Goal: Task Accomplishment & Management: Manage account settings

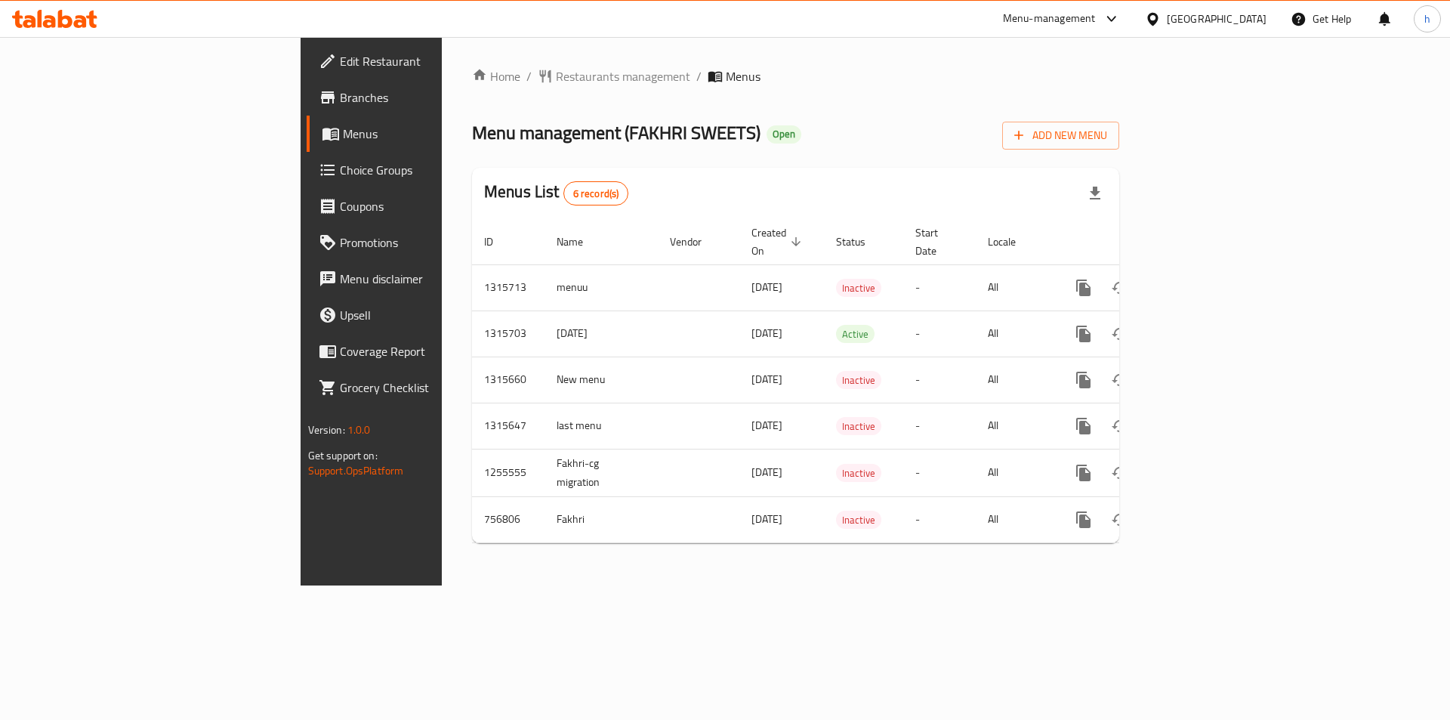
click at [1162, 25] on div at bounding box center [1156, 19] width 22 height 17
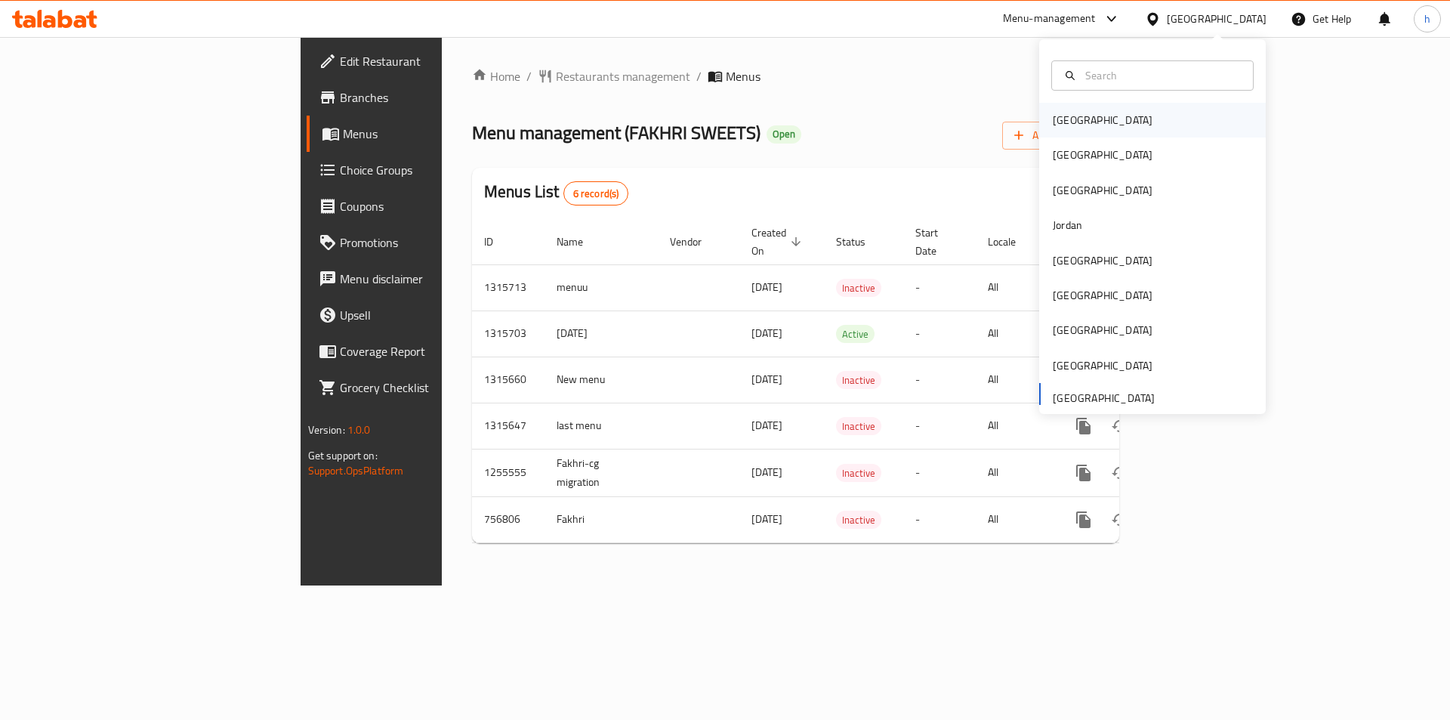
click at [1118, 106] on div "[GEOGRAPHIC_DATA]" at bounding box center [1152, 120] width 227 height 35
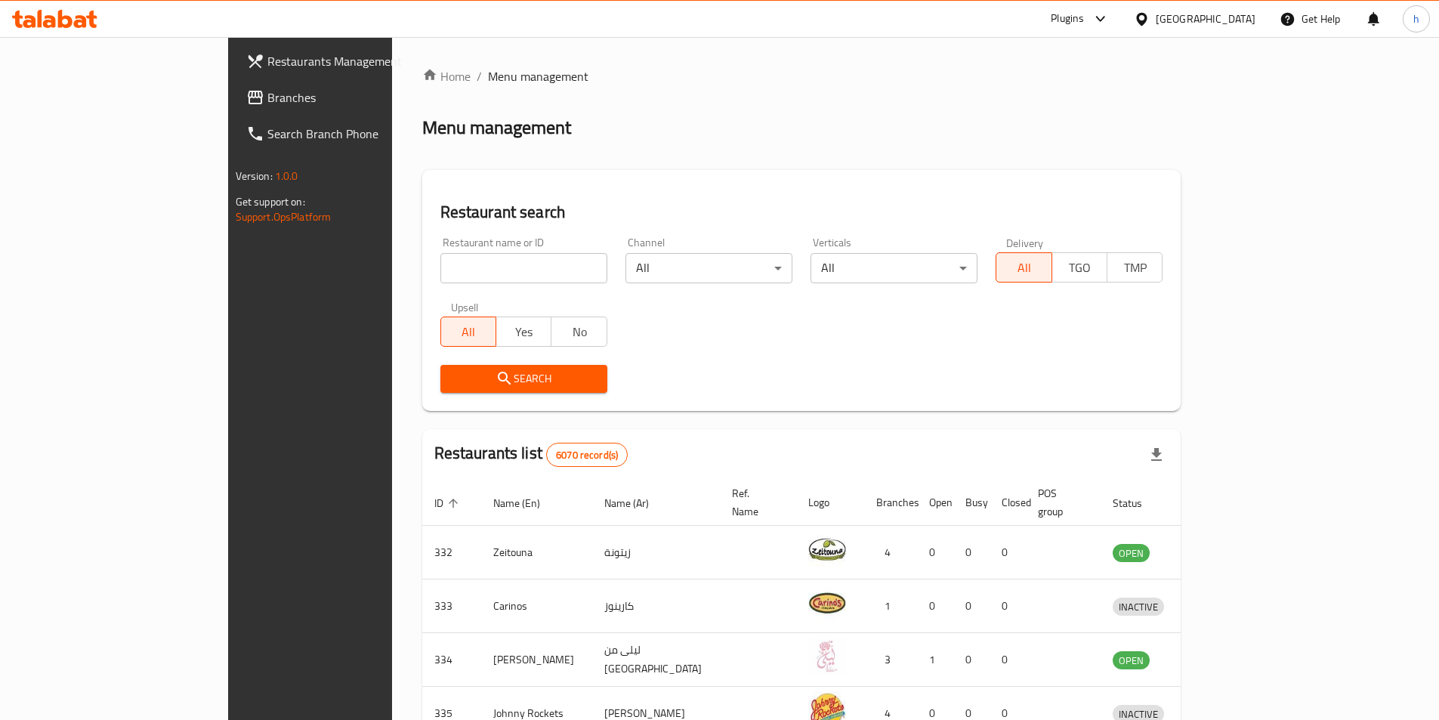
click at [234, 80] on link "Branches" at bounding box center [351, 97] width 234 height 36
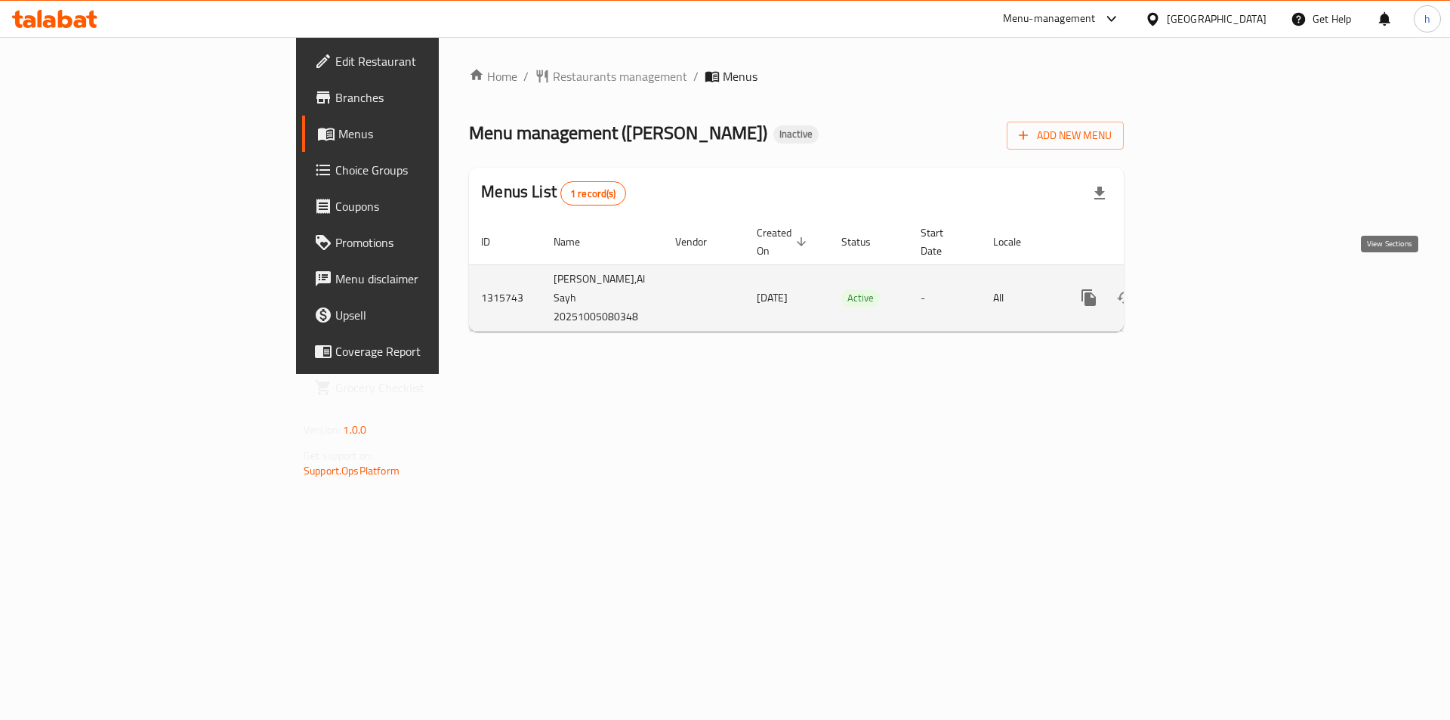
click at [1216, 291] on link "enhanced table" at bounding box center [1198, 297] width 36 height 36
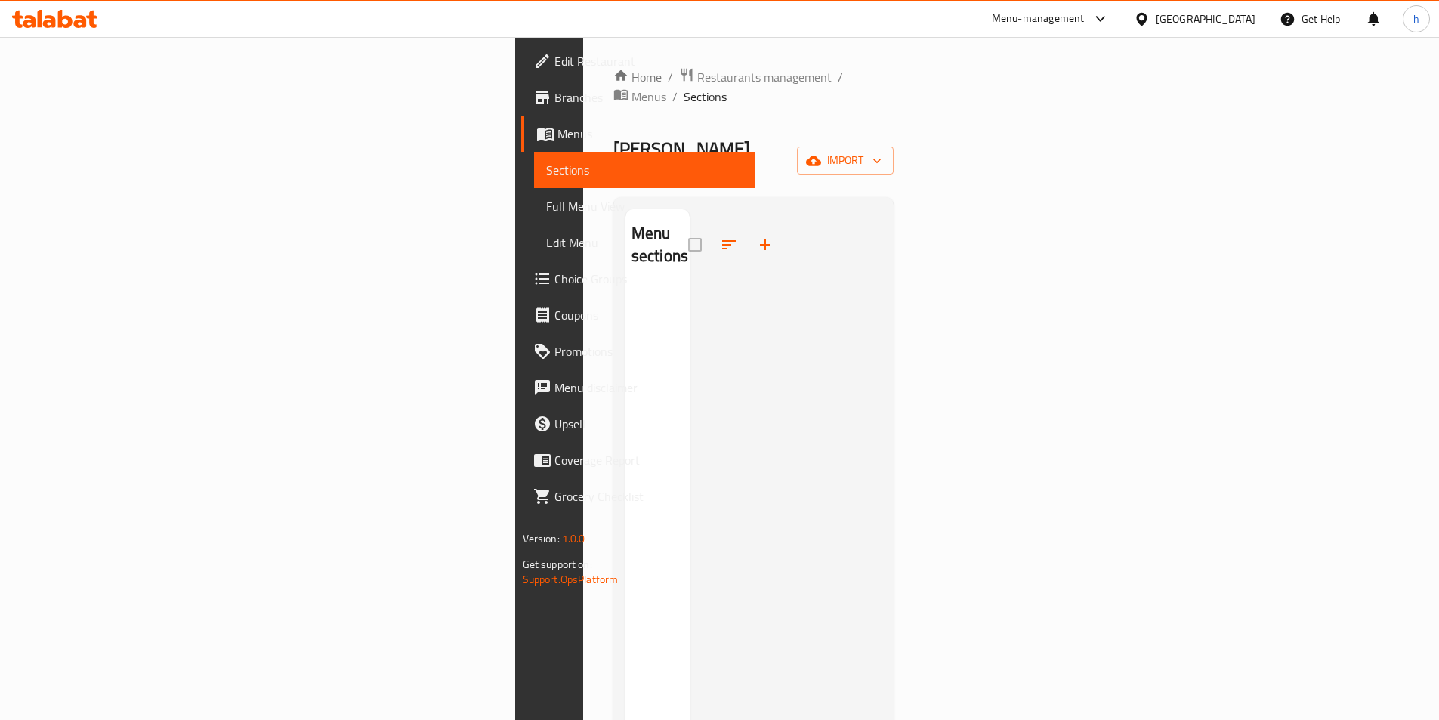
click at [534, 215] on link "Full Menu View" at bounding box center [644, 206] width 221 height 36
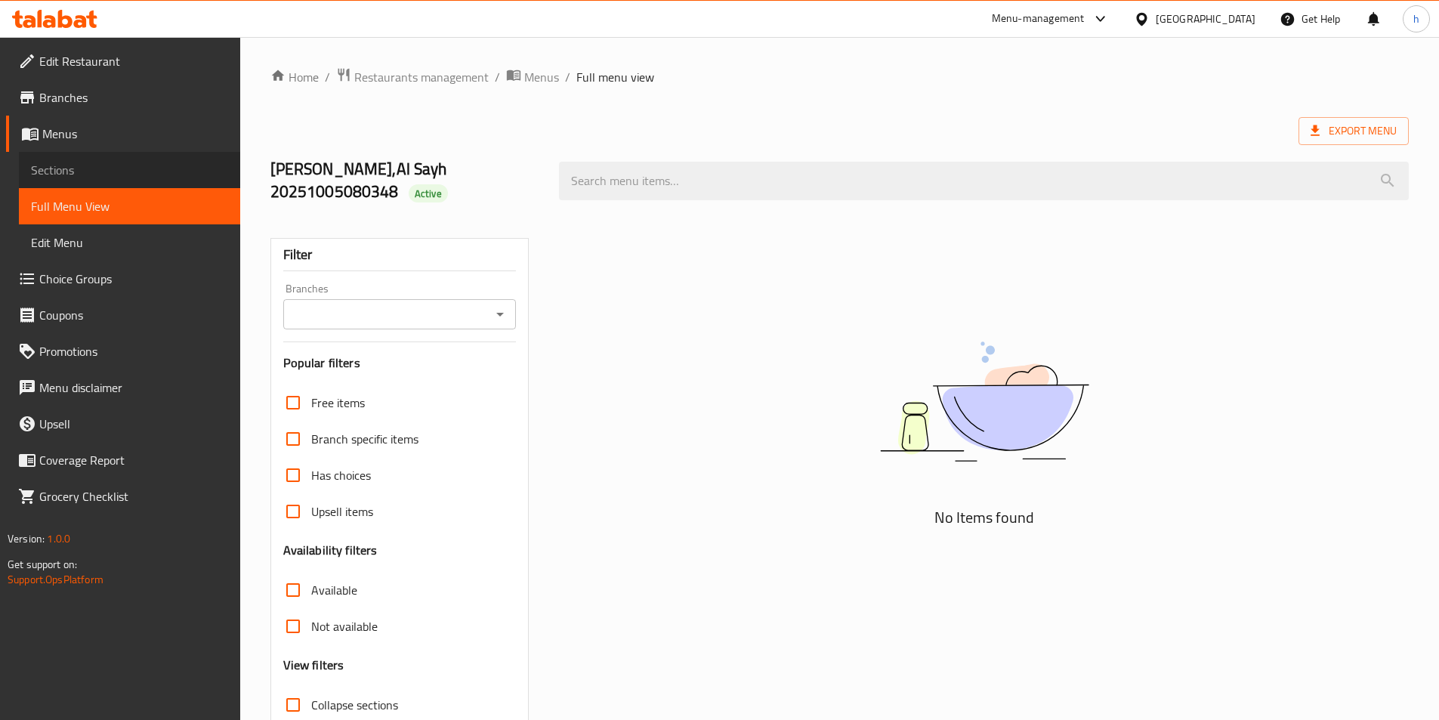
click at [193, 168] on span "Sections" at bounding box center [129, 170] width 197 height 18
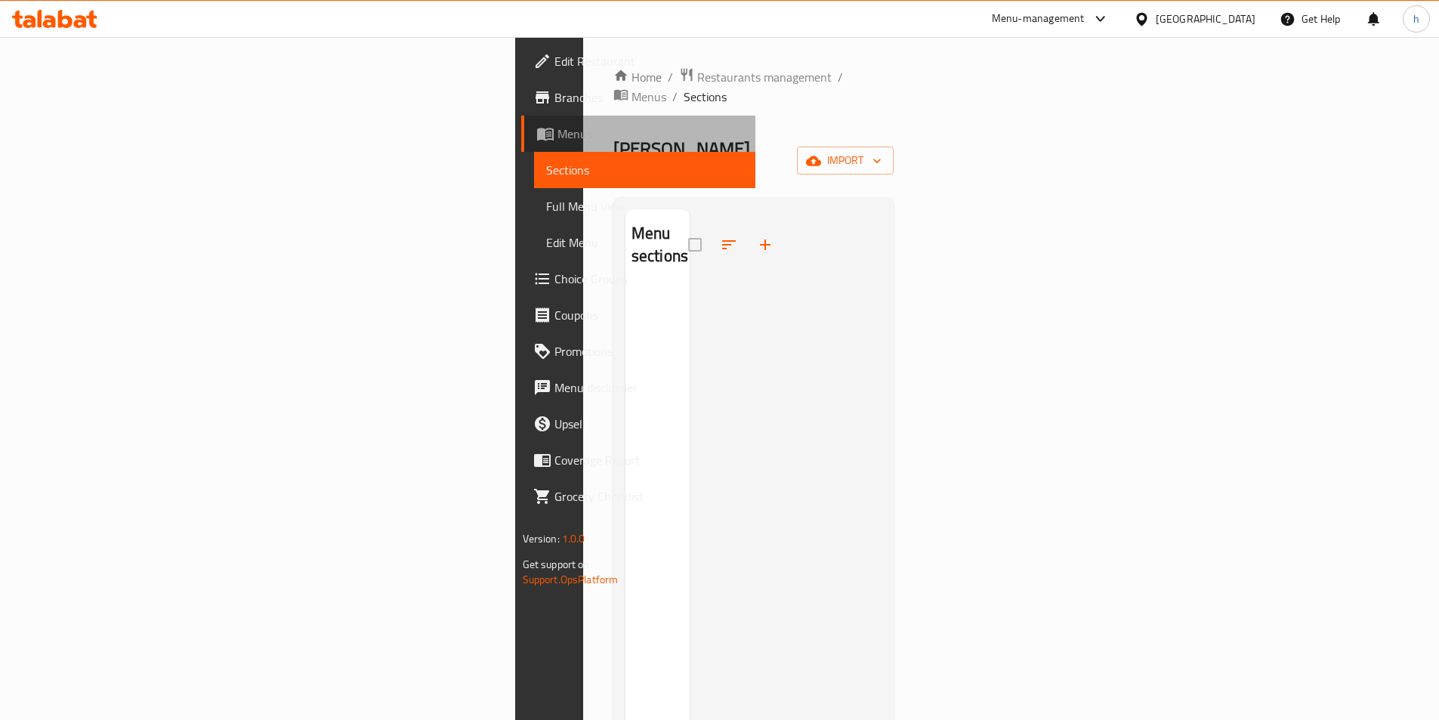
click at [557, 138] on span "Menus" at bounding box center [650, 134] width 186 height 18
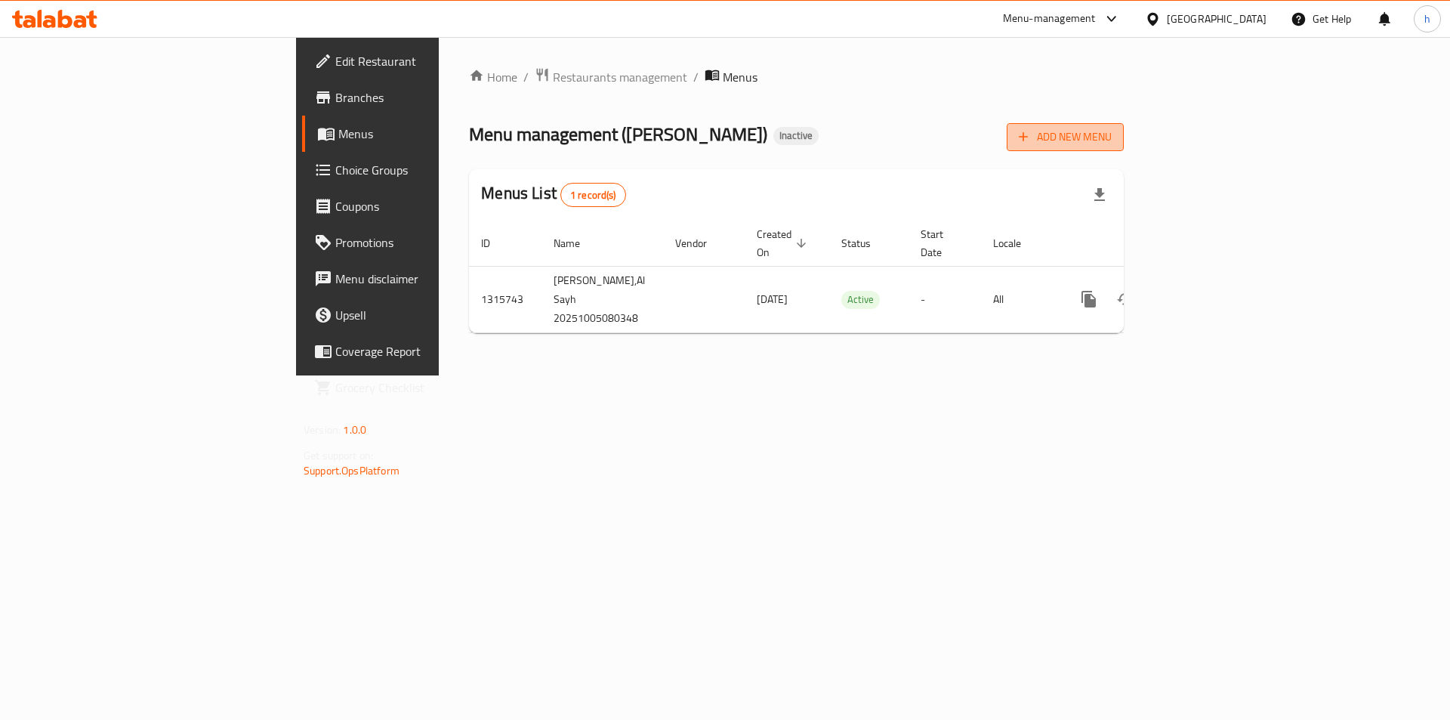
click at [1112, 142] on span "Add New Menu" at bounding box center [1065, 137] width 93 height 19
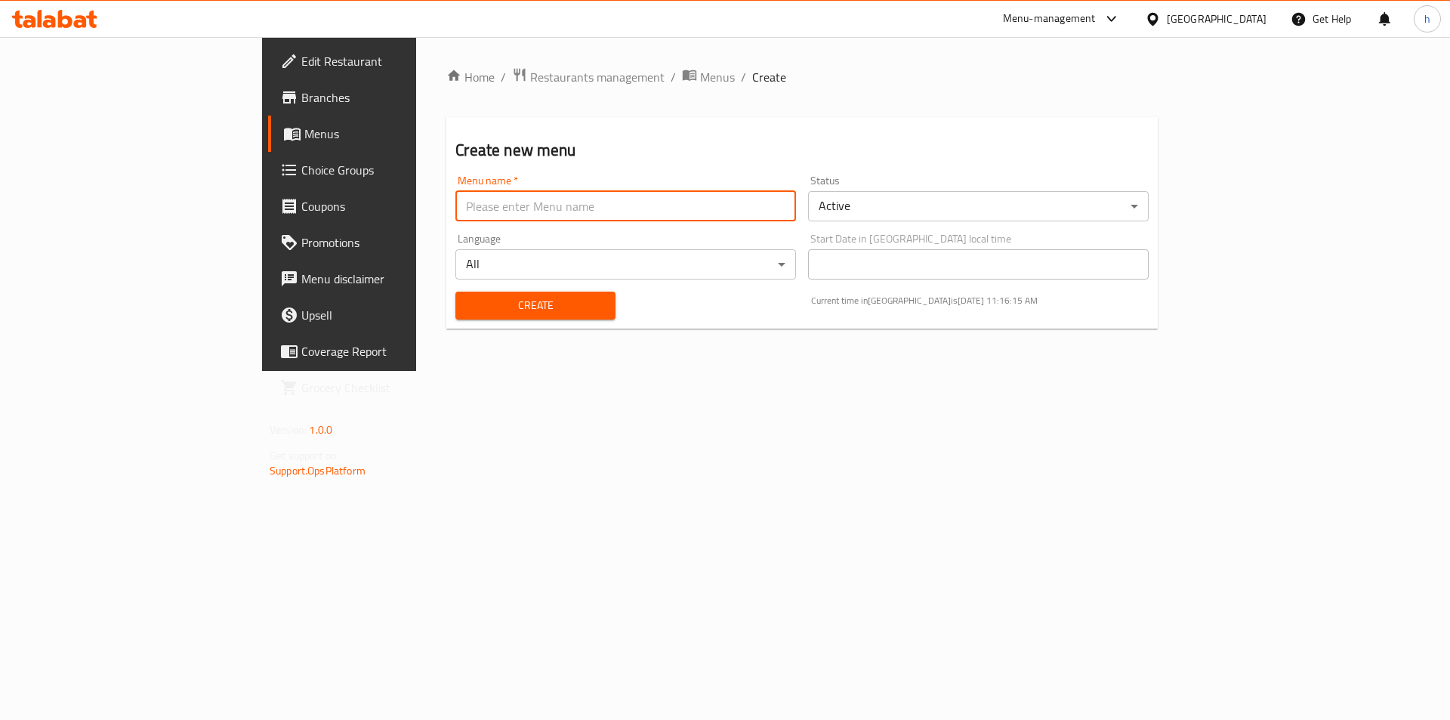
click at [479, 202] on input "text" at bounding box center [625, 206] width 341 height 30
type input "5/10"
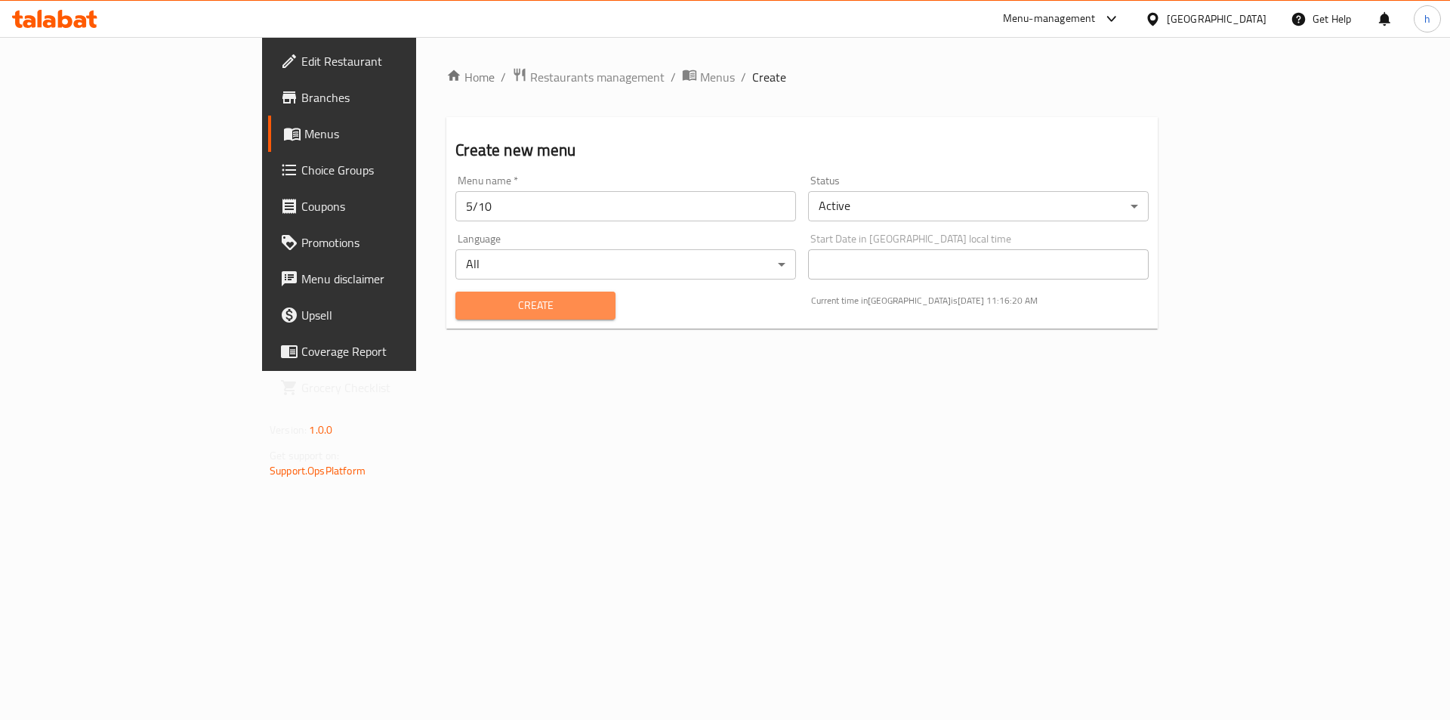
click at [526, 309] on span "Create" at bounding box center [534, 305] width 135 height 19
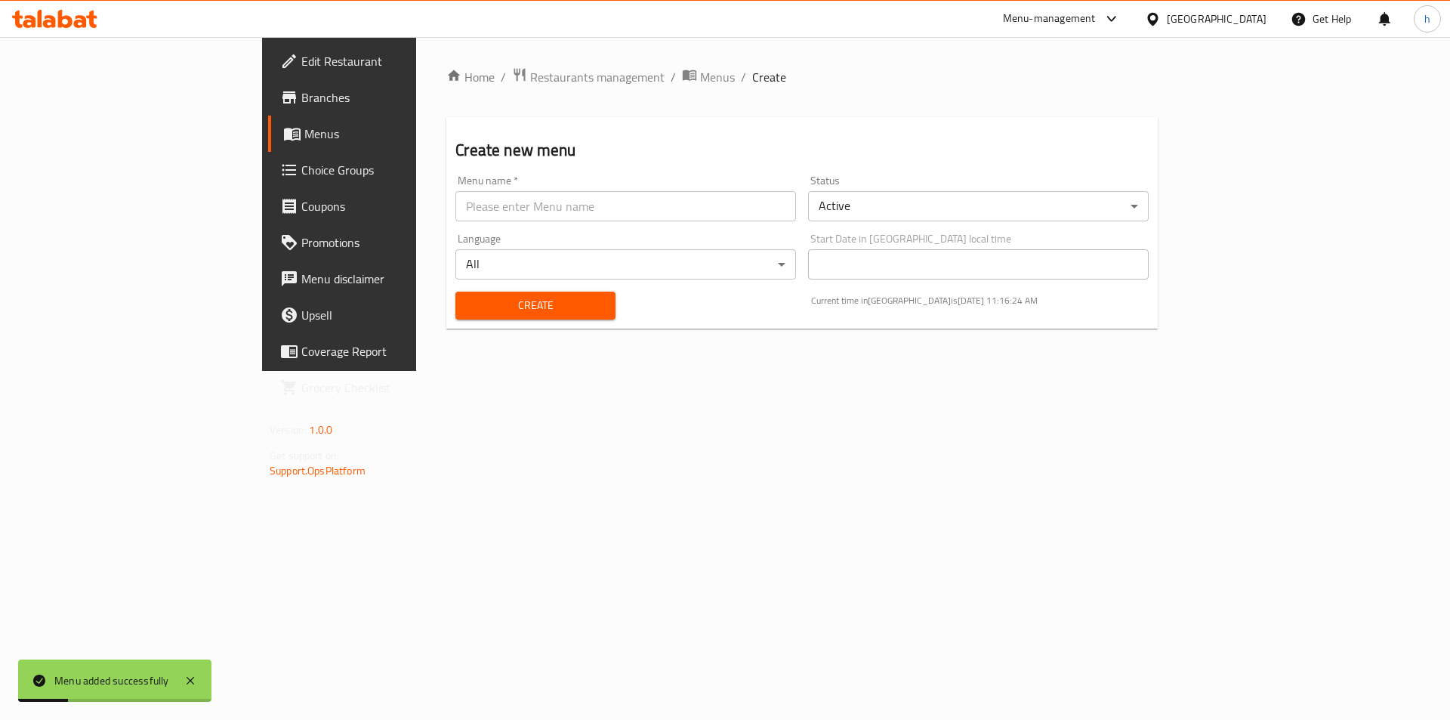
click at [779, 141] on h2 "Create new menu" at bounding box center [801, 150] width 693 height 23
click at [741, 74] on li "/" at bounding box center [743, 77] width 5 height 18
click at [700, 73] on span "Menus" at bounding box center [717, 77] width 35 height 18
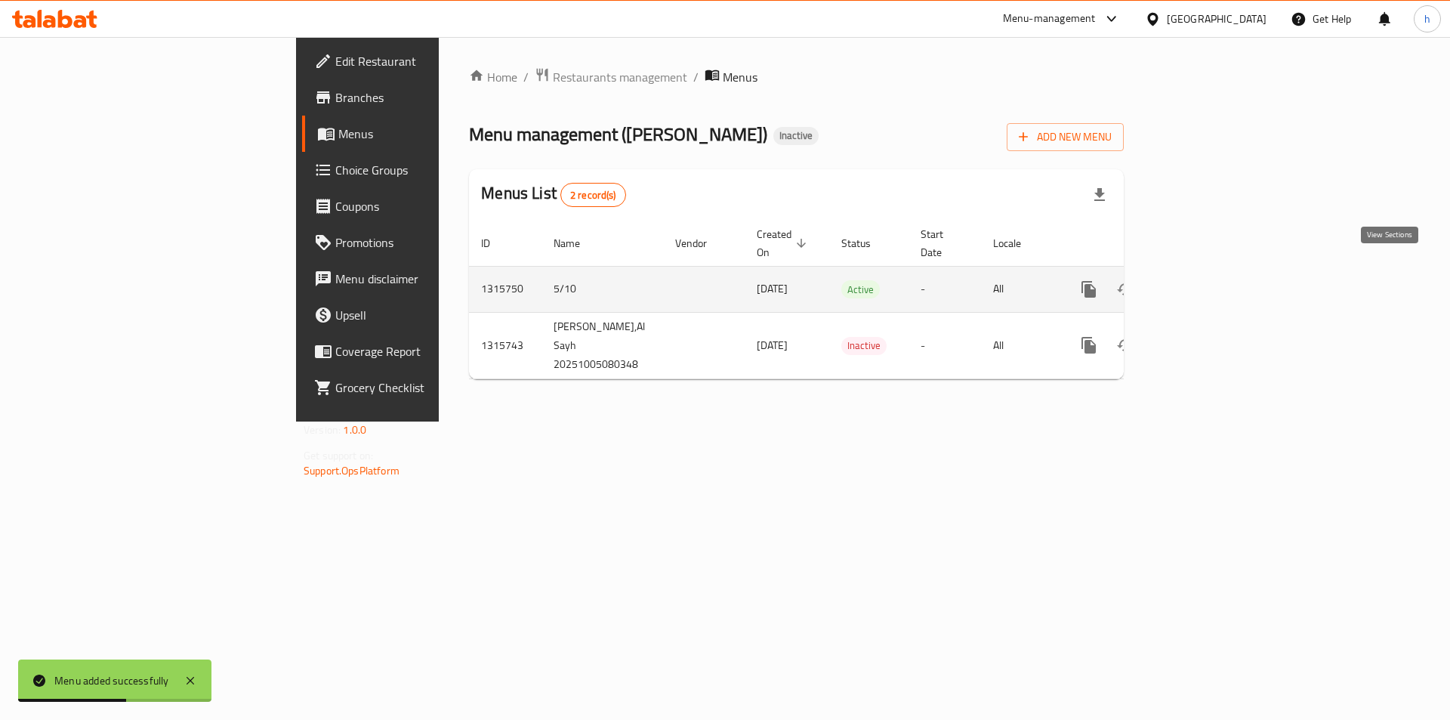
click at [1207, 280] on icon "enhanced table" at bounding box center [1198, 289] width 18 height 18
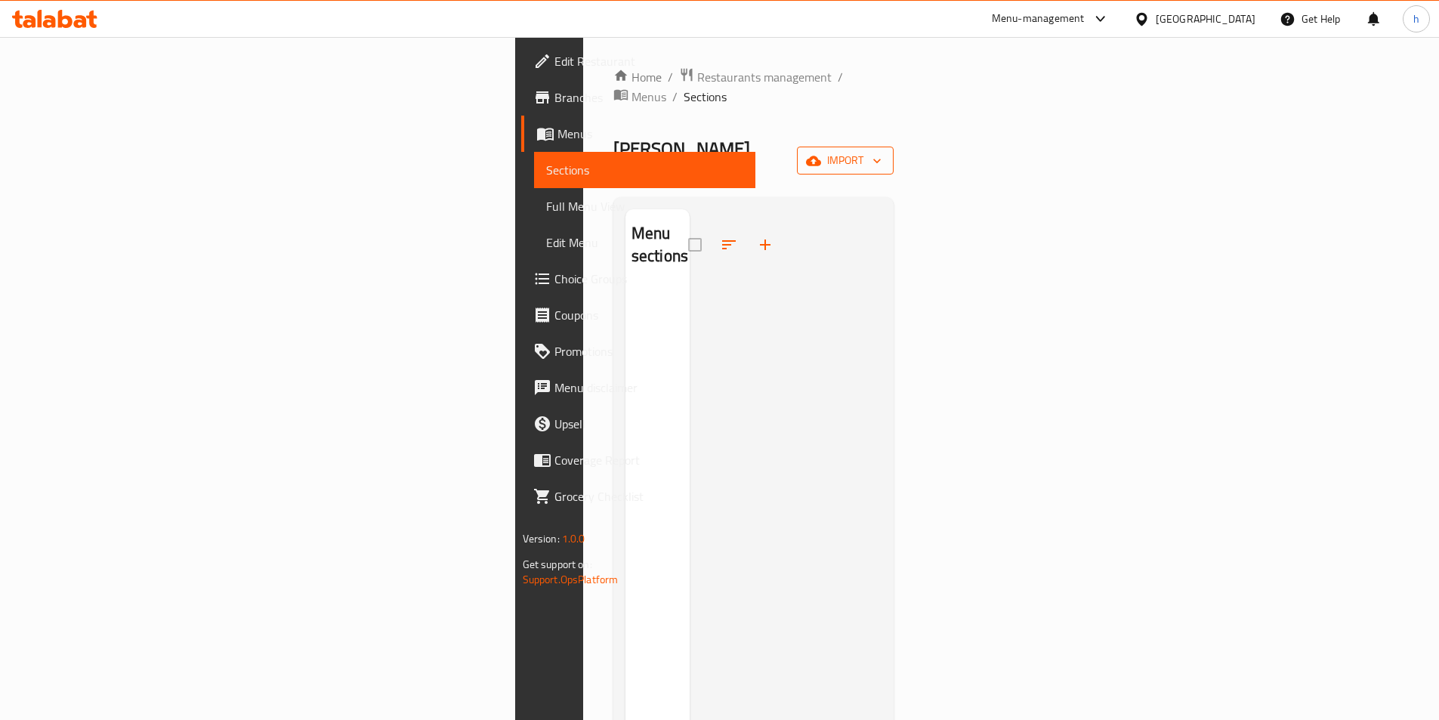
click at [881, 151] on span "import" at bounding box center [845, 160] width 72 height 19
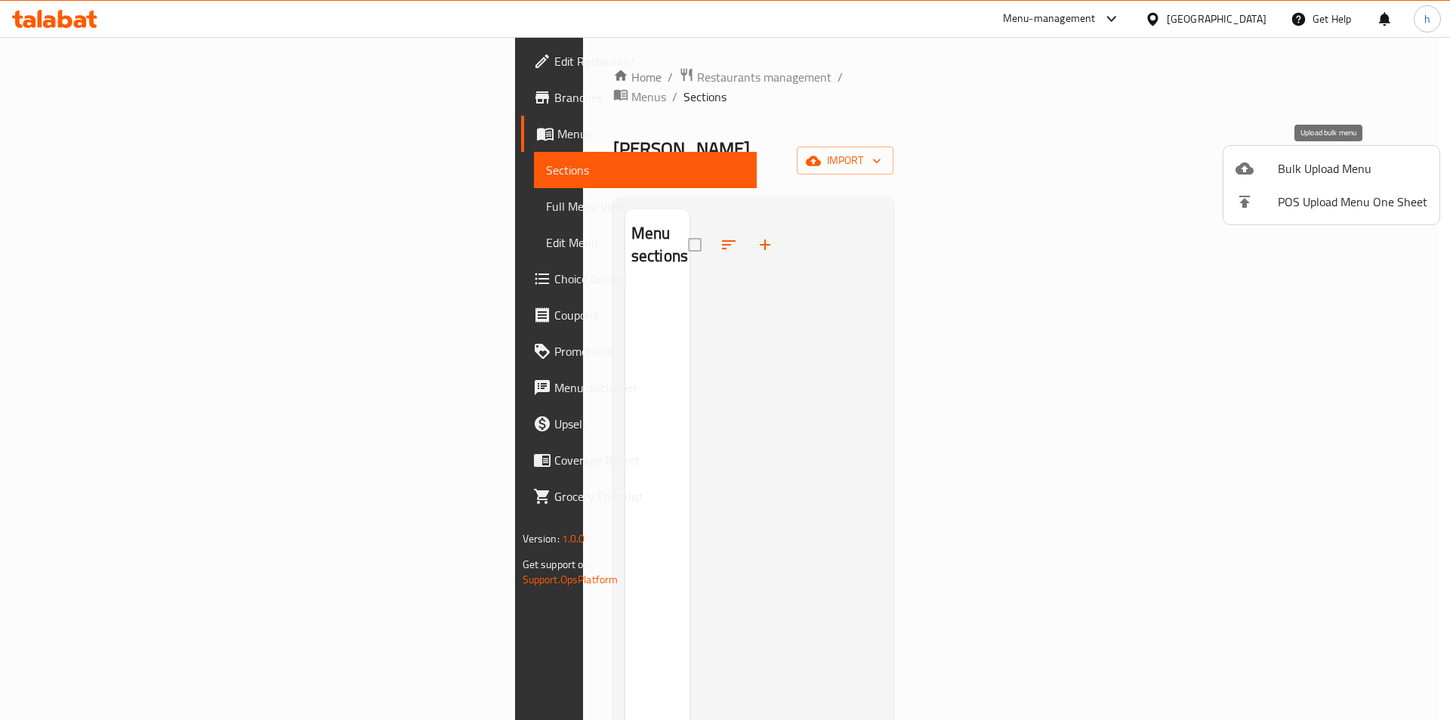
click at [1322, 181] on li "Bulk Upload Menu" at bounding box center [1331, 168] width 216 height 33
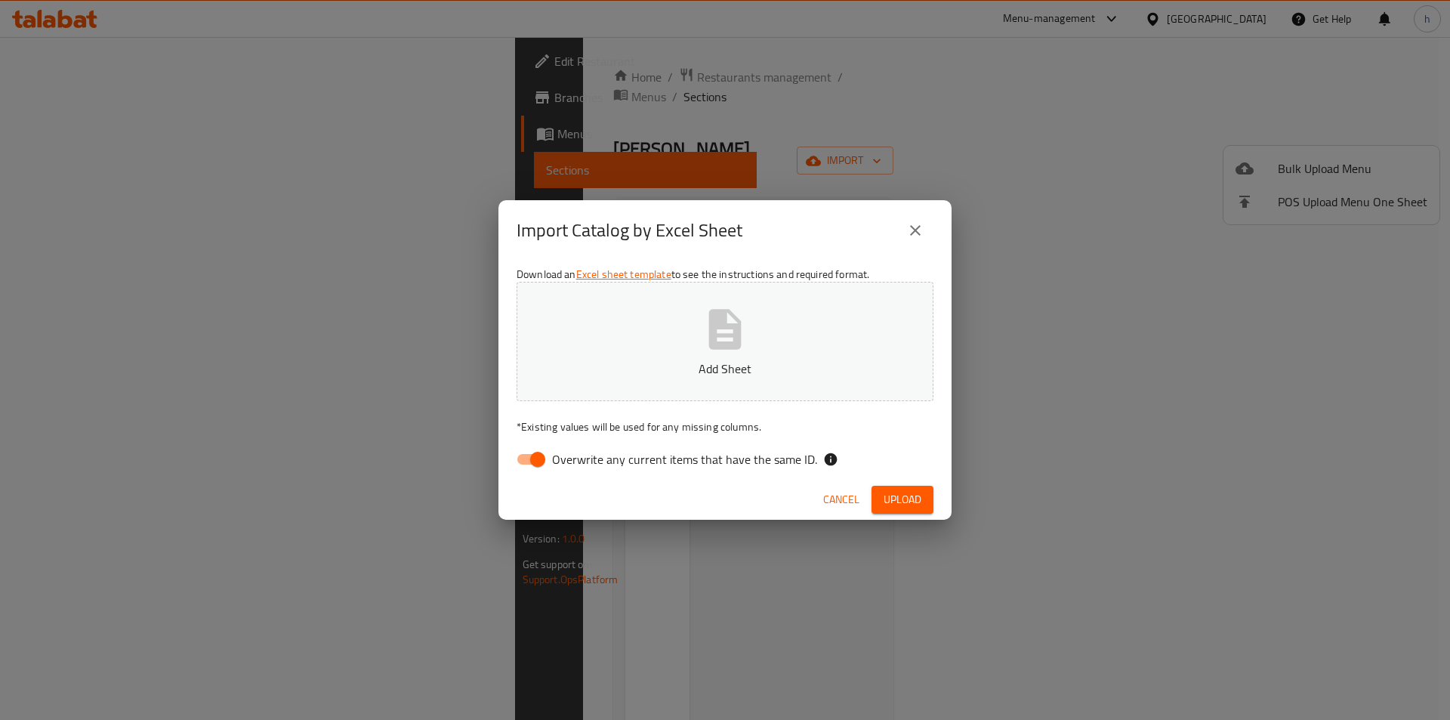
click at [540, 456] on input "Overwrite any current items that have the same ID." at bounding box center [538, 459] width 86 height 29
checkbox input "false"
click at [897, 492] on span "Upload" at bounding box center [903, 499] width 38 height 19
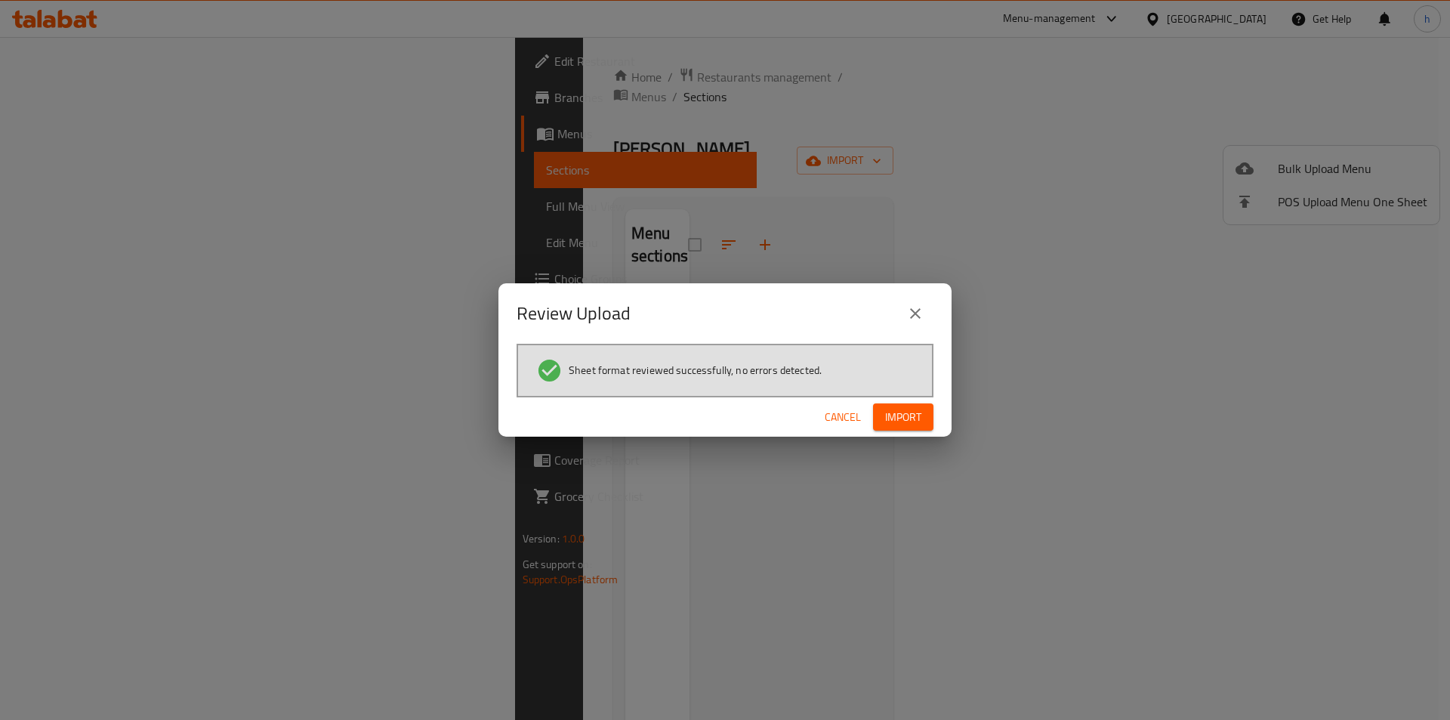
click at [905, 415] on span "Import" at bounding box center [903, 417] width 36 height 19
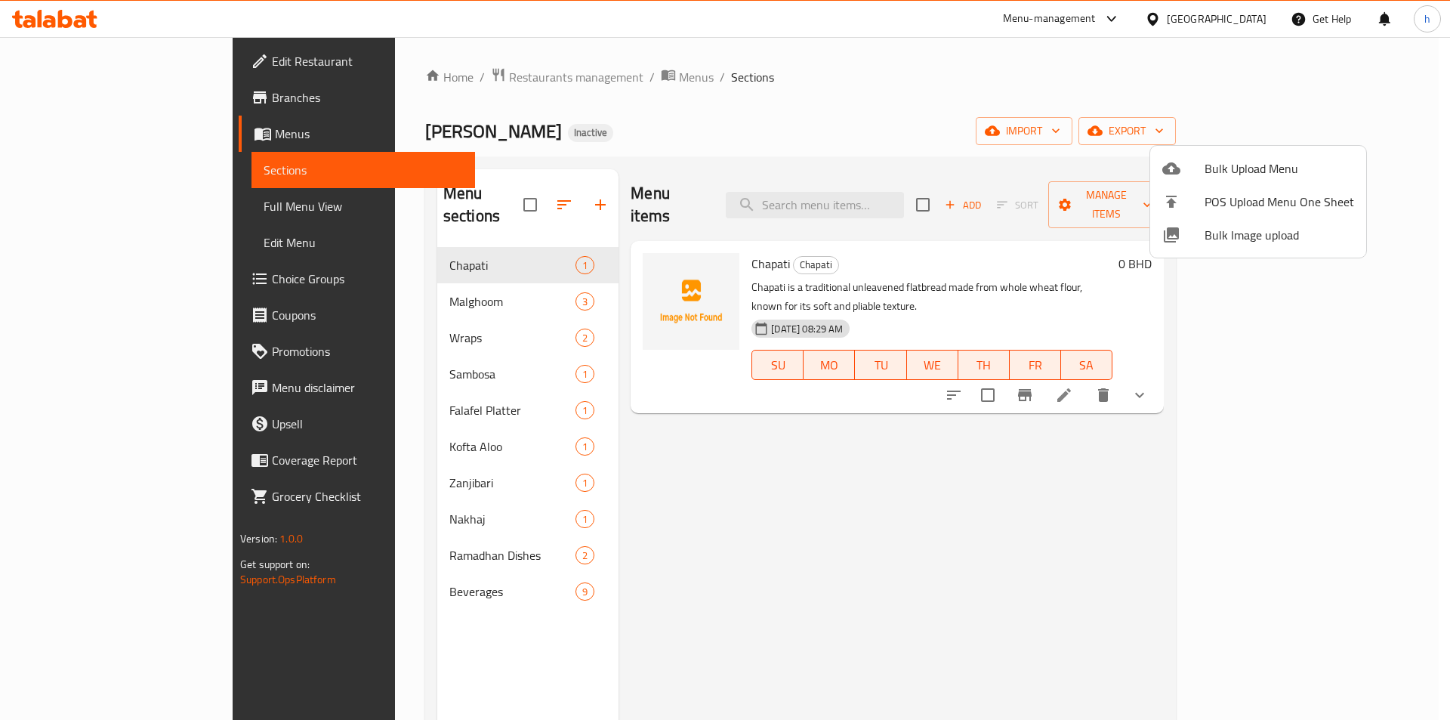
click at [64, 205] on div at bounding box center [725, 360] width 1450 height 720
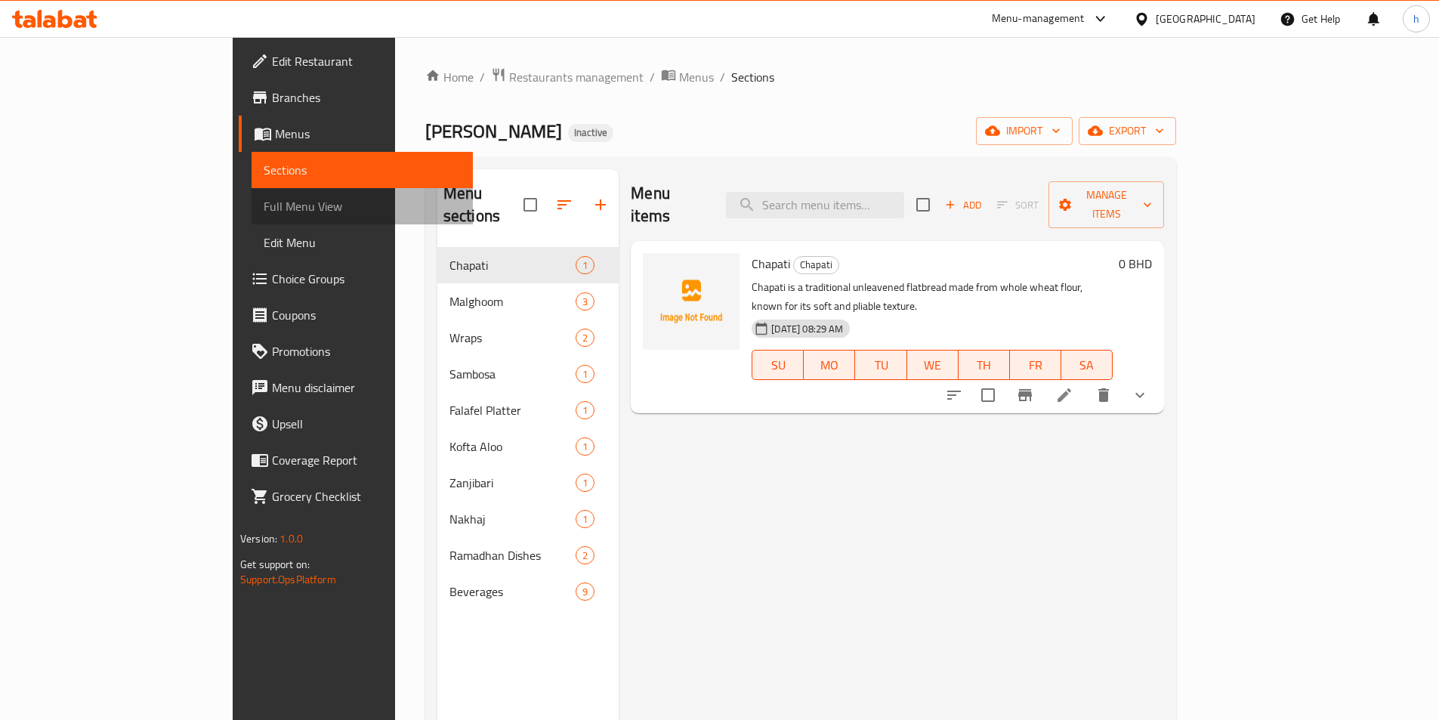
click at [264, 204] on span "Full Menu View" at bounding box center [362, 206] width 197 height 18
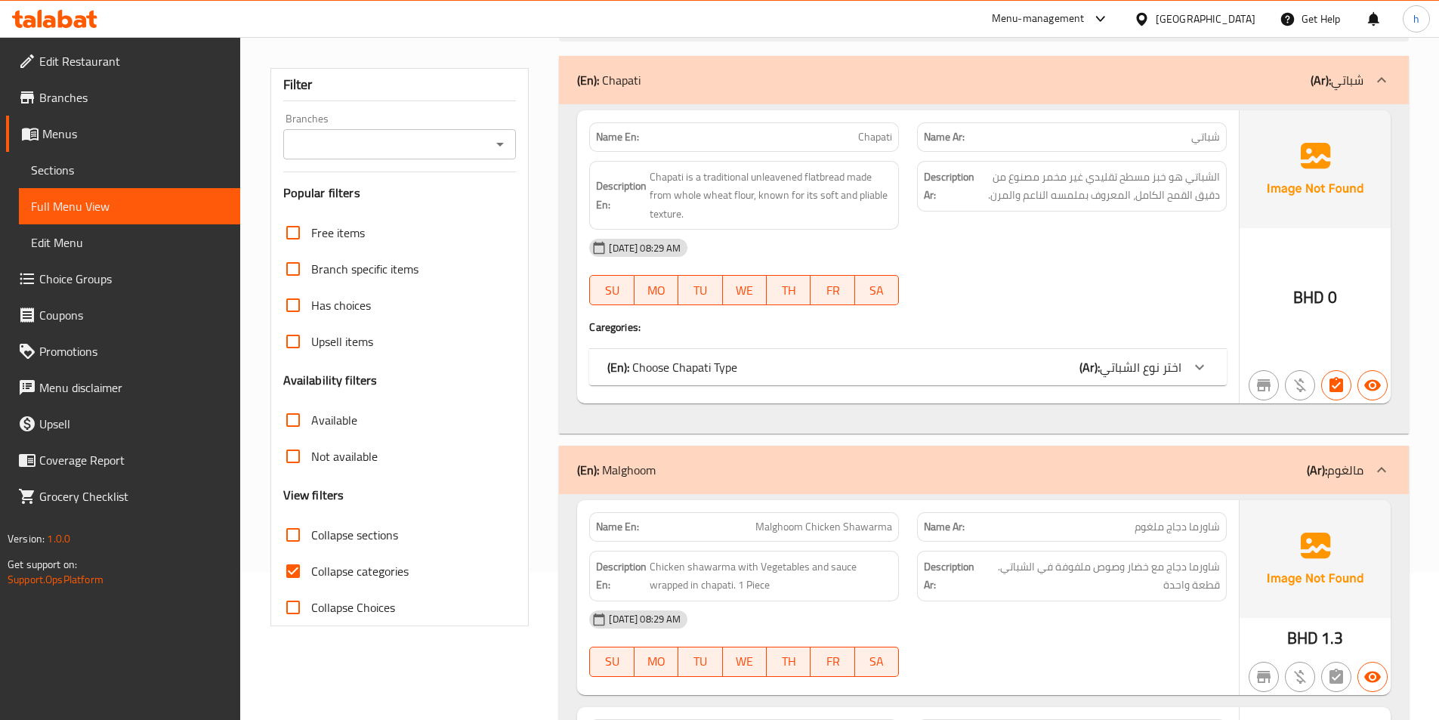
scroll to position [378, 0]
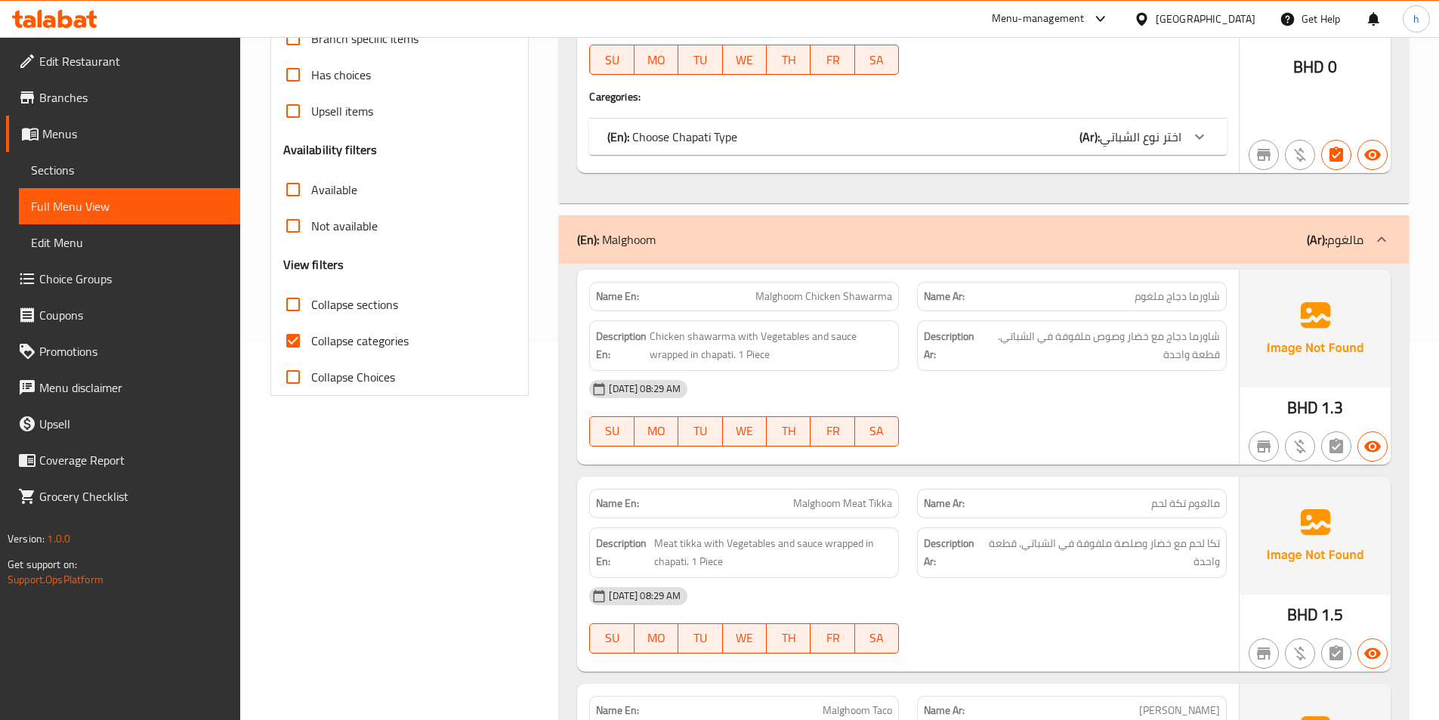
click at [295, 347] on input "Collapse categories" at bounding box center [293, 340] width 36 height 36
checkbox input "false"
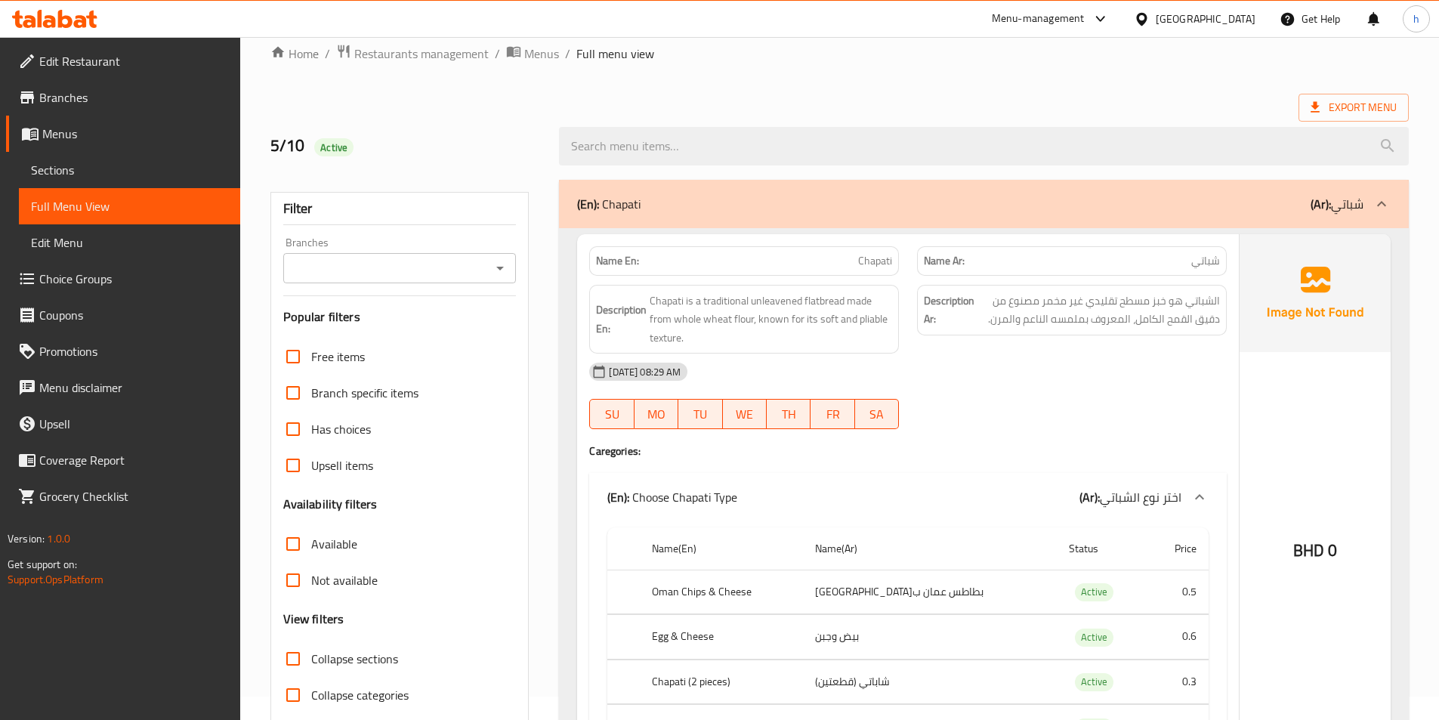
scroll to position [0, 0]
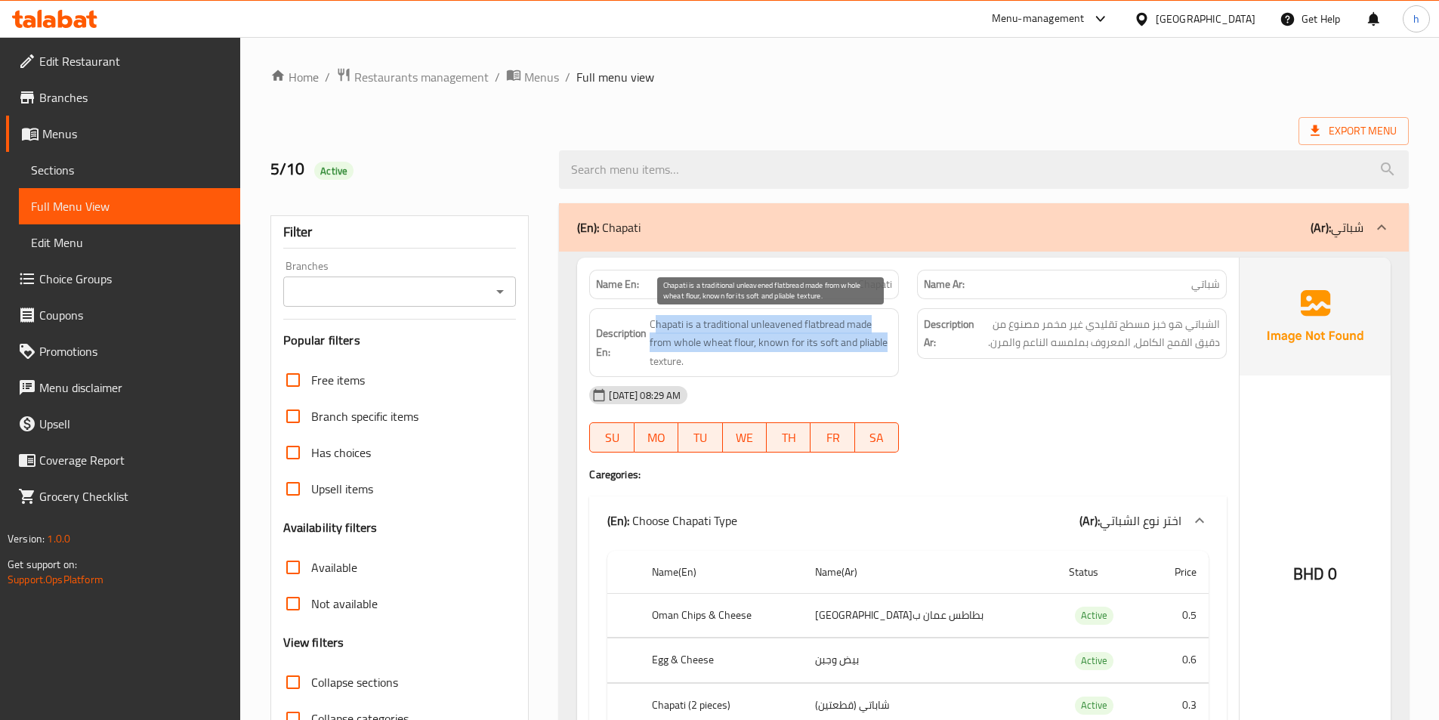
drag, startPoint x: 652, startPoint y: 316, endPoint x: 889, endPoint y: 343, distance: 237.9
click at [887, 342] on span "Chapati is a traditional unleavened flatbread made from whole wheat flour, know…" at bounding box center [770, 343] width 242 height 56
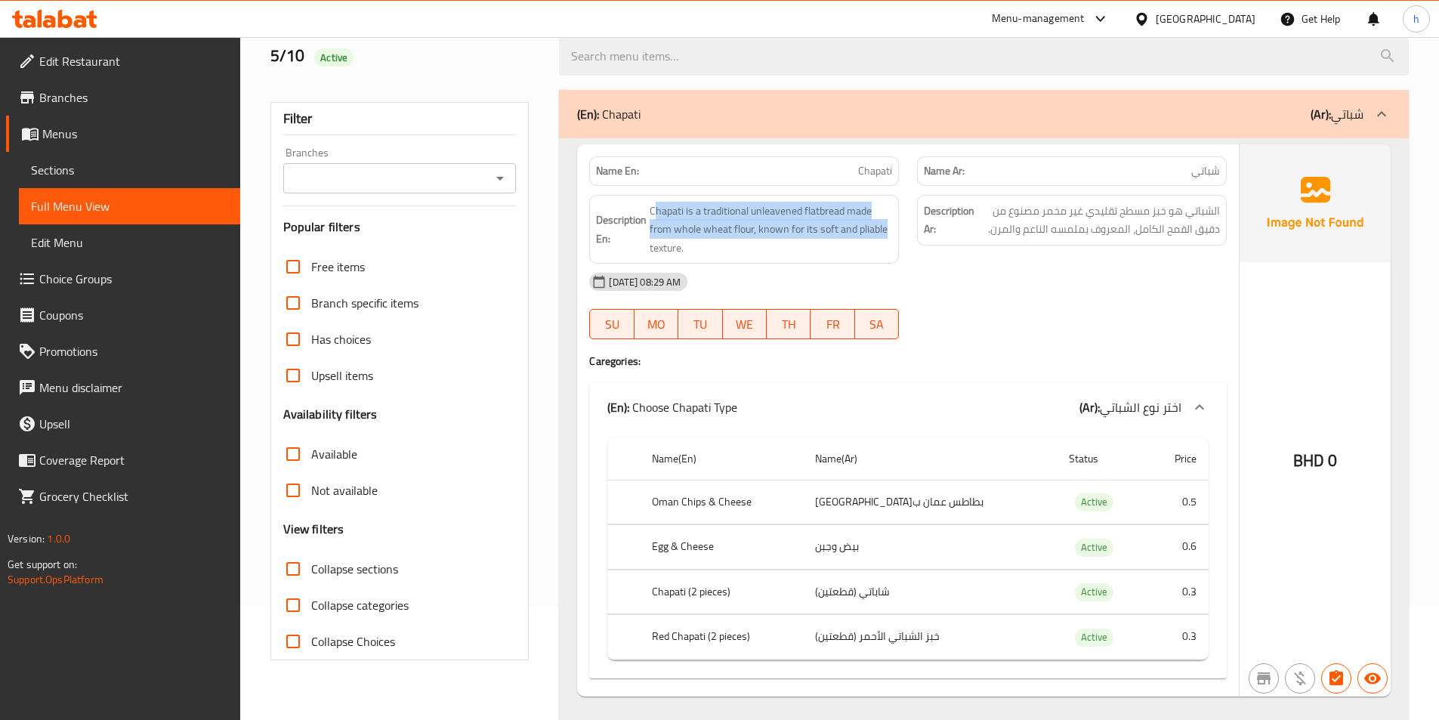
scroll to position [151, 0]
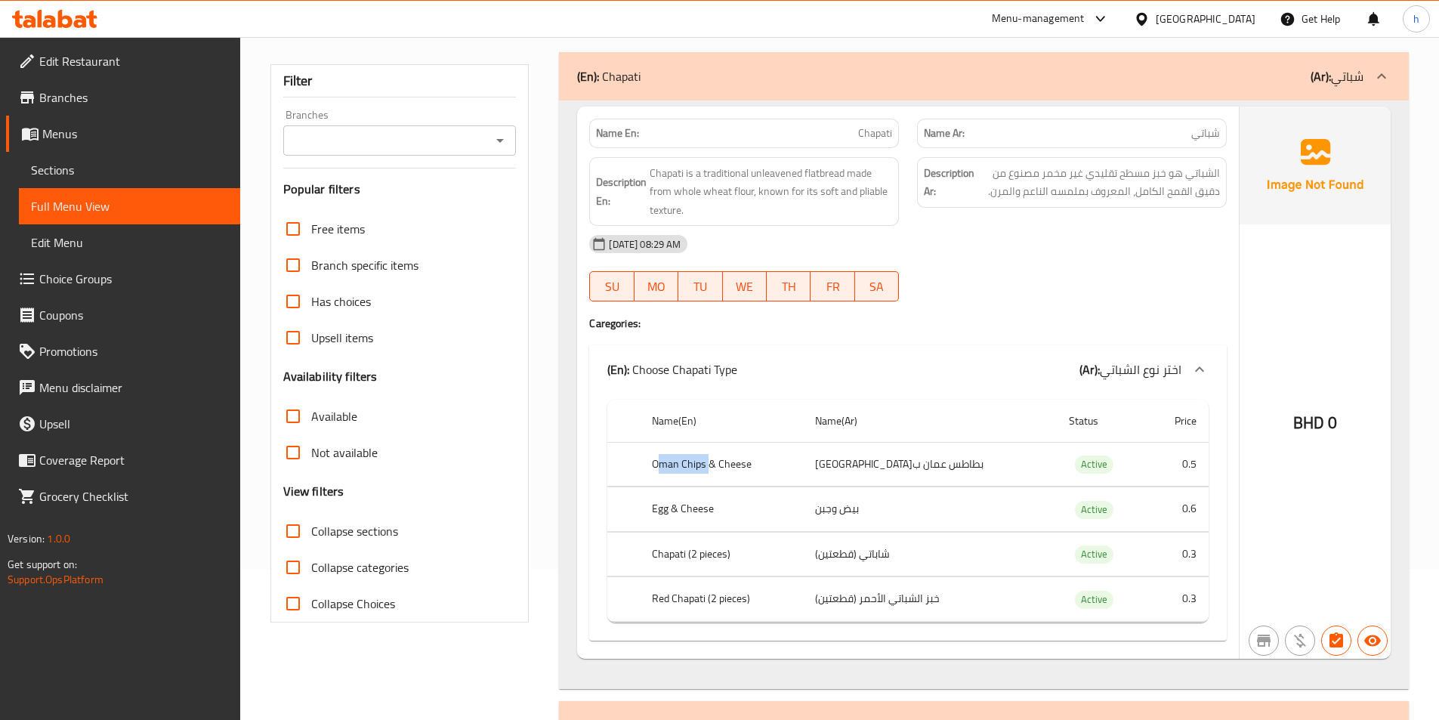
drag, startPoint x: 660, startPoint y: 463, endPoint x: 714, endPoint y: 463, distance: 53.6
click at [714, 463] on th "Oman Chips & Cheese" at bounding box center [721, 464] width 163 height 45
drag, startPoint x: 656, startPoint y: 507, endPoint x: 717, endPoint y: 507, distance: 61.2
click at [717, 507] on th "Egg & Cheese" at bounding box center [721, 509] width 163 height 45
drag, startPoint x: 669, startPoint y: 560, endPoint x: 727, endPoint y: 556, distance: 58.3
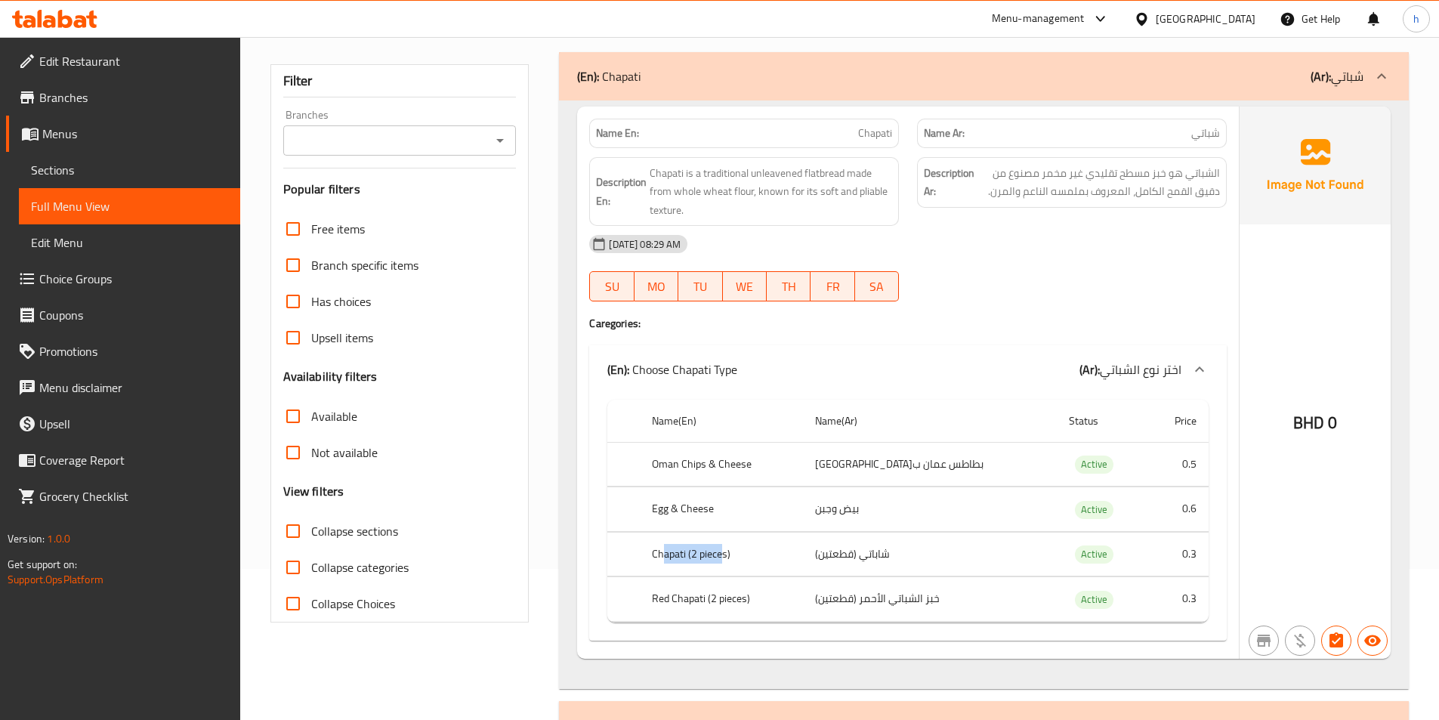
click at [727, 556] on th "Chapati (2 pieces)" at bounding box center [721, 554] width 163 height 45
drag, startPoint x: 660, startPoint y: 603, endPoint x: 706, endPoint y: 604, distance: 46.1
click at [706, 604] on th "Red Chapati (2 pieces)" at bounding box center [721, 599] width 163 height 45
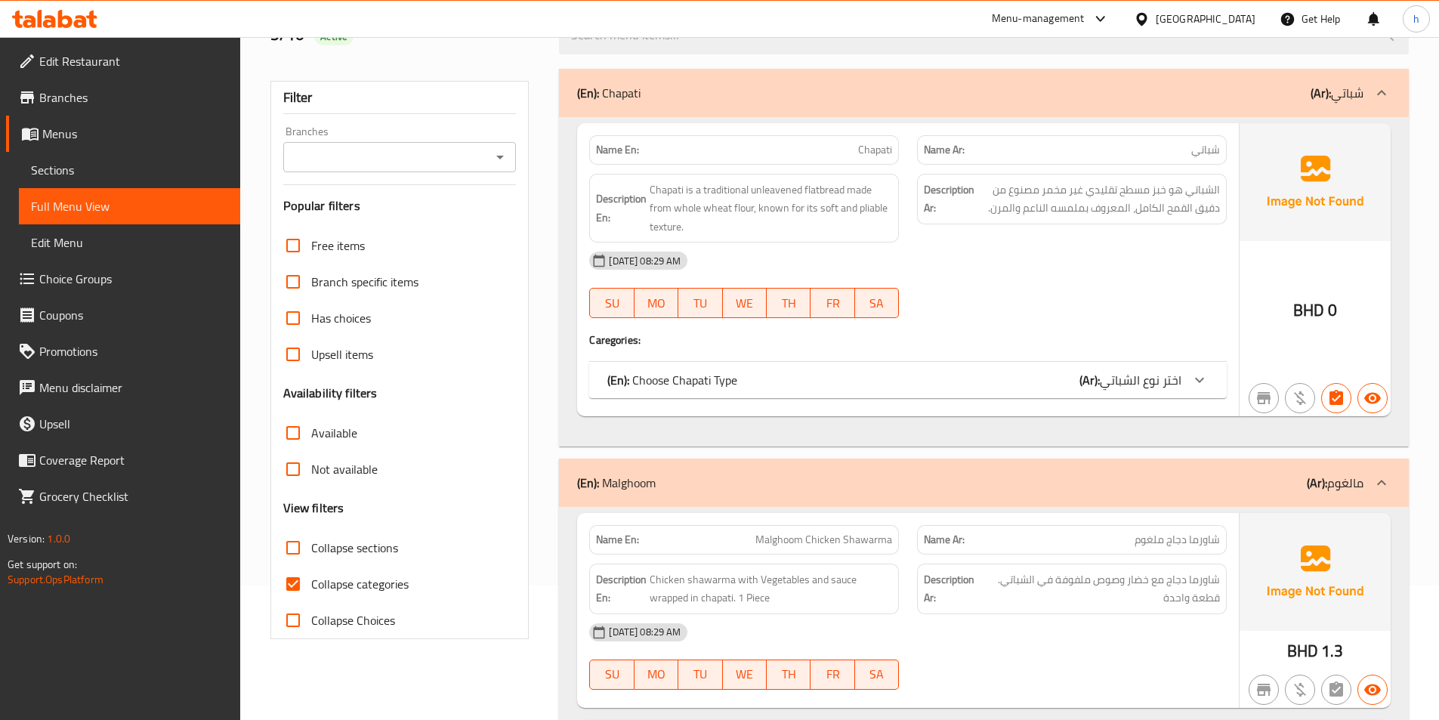
scroll to position [151, 0]
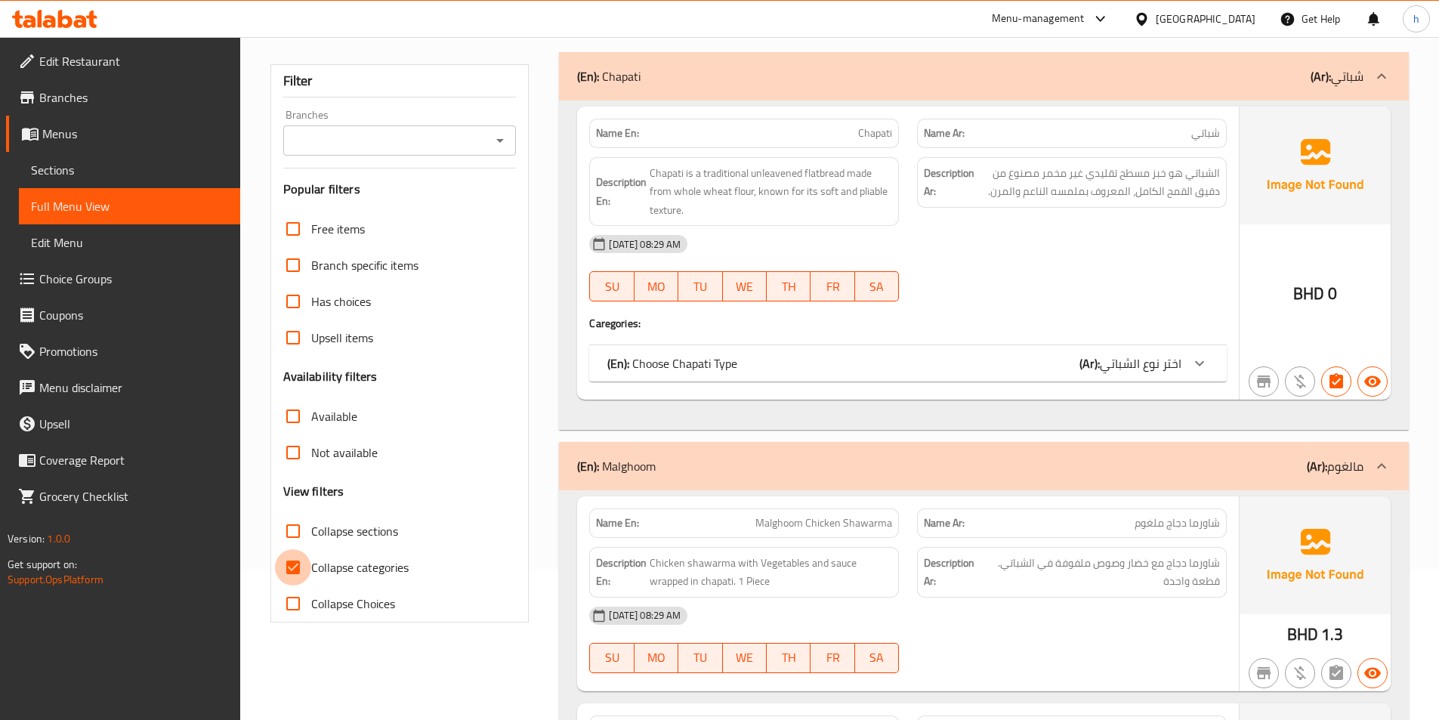
click at [288, 569] on input "Collapse categories" at bounding box center [293, 567] width 36 height 36
checkbox input "false"
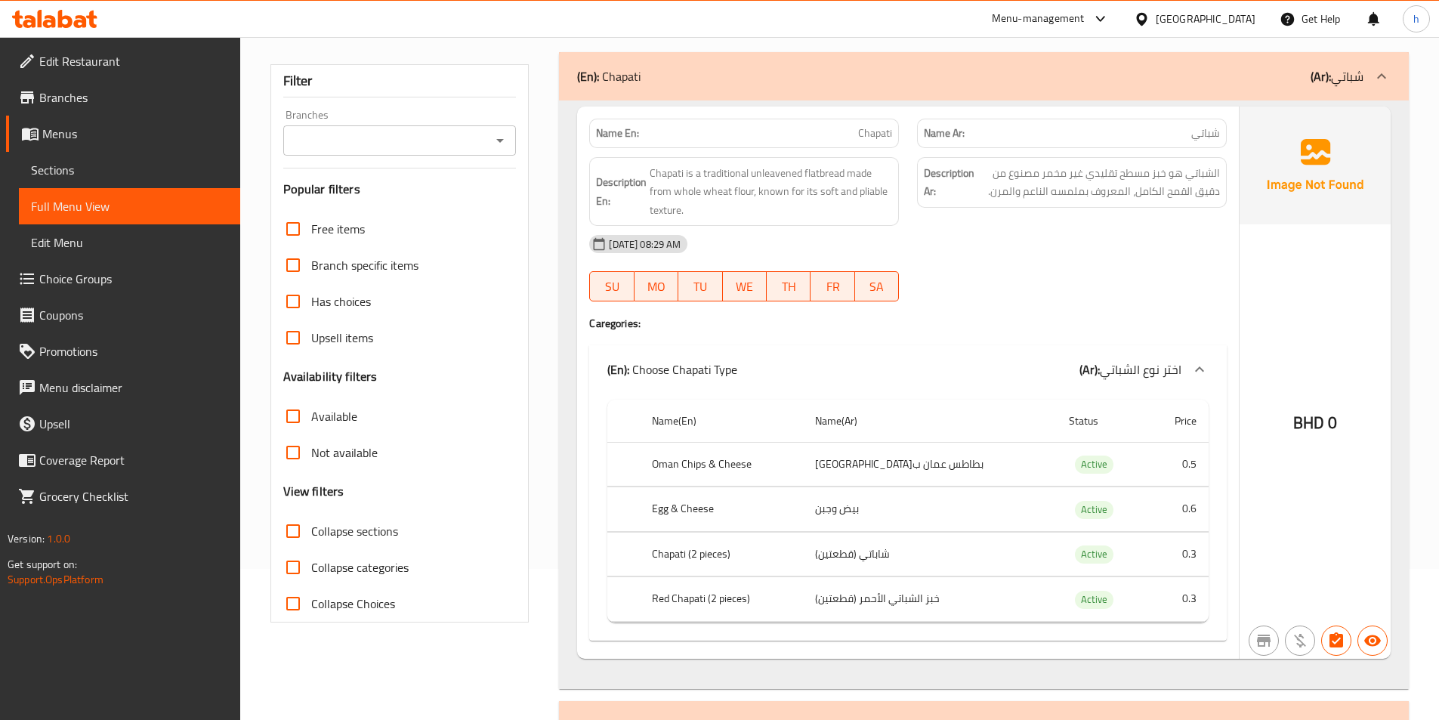
click at [103, 178] on span "Sections" at bounding box center [129, 170] width 197 height 18
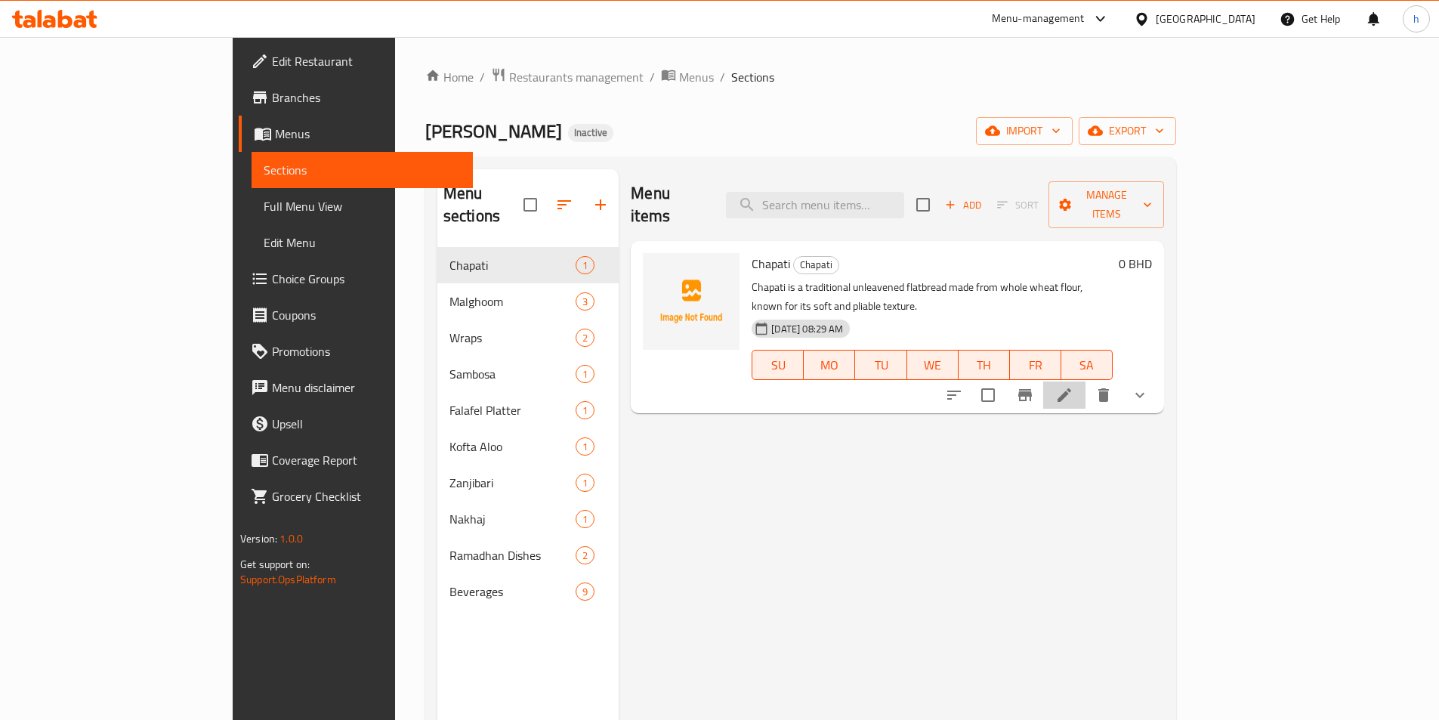
click at [1085, 381] on li at bounding box center [1064, 394] width 42 height 27
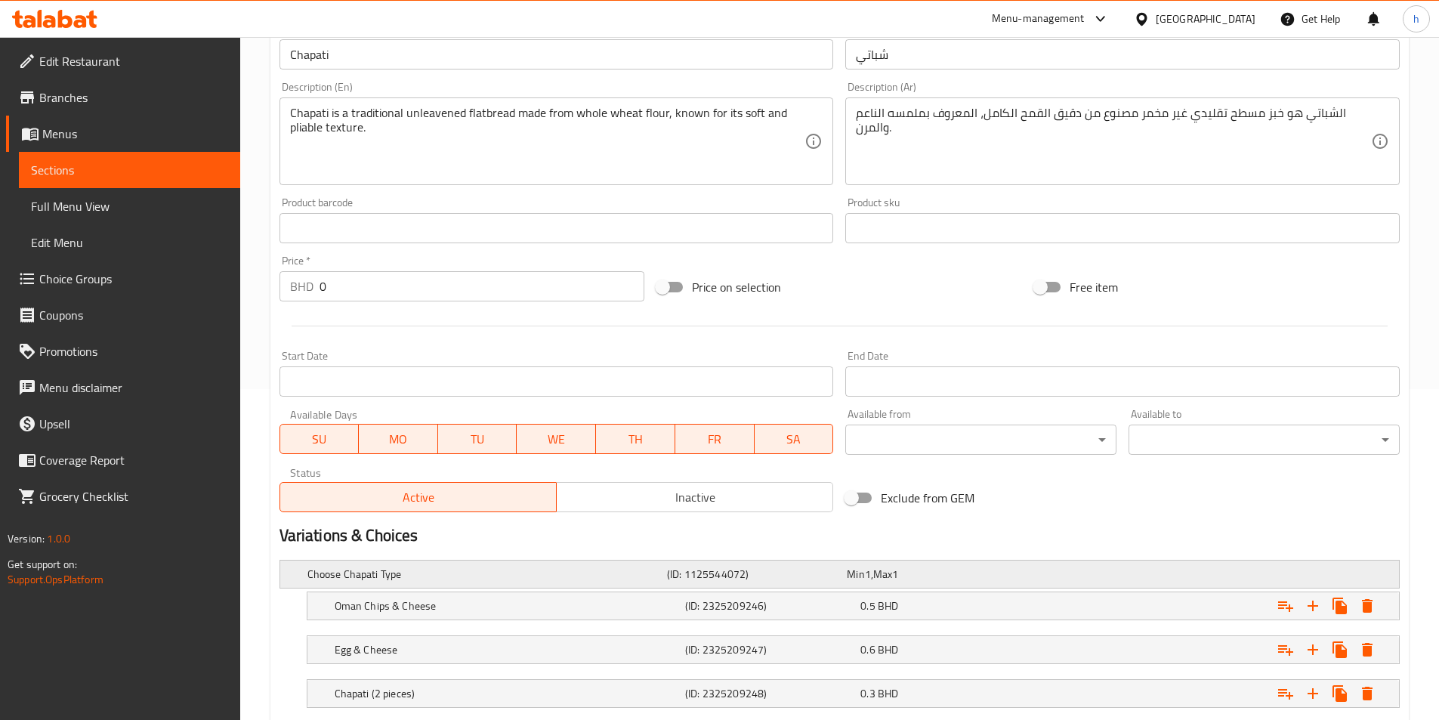
scroll to position [469, 0]
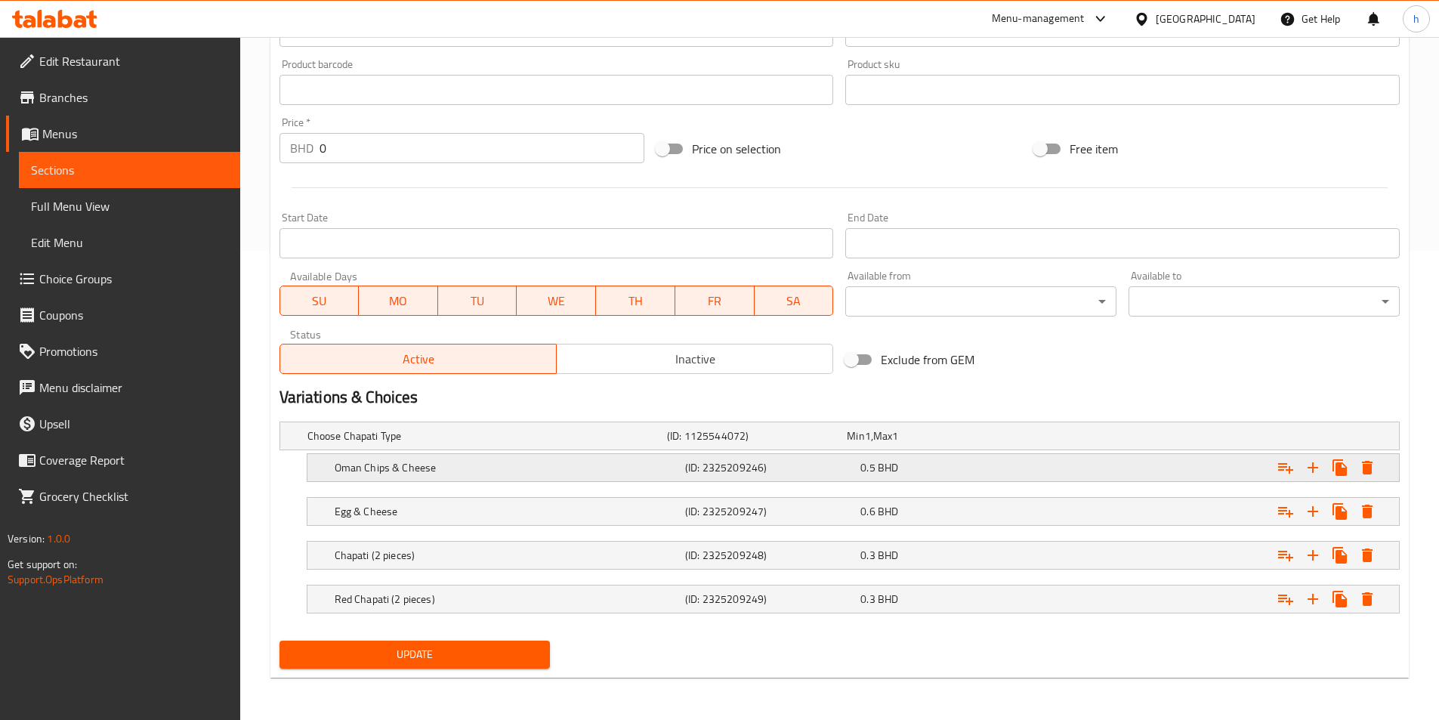
click at [556, 472] on h5 "Oman Chips & Cheese" at bounding box center [507, 467] width 344 height 15
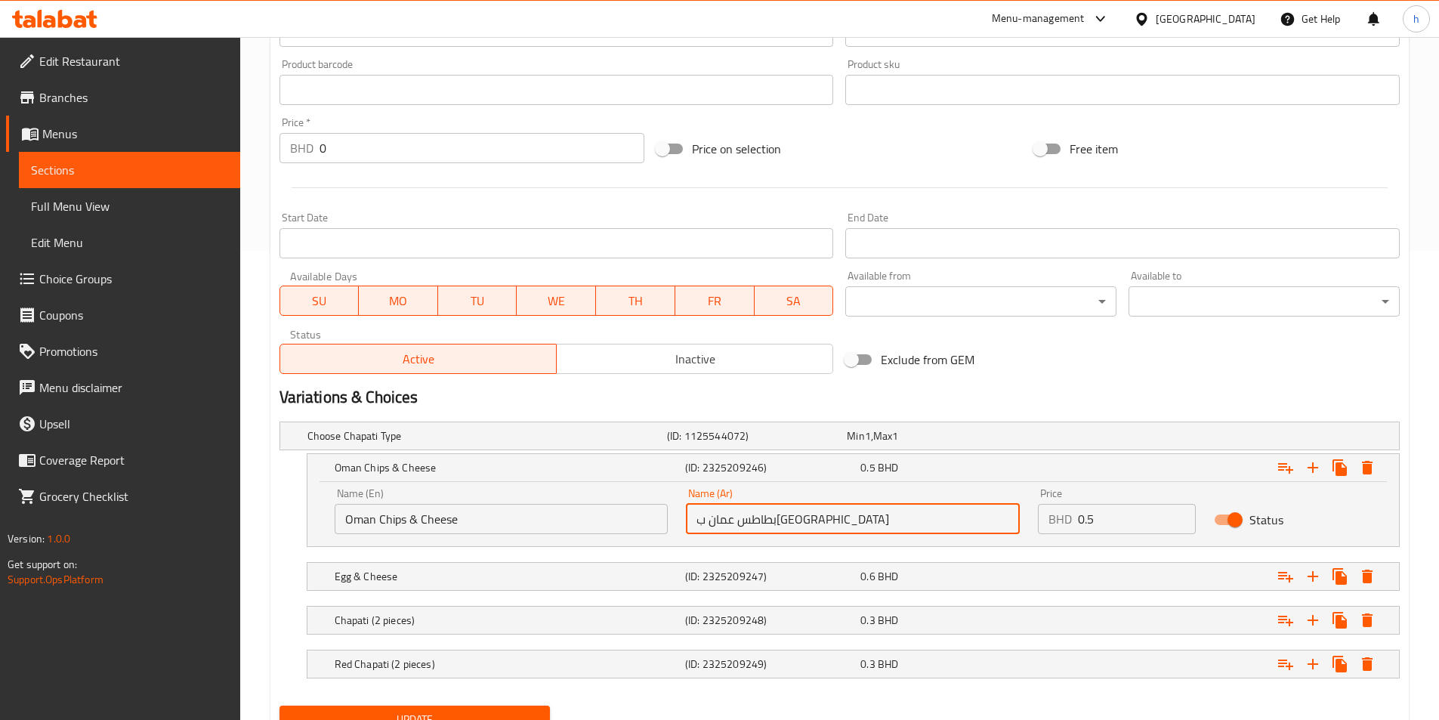
click at [791, 519] on input "بطاطس عمان بالجبن" at bounding box center [853, 519] width 334 height 30
click at [779, 519] on input "بطاطس عمان بالجبن" at bounding box center [853, 519] width 334 height 30
type input "شيبسي عمان ب[GEOGRAPHIC_DATA]"
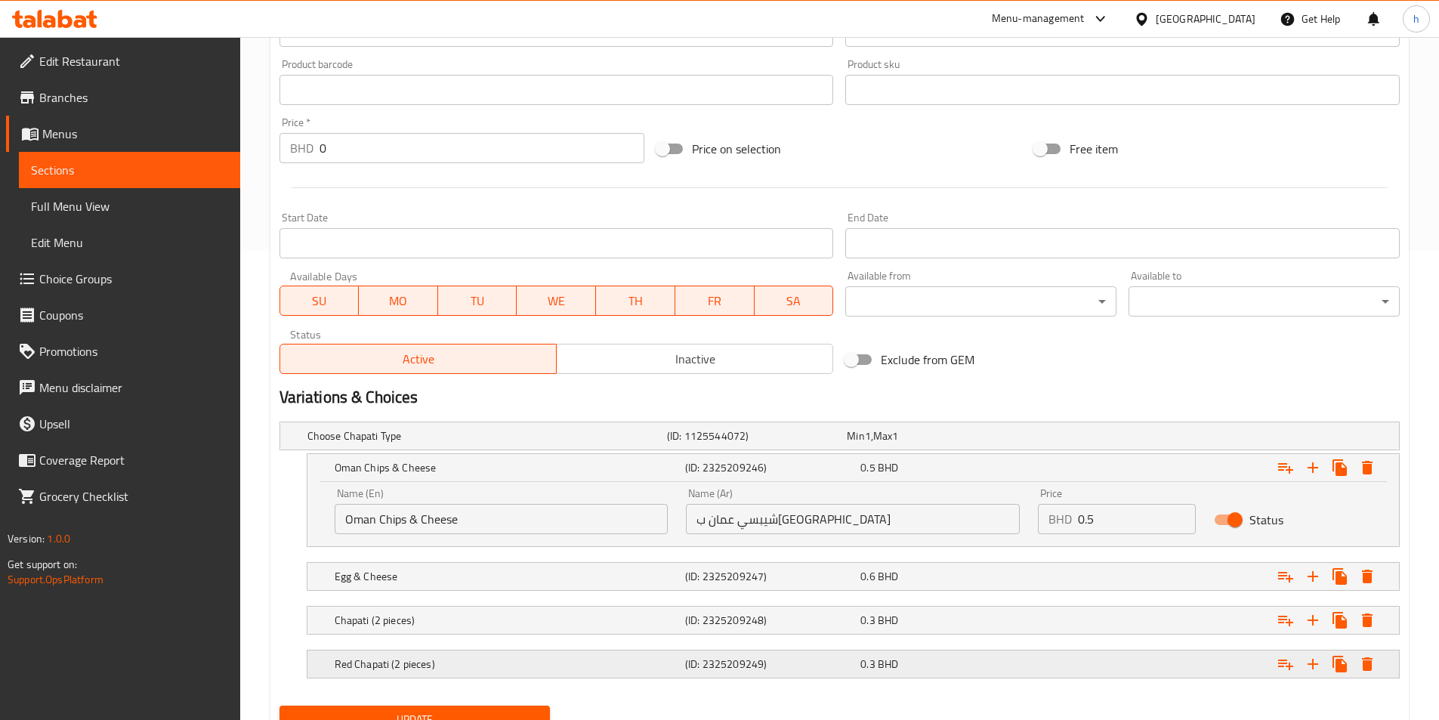
click at [580, 658] on h5 "Red Chapati (2 pieces)" at bounding box center [507, 663] width 344 height 15
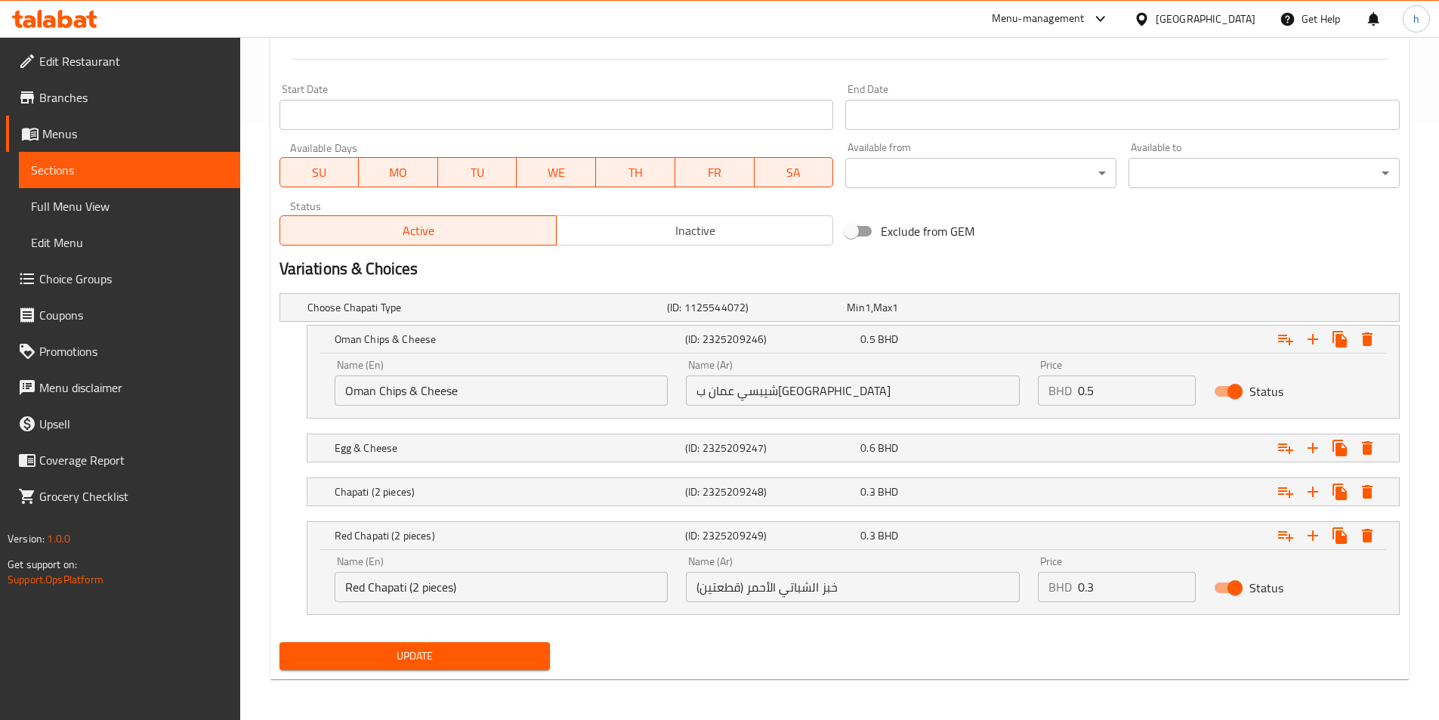
scroll to position [599, 0]
click at [831, 585] on input "خبز الشباتي الأحمر (قطعتين)" at bounding box center [853, 585] width 334 height 30
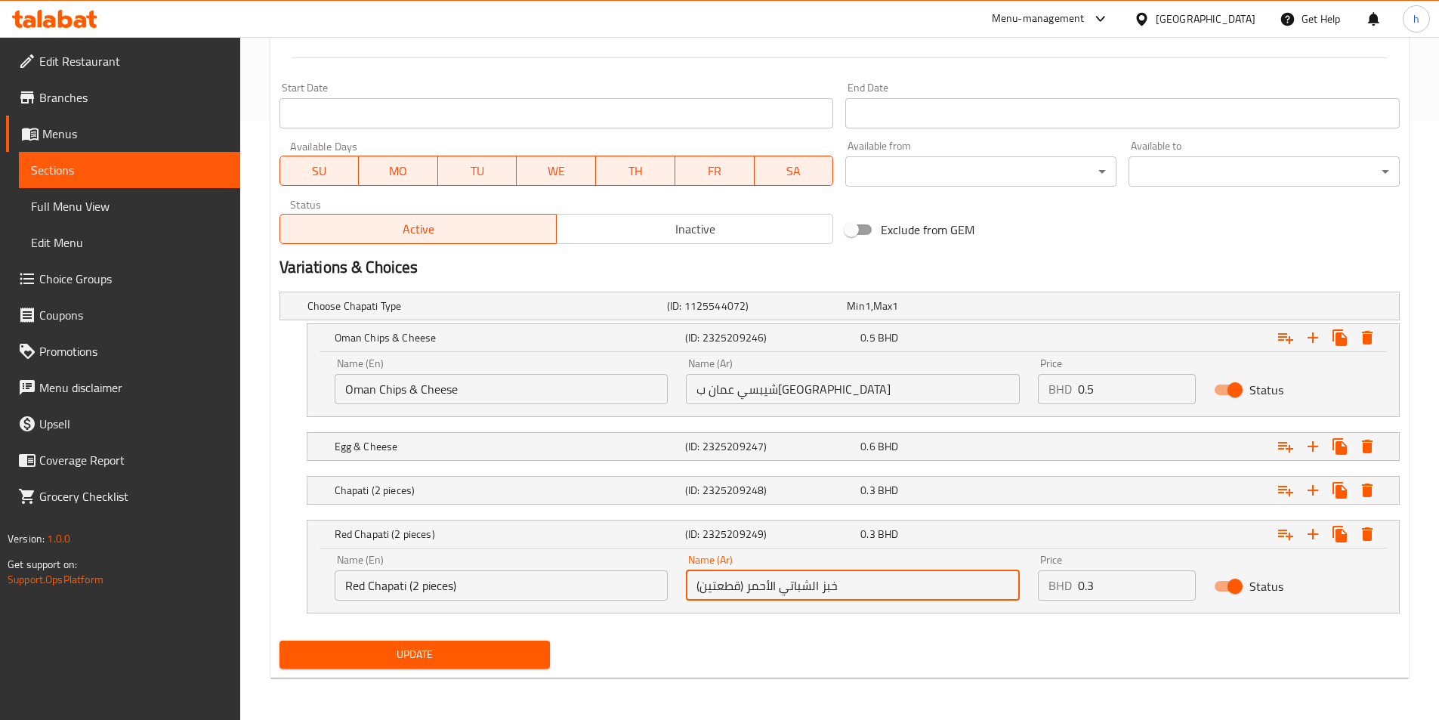
click at [833, 585] on input "خبز الشباتي الأحمر (قطعتين)" at bounding box center [853, 585] width 334 height 30
type input "الشباتي الأحمر (قطعتين)"
click at [526, 655] on span "Update" at bounding box center [415, 654] width 247 height 19
click at [461, 647] on span "Update" at bounding box center [415, 654] width 247 height 19
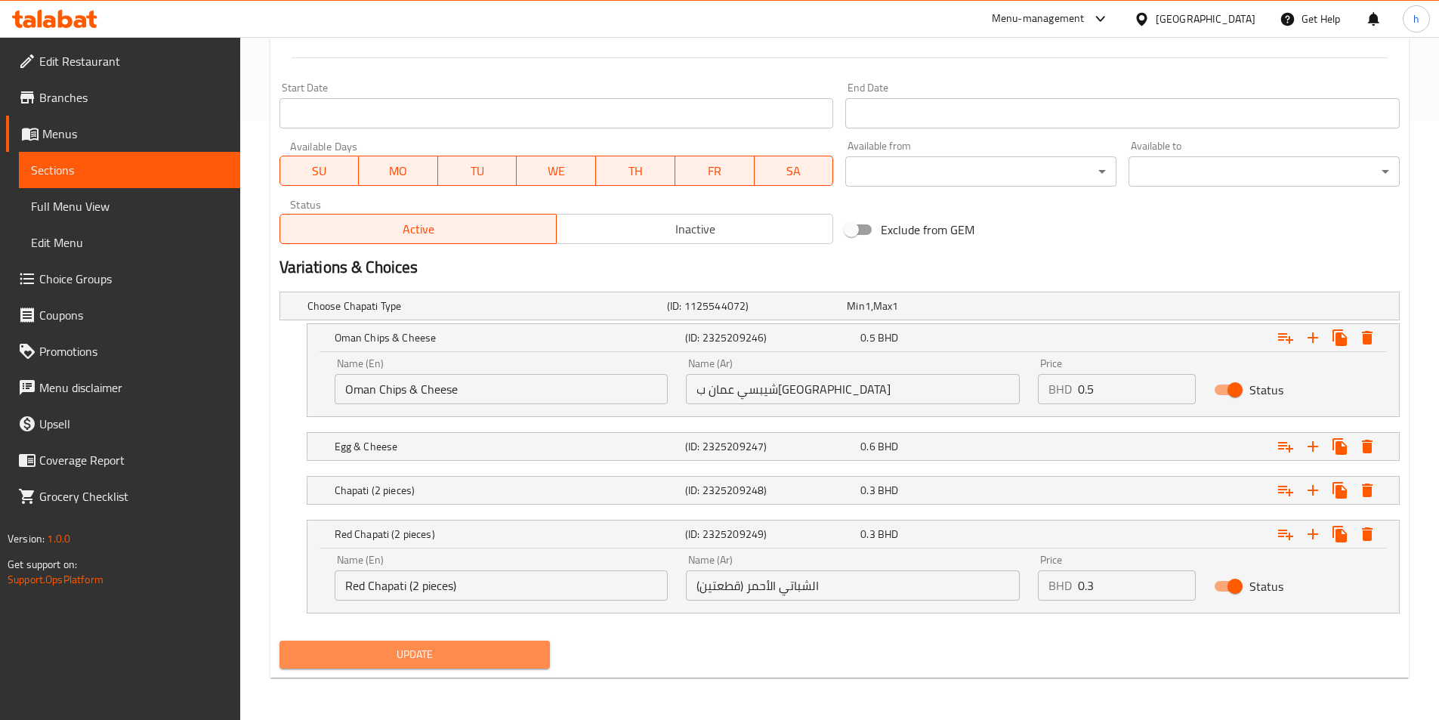
click at [472, 660] on span "Update" at bounding box center [415, 654] width 247 height 19
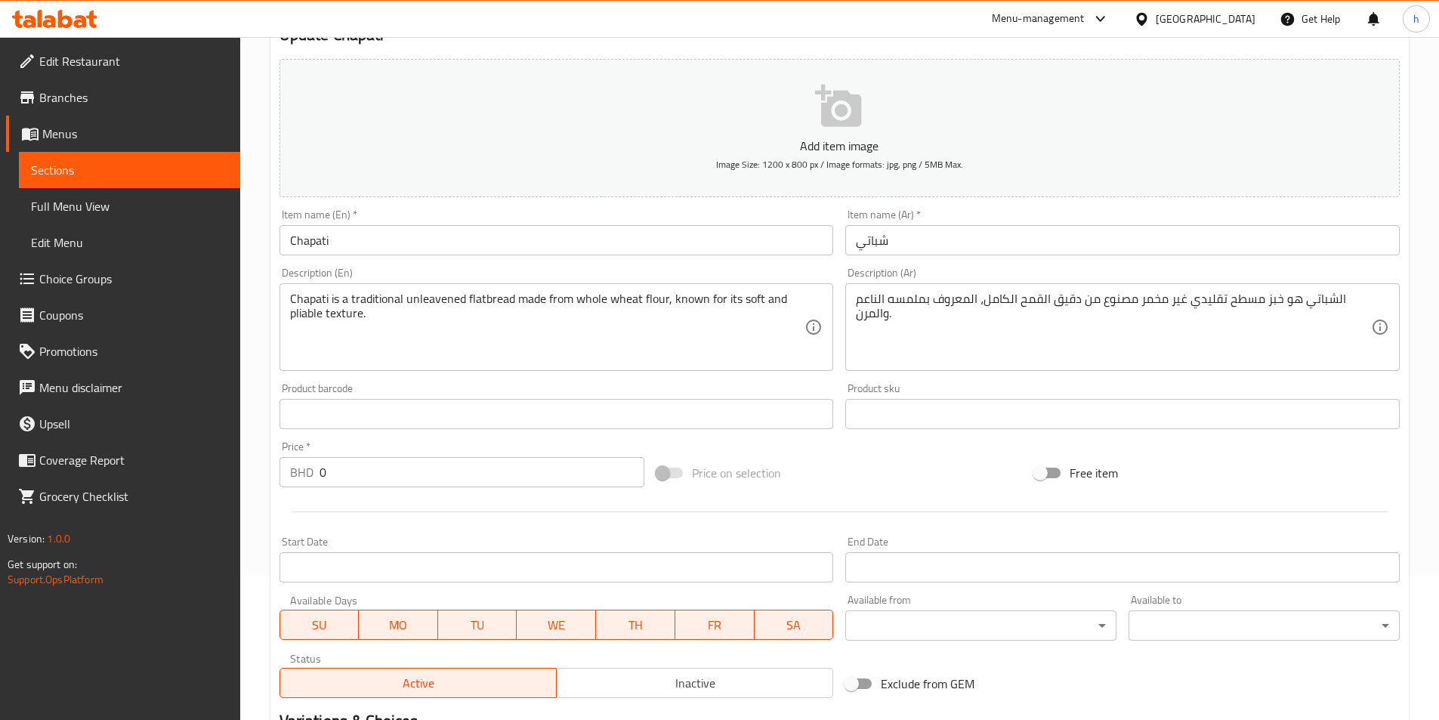
scroll to position [0, 0]
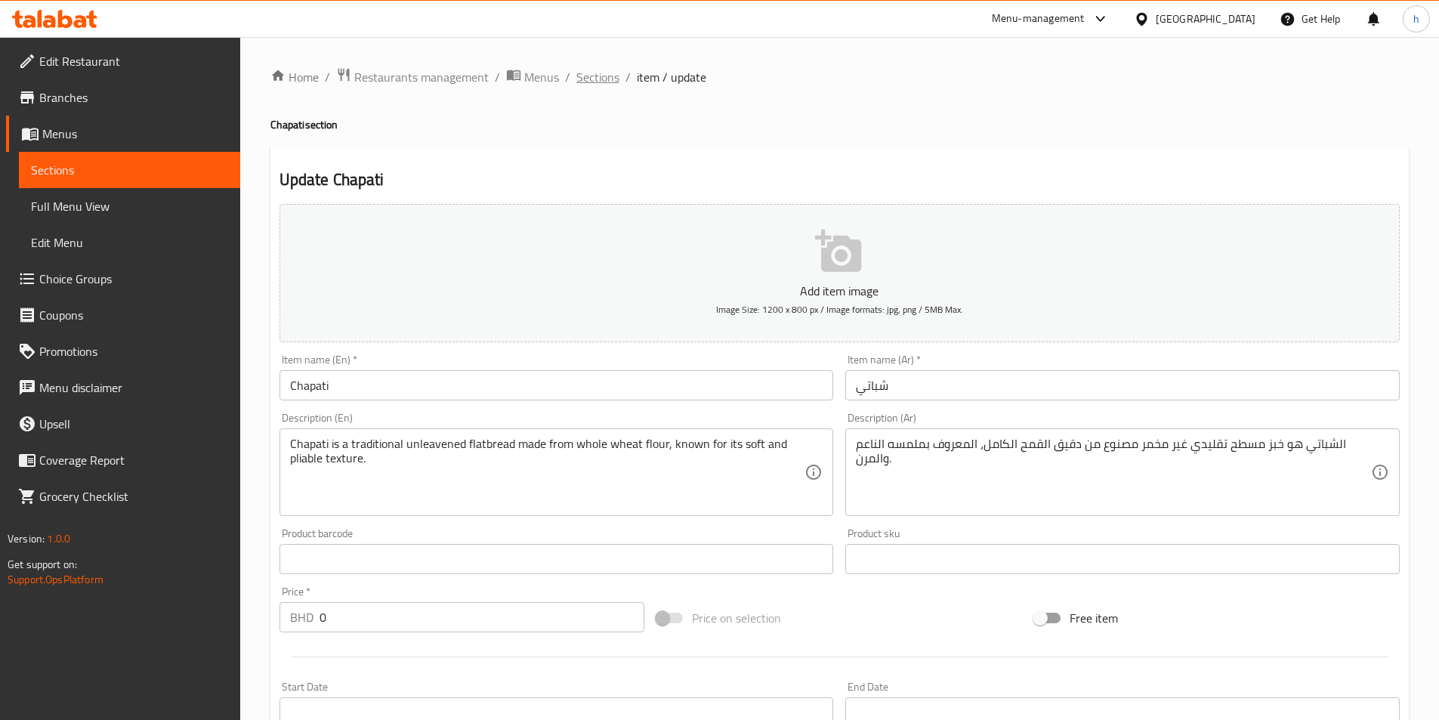
click at [608, 77] on span "Sections" at bounding box center [597, 77] width 43 height 18
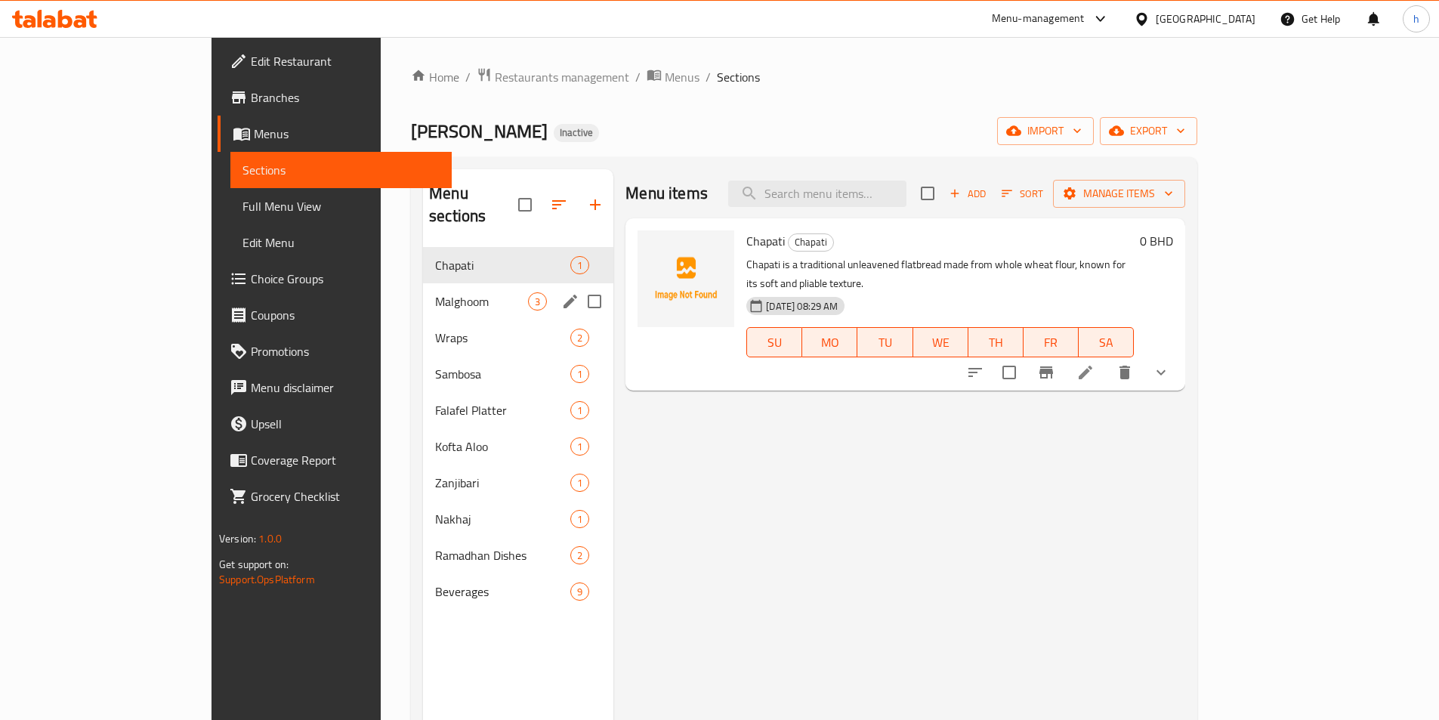
click at [449, 292] on span "Malghoom" at bounding box center [481, 301] width 93 height 18
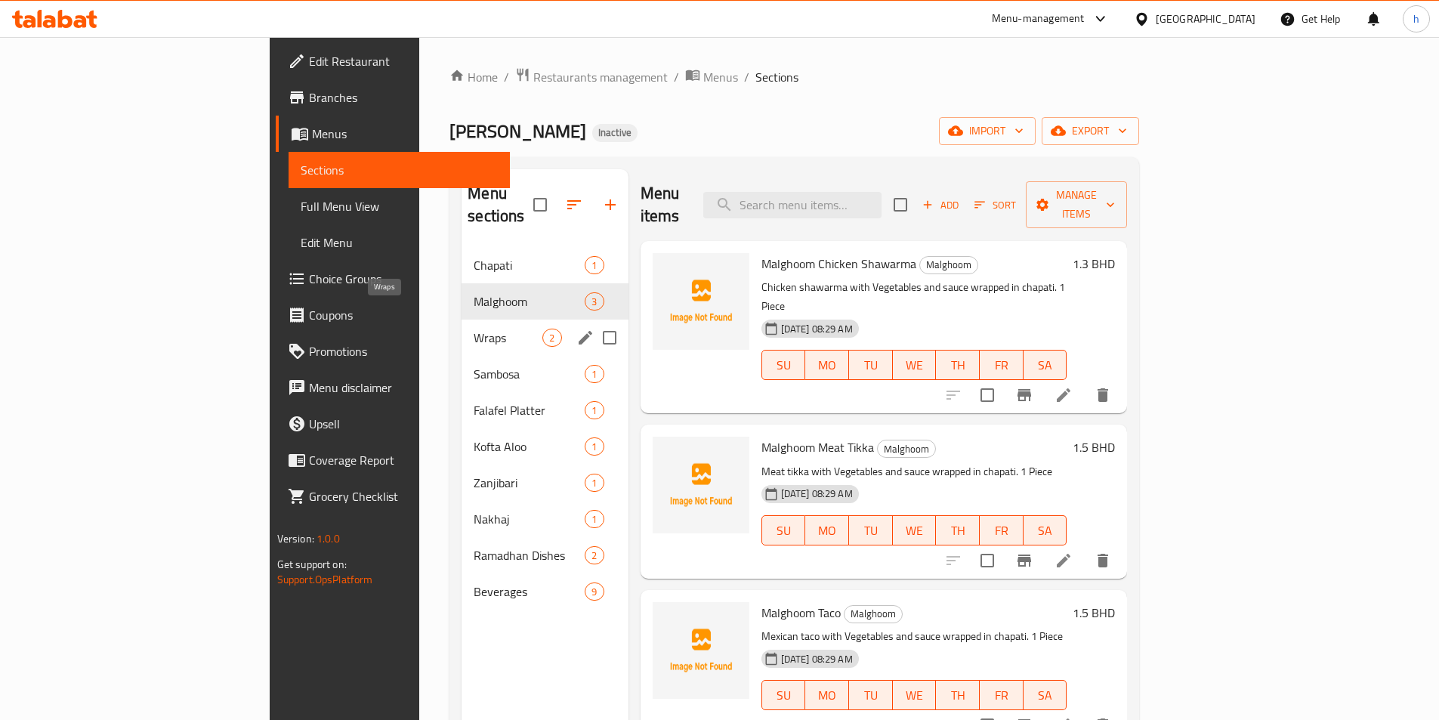
click at [473, 329] on span "Wraps" at bounding box center [507, 338] width 69 height 18
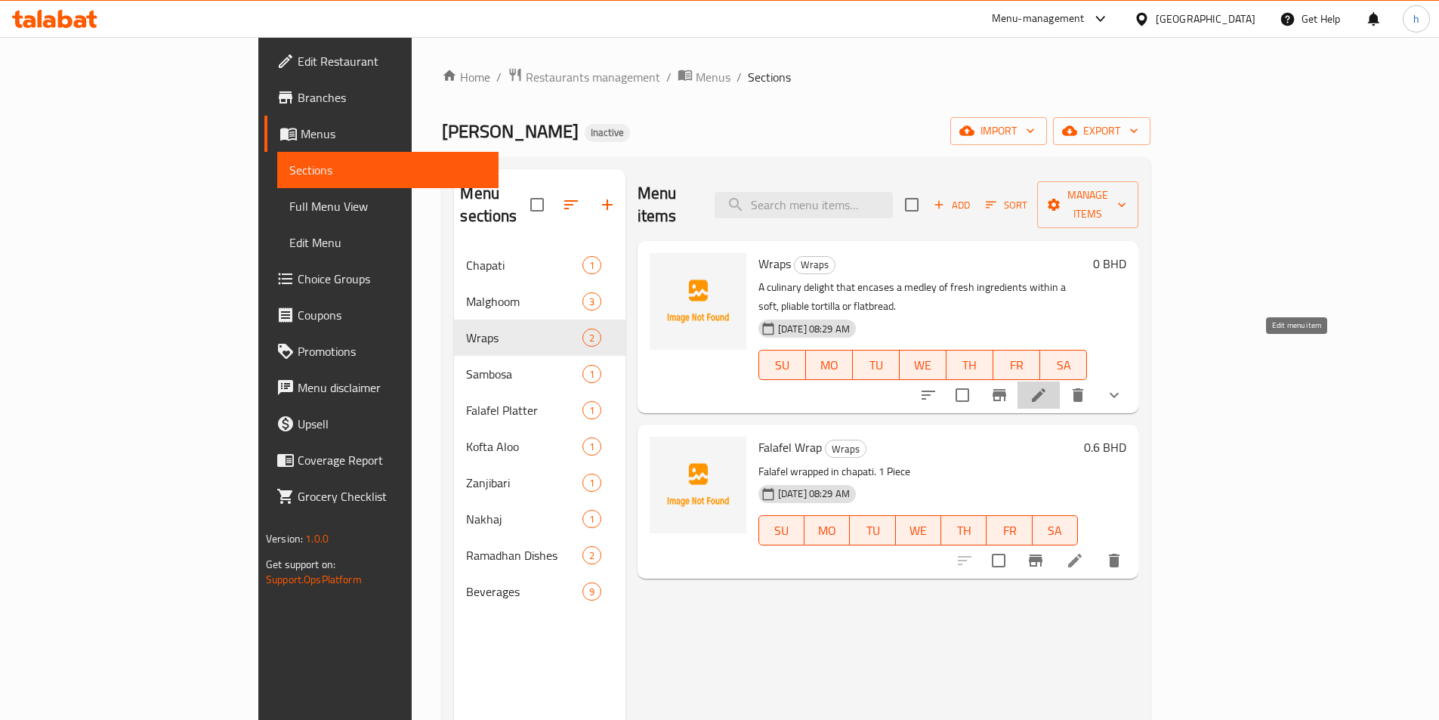
click at [1047, 386] on icon at bounding box center [1038, 395] width 18 height 18
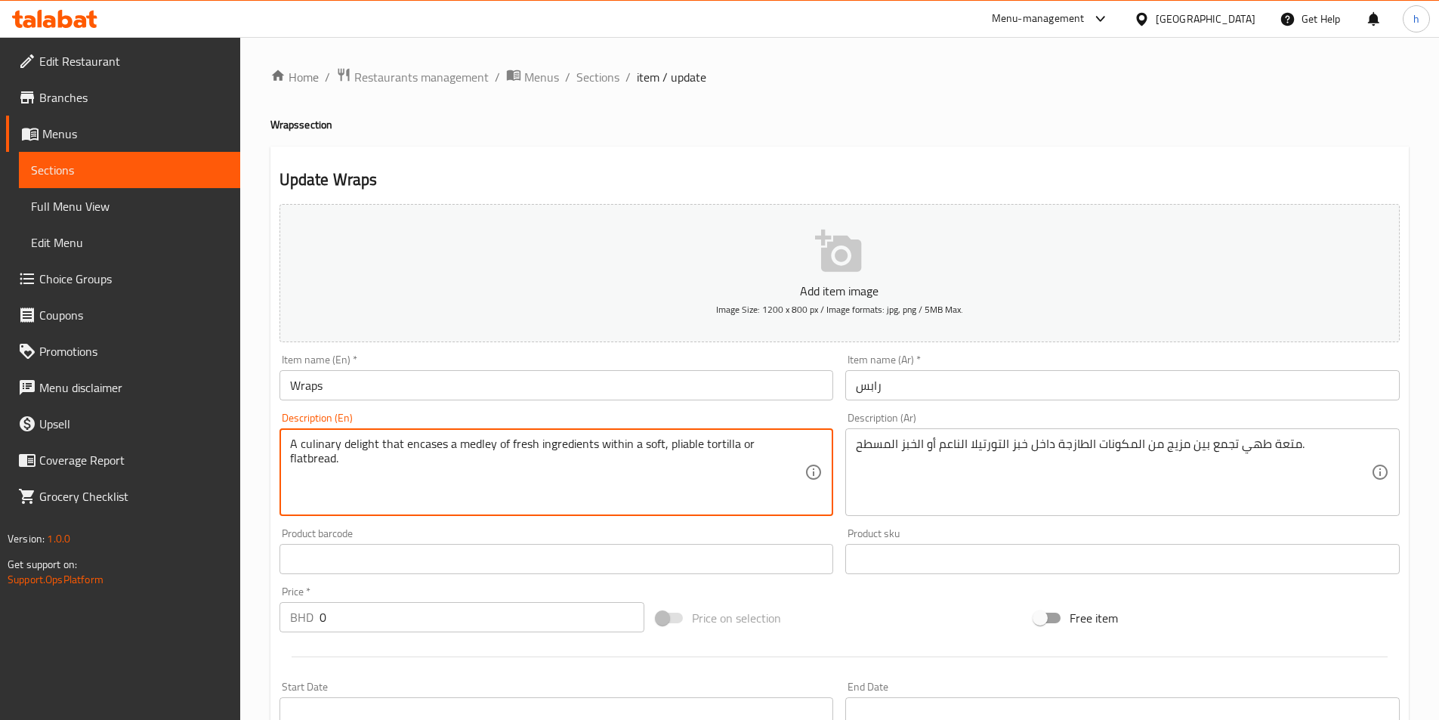
click at [709, 448] on textarea "A culinary delight that encases a medley of fresh ingredients within a soft, pl…" at bounding box center [547, 472] width 515 height 72
drag, startPoint x: 693, startPoint y: 446, endPoint x: 671, endPoint y: 446, distance: 21.9
click at [693, 446] on textarea "A culinary delight that encases a medley of fresh ingredients within a soft, pl…" at bounding box center [547, 472] width 515 height 72
drag, startPoint x: 666, startPoint y: 446, endPoint x: 734, endPoint y: 440, distance: 68.2
click at [734, 440] on textarea "A culinary delight that encases a medley of fresh ingredients within a soft, pl…" at bounding box center [547, 472] width 515 height 72
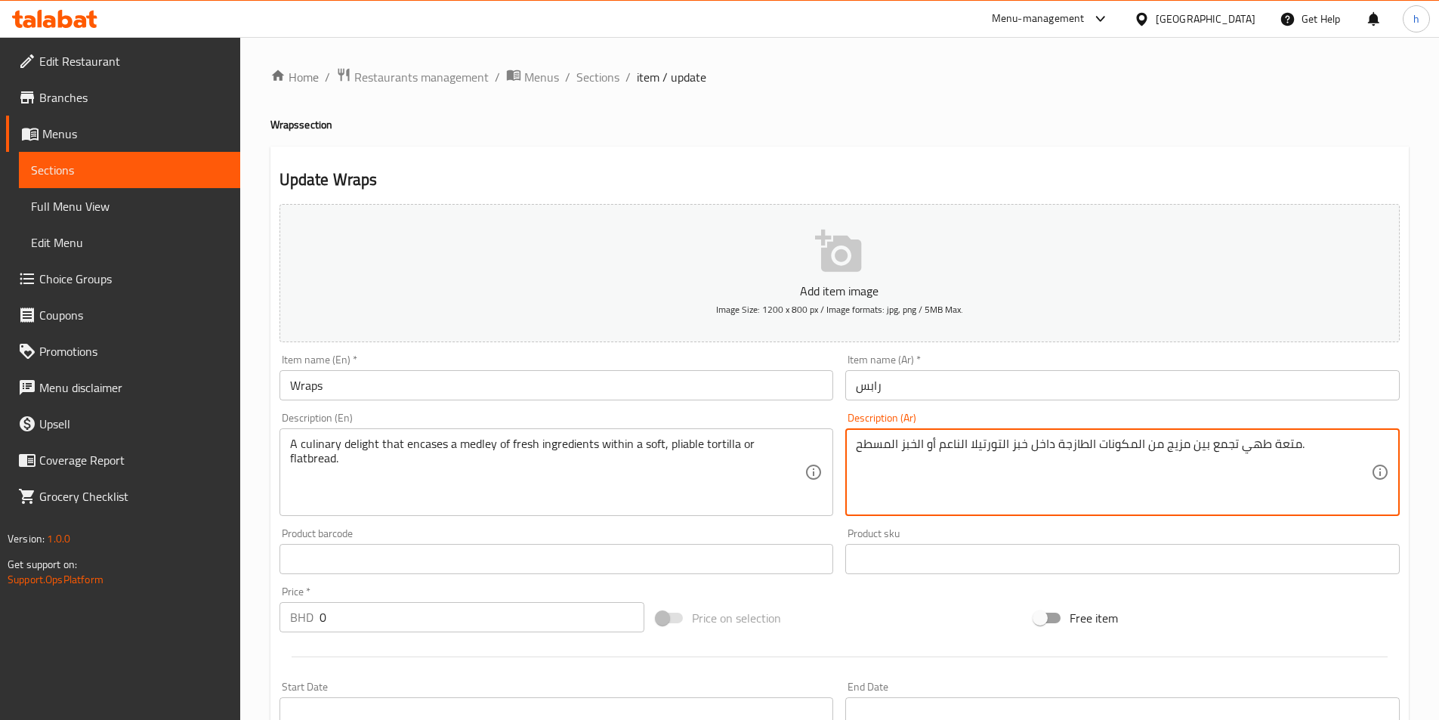
drag, startPoint x: 1000, startPoint y: 447, endPoint x: 939, endPoint y: 449, distance: 60.5
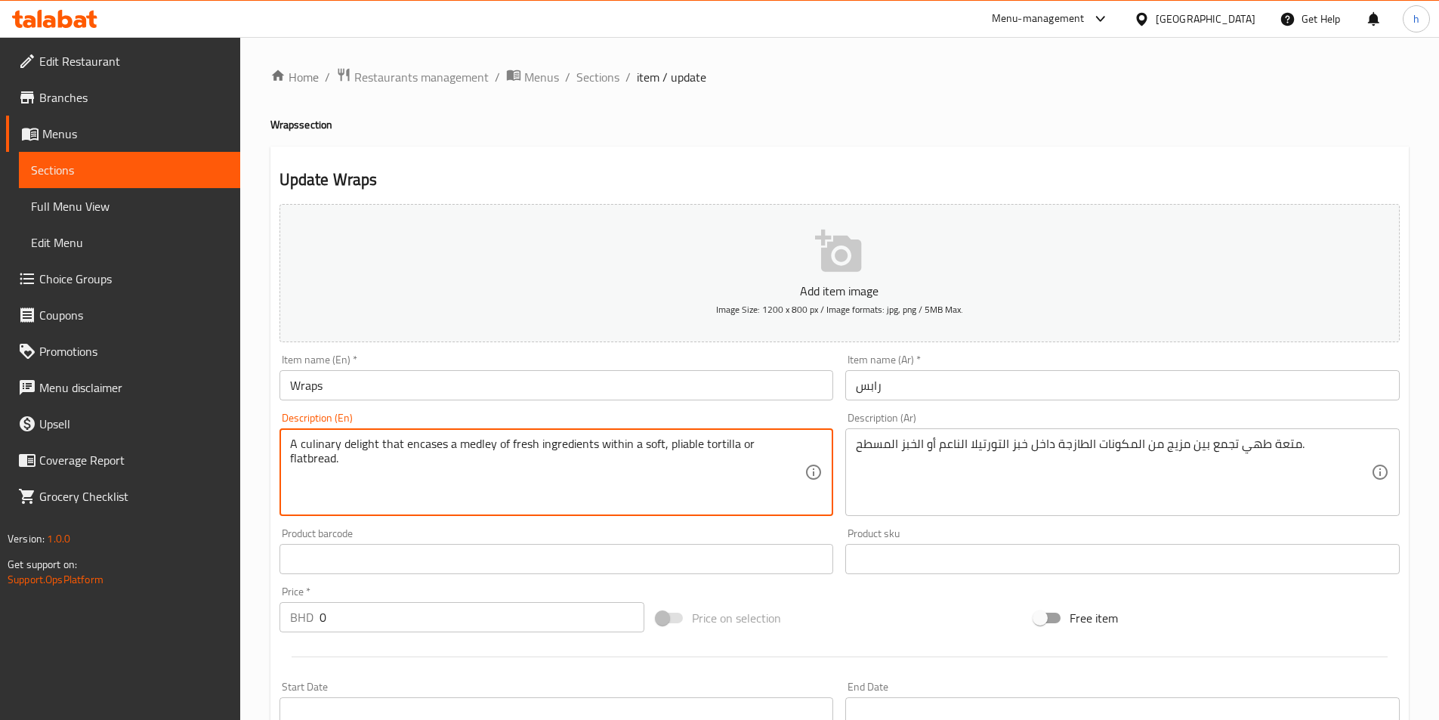
drag, startPoint x: 665, startPoint y: 441, endPoint x: 733, endPoint y: 436, distance: 68.1
click at [756, 444] on textarea "A culinary delight that encases a medley of fresh ingredients within a soft, pl…" at bounding box center [547, 472] width 515 height 72
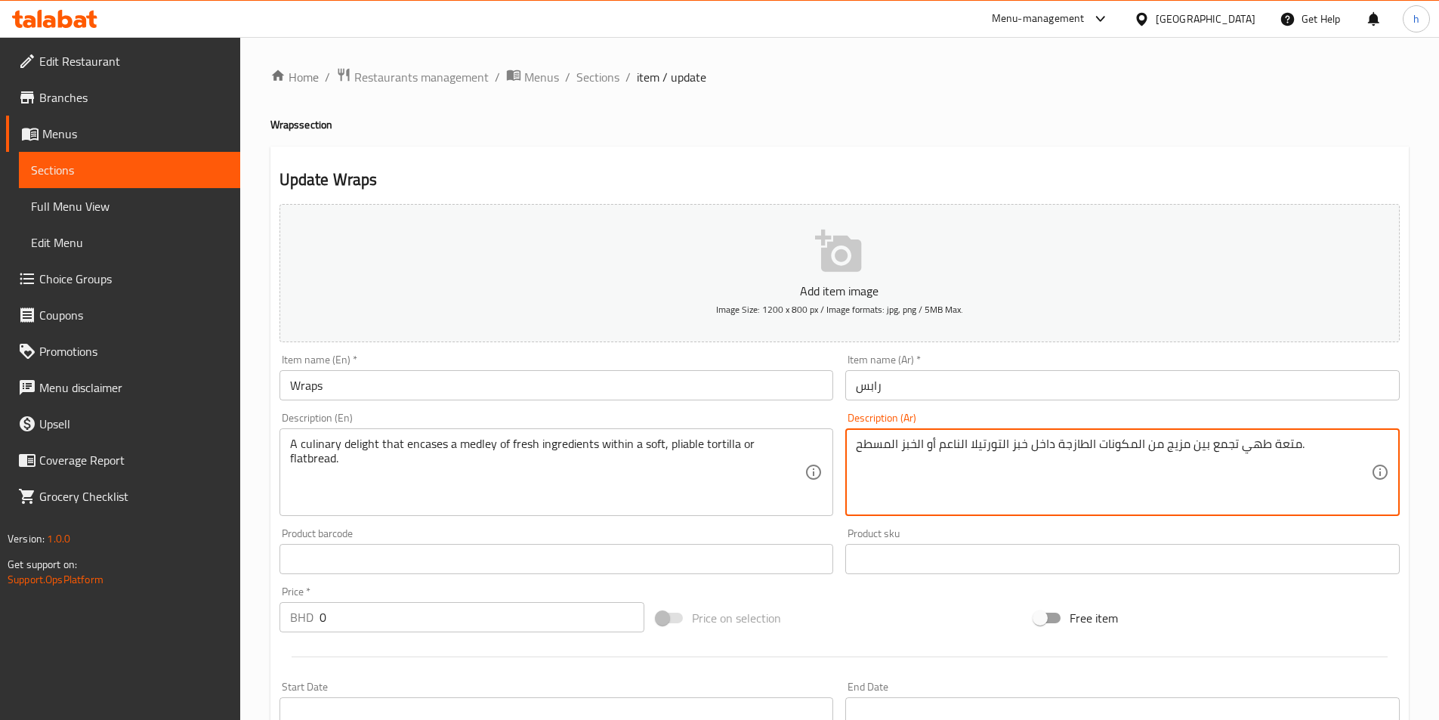
drag, startPoint x: 917, startPoint y: 443, endPoint x: 846, endPoint y: 443, distance: 71.0
click at [914, 443] on textarea "متعة طهي تجمع بين مزيج من المكونات الطازجة داخل خبز التورتيلا الناعم أو الخبز ا…" at bounding box center [1113, 472] width 515 height 72
click at [924, 446] on textarea "متعة طهي تجمع بين مزيج من المكونات الطازجة داخل خبز التورتيلا الناعم أو الخبز ا…" at bounding box center [1113, 472] width 515 height 72
drag, startPoint x: 924, startPoint y: 446, endPoint x: 798, endPoint y: 444, distance: 126.1
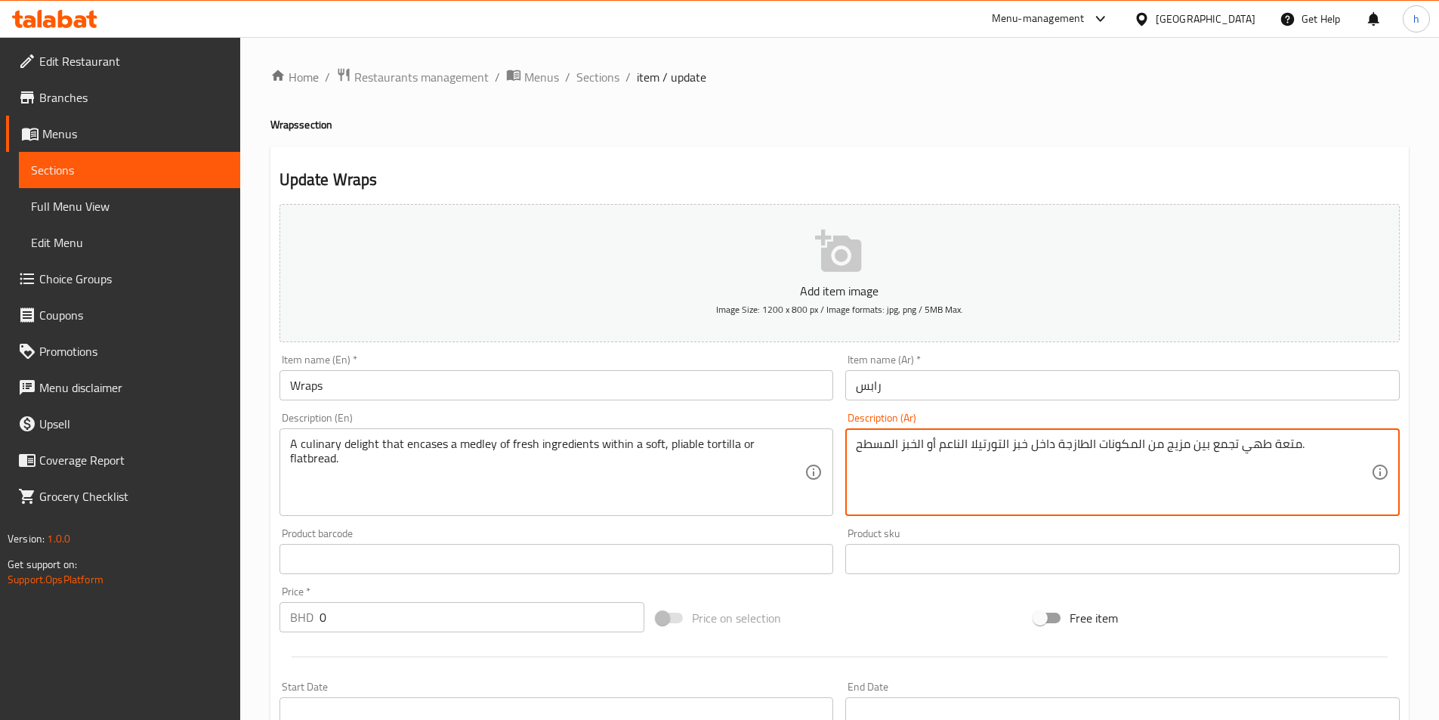
click at [798, 444] on div "Add item image Image Size: 1200 x 800 px / Image formats: jpg, png / 5MB Max. I…" at bounding box center [839, 523] width 1132 height 651
click at [1016, 444] on textarea "متعة طهي تجمع بين مزيج من المكونات الطازجة داخل خبز التورتيلا الناعم أو الخبز ا…" at bounding box center [1113, 472] width 515 height 72
click at [970, 444] on textarea "متعة طهي تجمع بين مزيج من المكونات الطازجة داخل التورتيلا الناعم أو الخبز المسط…" at bounding box center [1113, 472] width 515 height 72
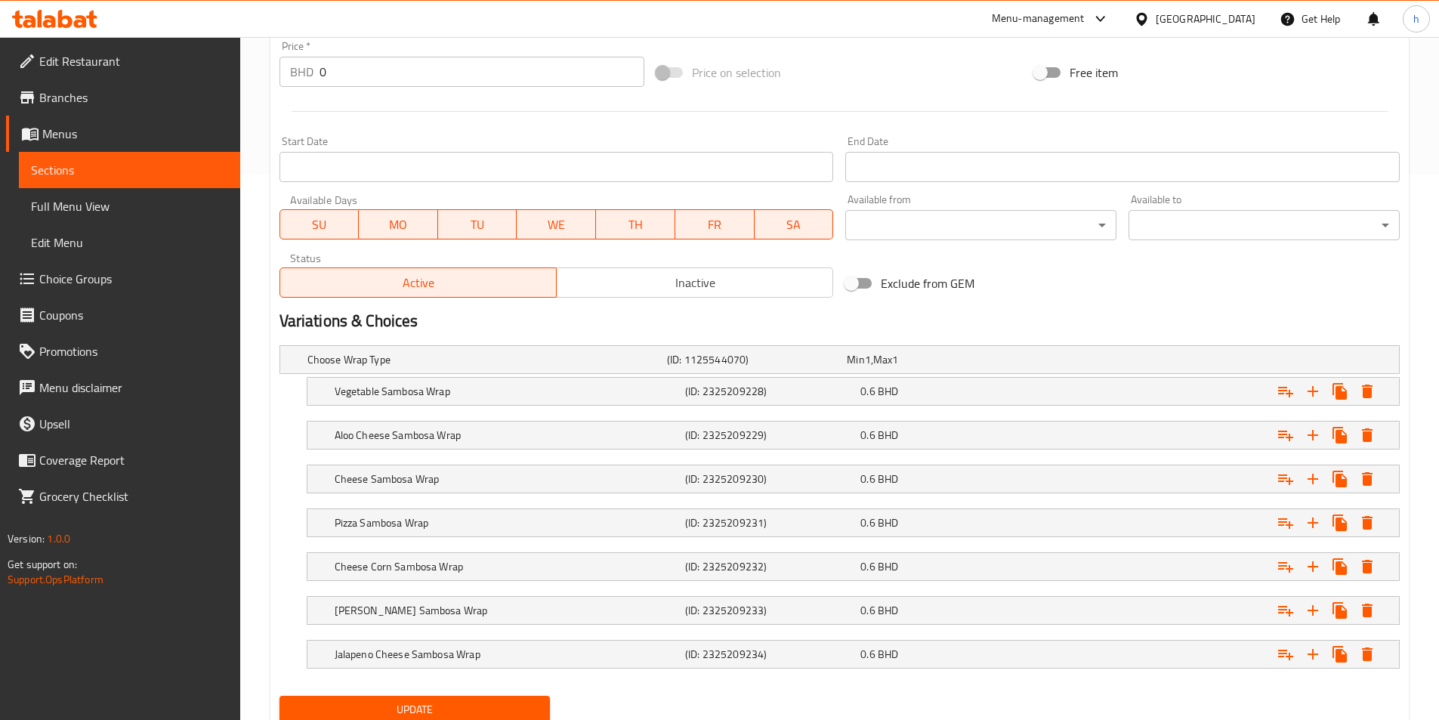
scroll to position [600, 0]
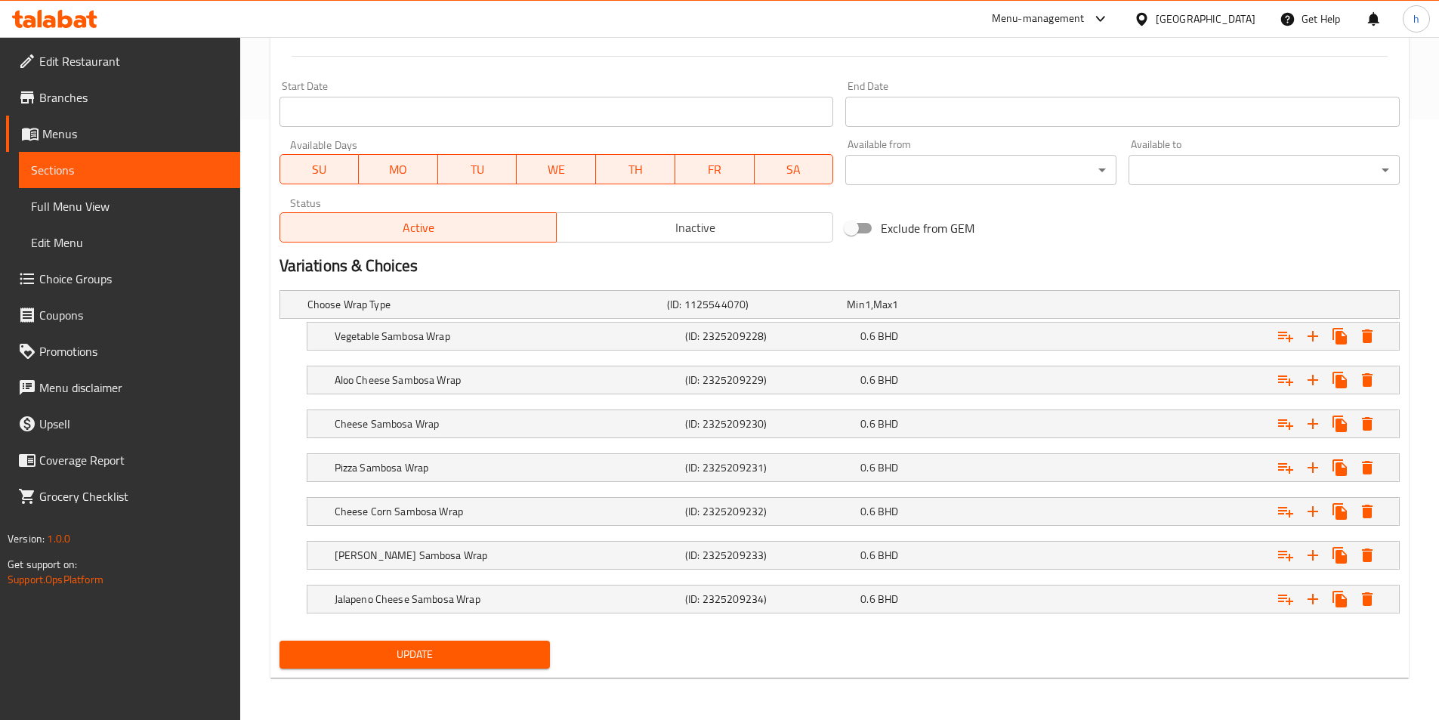
type textarea "متعة طهي تجمع بين مزيج من المكونات الطازجة داخل التورتيلا مرنه الناعم أو الخبز …"
click at [505, 667] on button "Update" at bounding box center [414, 654] width 271 height 28
click at [160, 211] on span "Full Menu View" at bounding box center [129, 206] width 197 height 18
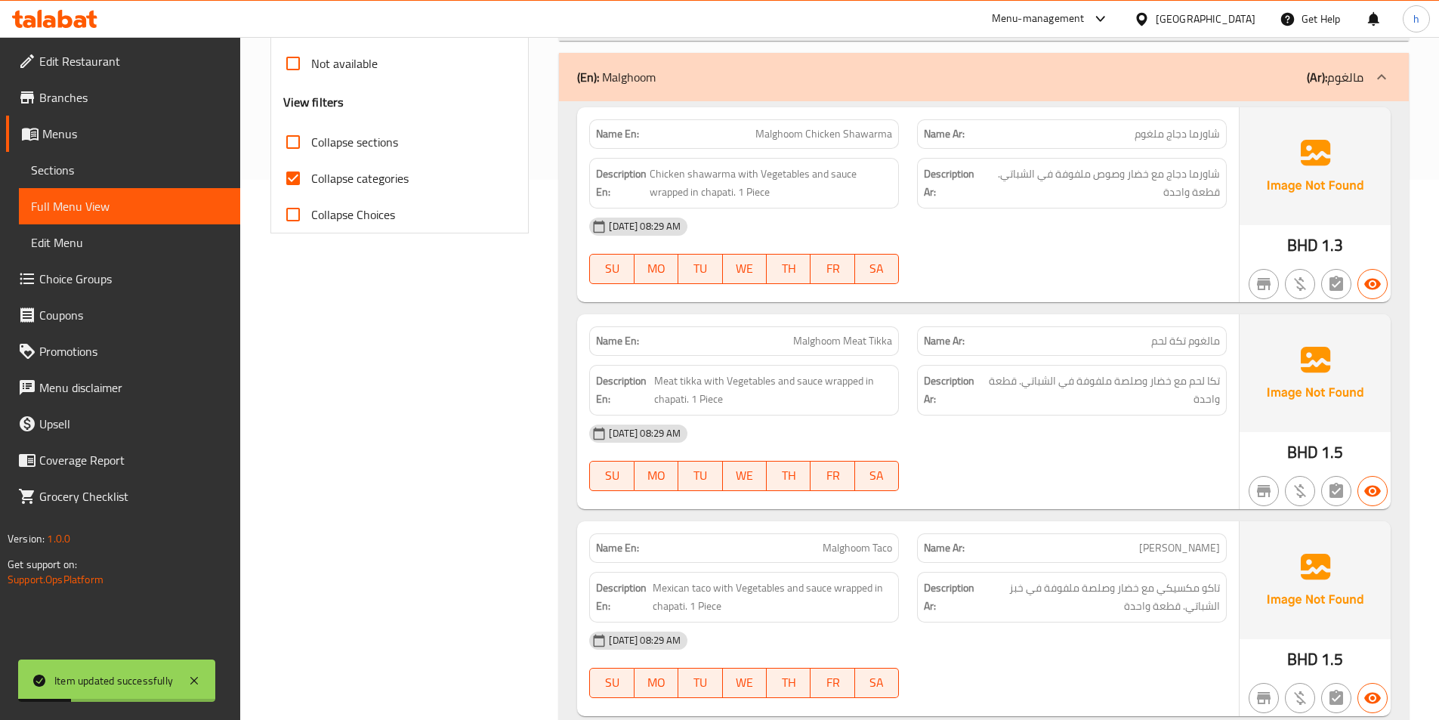
scroll to position [298, 0]
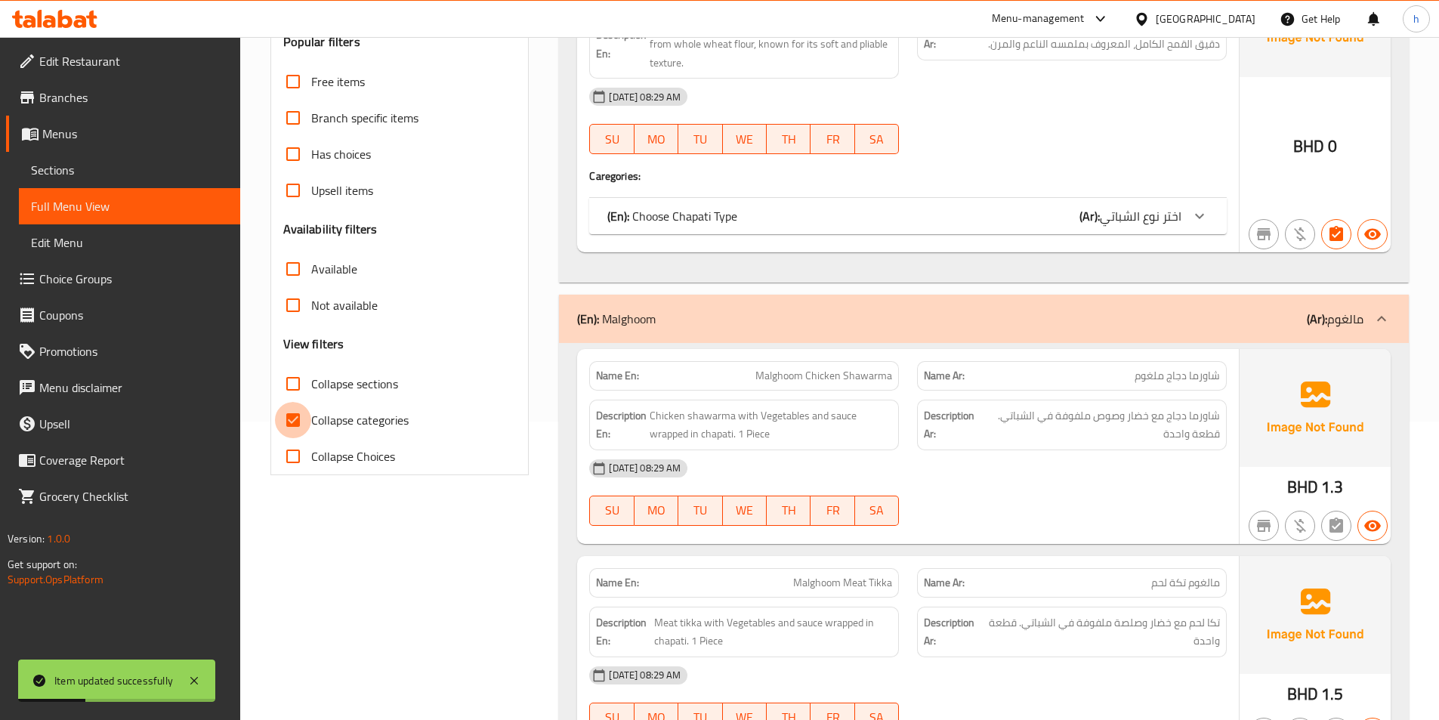
click at [285, 406] on input "Collapse categories" at bounding box center [293, 420] width 36 height 36
checkbox input "false"
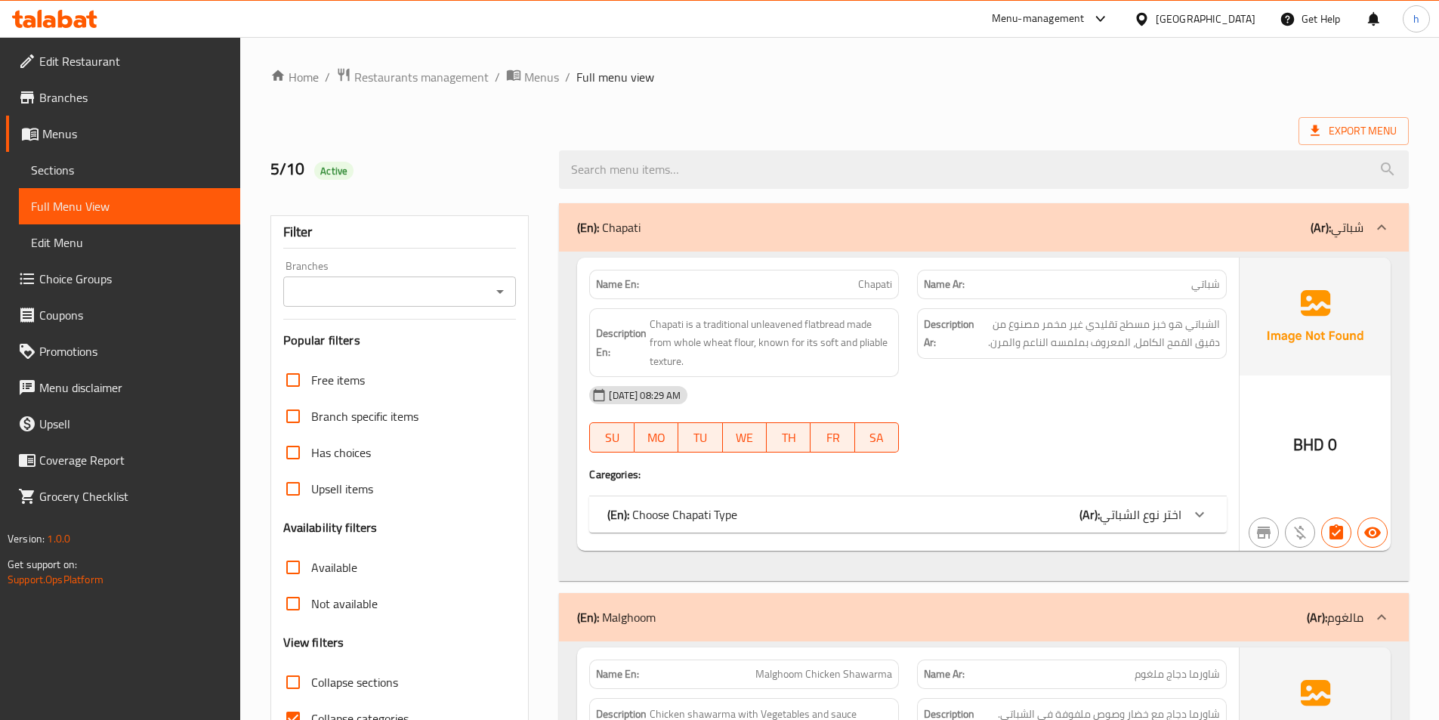
scroll to position [151, 0]
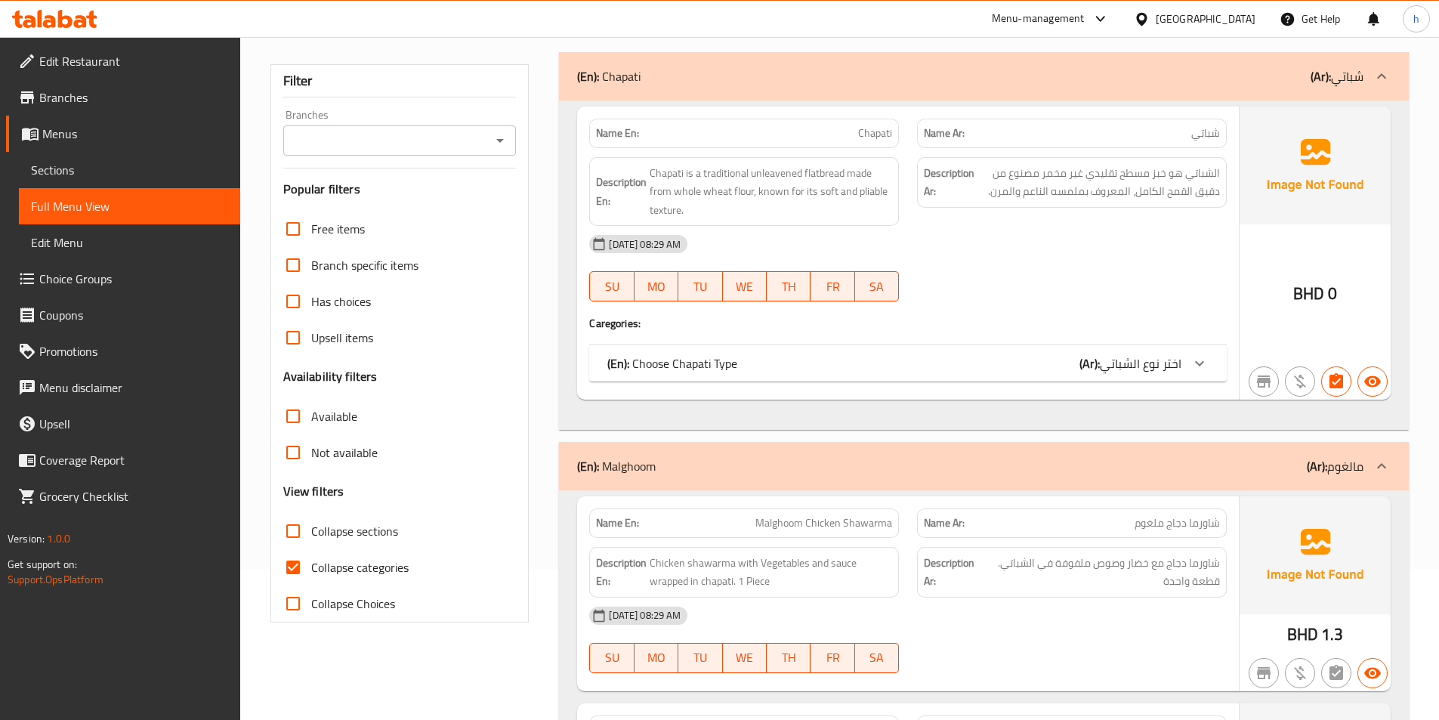
click at [301, 567] on input "Collapse categories" at bounding box center [293, 567] width 36 height 36
checkbox input "false"
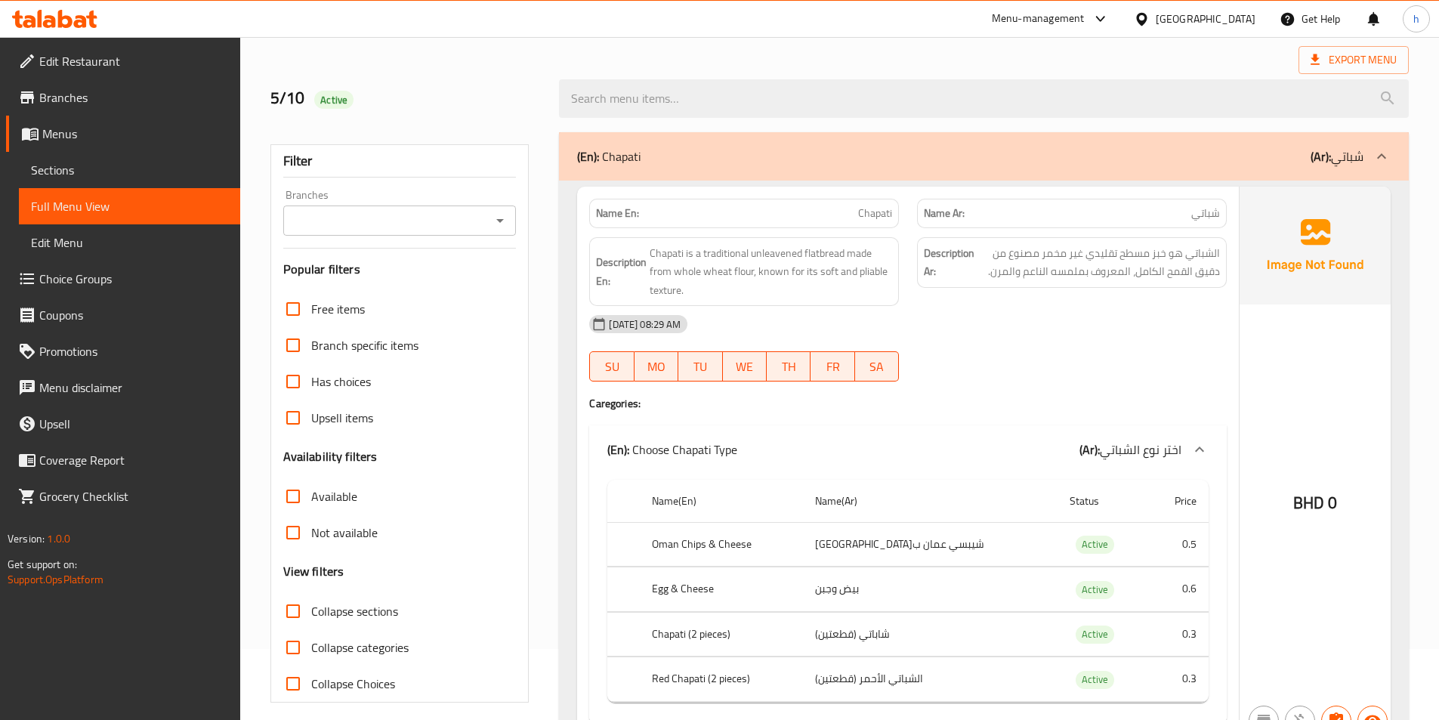
scroll to position [0, 0]
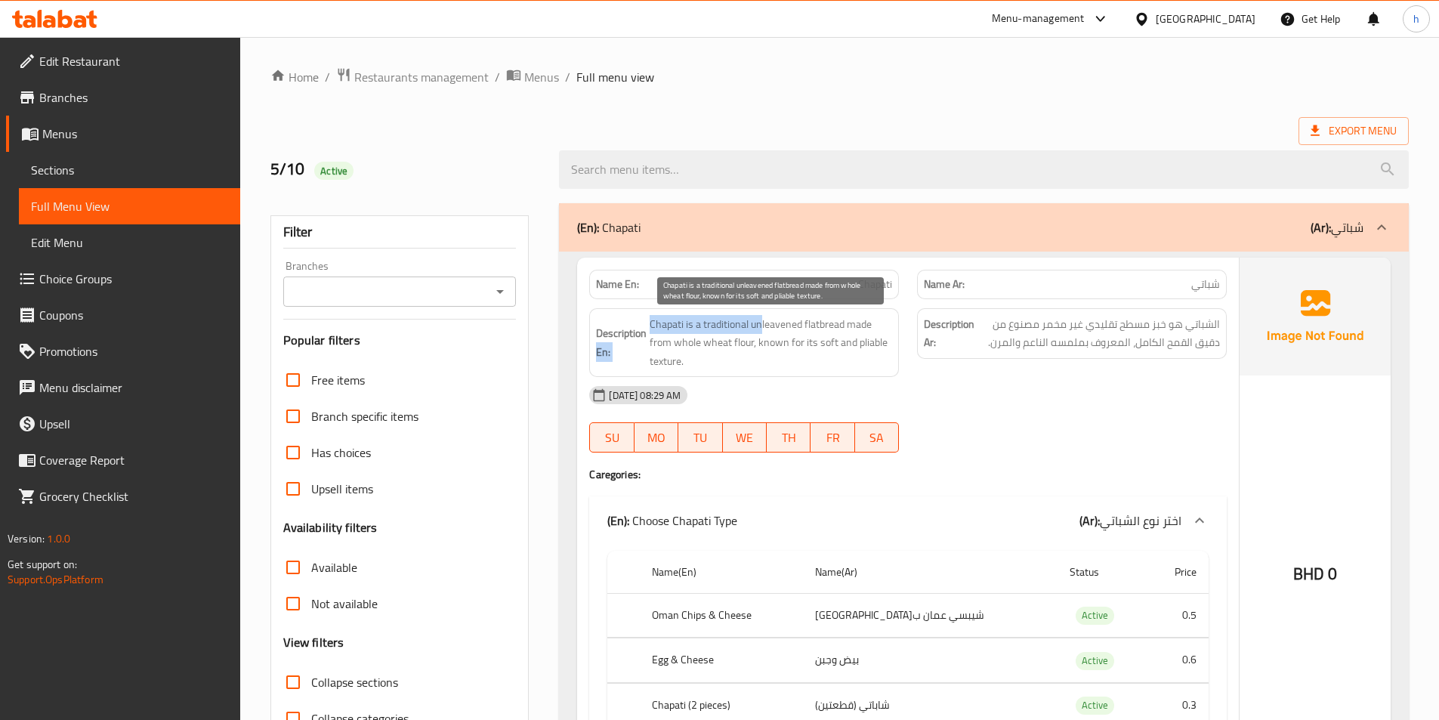
drag, startPoint x: 663, startPoint y: 324, endPoint x: 761, endPoint y: 319, distance: 98.3
click at [761, 319] on h6 "Description En: Chapati is a traditional unleavened flatbread made from whole w…" at bounding box center [744, 343] width 296 height 56
click at [759, 319] on span "Chapati is a traditional unleavened flatbread made from whole wheat flour, know…" at bounding box center [770, 343] width 242 height 56
drag, startPoint x: 765, startPoint y: 320, endPoint x: 797, endPoint y: 320, distance: 32.5
click at [797, 320] on span "Chapati is a traditional unleavened flatbread made from whole wheat flour, know…" at bounding box center [770, 343] width 242 height 56
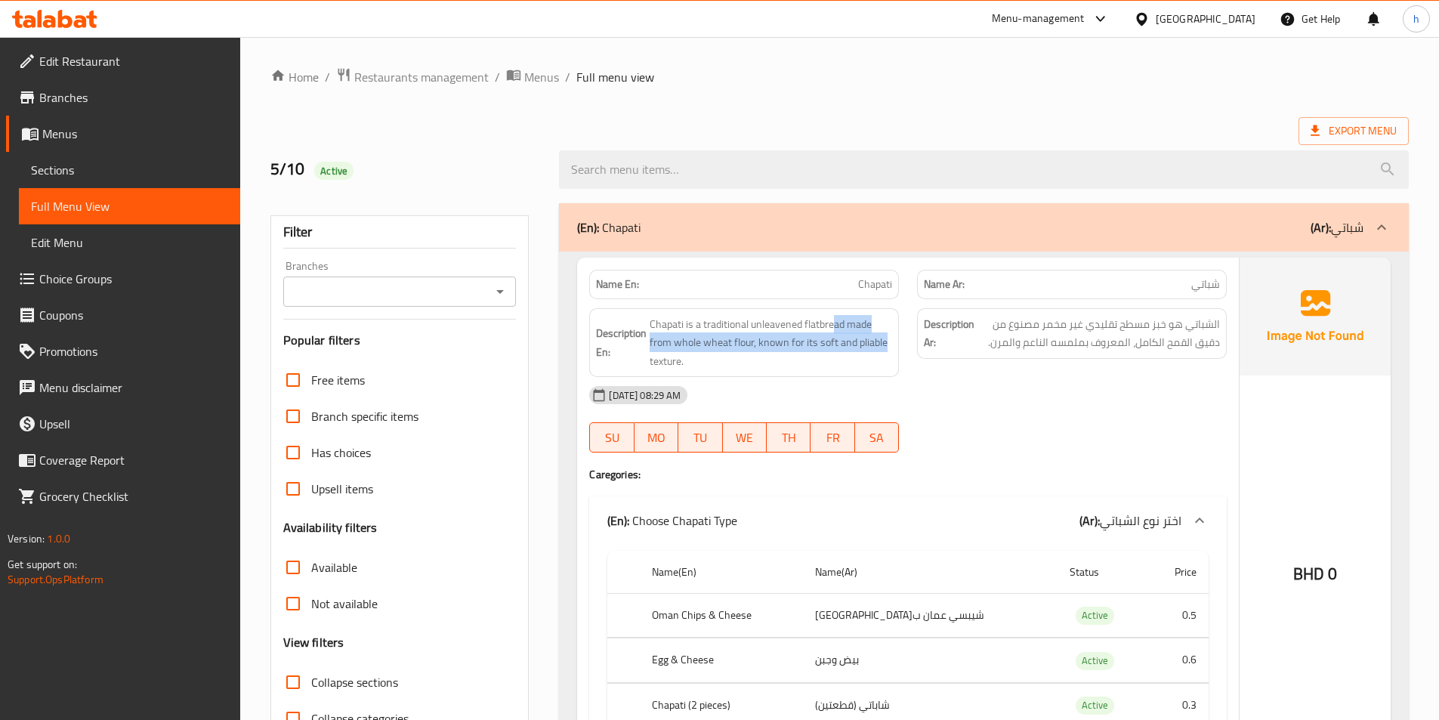
drag, startPoint x: 832, startPoint y: 322, endPoint x: 903, endPoint y: 341, distance: 73.7
click at [903, 341] on div "Description En: Chapati is a traditional unleavened flatbread made from whole w…" at bounding box center [744, 343] width 328 height 88
click at [767, 340] on span "Chapati is a traditional unleavened flatbread made from whole wheat flour, know…" at bounding box center [770, 343] width 242 height 56
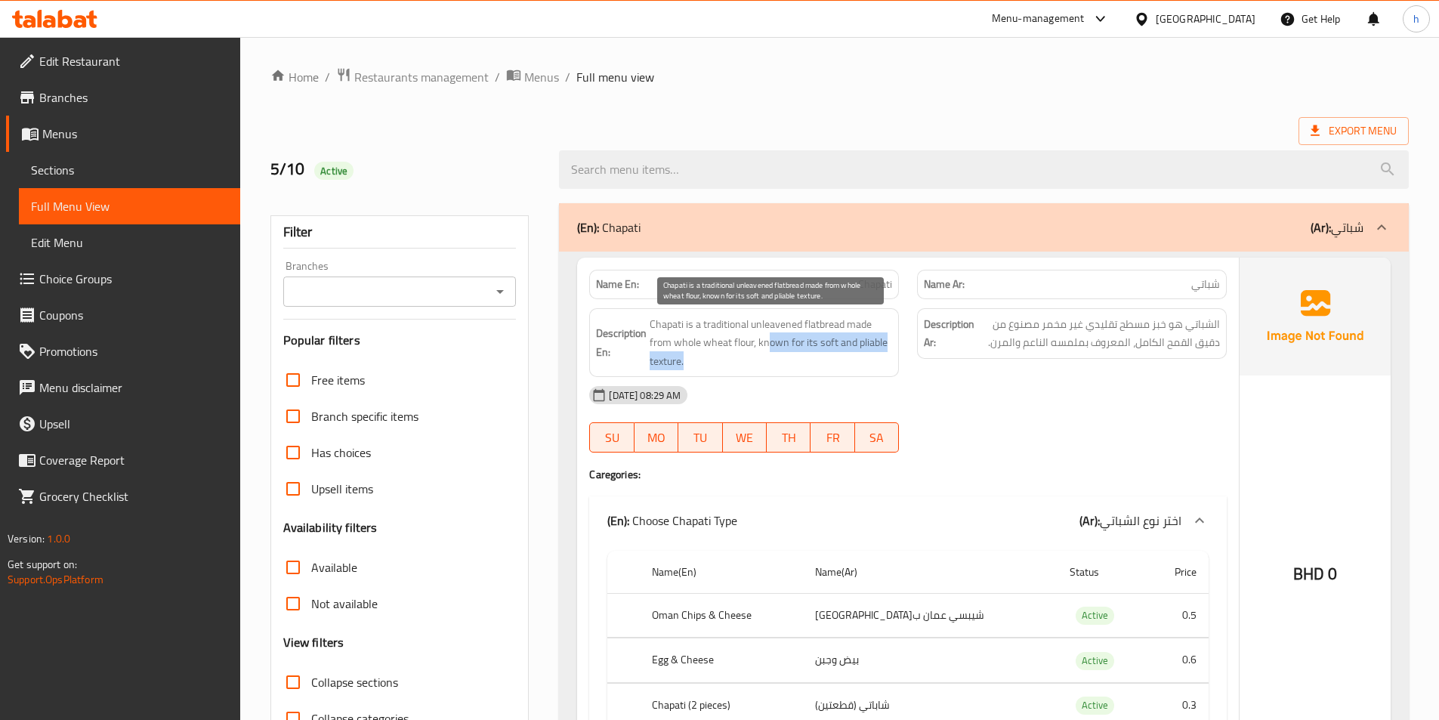
drag, startPoint x: 770, startPoint y: 340, endPoint x: 884, endPoint y: 356, distance: 115.1
click at [884, 356] on span "Chapati is a traditional unleavened flatbread made from whole wheat flour, know…" at bounding box center [770, 343] width 242 height 56
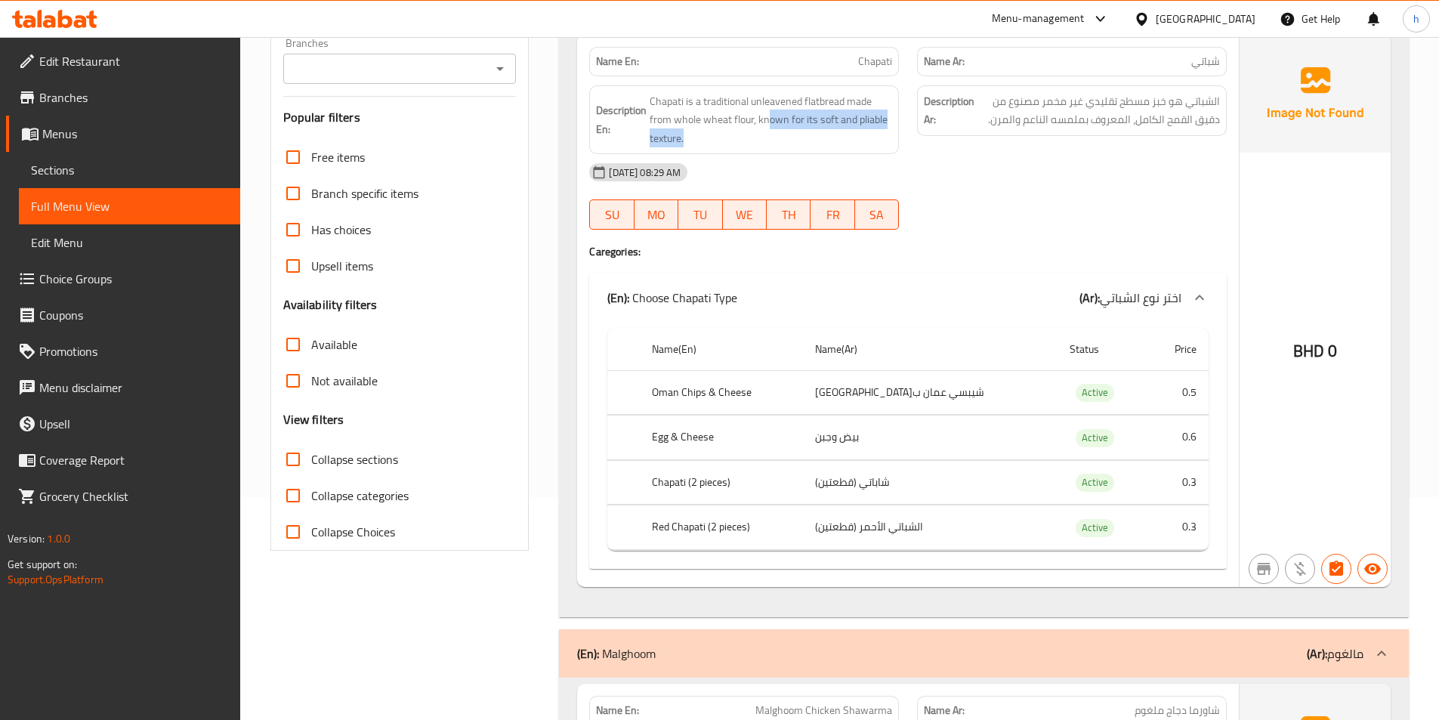
scroll to position [227, 0]
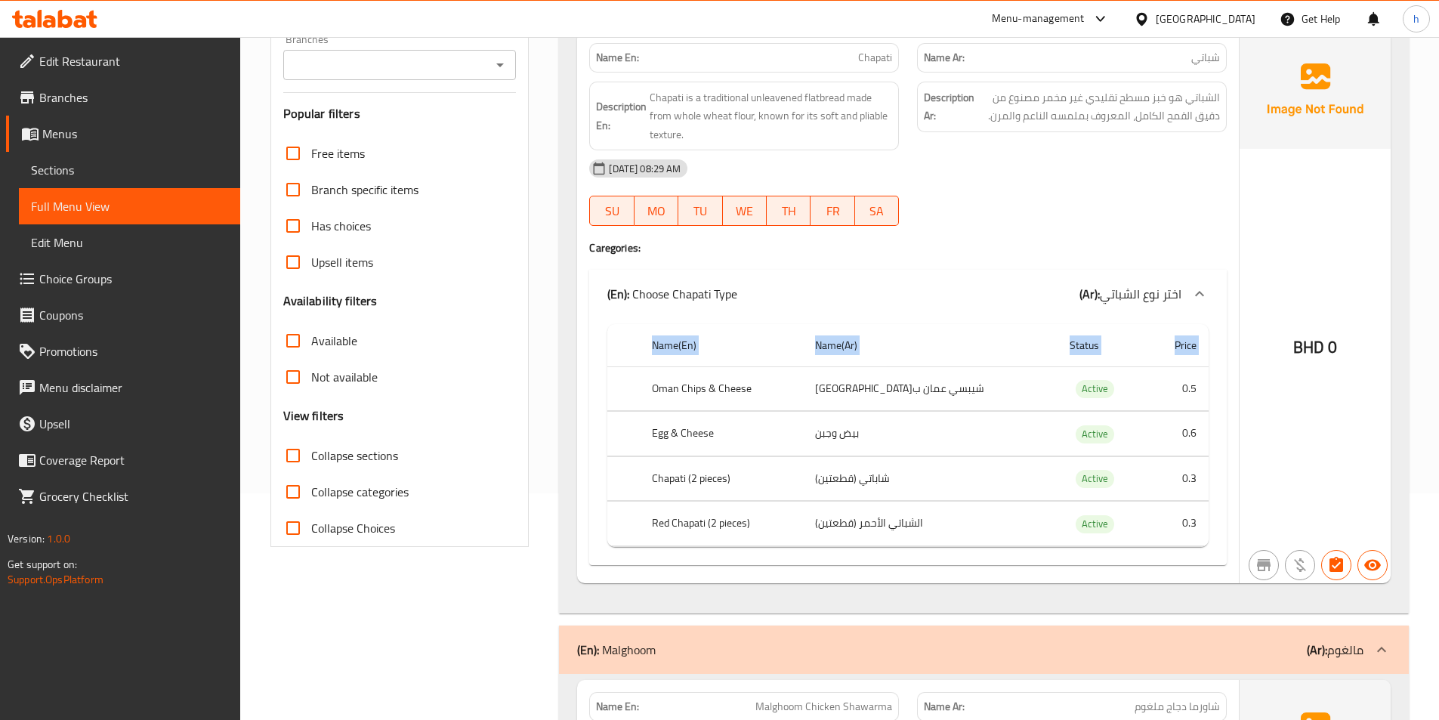
drag, startPoint x: 644, startPoint y: 383, endPoint x: 1226, endPoint y: 383, distance: 582.2
click at [1226, 383] on div "Name En: Chapati Name Ar: شباتي Description En: Chapati is a traditional unleav…" at bounding box center [908, 307] width 662 height 552
click at [983, 332] on th "Name(Ar)" at bounding box center [930, 345] width 254 height 43
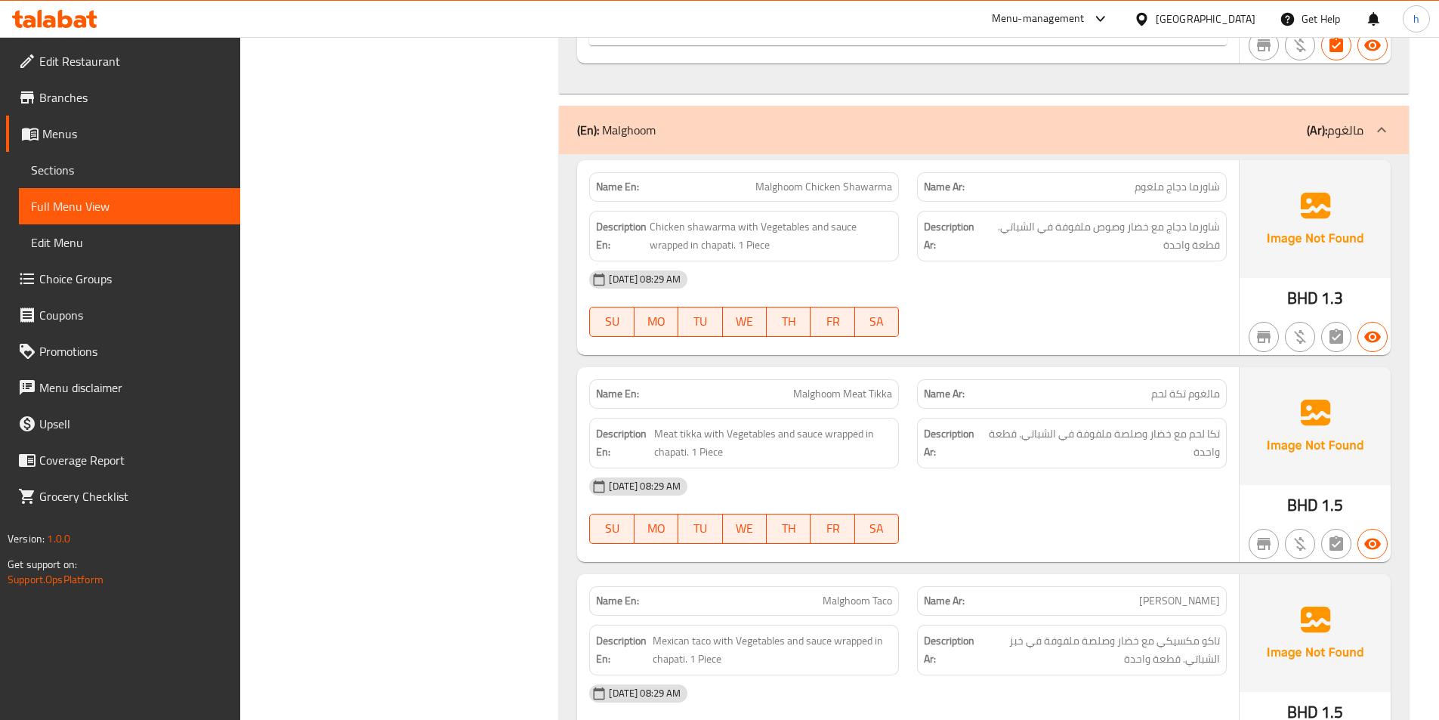
scroll to position [755, 0]
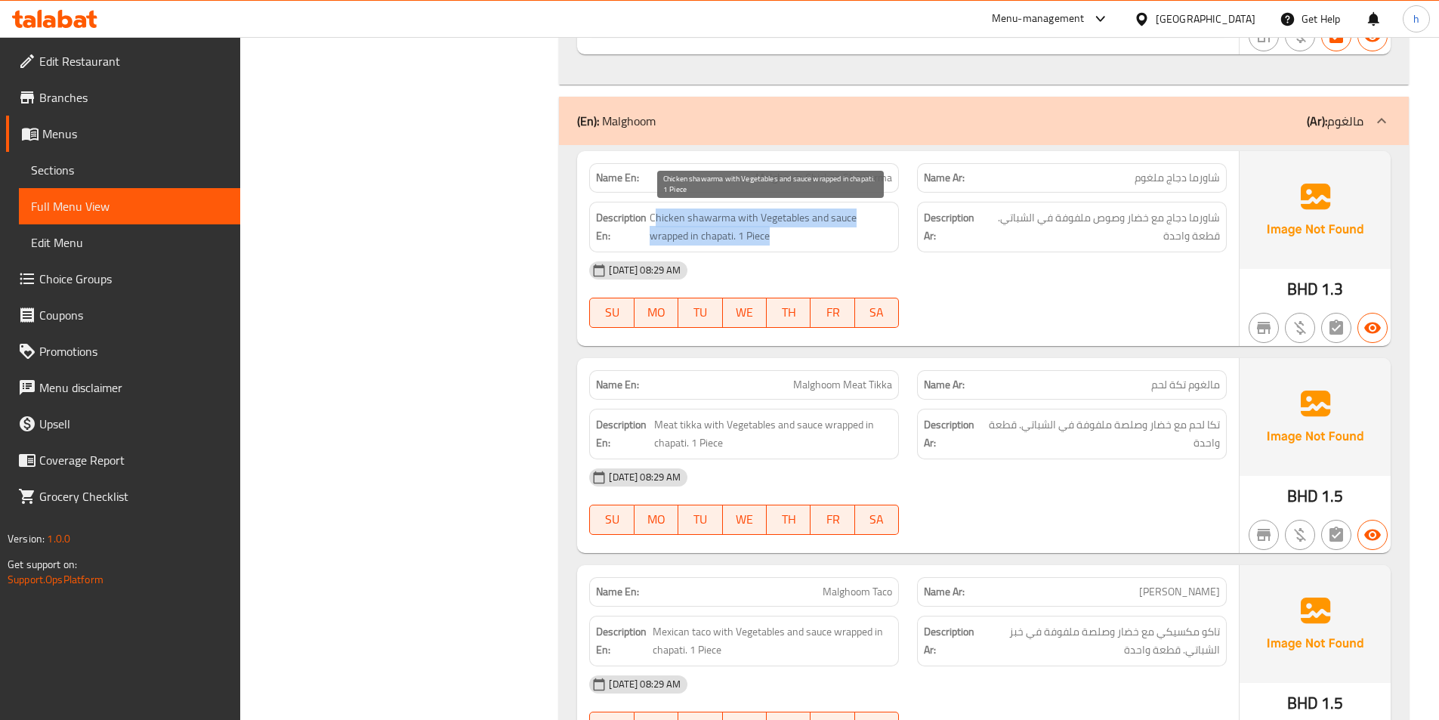
drag, startPoint x: 655, startPoint y: 214, endPoint x: 878, endPoint y: 231, distance: 223.4
click at [878, 231] on span "Chicken shawarma with Vegetables and sauce wrapped in chapati. 1 Piece" at bounding box center [770, 226] width 242 height 37
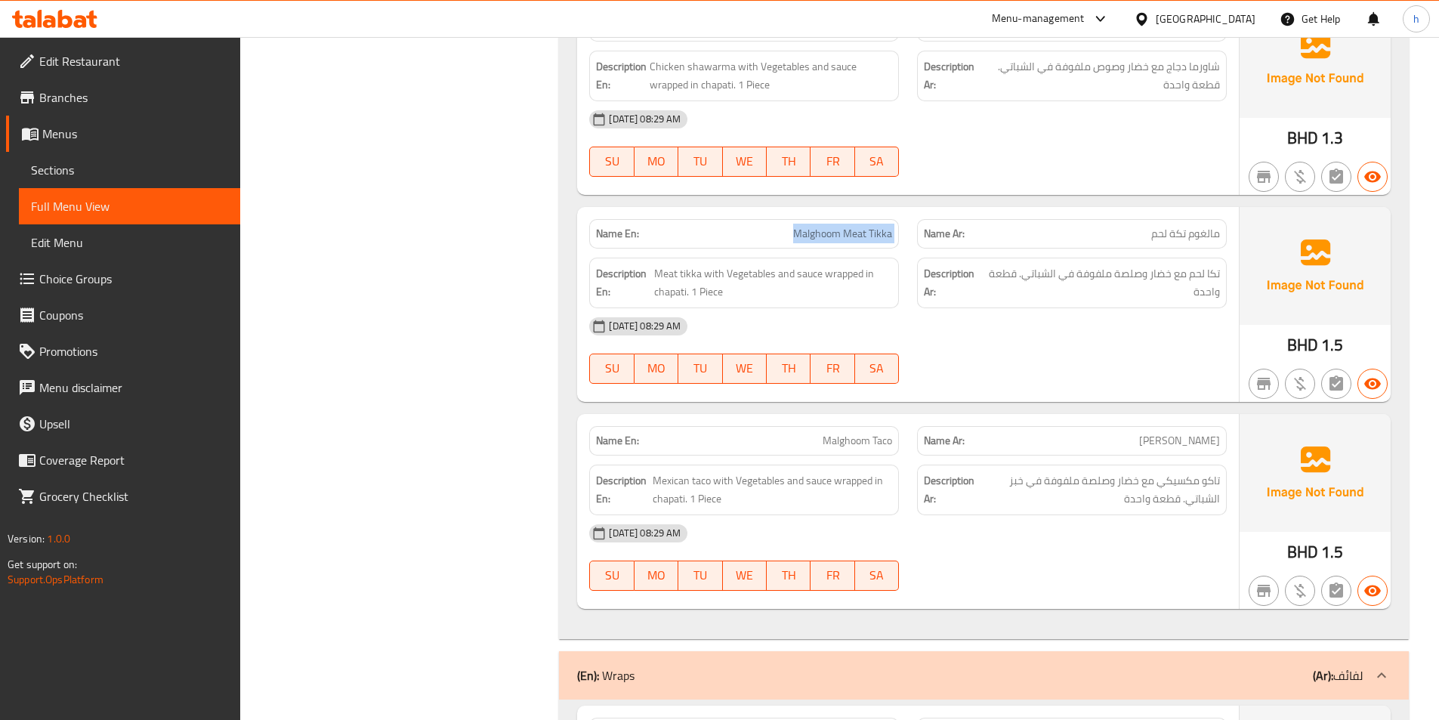
drag, startPoint x: 789, startPoint y: 229, endPoint x: 918, endPoint y: 233, distance: 128.5
click at [918, 233] on div "Name En: Malghoom Meat Tikka Name Ar: مالغوم تكة لحم" at bounding box center [907, 234] width 655 height 48
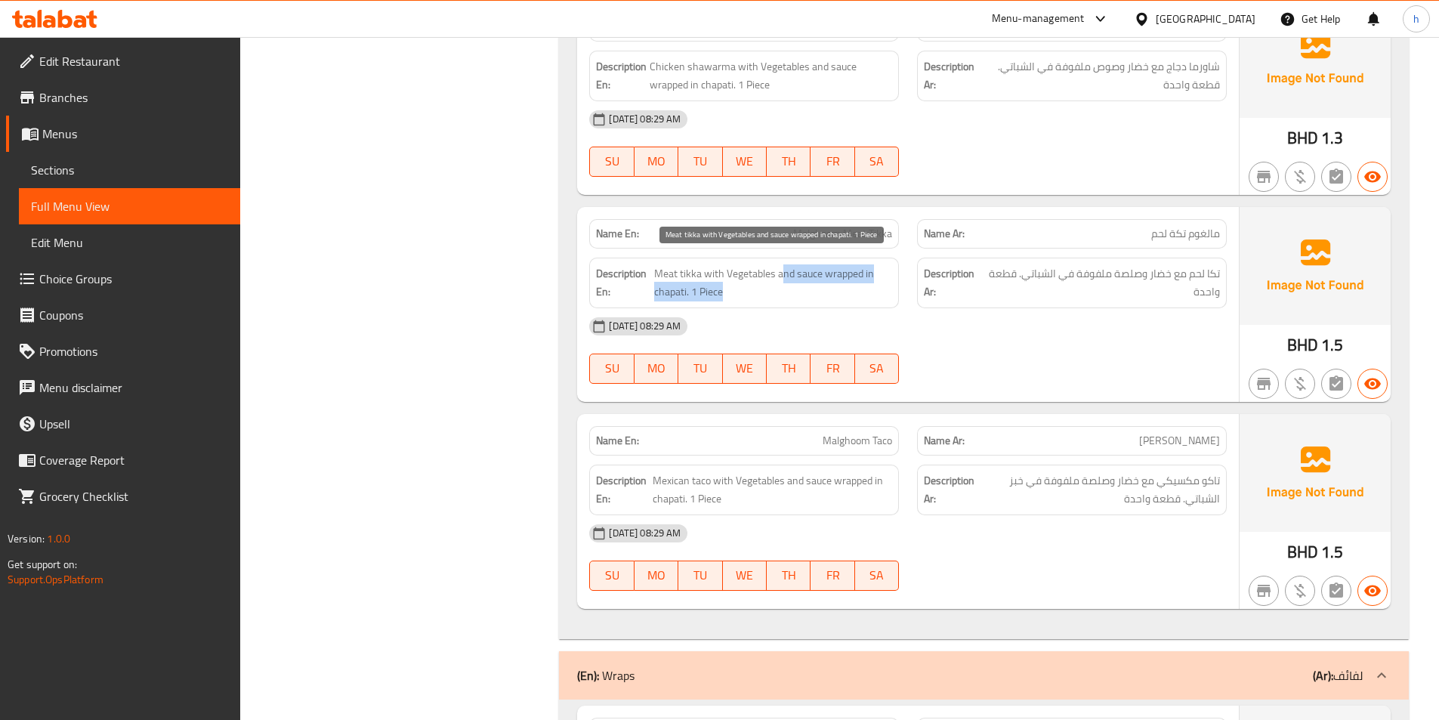
drag, startPoint x: 779, startPoint y: 263, endPoint x: 859, endPoint y: 304, distance: 89.8
click at [859, 304] on div "Description En: Meat tikka with Vegetables and sauce wrapped in chapati. 1 Piece" at bounding box center [744, 283] width 310 height 51
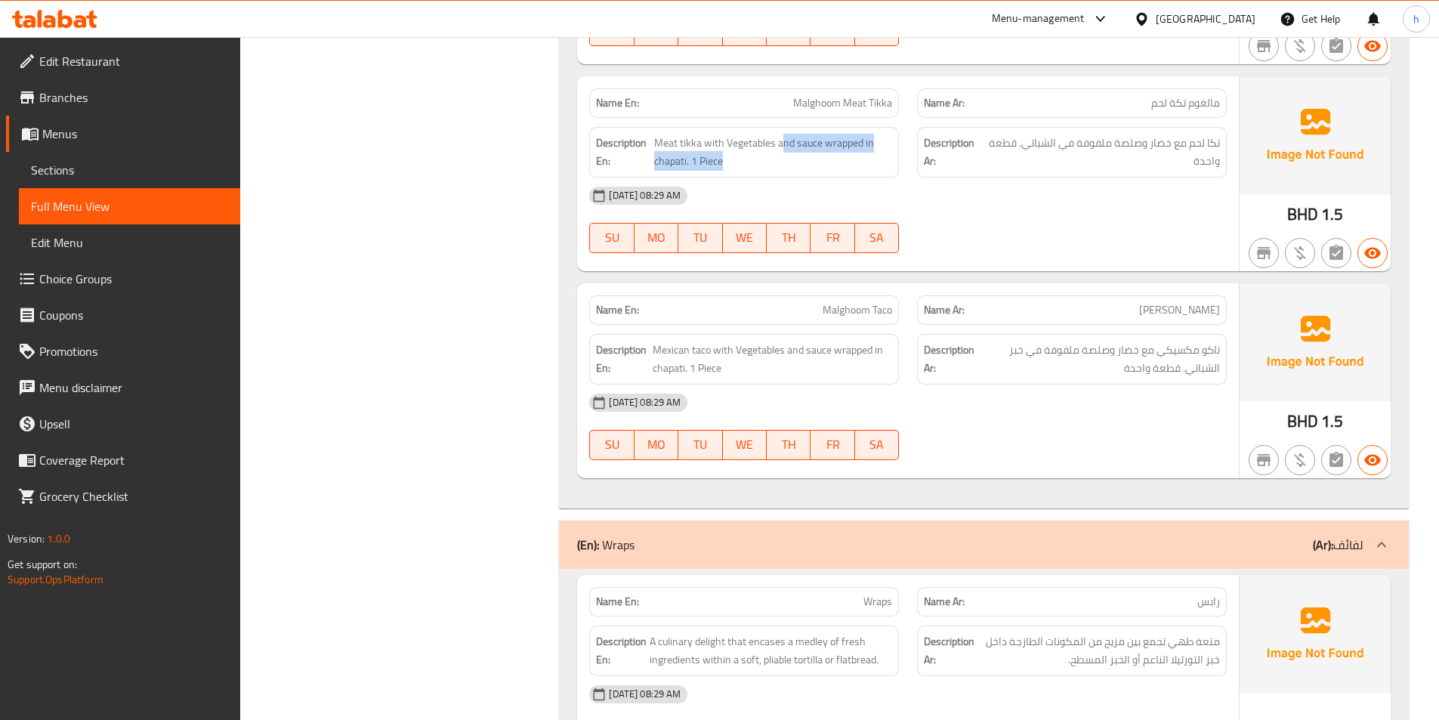
scroll to position [1057, 0]
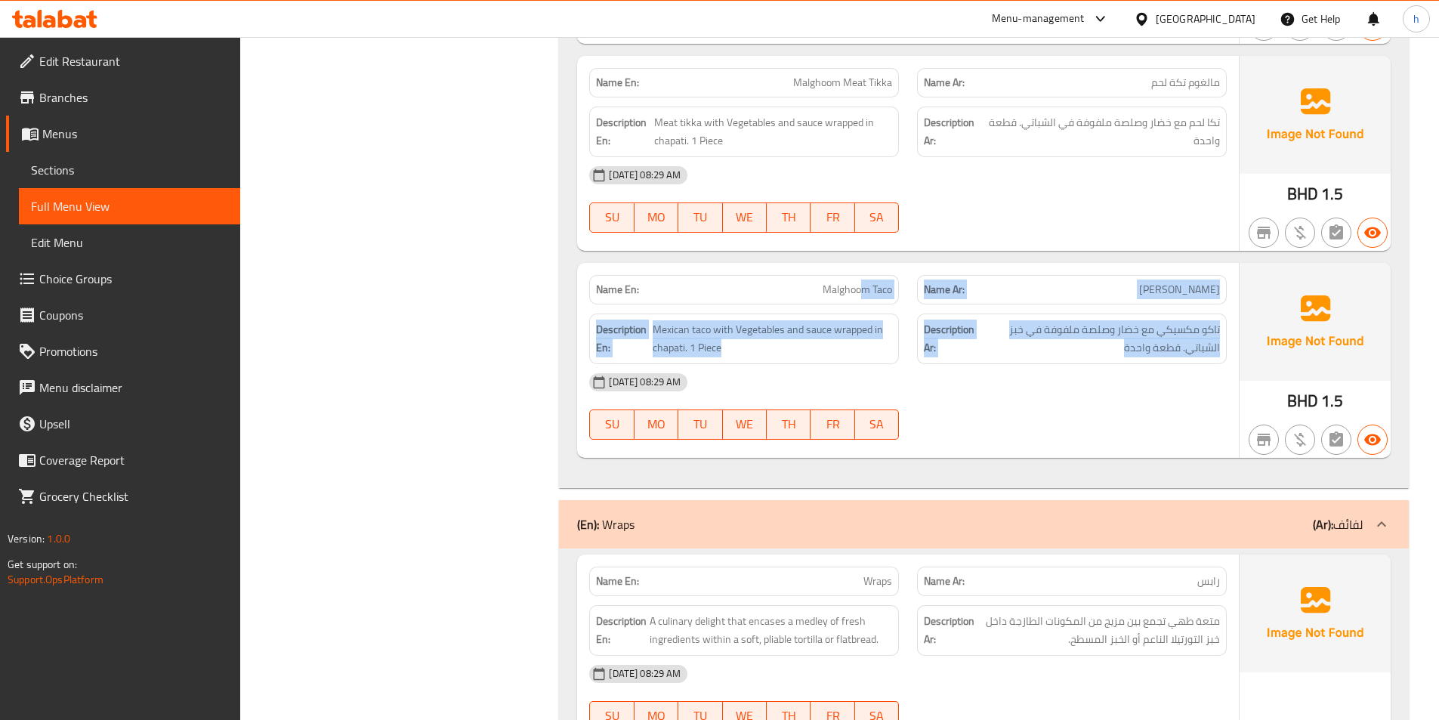
drag, startPoint x: 866, startPoint y: 301, endPoint x: 1091, endPoint y: 348, distance: 229.9
click at [1091, 348] on div "Name En: Malghoom Taco Name Ar: تاكو ملغوم Description En: Mexican taco with Ve…" at bounding box center [908, 360] width 662 height 195
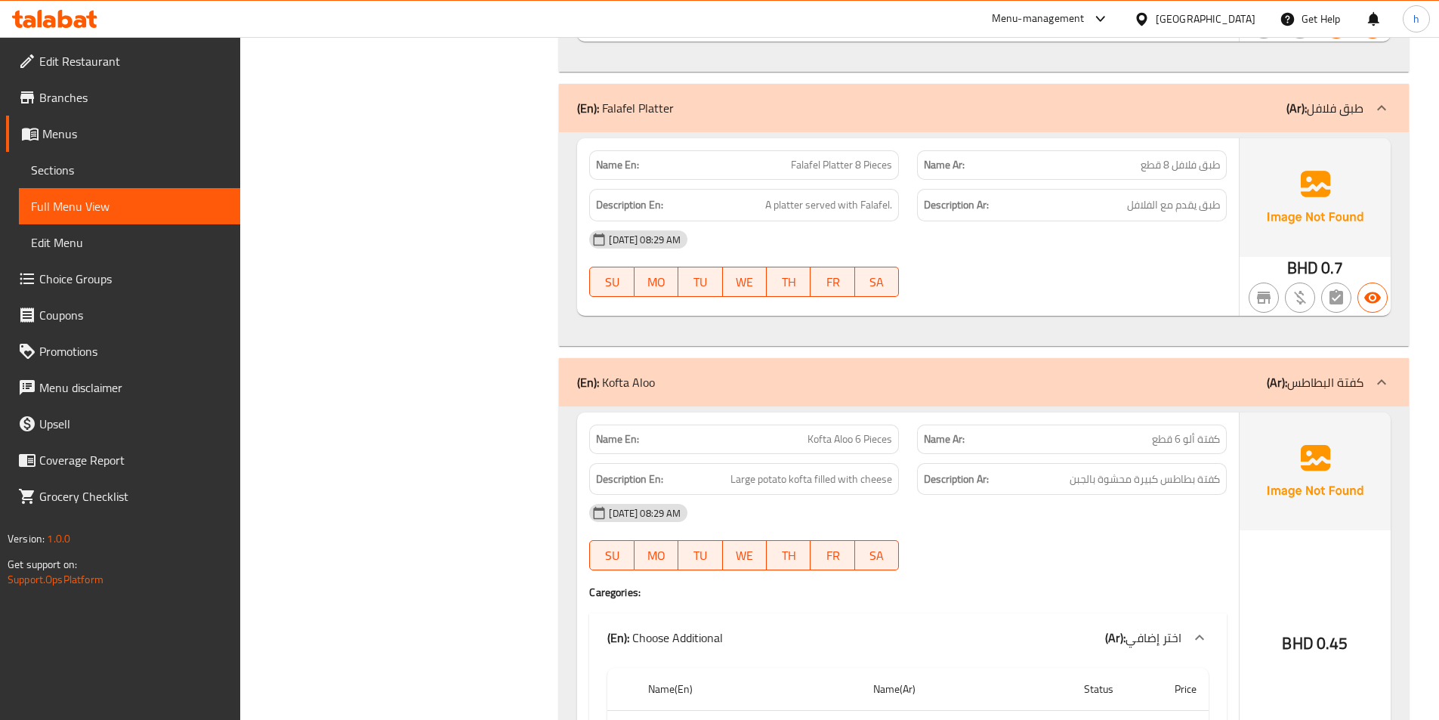
scroll to position [3398, 0]
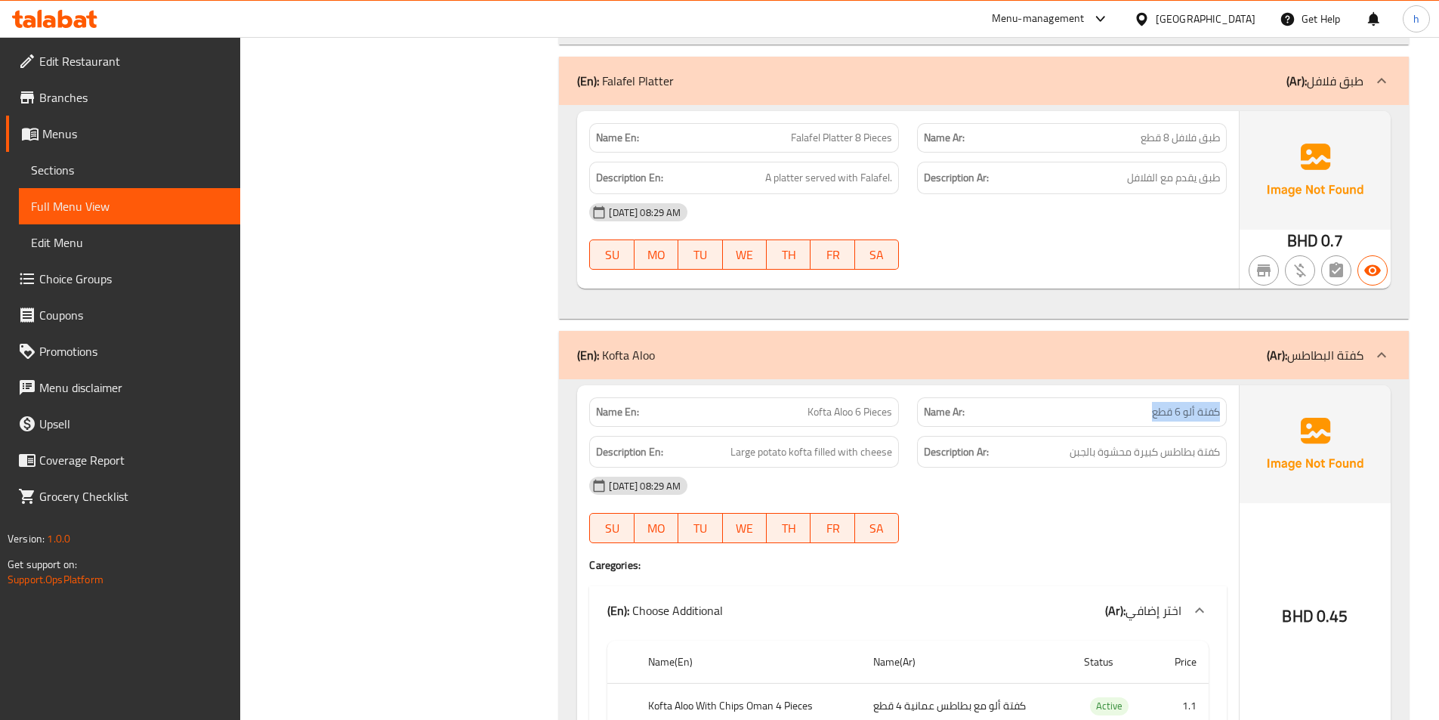
drag, startPoint x: 1149, startPoint y: 419, endPoint x: 1228, endPoint y: 419, distance: 79.3
click at [1228, 419] on div "Name Ar: كفتة ألو 6 قطع" at bounding box center [1072, 412] width 328 height 48
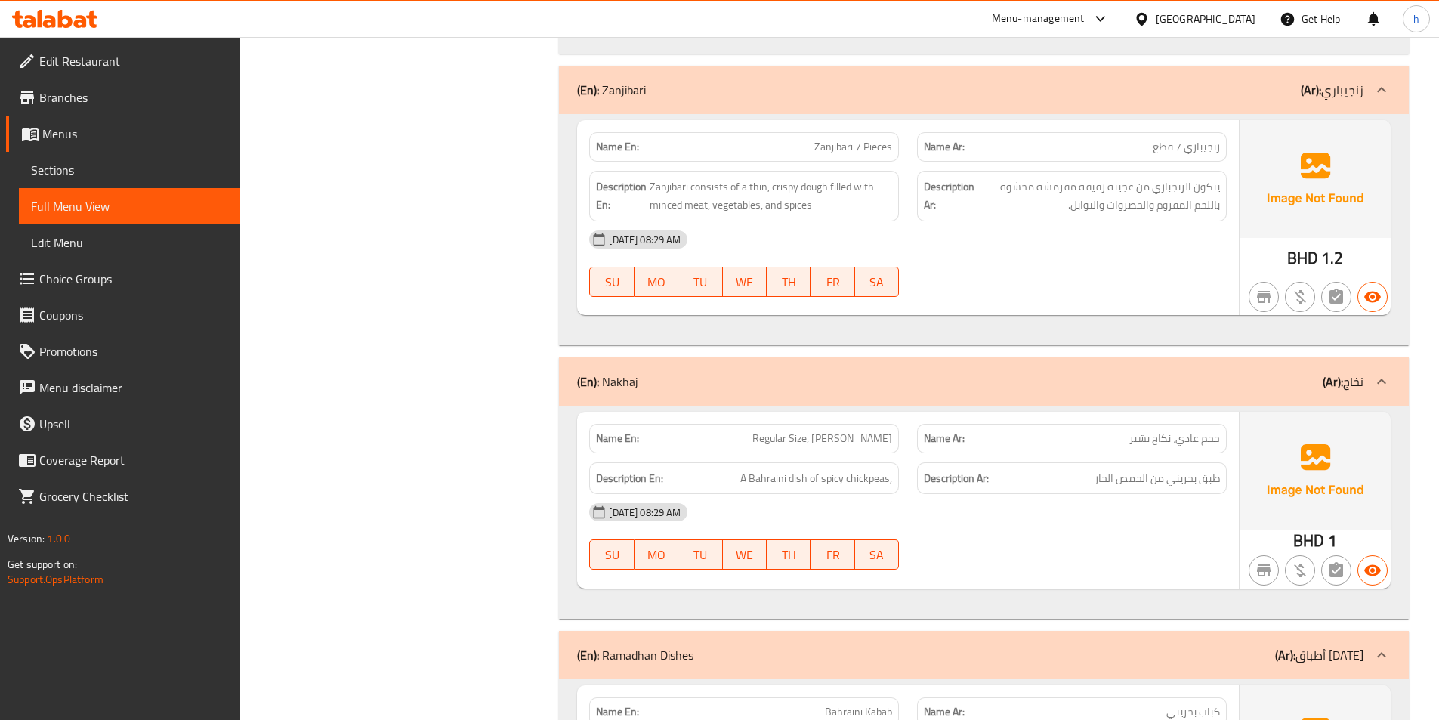
scroll to position [4153, 0]
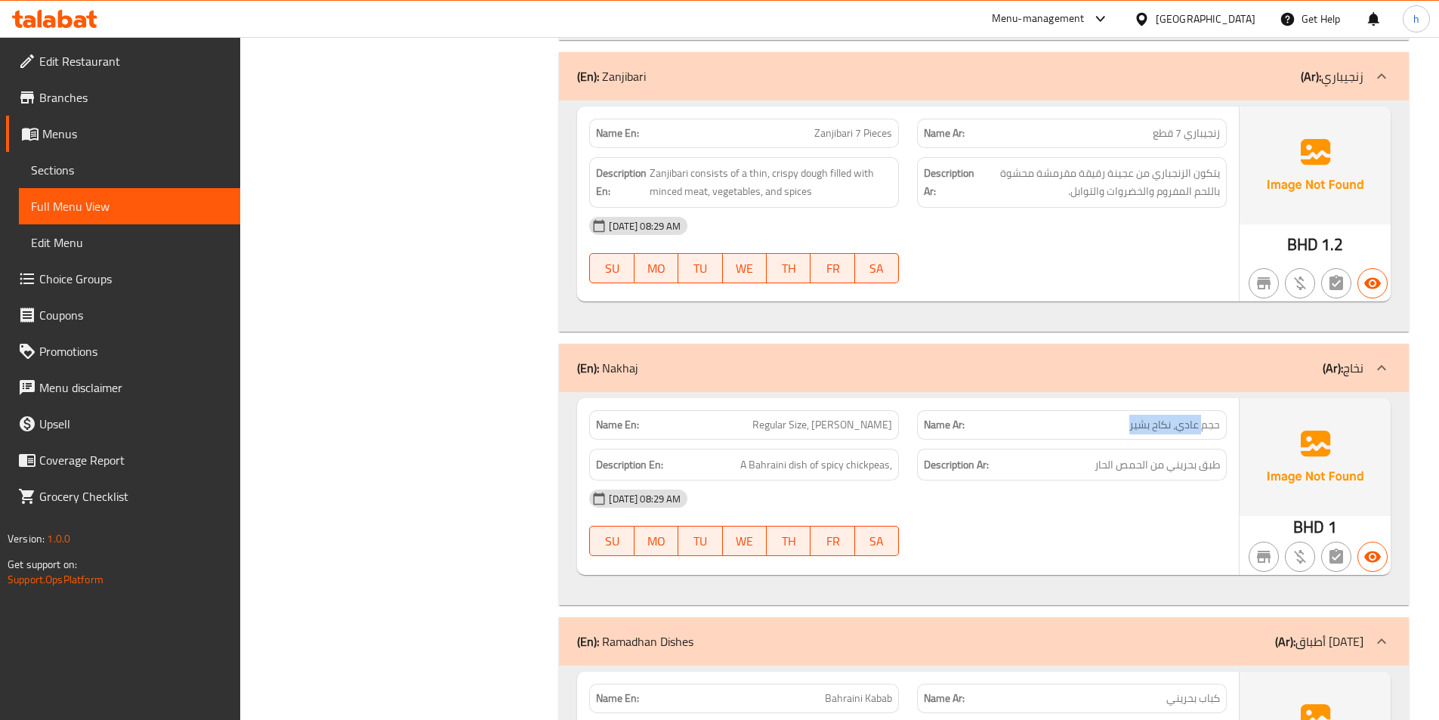
drag, startPoint x: 1113, startPoint y: 424, endPoint x: 1201, endPoint y: 433, distance: 88.8
click at [1201, 433] on p "Name Ar: حجم عادي، نكاح بشير" at bounding box center [1072, 425] width 296 height 16
drag, startPoint x: 1139, startPoint y: 471, endPoint x: 1196, endPoint y: 471, distance: 57.4
click at [1196, 471] on span "طبق بحريني من الحمص الحار" at bounding box center [1156, 464] width 125 height 19
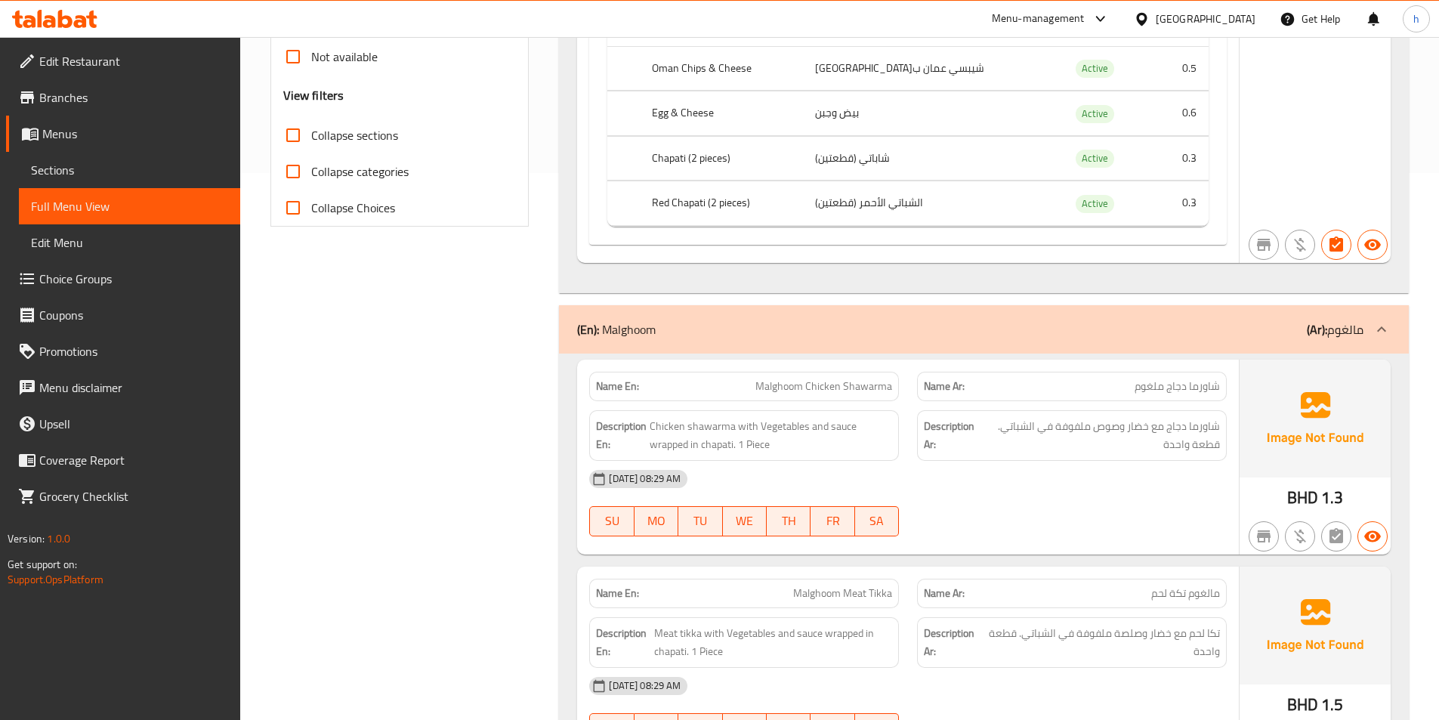
scroll to position [680, 0]
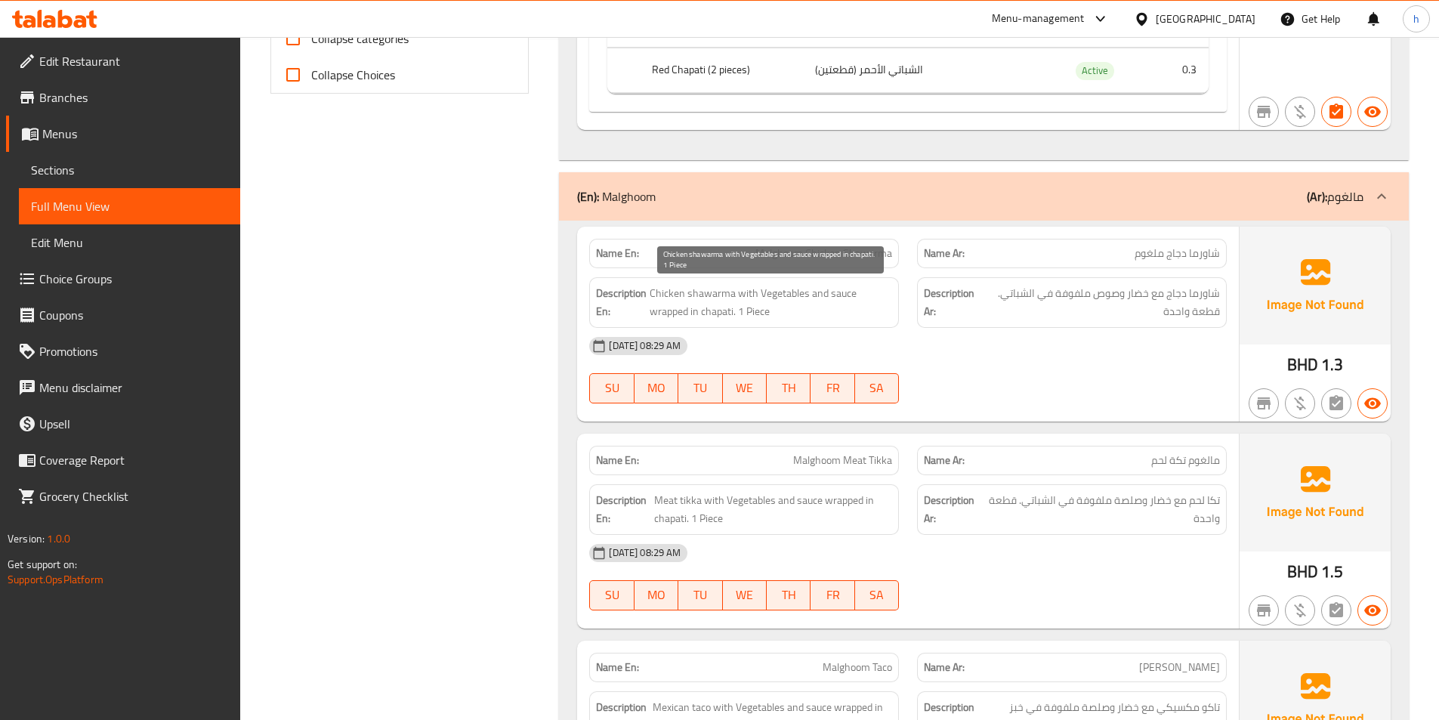
click at [724, 292] on span "Chicken shawarma with Vegetables and sauce wrapped in chapati. 1 Piece" at bounding box center [770, 302] width 242 height 37
click at [670, 289] on span "Chicken shawarma with Vegetables and sauce wrapped in chapati. 1 Piece" at bounding box center [770, 302] width 242 height 37
drag, startPoint x: 730, startPoint y: 288, endPoint x: 819, endPoint y: 292, distance: 89.2
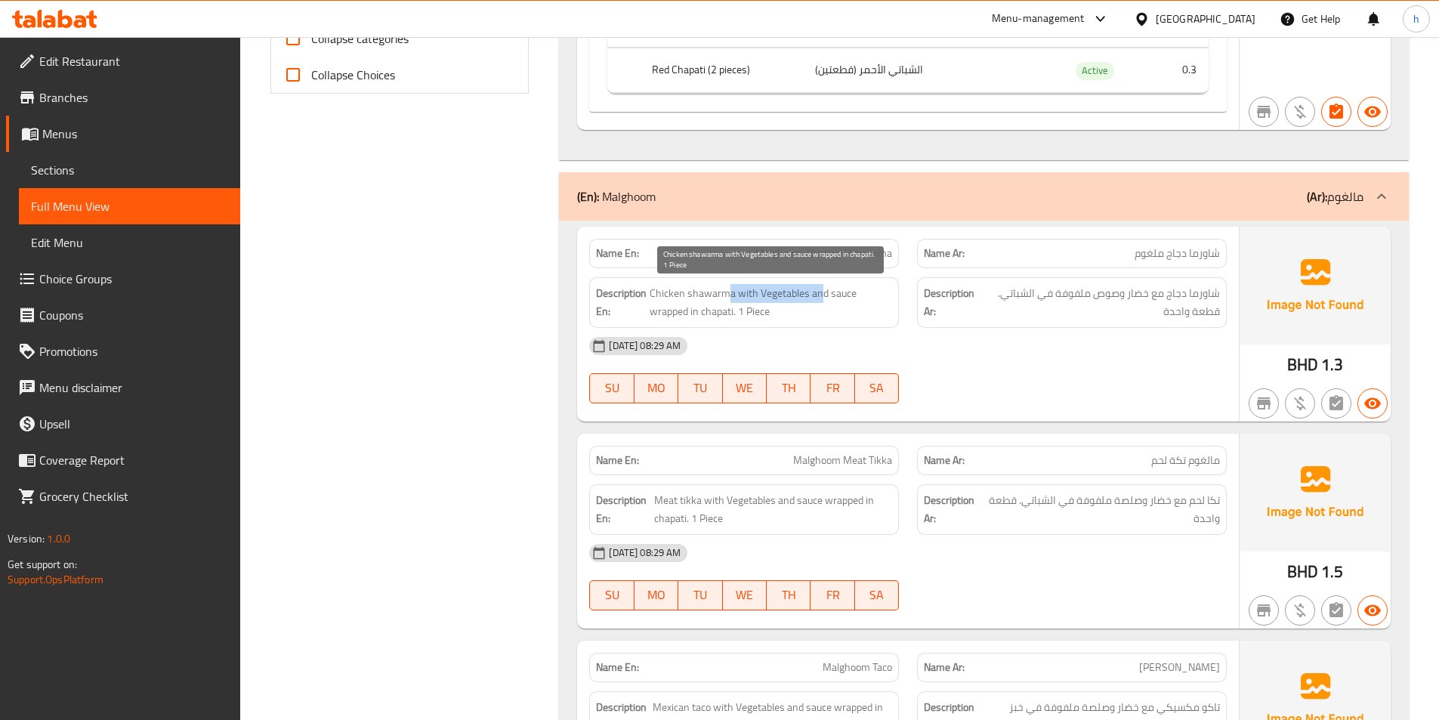
click at [819, 292] on span "Chicken shawarma with Vegetables and sauce wrapped in chapati. 1 Piece" at bounding box center [770, 302] width 242 height 37
drag, startPoint x: 828, startPoint y: 292, endPoint x: 856, endPoint y: 295, distance: 28.1
click at [856, 295] on span "Chicken shawarma with Vegetables and sauce wrapped in chapati. 1 Piece" at bounding box center [770, 302] width 242 height 37
drag, startPoint x: 655, startPoint y: 312, endPoint x: 773, endPoint y: 317, distance: 117.9
click at [773, 317] on span "Chicken shawarma with Vegetables and sauce wrapped in chapati. 1 Piece" at bounding box center [770, 302] width 242 height 37
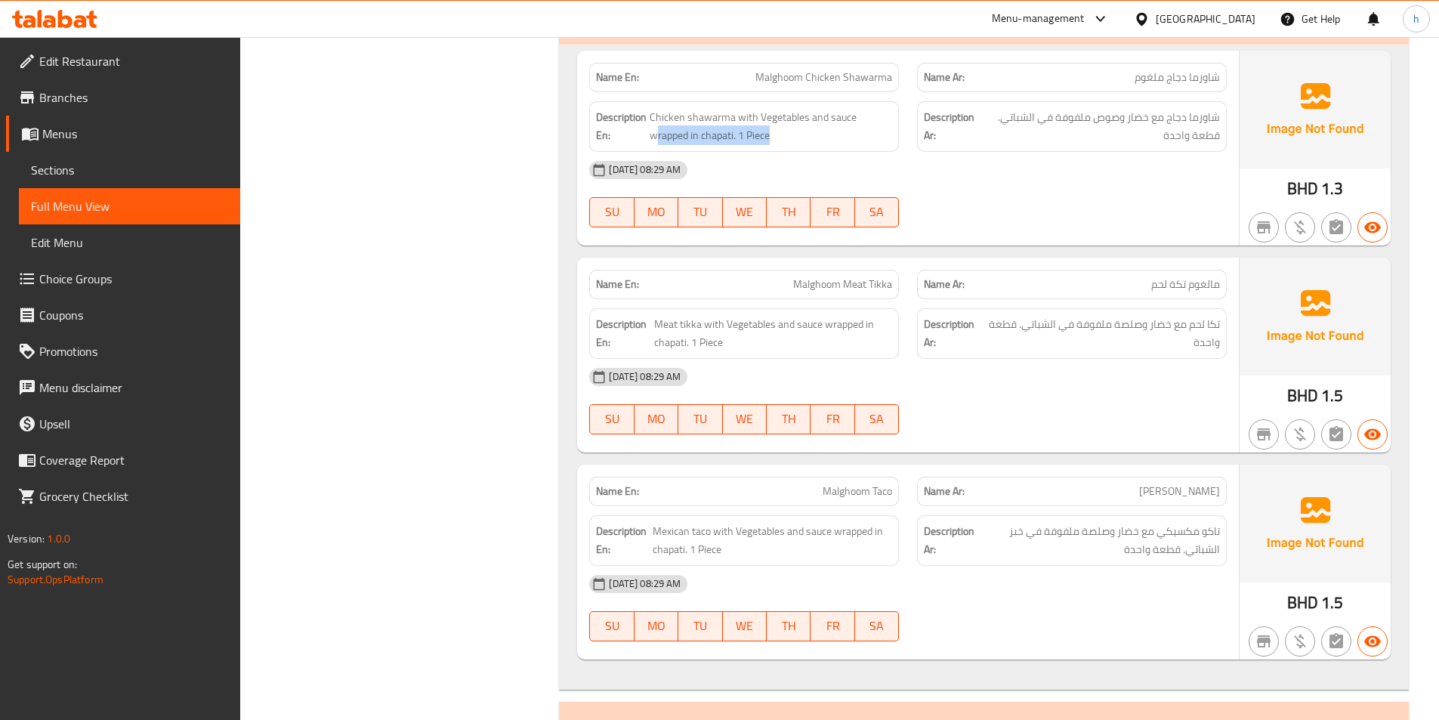
scroll to position [906, 0]
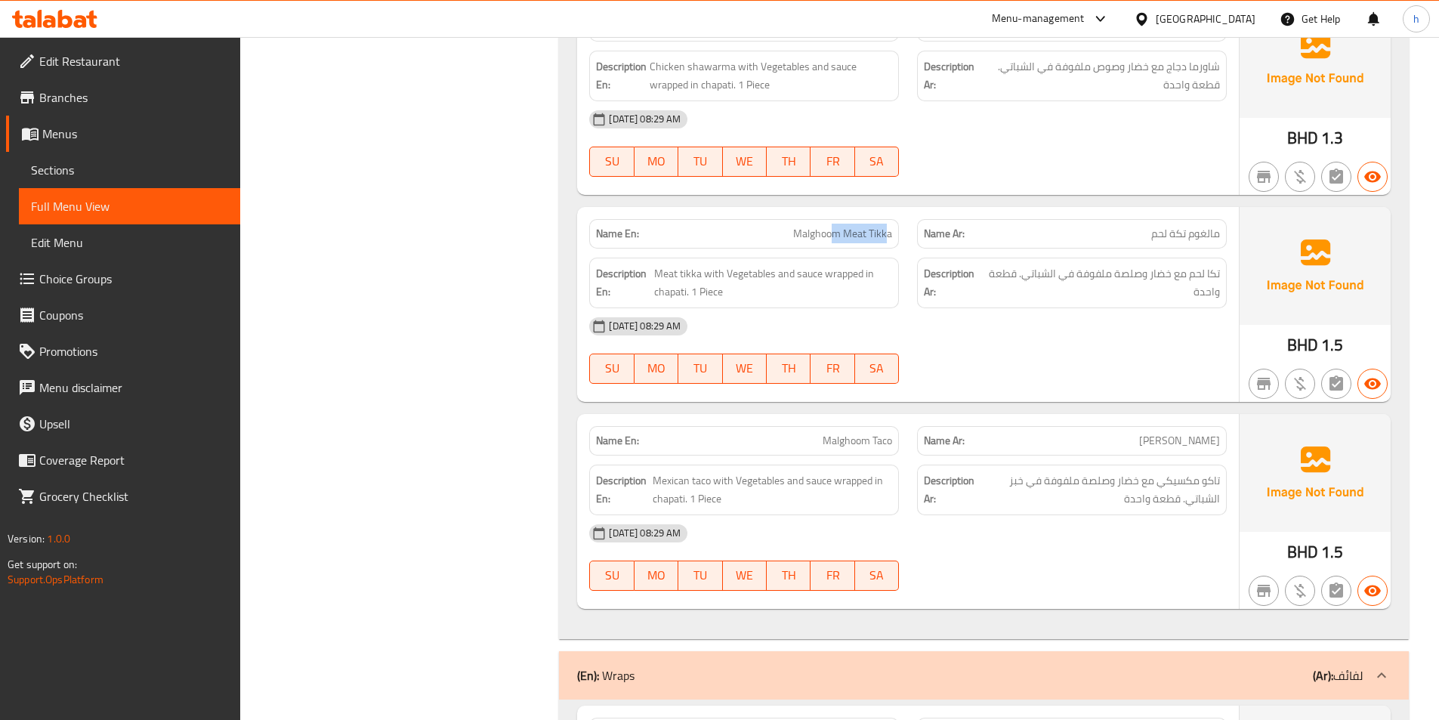
drag, startPoint x: 832, startPoint y: 236, endPoint x: 884, endPoint y: 236, distance: 52.1
click at [884, 236] on span "Malghoom Meat Tikka" at bounding box center [842, 234] width 99 height 16
drag, startPoint x: 661, startPoint y: 270, endPoint x: 706, endPoint y: 265, distance: 45.5
click at [706, 265] on span "Meat tikka with Vegetables and sauce wrapped in chapati. 1 Piece" at bounding box center [773, 282] width 238 height 37
click at [646, 270] on strong "Description En:" at bounding box center [623, 282] width 55 height 37
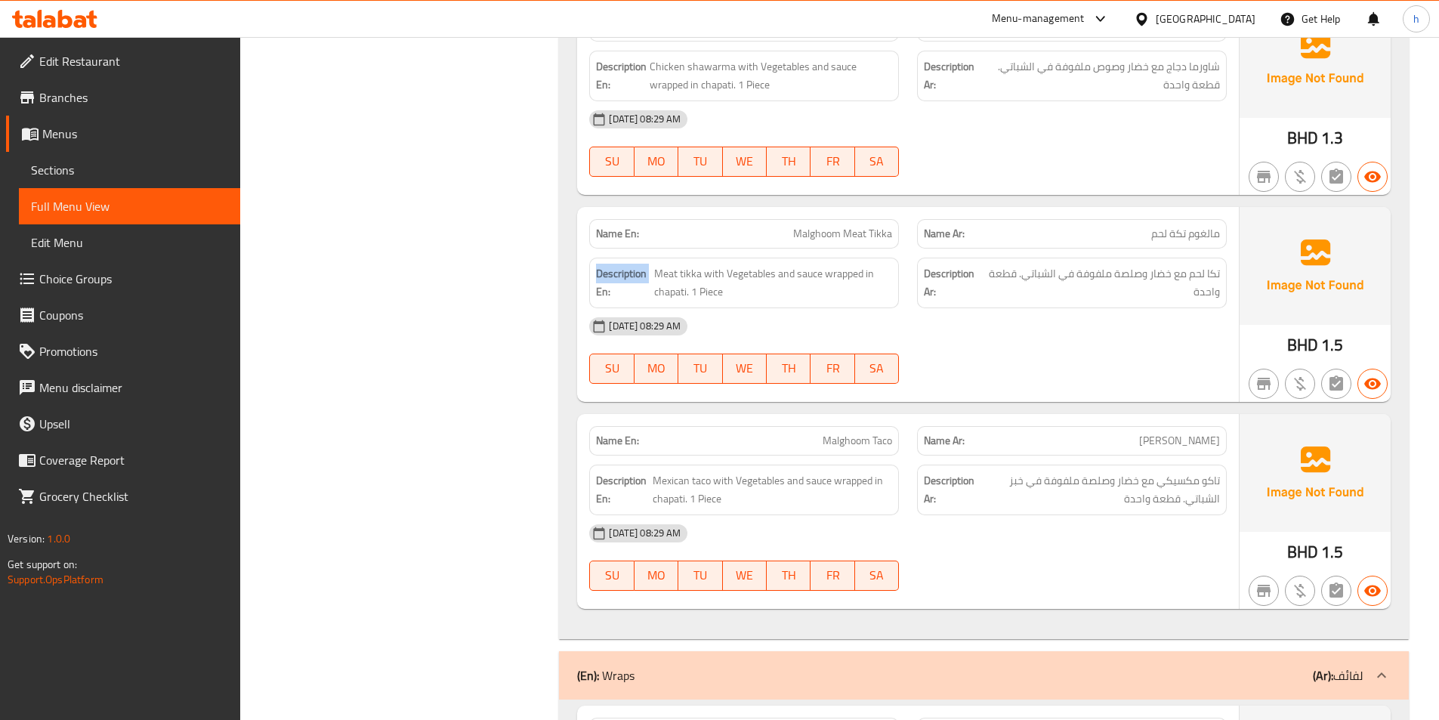
click at [646, 270] on strong "Description En:" at bounding box center [623, 282] width 55 height 37
click at [674, 266] on span "Meat tikka with Vegetables and sauce wrapped in chapati. 1 Piece" at bounding box center [773, 282] width 238 height 37
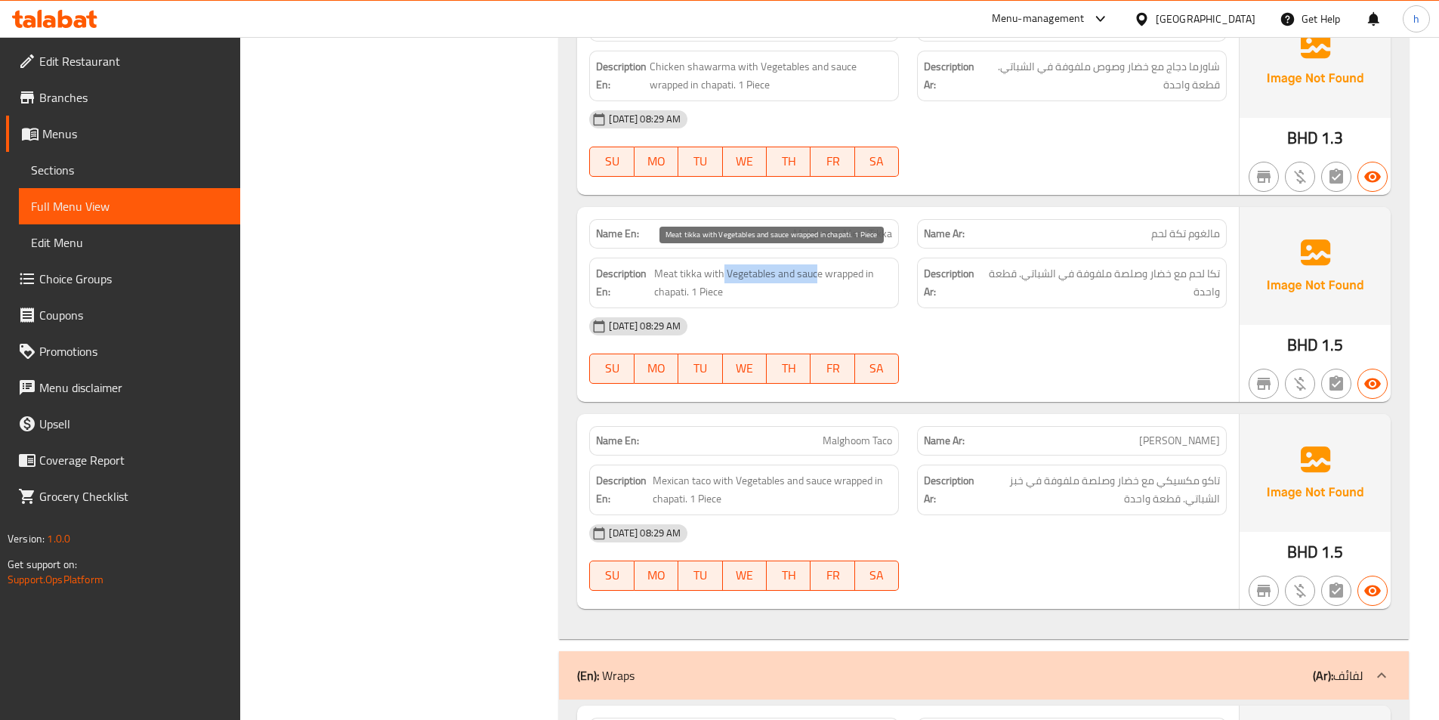
drag, startPoint x: 731, startPoint y: 272, endPoint x: 817, endPoint y: 273, distance: 86.1
click at [817, 273] on span "Meat tikka with Vegetables and sauce wrapped in chapati. 1 Piece" at bounding box center [773, 282] width 238 height 37
drag, startPoint x: 837, startPoint y: 274, endPoint x: 871, endPoint y: 273, distance: 34.8
click at [871, 273] on span "Meat tikka with Vegetables and sauce wrapped in chapati. 1 Piece" at bounding box center [773, 282] width 238 height 37
drag, startPoint x: 658, startPoint y: 283, endPoint x: 703, endPoint y: 289, distance: 45.7
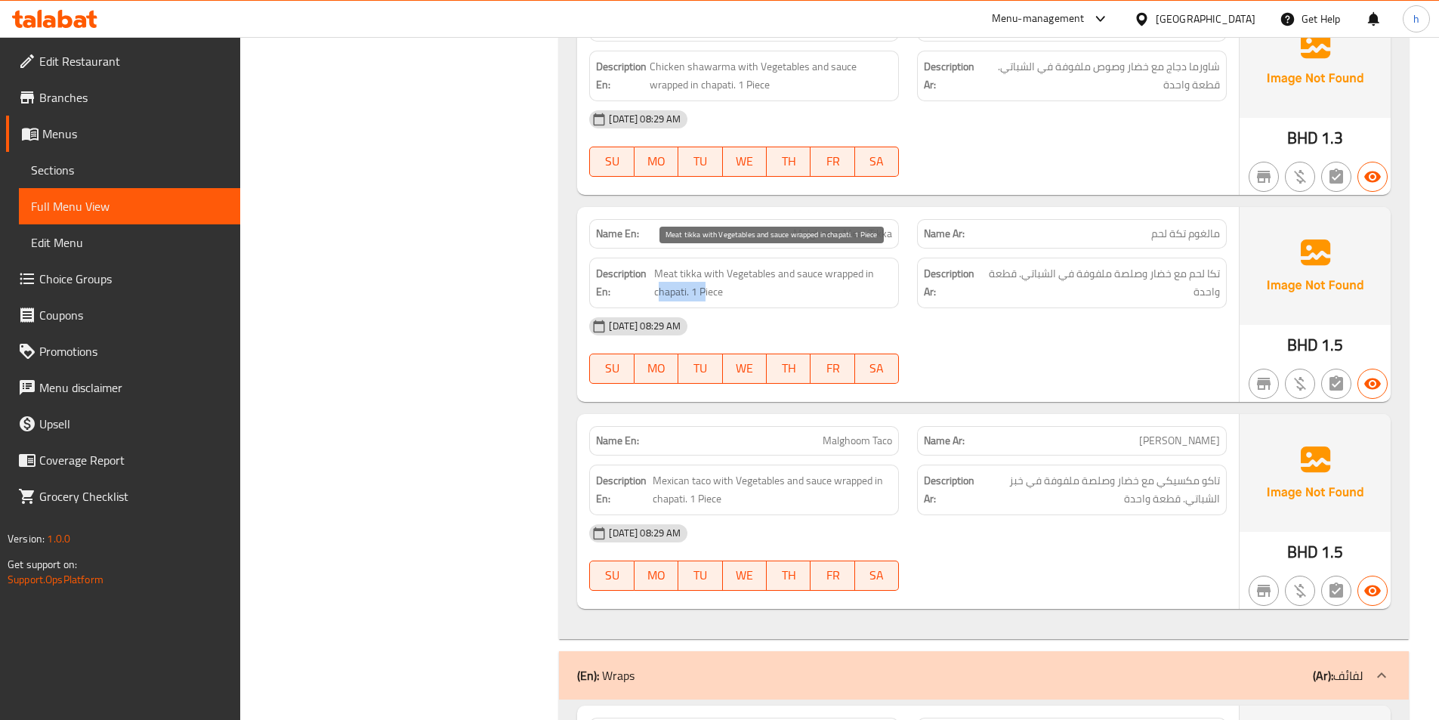
click at [703, 289] on span "Meat tikka with Vegetables and sauce wrapped in chapati. 1 Piece" at bounding box center [773, 282] width 238 height 37
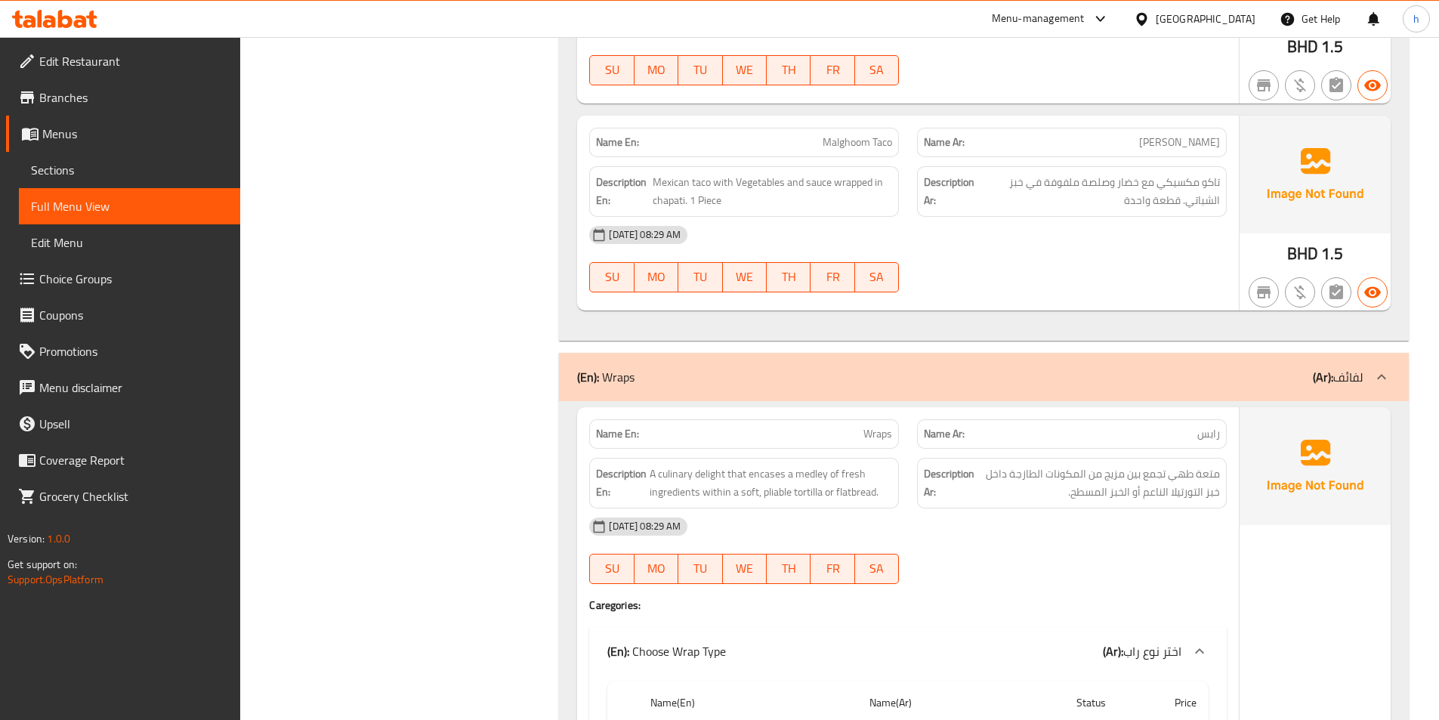
scroll to position [1208, 0]
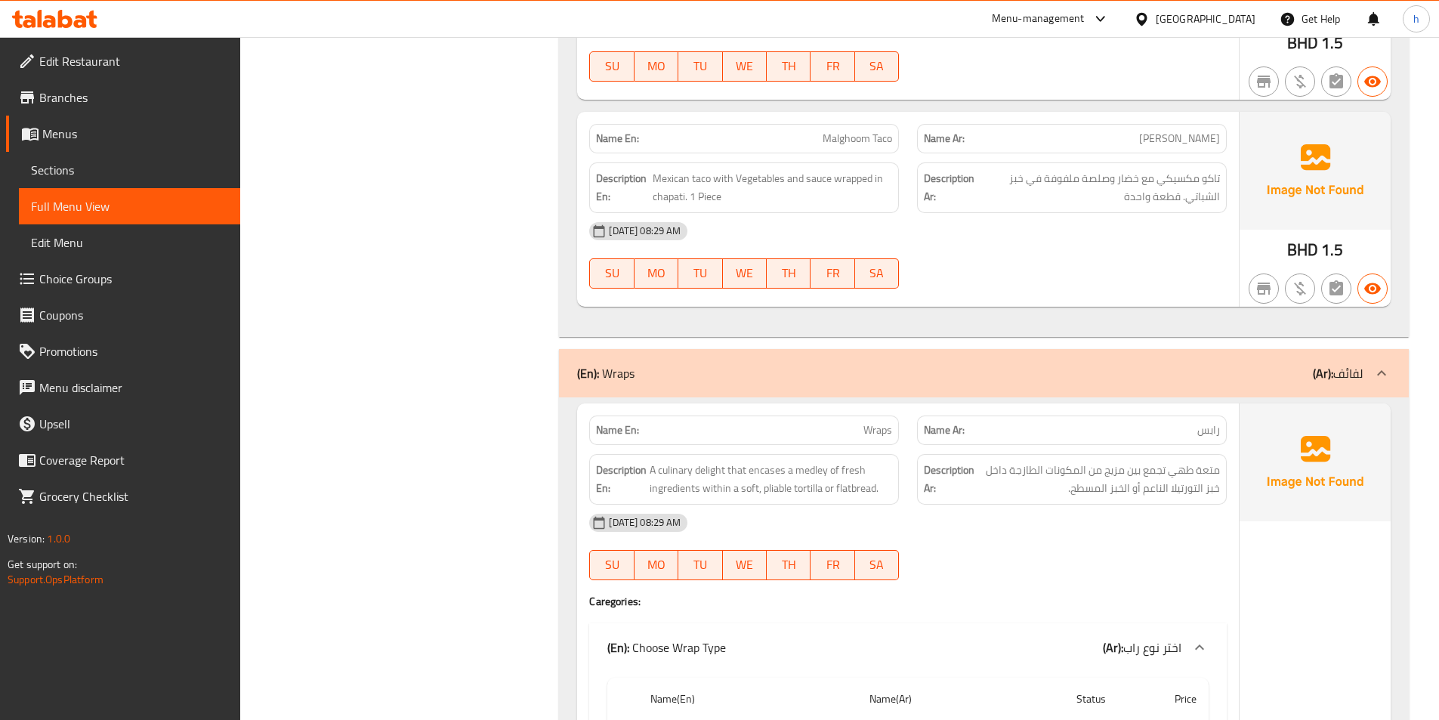
click at [844, 140] on span "Malghoom Taco" at bounding box center [856, 139] width 69 height 16
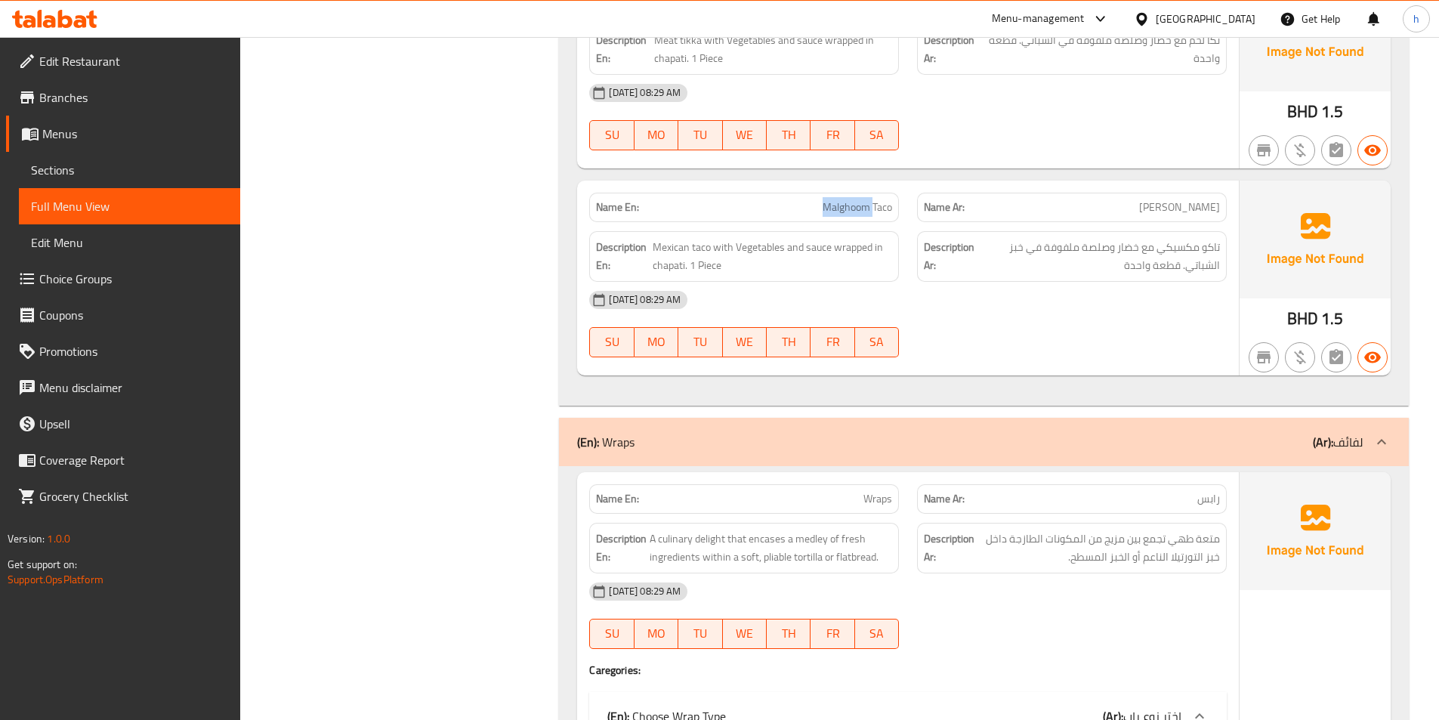
scroll to position [1057, 0]
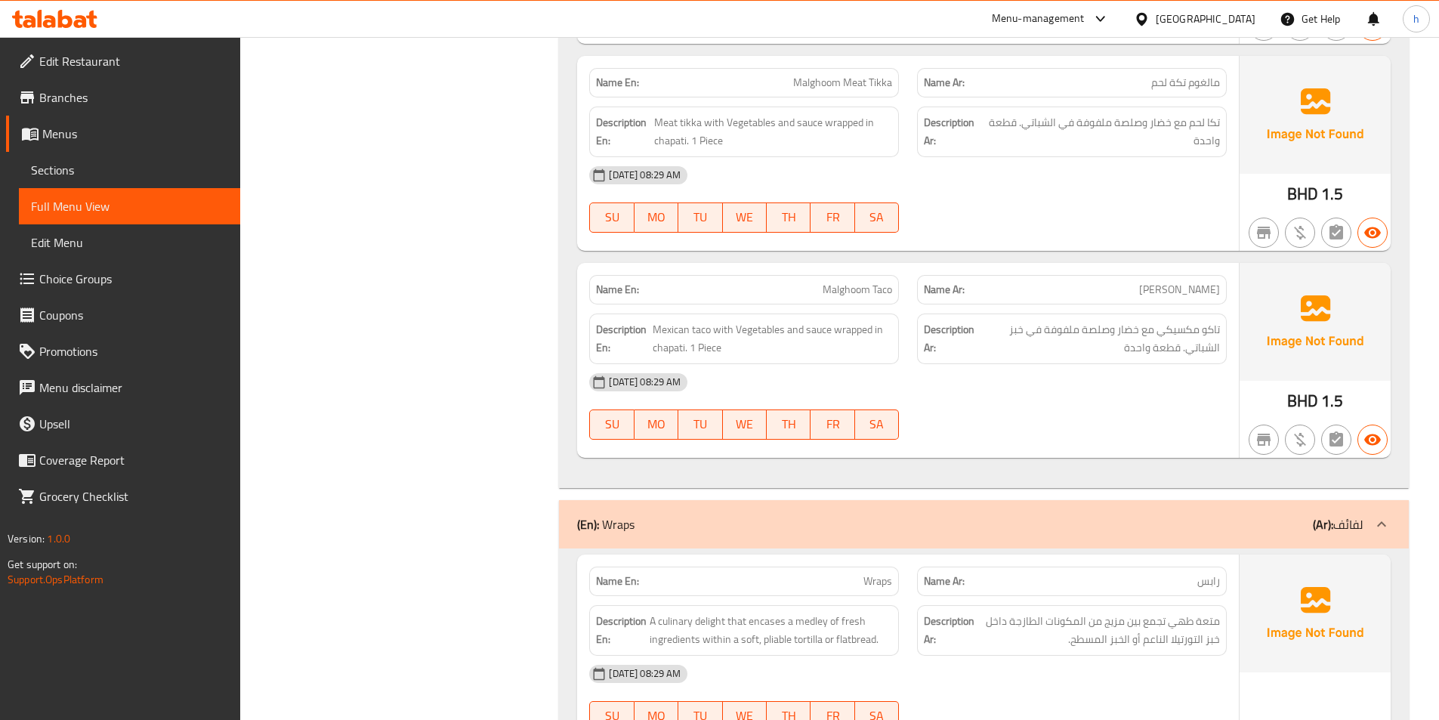
click at [891, 289] on span "Malghoom Taco" at bounding box center [856, 290] width 69 height 16
drag, startPoint x: 649, startPoint y: 325, endPoint x: 705, endPoint y: 325, distance: 55.9
click at [705, 325] on h6 "Description En: Mexican taco with Vegetables and sauce wrapped in chapati. 1 Pi…" at bounding box center [744, 338] width 296 height 37
drag, startPoint x: 717, startPoint y: 325, endPoint x: 828, endPoint y: 326, distance: 111.8
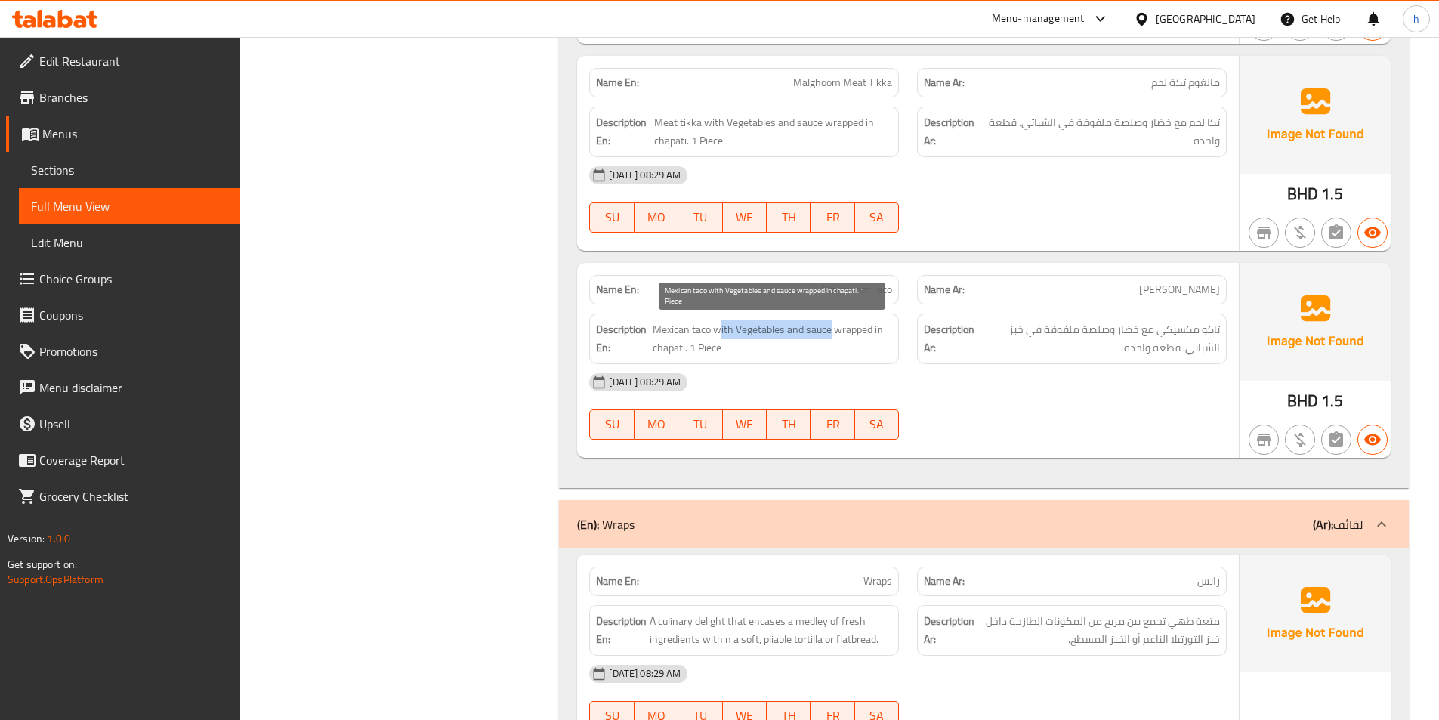
click at [828, 326] on span "Mexican taco with Vegetables and sauce wrapped in chapati. 1 Piece" at bounding box center [771, 338] width 239 height 37
drag, startPoint x: 836, startPoint y: 324, endPoint x: 731, endPoint y: 353, distance: 108.8
click at [731, 353] on span "Mexican taco with Vegetables and sauce wrapped in chapati. 1 Piece" at bounding box center [771, 338] width 239 height 37
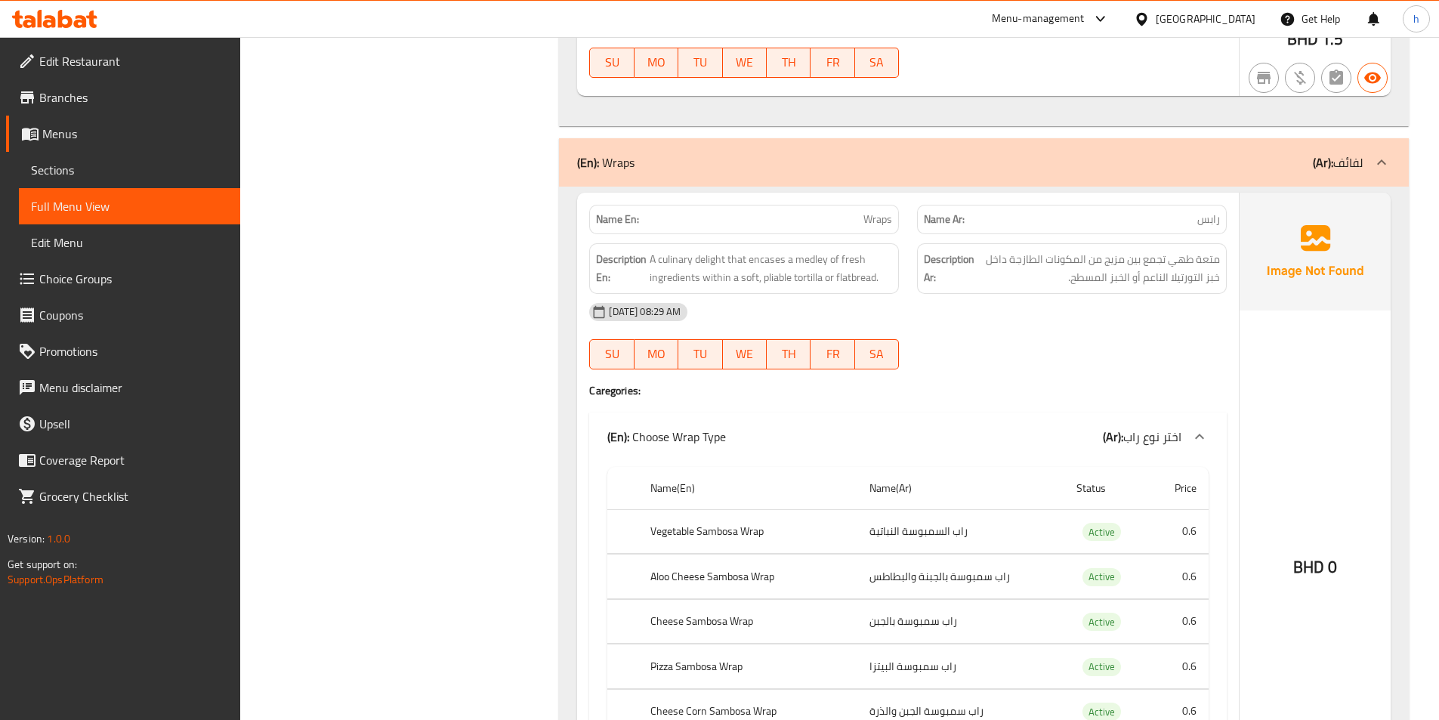
scroll to position [1510, 0]
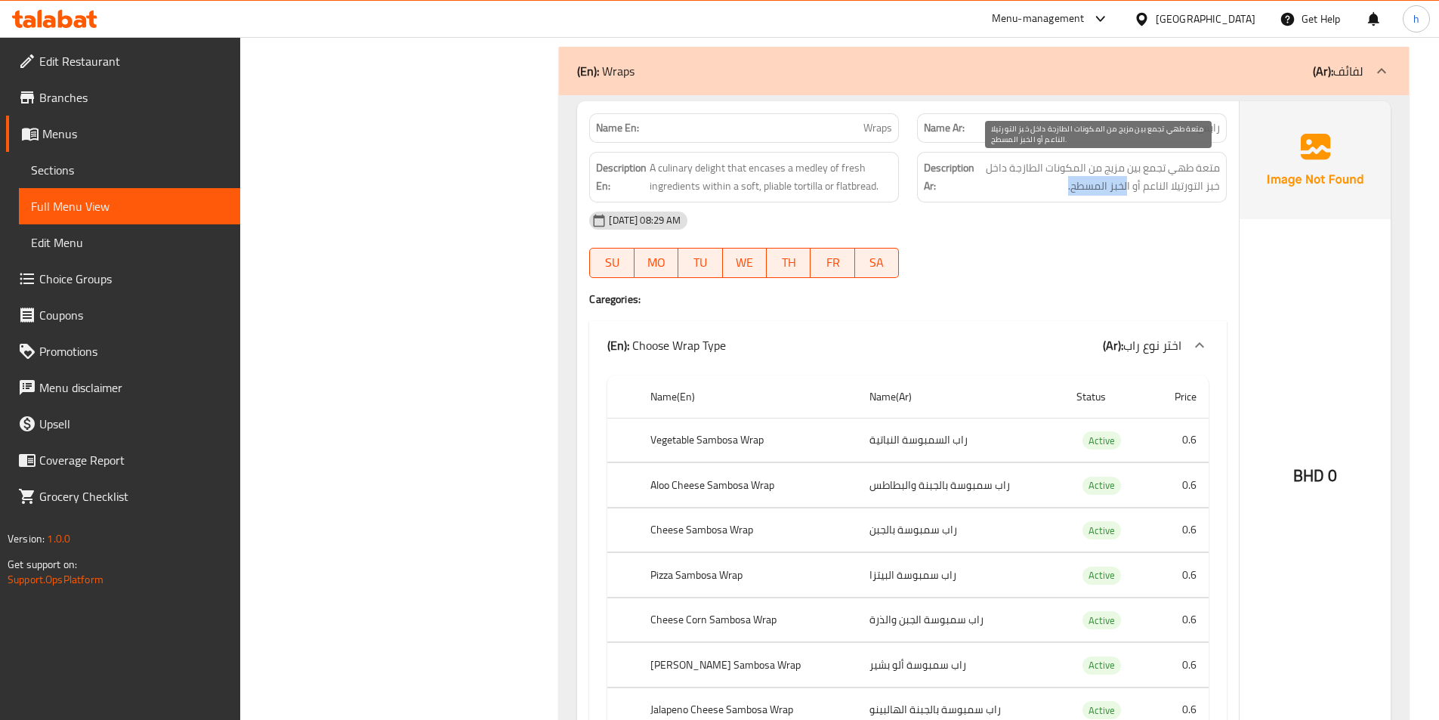
drag, startPoint x: 1128, startPoint y: 187, endPoint x: 1060, endPoint y: 187, distance: 68.0
click at [1060, 187] on span "متعة طهي تجمع بين مزيج من المكونات الطازجة داخل خبز التورتيلا الناعم أو الخبز ا…" at bounding box center [1098, 177] width 242 height 37
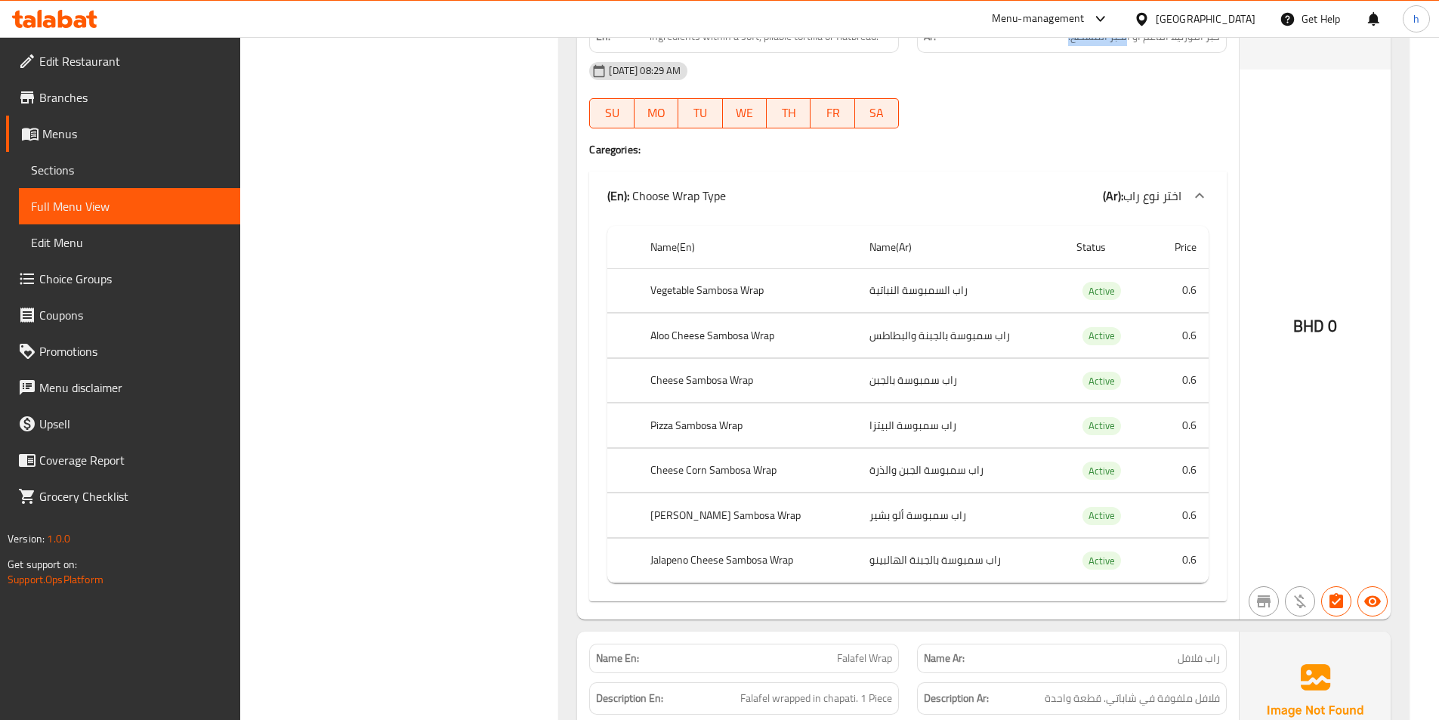
scroll to position [1661, 0]
drag, startPoint x: 834, startPoint y: 292, endPoint x: 948, endPoint y: 349, distance: 126.6
click at [948, 349] on tbody "Vegetable Sambosa Wrap راب السمبوسة النباتية Active 0.6 Aloo Cheese Sambosa Wra…" at bounding box center [907, 424] width 601 height 315
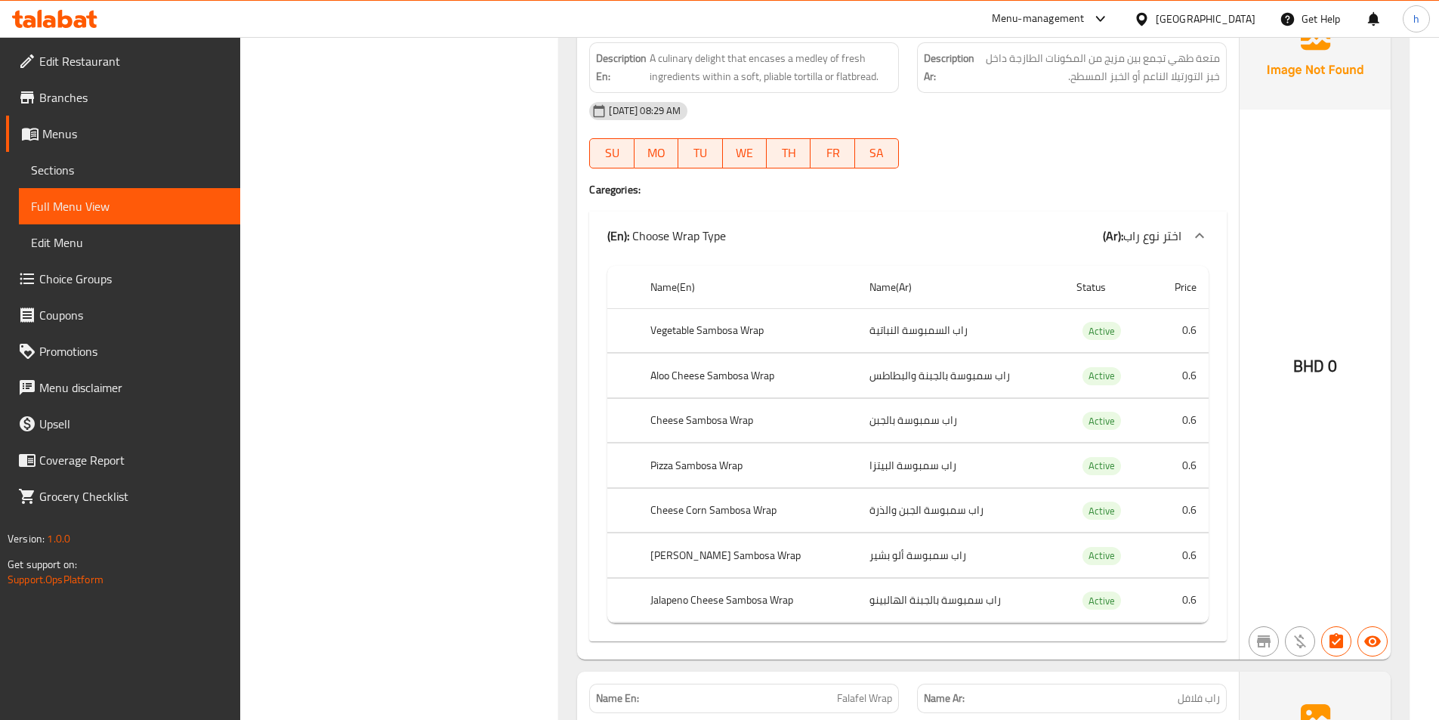
scroll to position [1586, 0]
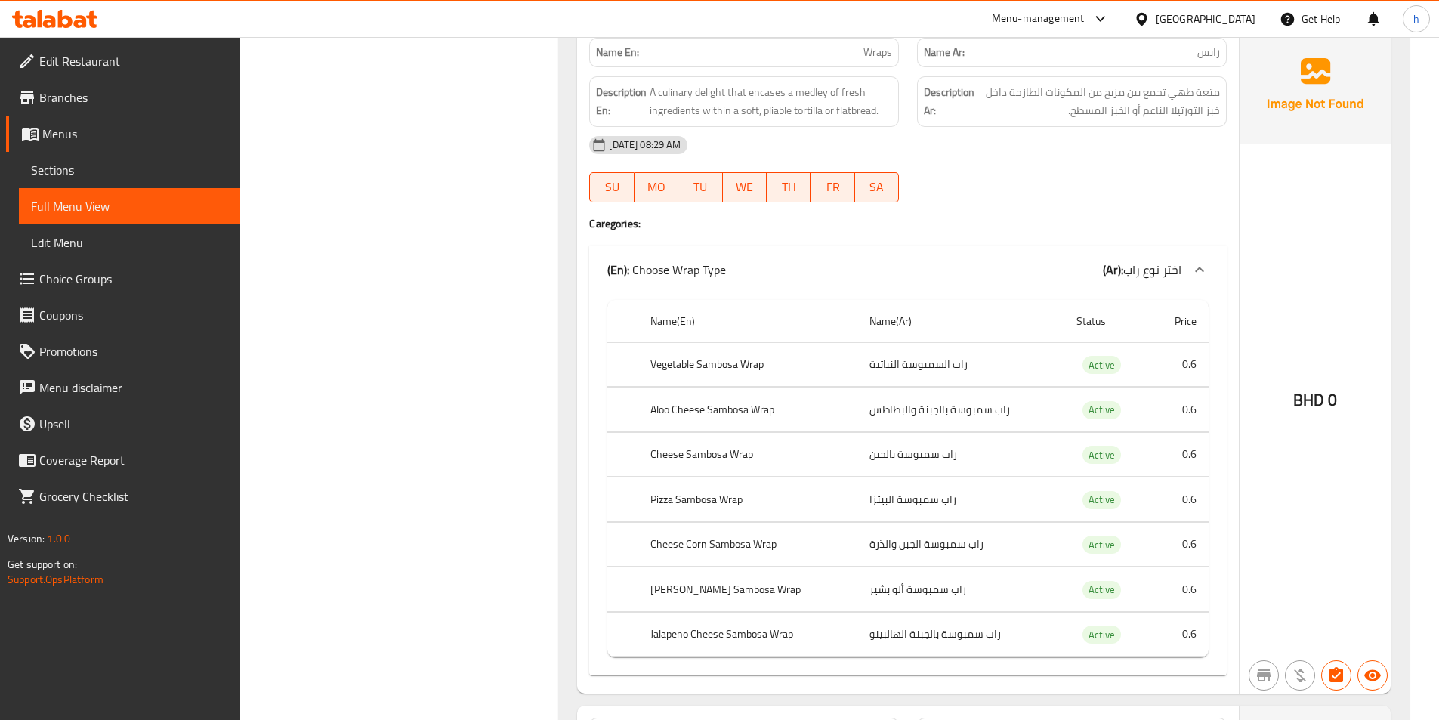
click at [106, 270] on span "Choice Groups" at bounding box center [133, 279] width 189 height 18
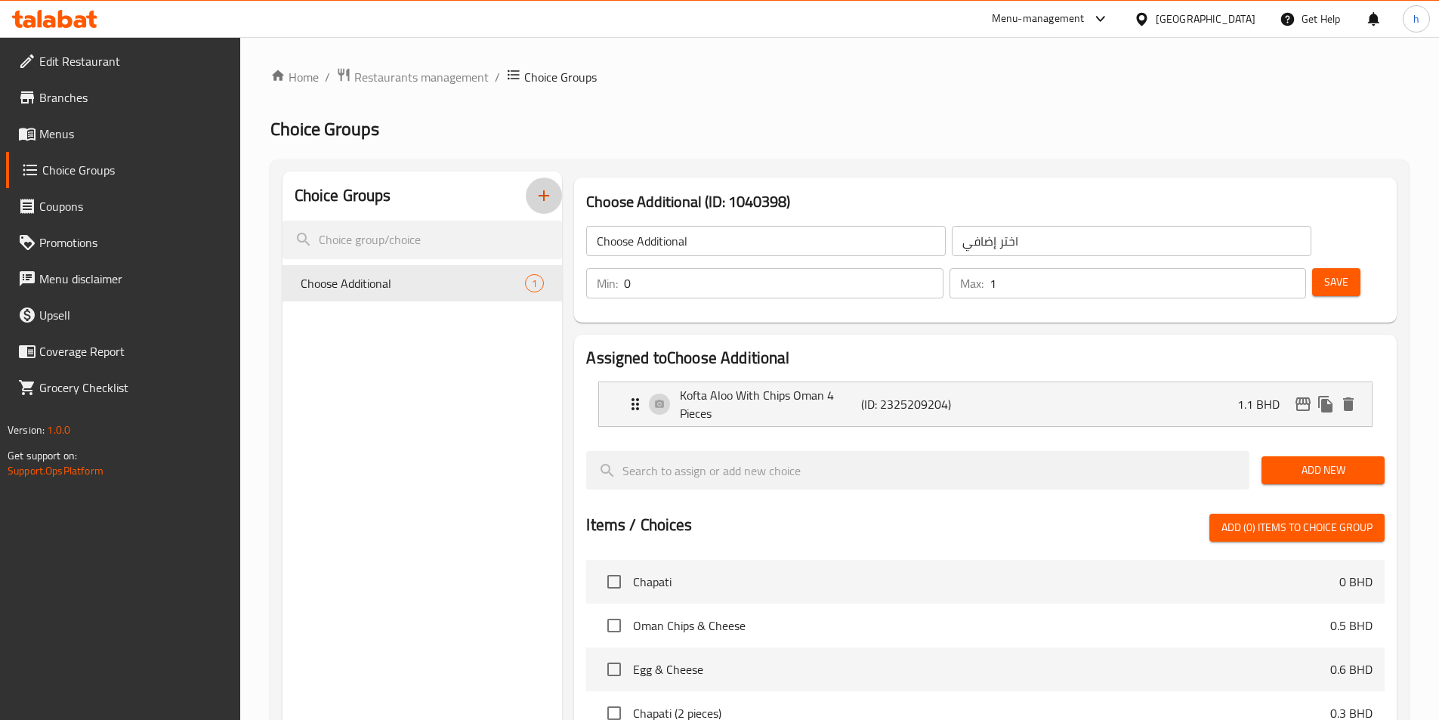
click at [561, 193] on button "button" at bounding box center [544, 195] width 36 height 36
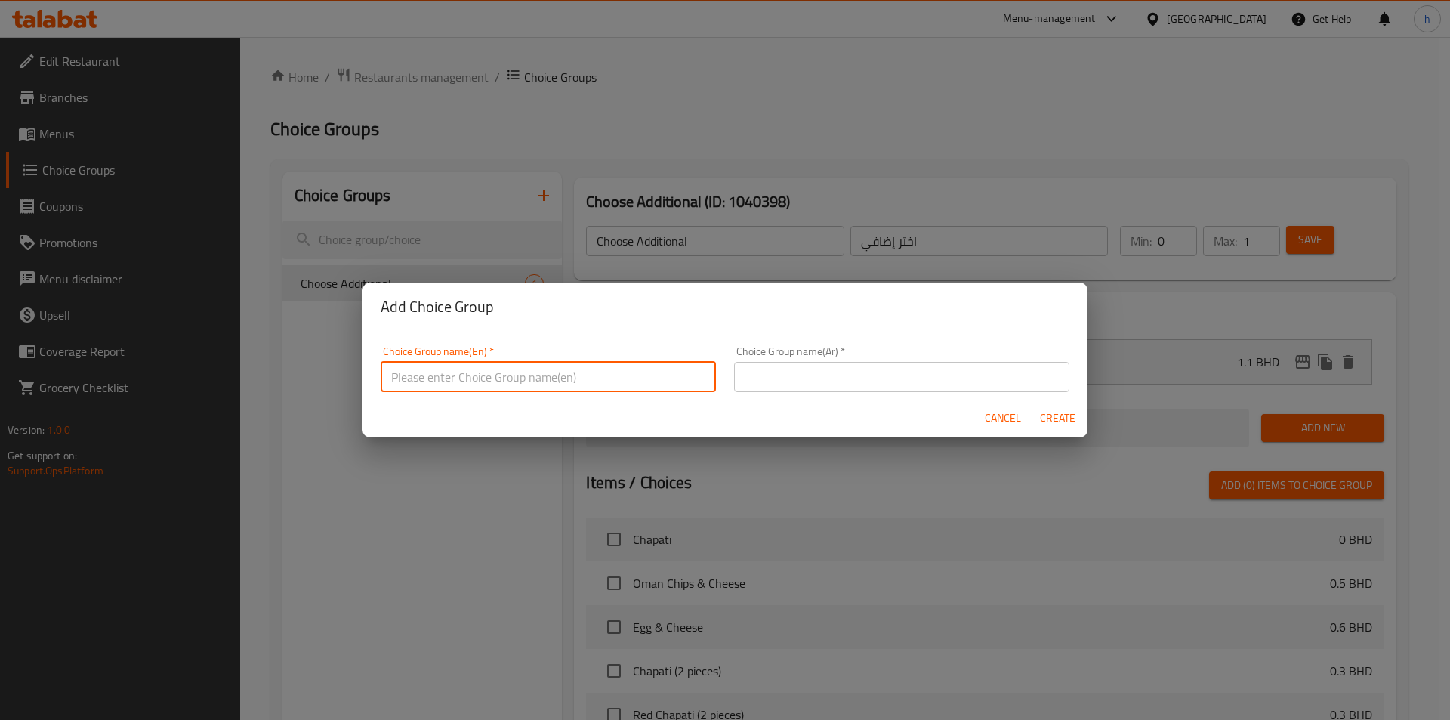
click at [494, 386] on input "text" at bounding box center [548, 377] width 335 height 30
type input "Your Choice OF :"
click at [767, 379] on input "text" at bounding box center [901, 377] width 335 height 30
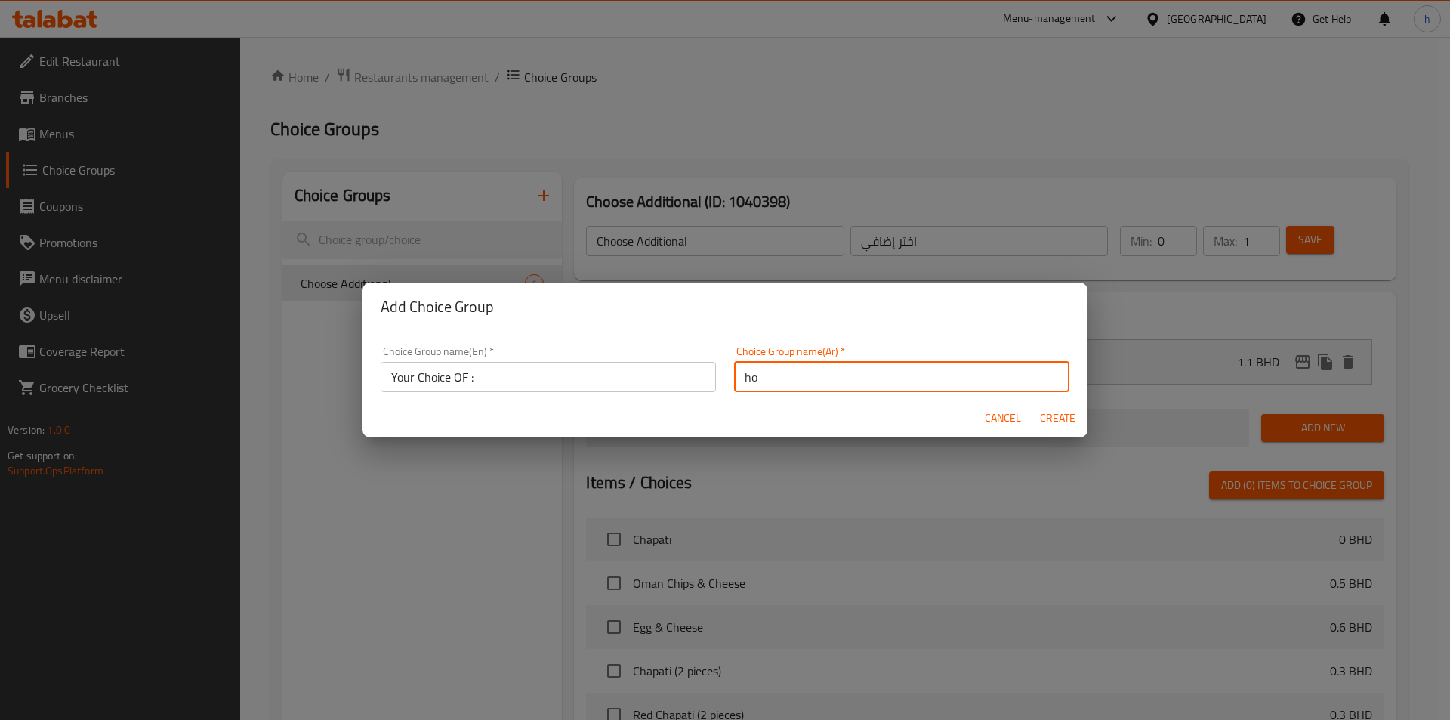
type input "h"
type input "اختيارك من"
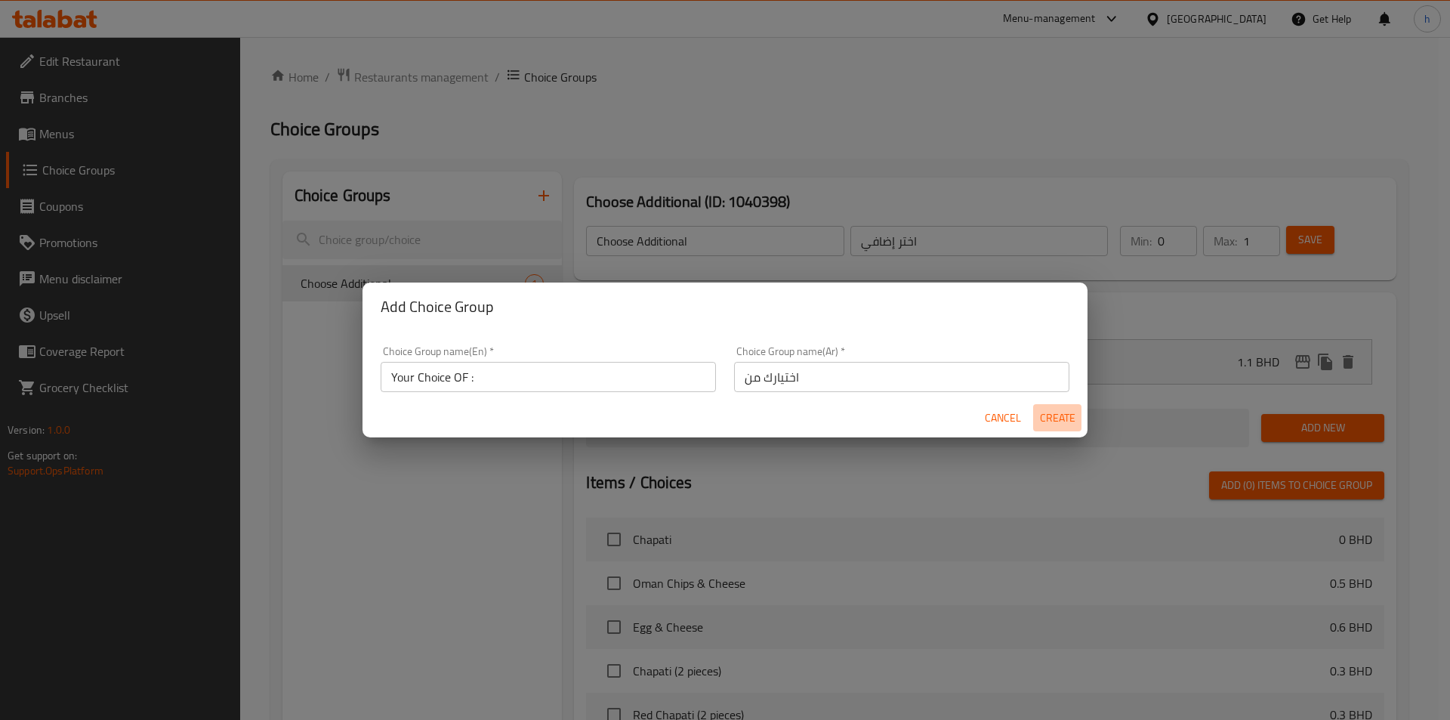
click at [1065, 404] on button "Create" at bounding box center [1057, 418] width 48 height 28
type input "Your Choice OF :"
type input "اختيارك من"
type input "0"
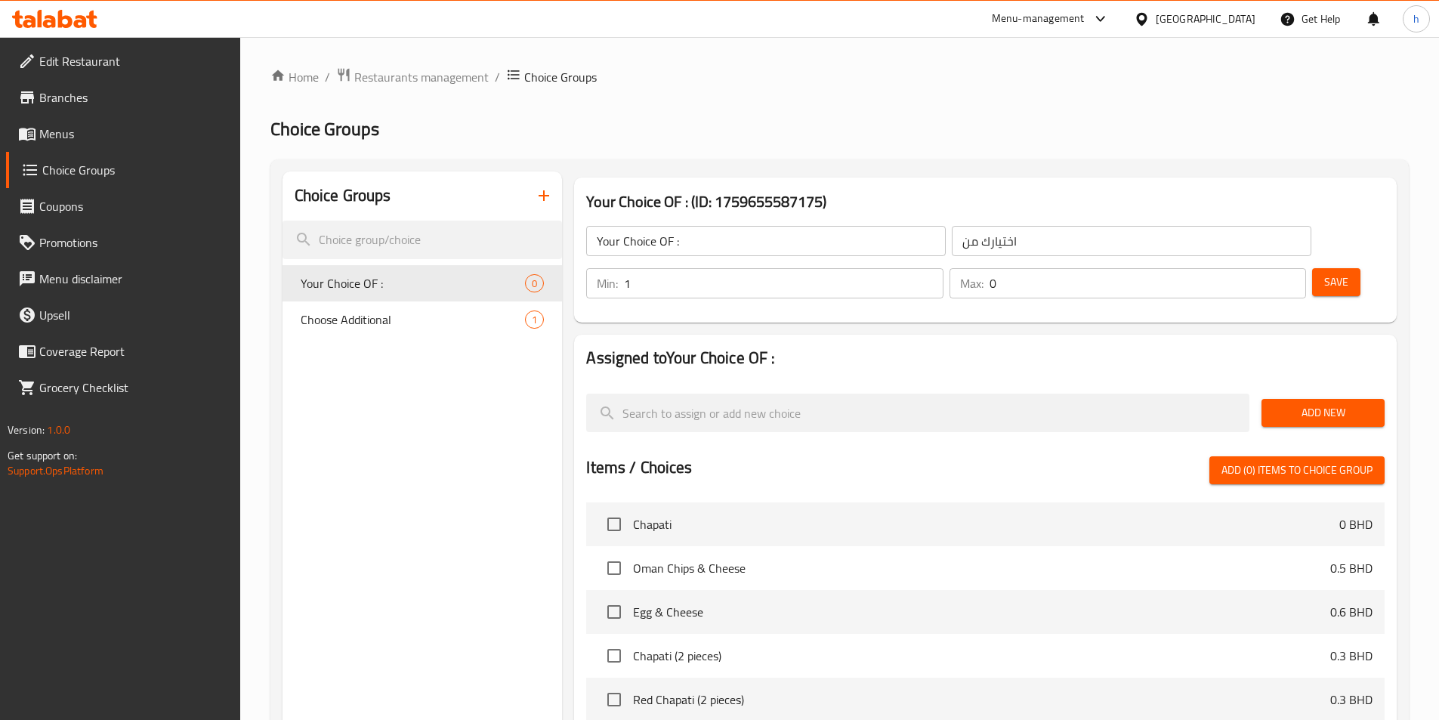
type input "1"
click at [942, 268] on input "1" at bounding box center [783, 283] width 319 height 30
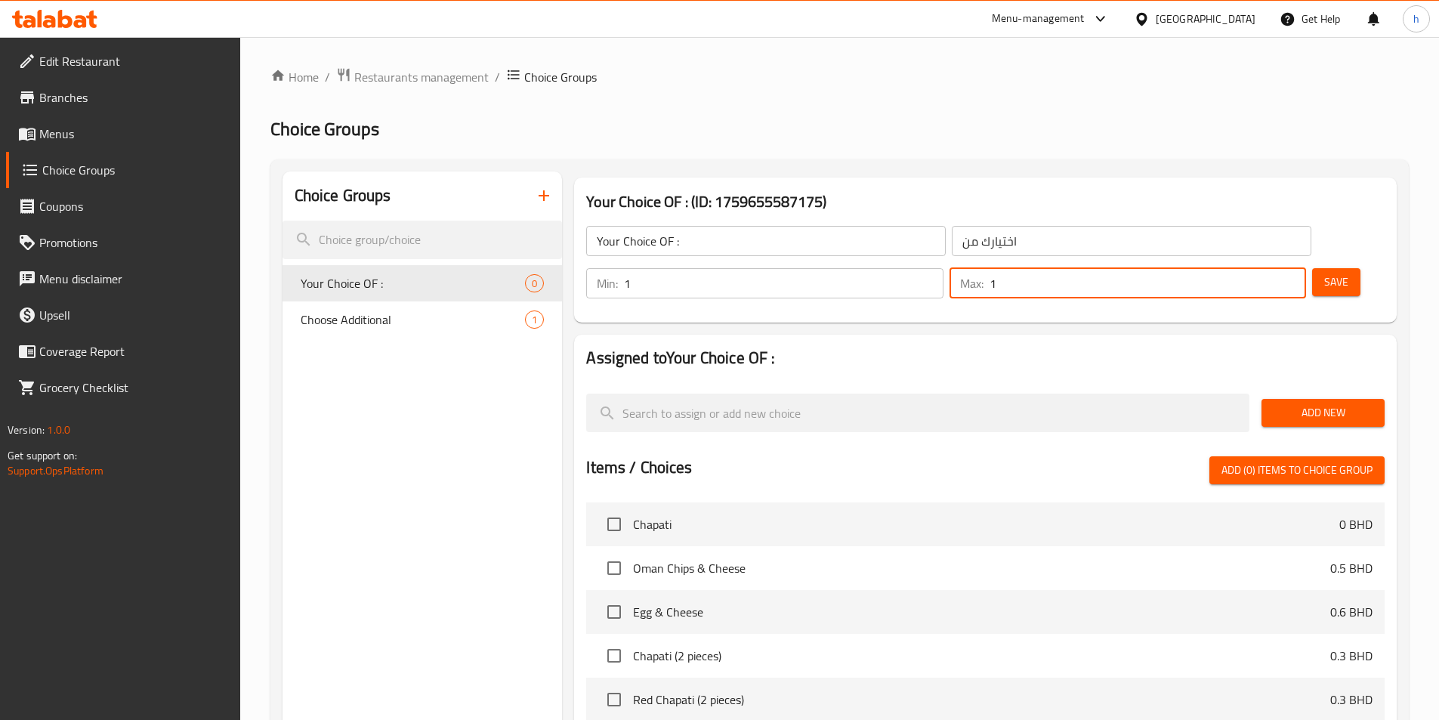
type input "1"
click at [1263, 268] on input "1" at bounding box center [1147, 283] width 316 height 30
click at [1312, 403] on span "Add New" at bounding box center [1322, 412] width 99 height 19
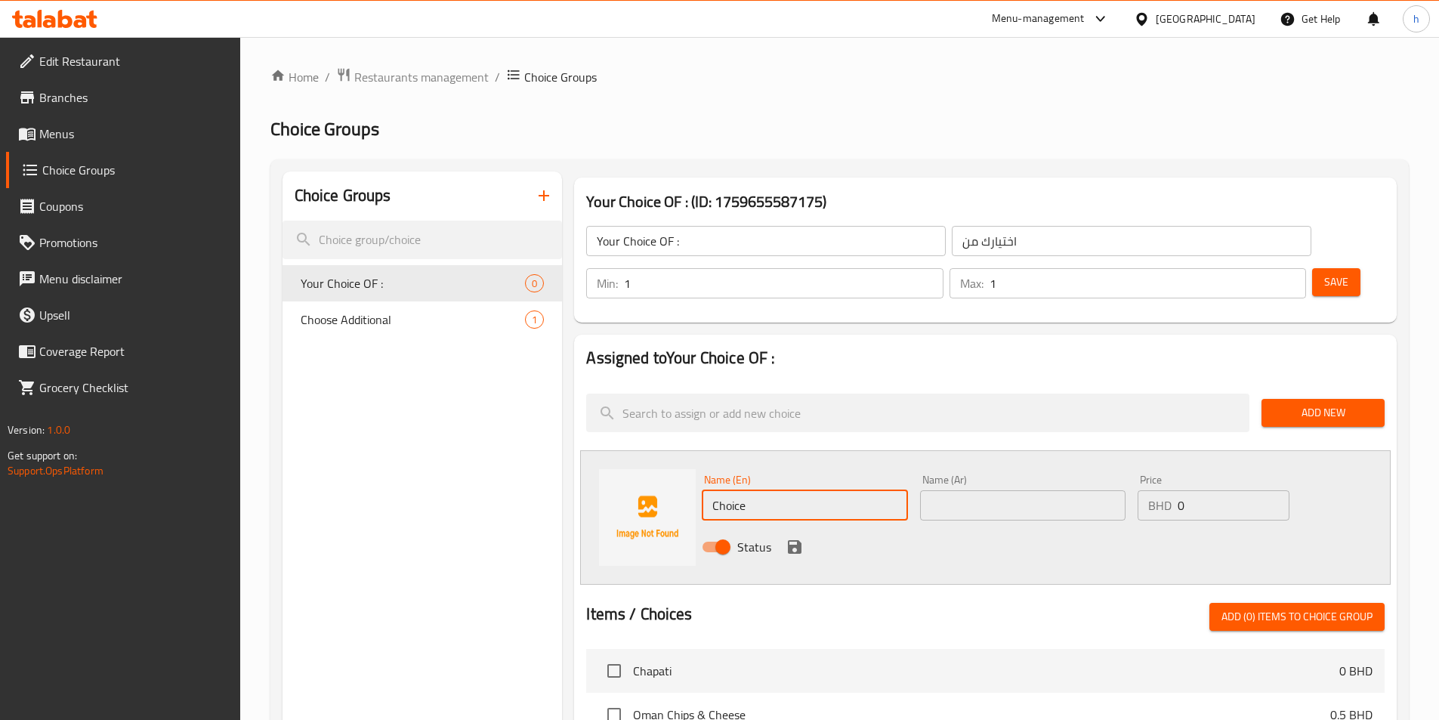
click at [768, 490] on input "Choice" at bounding box center [804, 505] width 205 height 30
paste input "pliable tortilla"
type input "pliable tortilla"
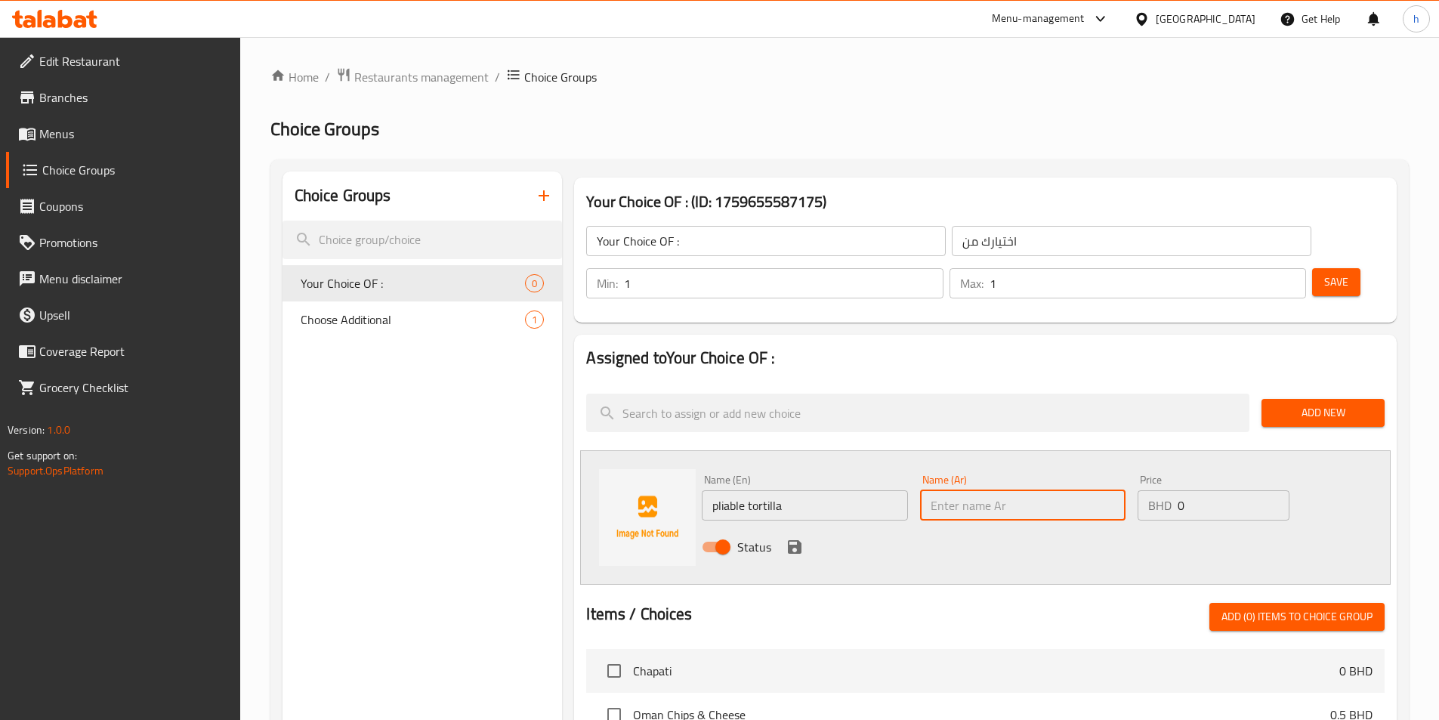
click at [973, 490] on input "text" at bounding box center [1022, 505] width 205 height 30
paste input "تورتيلا مرنة"
type input "تورتيلا مرنة"
click at [788, 540] on icon "save" at bounding box center [795, 547] width 14 height 14
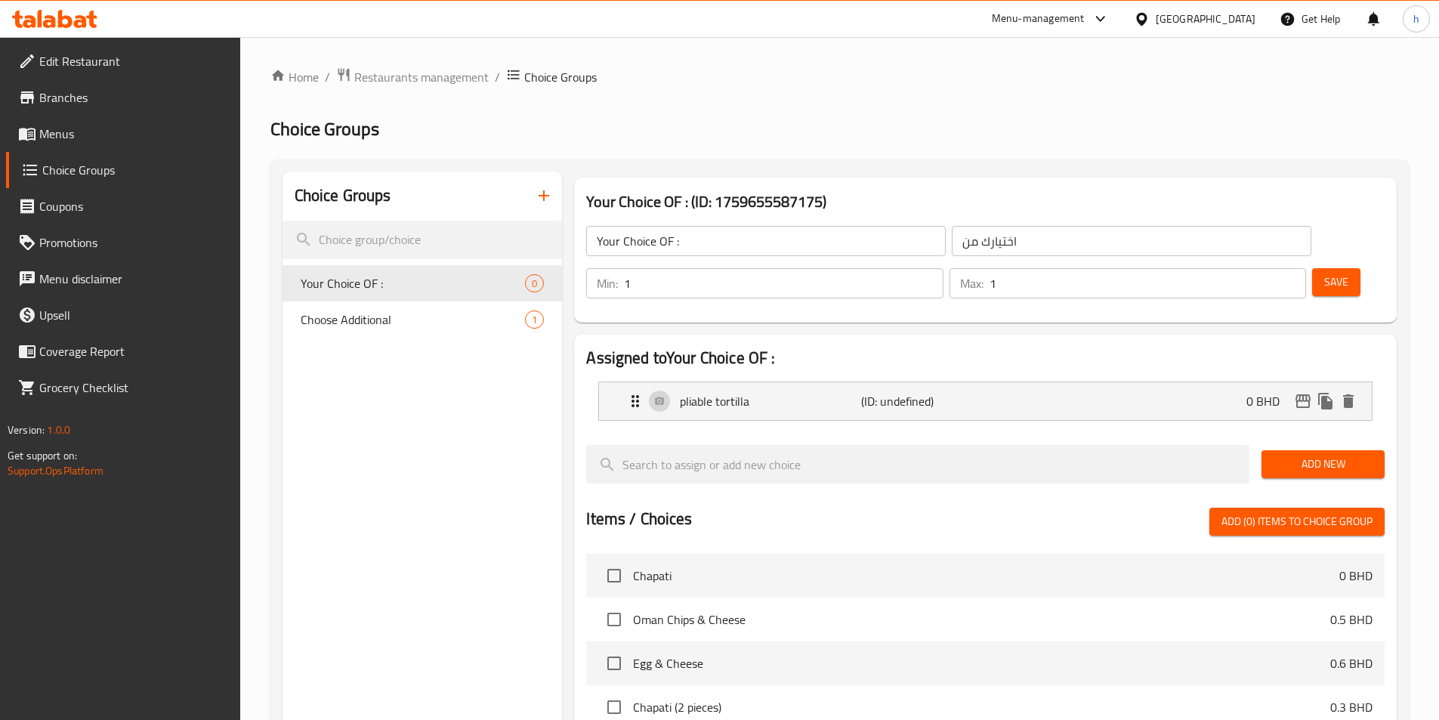
click at [1412, 422] on div "Home / Restaurants management / Choice Groups Choice Groups Choice Groups Your …" at bounding box center [839, 591] width 1198 height 1109
click at [1352, 455] on span "Add New" at bounding box center [1322, 464] width 99 height 19
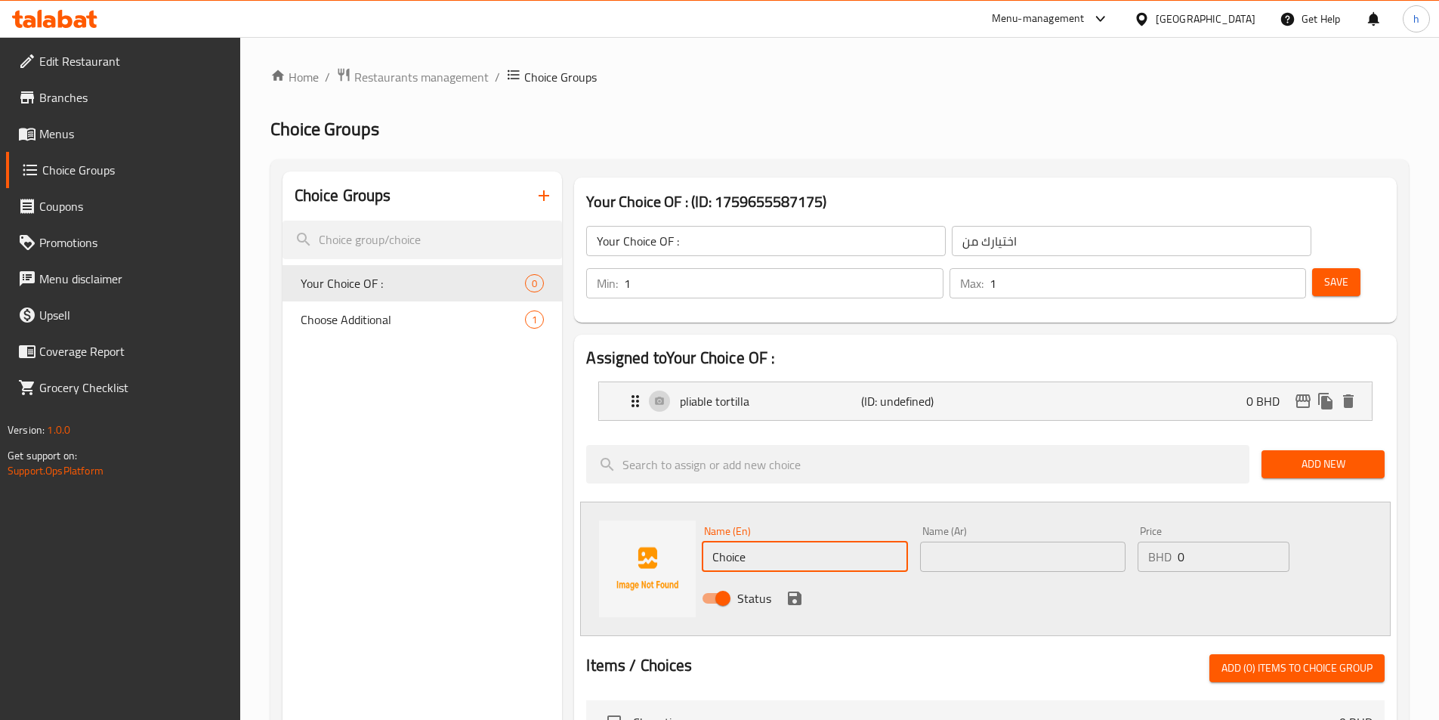
click at [825, 541] on input "Choice" at bounding box center [804, 556] width 205 height 30
paste input "flatbread"
type input "flatbread"
click at [955, 541] on input "text" at bounding box center [1022, 556] width 205 height 30
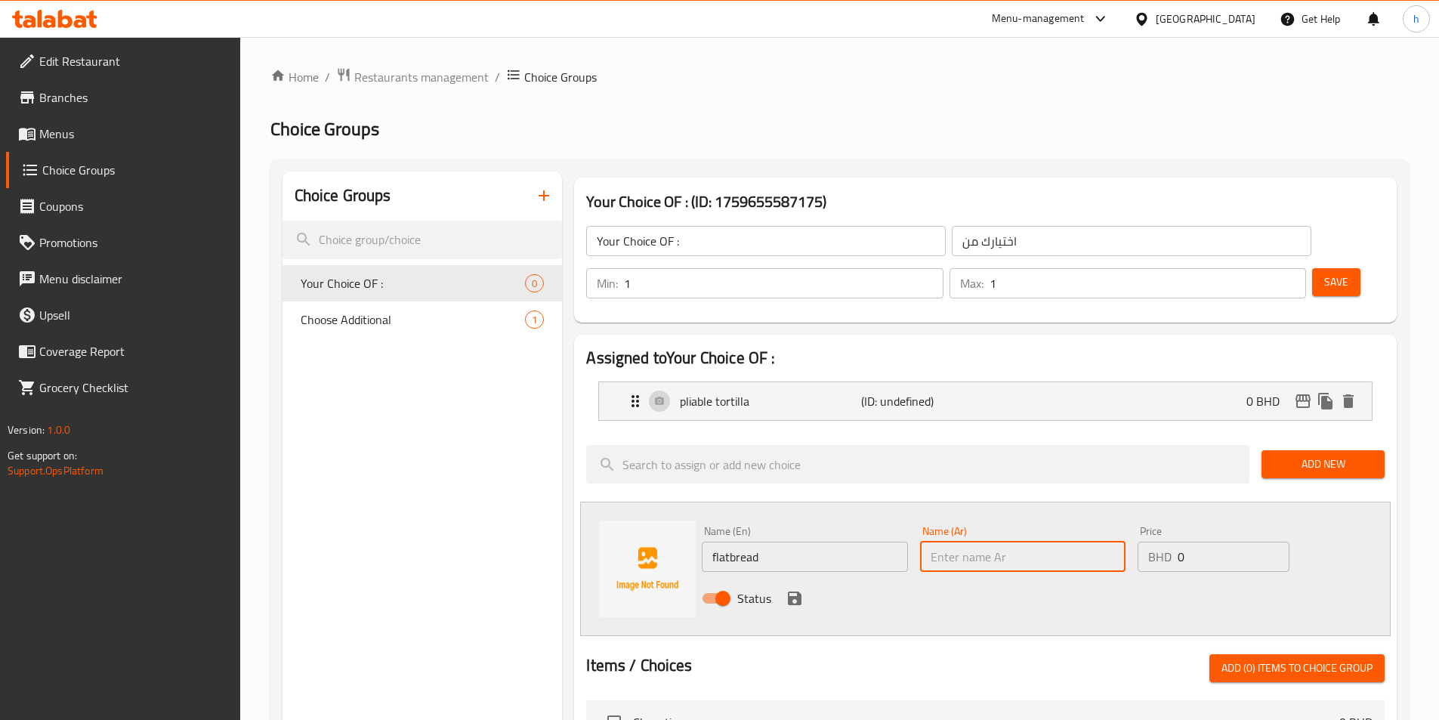
paste input "الخبز المسطح"
type input "الخبز المسطح"
drag, startPoint x: 888, startPoint y: 557, endPoint x: 865, endPoint y: 559, distance: 22.8
click at [888, 578] on div "Status" at bounding box center [1023, 598] width 654 height 41
click at [796, 591] on icon "save" at bounding box center [795, 598] width 14 height 14
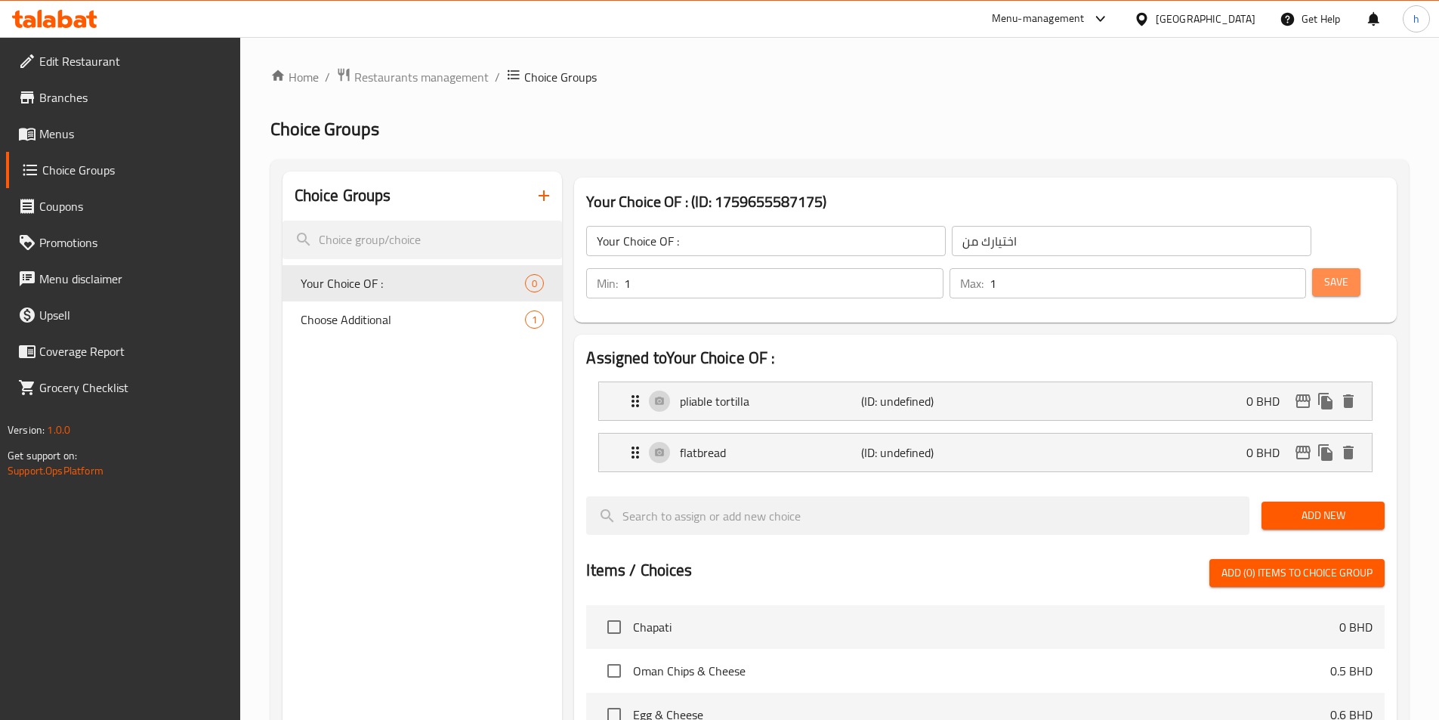
click at [1324, 273] on span "Save" at bounding box center [1336, 282] width 24 height 19
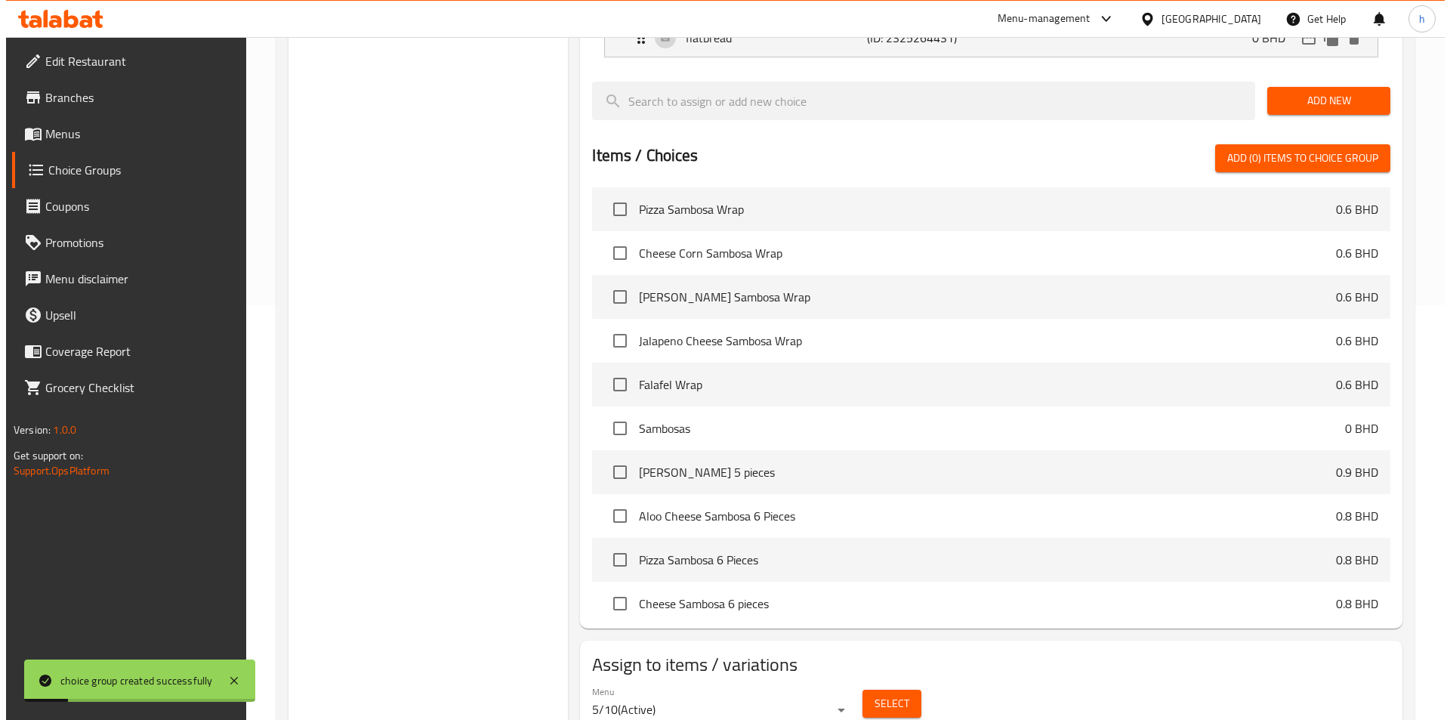
scroll to position [435, 0]
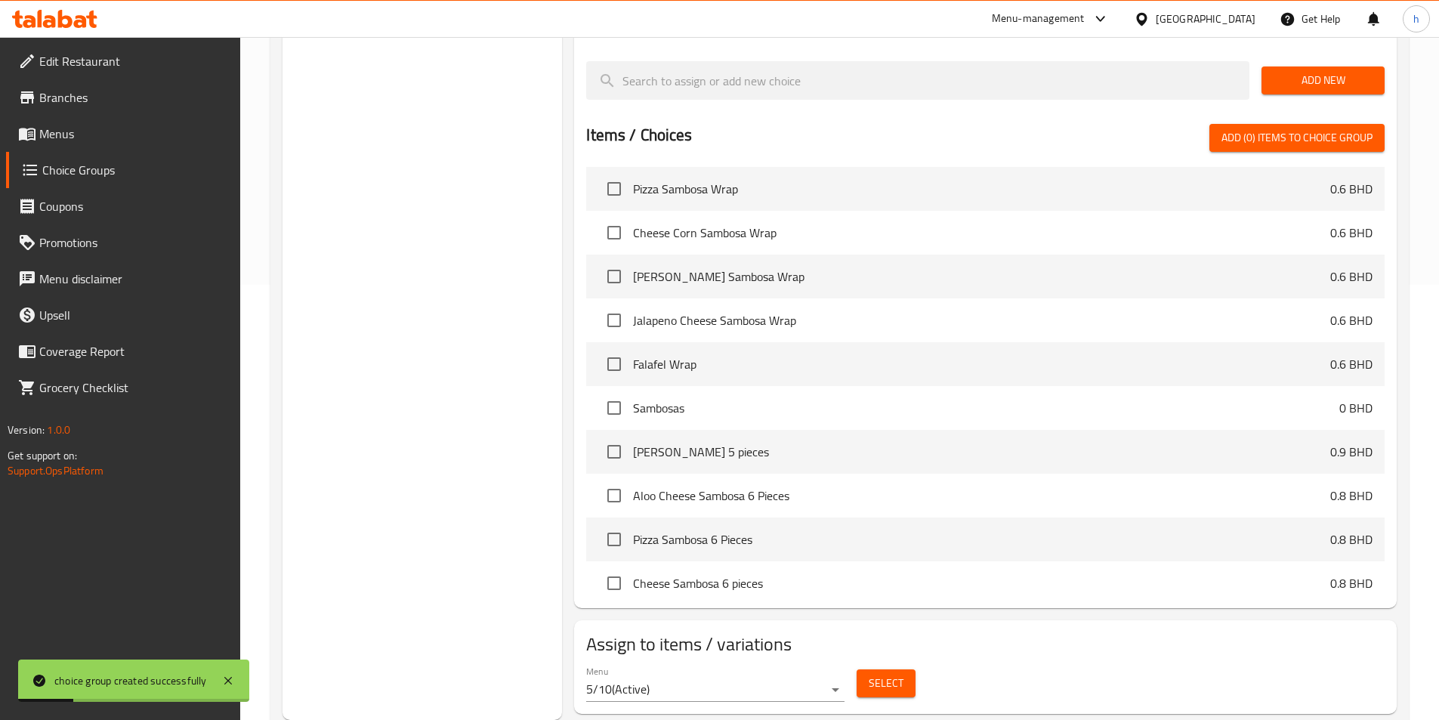
click at [870, 674] on span "Select" at bounding box center [885, 683] width 35 height 19
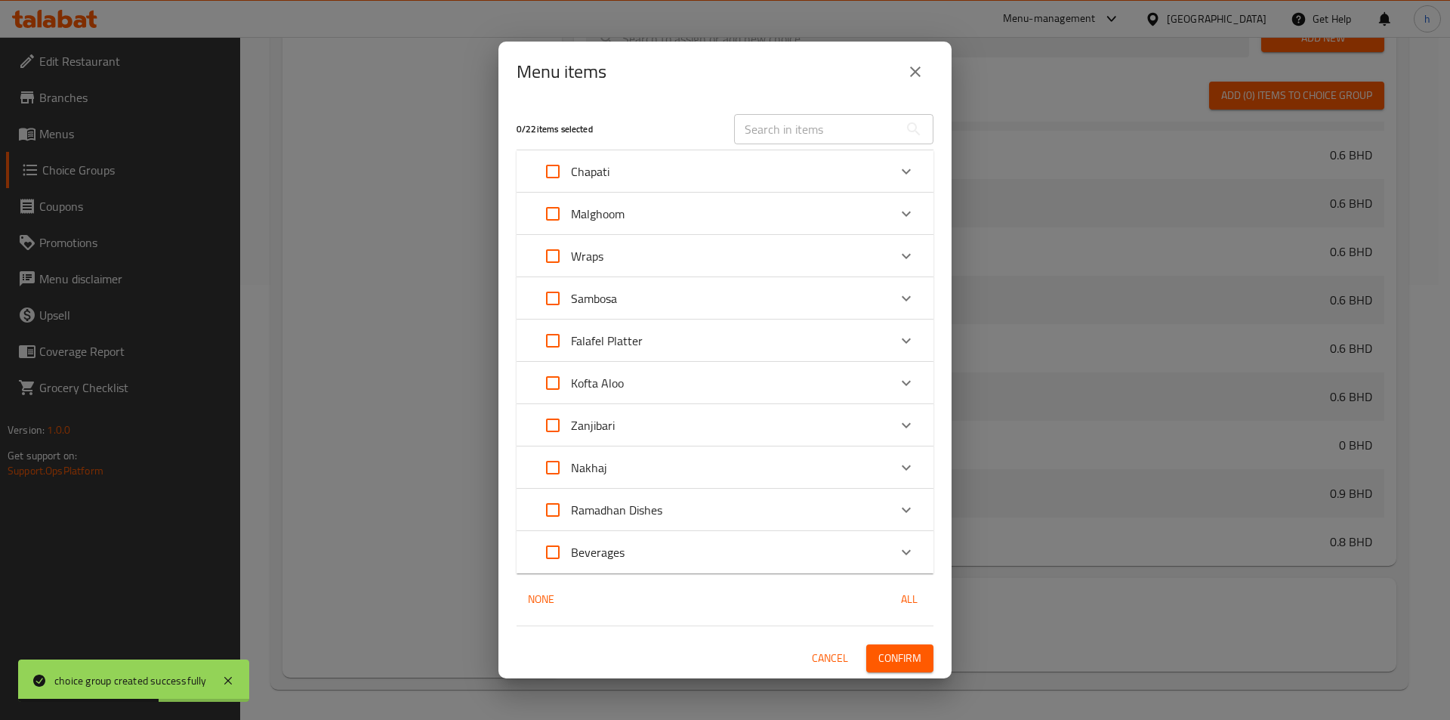
scroll to position [578, 0]
click at [768, 262] on div "Wraps" at bounding box center [711, 256] width 353 height 36
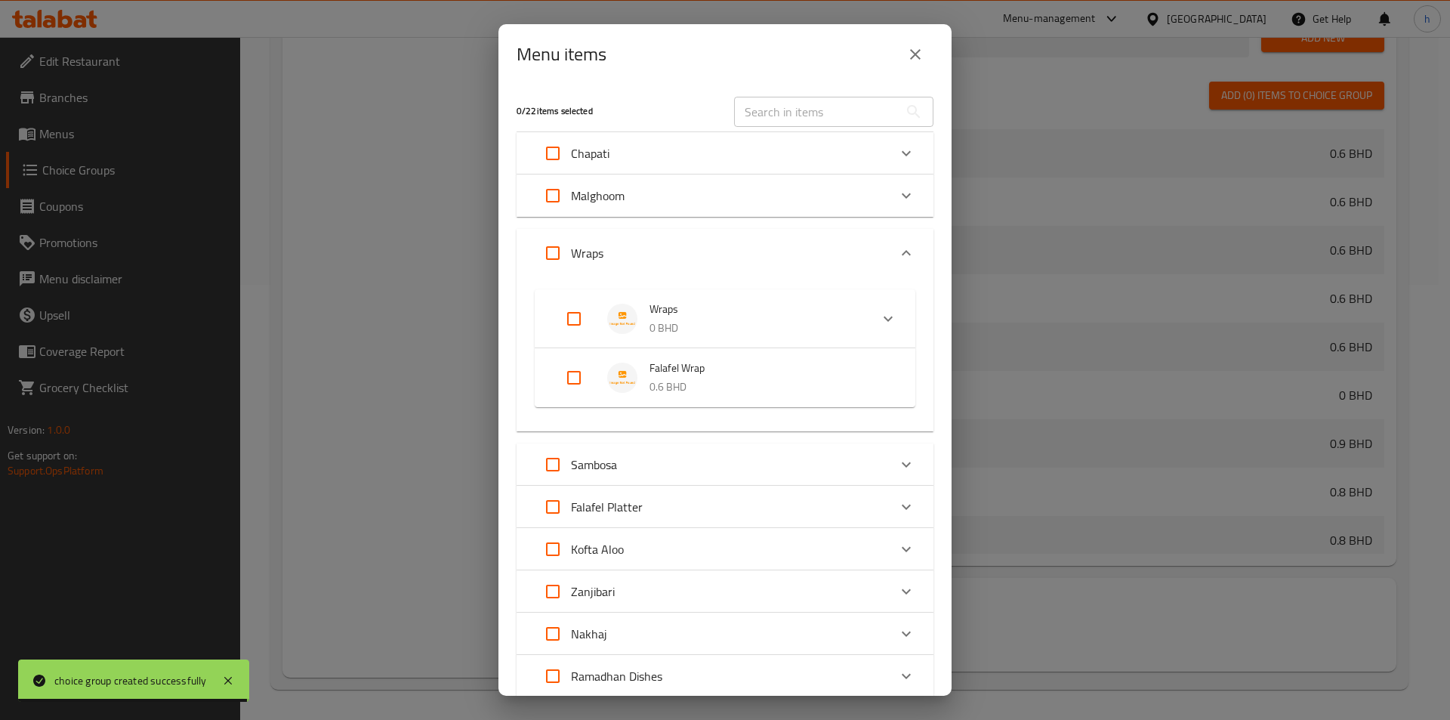
click at [572, 308] on input "Expand" at bounding box center [574, 319] width 36 height 36
checkbox input "true"
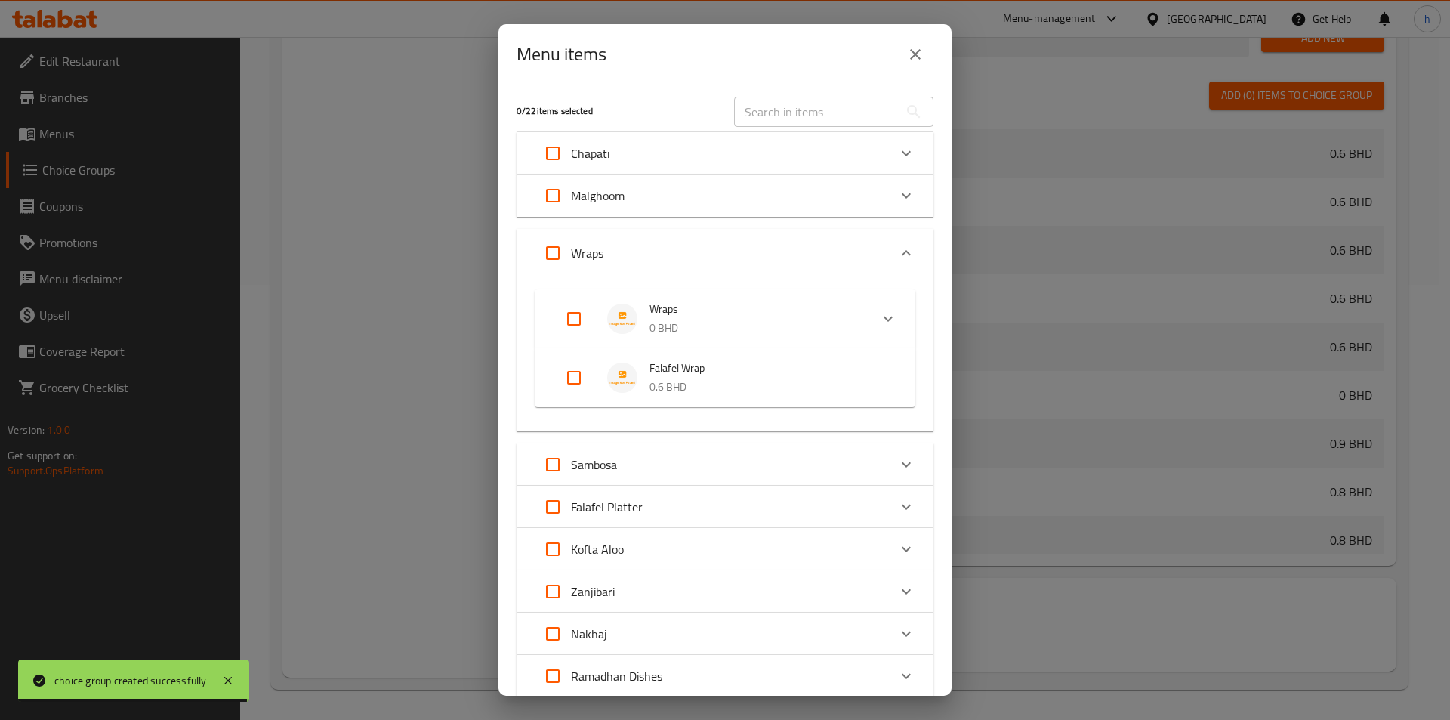
checkbox input "true"
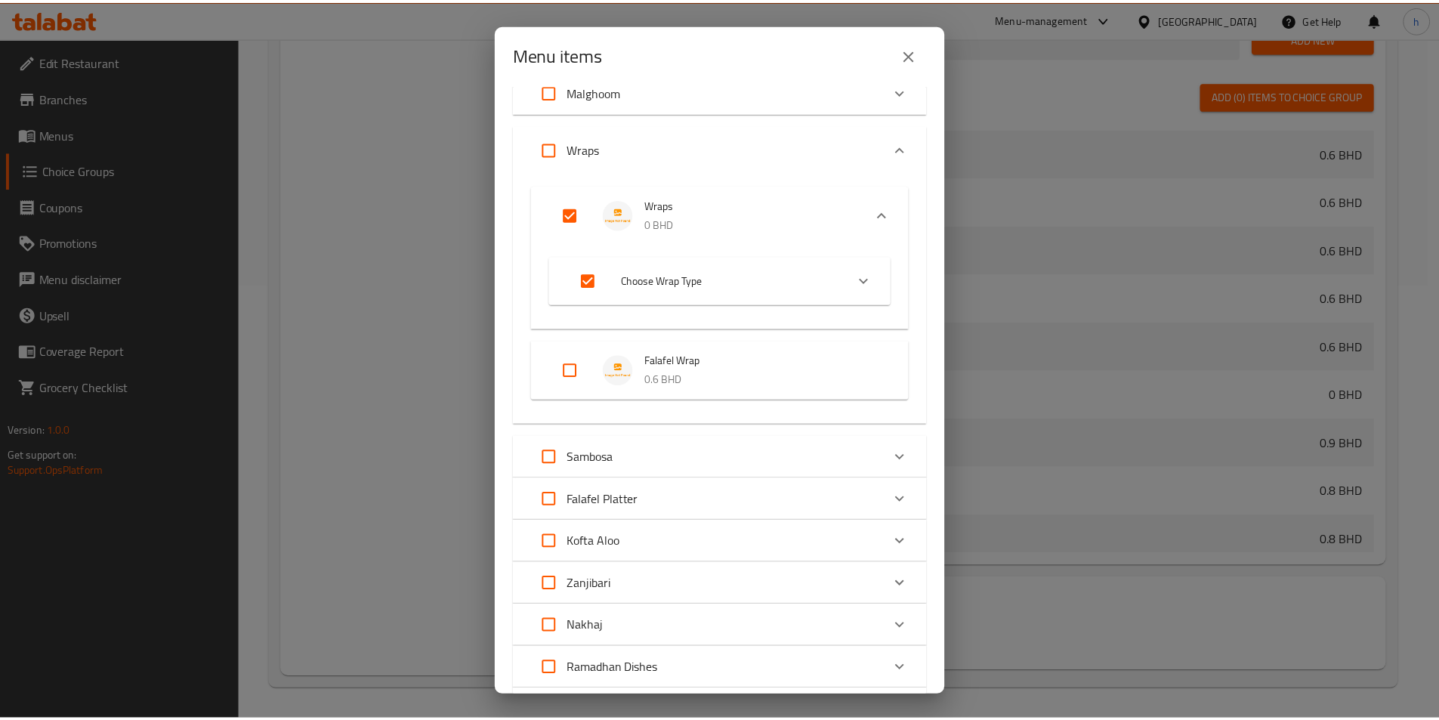
scroll to position [245, 0]
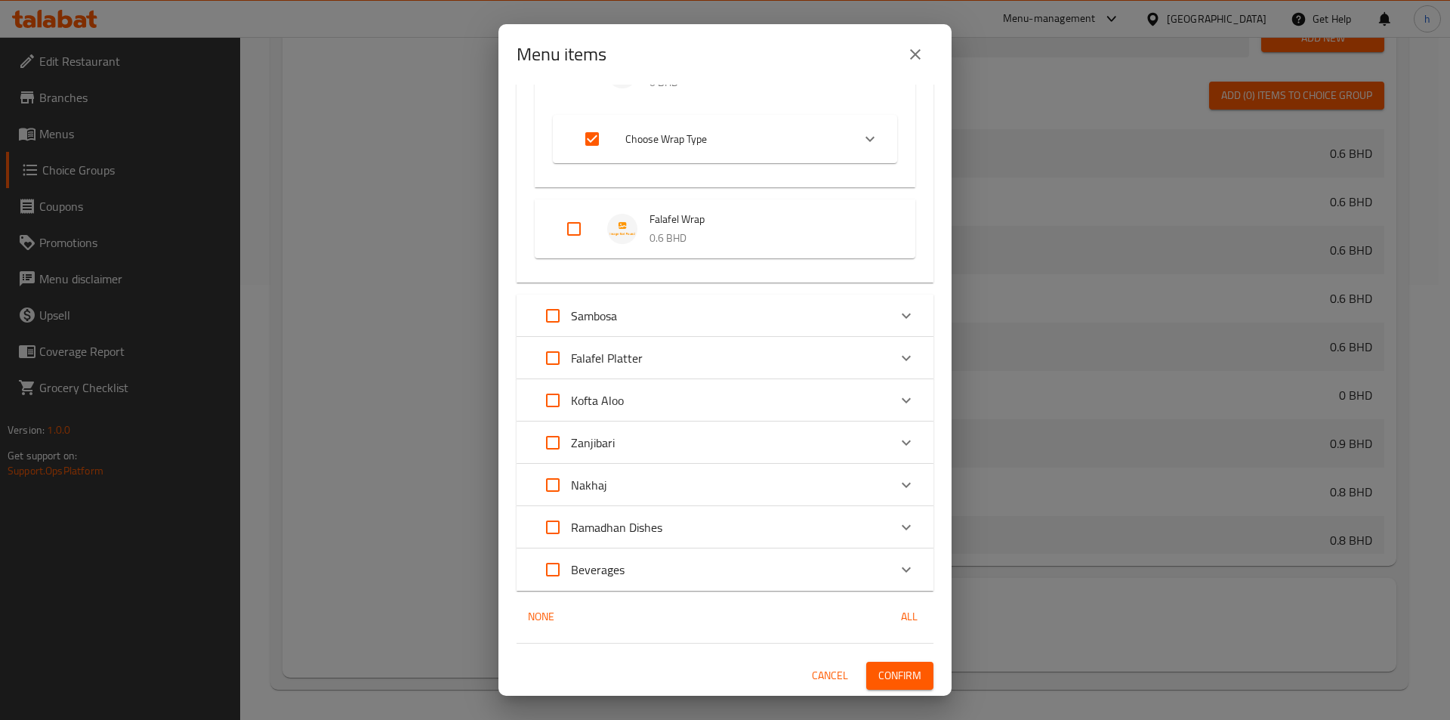
click at [889, 684] on span "Confirm" at bounding box center [899, 675] width 43 height 19
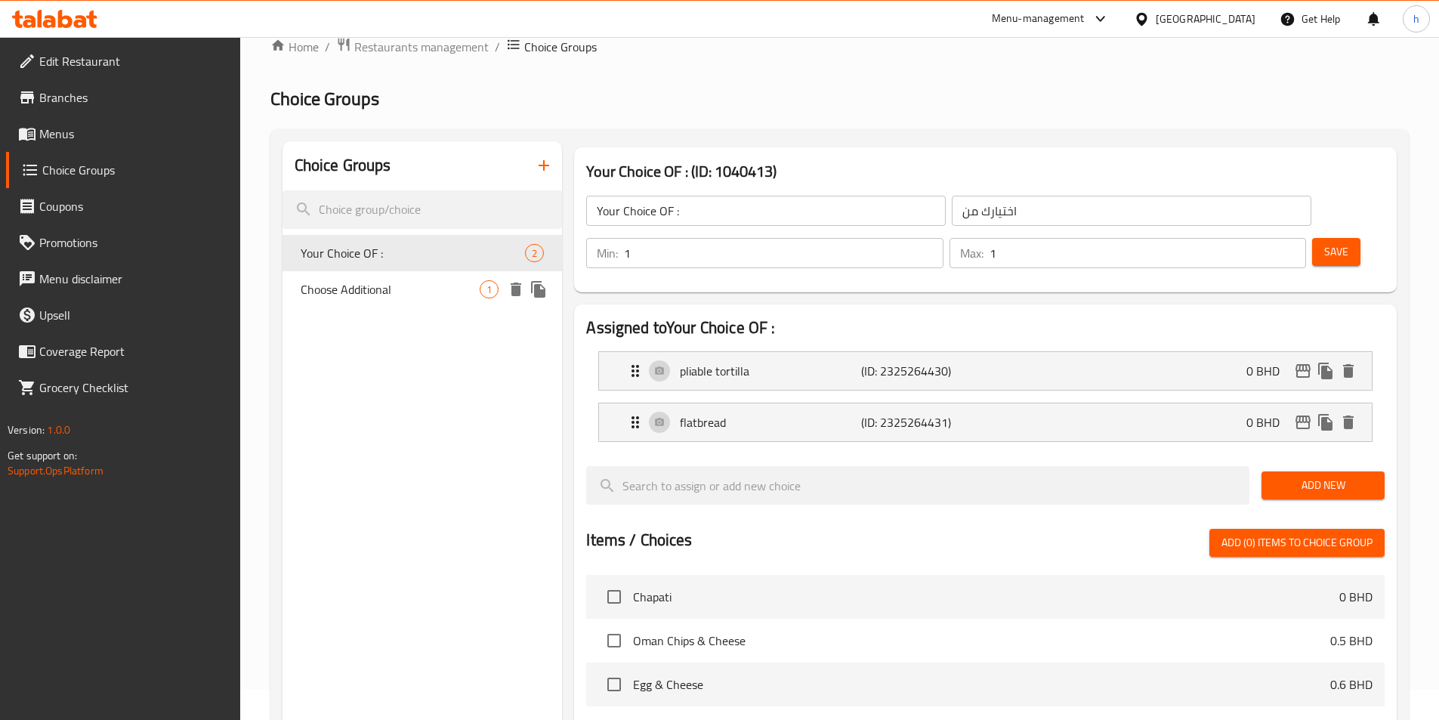
scroll to position [0, 0]
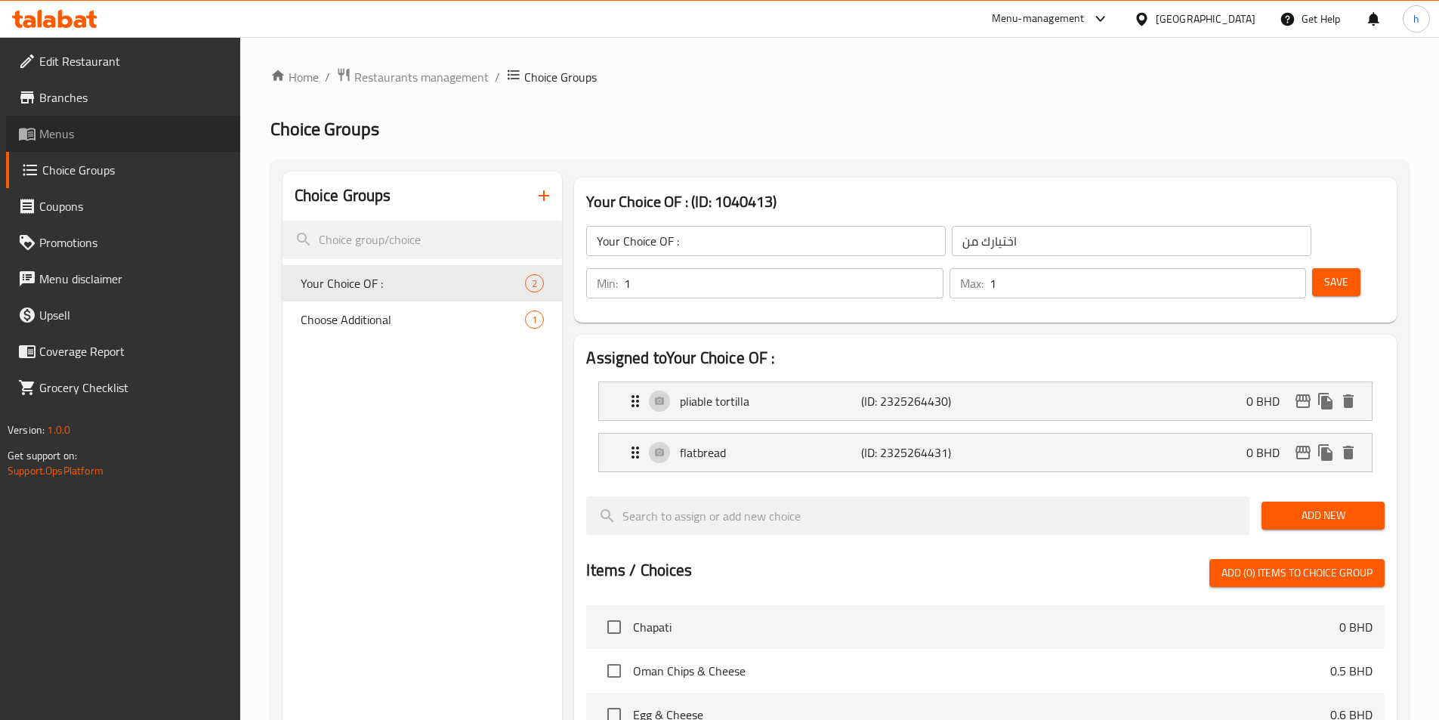
click at [112, 139] on span "Menus" at bounding box center [133, 134] width 189 height 18
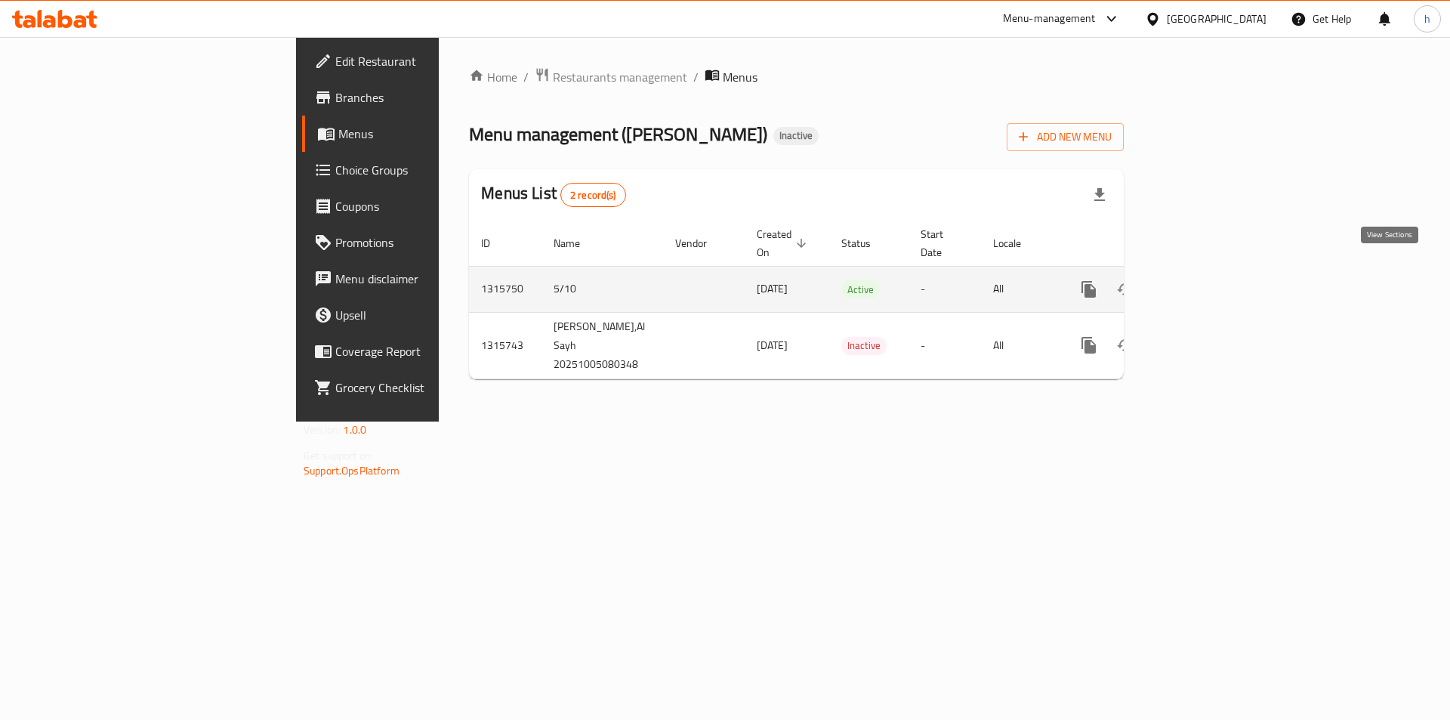
click at [1207, 280] on icon "enhanced table" at bounding box center [1198, 289] width 18 height 18
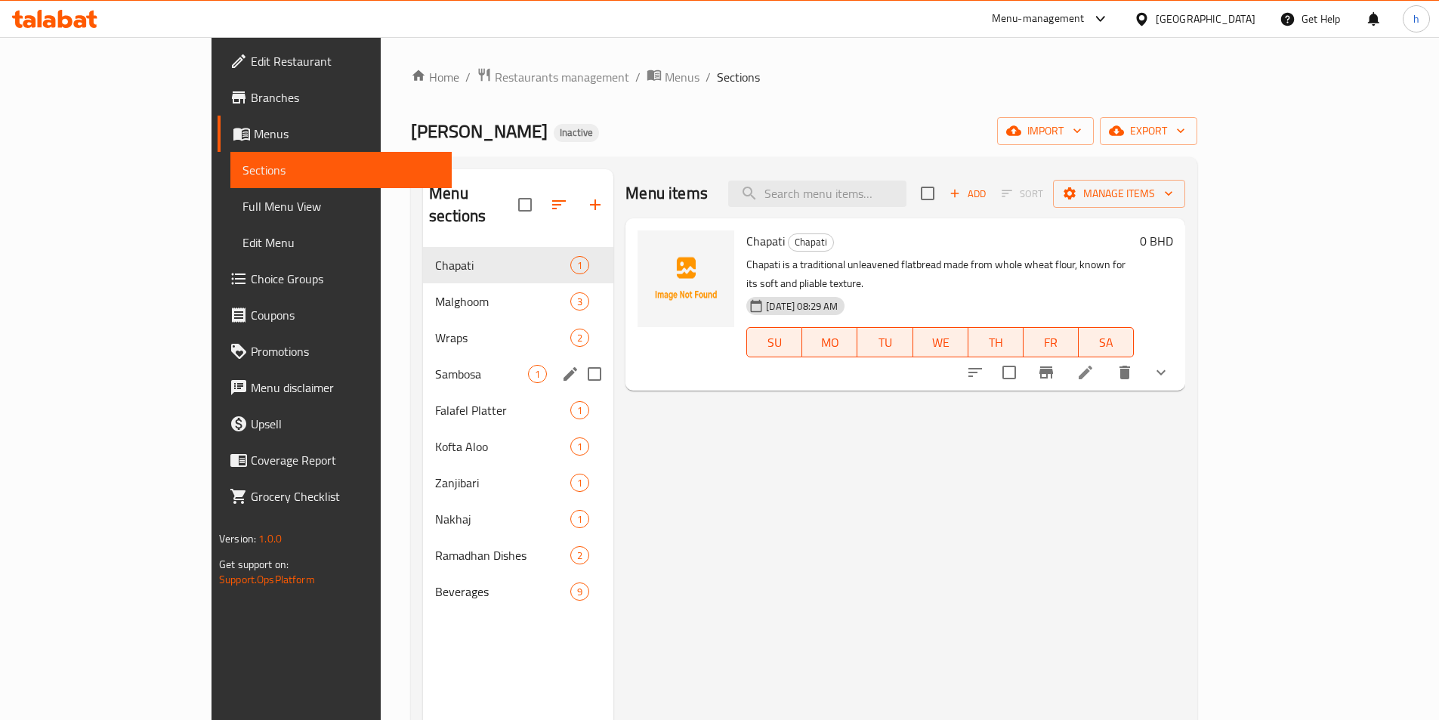
click at [578, 358] on input "Menu sections" at bounding box center [594, 374] width 32 height 32
checkbox input "true"
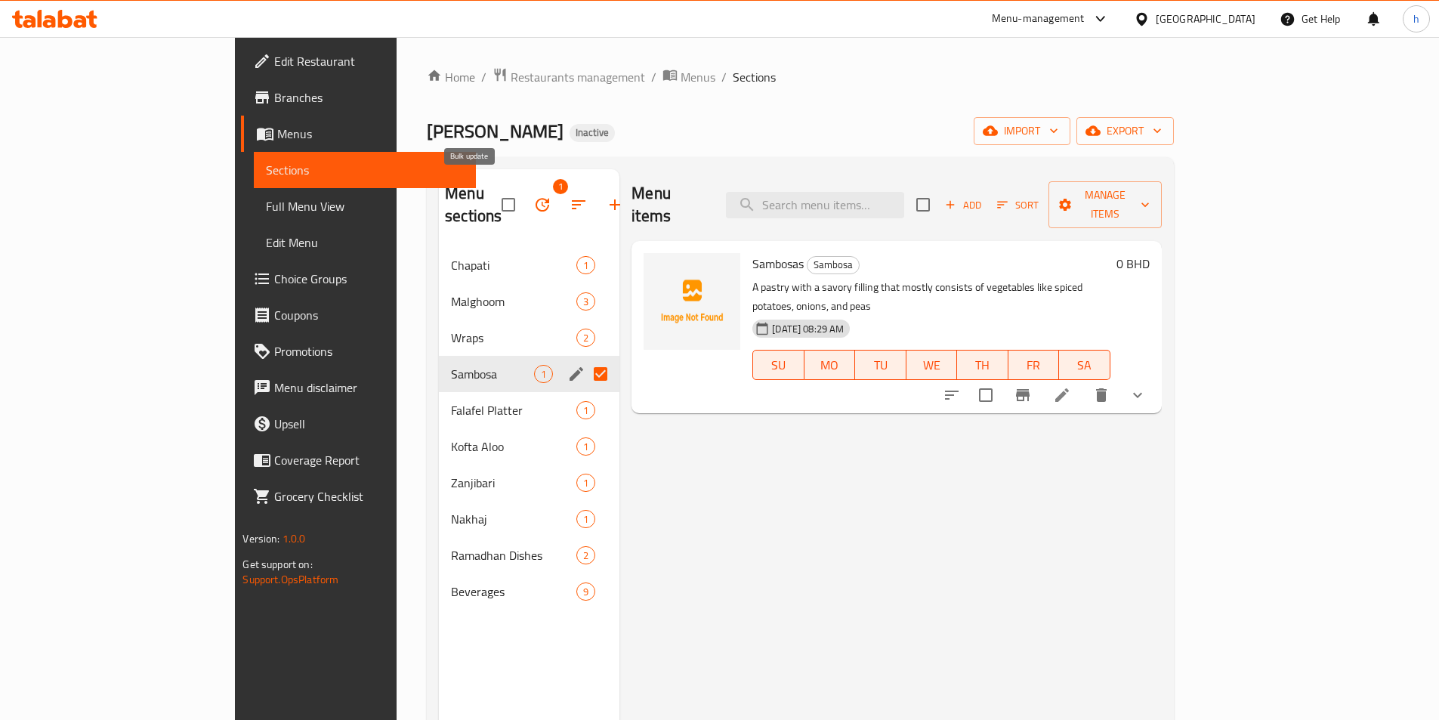
click at [533, 196] on icon "button" at bounding box center [542, 205] width 18 height 18
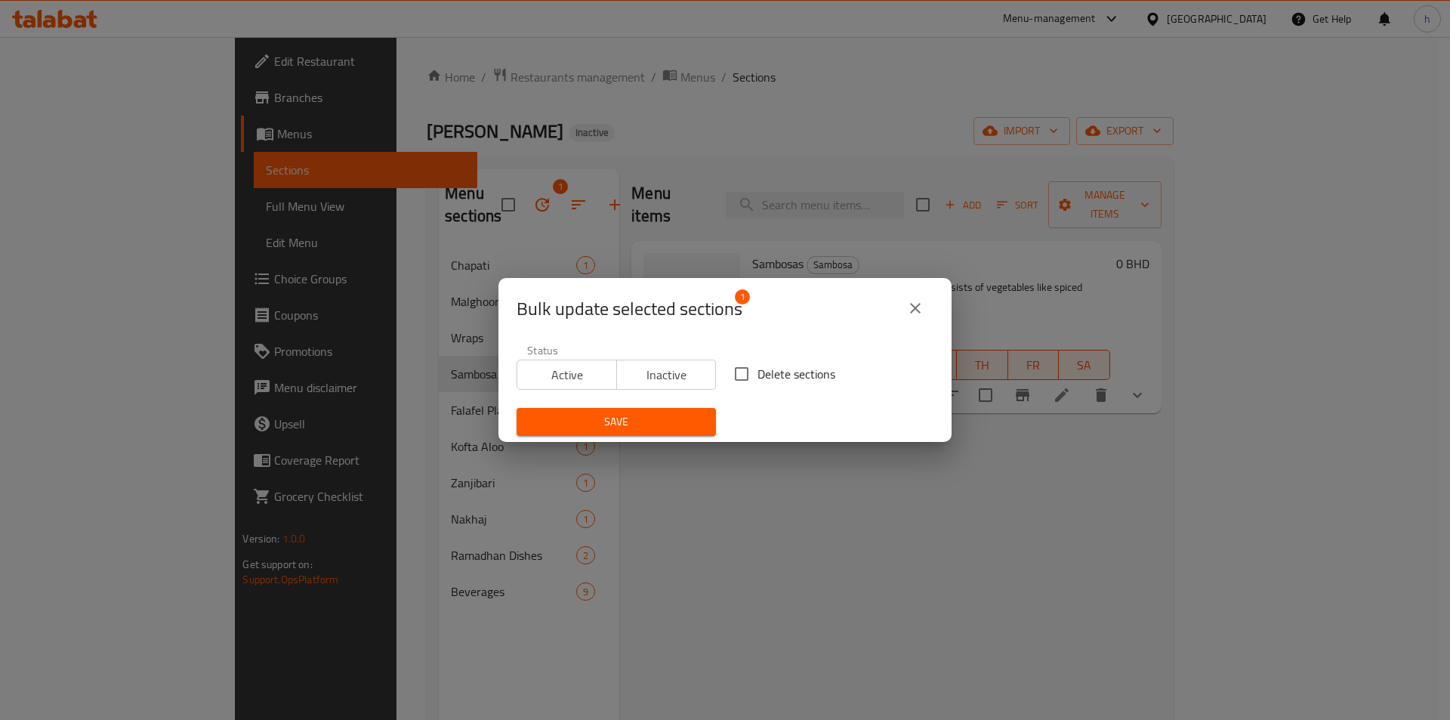
click at [757, 365] on span "Delete sections" at bounding box center [796, 374] width 78 height 18
click at [753, 365] on input "Delete sections" at bounding box center [742, 374] width 32 height 32
checkbox input "true"
click at [689, 415] on span "Save" at bounding box center [616, 421] width 175 height 19
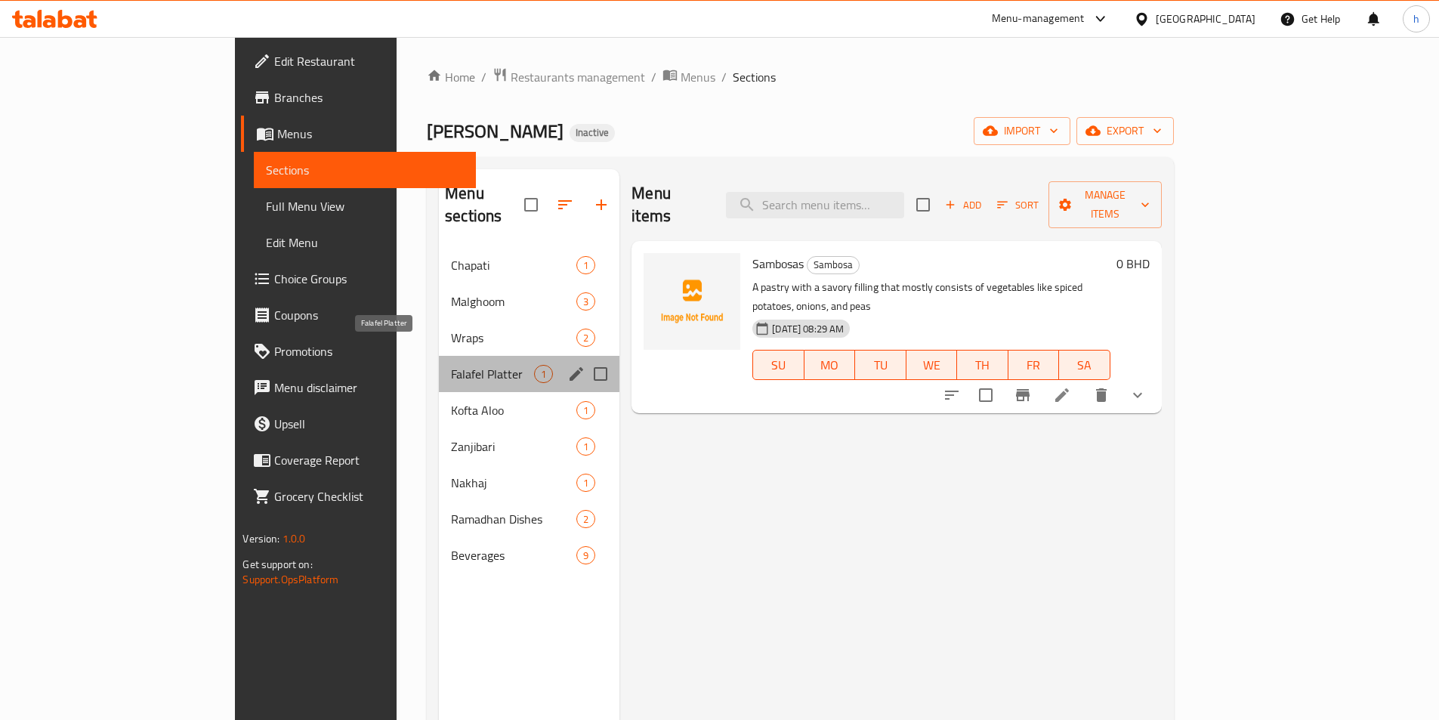
click at [451, 365] on span "Falafel Platter" at bounding box center [492, 374] width 83 height 18
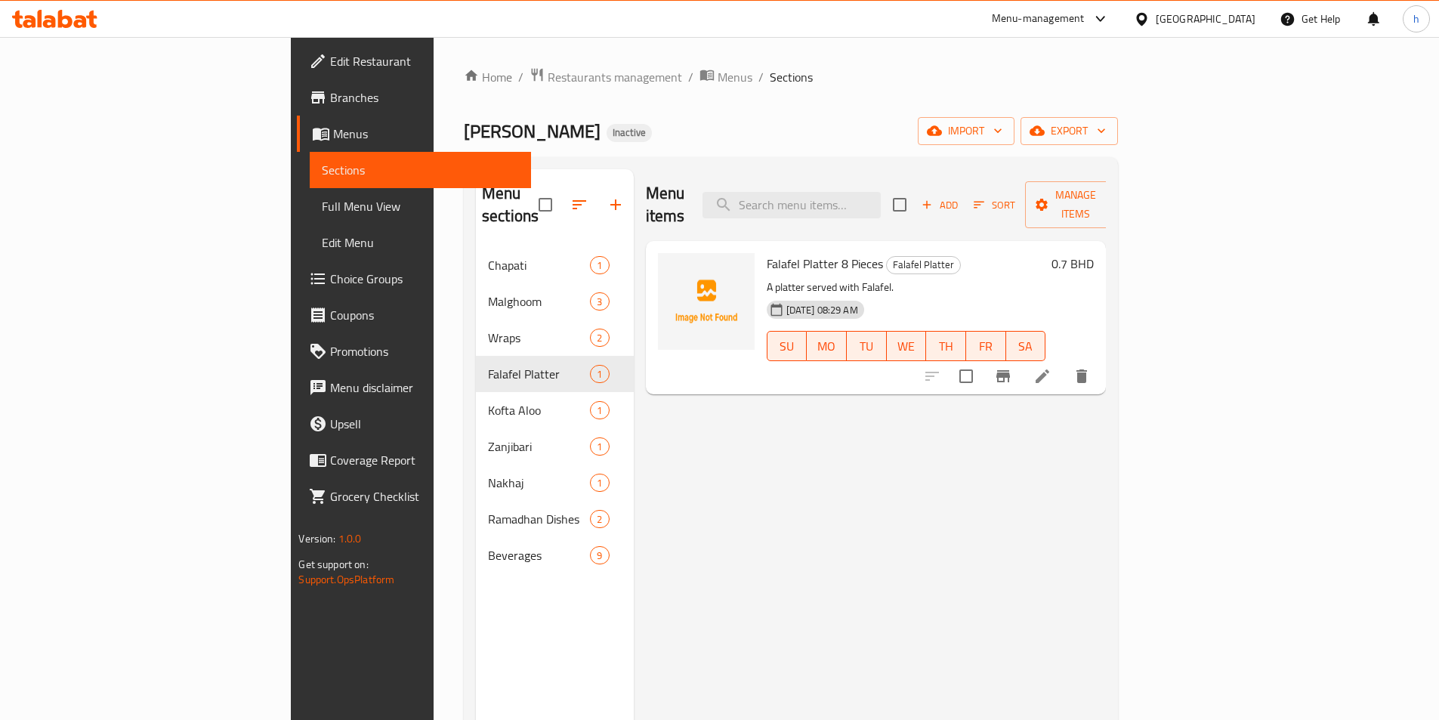
click at [1063, 362] on li at bounding box center [1042, 375] width 42 height 27
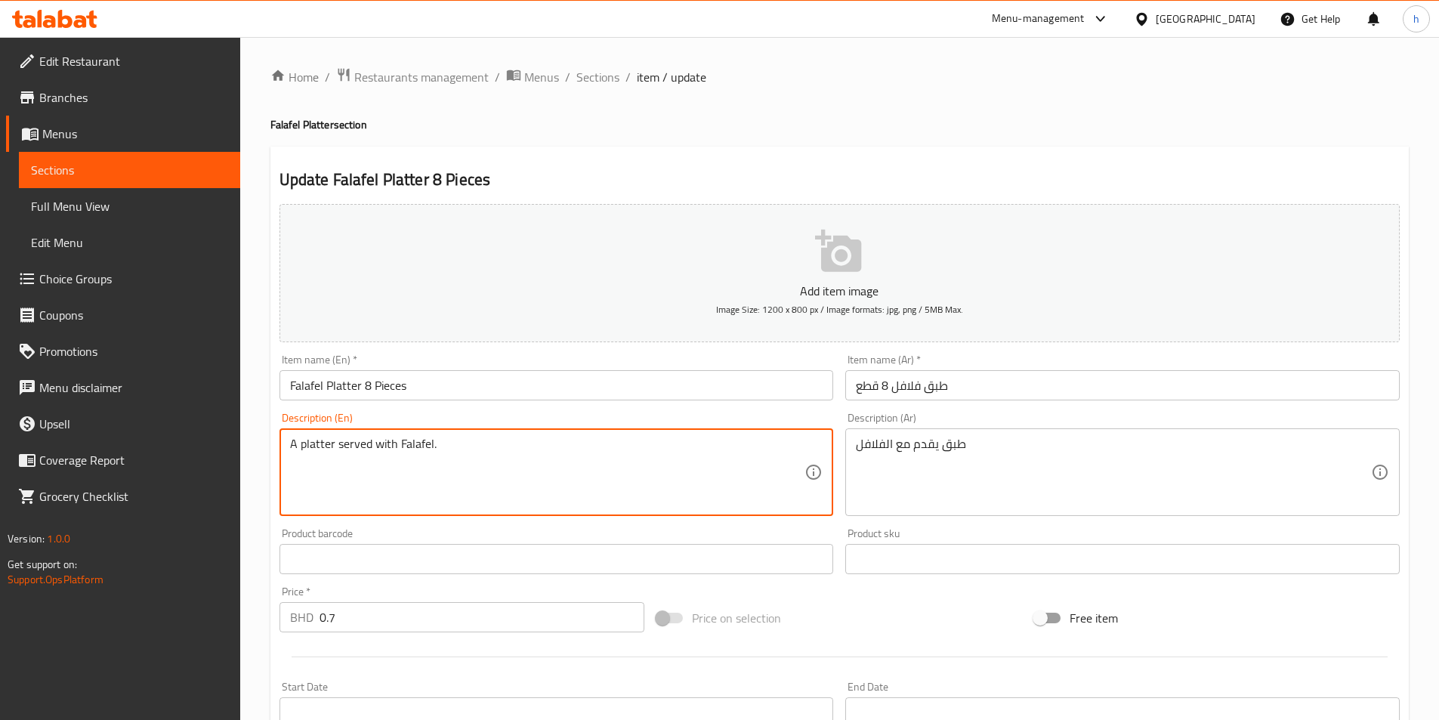
click at [588, 448] on textarea "A platter served with Falafel." at bounding box center [547, 472] width 515 height 72
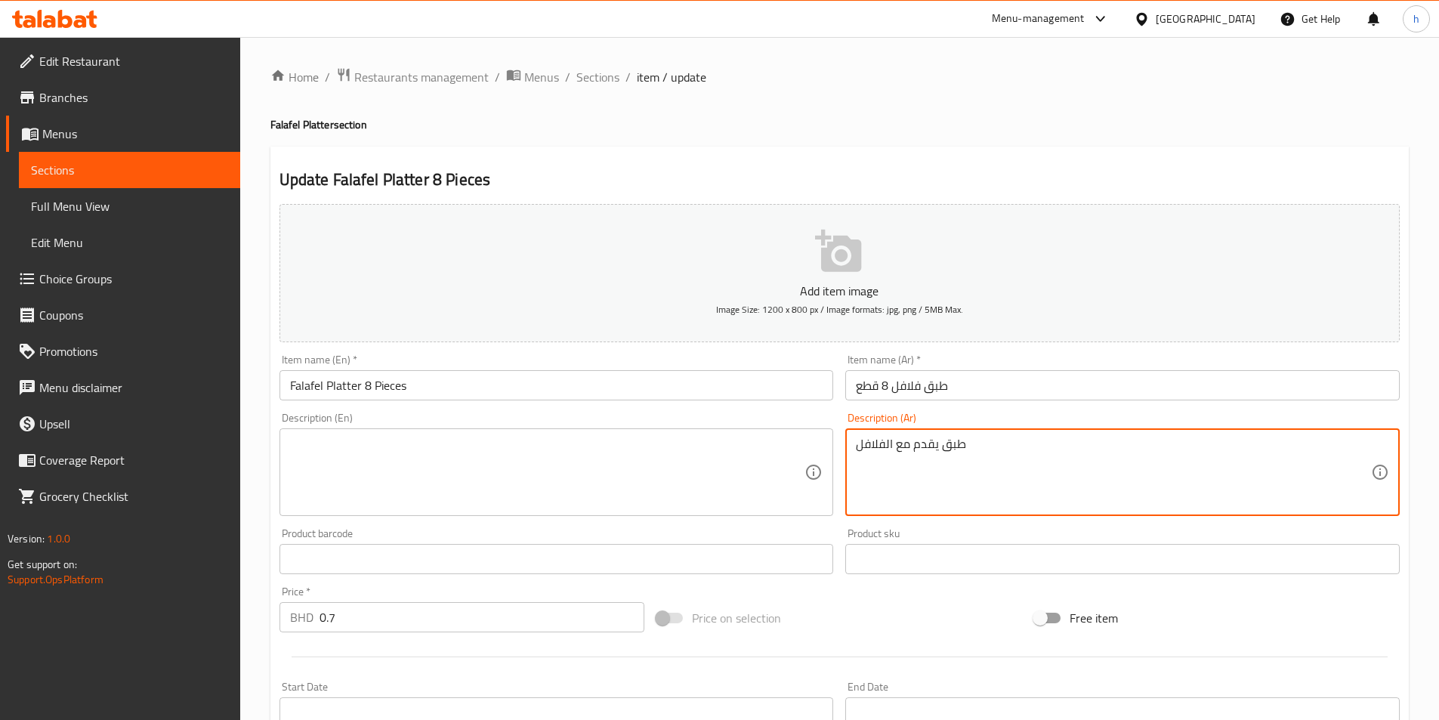
click at [970, 450] on textarea "طبق يقدم مع الفلافل" at bounding box center [1113, 472] width 515 height 72
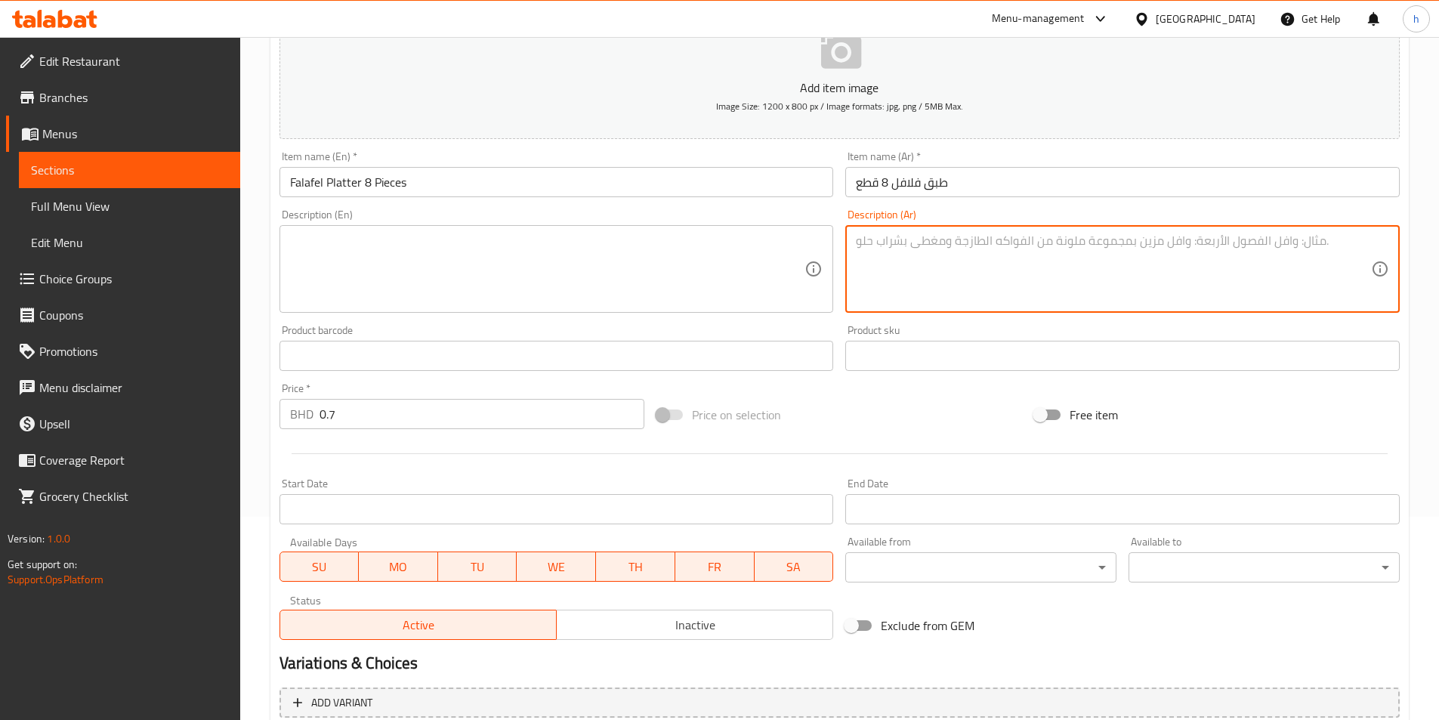
scroll to position [347, 0]
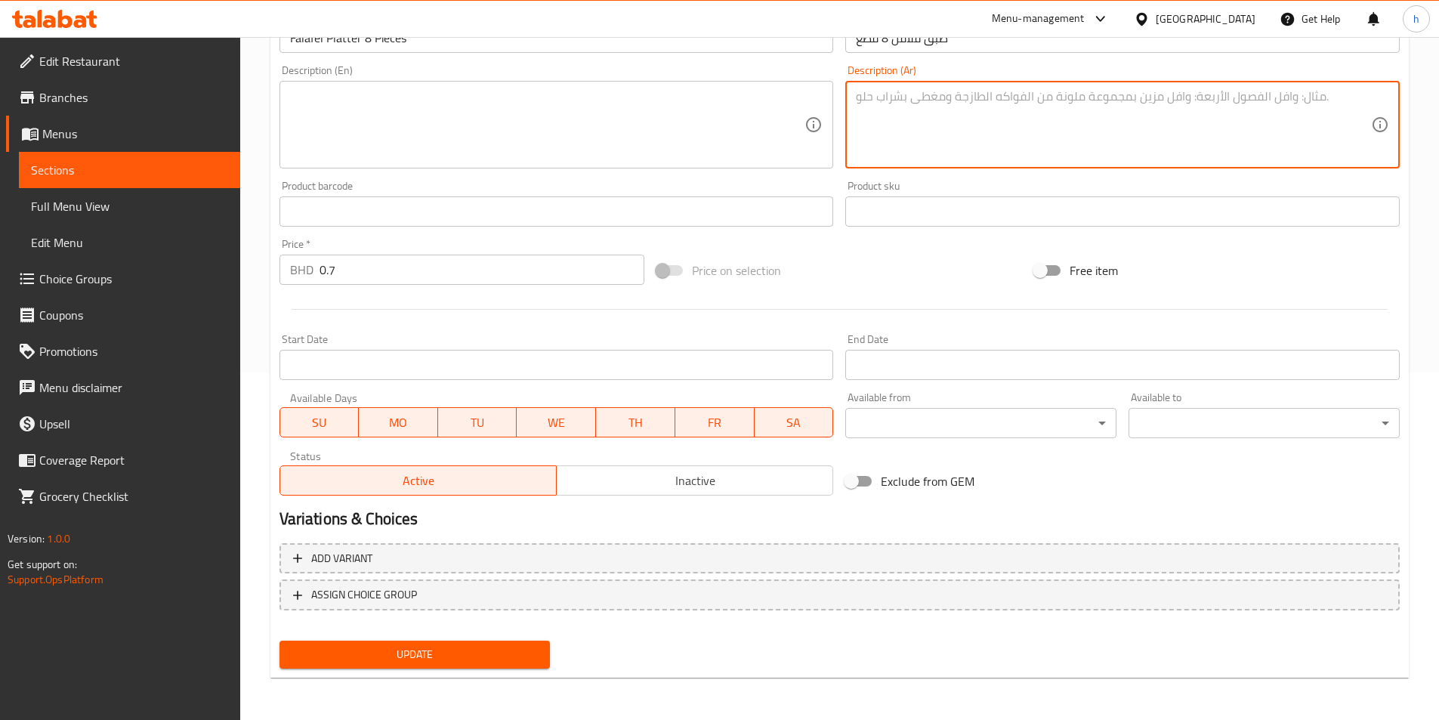
click at [461, 651] on span "Update" at bounding box center [415, 654] width 247 height 19
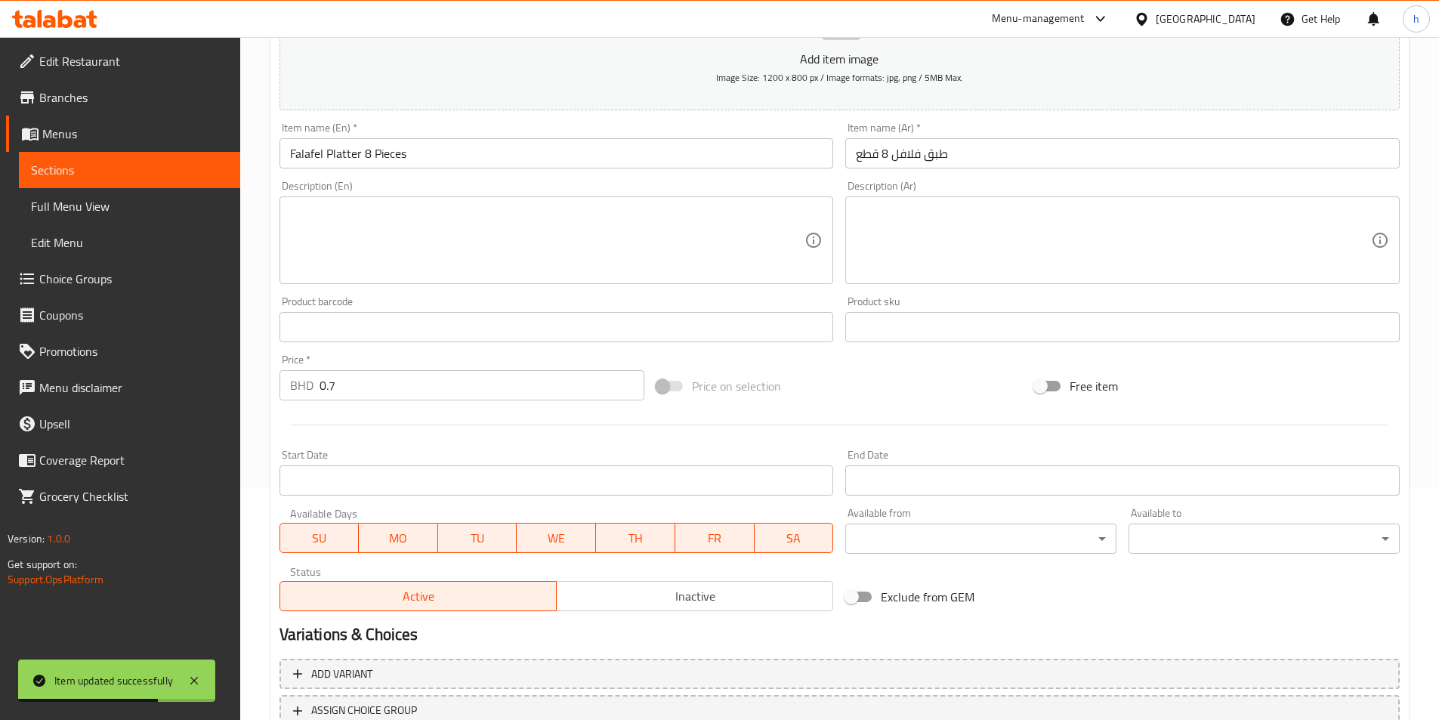
scroll to position [121, 0]
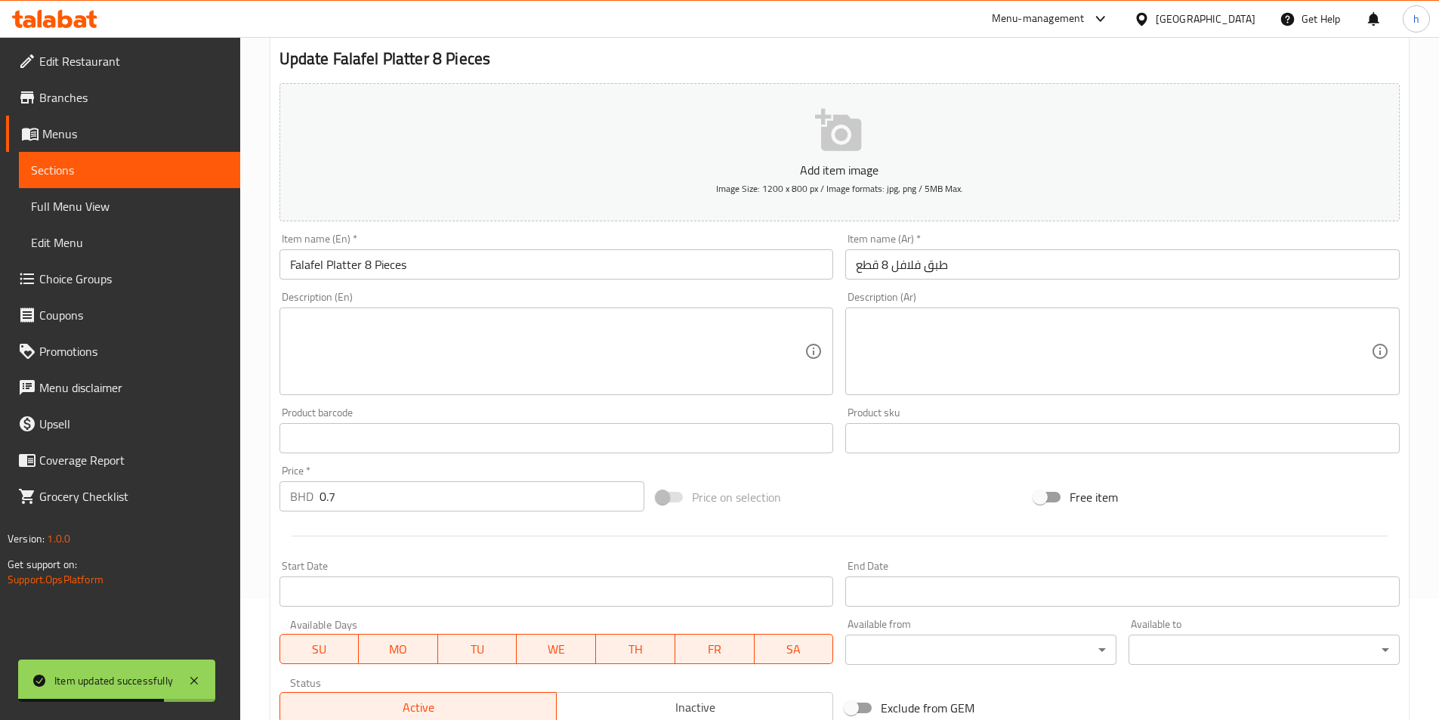
click at [587, 245] on div "Item name (En)   * Falafel Platter 8 Pieces Item name (En) *" at bounding box center [556, 256] width 554 height 46
click at [591, 342] on textarea at bounding box center [547, 352] width 515 height 72
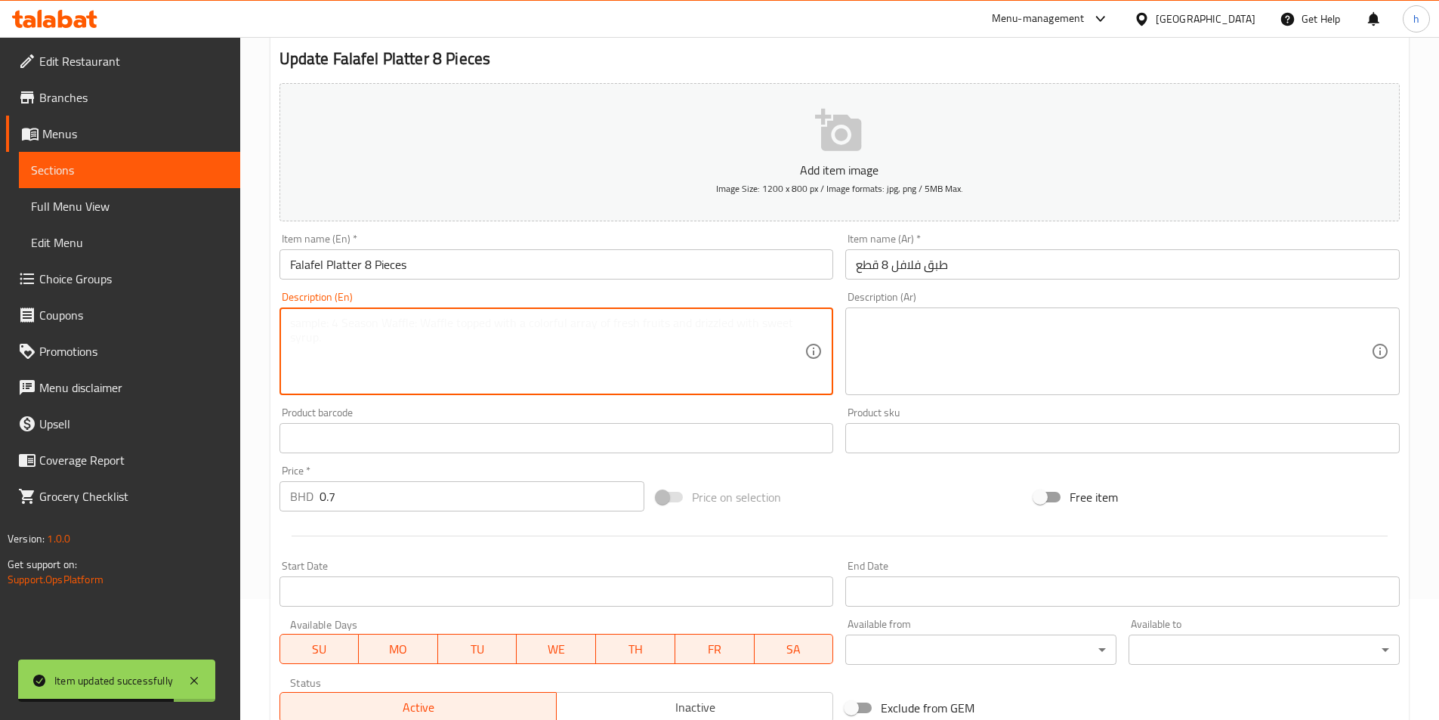
paste textarea "falafel, tahini sauce, hummus, pita bread, tomato, cucumber, onion, parsley and…"
type textarea "falafel, tahini sauce, hummus, pita bread, tomato, cucumber, onion, parsley and…"
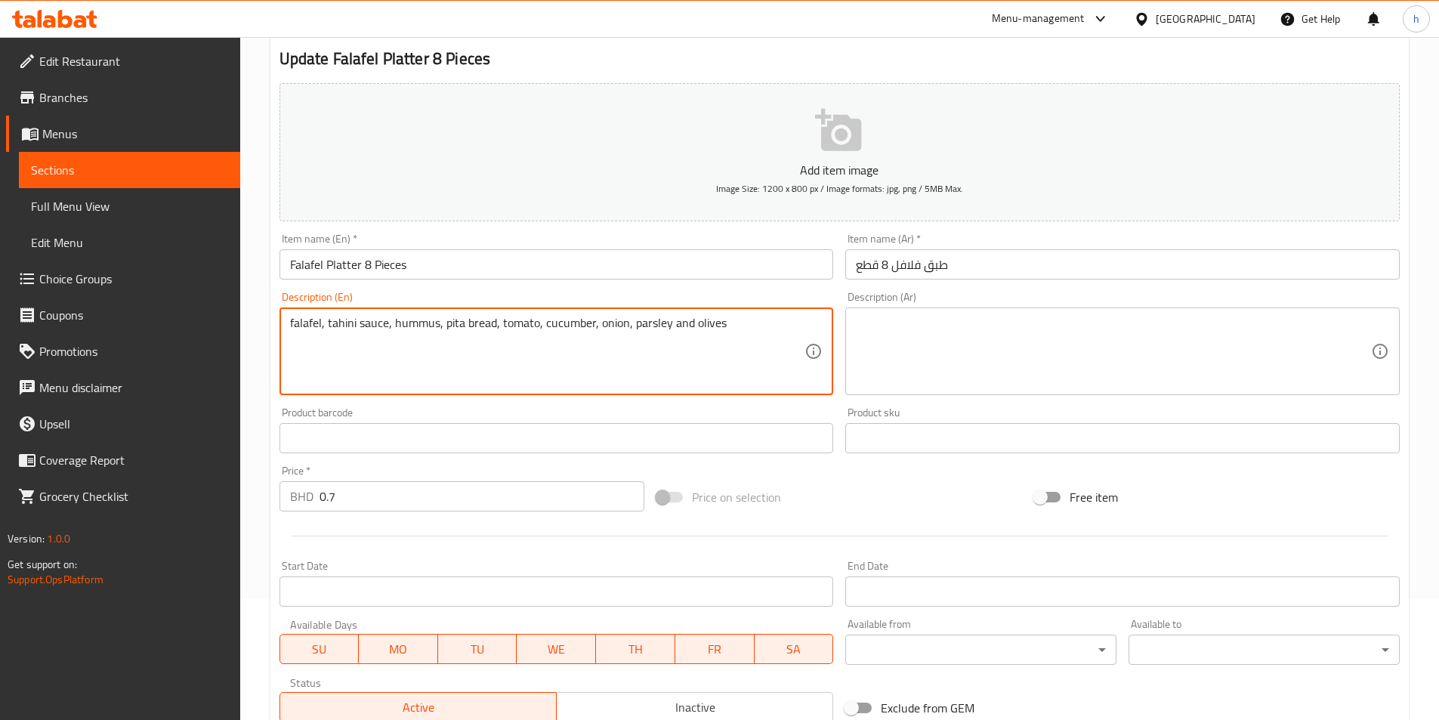
drag, startPoint x: 971, startPoint y: 393, endPoint x: 975, endPoint y: 379, distance: 14.1
click at [970, 387] on div "Description (Ar)" at bounding box center [1122, 351] width 554 height 88
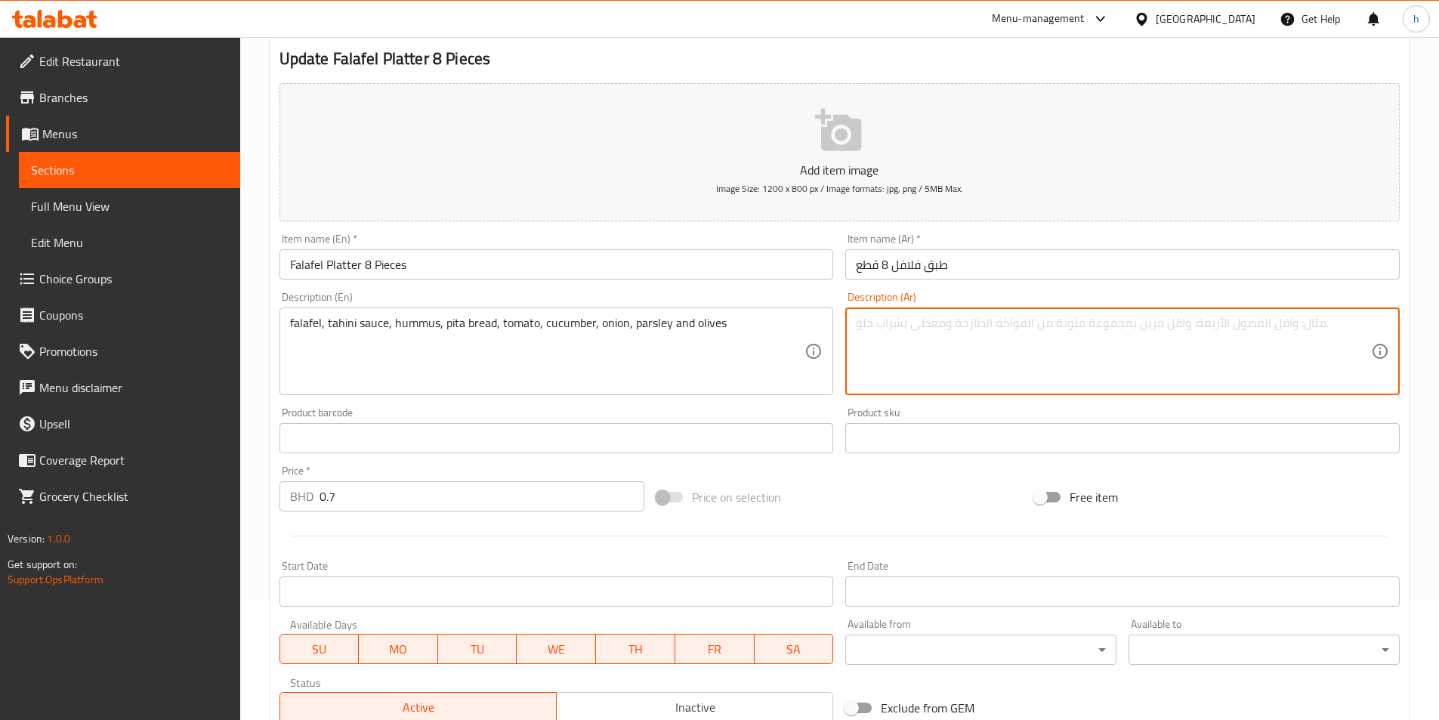
type textarea "v"
paste textarea "فلافل, صوص طحينة, [GEOGRAPHIC_DATA], خبز بيتا, طماطم, خيار, بصل, بقدونس وزيتون"
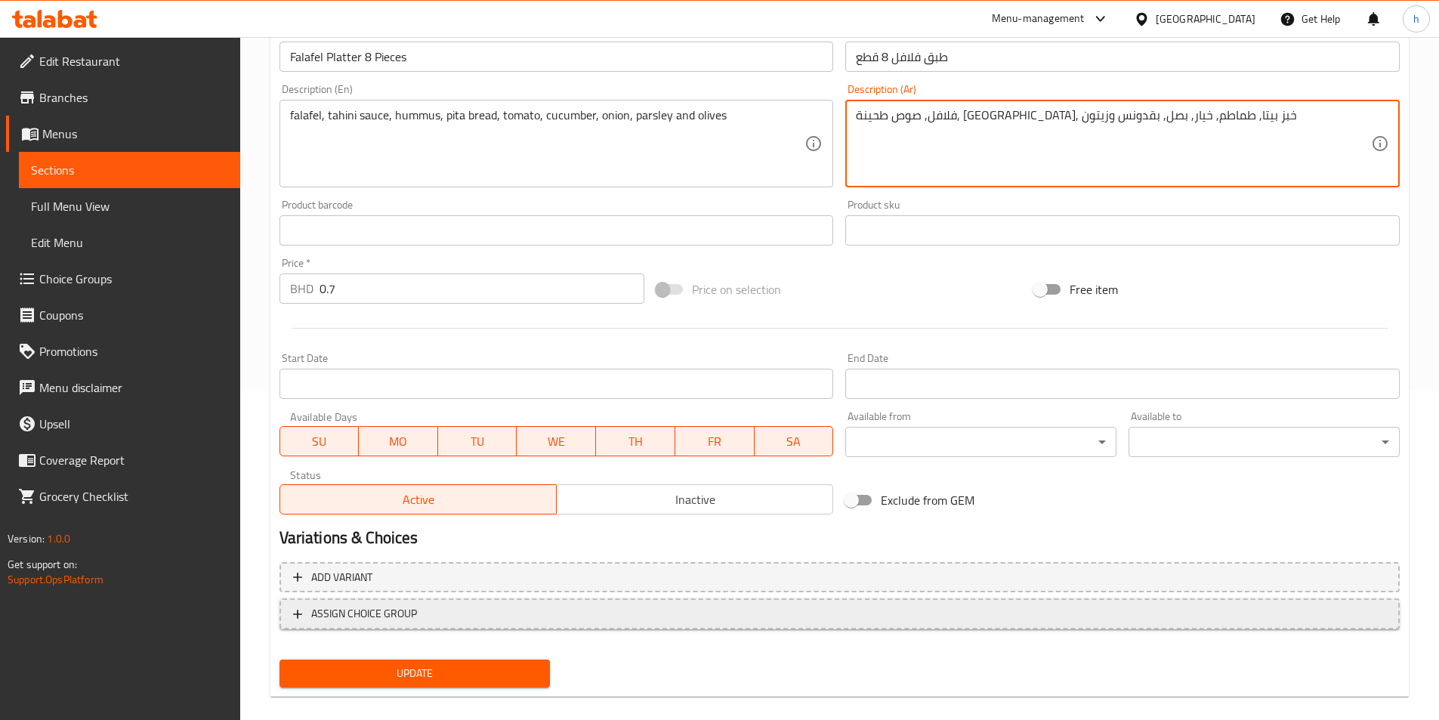
scroll to position [347, 0]
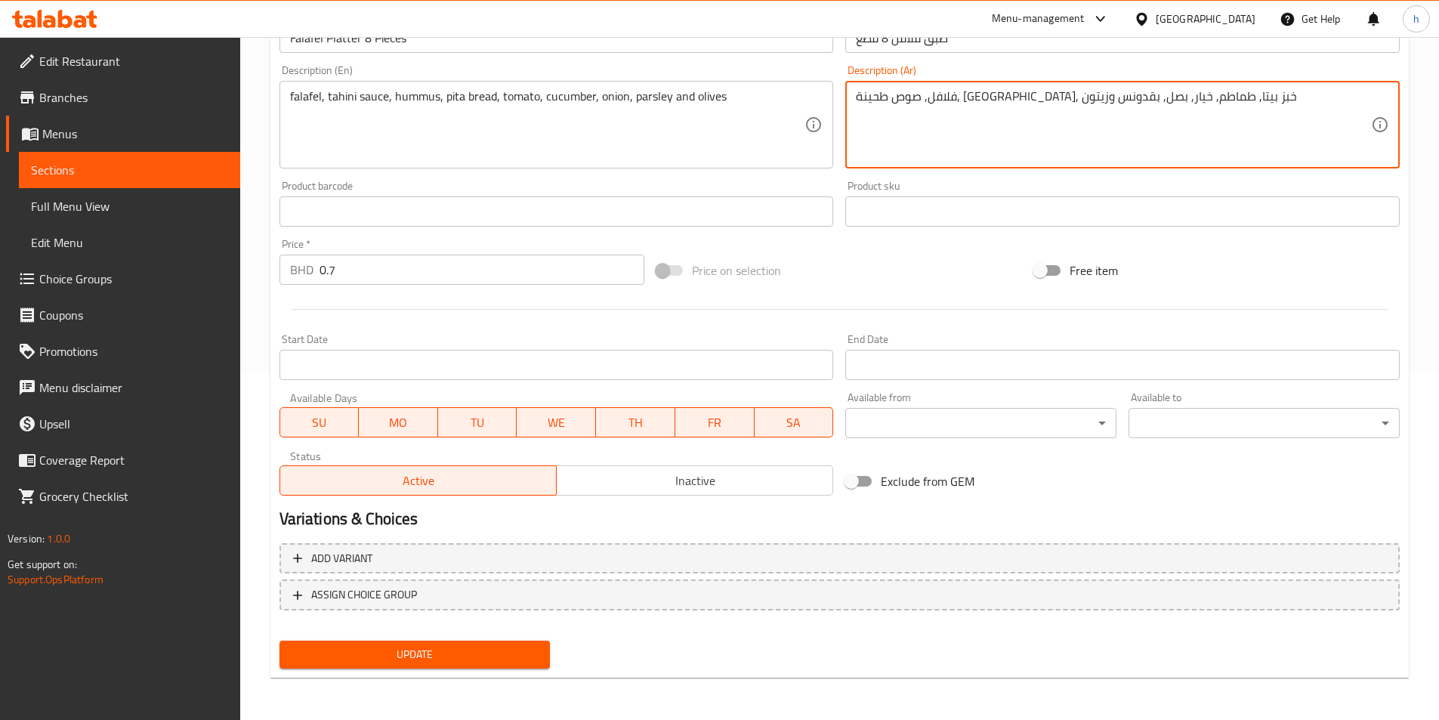
type textarea "فلافل, صوص طحينة, [GEOGRAPHIC_DATA], خبز بيتا, طماطم, خيار, بصل, بقدونس وزيتون"
click at [525, 628] on nav at bounding box center [839, 622] width 1120 height 12
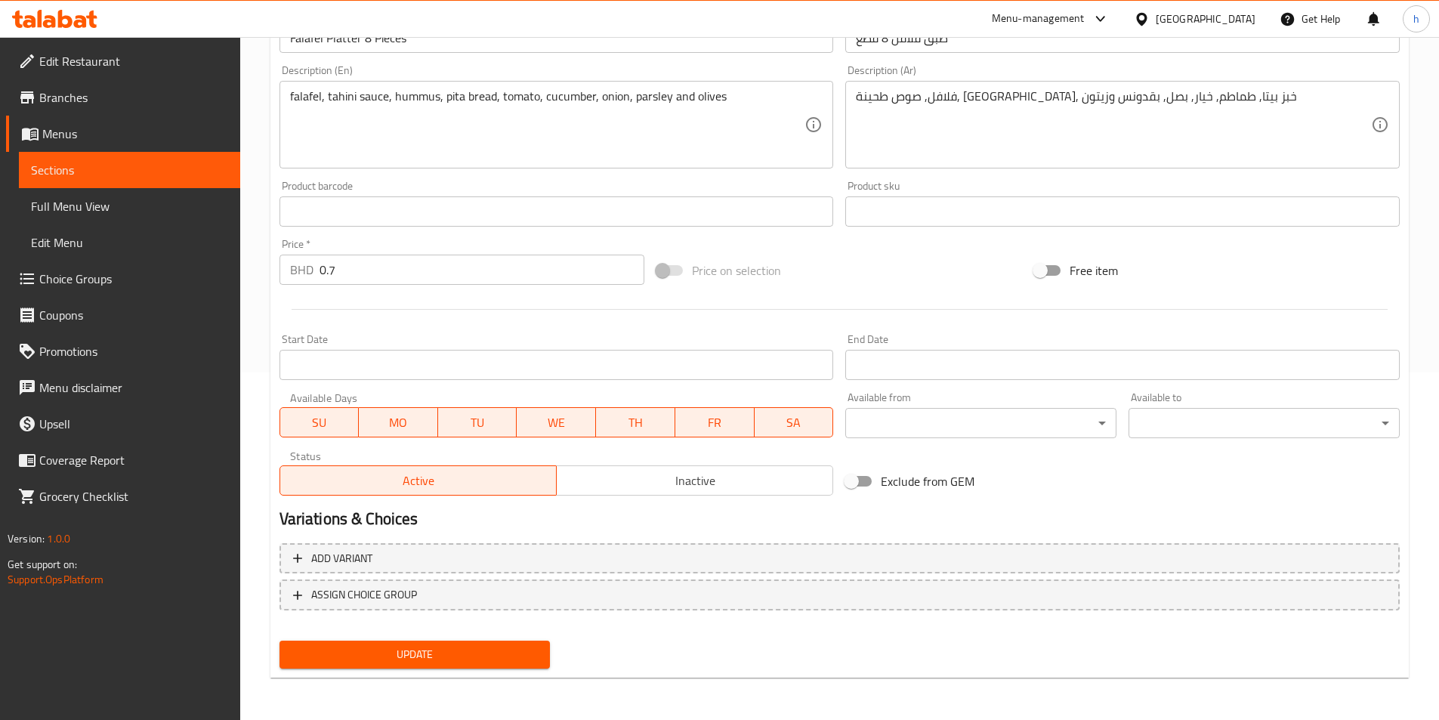
drag, startPoint x: 513, startPoint y: 665, endPoint x: 526, endPoint y: 665, distance: 13.6
click at [511, 665] on button "Update" at bounding box center [414, 654] width 271 height 28
click at [1050, 490] on div "Exclude from GEM" at bounding box center [1028, 481] width 378 height 41
click at [512, 666] on button "Update" at bounding box center [414, 654] width 271 height 28
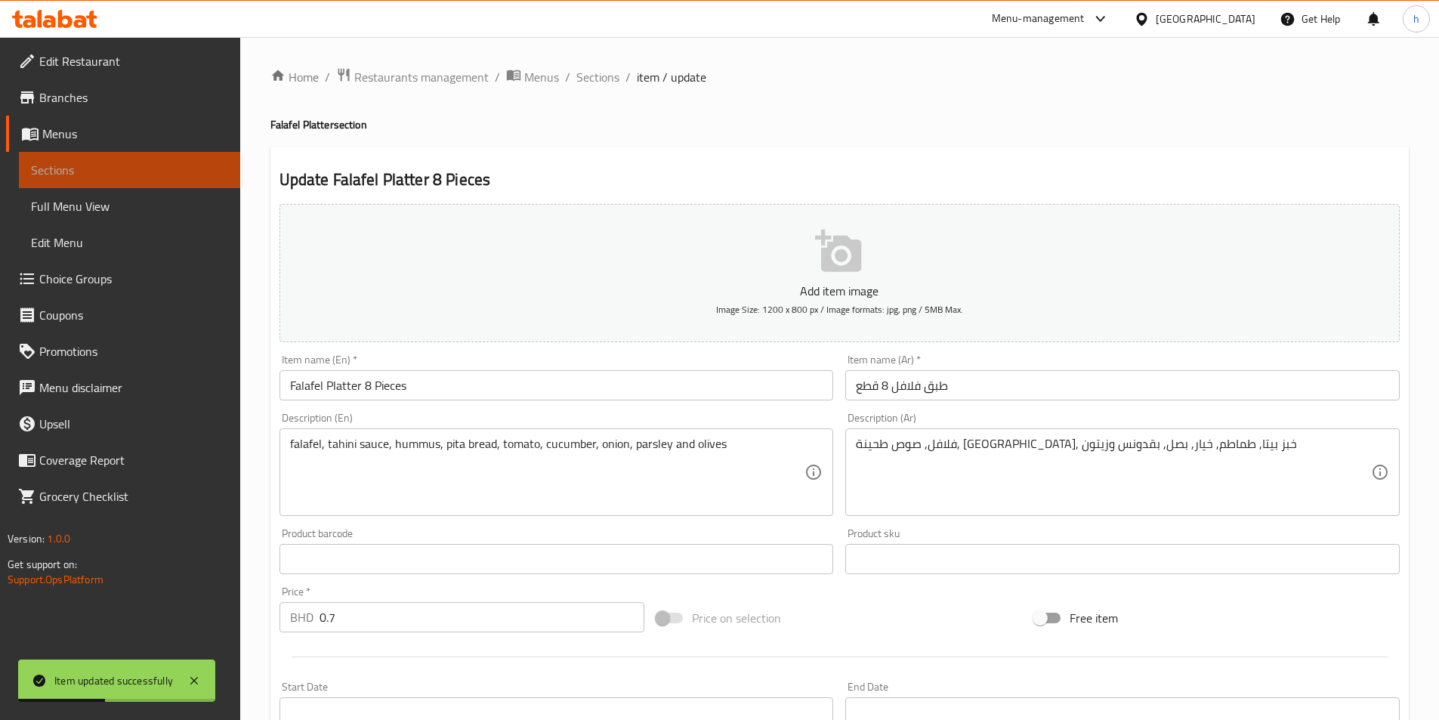
click at [116, 181] on link "Sections" at bounding box center [129, 170] width 221 height 36
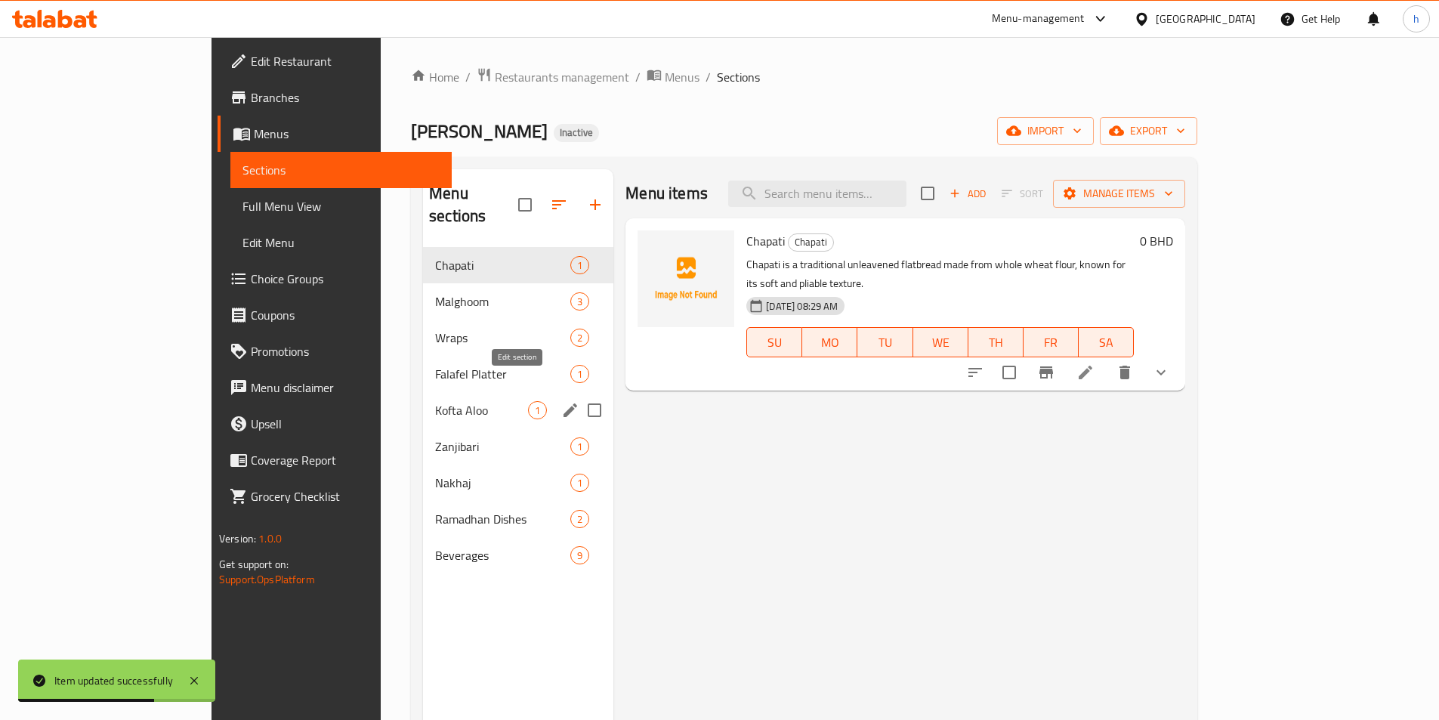
click at [561, 401] on icon "edit" at bounding box center [570, 410] width 18 height 18
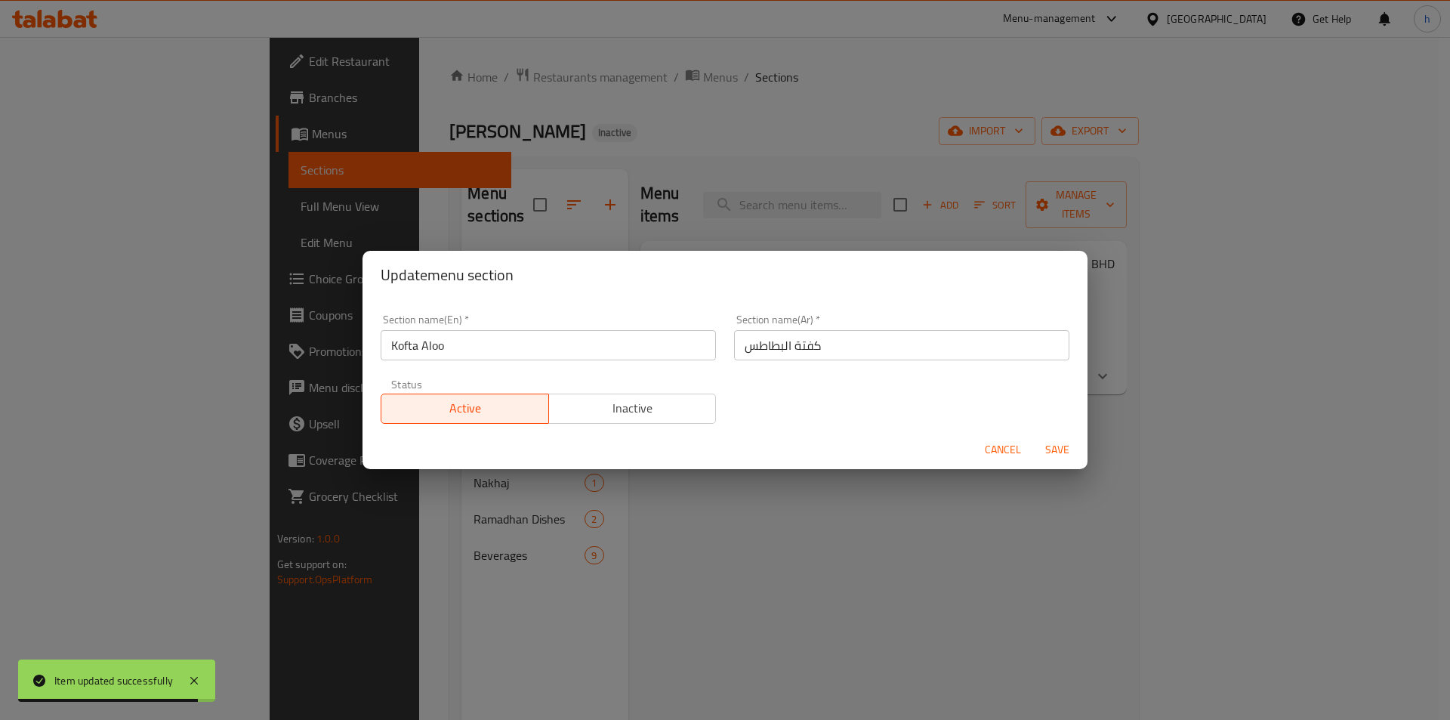
click at [917, 352] on input "كفتة البطاطس" at bounding box center [901, 345] width 335 height 30
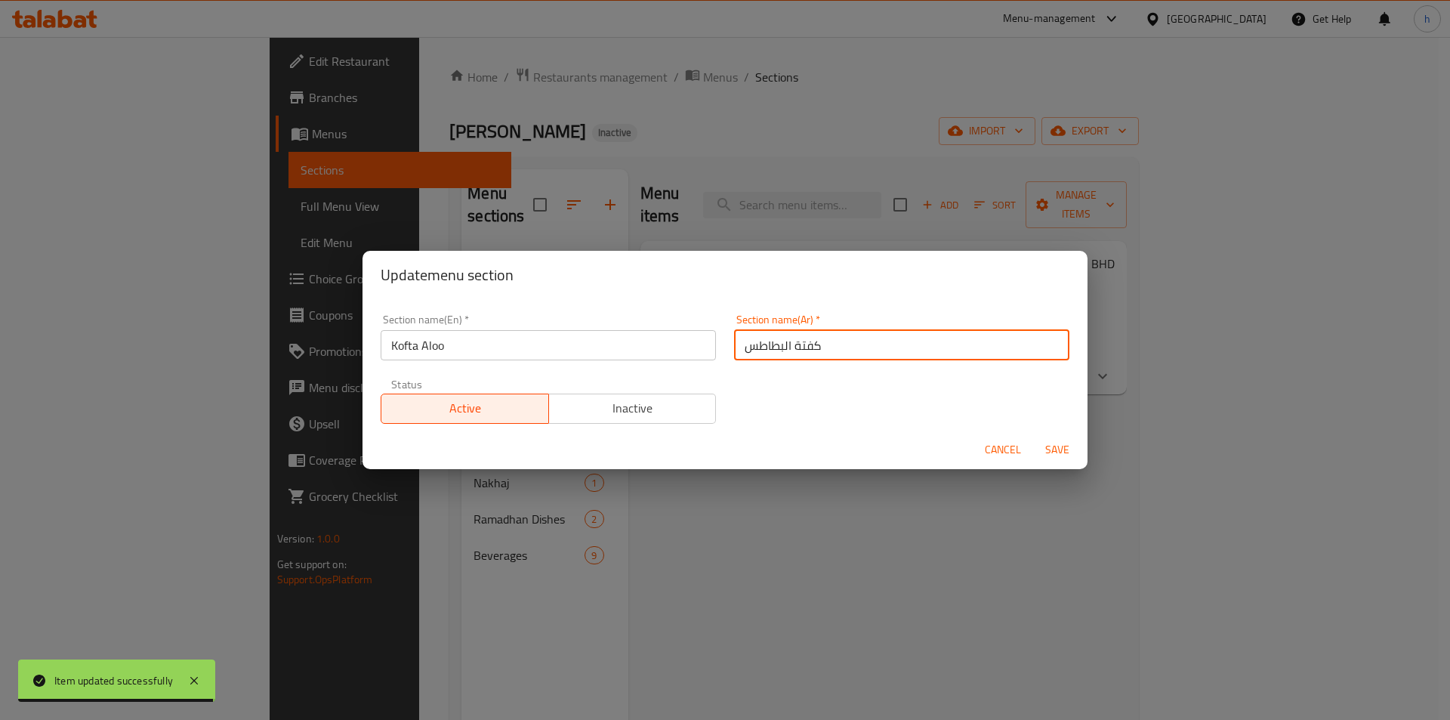
click at [917, 352] on input "كفتة البطاطس" at bounding box center [901, 345] width 335 height 30
type input ";"
type input "كفته الو"
click at [1047, 445] on span "Save" at bounding box center [1057, 449] width 36 height 19
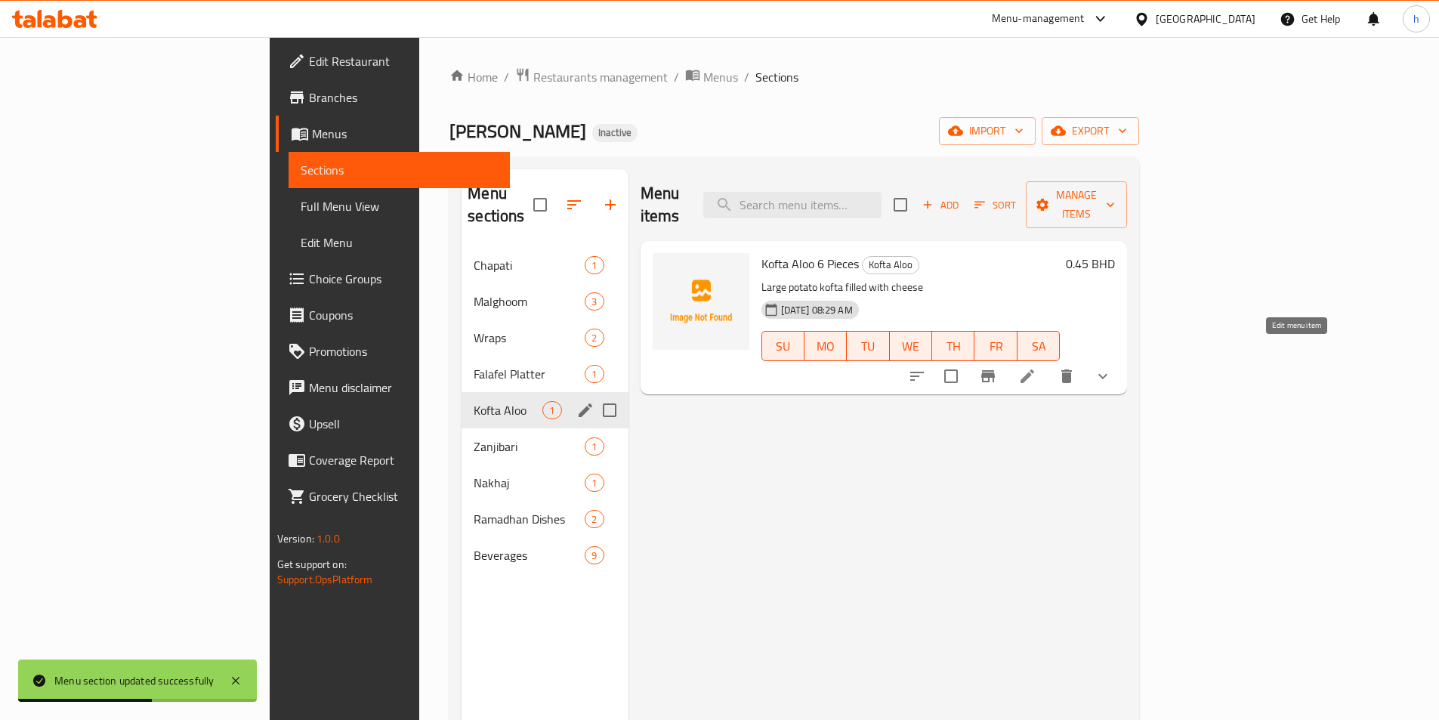
click at [1036, 367] on icon at bounding box center [1027, 376] width 18 height 18
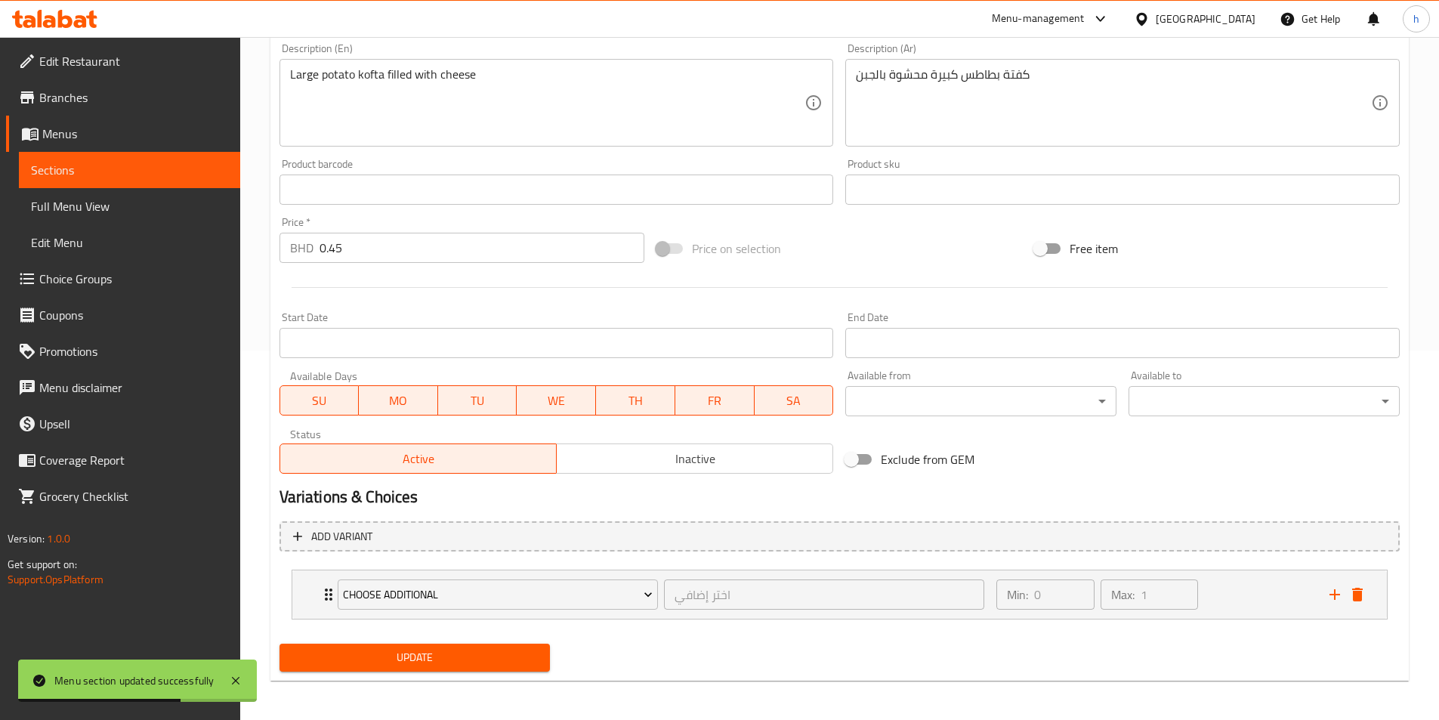
scroll to position [372, 0]
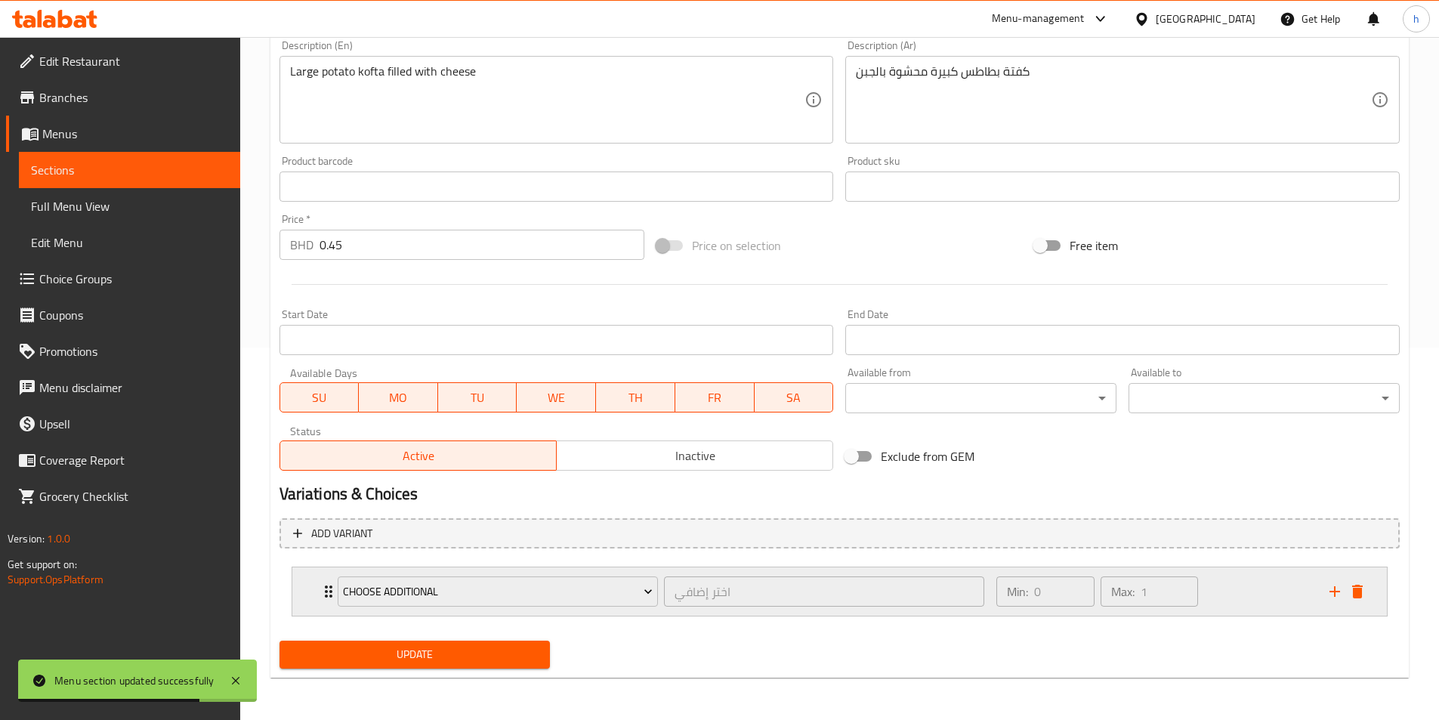
click at [311, 591] on div "Choose Additional اختر إضافي ​ Min: 0 ​ Max: 1 ​" at bounding box center [839, 591] width 1094 height 48
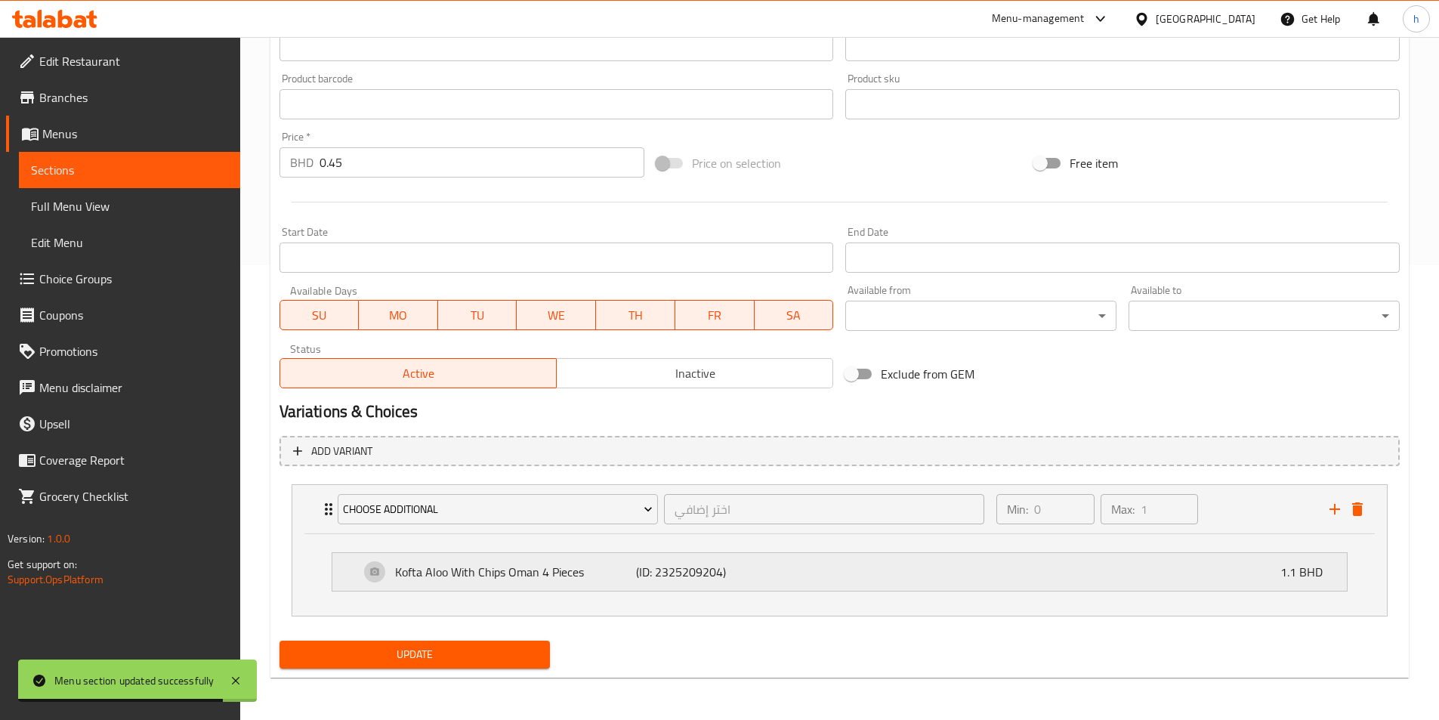
click at [590, 575] on p "Kofta Aloo With Chips Oman 4 Pieces" at bounding box center [516, 572] width 242 height 18
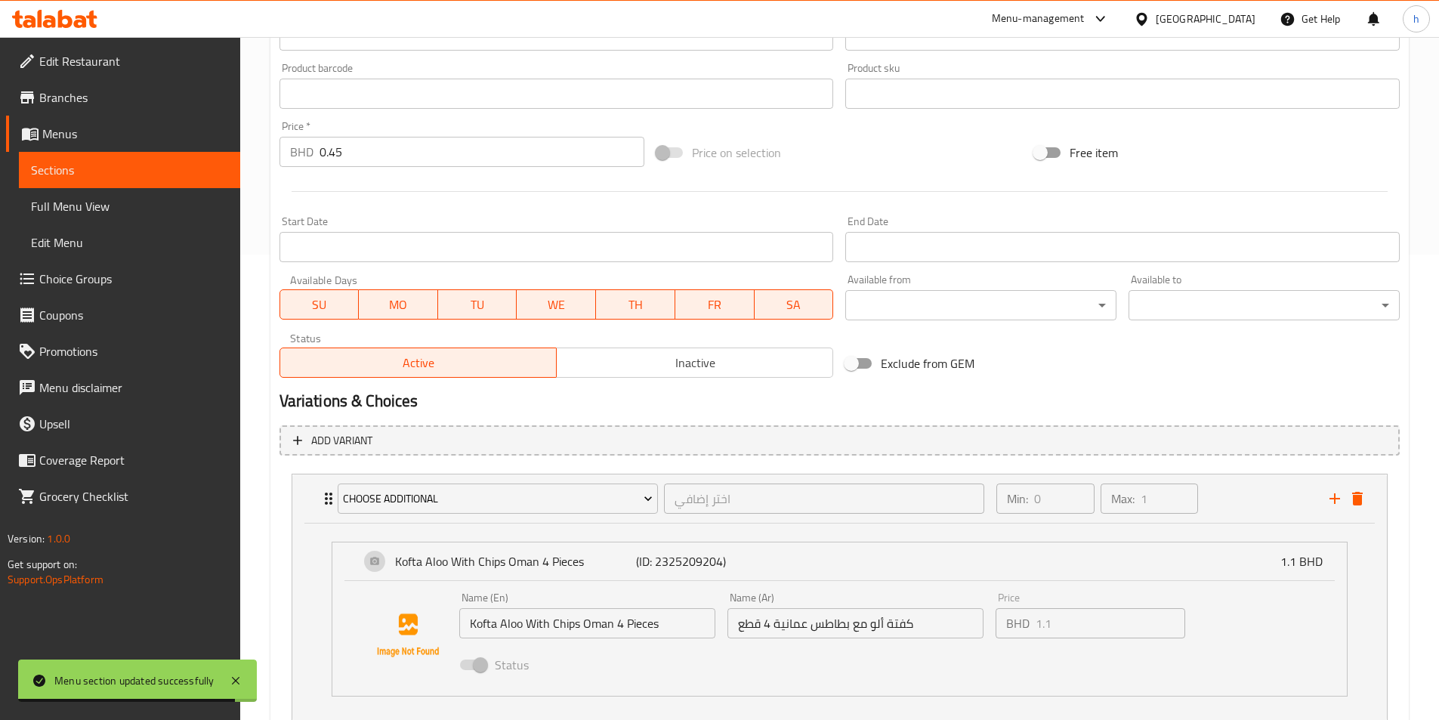
scroll to position [570, 0]
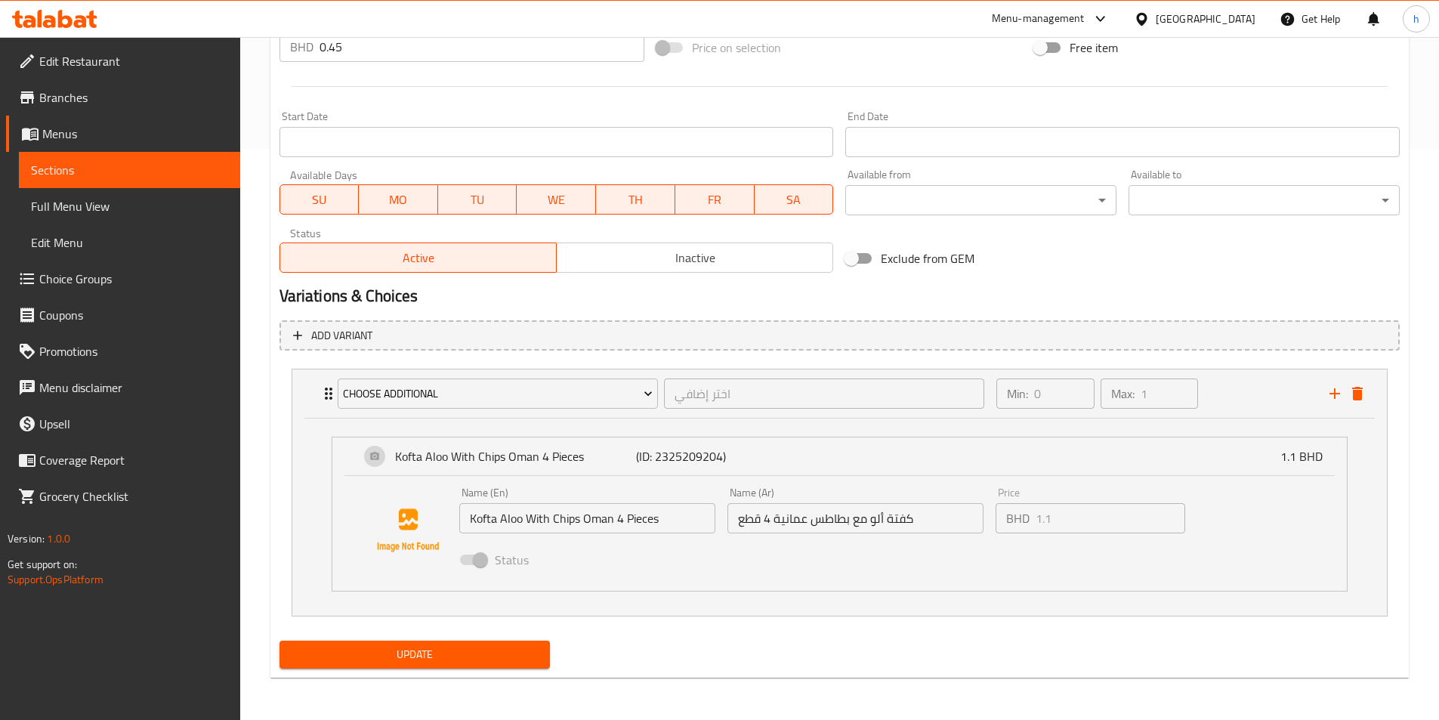
click at [841, 526] on input "كفتة ألو مع بطاطس عمانية 4 قطع" at bounding box center [855, 518] width 256 height 30
click at [840, 526] on input "كفتة ألو مع بطاطس عمانية 4 قطع" at bounding box center [855, 518] width 256 height 30
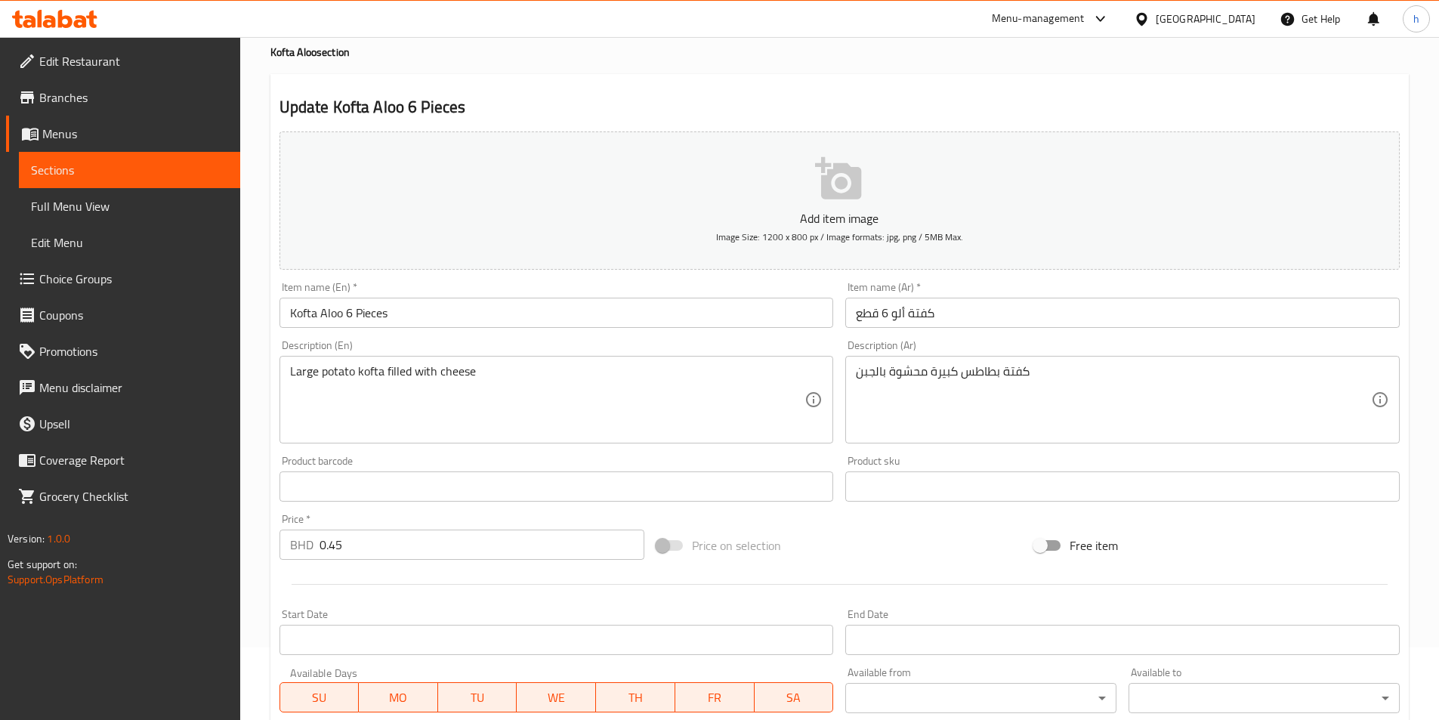
scroll to position [0, 0]
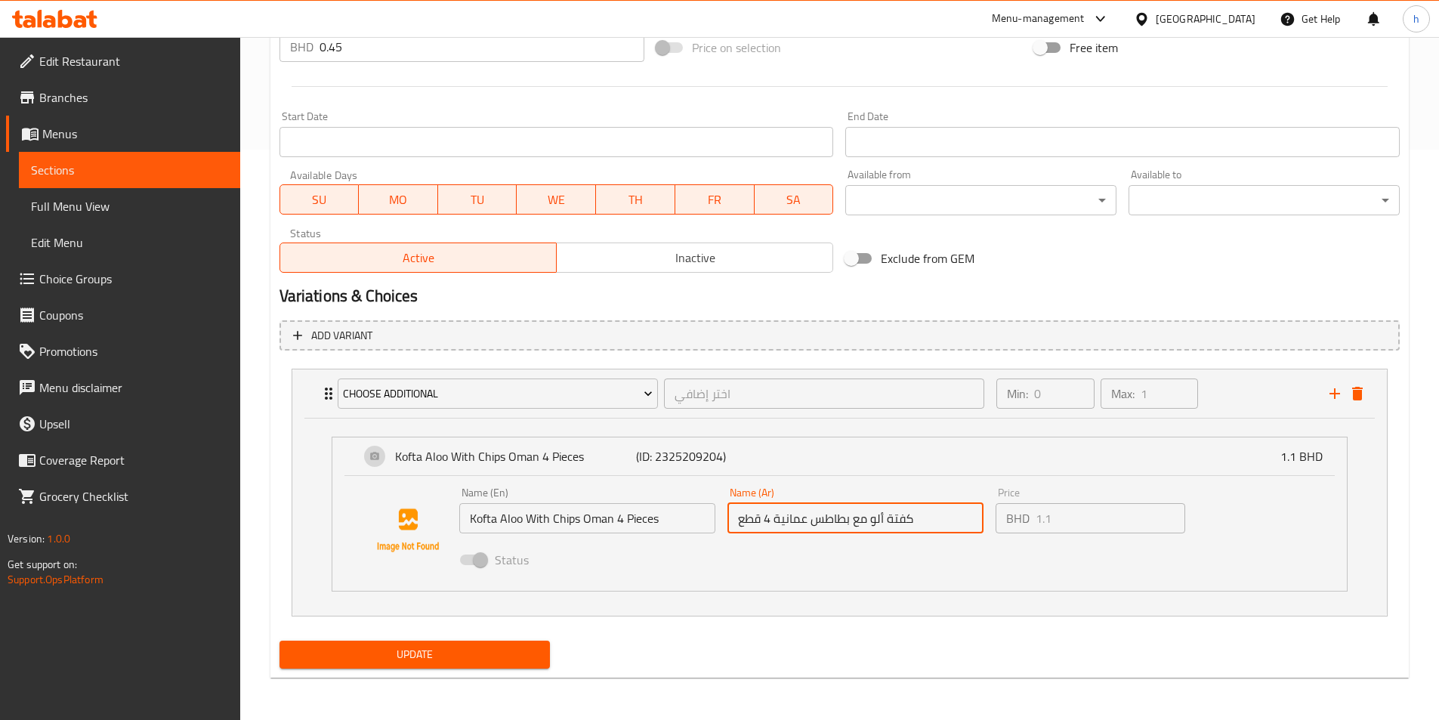
click at [516, 651] on span "Update" at bounding box center [415, 654] width 247 height 19
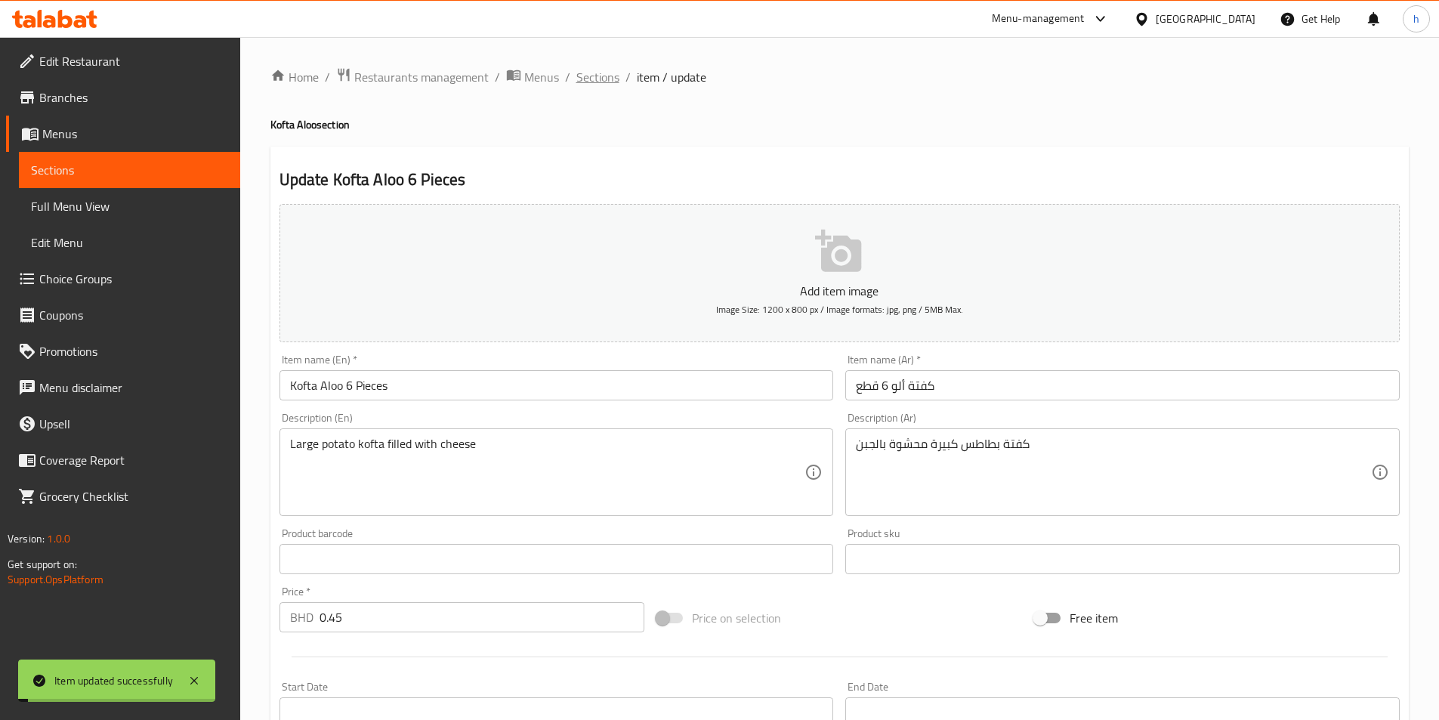
click at [600, 78] on span "Sections" at bounding box center [597, 77] width 43 height 18
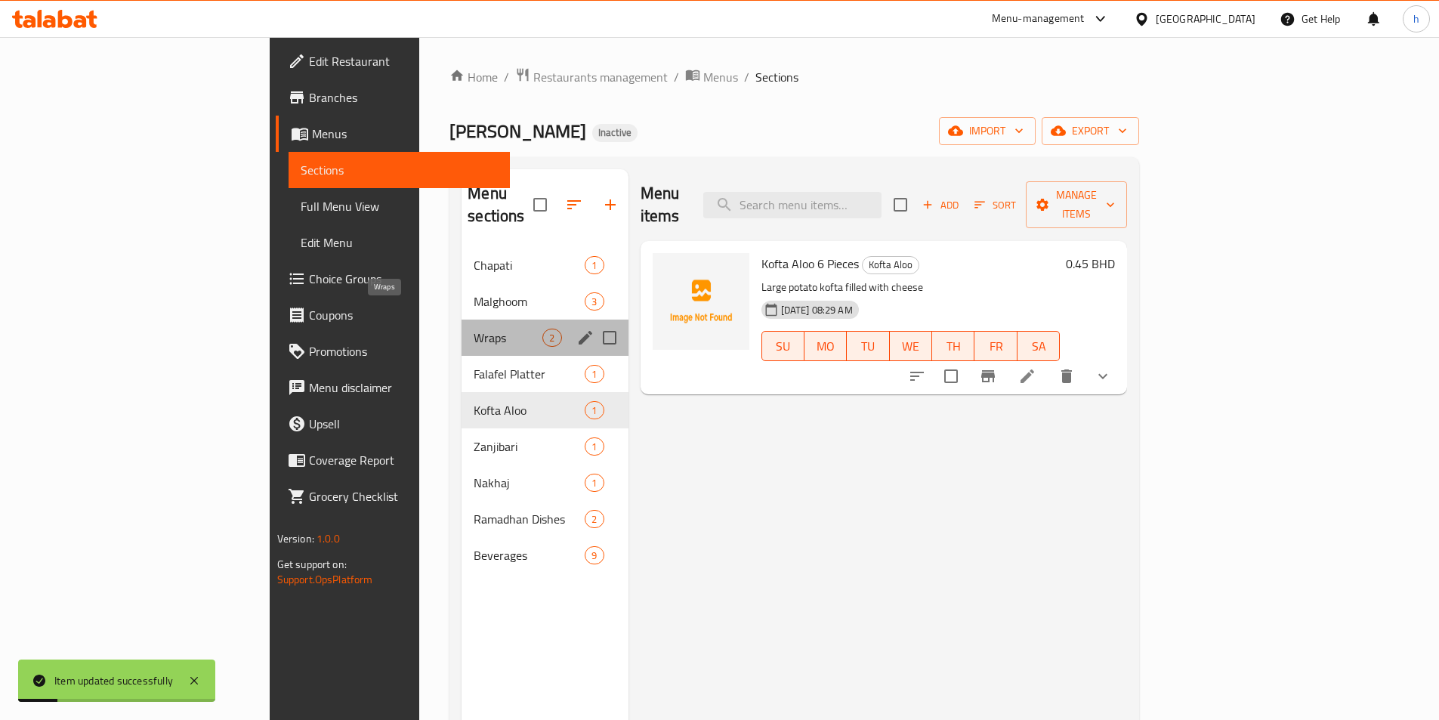
click at [473, 329] on span "Wraps" at bounding box center [507, 338] width 69 height 18
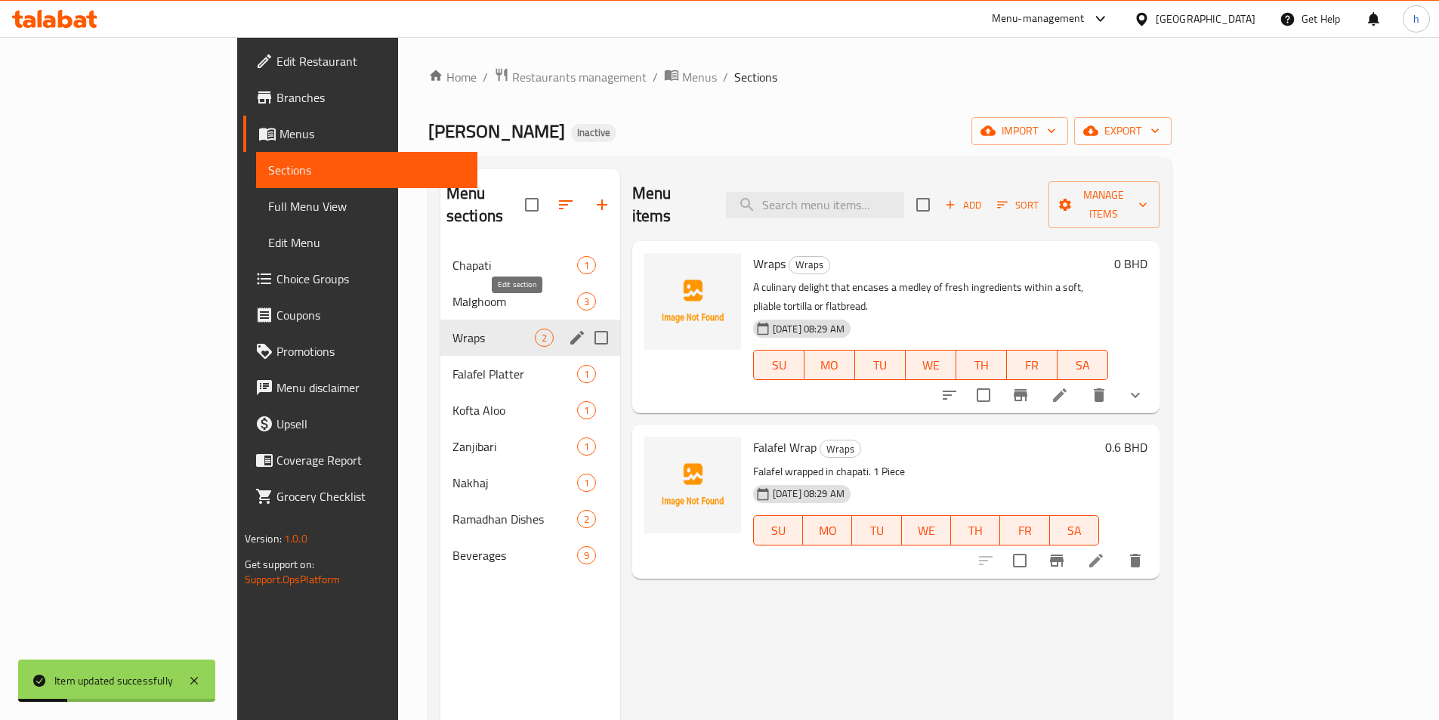
click at [568, 329] on icon "edit" at bounding box center [577, 338] width 18 height 18
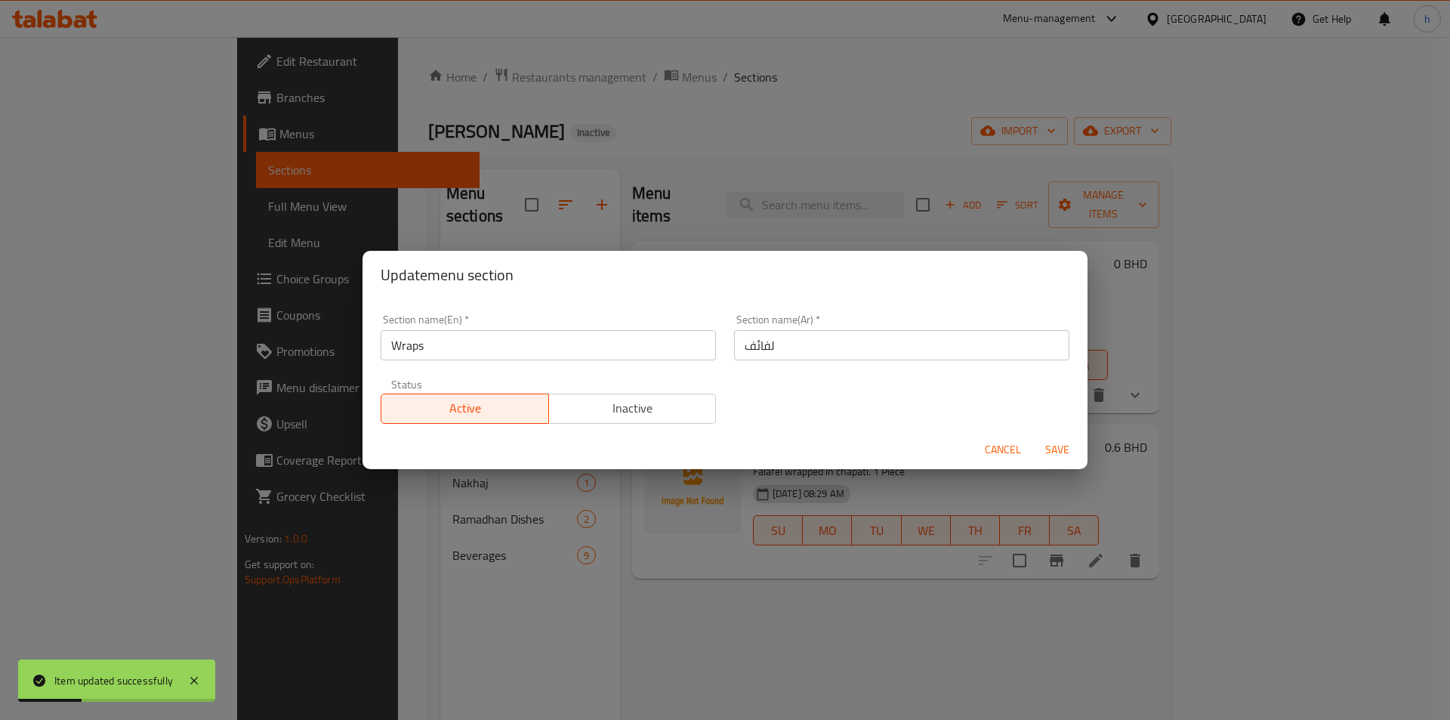
click at [925, 350] on input "لفائف" at bounding box center [901, 345] width 335 height 30
drag, startPoint x: 925, startPoint y: 350, endPoint x: 912, endPoint y: 342, distance: 15.6
click at [915, 345] on input "لفائف" at bounding box center [901, 345] width 335 height 30
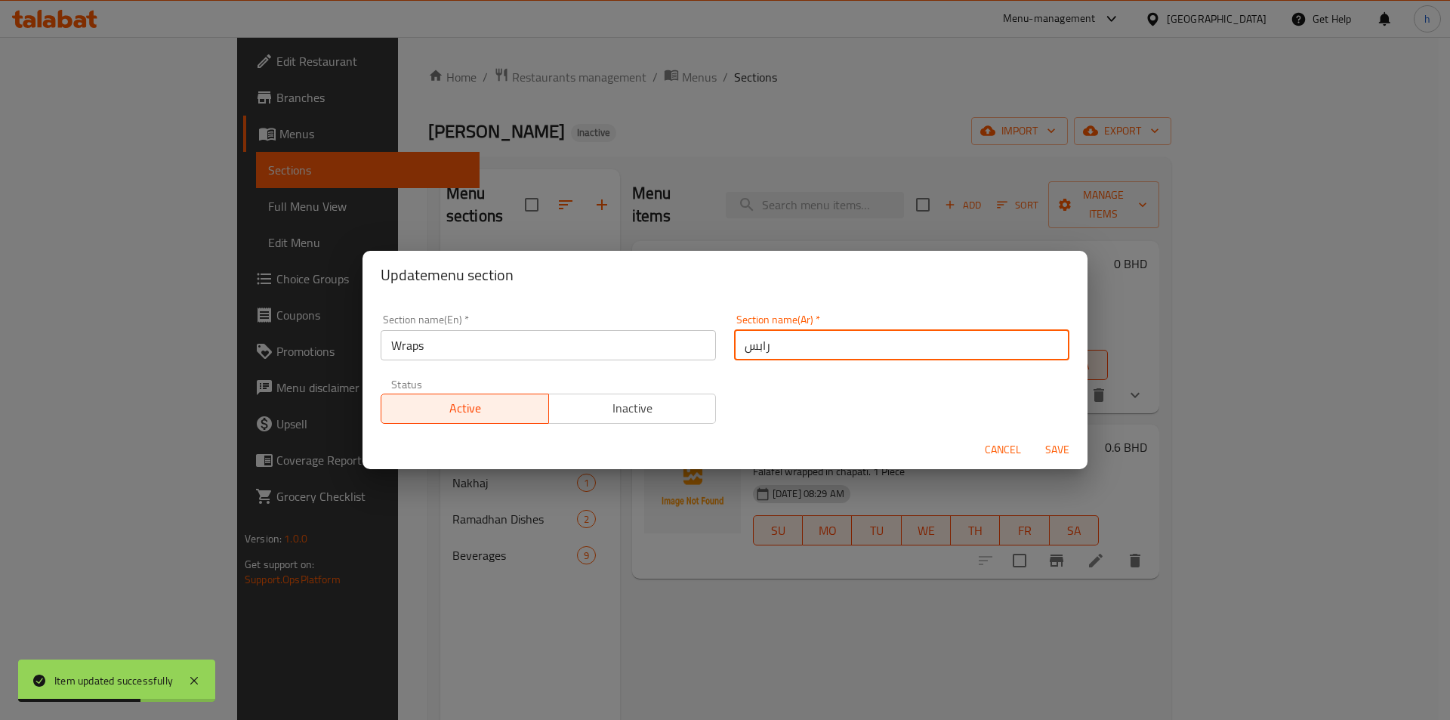
type input "رابس"
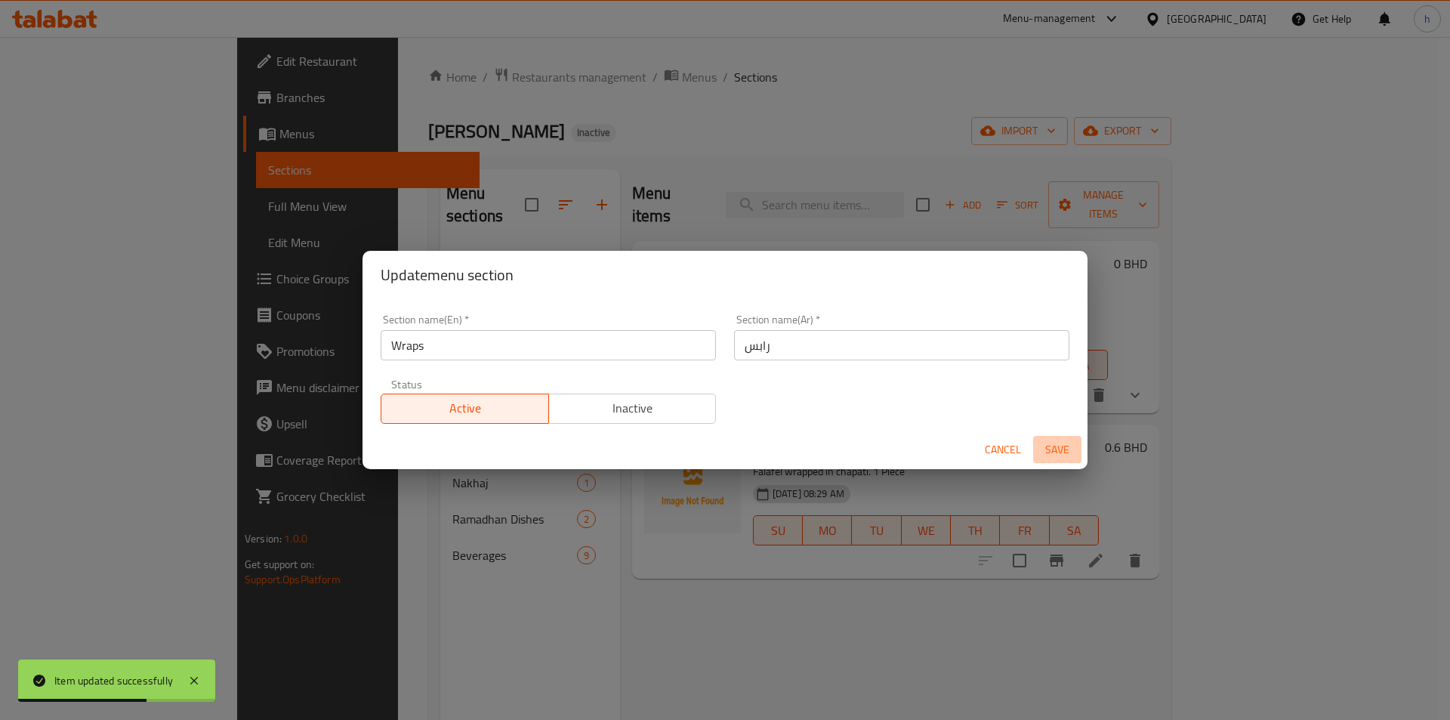
click at [1069, 449] on span "Save" at bounding box center [1057, 449] width 36 height 19
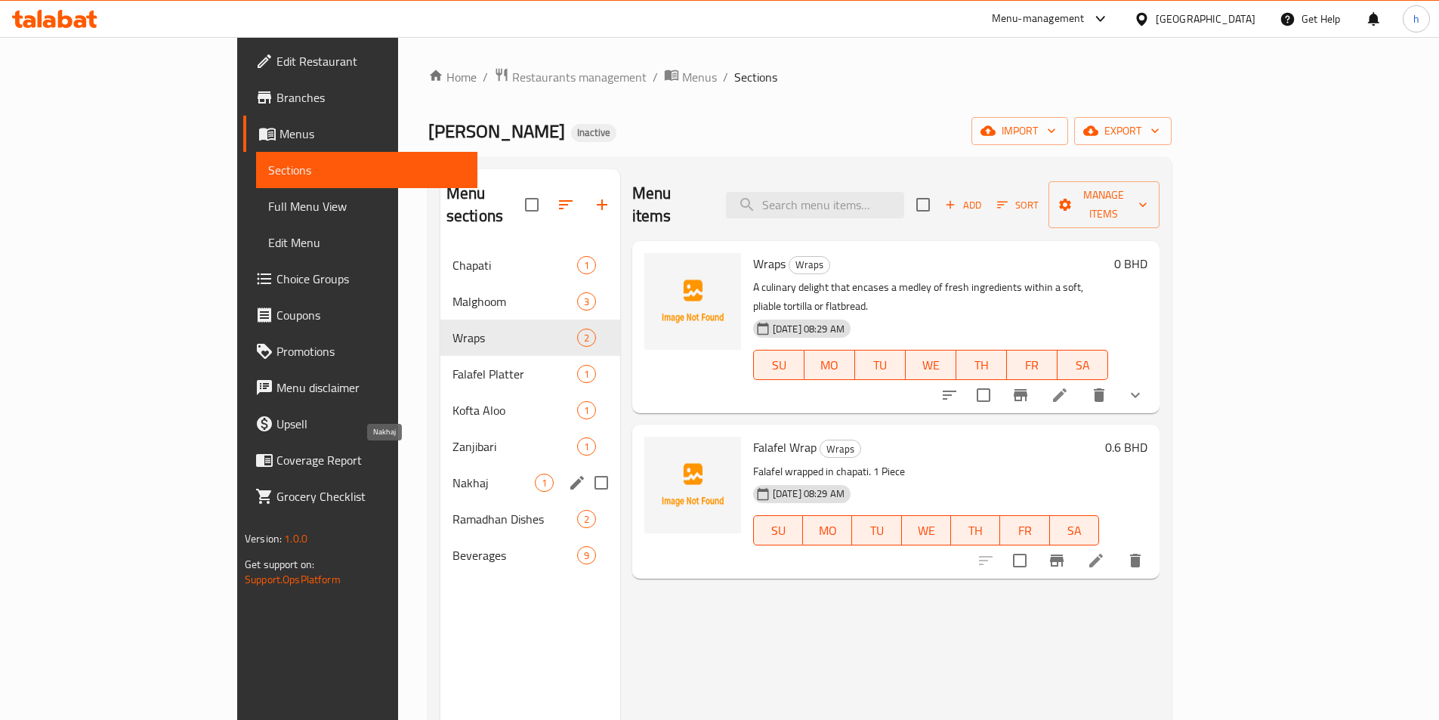
click at [452, 473] on span "Nakhaj" at bounding box center [493, 482] width 82 height 18
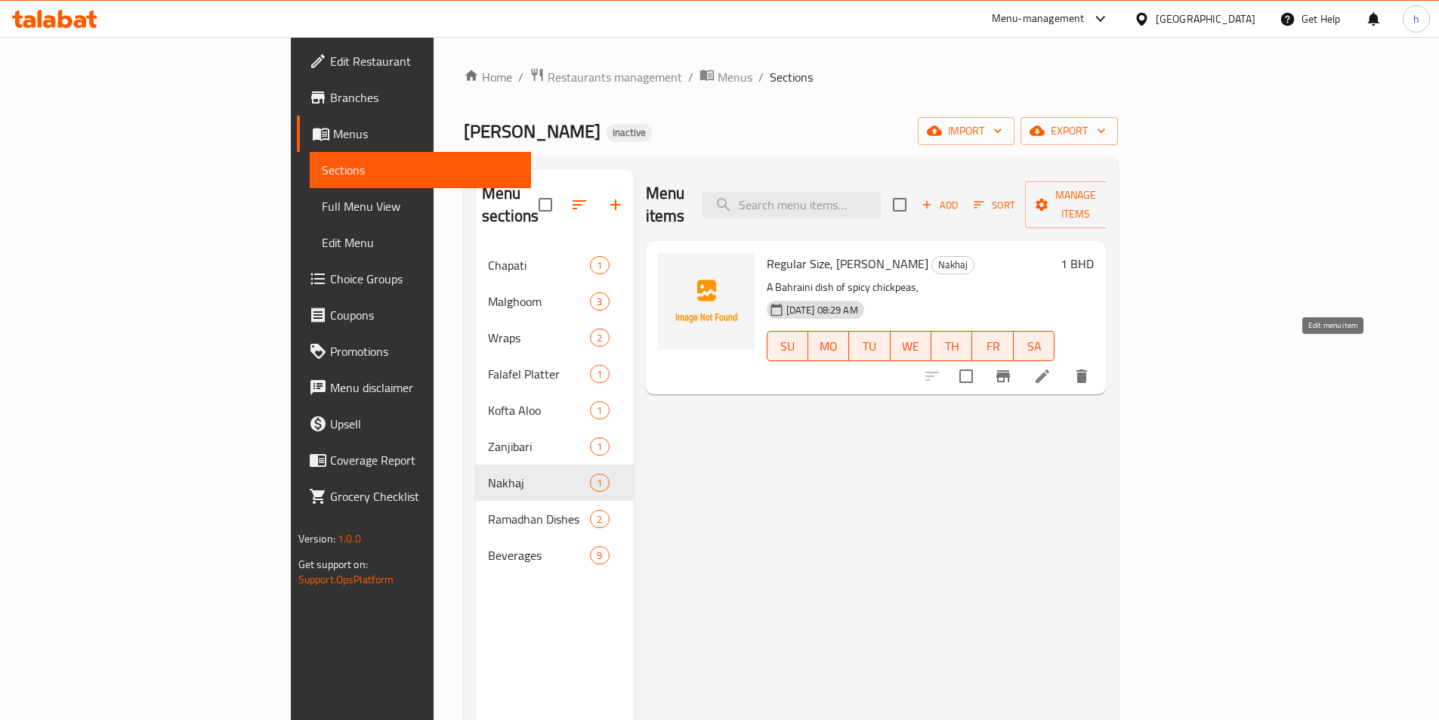
click at [1051, 367] on icon at bounding box center [1042, 376] width 18 height 18
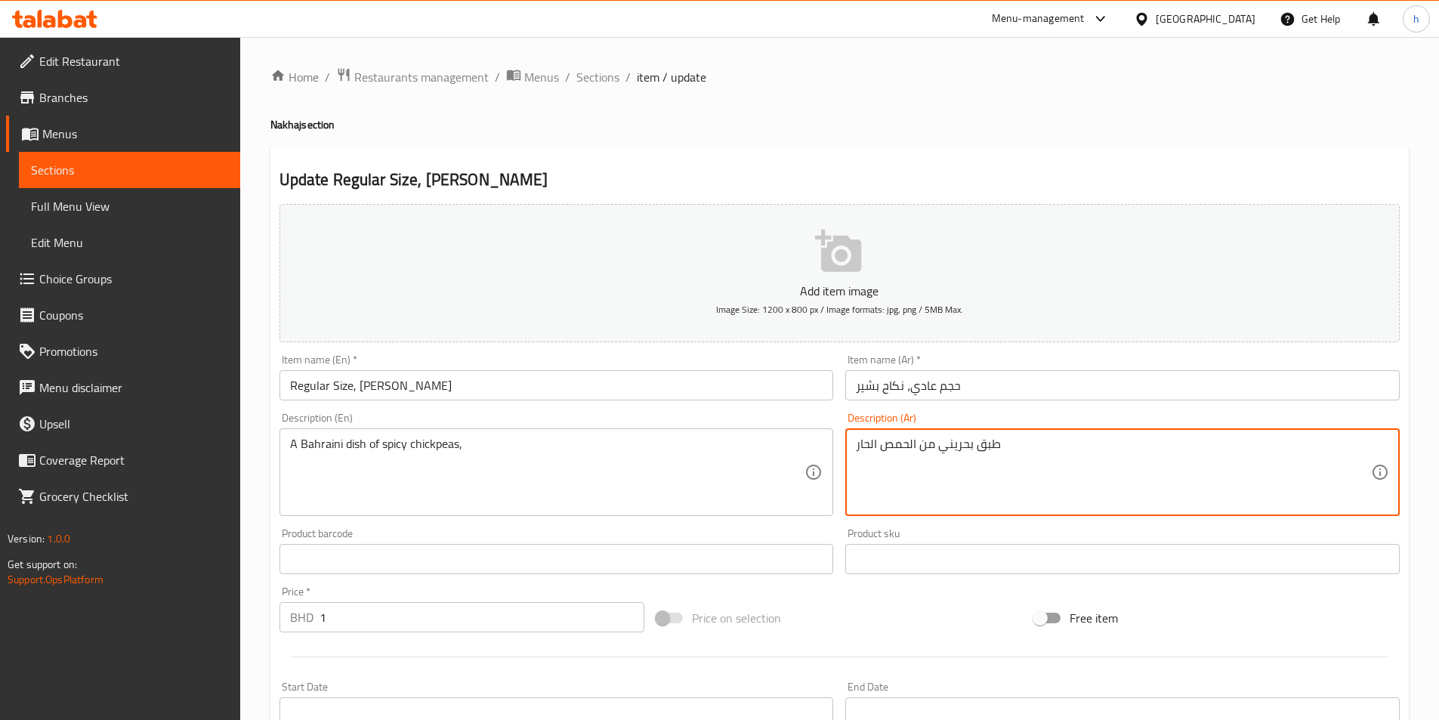
click at [966, 445] on textarea "طبق بحريني من الحمص الحار" at bounding box center [1113, 472] width 515 height 72
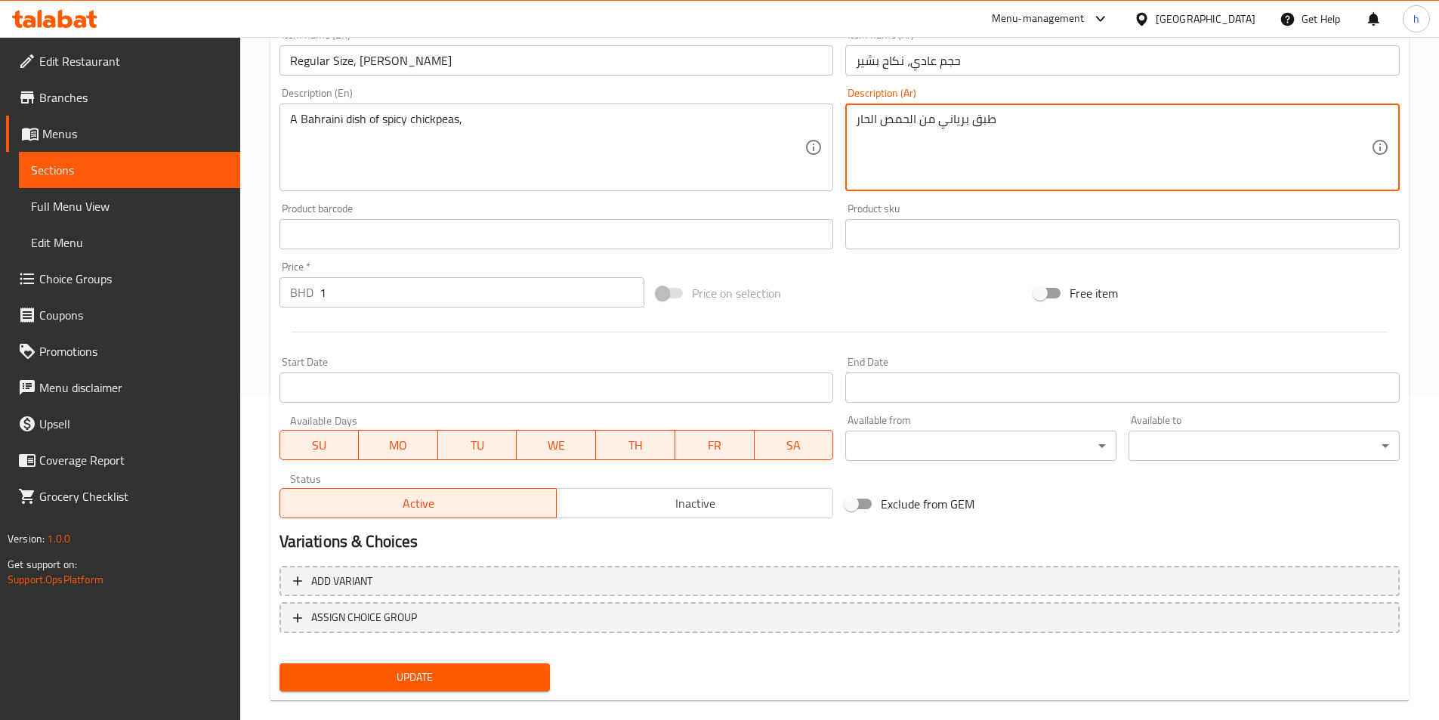
scroll to position [347, 0]
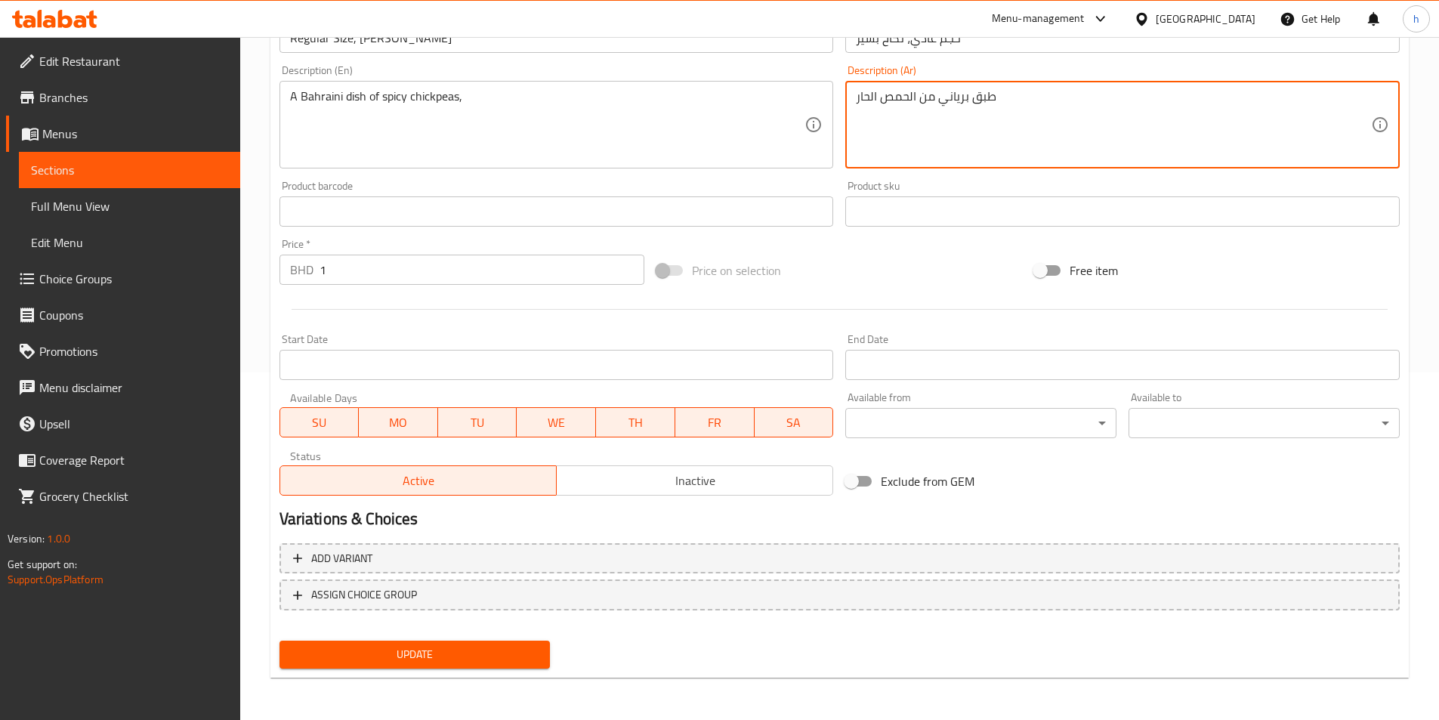
type textarea "طبق برياني من الحمص الحار"
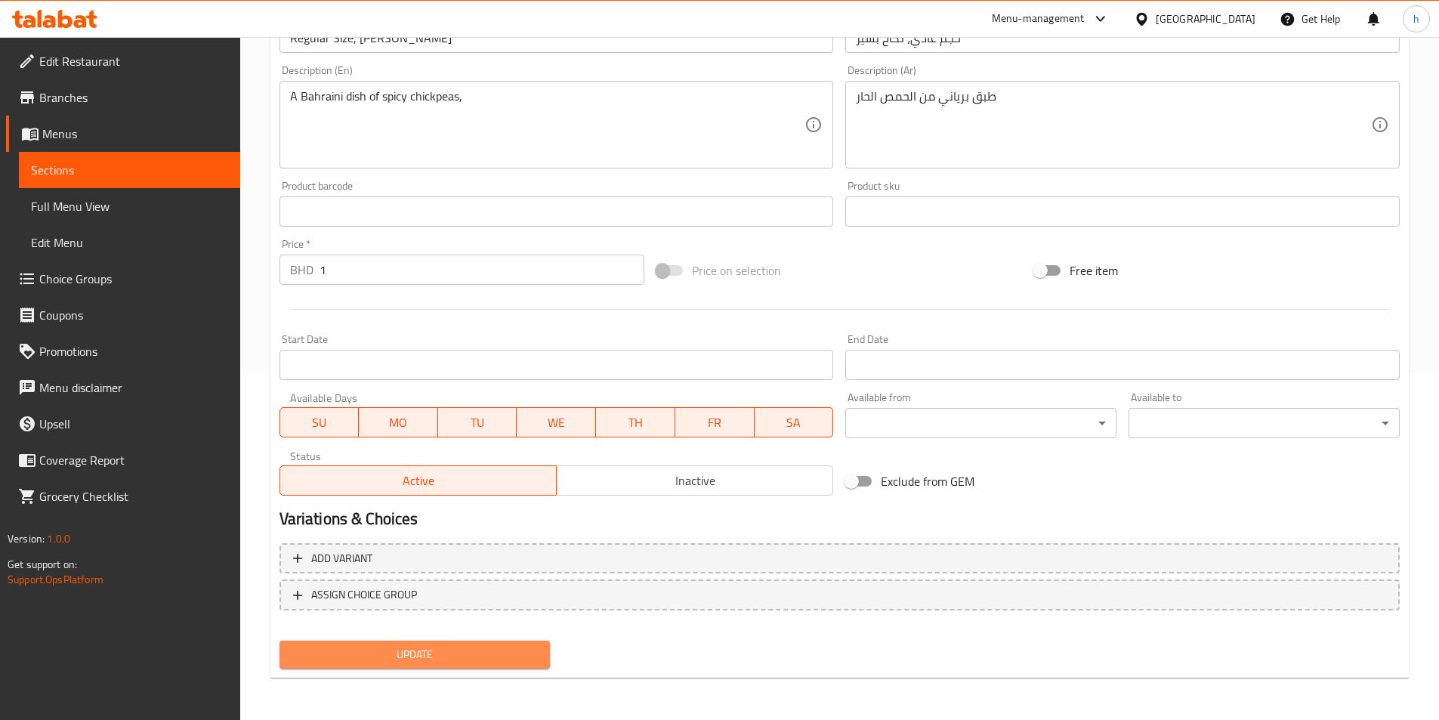
click at [527, 644] on button "Update" at bounding box center [414, 654] width 271 height 28
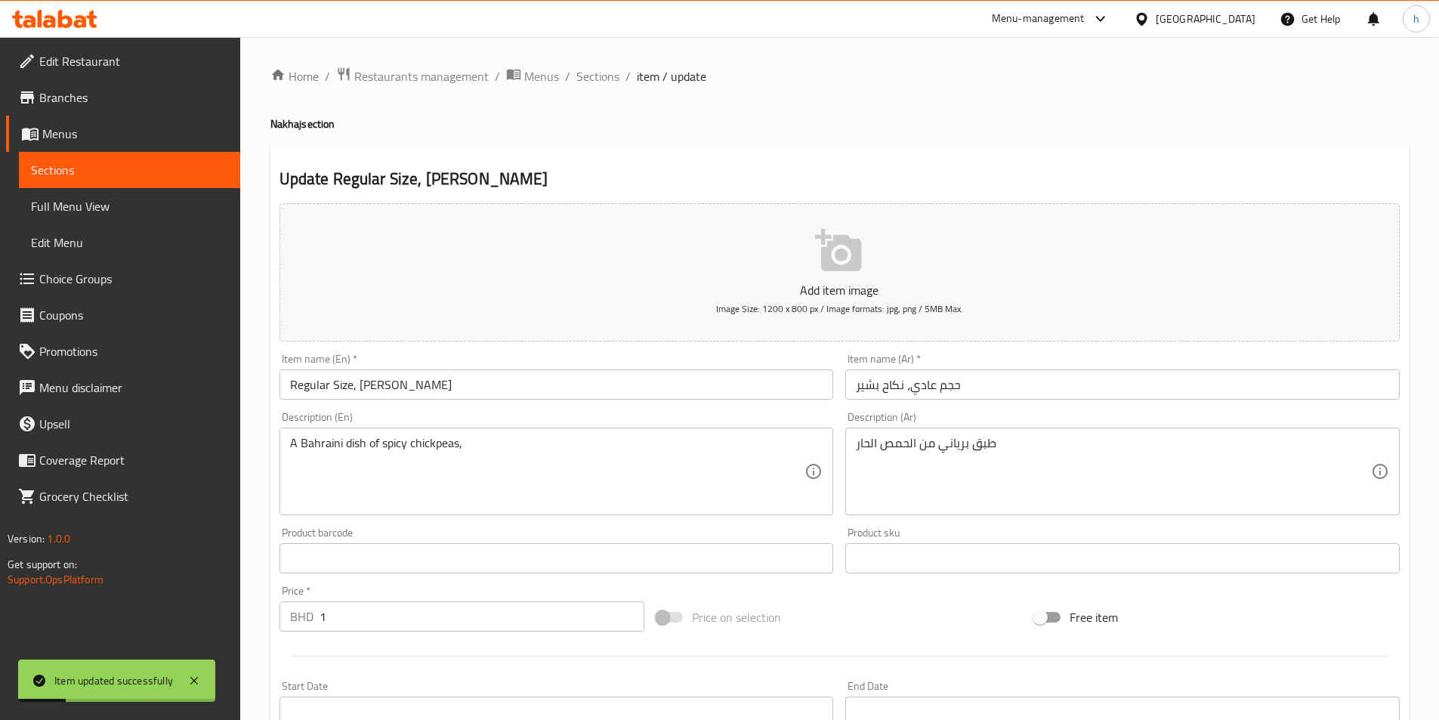
scroll to position [0, 0]
click at [893, 391] on input "حجم عادي، نكاح بشير" at bounding box center [1122, 385] width 554 height 30
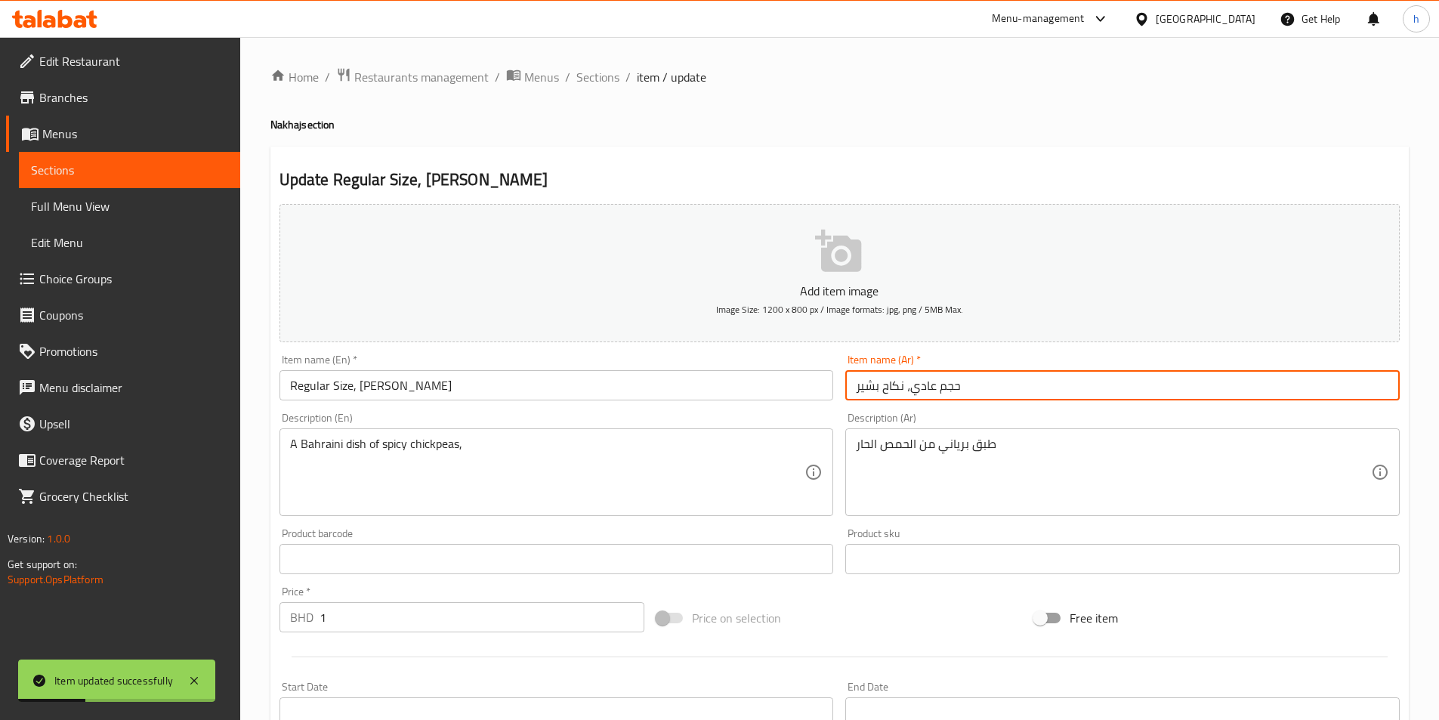
click at [893, 391] on input "حجم عادي، نكاح بشير" at bounding box center [1122, 385] width 554 height 30
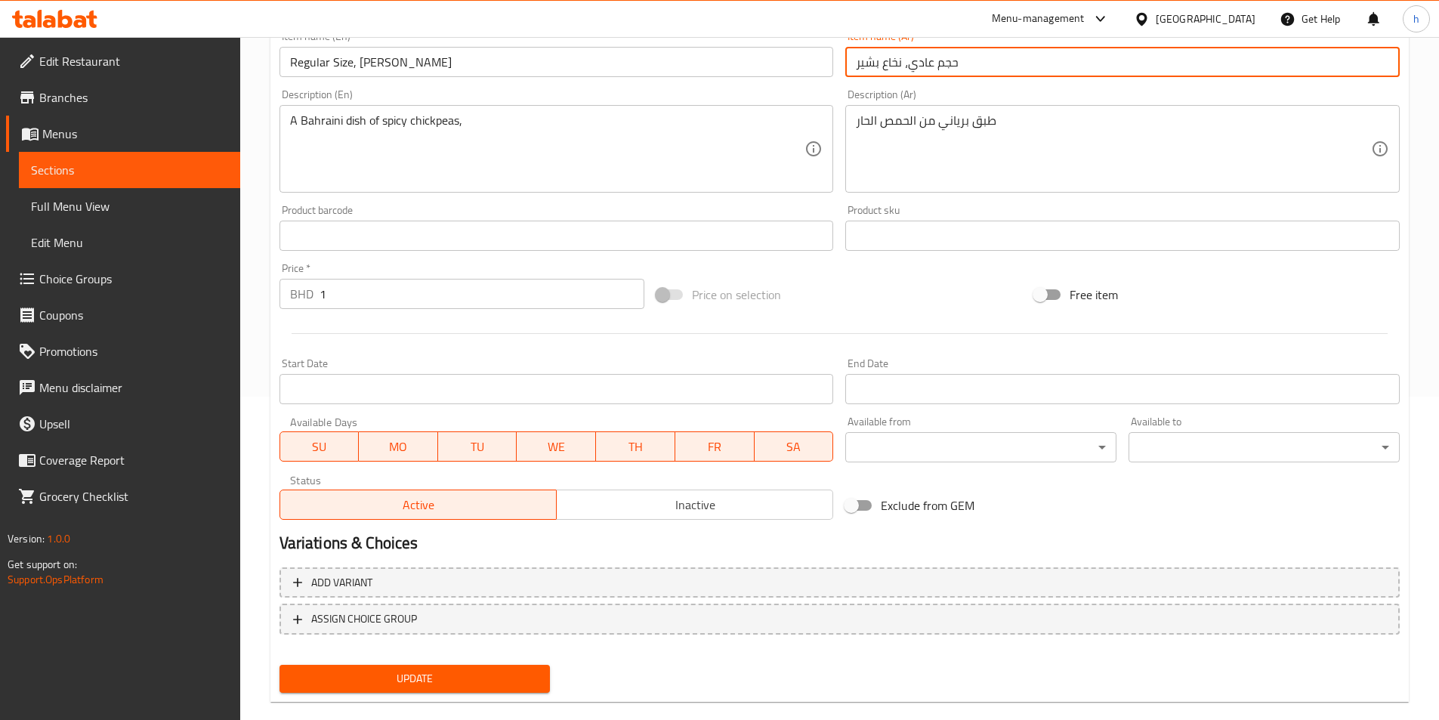
scroll to position [347, 0]
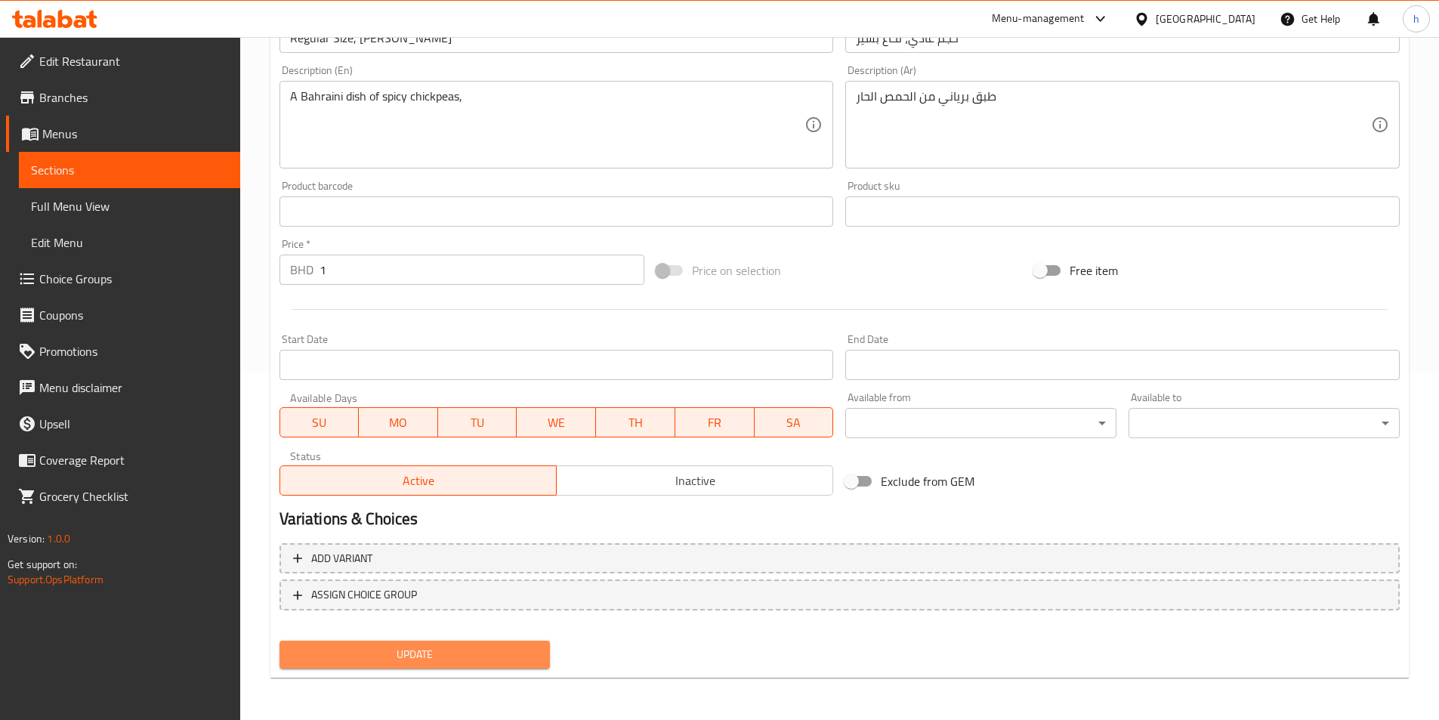
click at [500, 656] on span "Update" at bounding box center [415, 654] width 247 height 19
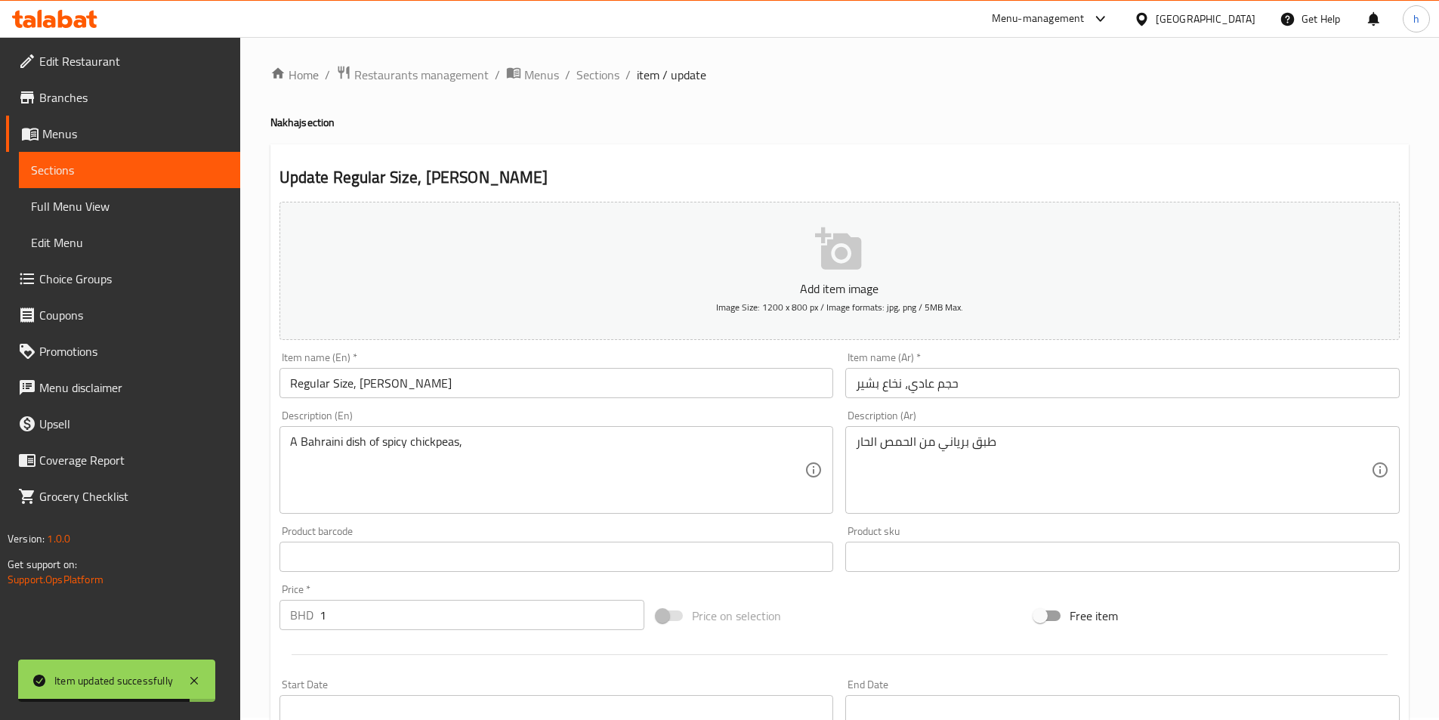
scroll to position [0, 0]
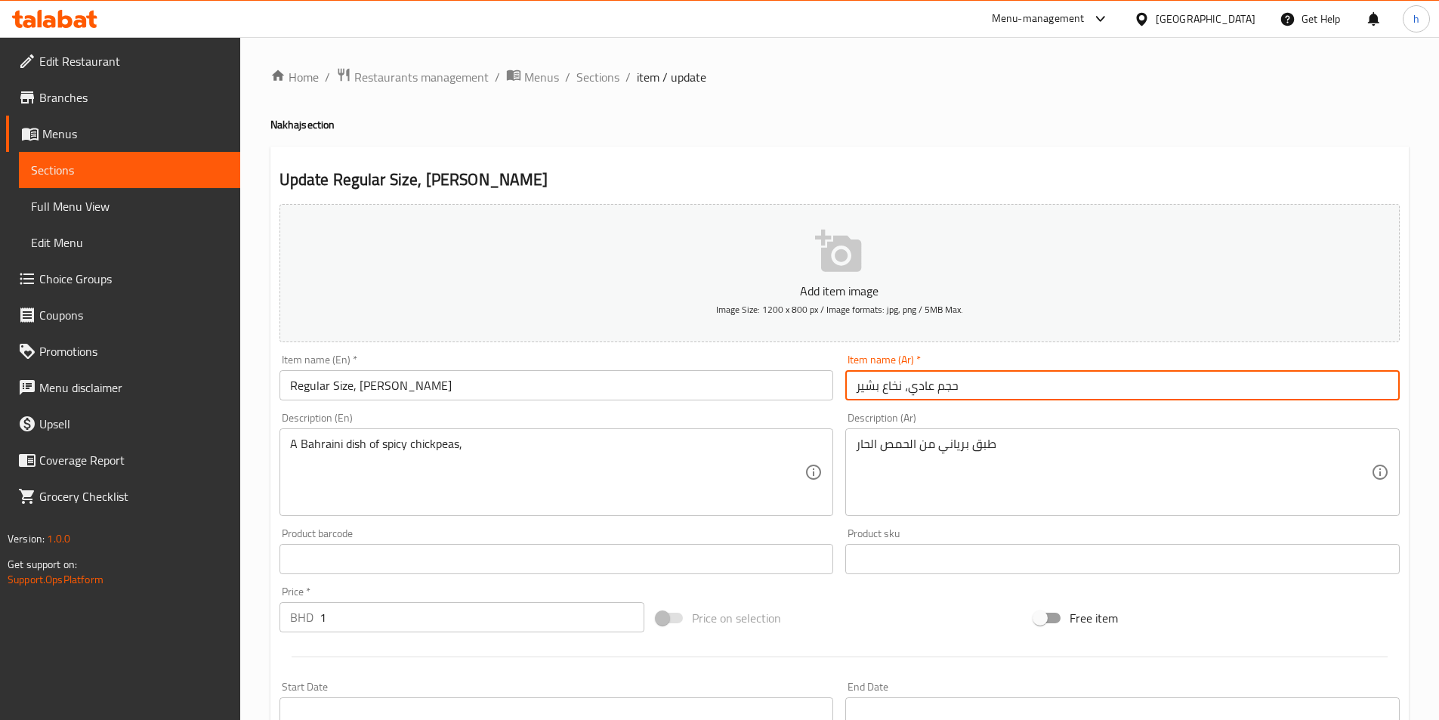
click at [884, 385] on input "حجم عادي، نخاع بشير" at bounding box center [1122, 385] width 554 height 30
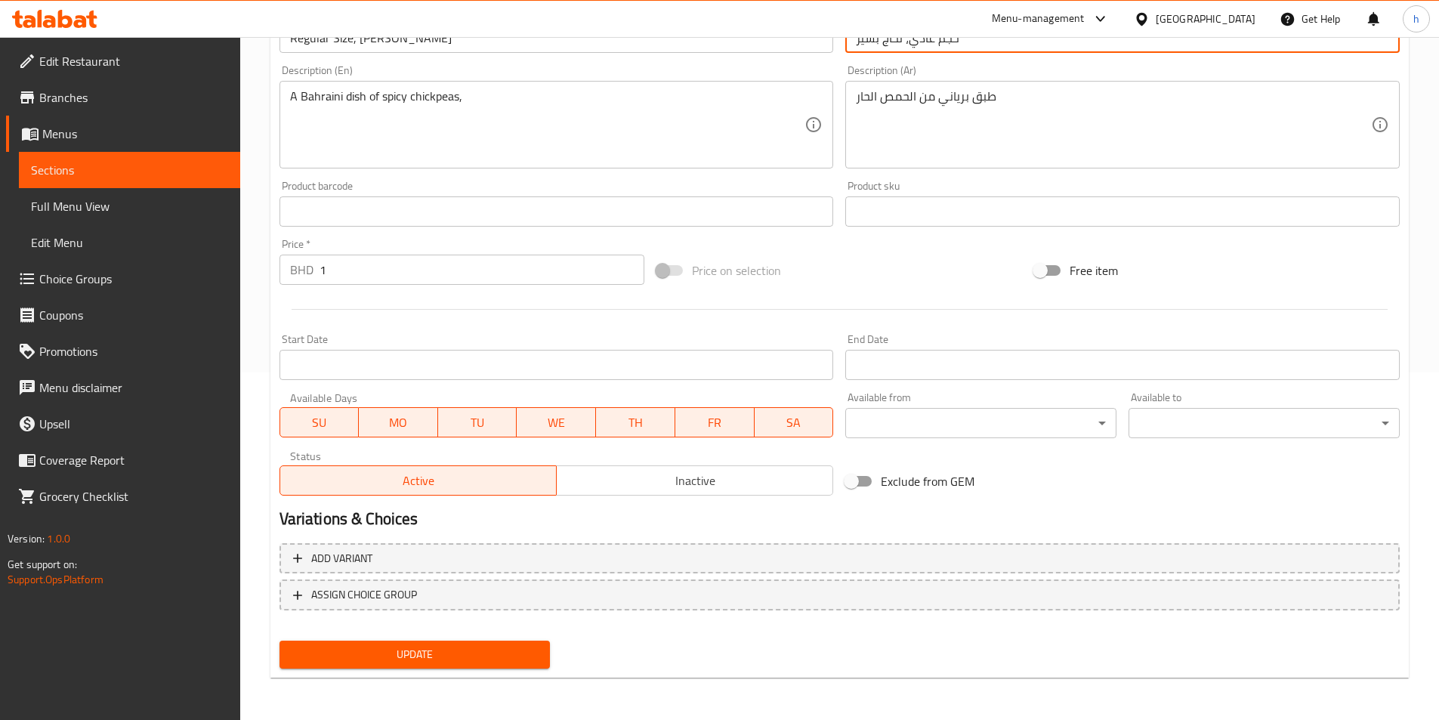
type input "حجم عادي، نخاج بشير"
click at [465, 646] on span "Update" at bounding box center [415, 654] width 247 height 19
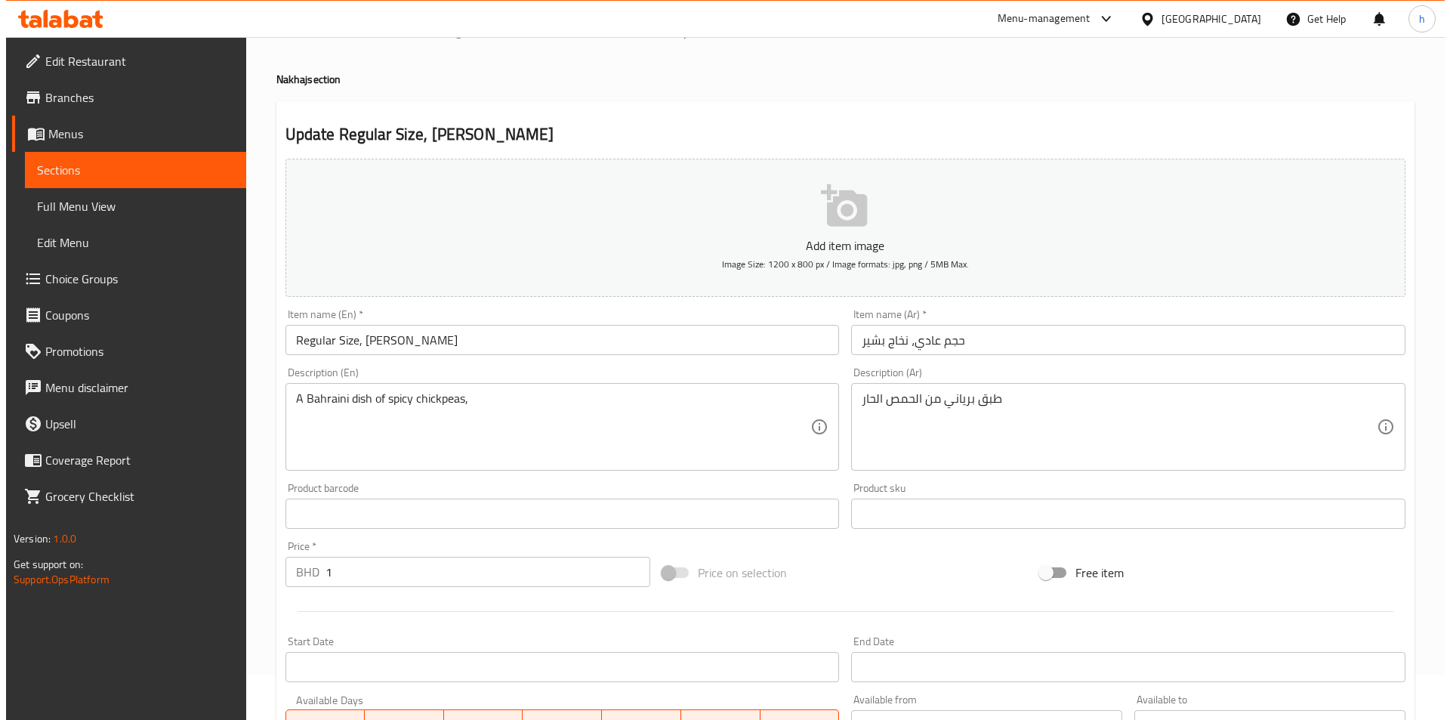
scroll to position [0, 0]
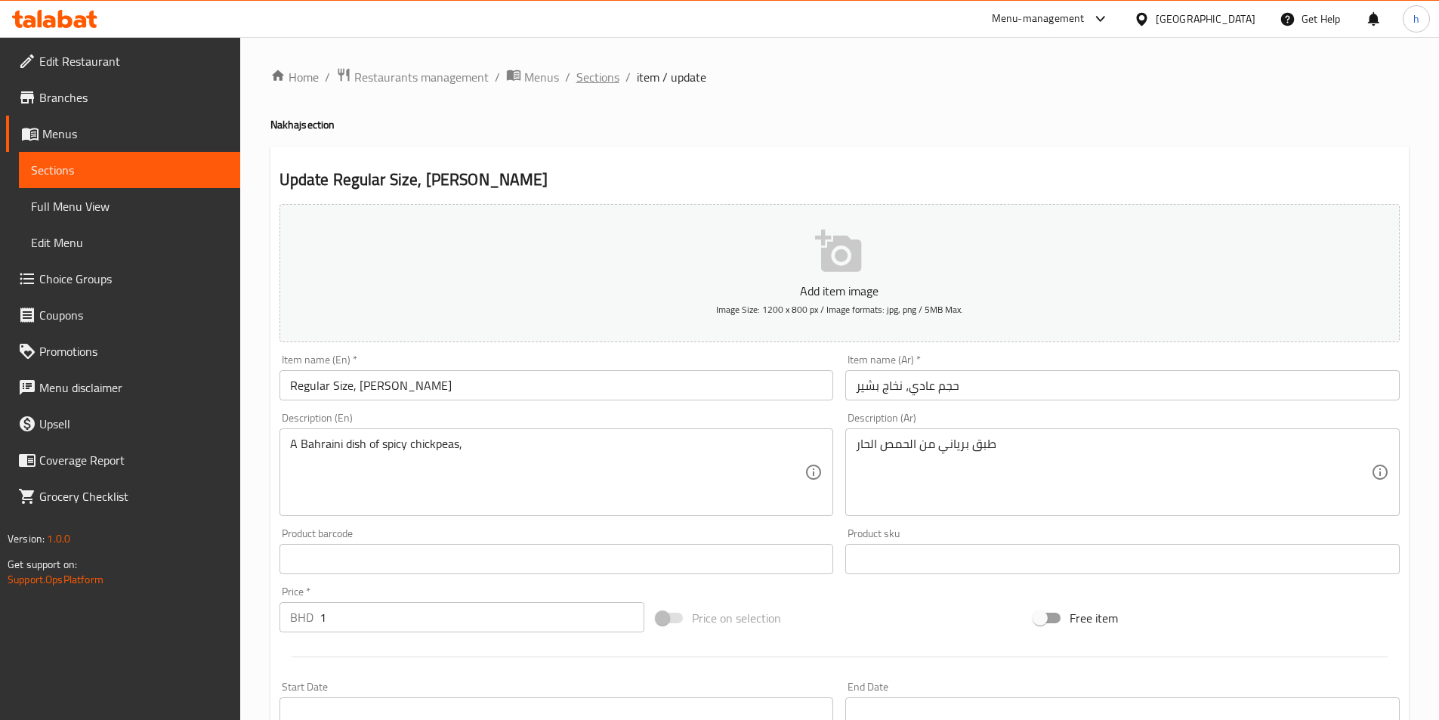
click at [615, 71] on span "Sections" at bounding box center [597, 77] width 43 height 18
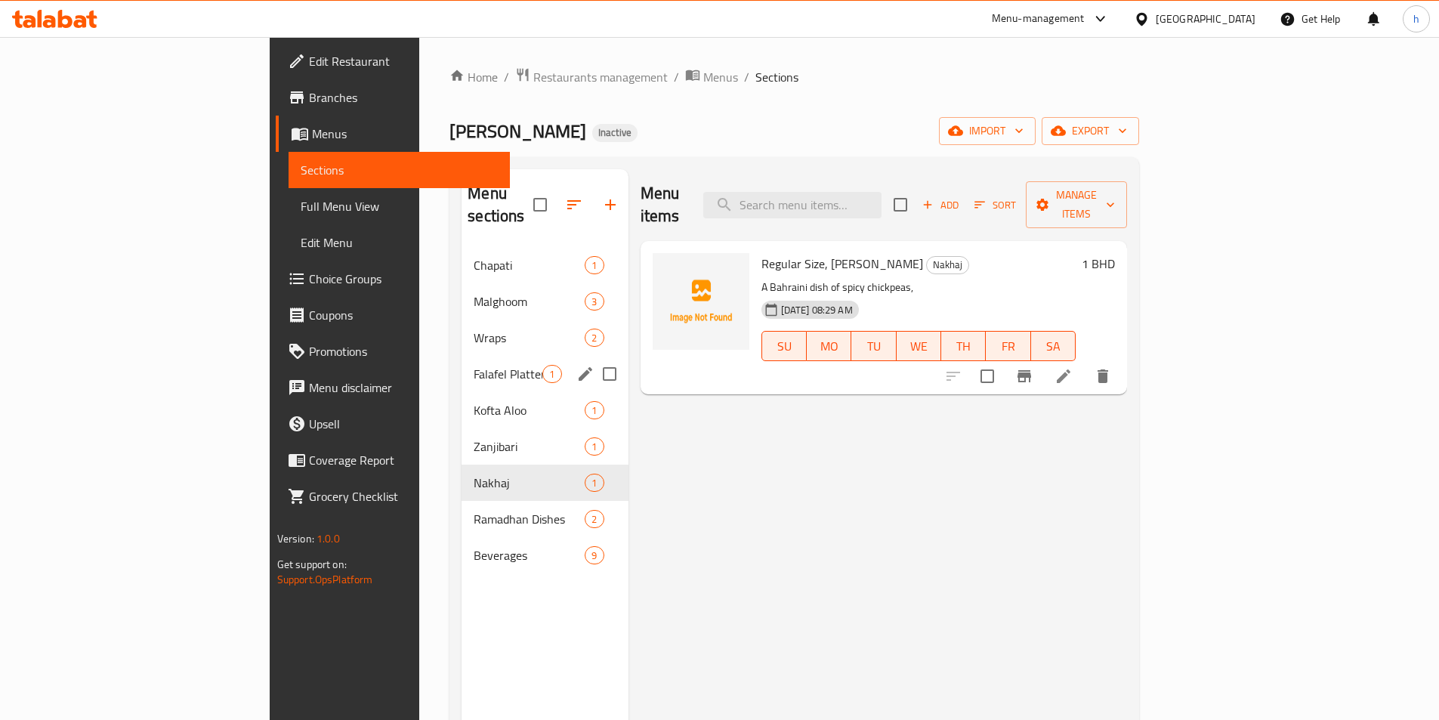
click at [461, 356] on div "Falafel Platter 1" at bounding box center [544, 374] width 166 height 36
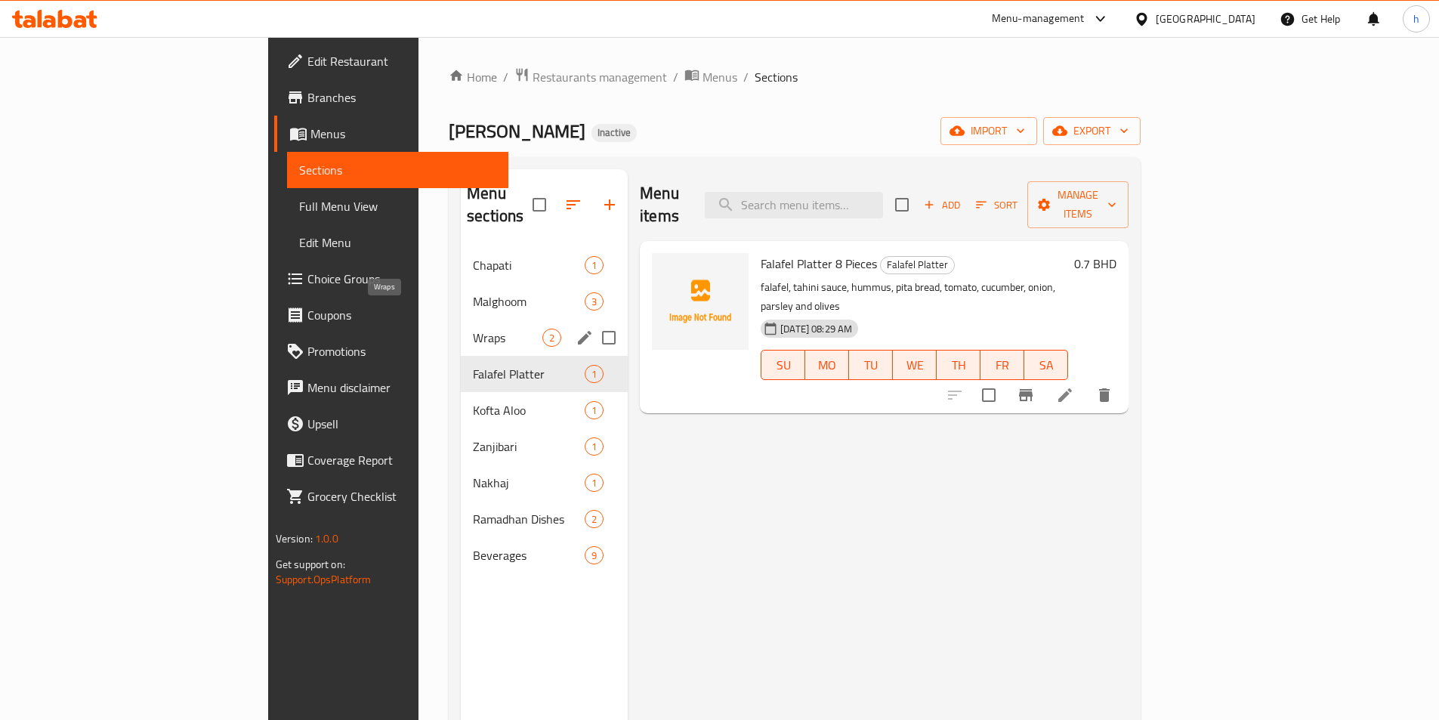
click at [473, 329] on span "Wraps" at bounding box center [507, 338] width 69 height 18
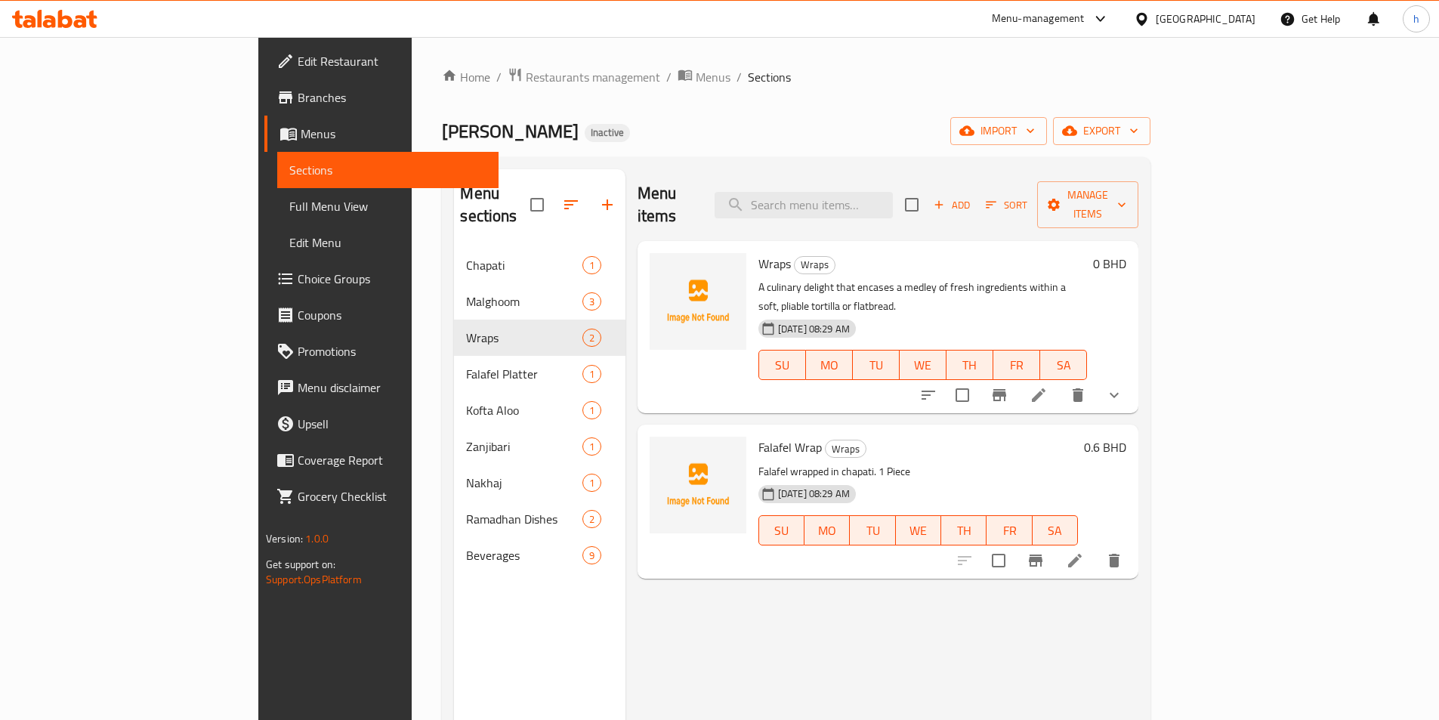
click at [1060, 381] on li at bounding box center [1038, 394] width 42 height 27
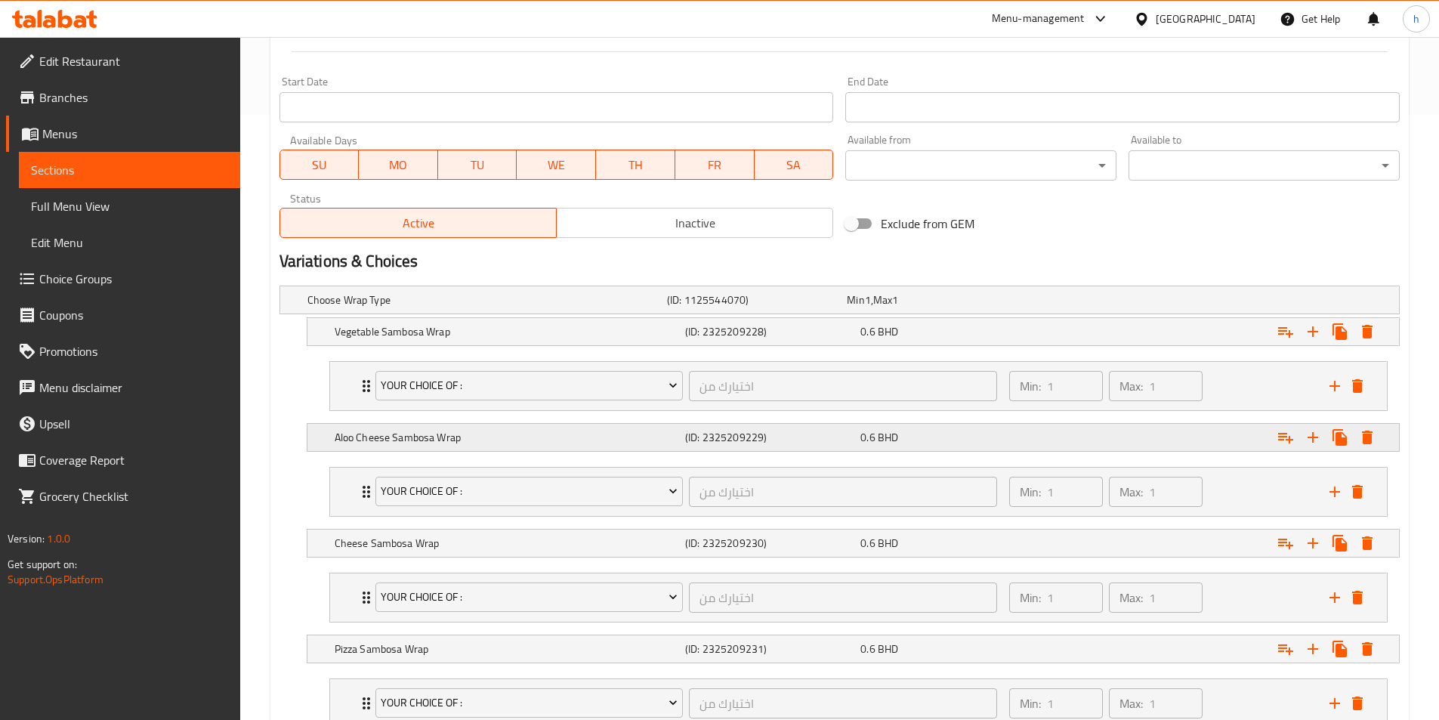
scroll to position [604, 0]
click at [485, 433] on h5 "Aloo Cheese Sambosa Wrap" at bounding box center [507, 437] width 344 height 15
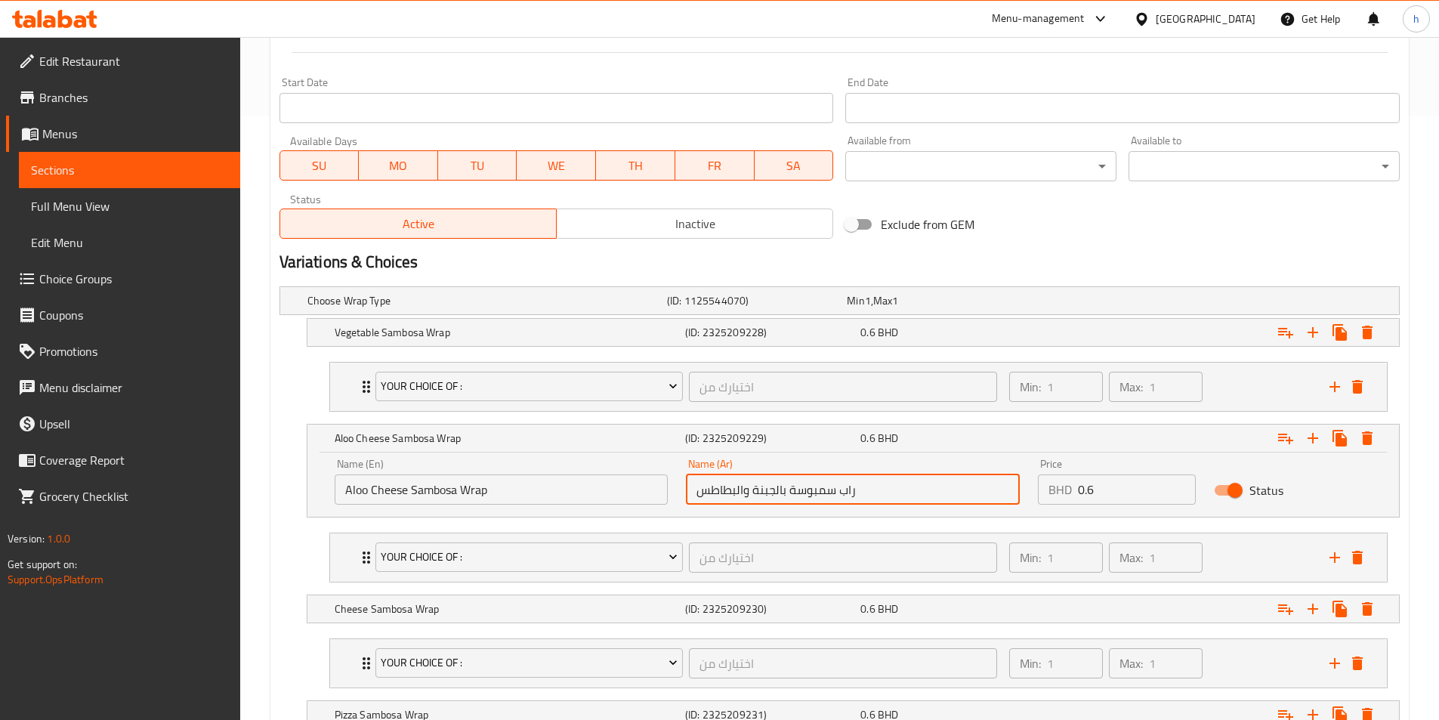
drag, startPoint x: 749, startPoint y: 491, endPoint x: 683, endPoint y: 491, distance: 65.7
click at [683, 491] on div "Name (Ar) راب سمبوسة بالجبنة والبطاطس Name (Ar)" at bounding box center [853, 481] width 352 height 64
click at [730, 490] on input "راب سمبوسة بالجبنة" at bounding box center [853, 489] width 334 height 30
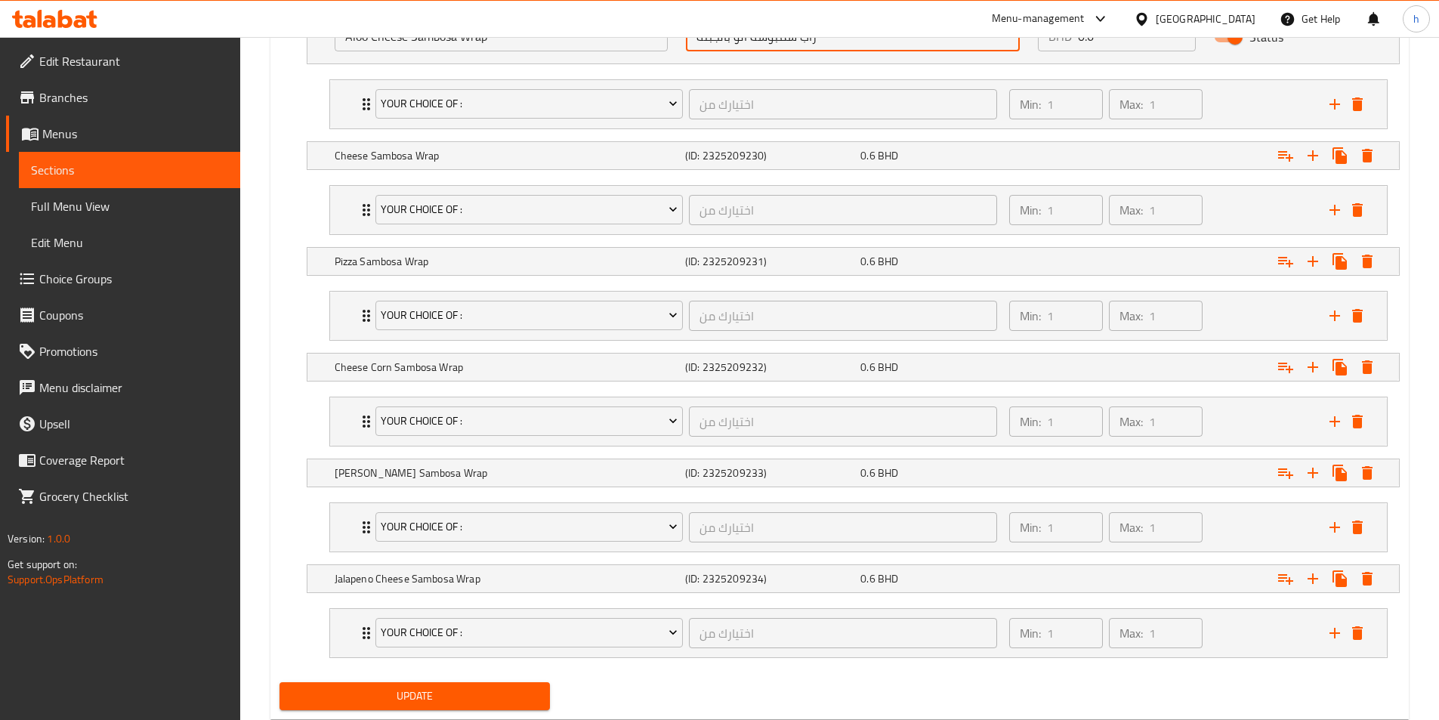
scroll to position [1099, 0]
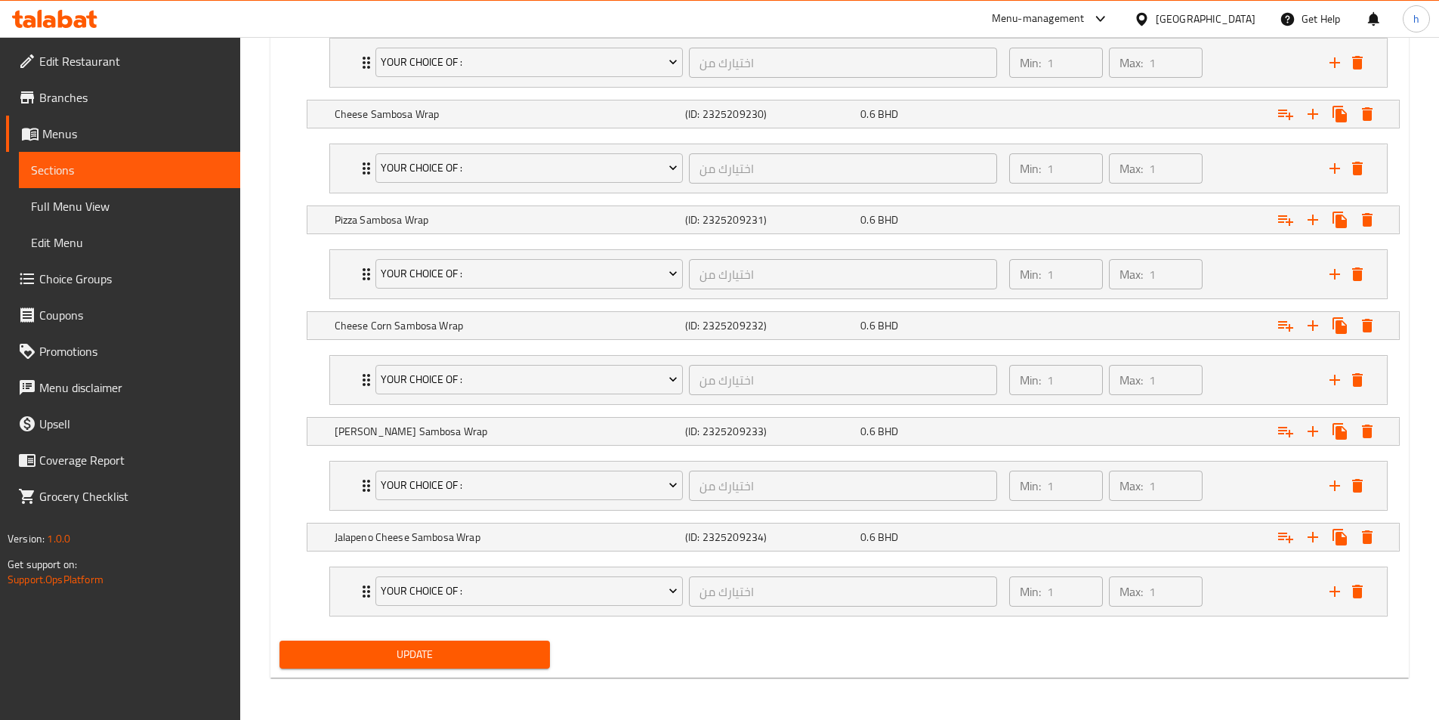
type input "راب سمبوسة الو بالجبنة"
click at [498, 662] on span "Update" at bounding box center [415, 654] width 247 height 19
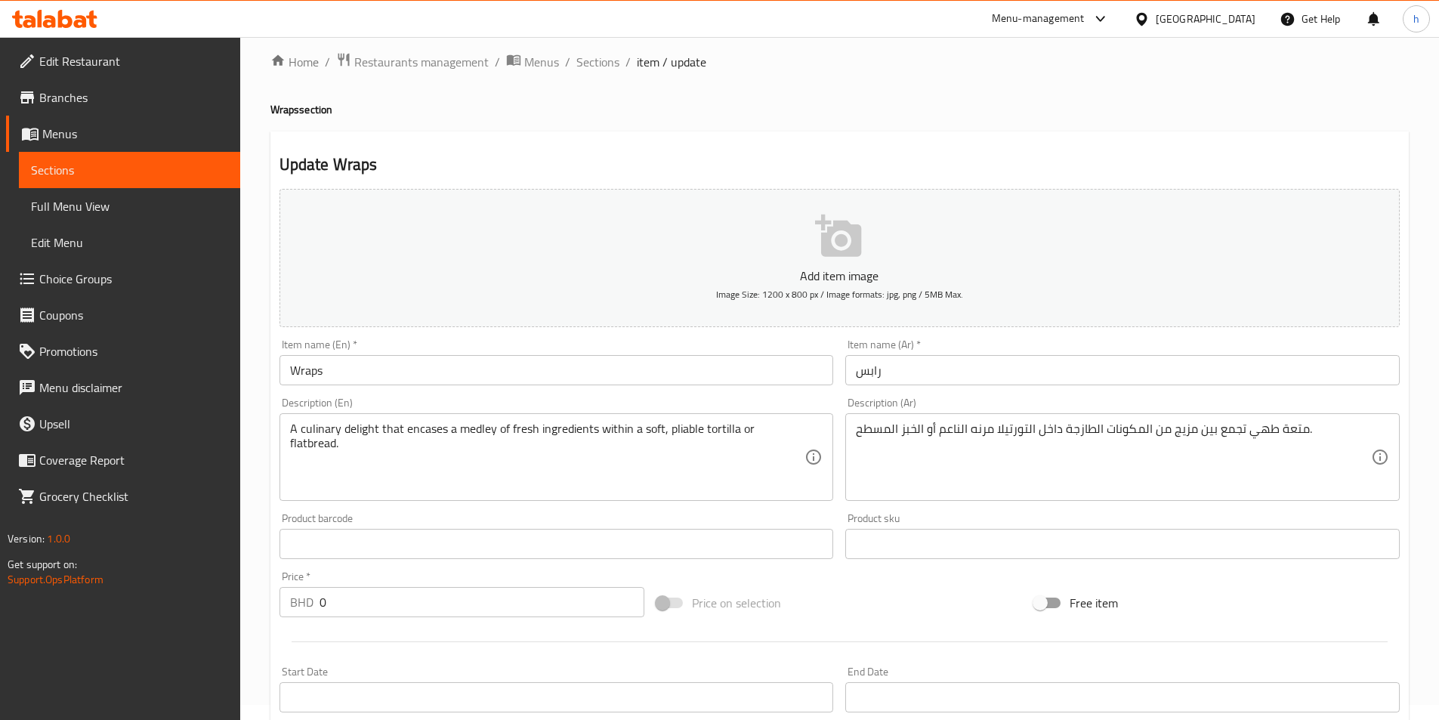
scroll to position [0, 0]
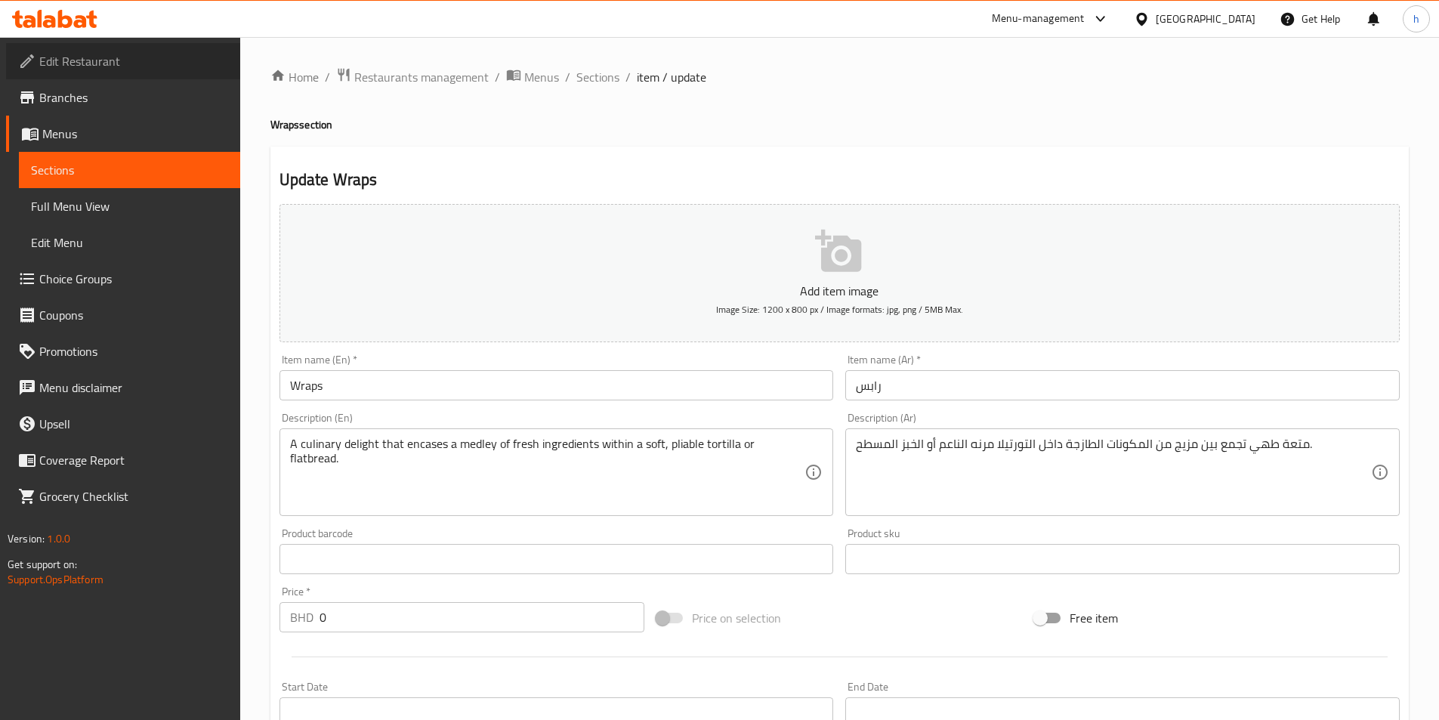
click at [140, 65] on span "Edit Restaurant" at bounding box center [133, 61] width 189 height 18
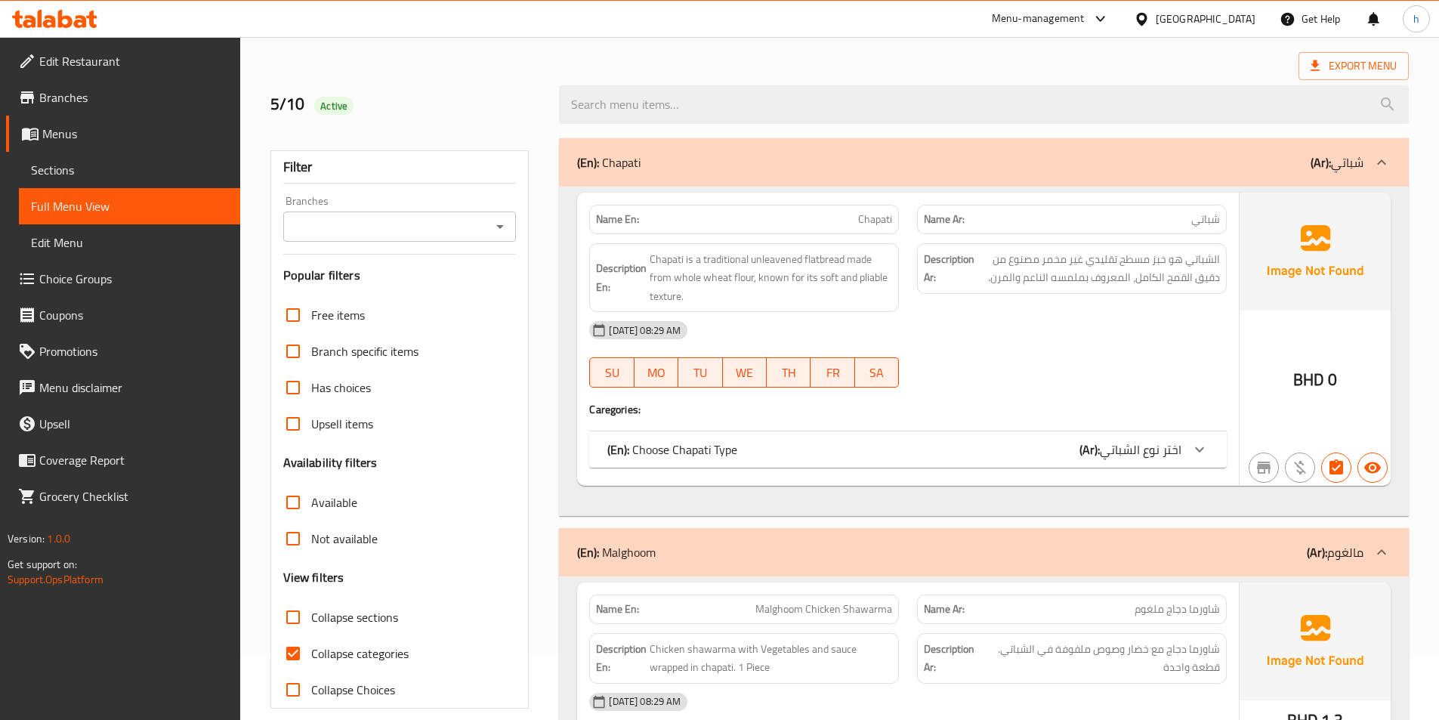
scroll to position [151, 0]
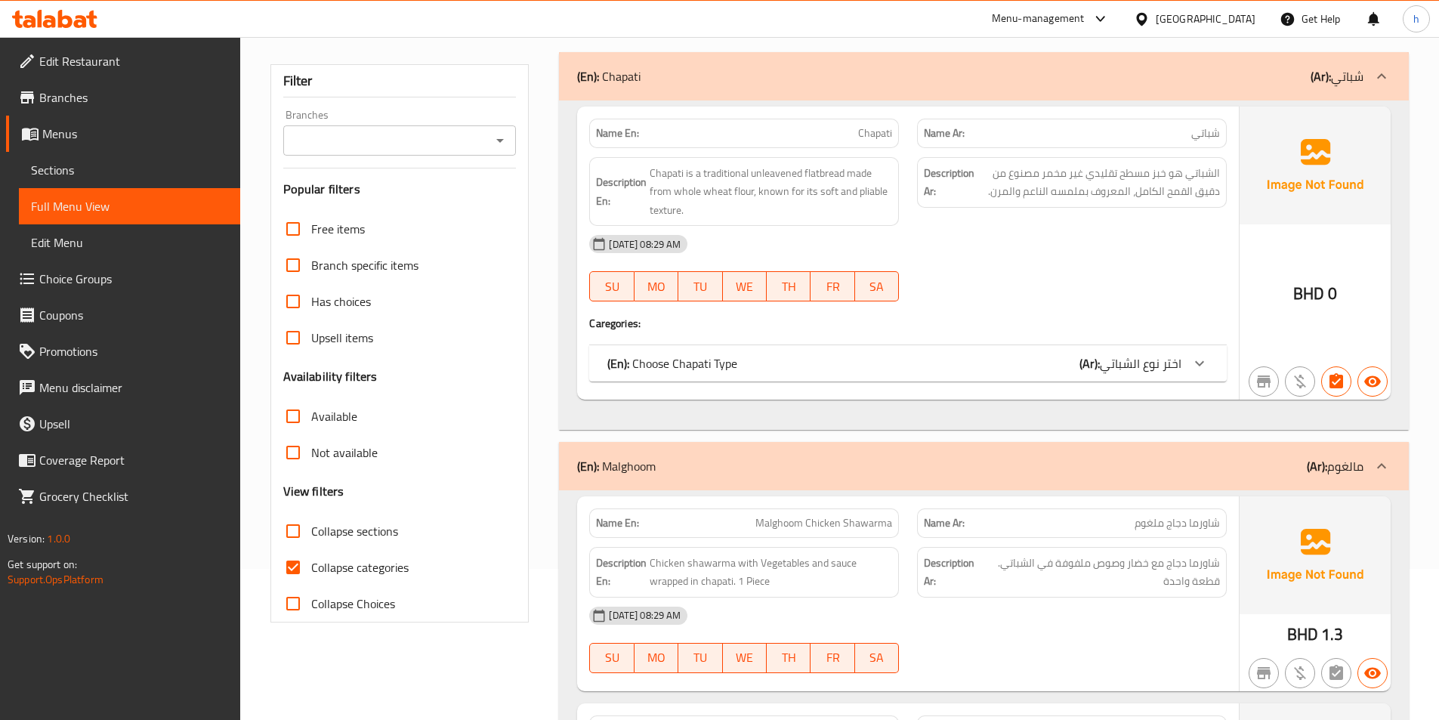
drag, startPoint x: 294, startPoint y: 562, endPoint x: 627, endPoint y: 515, distance: 336.3
click at [294, 562] on input "Collapse categories" at bounding box center [293, 567] width 36 height 36
checkbox input "false"
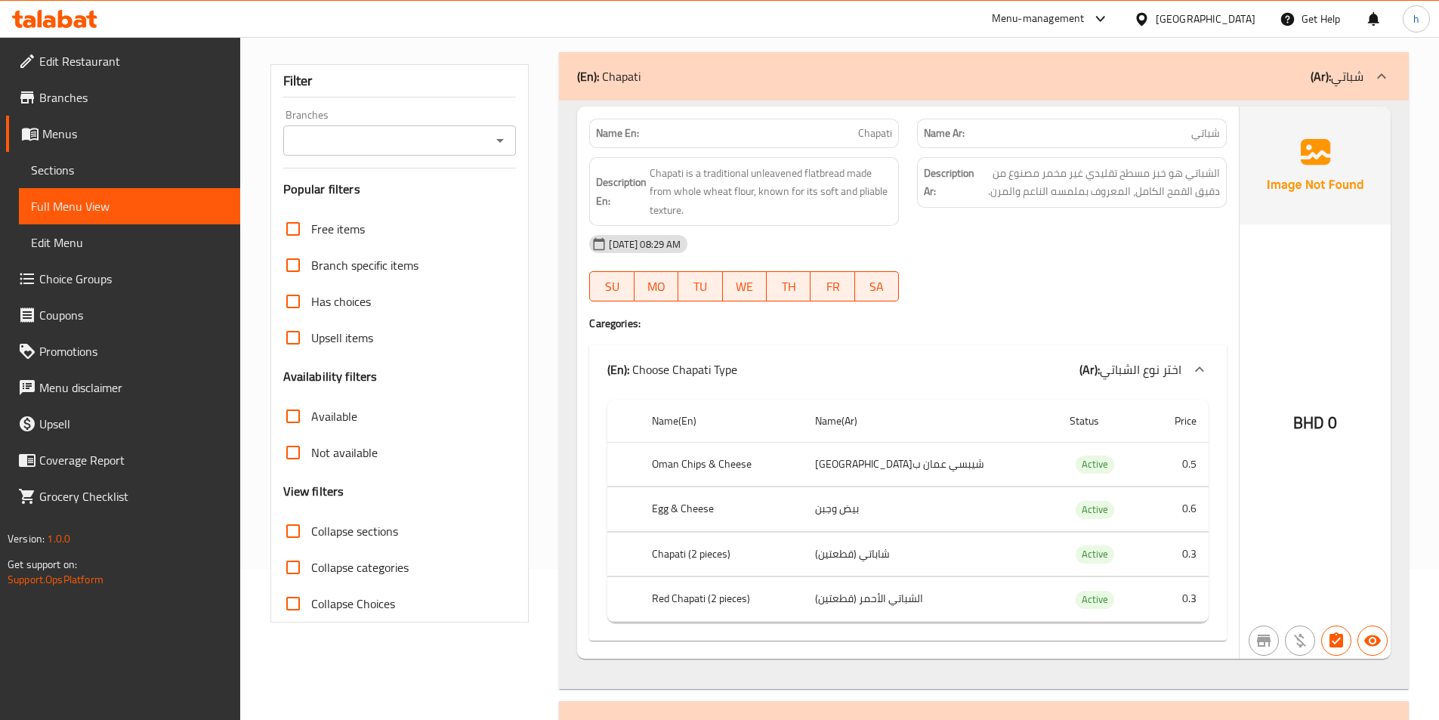
scroll to position [0, 0]
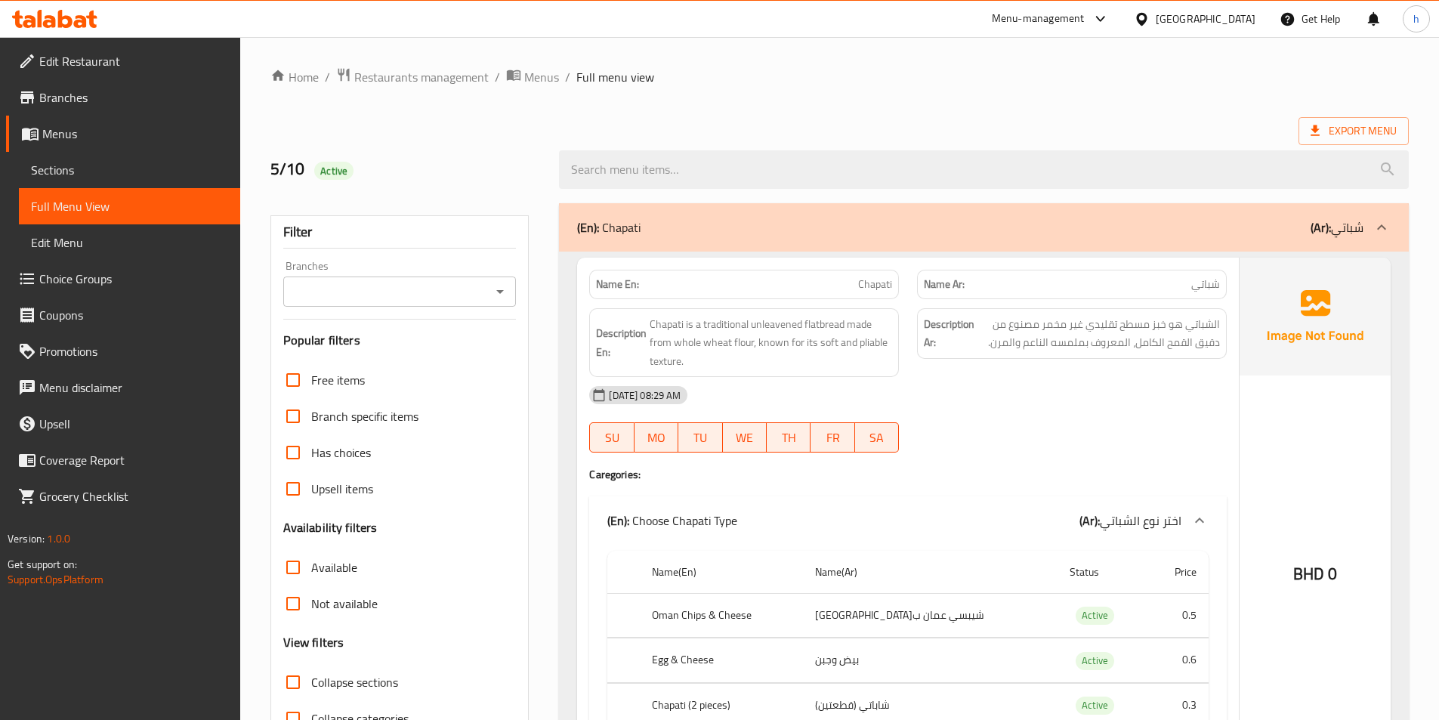
click at [1378, 230] on icon at bounding box center [1381, 227] width 18 height 18
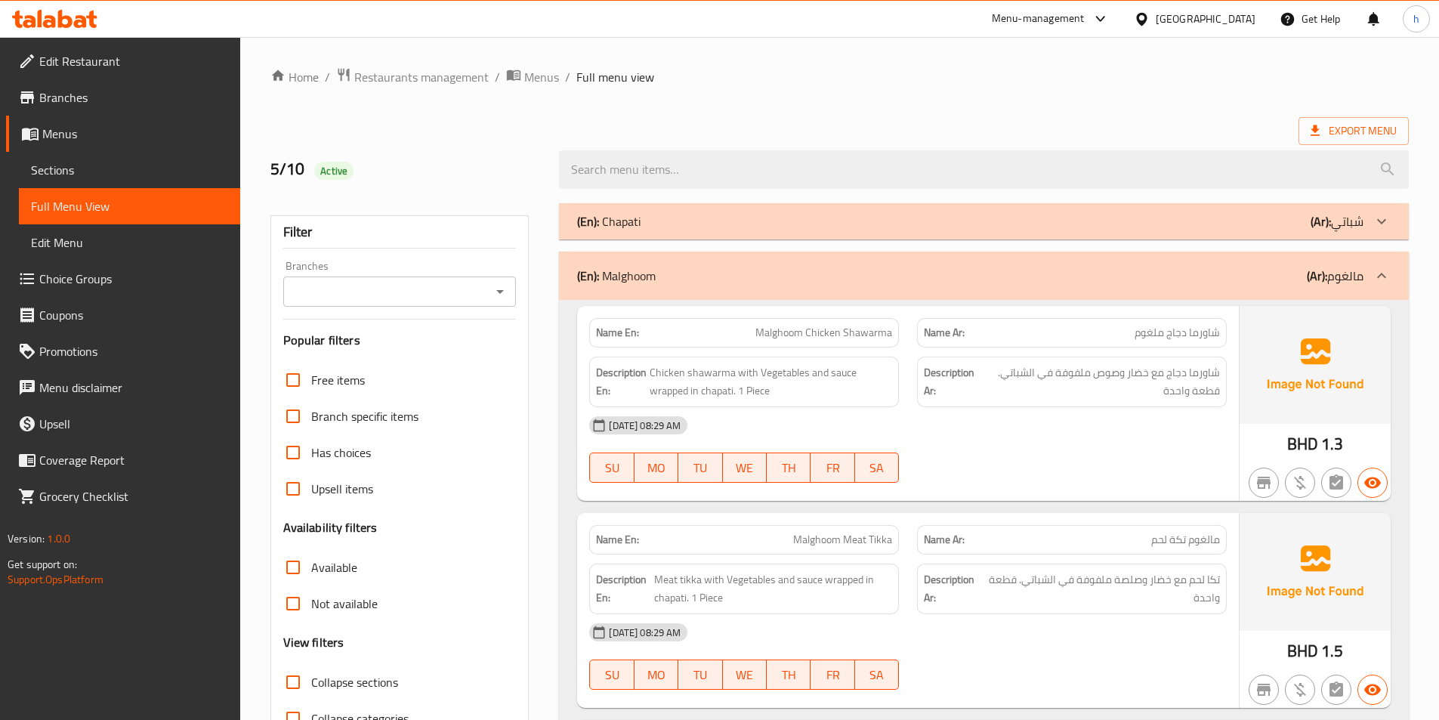
click at [1377, 273] on icon at bounding box center [1381, 276] width 18 height 18
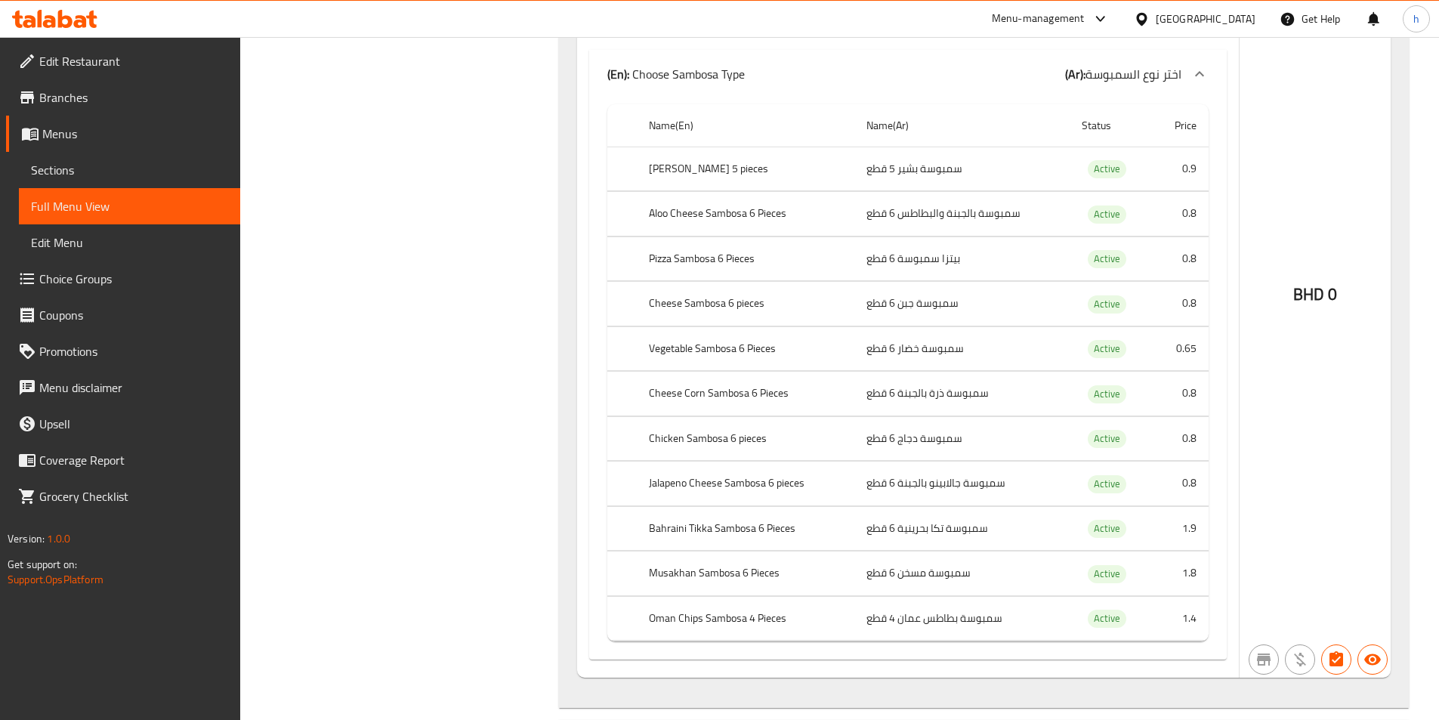
scroll to position [2417, 0]
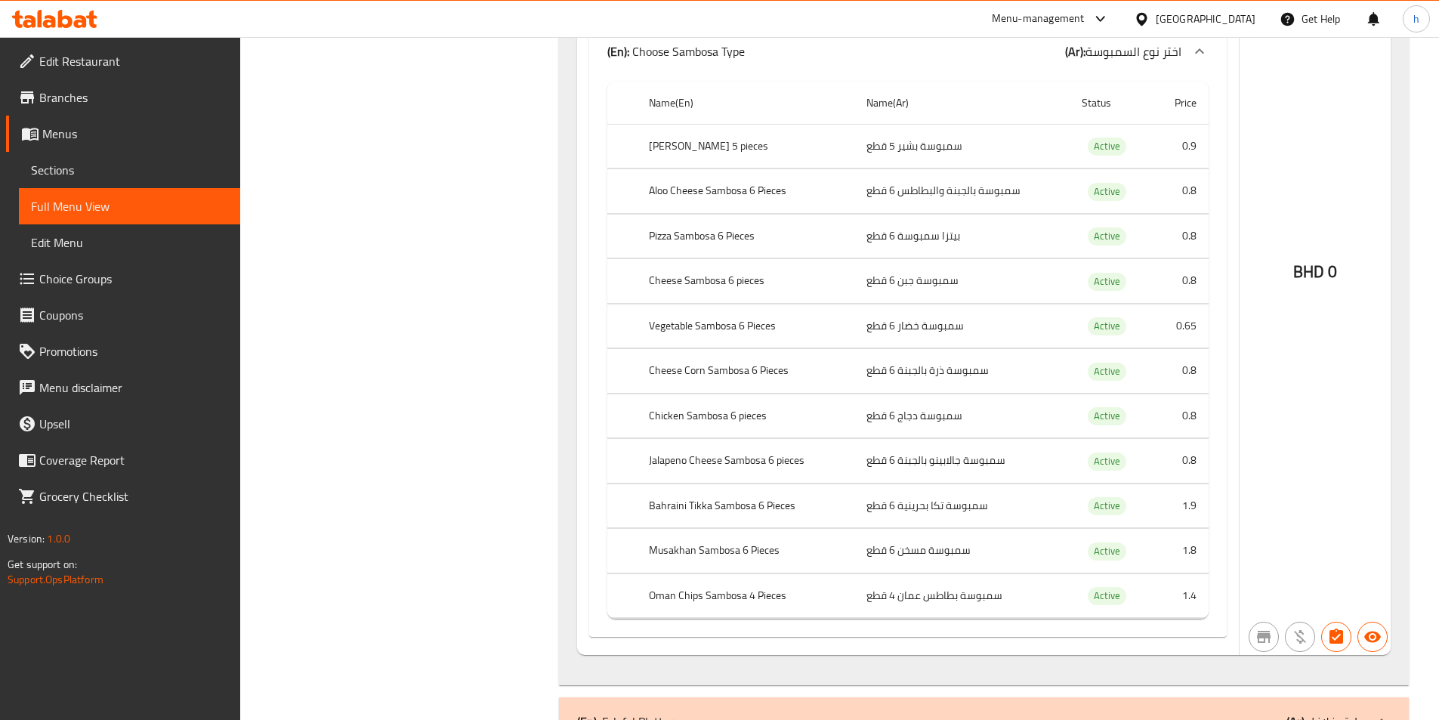
drag, startPoint x: 370, startPoint y: 180, endPoint x: 412, endPoint y: 8, distance: 176.6
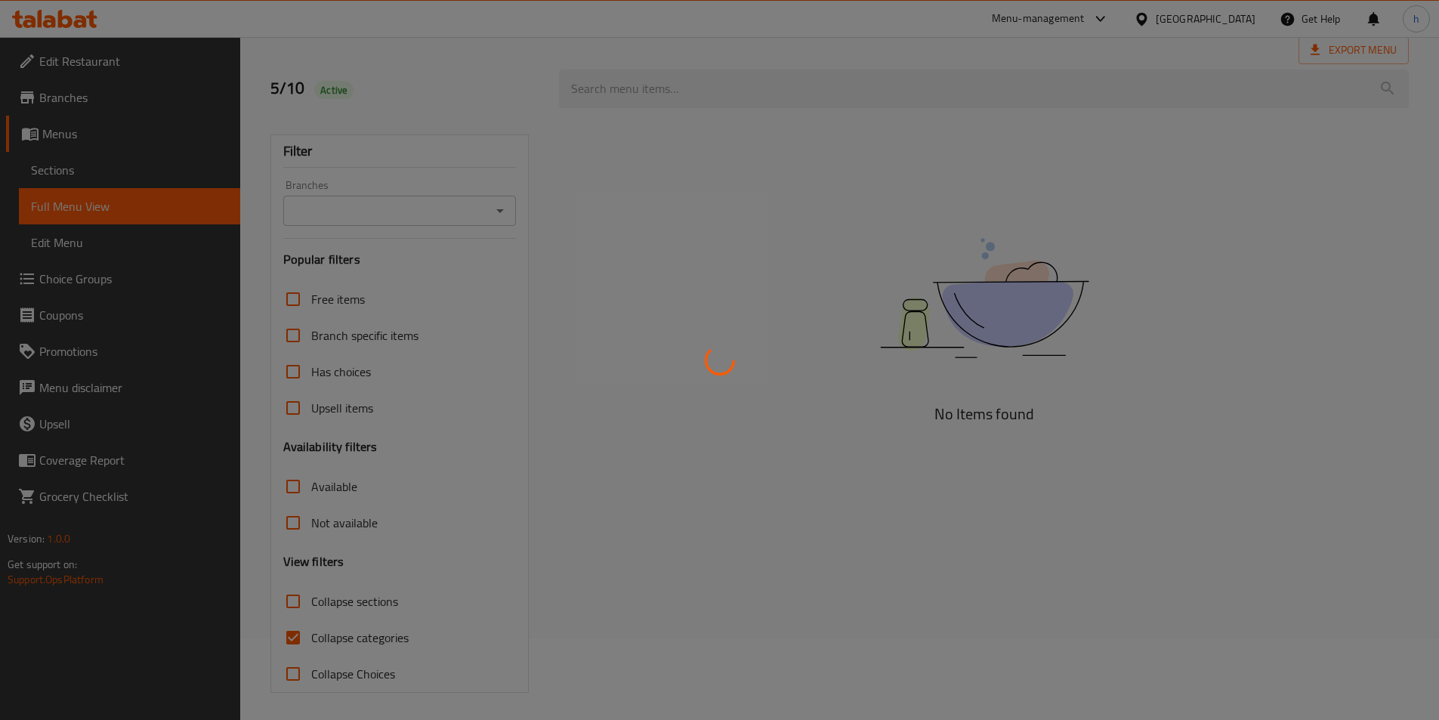
scroll to position [84, 0]
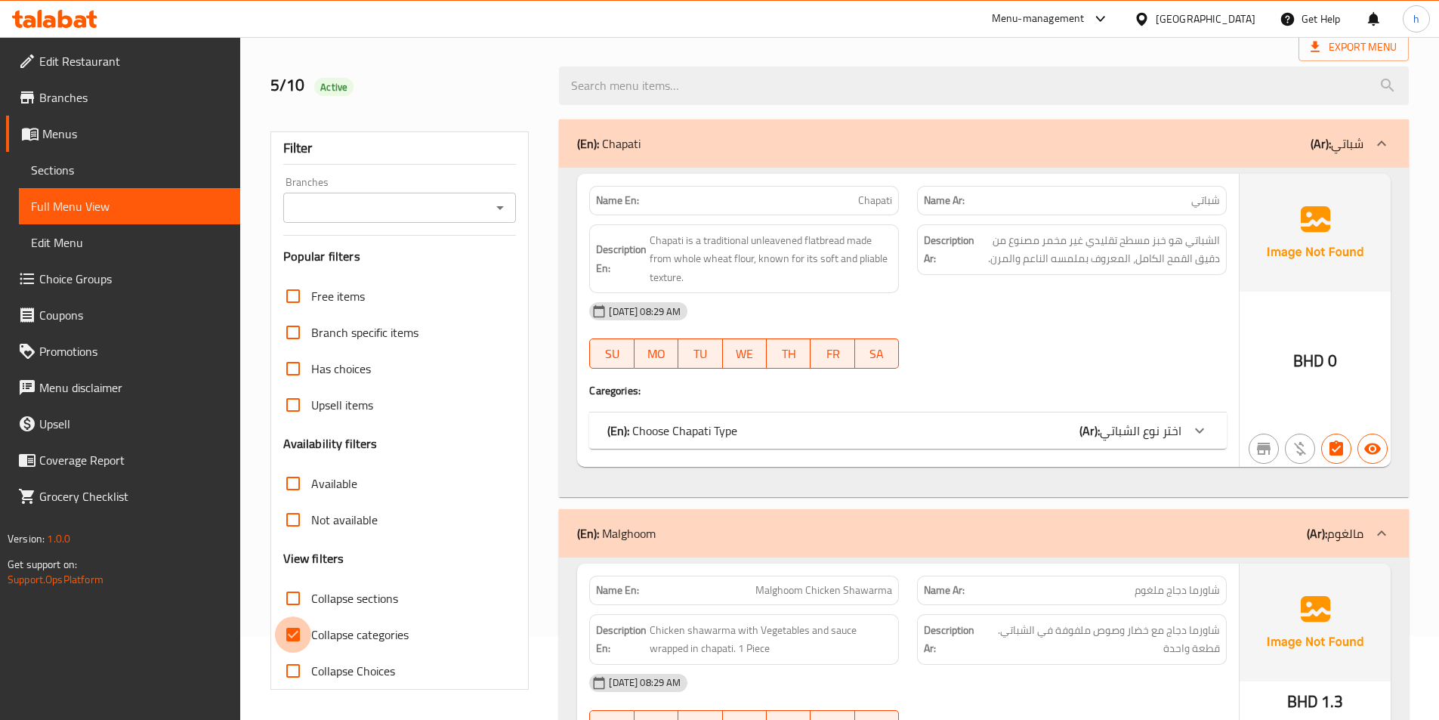
click at [286, 631] on input "Collapse categories" at bounding box center [293, 634] width 36 height 36
checkbox input "false"
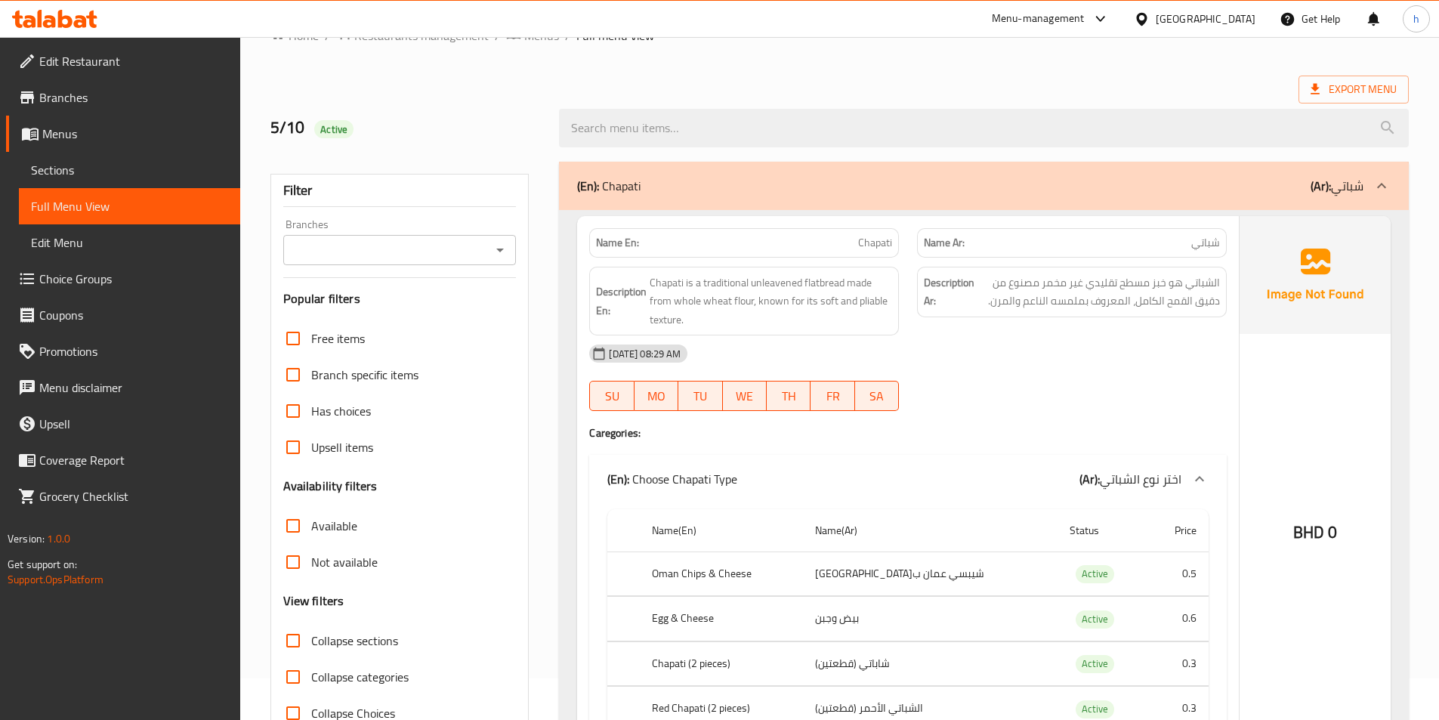
scroll to position [0, 0]
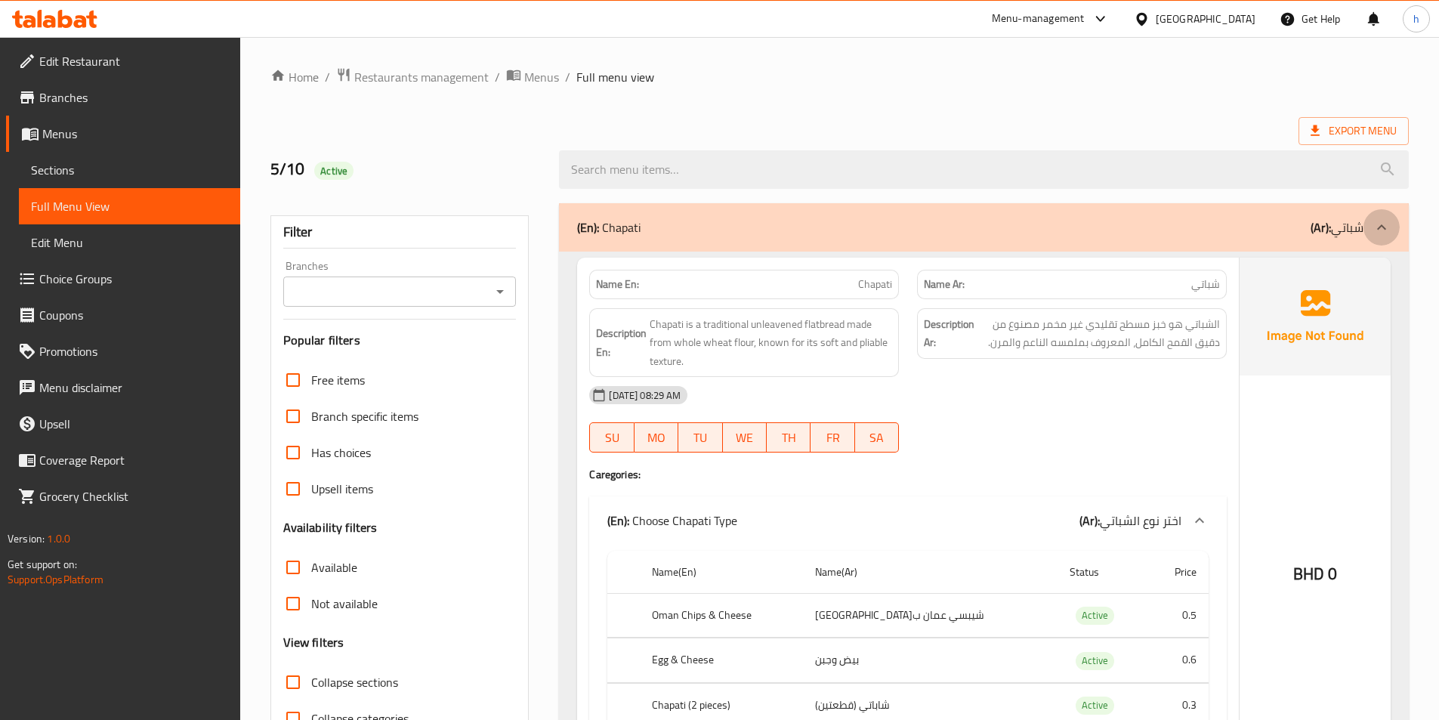
click at [1378, 239] on div at bounding box center [1381, 227] width 36 height 36
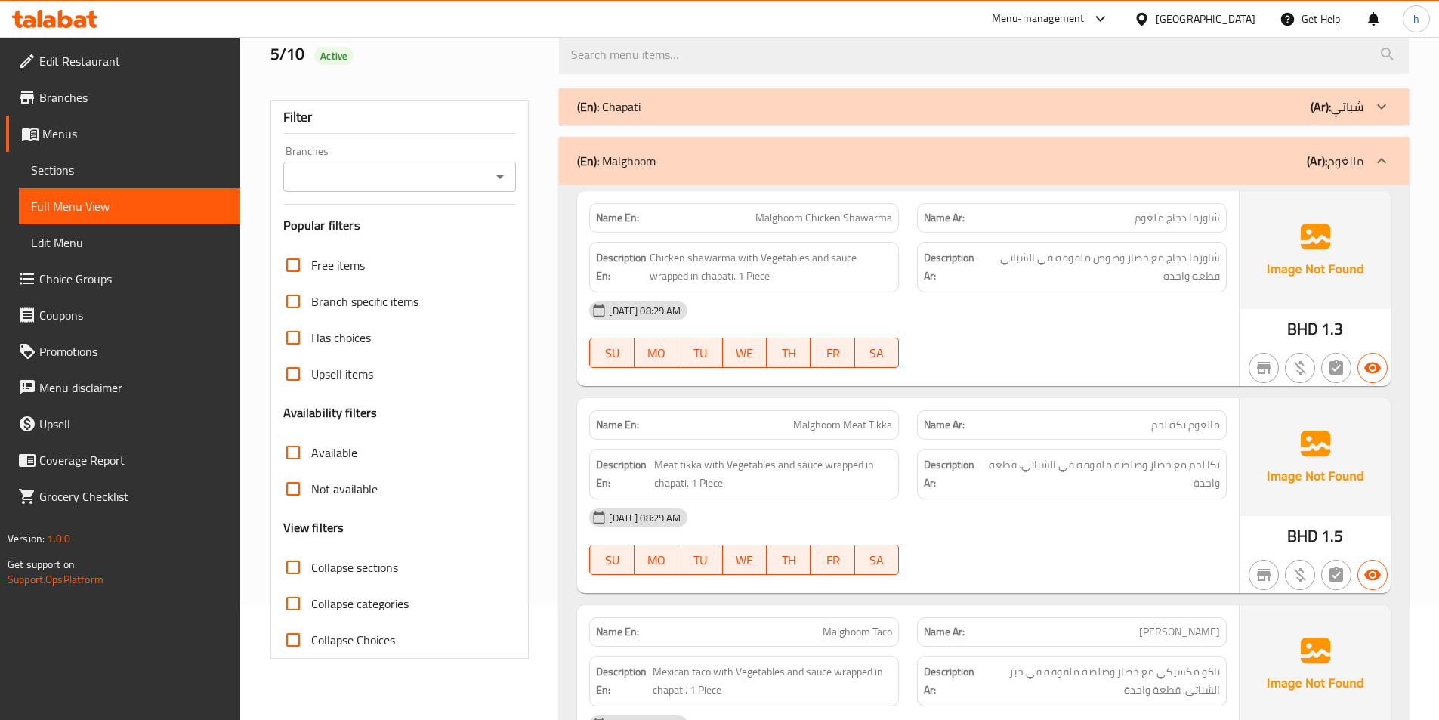
scroll to position [151, 0]
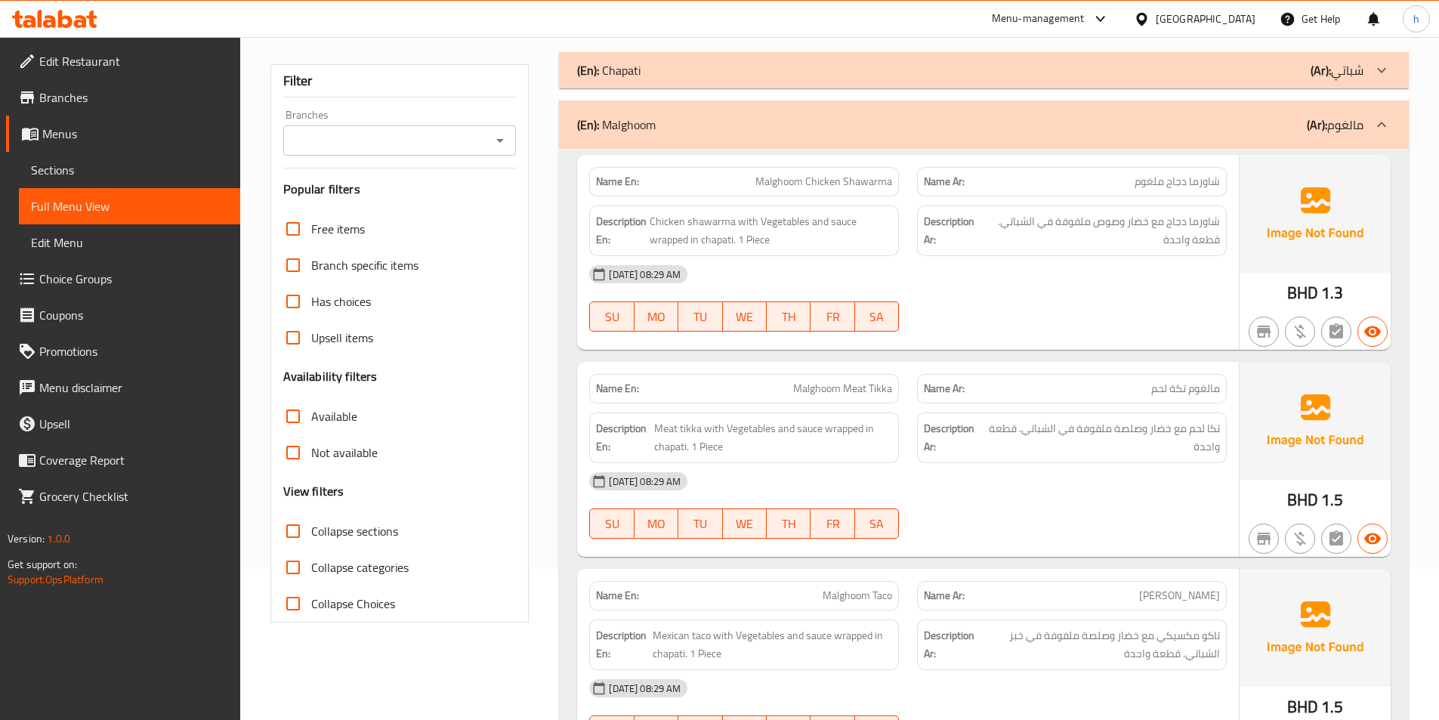
click at [1365, 125] on div at bounding box center [1381, 124] width 36 height 36
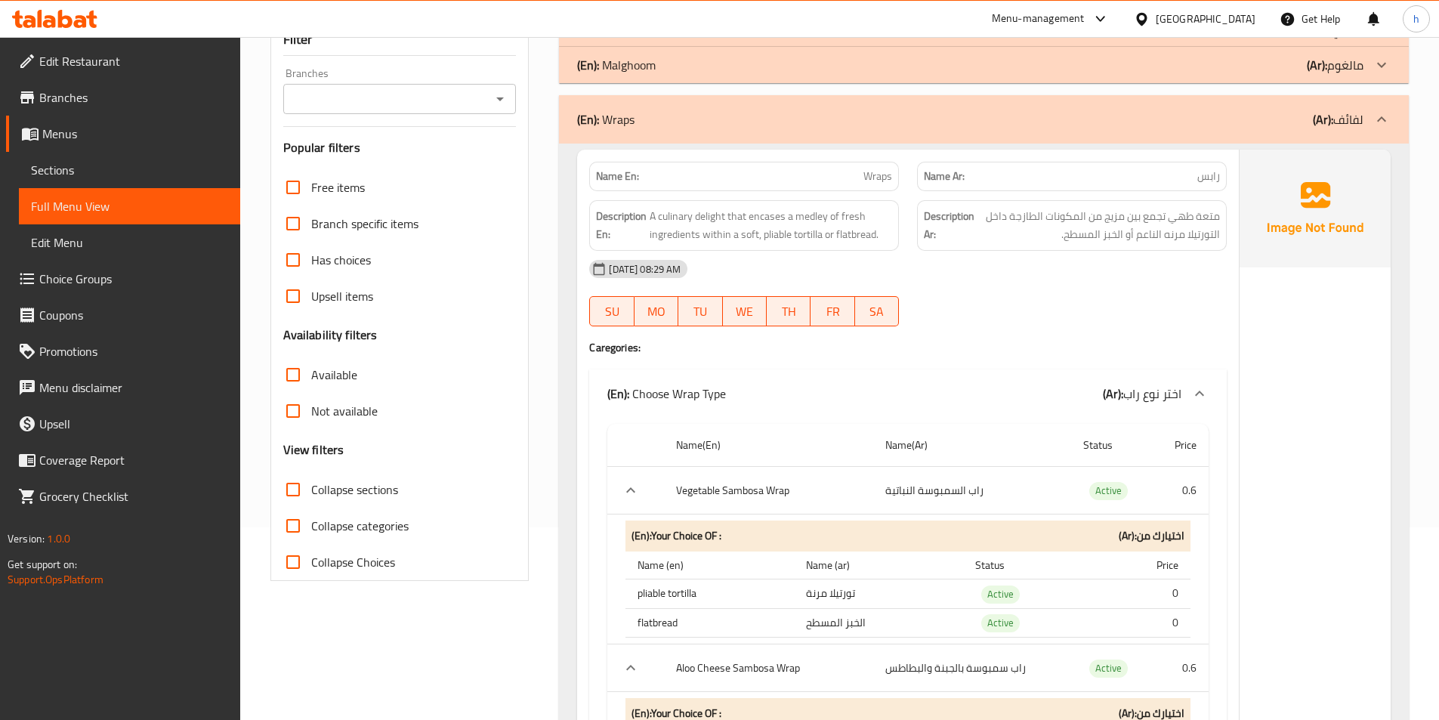
scroll to position [227, 0]
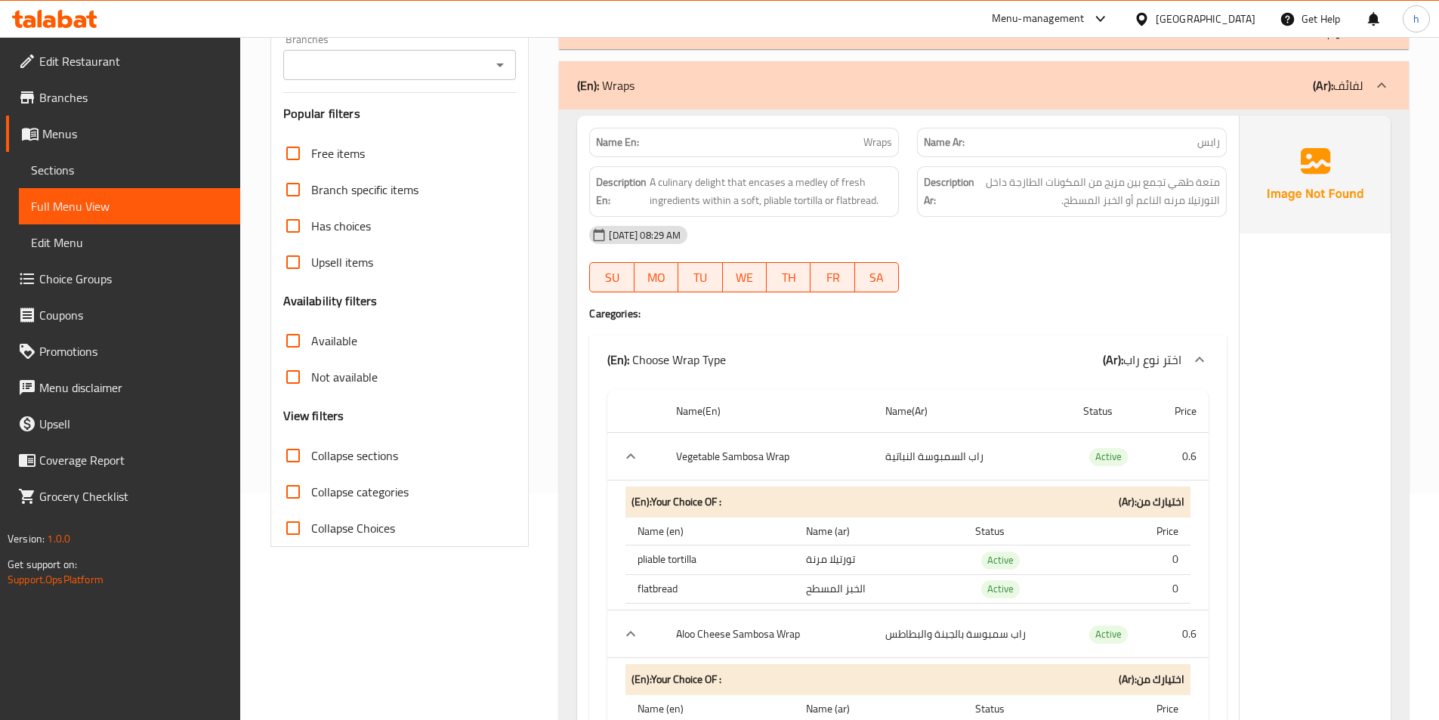
click at [1371, 91] on div at bounding box center [1381, 85] width 36 height 36
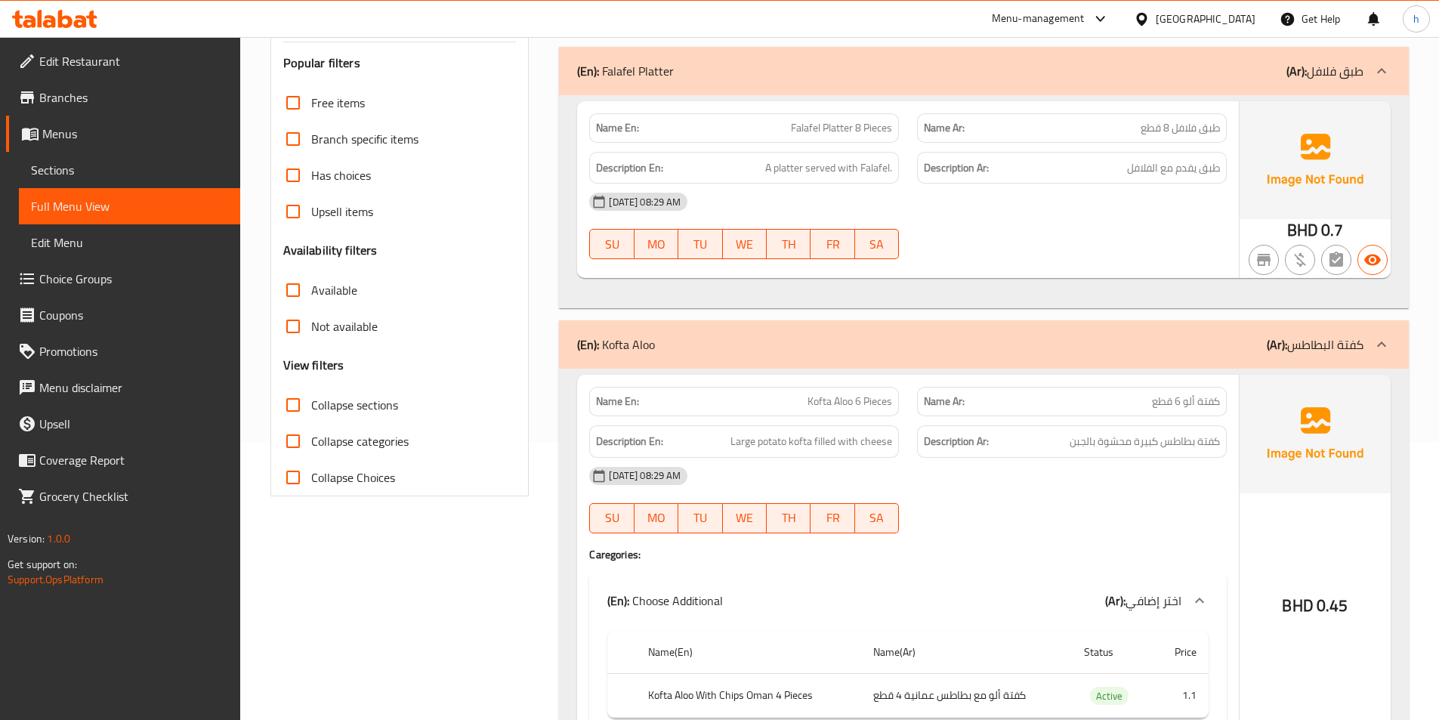
scroll to position [302, 0]
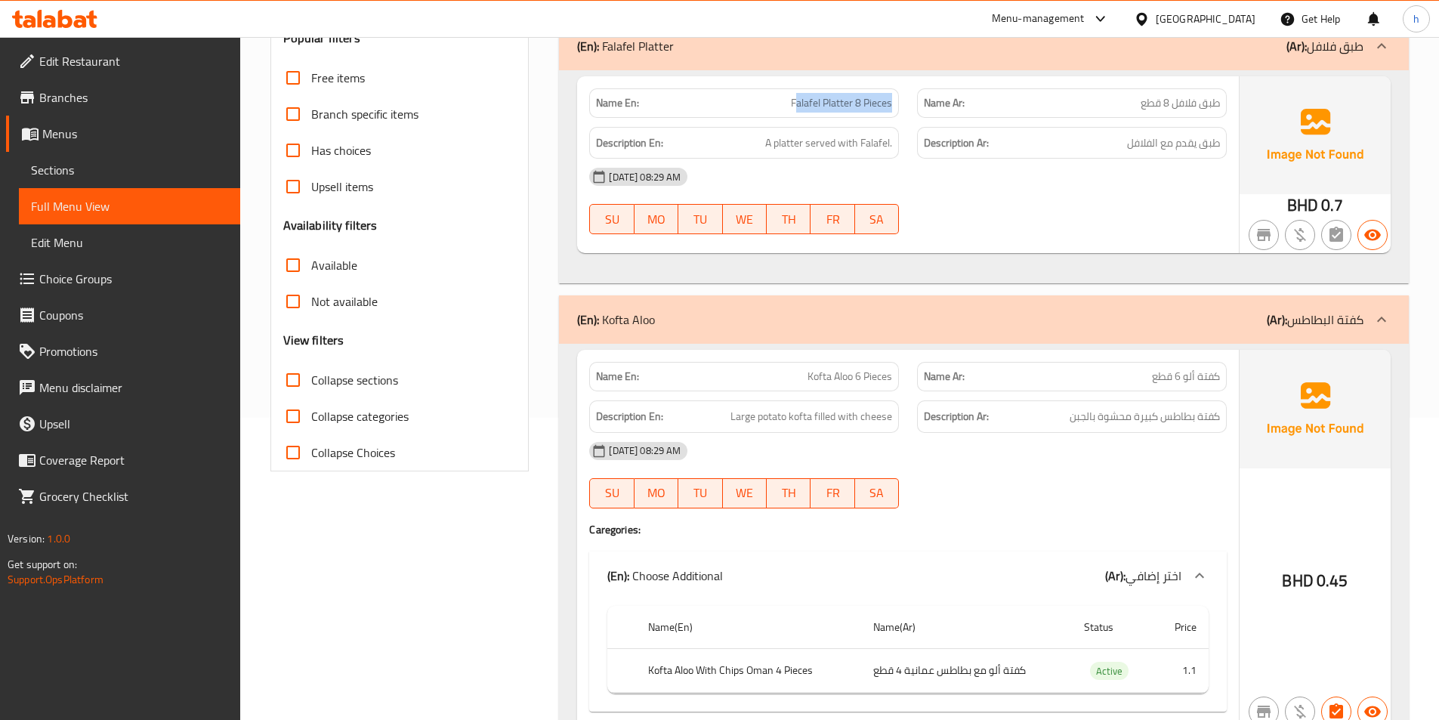
drag, startPoint x: 794, startPoint y: 100, endPoint x: 896, endPoint y: 106, distance: 102.1
click at [896, 106] on div "Name En: Falafel Platter 8 Pieces" at bounding box center [744, 102] width 310 height 29
click at [850, 110] on span "Falafel Platter 8 Pieces" at bounding box center [841, 103] width 101 height 16
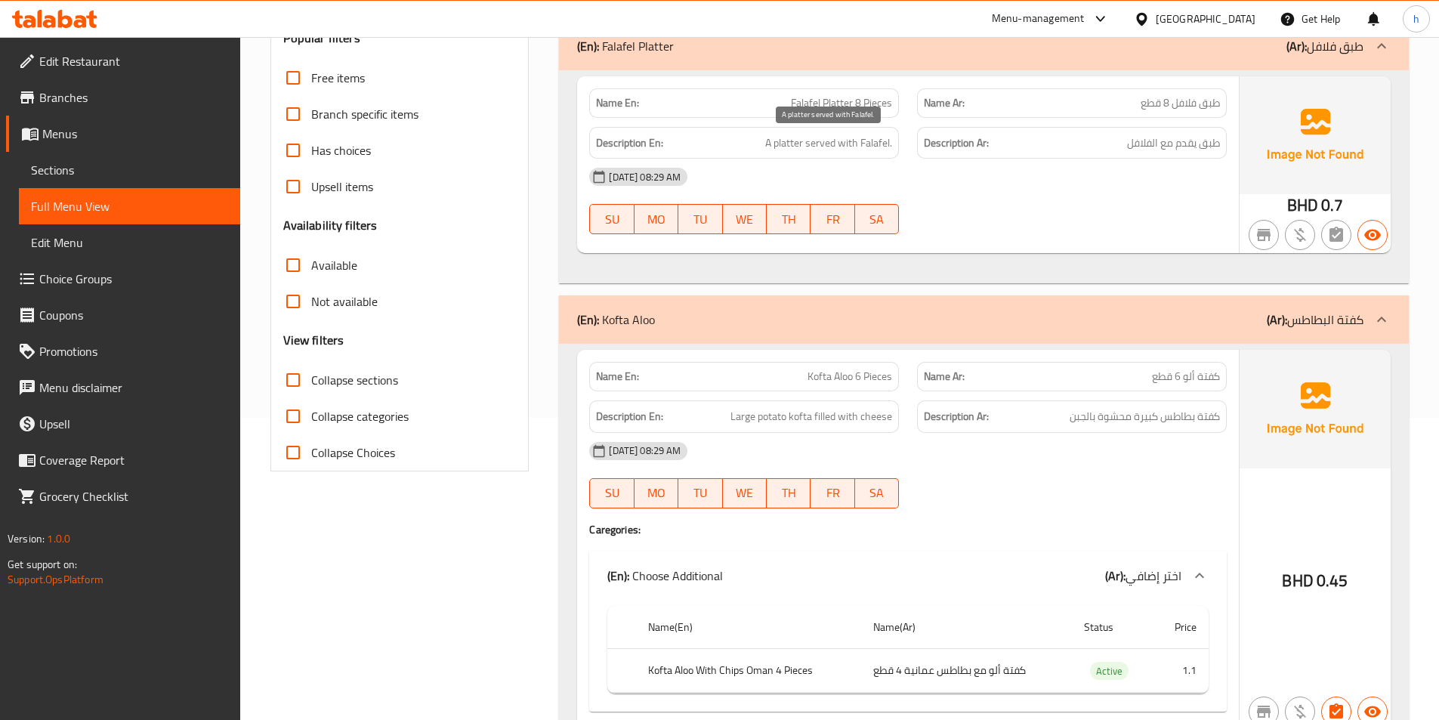
click at [875, 148] on span "A platter served with Falafel." at bounding box center [828, 143] width 127 height 19
click at [811, 104] on span "Falafel Platter 8 Pieces" at bounding box center [841, 103] width 101 height 16
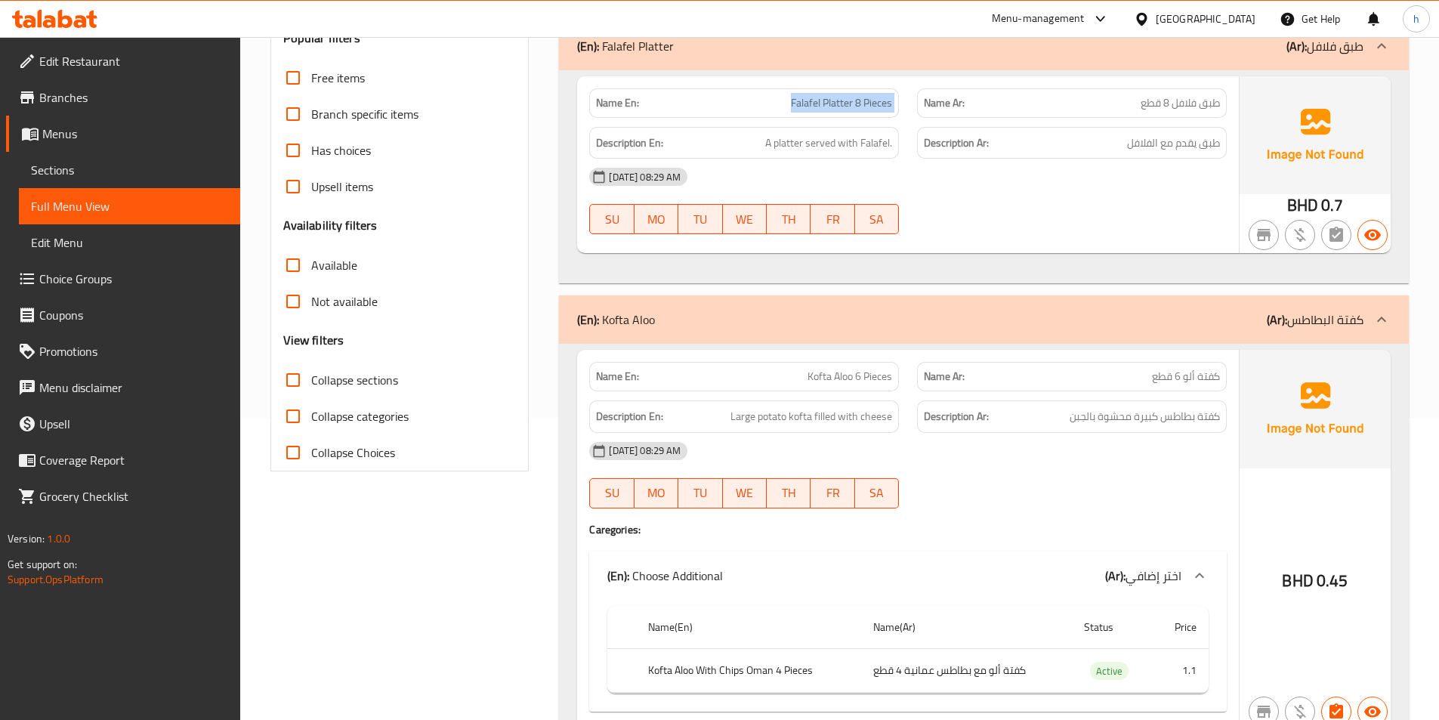
click at [811, 104] on span "Falafel Platter 8 Pieces" at bounding box center [841, 103] width 101 height 16
copy span "Falafel Platter 8 Pieces"
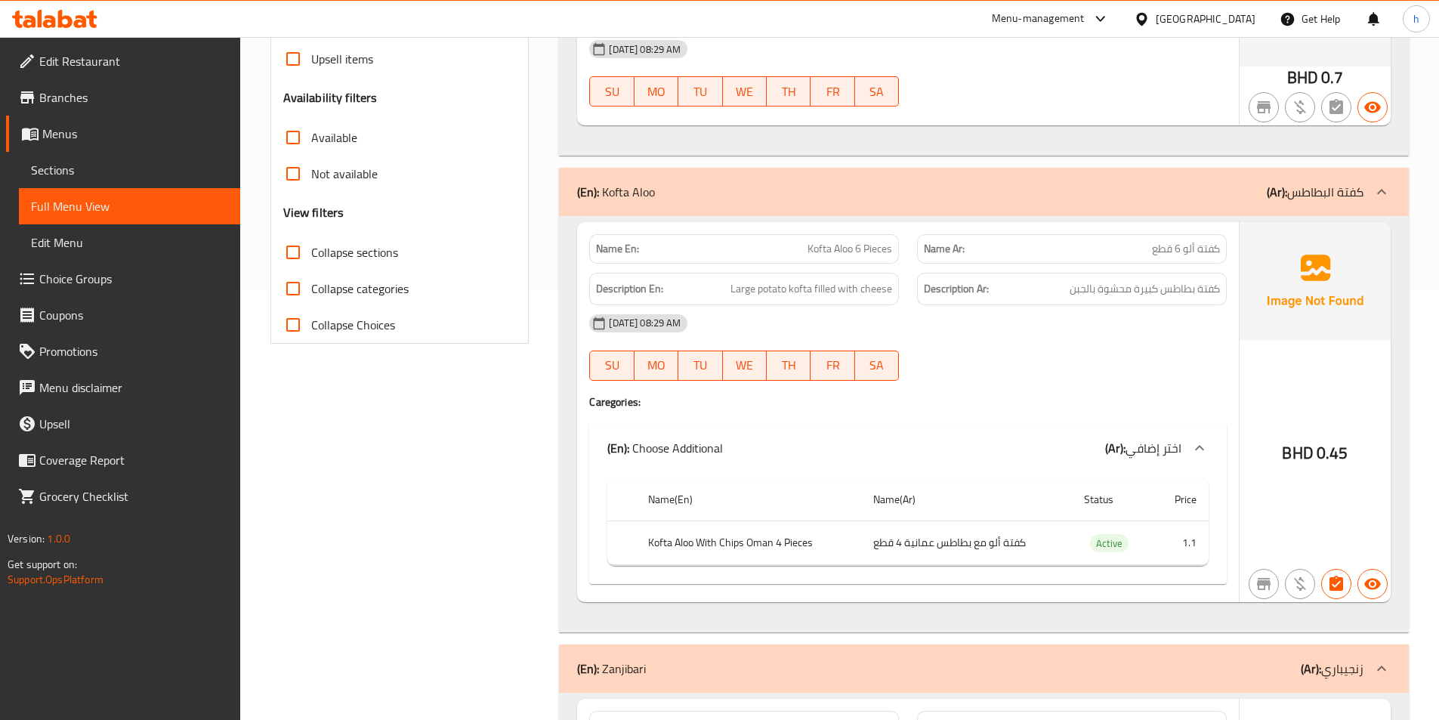
scroll to position [453, 0]
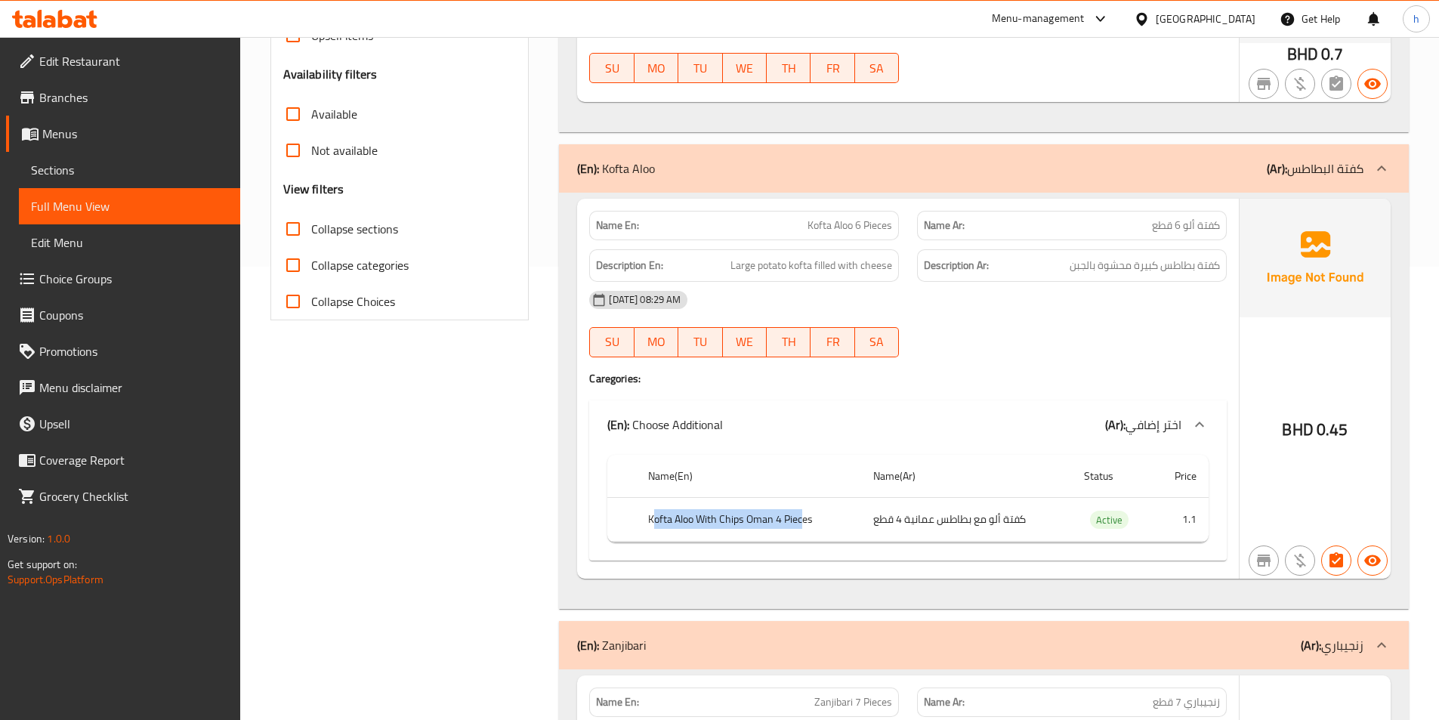
drag, startPoint x: 652, startPoint y: 521, endPoint x: 803, endPoint y: 520, distance: 150.3
click at [803, 520] on th "Kofta Aloo With Chips Oman 4 Pieces" at bounding box center [748, 519] width 225 height 45
click at [113, 270] on span "Choice Groups" at bounding box center [133, 279] width 189 height 18
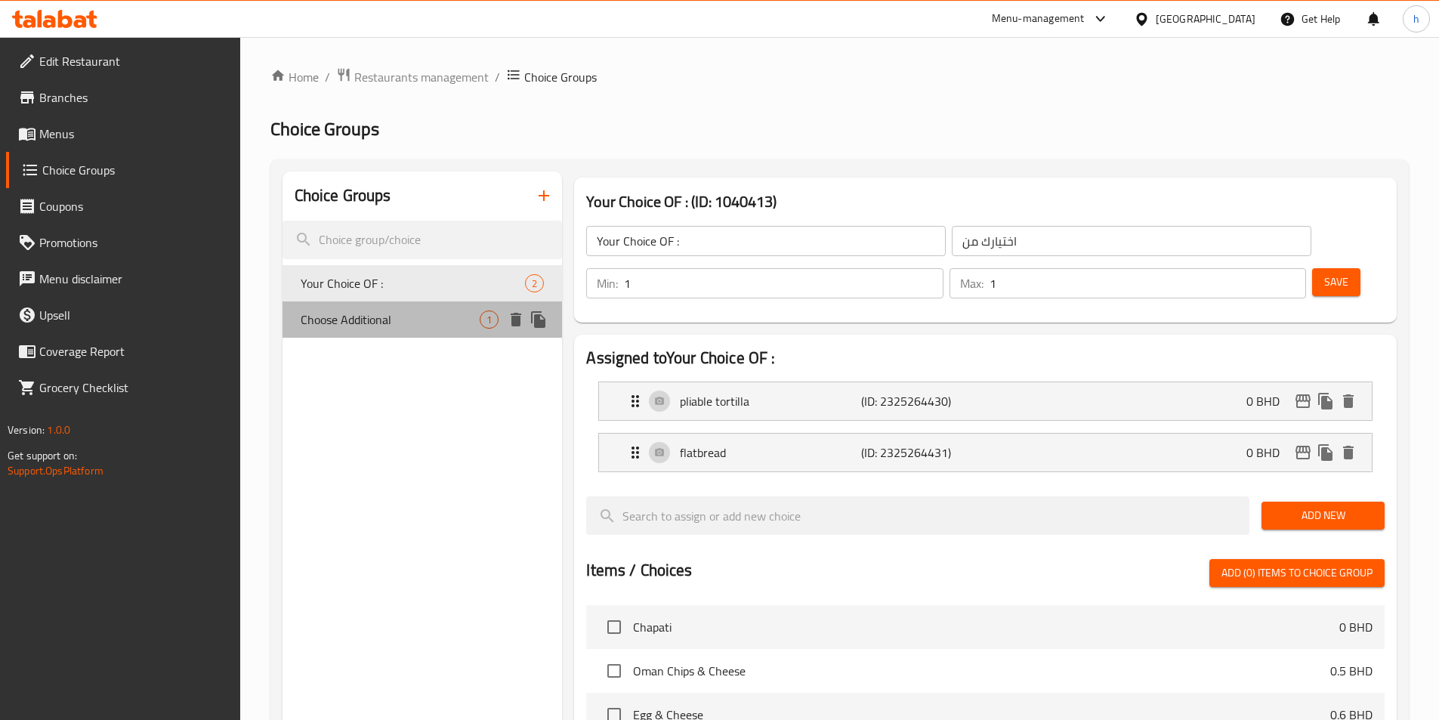
click at [406, 323] on span "Choose Additional" at bounding box center [391, 319] width 180 height 18
type input "Choose Additional"
type input "اختر إضافي"
type input "0"
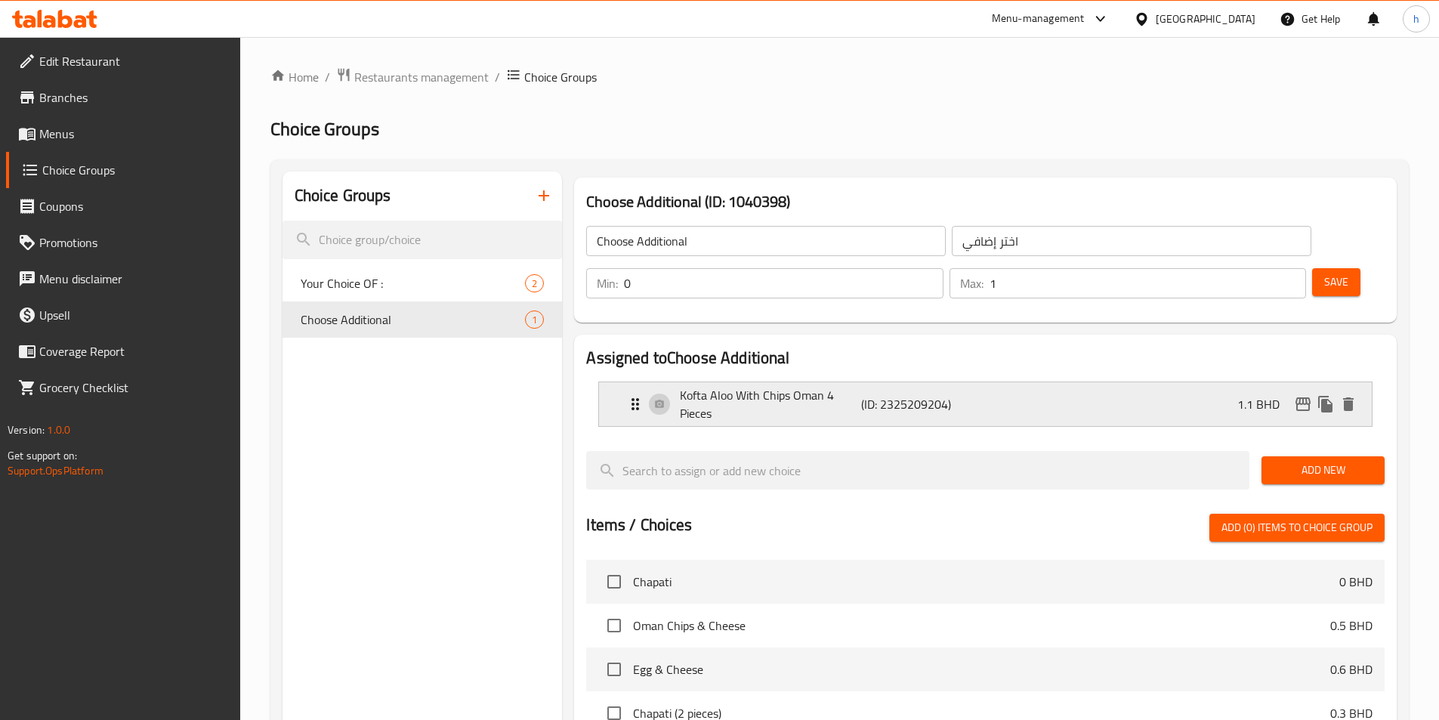
click at [819, 386] on p "Kofta Aloo With Chips Oman 4 Pieces" at bounding box center [770, 404] width 180 height 36
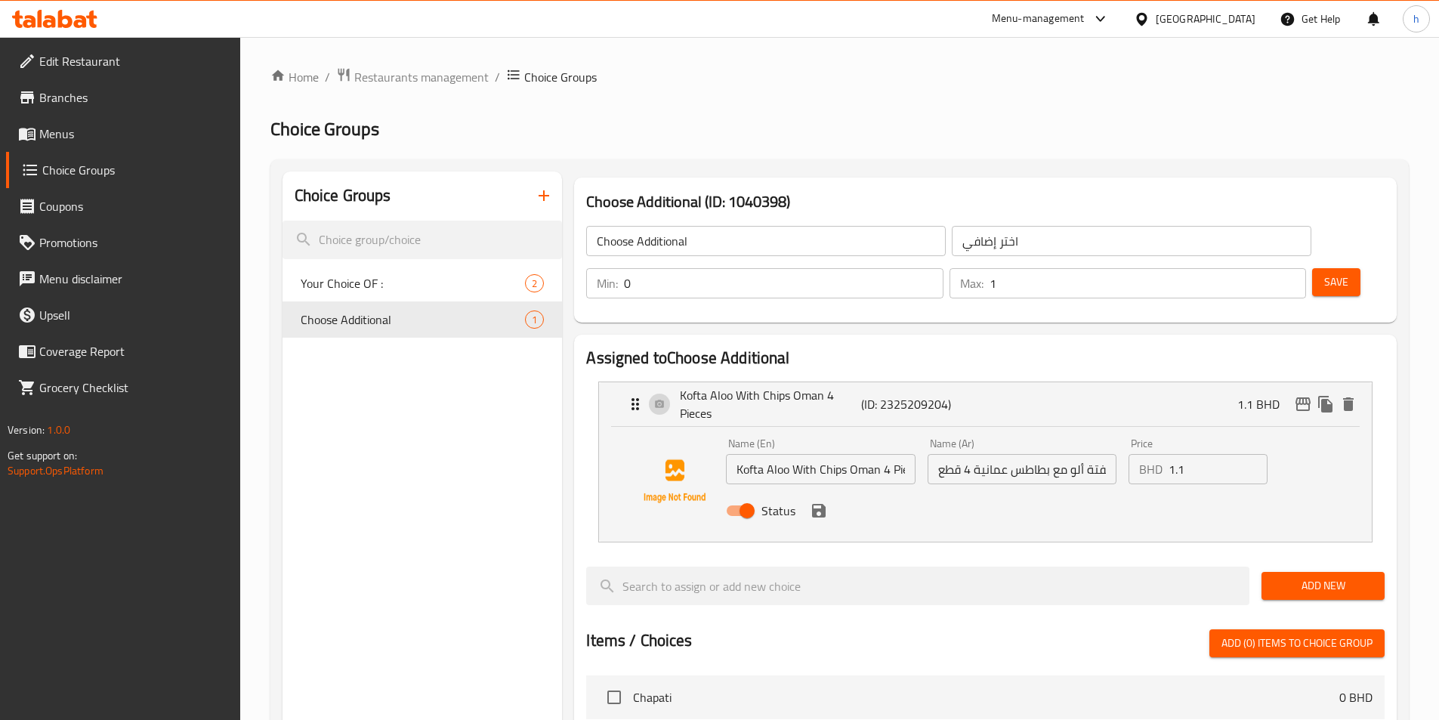
click at [1037, 454] on input "كفتة ألو مع بطاطس عمانية 4 قطع" at bounding box center [1021, 469] width 189 height 30
click at [1038, 454] on input "كفتة ألو مع بطاطس عمانية 4 قطع" at bounding box center [1021, 469] width 189 height 30
click at [1049, 454] on input "كفتة ألو مع سيبسي عمانية 4 قطع" at bounding box center [1021, 469] width 189 height 30
drag, startPoint x: 975, startPoint y: 427, endPoint x: 985, endPoint y: 430, distance: 10.1
click at [985, 454] on input "كفتة ألو مع شيبسي عمانية 4 قطع" at bounding box center [1021, 469] width 189 height 30
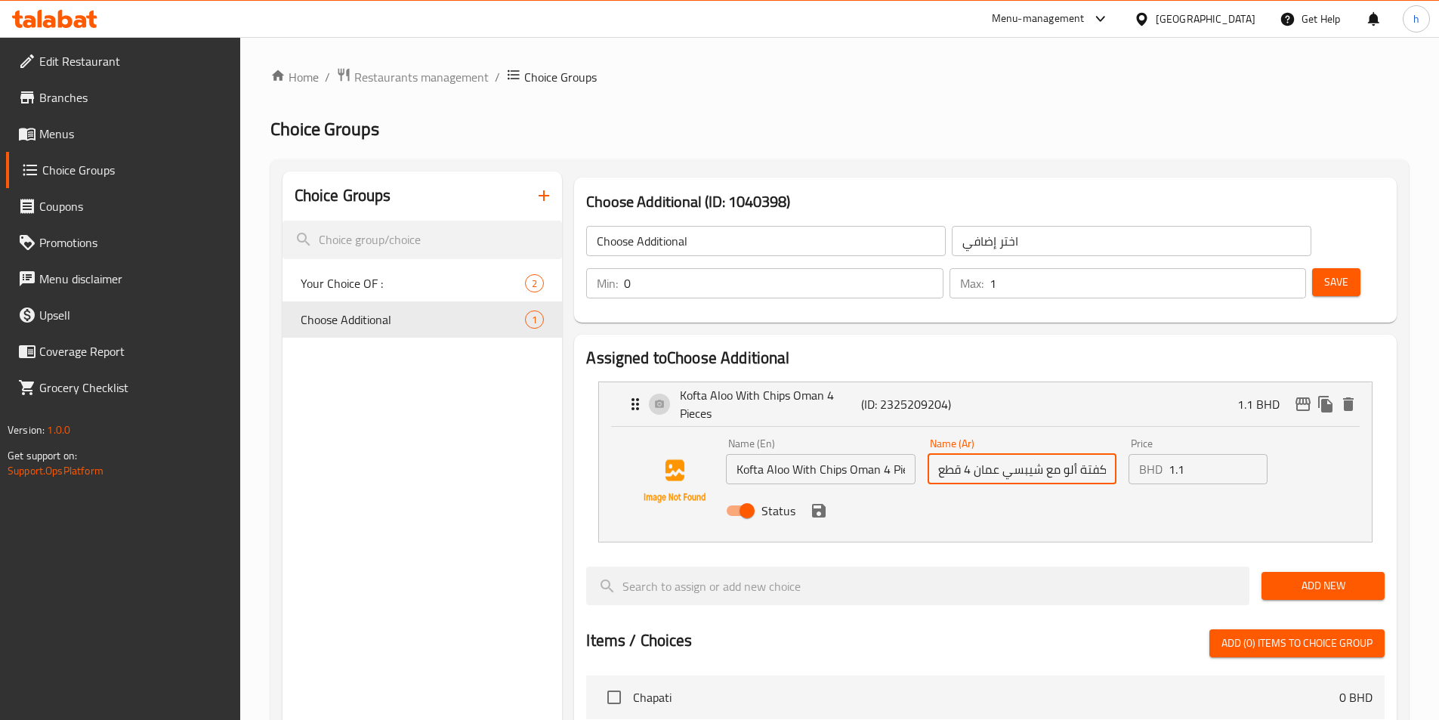
click at [828, 490] on div "Status" at bounding box center [1021, 510] width 603 height 41
drag, startPoint x: 816, startPoint y: 476, endPoint x: 912, endPoint y: 478, distance: 95.2
click at [817, 501] on icon "save" at bounding box center [819, 510] width 18 height 18
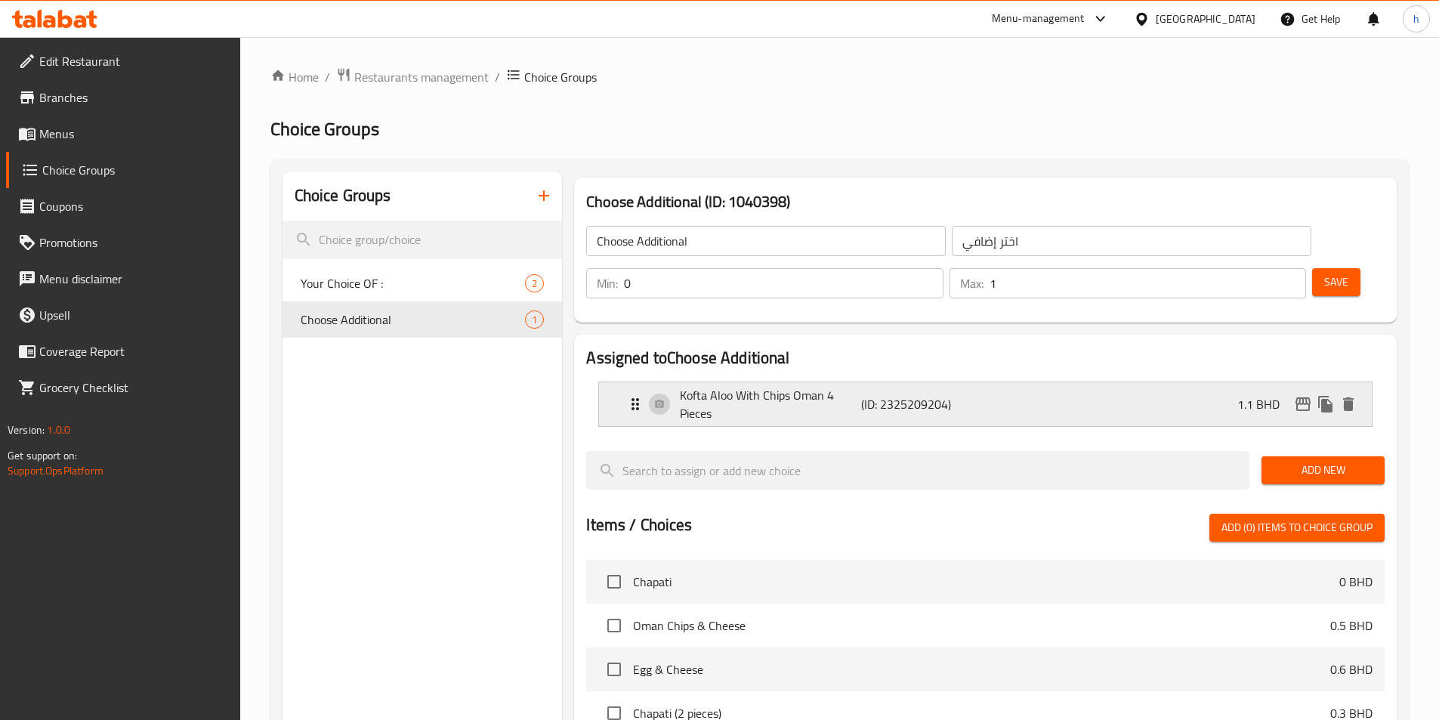
type input "كفتة ألو مع شيبسي عمان 4 قطع"
click at [1330, 265] on div "Save" at bounding box center [1342, 283] width 66 height 36
click at [1324, 273] on span "Save" at bounding box center [1336, 282] width 24 height 19
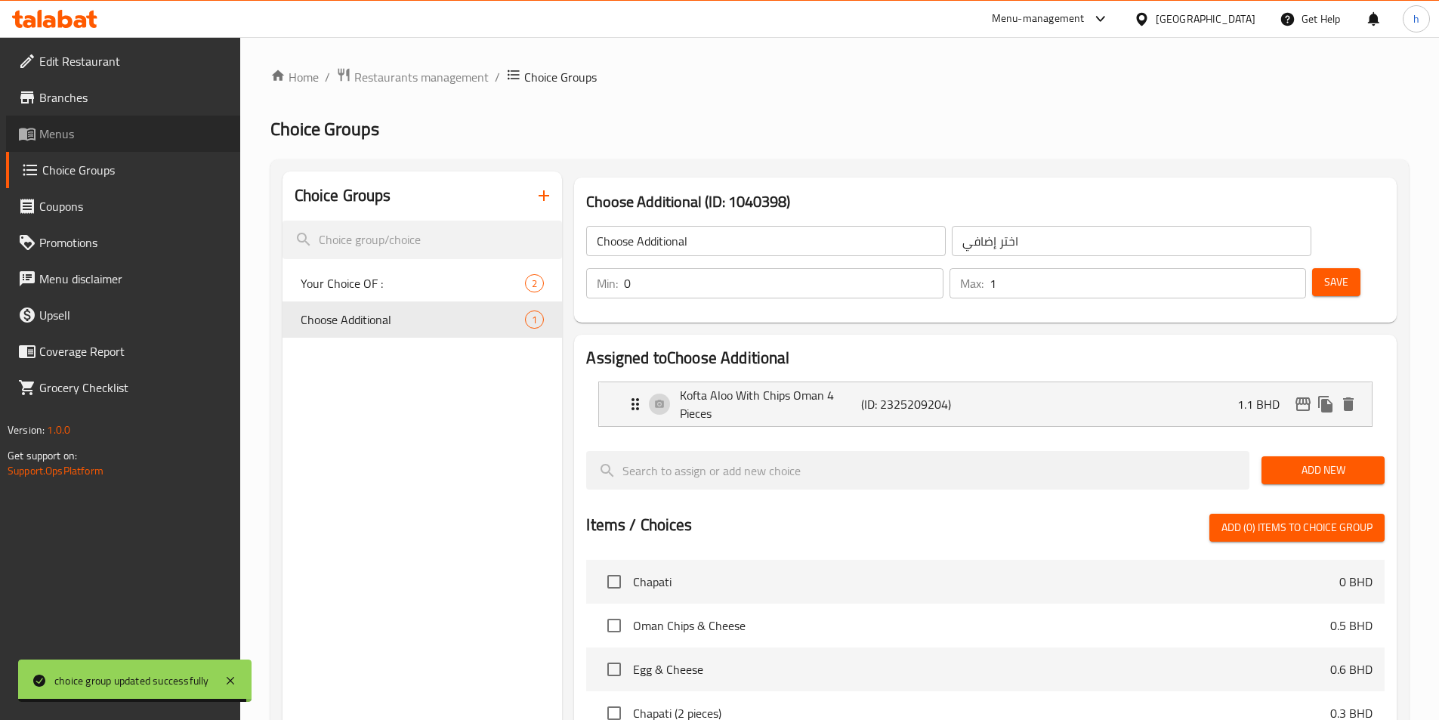
click at [114, 144] on link "Menus" at bounding box center [123, 134] width 234 height 36
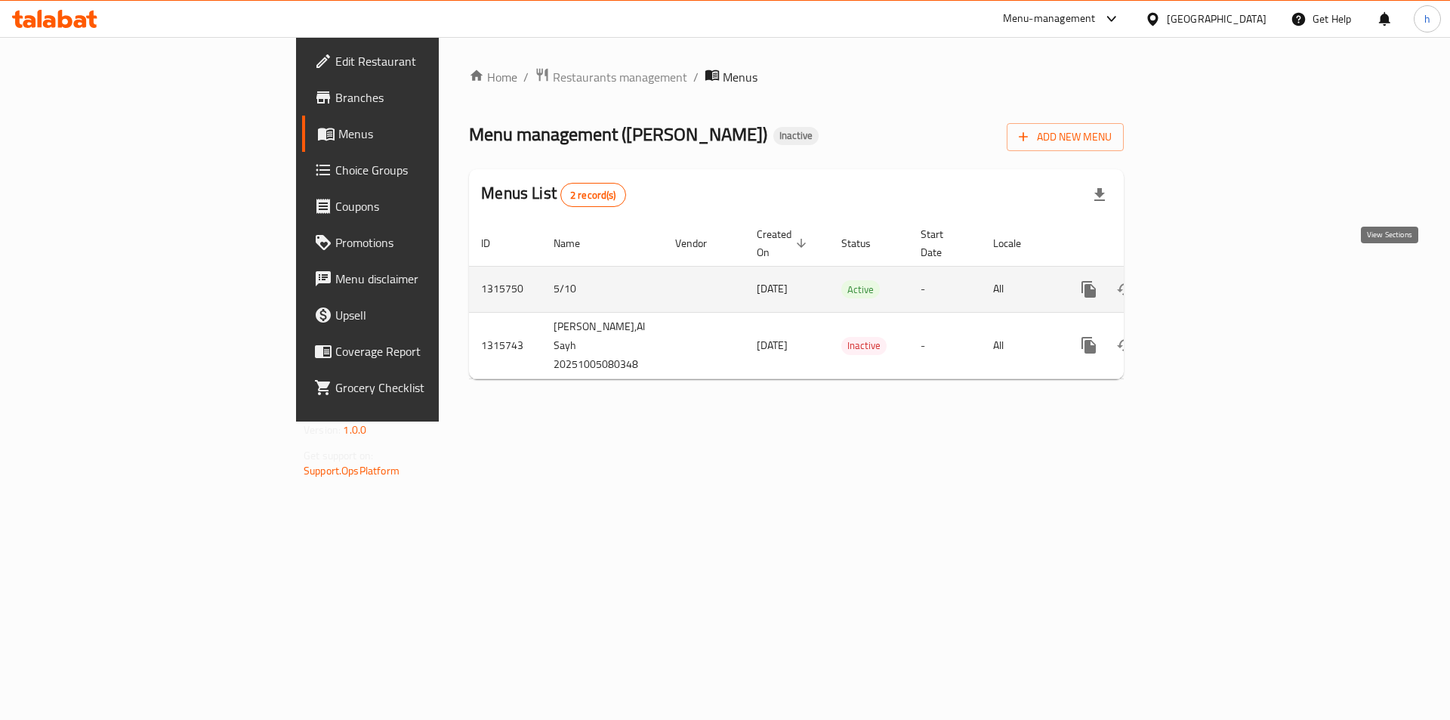
click at [1207, 280] on icon "enhanced table" at bounding box center [1198, 289] width 18 height 18
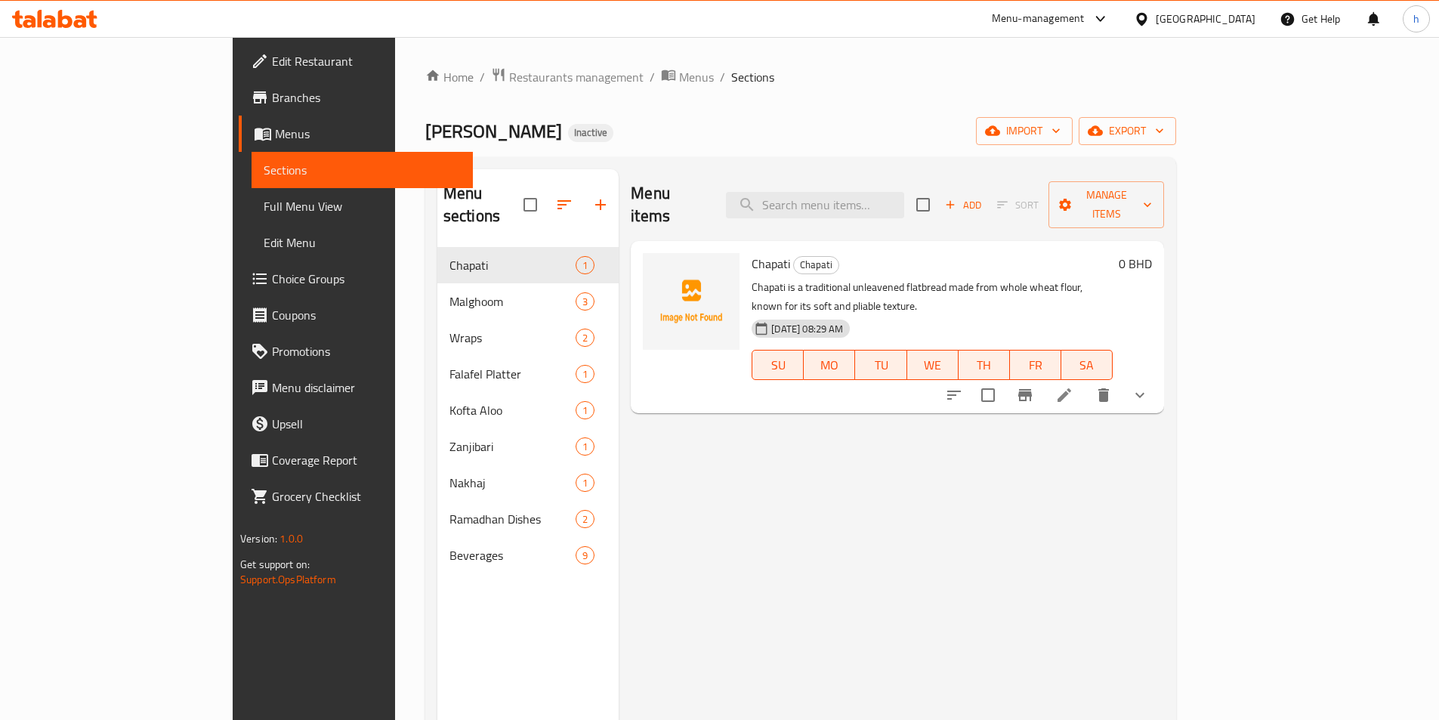
click at [264, 198] on span "Full Menu View" at bounding box center [362, 206] width 197 height 18
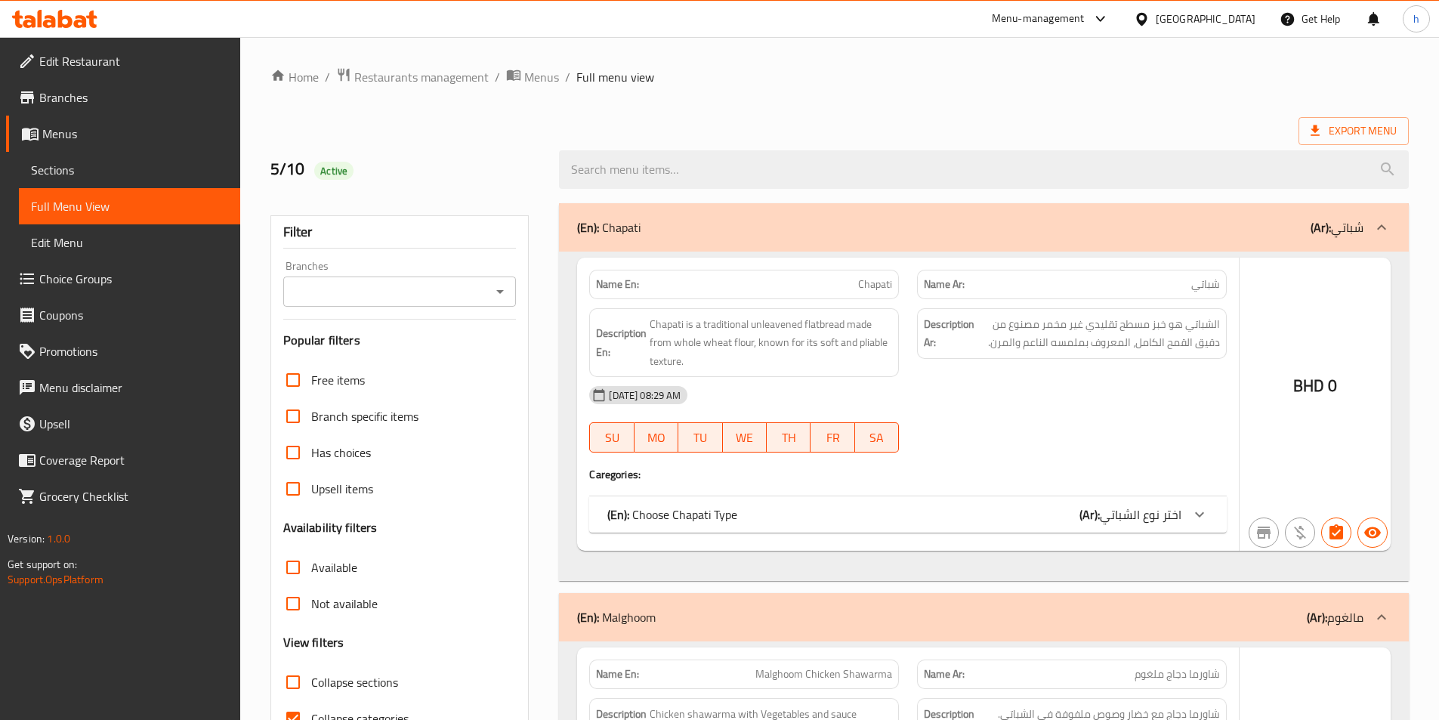
scroll to position [84, 0]
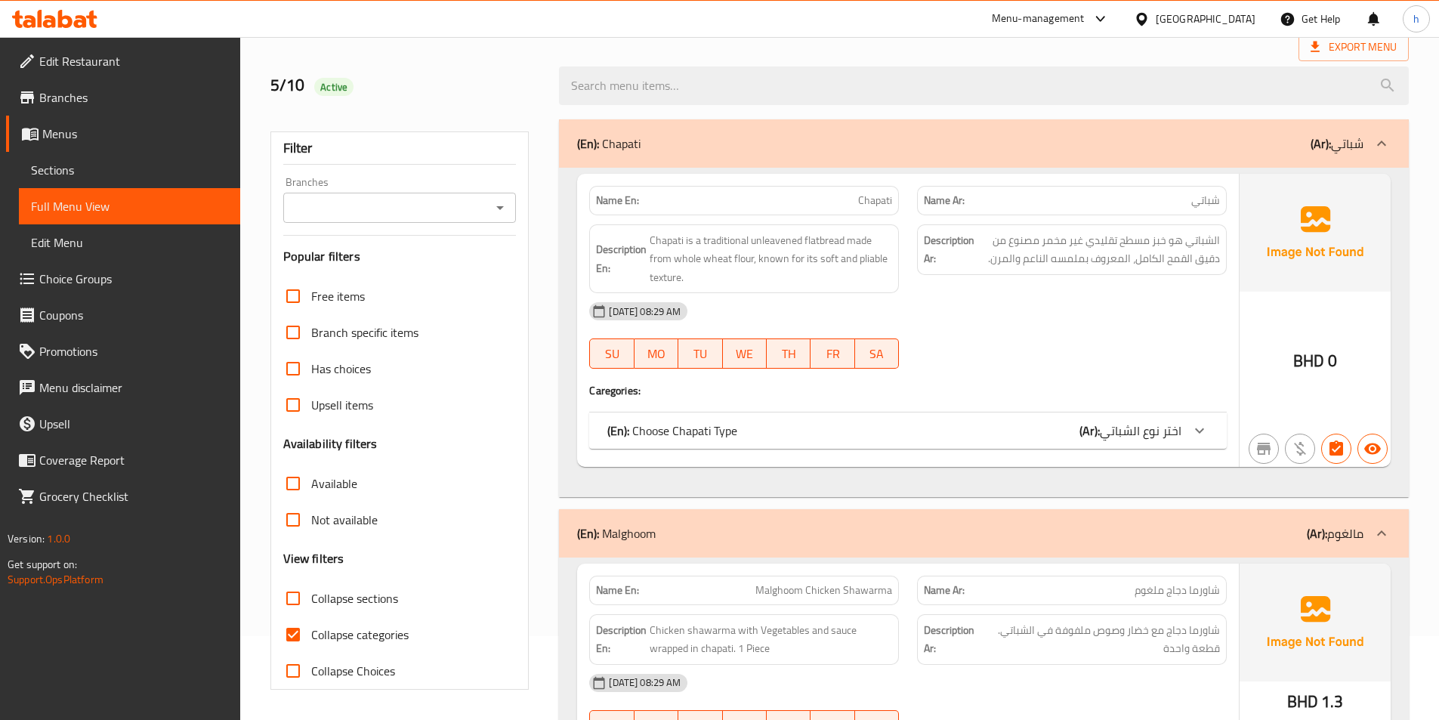
click at [301, 634] on input "Collapse categories" at bounding box center [293, 634] width 36 height 36
checkbox input "false"
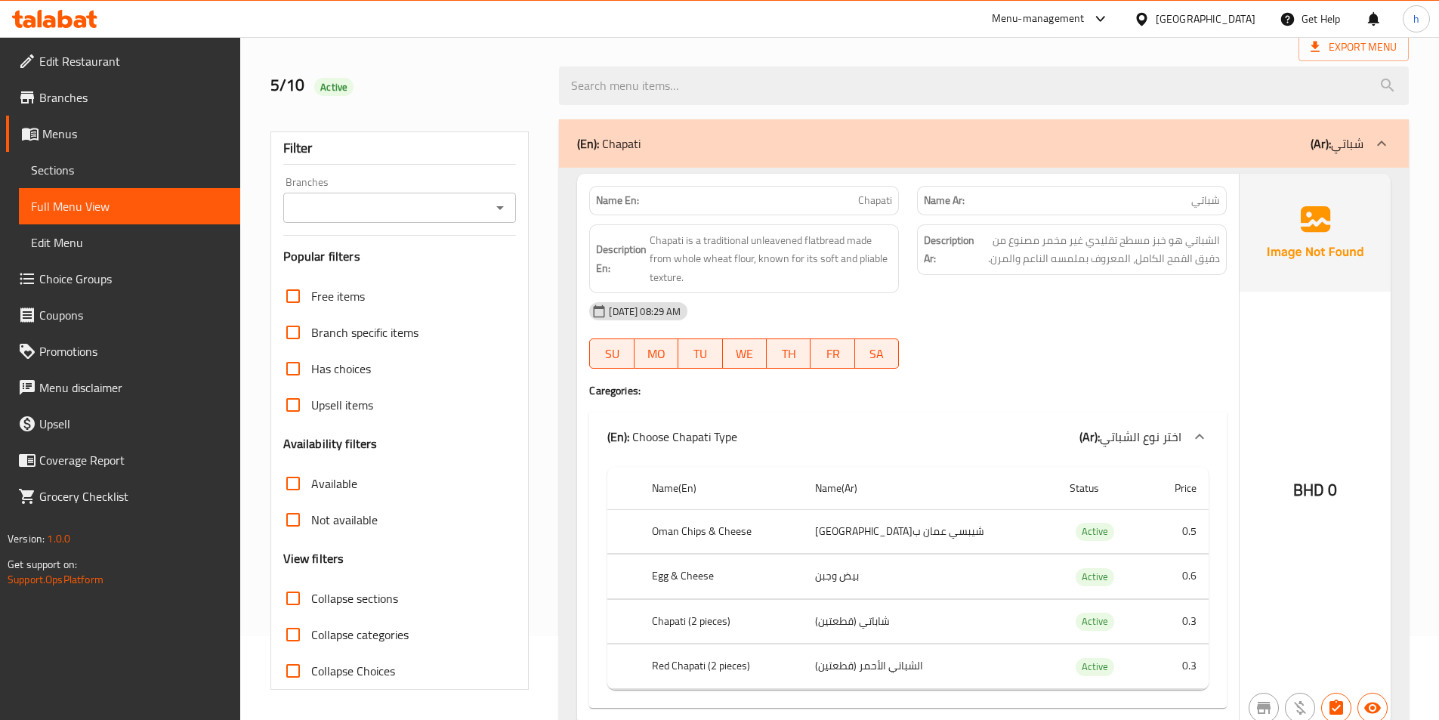
click at [1274, 160] on div "(En): Chapati (Ar): شباتي" at bounding box center [984, 143] width 850 height 48
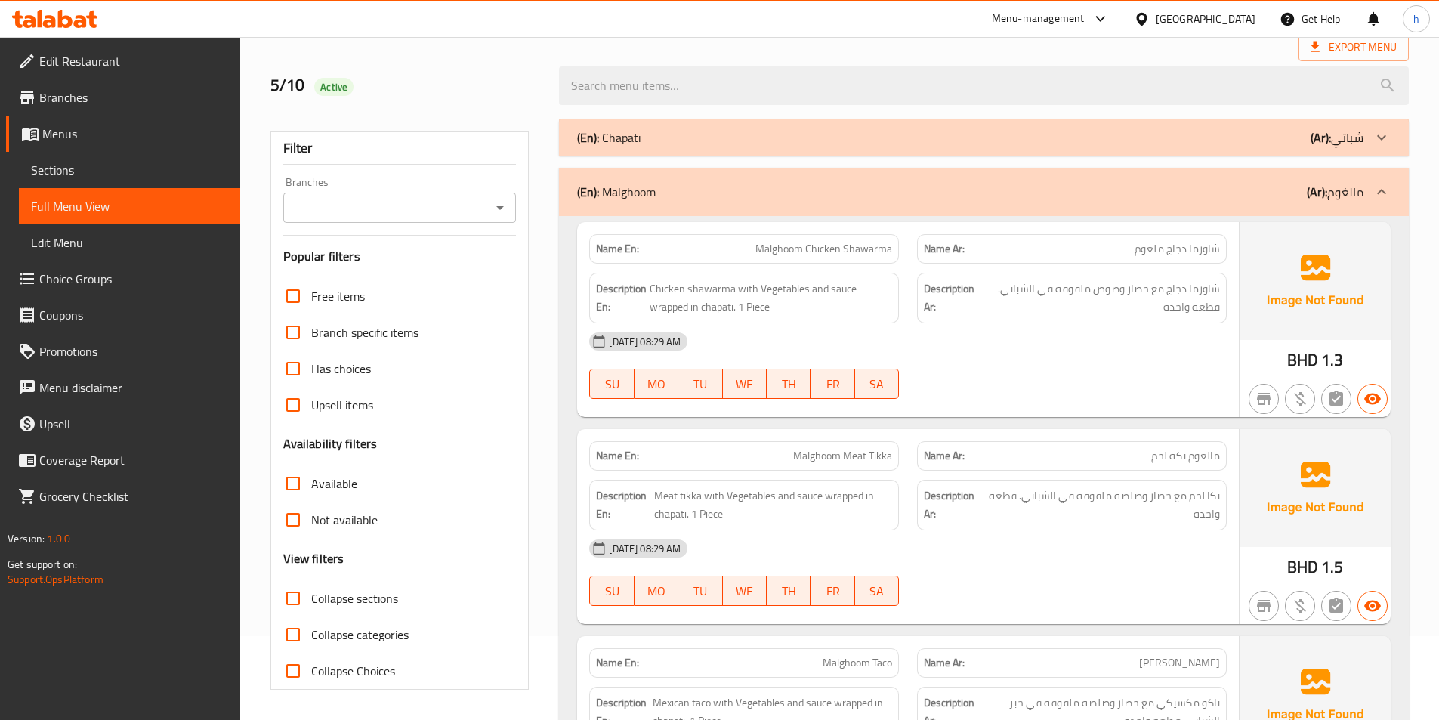
click at [1284, 184] on div "(En): Malghoom (Ar): مالغوم" at bounding box center [970, 192] width 786 height 18
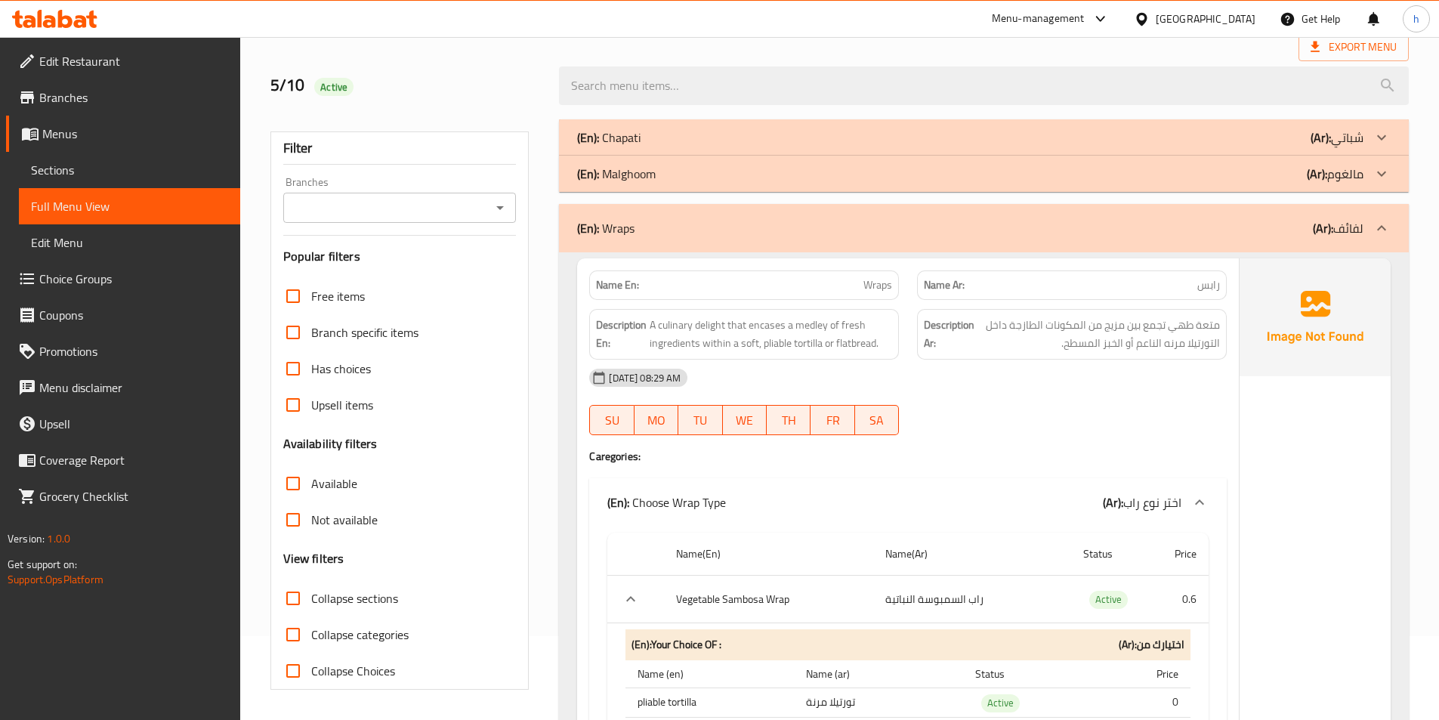
click at [1317, 228] on b "(Ar):" at bounding box center [1323, 228] width 20 height 23
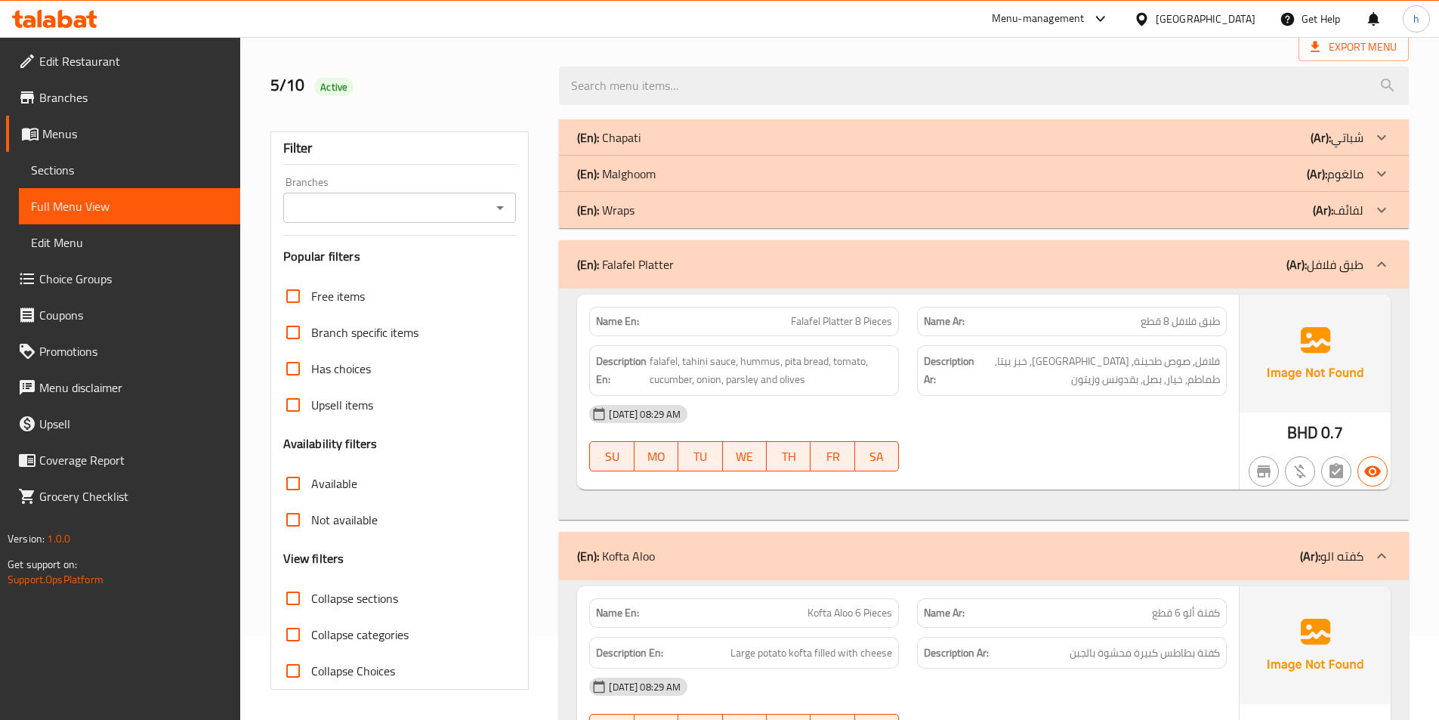
click at [1318, 221] on div "(En): Wraps (Ar): لفائف" at bounding box center [984, 210] width 850 height 36
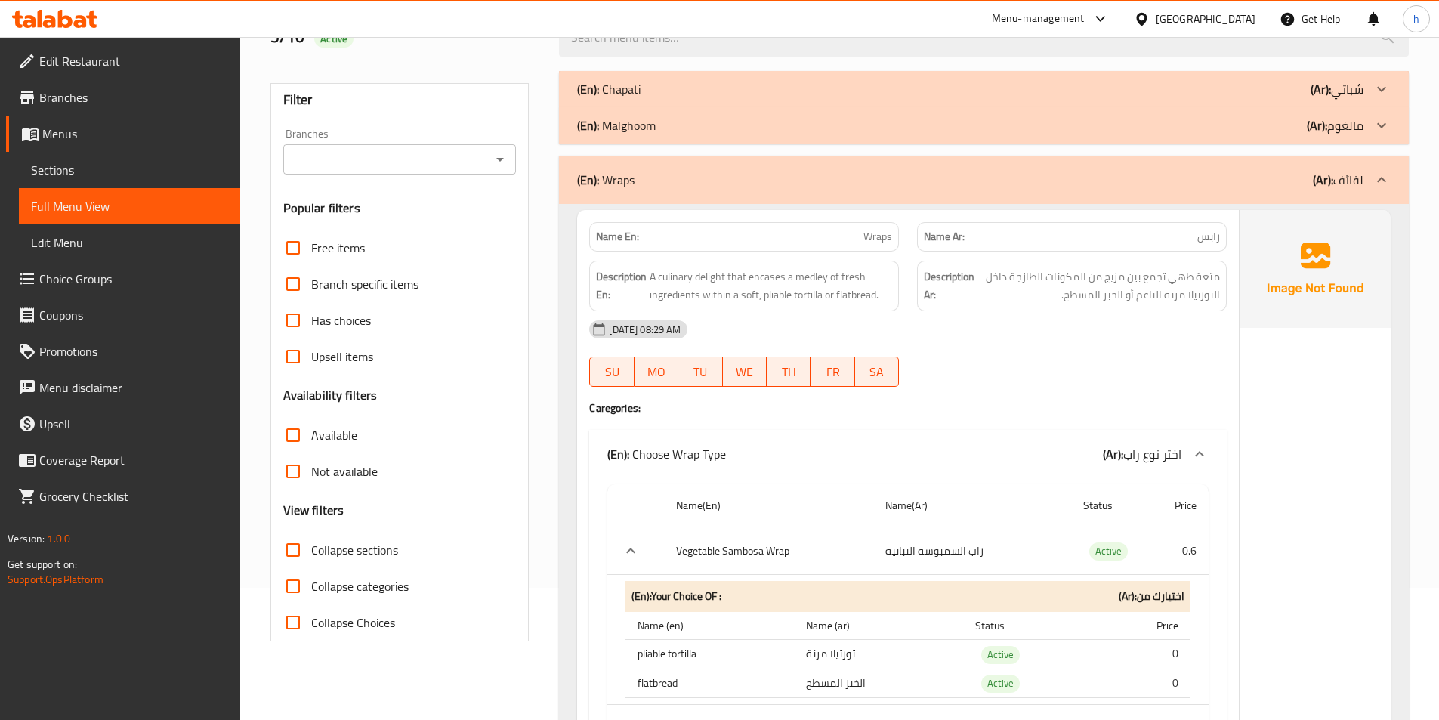
scroll to position [159, 0]
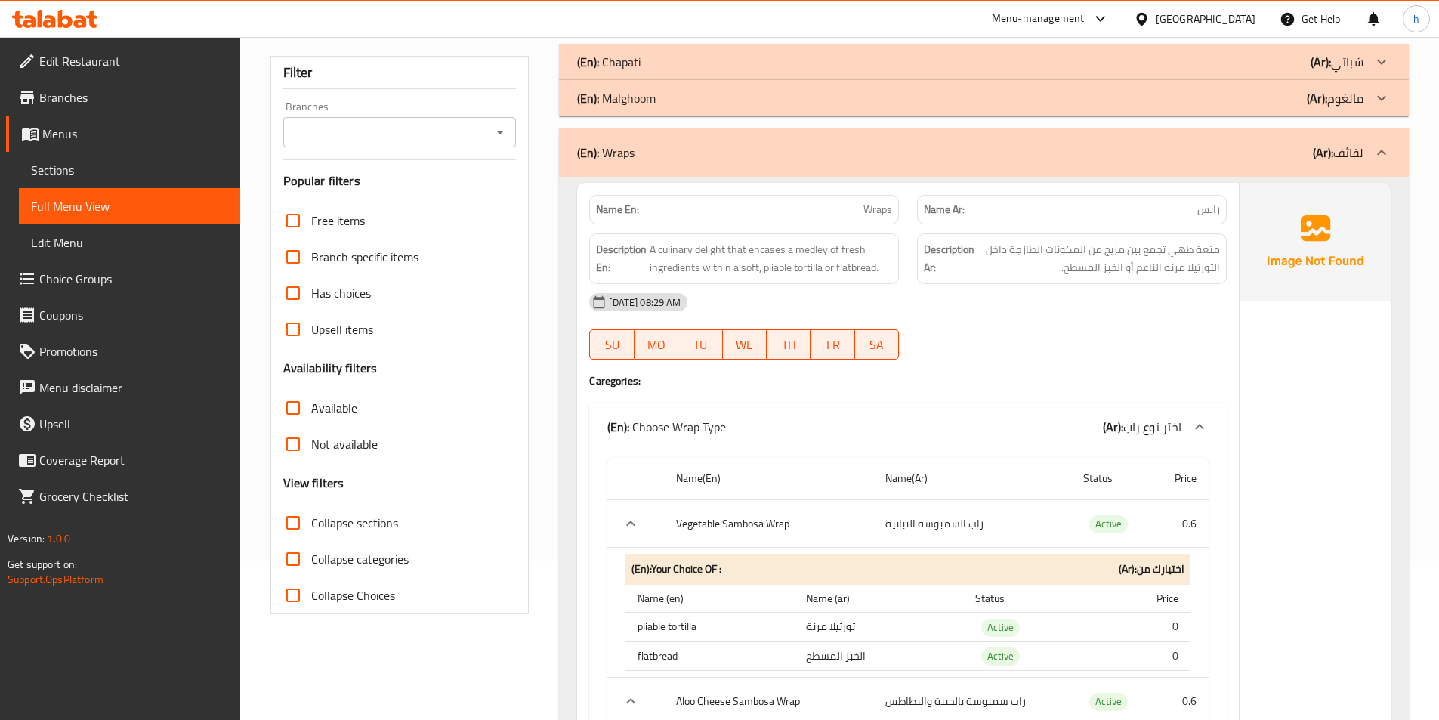
click at [1291, 154] on div "(En): Wraps (Ar): لفائف" at bounding box center [970, 152] width 786 height 18
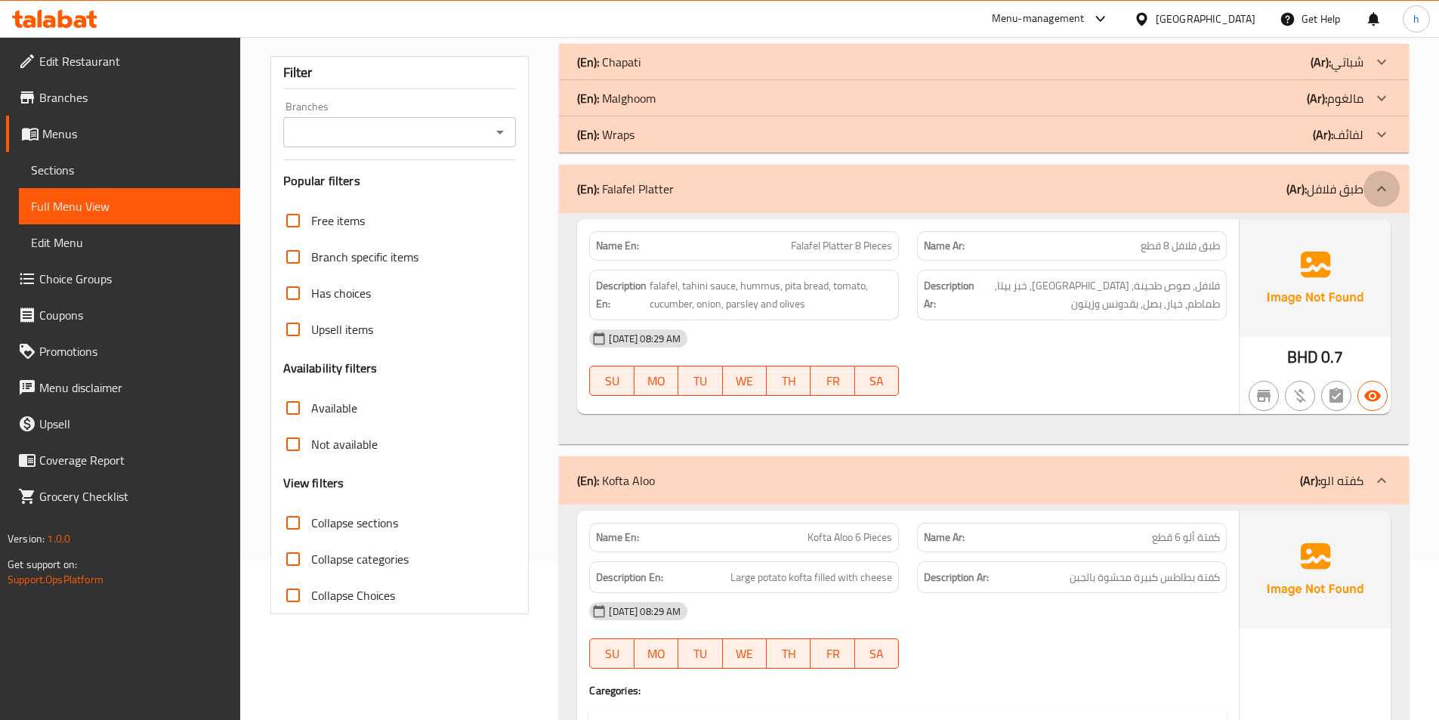
click at [1387, 187] on icon at bounding box center [1381, 189] width 18 height 18
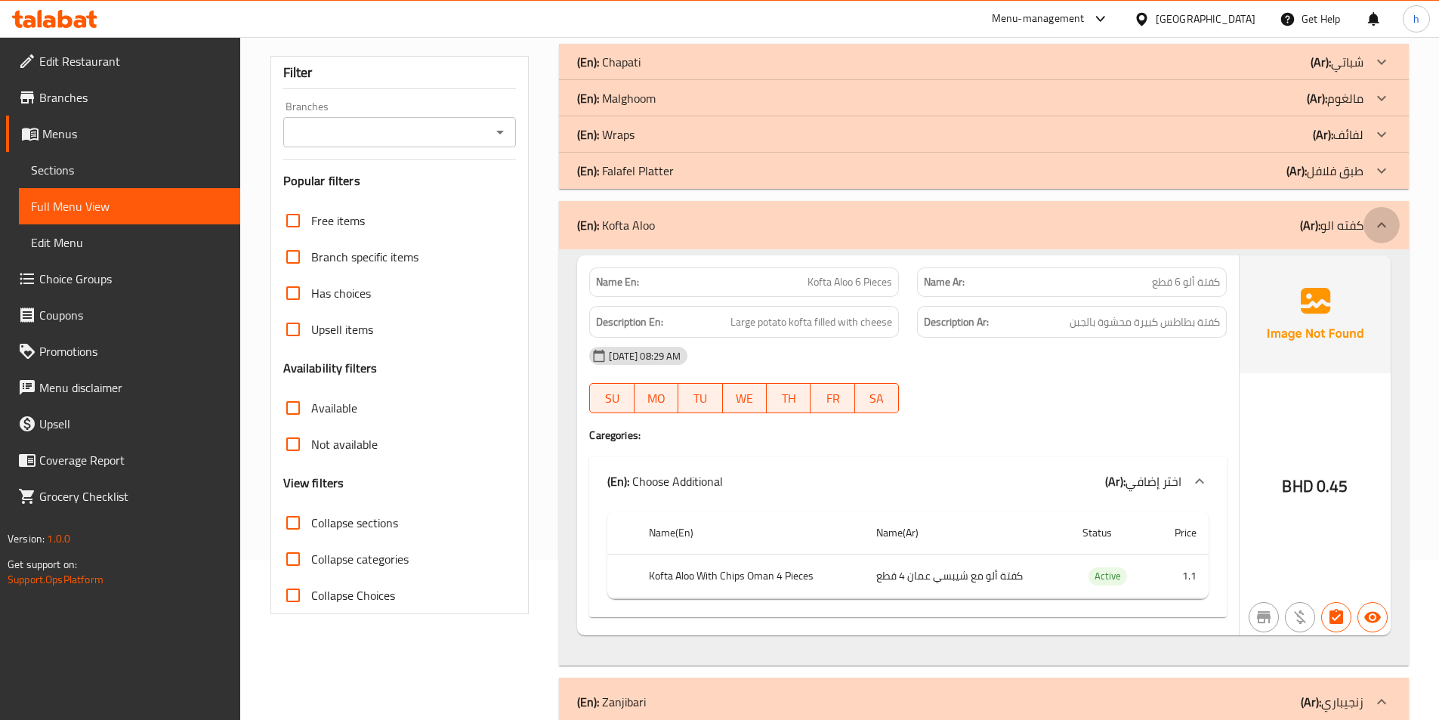
click at [1381, 226] on icon at bounding box center [1381, 225] width 18 height 18
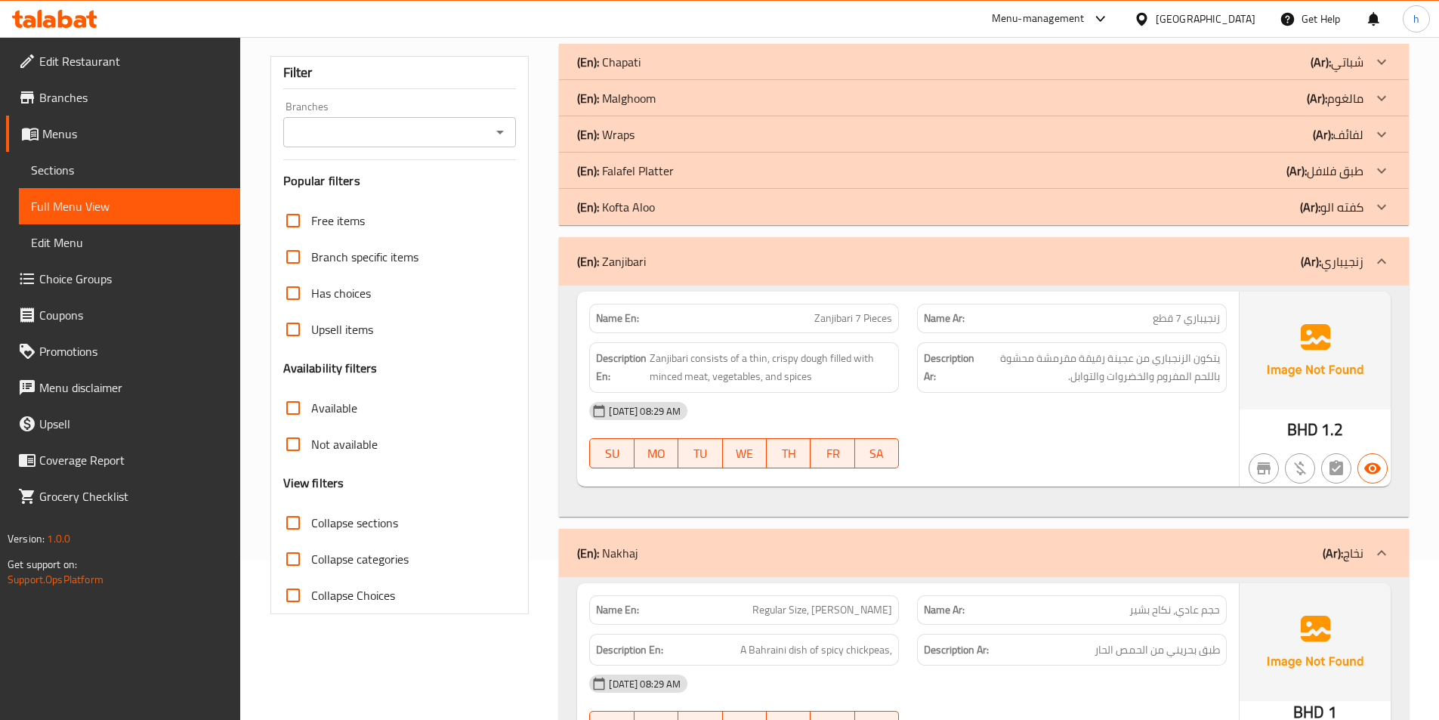
click at [1344, 203] on p "(Ar): كفته الو" at bounding box center [1331, 207] width 63 height 18
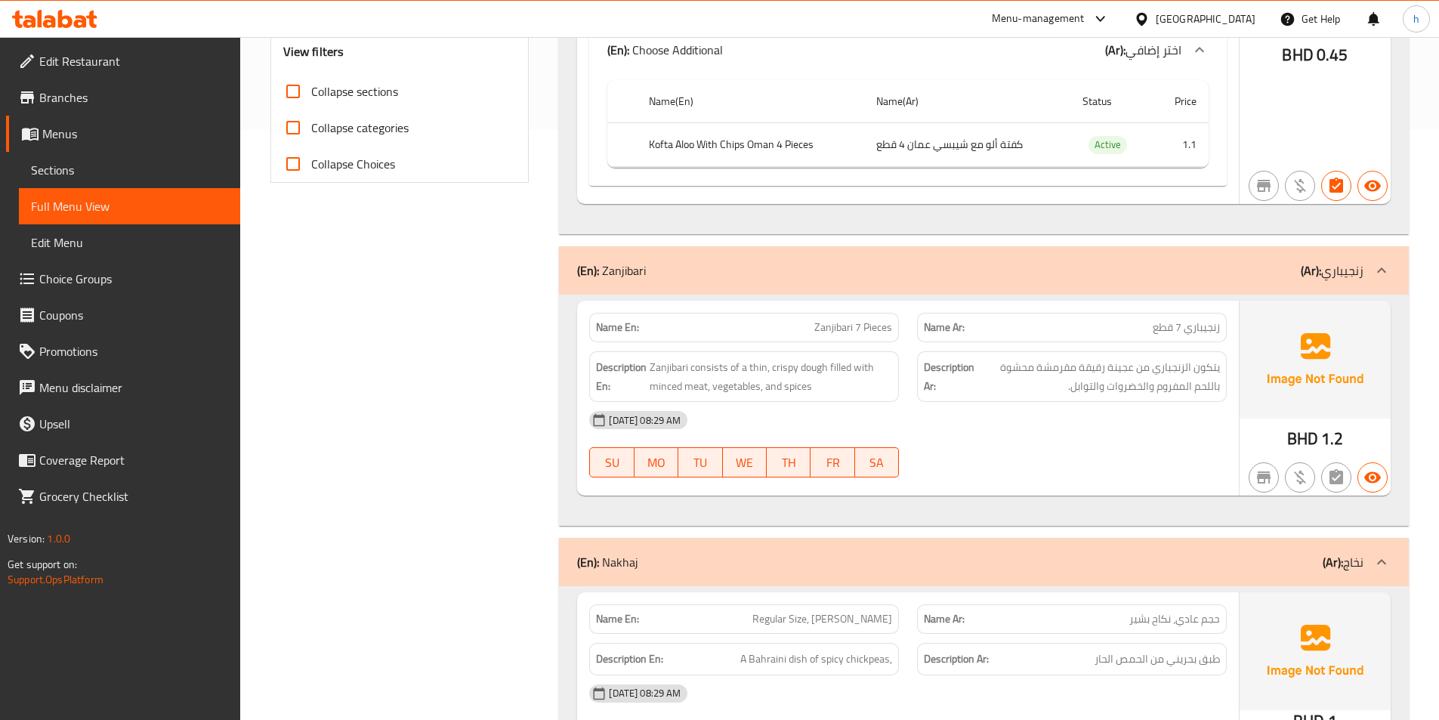
scroll to position [612, 0]
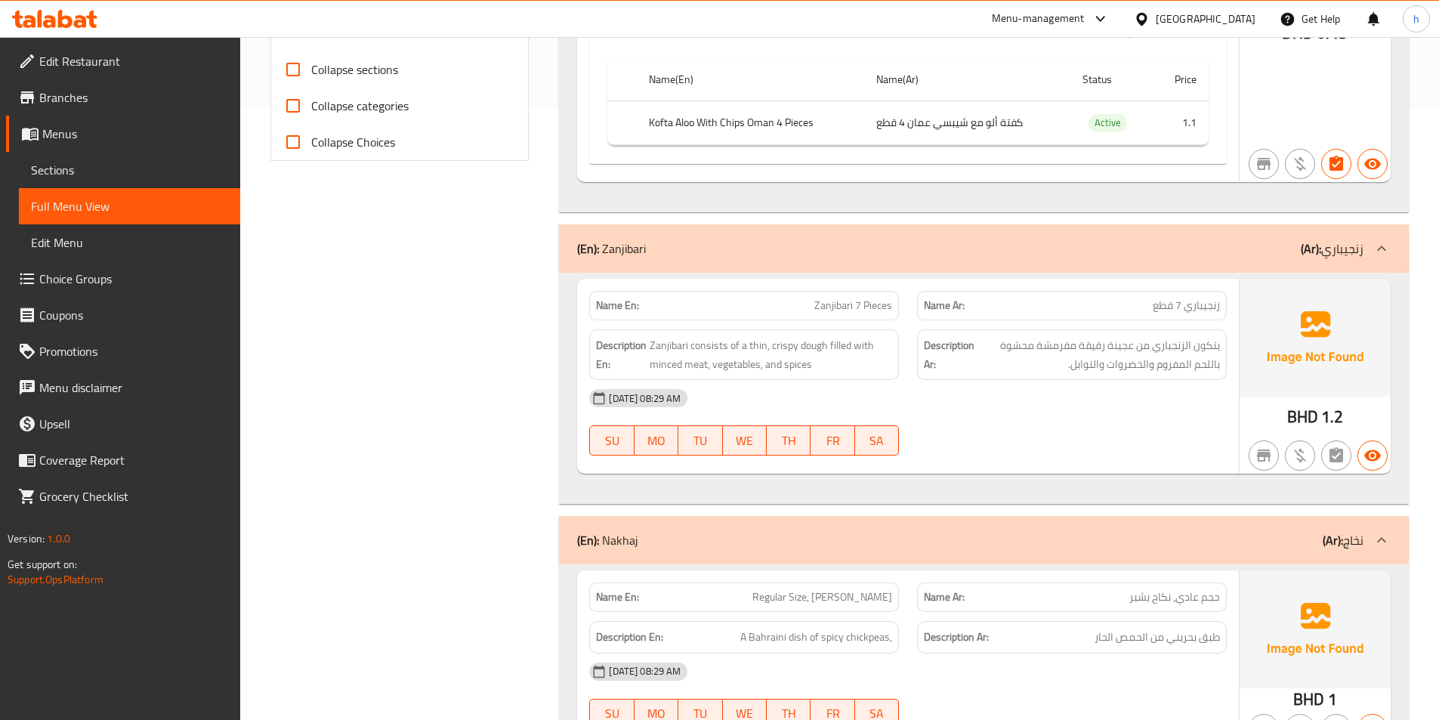
click at [844, 304] on span "Zanjibari 7 Pieces" at bounding box center [853, 306] width 78 height 16
drag, startPoint x: 864, startPoint y: 304, endPoint x: 949, endPoint y: 306, distance: 85.3
click at [949, 306] on div "Name En: Zanjibari 7 Pieces Name Ar: زنجيباري 7 قطع" at bounding box center [907, 306] width 655 height 48
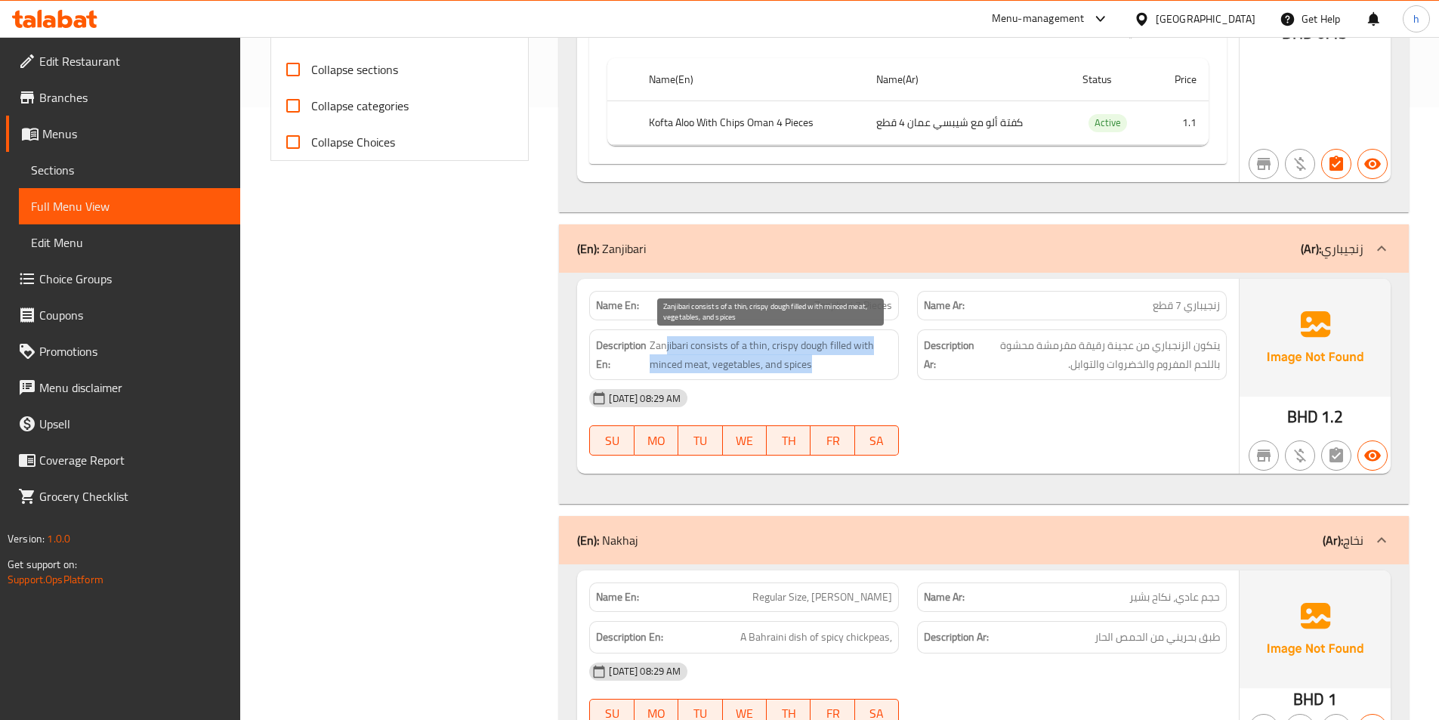
drag, startPoint x: 671, startPoint y: 351, endPoint x: 828, endPoint y: 356, distance: 156.4
click at [828, 356] on span "Zanjibari consists of a thin, crispy dough filled with minced meat, vegetables,…" at bounding box center [770, 354] width 242 height 37
click at [711, 347] on span "Zanjibari consists of a thin, crispy dough filled with minced meat, vegetables,…" at bounding box center [770, 354] width 242 height 37
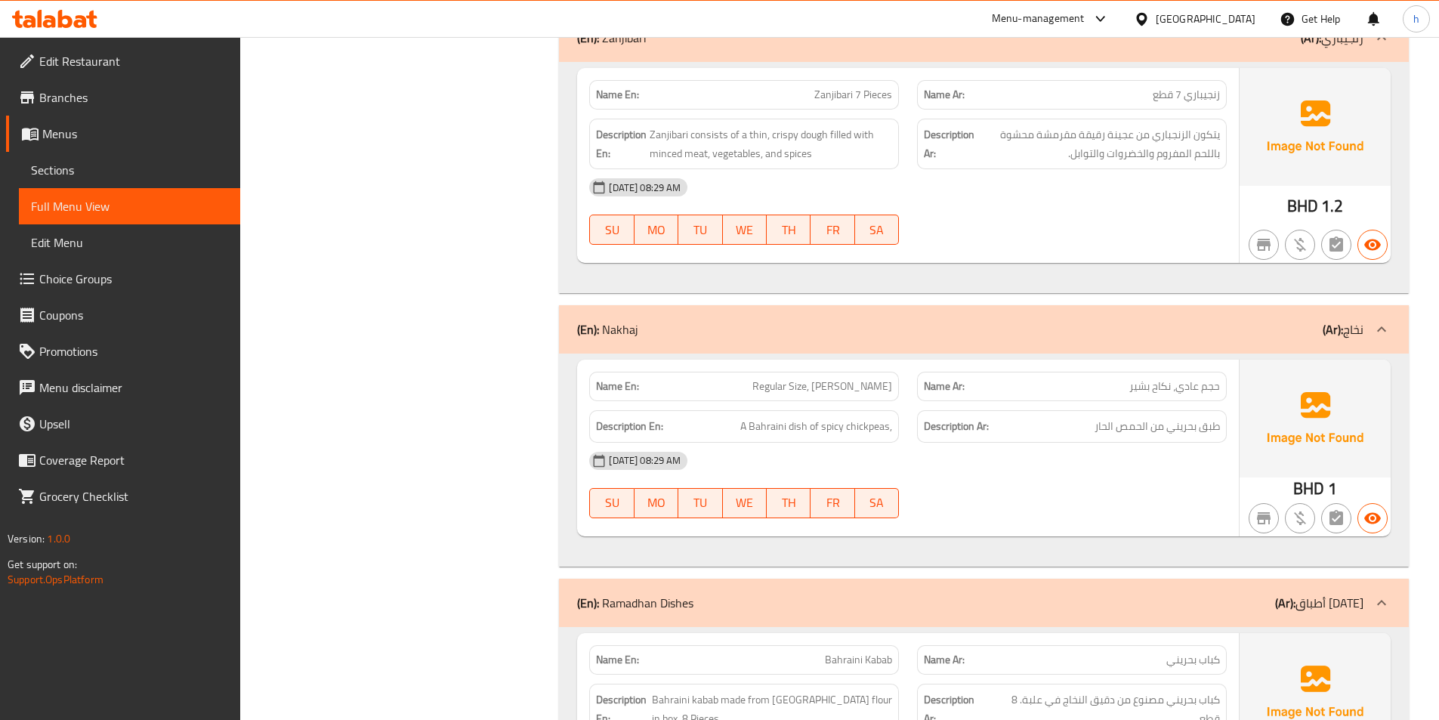
scroll to position [839, 0]
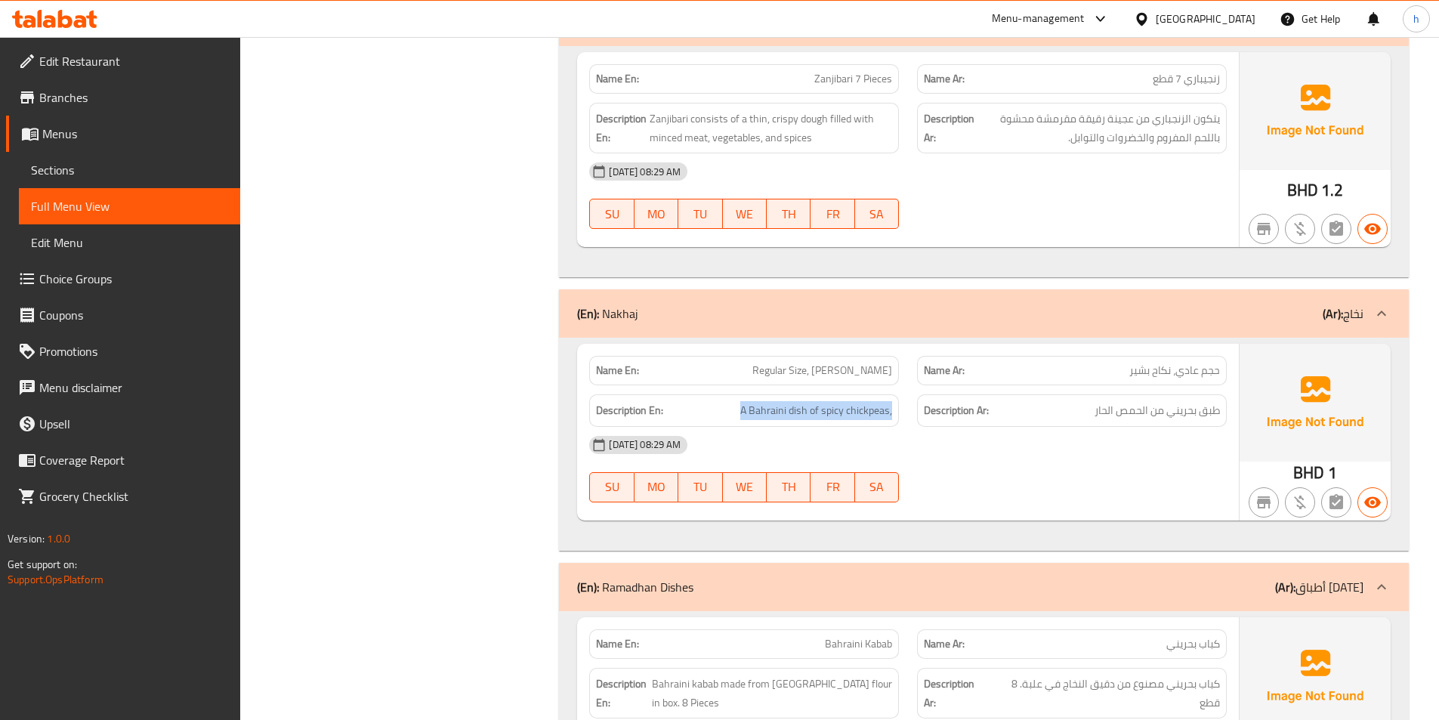
drag, startPoint x: 742, startPoint y: 411, endPoint x: 893, endPoint y: 412, distance: 150.3
click at [893, 412] on div "Description En: A Bahraini dish of spicy chickpeas," at bounding box center [744, 410] width 310 height 32
drag, startPoint x: 770, startPoint y: 366, endPoint x: 854, endPoint y: 372, distance: 84.7
click at [854, 372] on span "Regular Size, [PERSON_NAME]" at bounding box center [822, 370] width 140 height 16
click at [856, 371] on span "Regular Size, [PERSON_NAME]" at bounding box center [822, 370] width 140 height 16
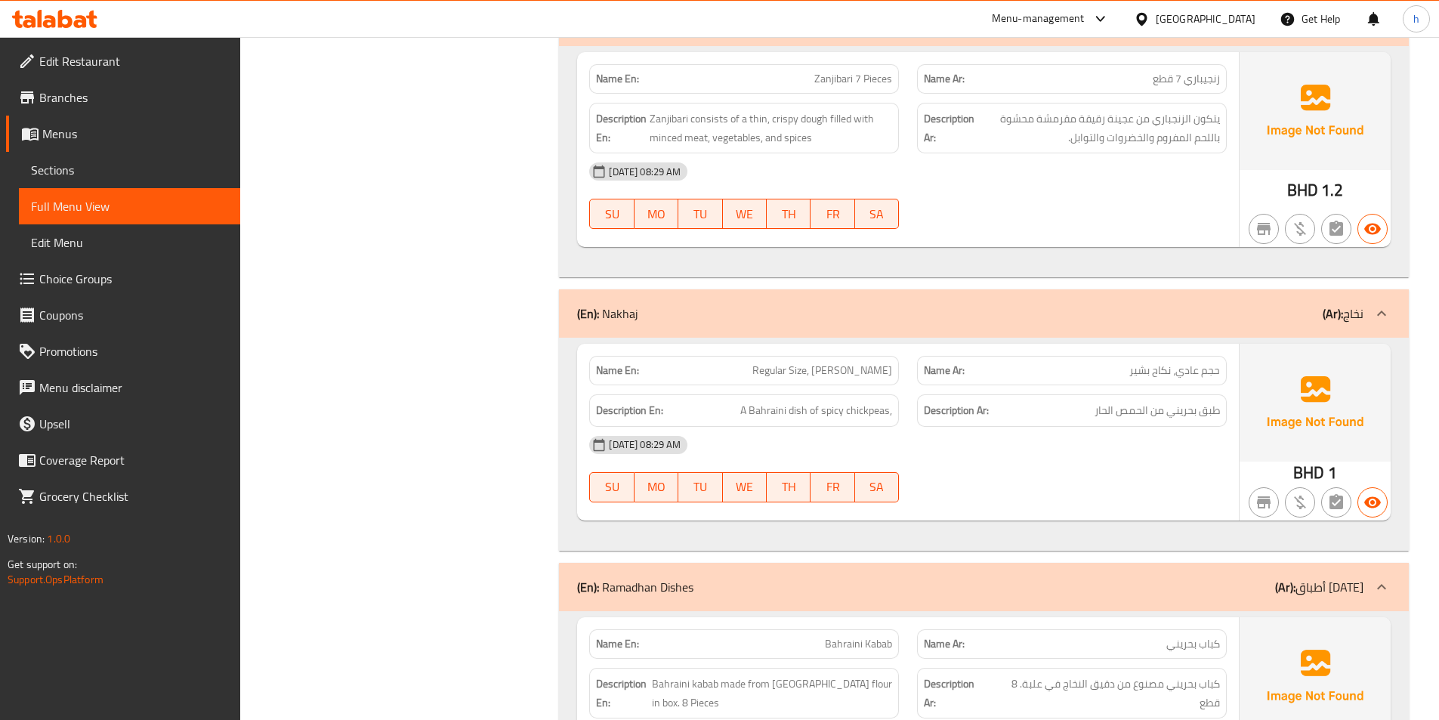
click at [855, 371] on span "Regular Size, [PERSON_NAME]" at bounding box center [822, 370] width 140 height 16
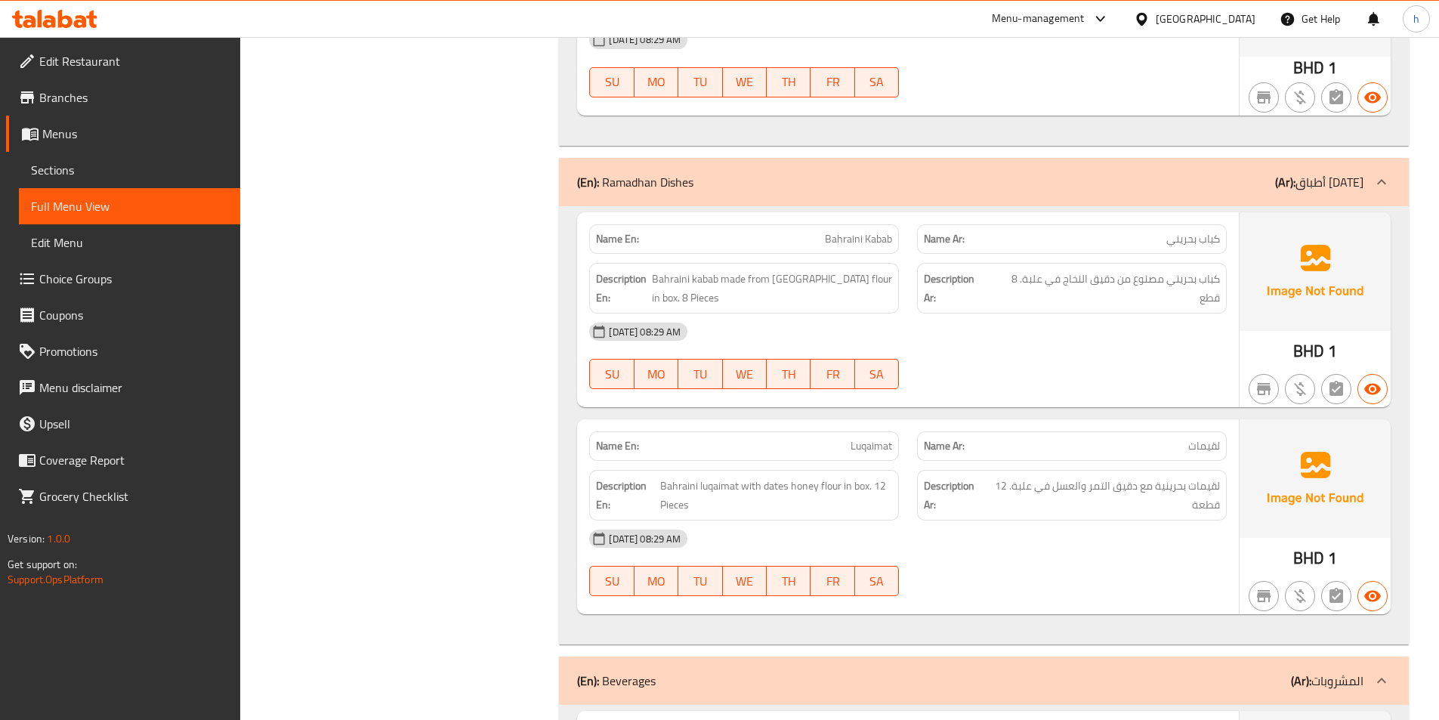
scroll to position [1292, 0]
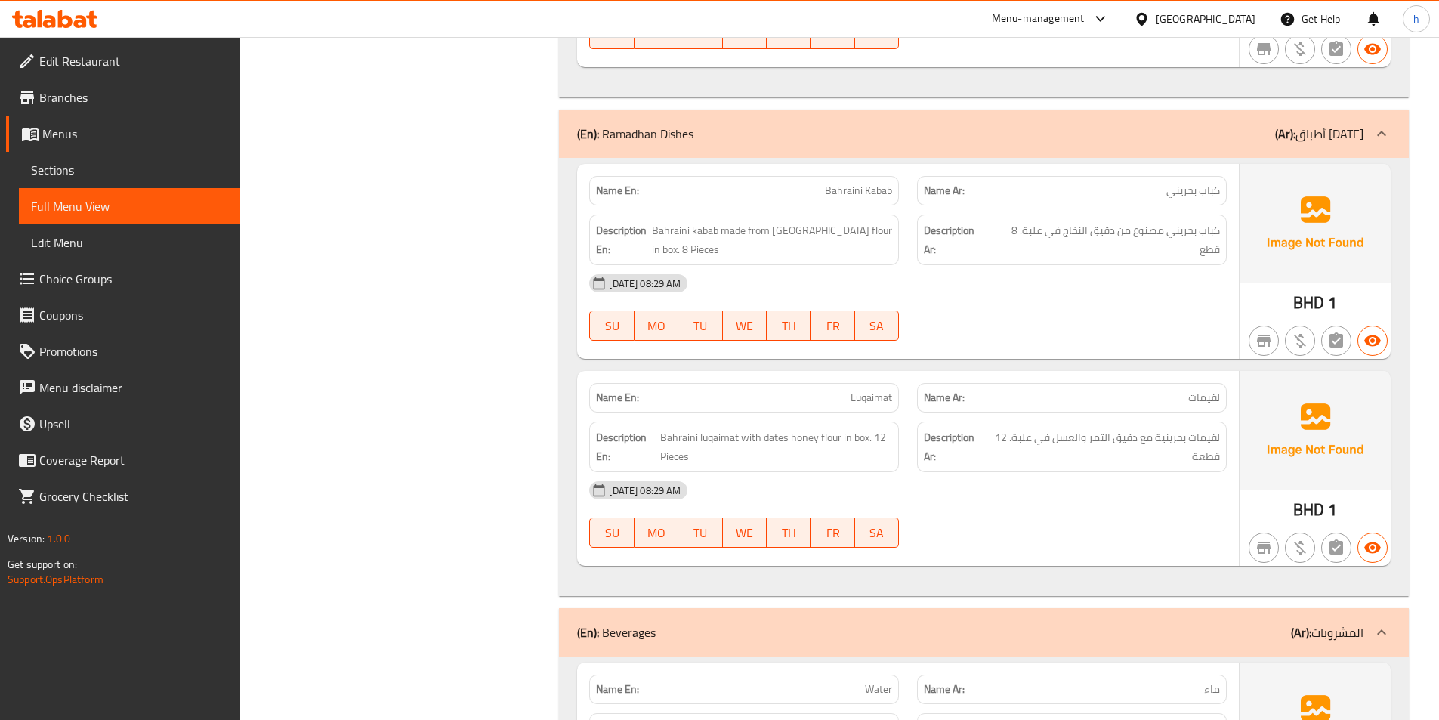
click at [855, 193] on span "Bahraini Kabab" at bounding box center [858, 191] width 67 height 16
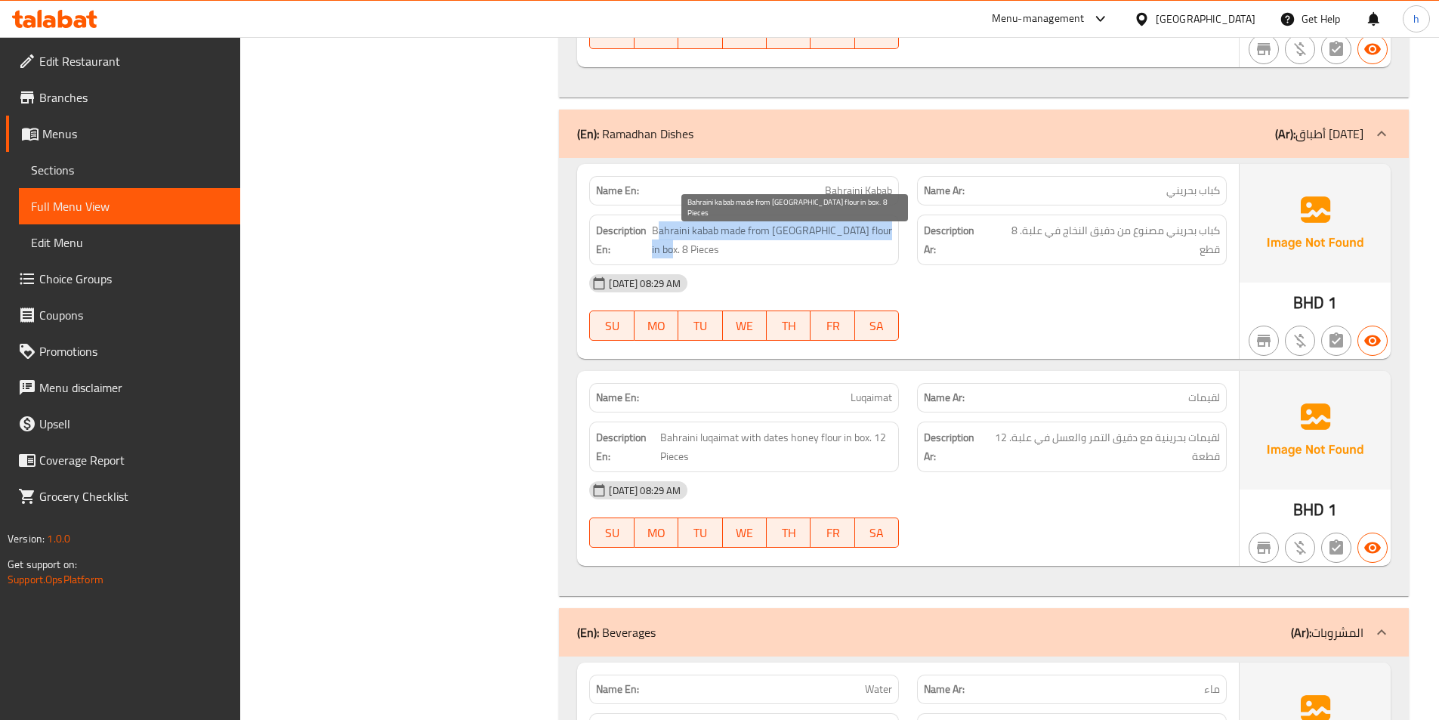
drag, startPoint x: 669, startPoint y: 236, endPoint x: 745, endPoint y: 242, distance: 76.5
click at [745, 242] on span "Bahraini kabab made from [GEOGRAPHIC_DATA] flour in box. 8 Pieces" at bounding box center [772, 239] width 241 height 37
click at [748, 229] on span "Bahraini kabab made from [GEOGRAPHIC_DATA] flour in box. 8 Pieces" at bounding box center [772, 239] width 241 height 37
drag, startPoint x: 773, startPoint y: 227, endPoint x: 830, endPoint y: 234, distance: 57.9
click at [830, 234] on span "Bahraini kabab made from [GEOGRAPHIC_DATA] flour in box. 8 Pieces" at bounding box center [772, 239] width 241 height 37
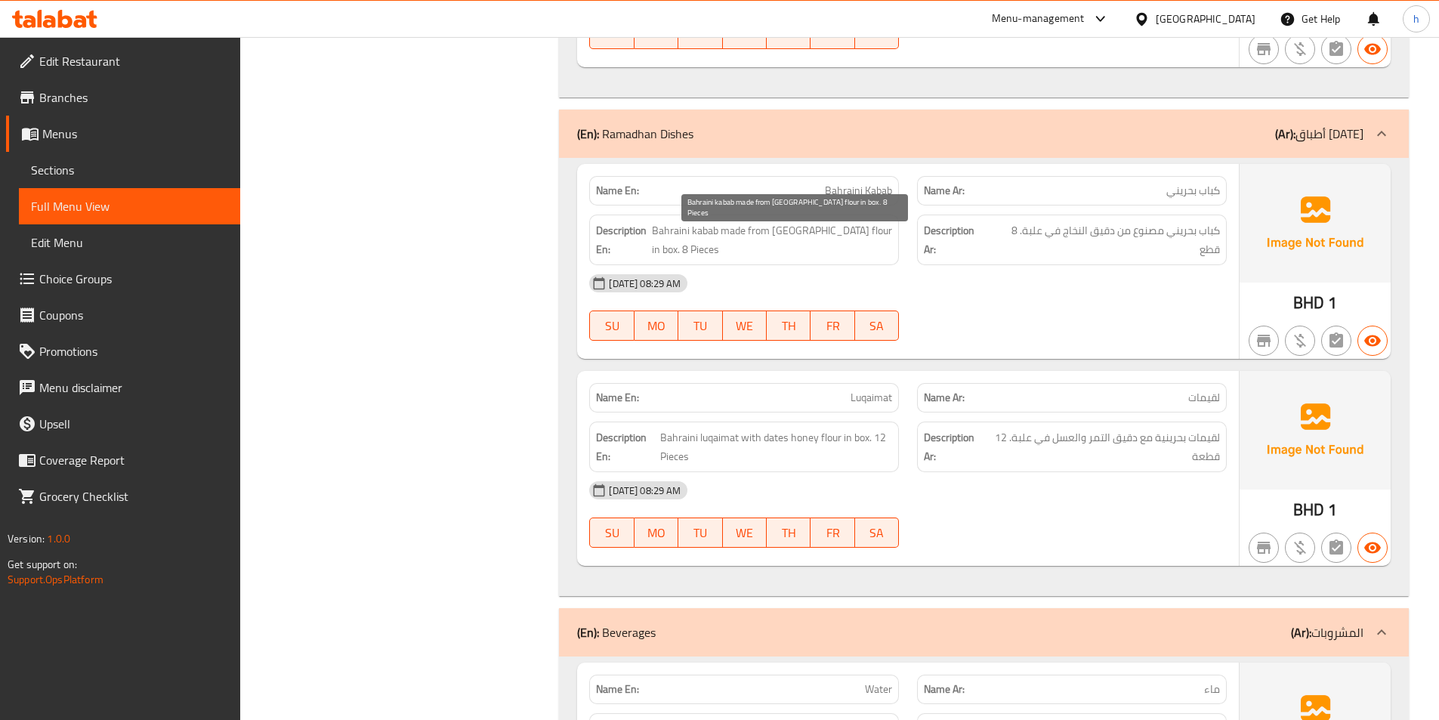
click at [847, 238] on span "Bahraini kabab made from [GEOGRAPHIC_DATA] flour in box. 8 Pieces" at bounding box center [772, 239] width 241 height 37
drag, startPoint x: 847, startPoint y: 238, endPoint x: 884, endPoint y: 250, distance: 38.9
click at [884, 250] on span "Bahraini kabab made from [GEOGRAPHIC_DATA] flour in box. 8 Pieces" at bounding box center [772, 239] width 241 height 37
click at [831, 268] on div "[DATE] 08:29 AM" at bounding box center [907, 283] width 655 height 36
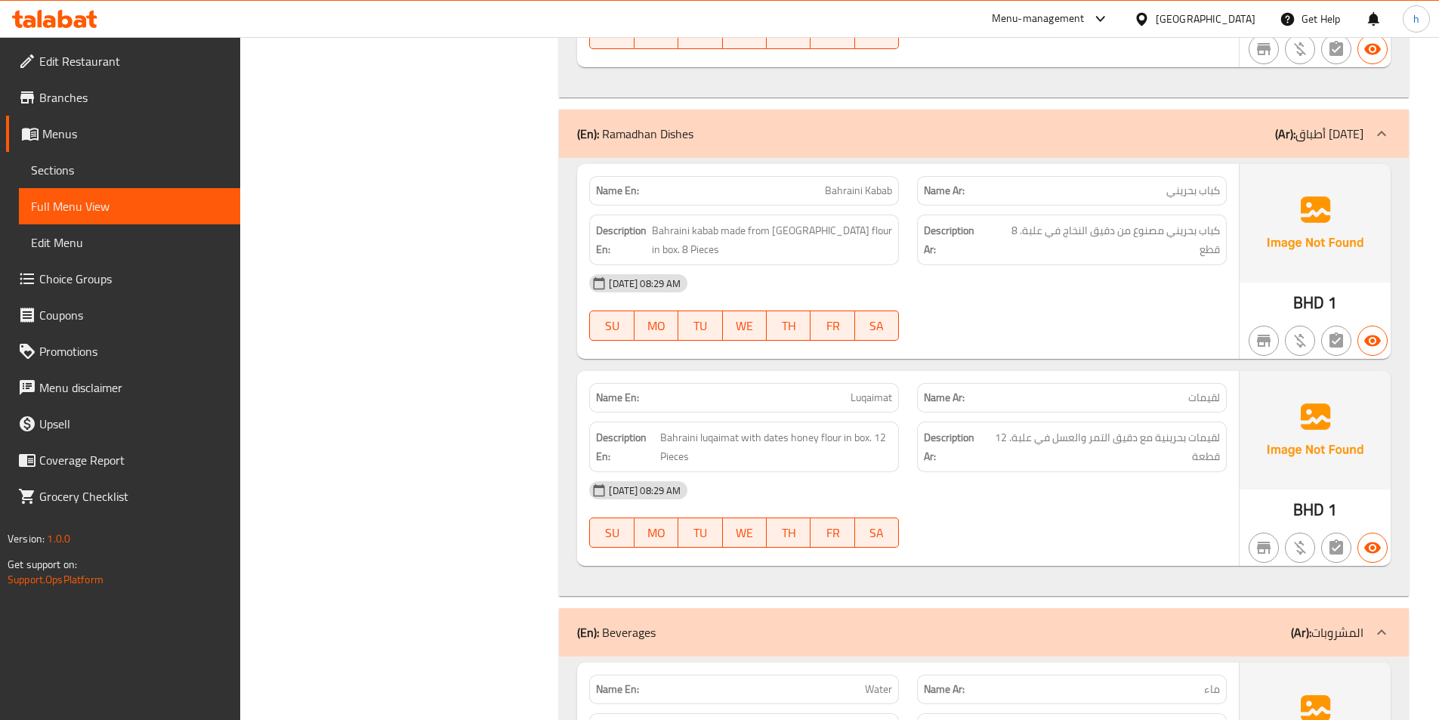
scroll to position [1443, 0]
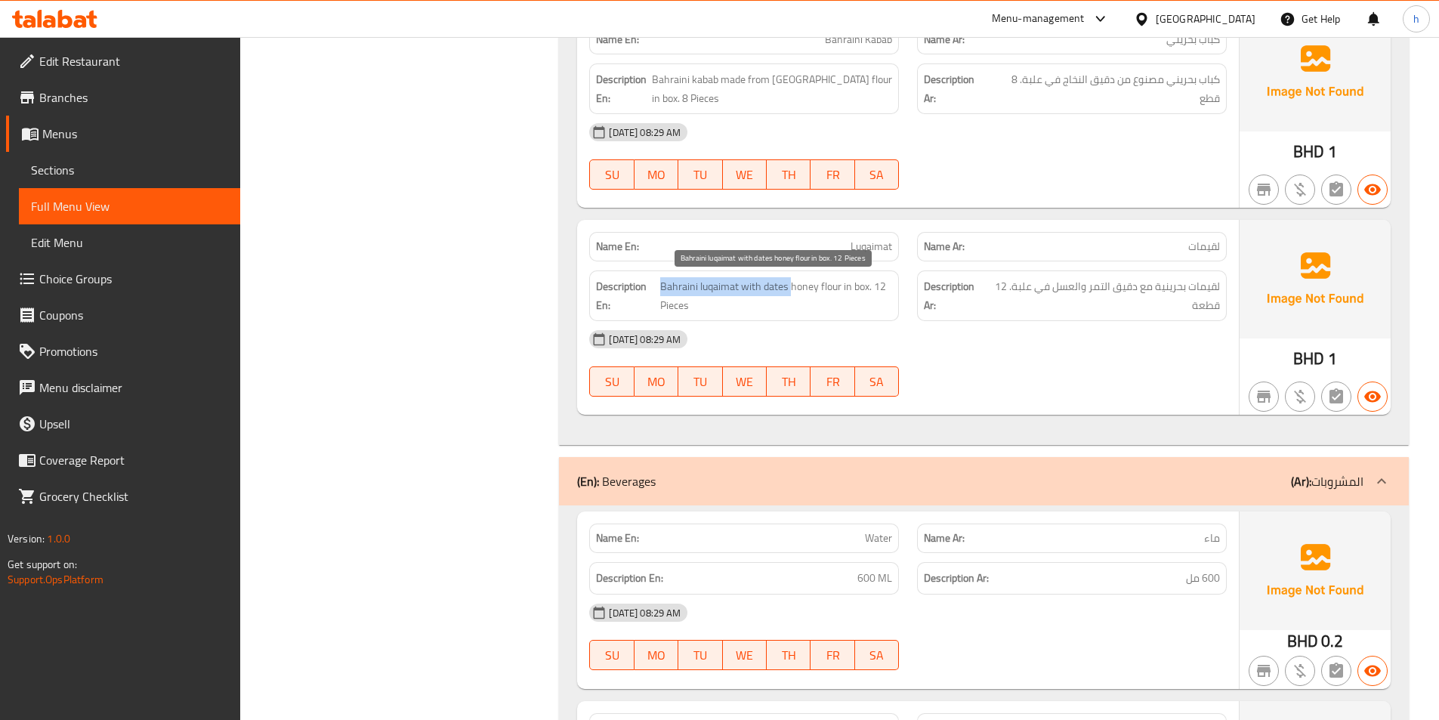
drag, startPoint x: 662, startPoint y: 282, endPoint x: 784, endPoint y: 284, distance: 121.6
click at [788, 284] on span "Bahraini luqaimat with dates honey flour in box. 12 Pieces" at bounding box center [776, 295] width 232 height 37
click at [764, 292] on span "Bahraini luqaimat with dates honey flour in box. 12 Pieces" at bounding box center [776, 295] width 232 height 37
click at [763, 292] on span "Bahraini luqaimat with dates honey flour in box. 12 Pieces" at bounding box center [776, 295] width 232 height 37
click at [755, 285] on span "Bahraini luqaimat with dates honey flour in box. 12 Pieces" at bounding box center [776, 295] width 232 height 37
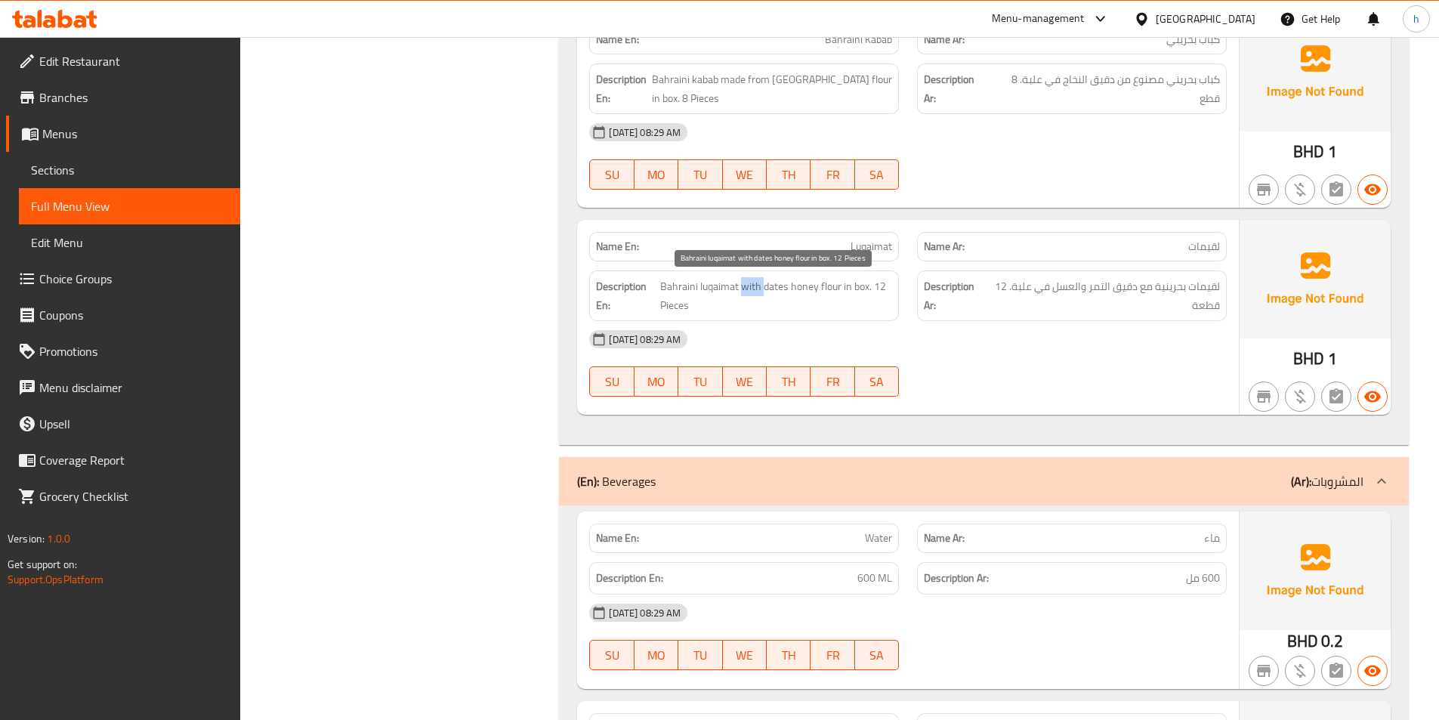
click at [755, 285] on span "Bahraini luqaimat with dates honey flour in box. 12 Pieces" at bounding box center [776, 295] width 232 height 37
drag, startPoint x: 849, startPoint y: 285, endPoint x: 774, endPoint y: 278, distance: 75.1
click at [774, 278] on span "Bahraini luqaimat with dates honey flour in box. 12 Pieces" at bounding box center [776, 295] width 232 height 37
click at [954, 341] on div "[DATE] 08:29 AM" at bounding box center [907, 339] width 655 height 36
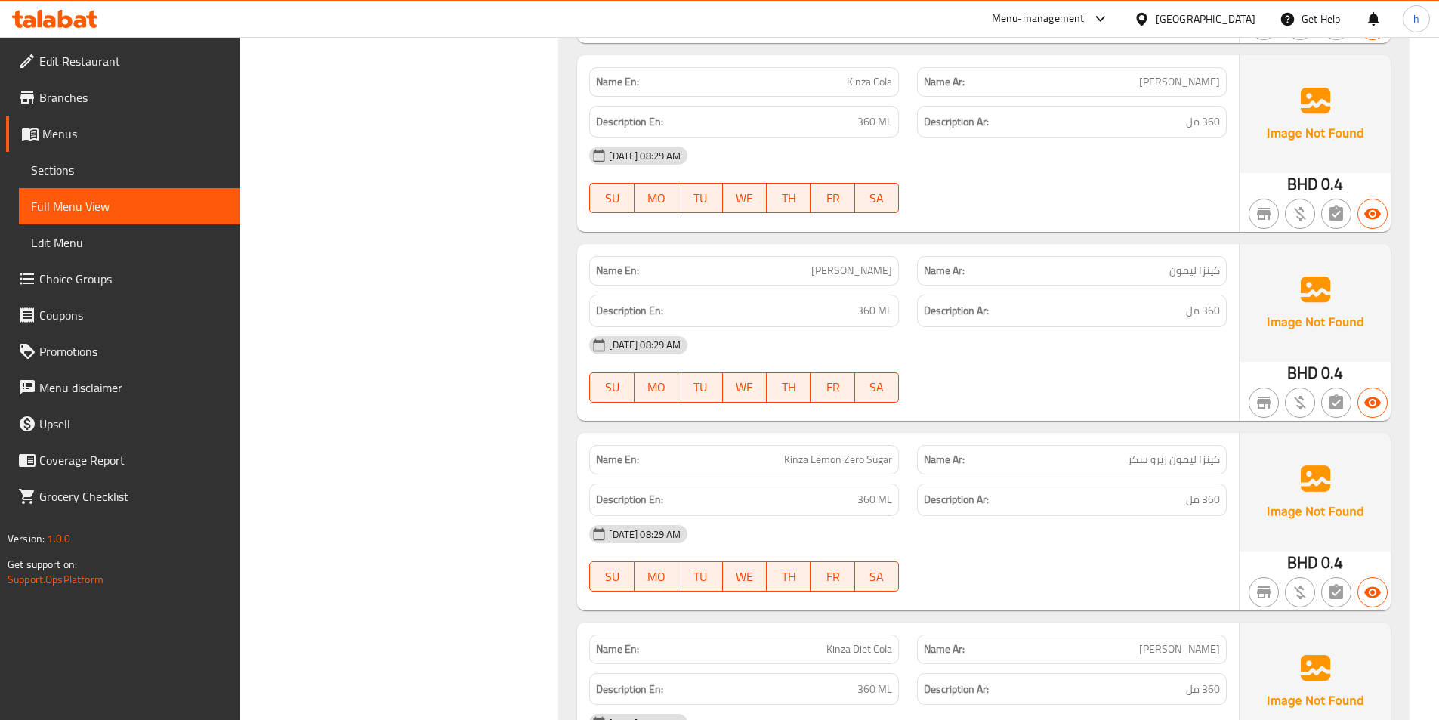
scroll to position [2274, 0]
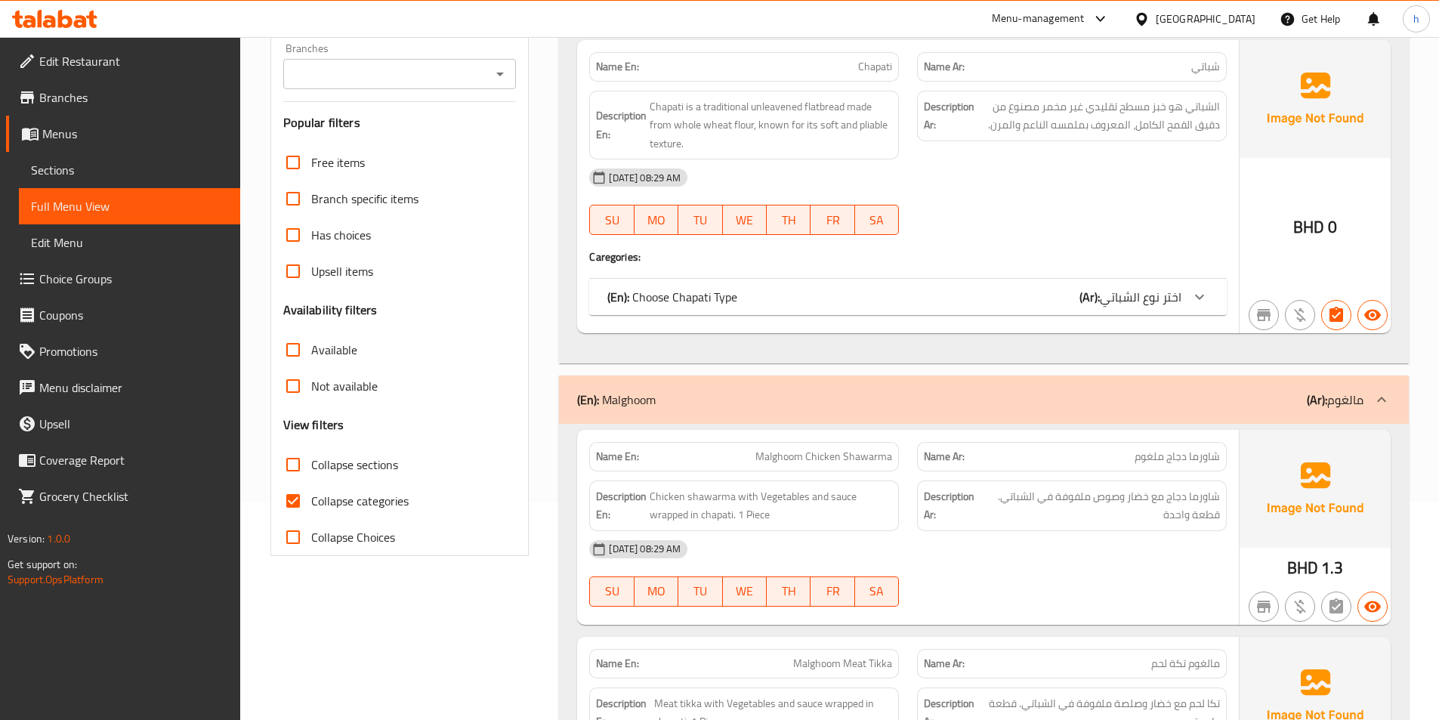
scroll to position [227, 0]
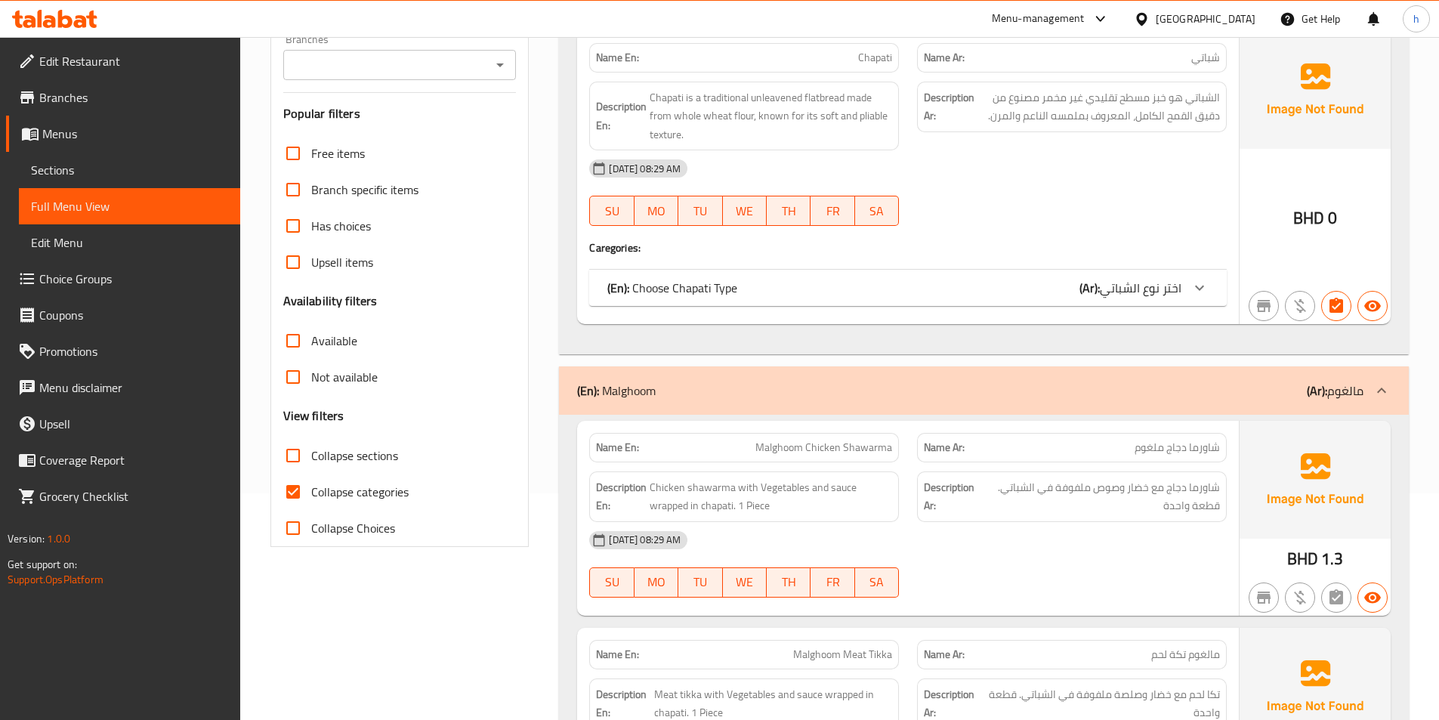
click at [289, 492] on input "Collapse categories" at bounding box center [293, 491] width 36 height 36
checkbox input "false"
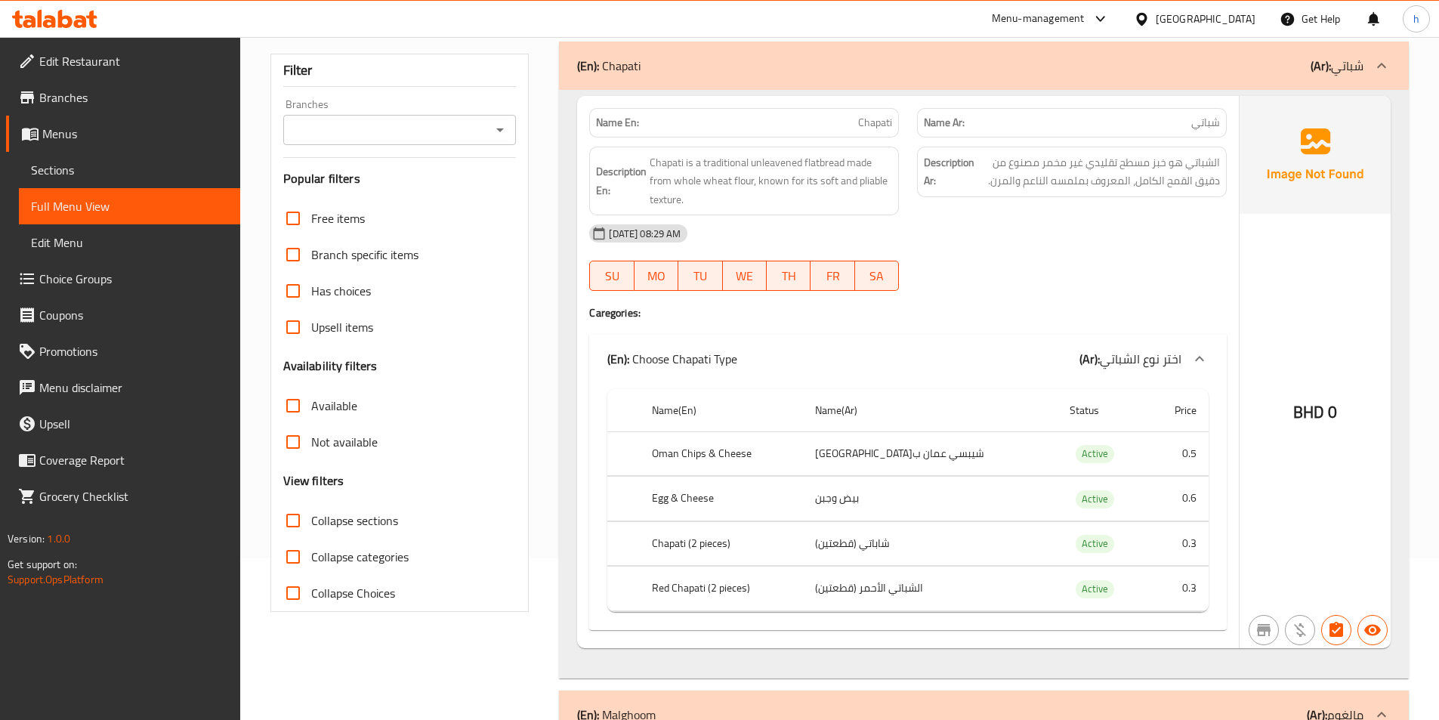
scroll to position [76, 0]
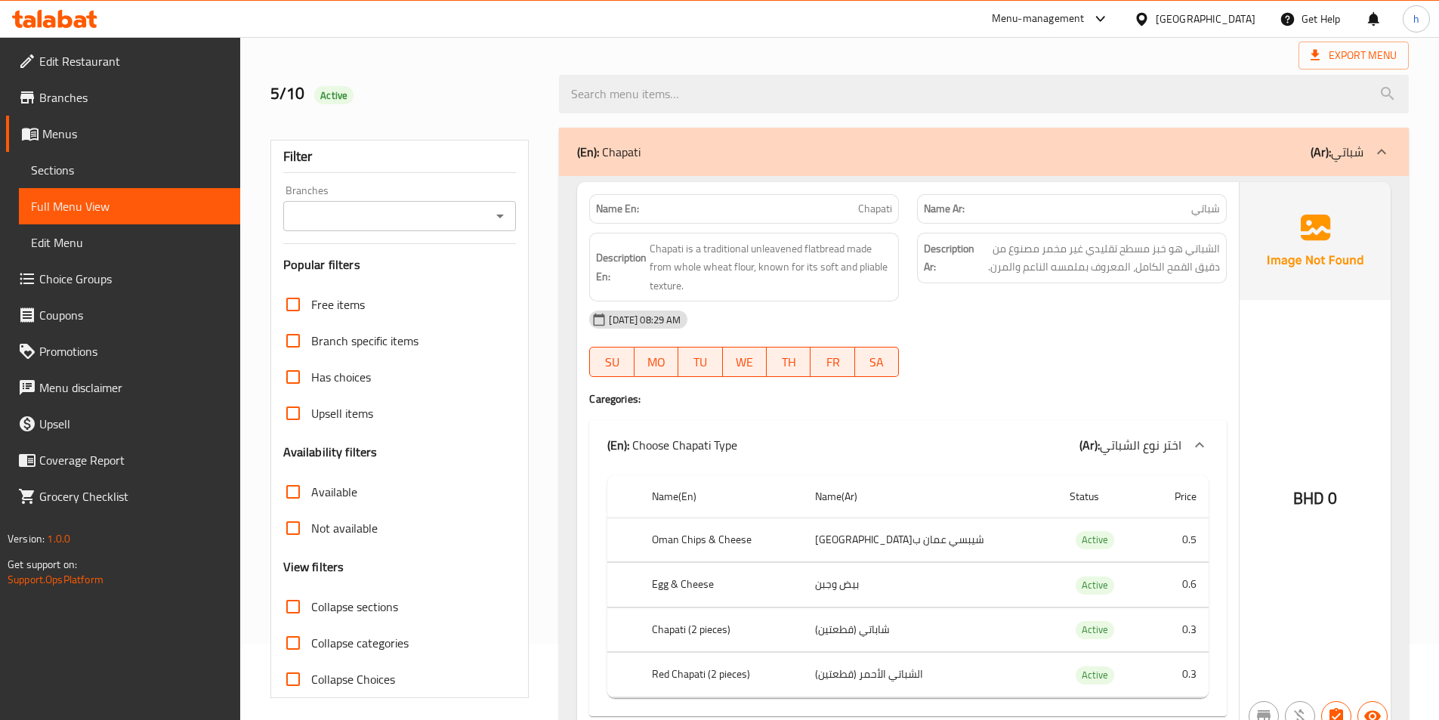
drag, startPoint x: 181, startPoint y: 213, endPoint x: 275, endPoint y: 190, distance: 96.5
click at [182, 213] on span "Full Menu View" at bounding box center [129, 206] width 197 height 18
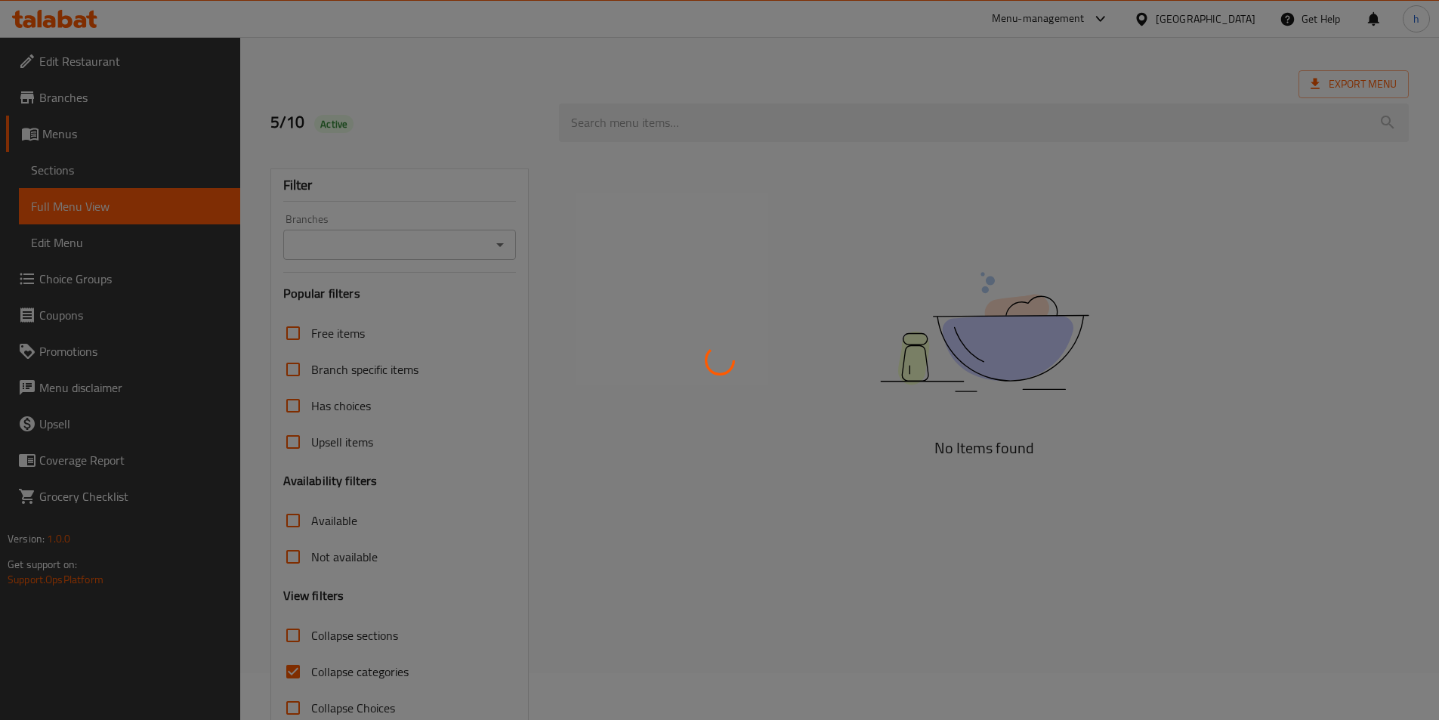
scroll to position [84, 0]
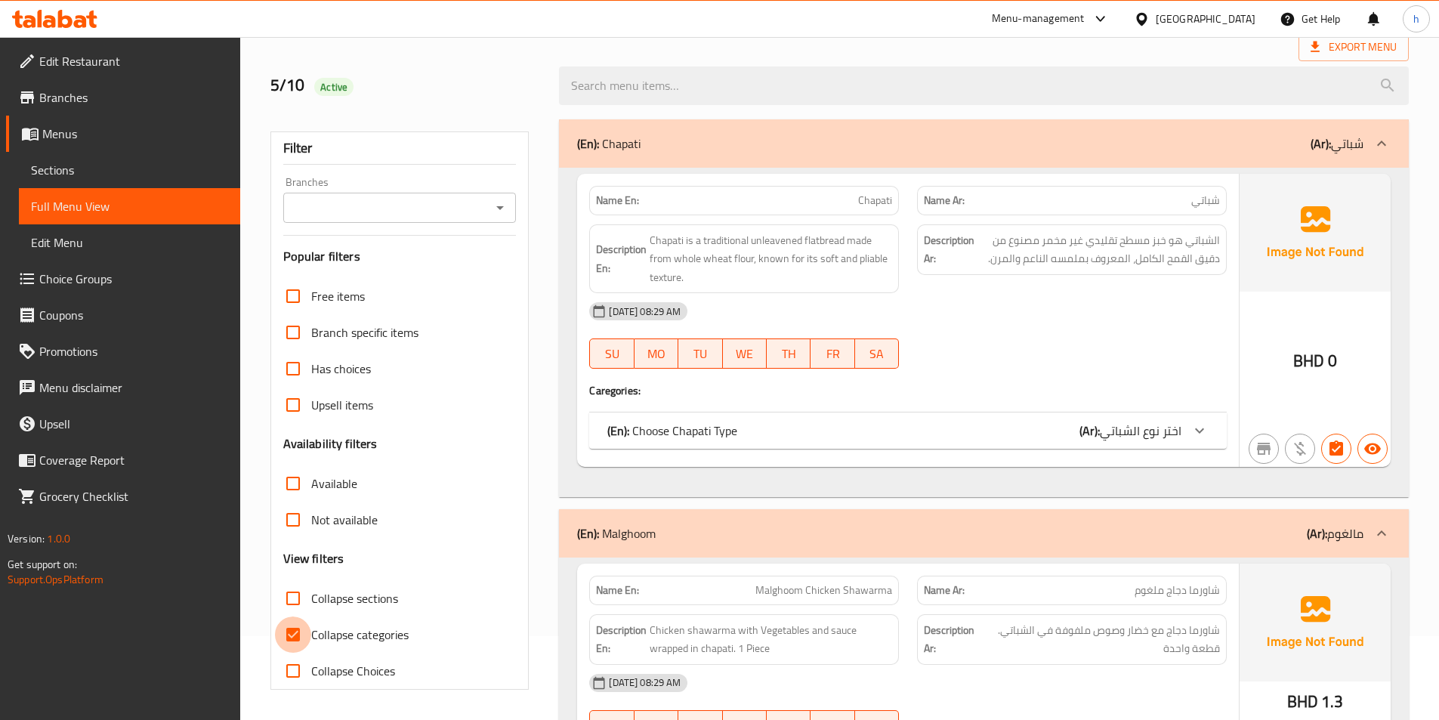
click at [281, 630] on input "Collapse categories" at bounding box center [293, 634] width 36 height 36
checkbox input "false"
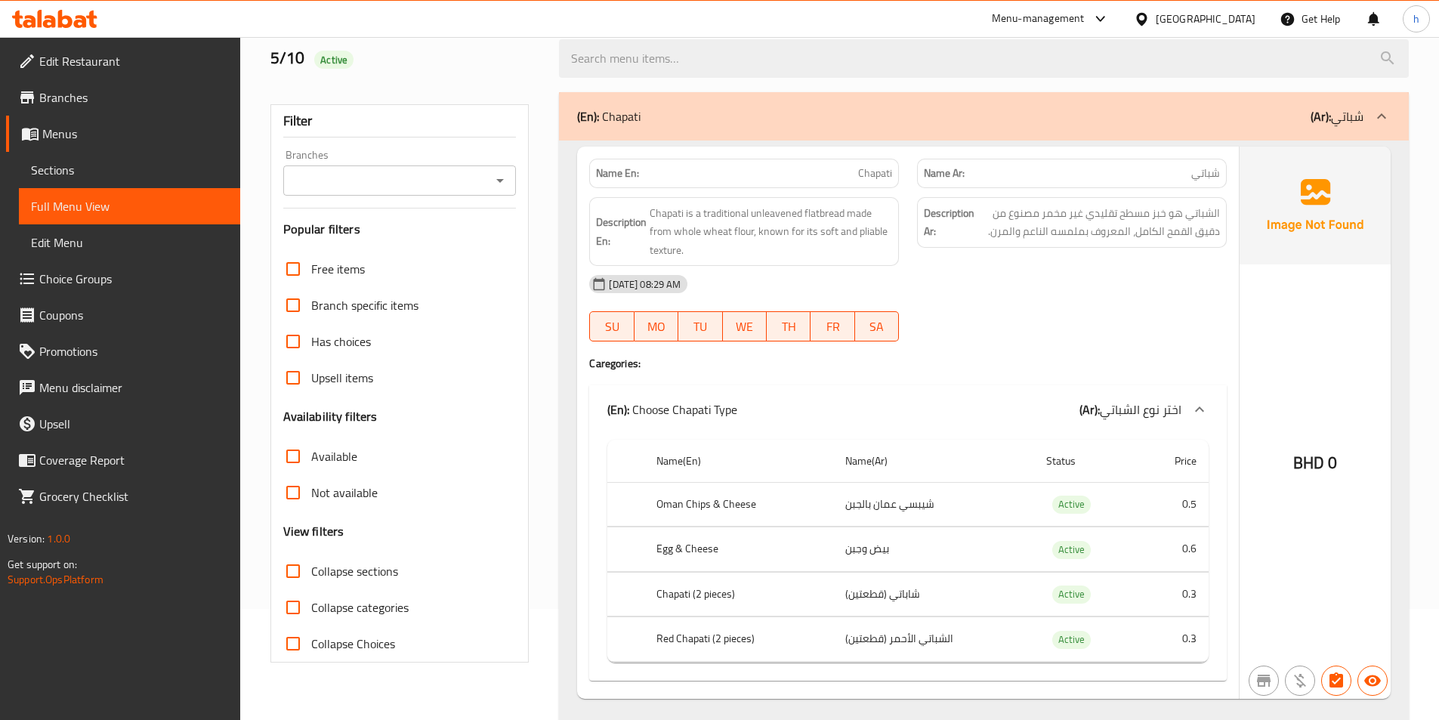
scroll to position [151, 0]
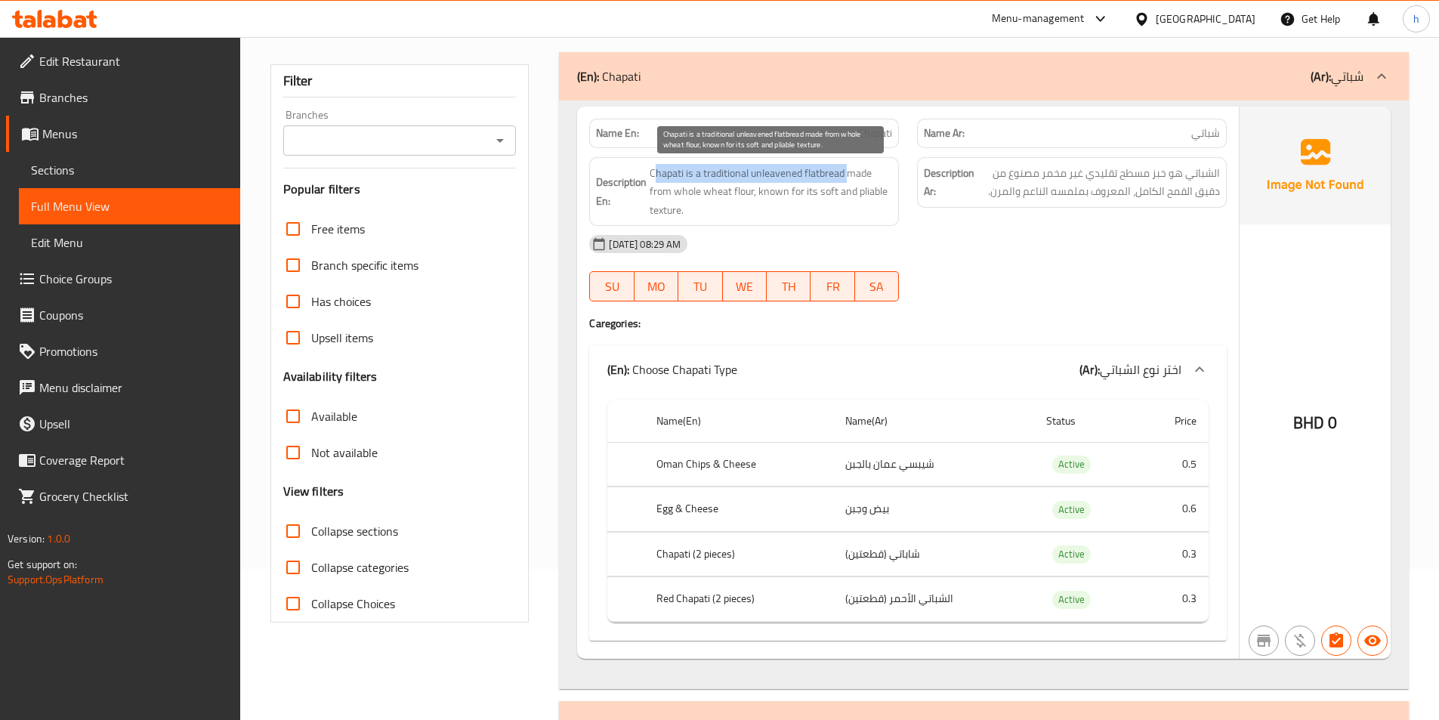
drag, startPoint x: 655, startPoint y: 171, endPoint x: 850, endPoint y: 171, distance: 194.1
click at [850, 171] on span "Chapati is a traditional unleavened flatbread made from whole wheat flour, know…" at bounding box center [770, 192] width 242 height 56
drag, startPoint x: 865, startPoint y: 165, endPoint x: 750, endPoint y: 193, distance: 118.9
click at [750, 193] on span "Chapati is a traditional unleavened flatbread made from whole wheat flour, know…" at bounding box center [770, 192] width 242 height 56
drag, startPoint x: 770, startPoint y: 195, endPoint x: 853, endPoint y: 209, distance: 85.0
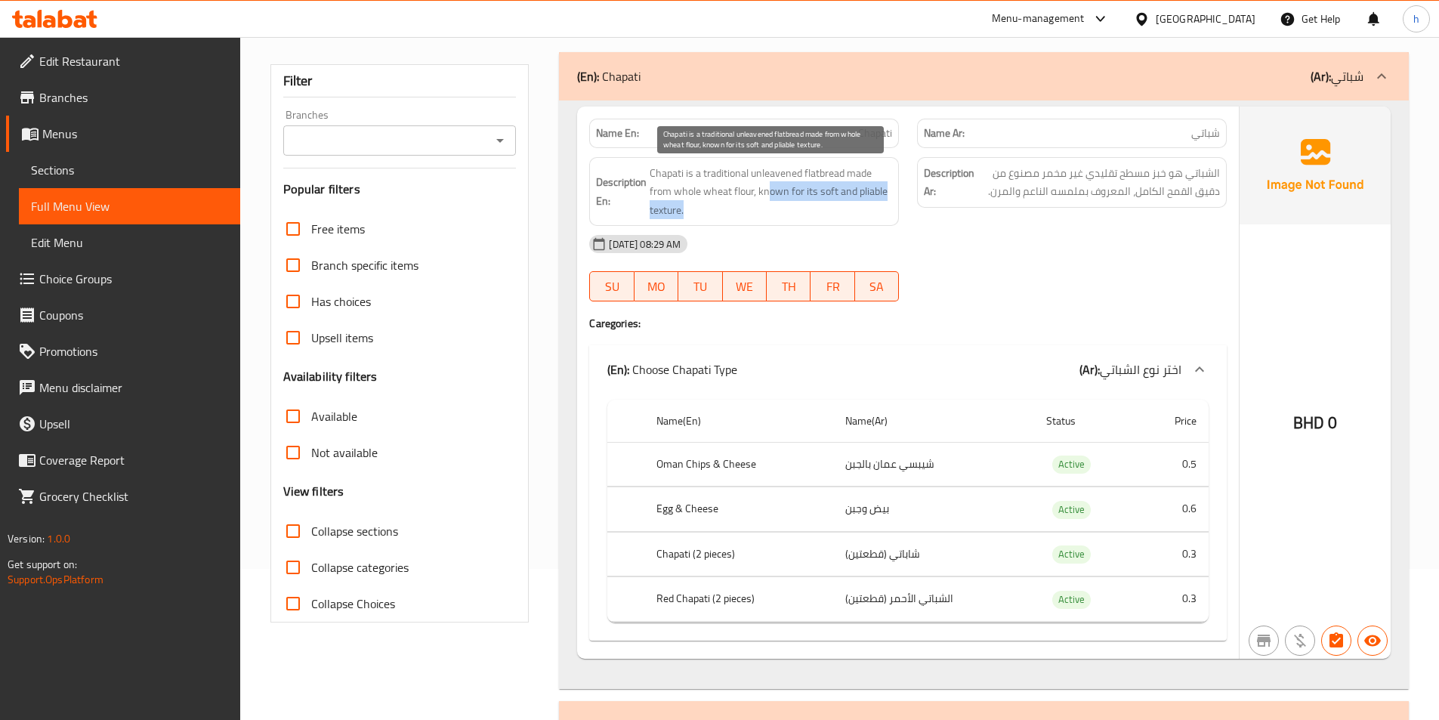
click at [853, 209] on span "Chapati is a traditional unleavened flatbread made from whole wheat flour, know…" at bounding box center [770, 192] width 242 height 56
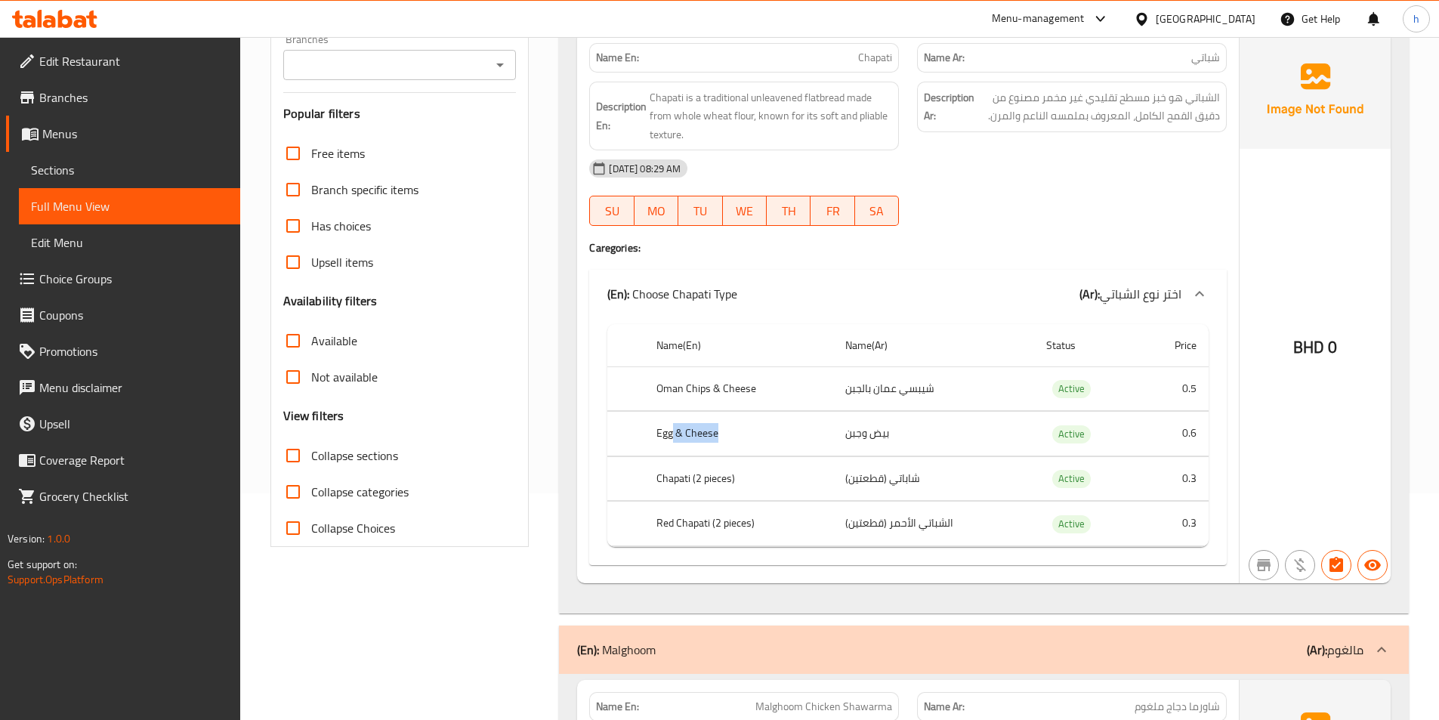
drag, startPoint x: 672, startPoint y: 437, endPoint x: 727, endPoint y: 437, distance: 55.1
click at [727, 437] on th "Egg & Cheese" at bounding box center [738, 434] width 188 height 45
drag, startPoint x: 663, startPoint y: 482, endPoint x: 746, endPoint y: 473, distance: 83.6
click at [746, 473] on th "Chapati (2 pieces)" at bounding box center [738, 478] width 188 height 45
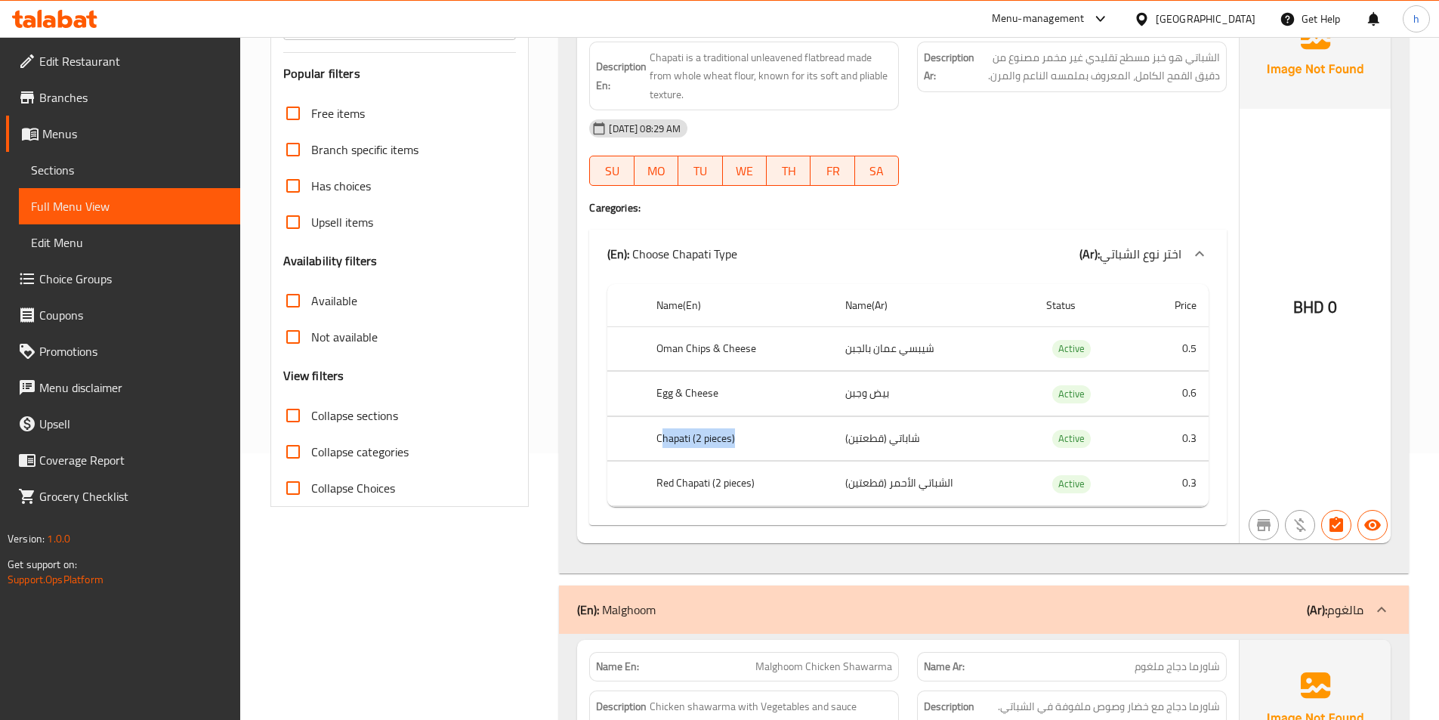
scroll to position [302, 0]
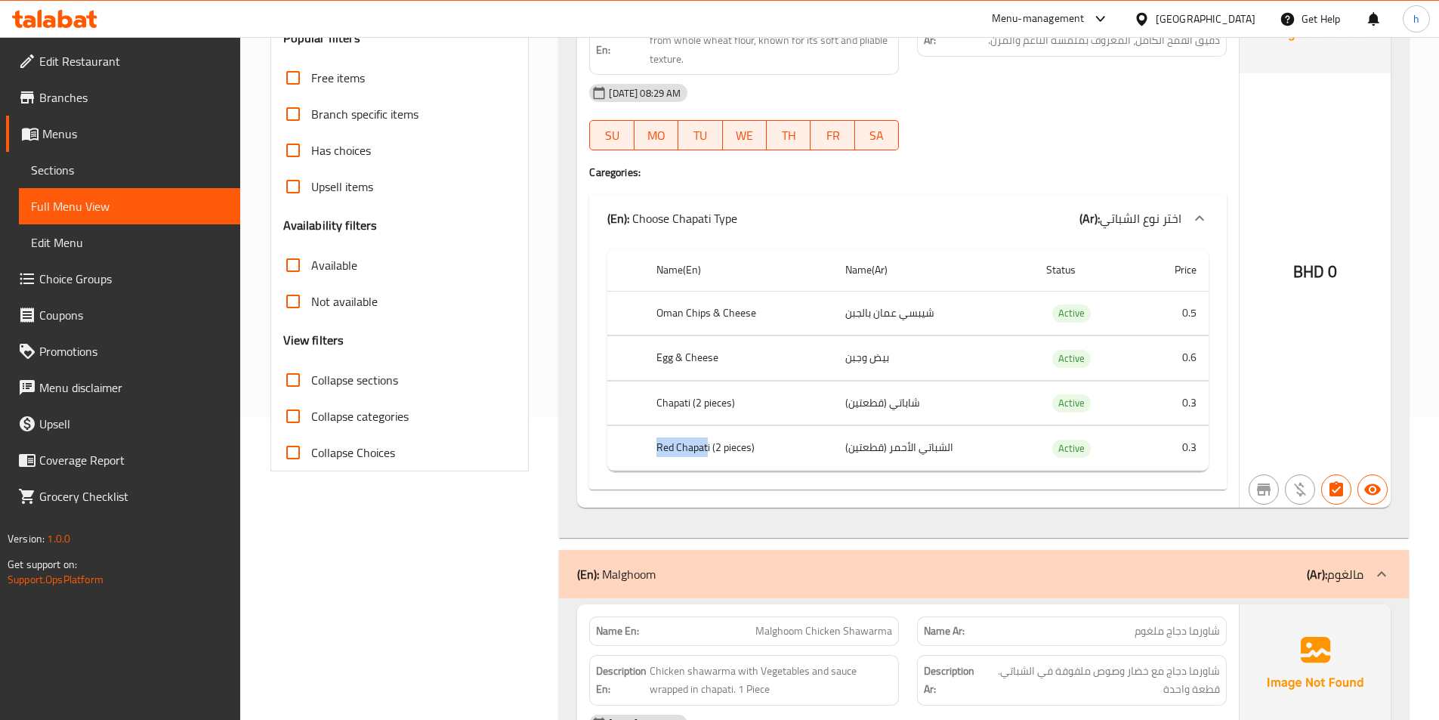
drag, startPoint x: 650, startPoint y: 443, endPoint x: 707, endPoint y: 442, distance: 56.7
click at [707, 442] on th "Red Chapati (2 pieces)" at bounding box center [738, 448] width 188 height 45
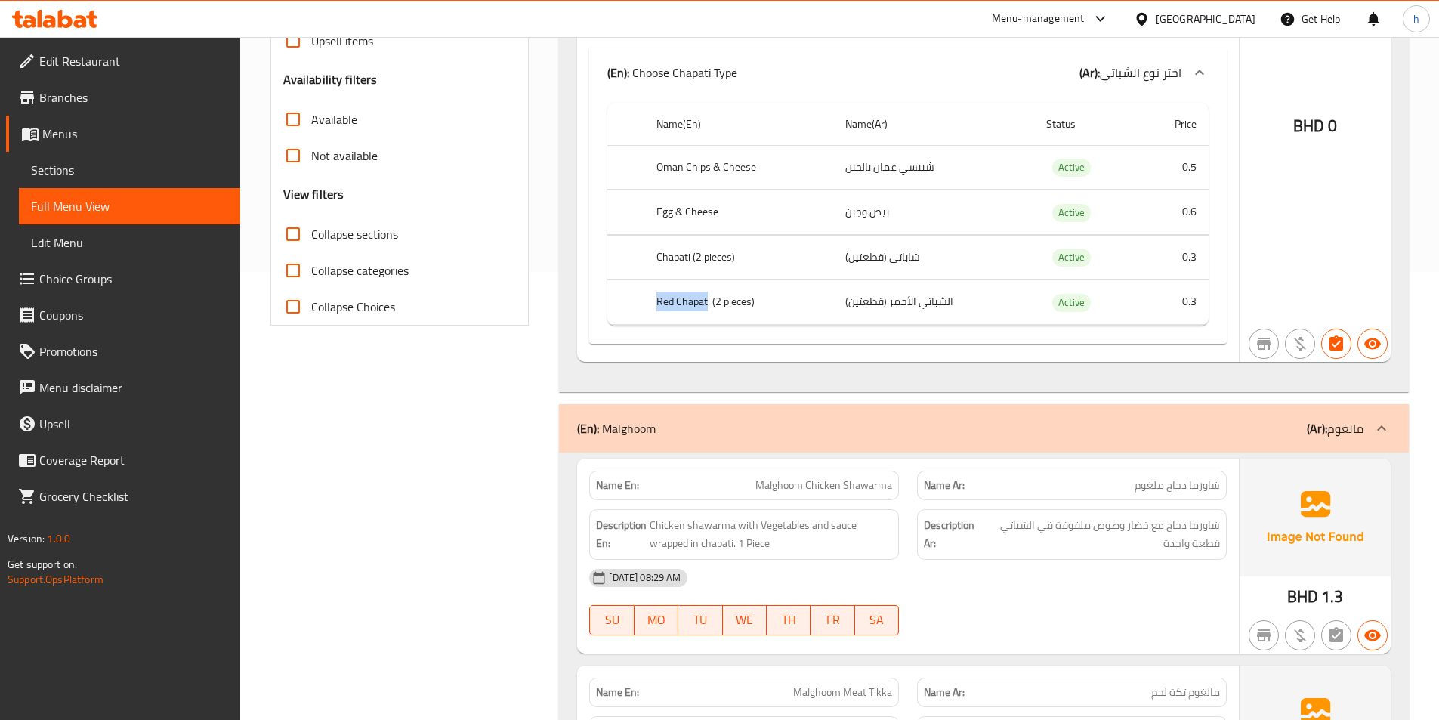
scroll to position [604, 0]
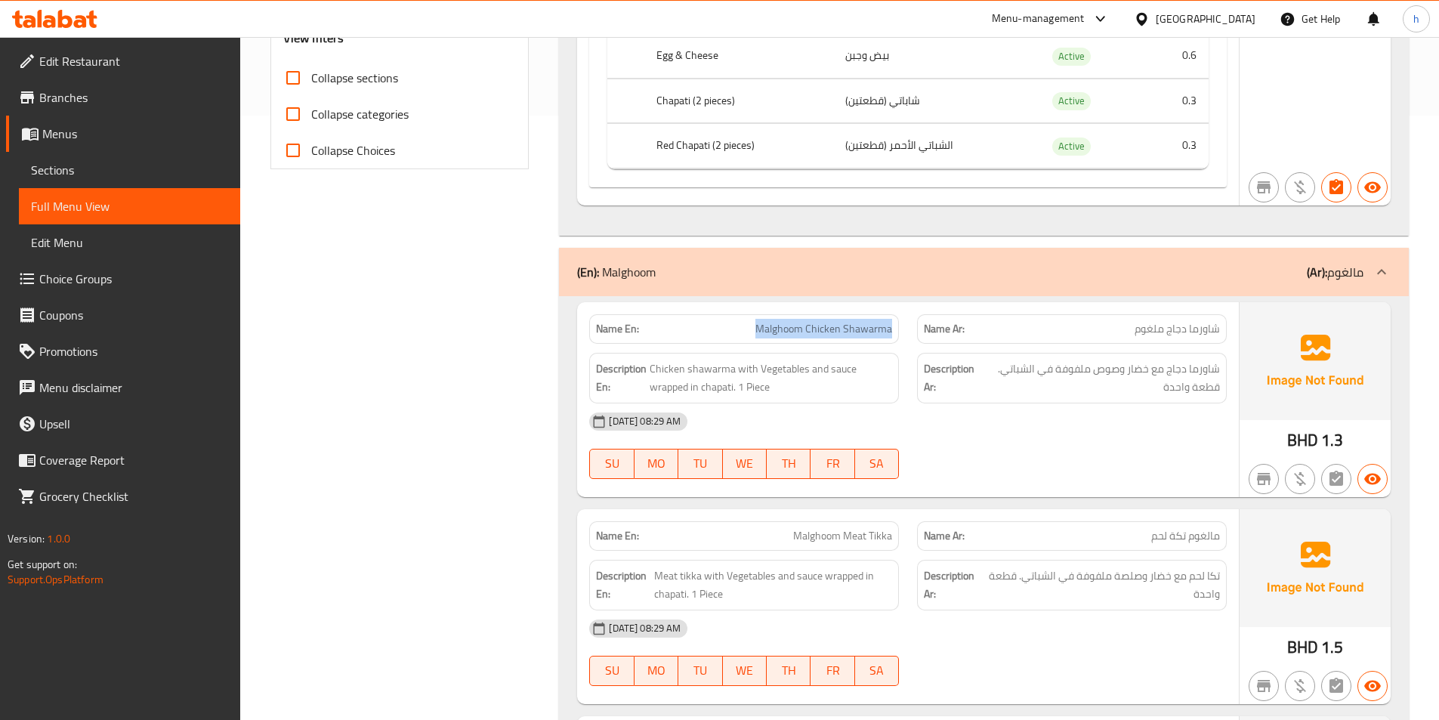
drag, startPoint x: 757, startPoint y: 335, endPoint x: 896, endPoint y: 333, distance: 138.2
click at [896, 333] on div "Name En: Malghoom Chicken Shawarma" at bounding box center [744, 328] width 310 height 29
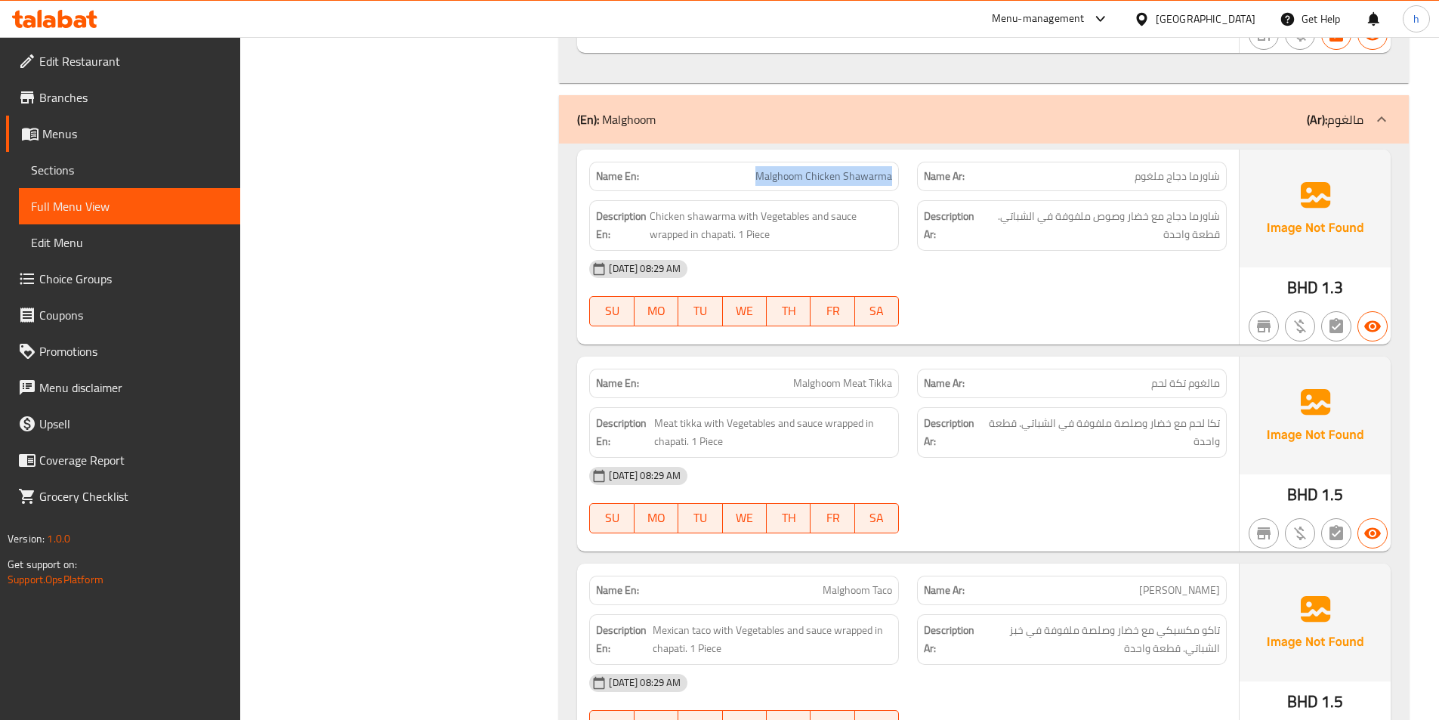
scroll to position [755, 0]
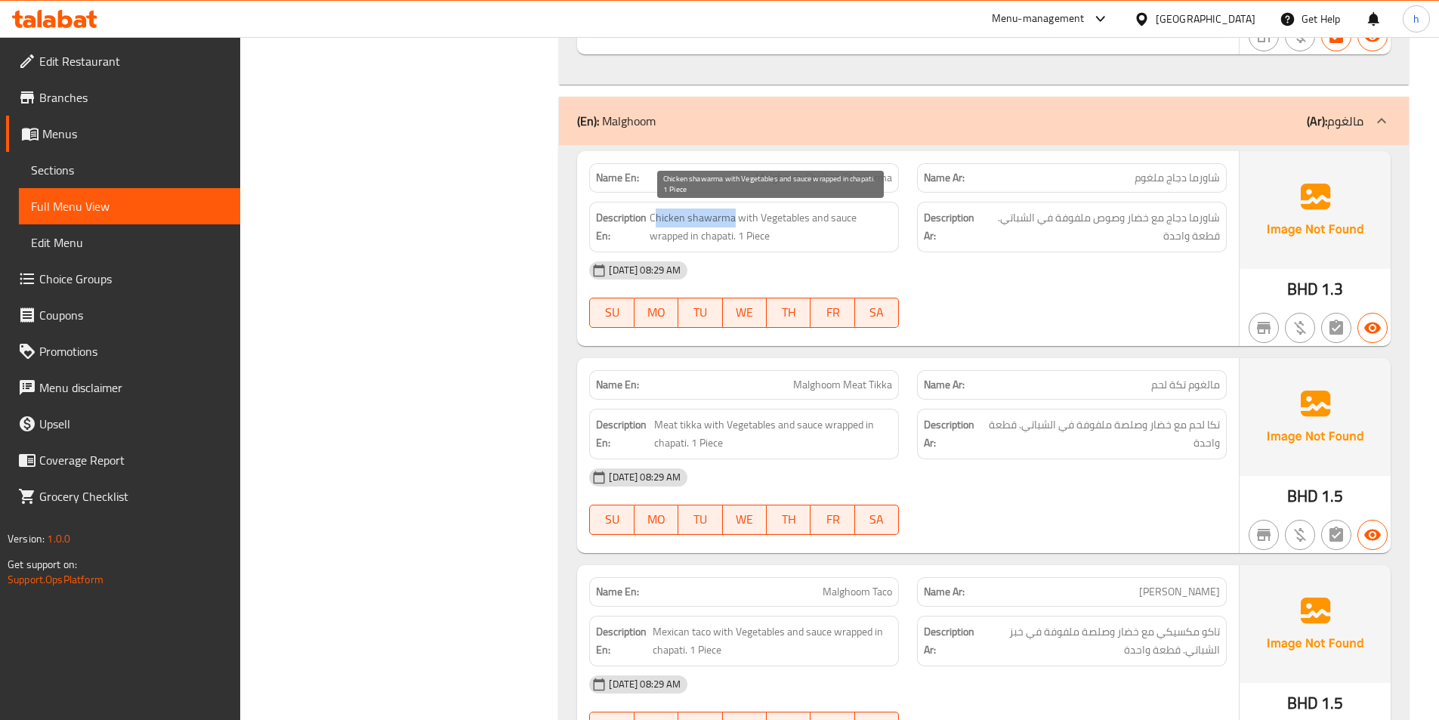
drag, startPoint x: 654, startPoint y: 221, endPoint x: 733, endPoint y: 215, distance: 78.7
click at [733, 215] on span "Chicken shawarma with Vegetables and sauce wrapped in chapati. 1 Piece" at bounding box center [770, 226] width 242 height 37
drag, startPoint x: 738, startPoint y: 217, endPoint x: 805, endPoint y: 217, distance: 67.2
click at [805, 217] on span "Chicken shawarma with Vegetables and sauce wrapped in chapati. 1 Piece" at bounding box center [770, 226] width 242 height 37
drag, startPoint x: 822, startPoint y: 215, endPoint x: 868, endPoint y: 208, distance: 45.9
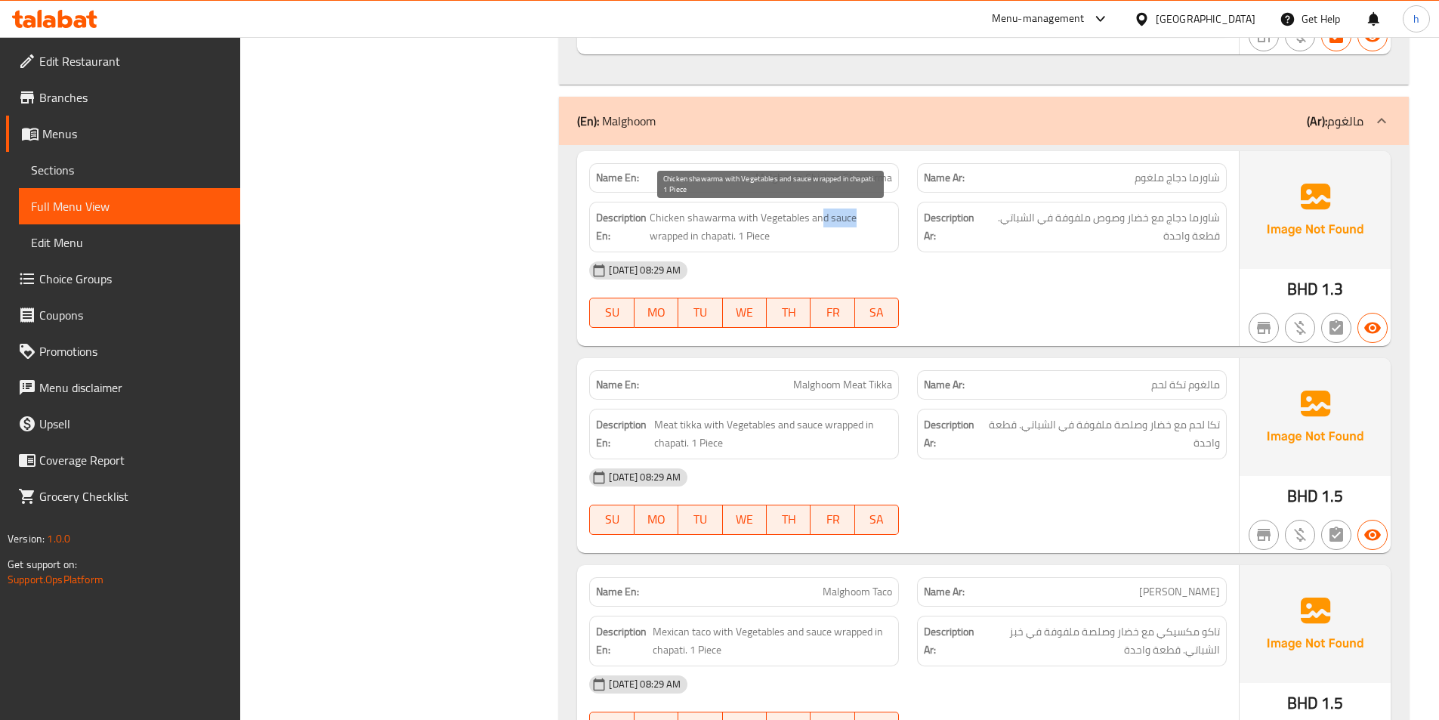
click at [868, 208] on span "Chicken shawarma with Vegetables and sauce wrapped in chapati. 1 Piece" at bounding box center [770, 226] width 242 height 37
drag, startPoint x: 656, startPoint y: 236, endPoint x: 681, endPoint y: 232, distance: 25.3
click at [681, 232] on span "Chicken shawarma with Vegetables and sauce wrapped in chapati. 1 Piece" at bounding box center [770, 226] width 242 height 37
drag, startPoint x: 693, startPoint y: 237, endPoint x: 725, endPoint y: 238, distance: 32.5
click at [725, 238] on span "Chicken shawarma with Vegetables and sauce wrapped in chapati. 1 Piece" at bounding box center [770, 226] width 242 height 37
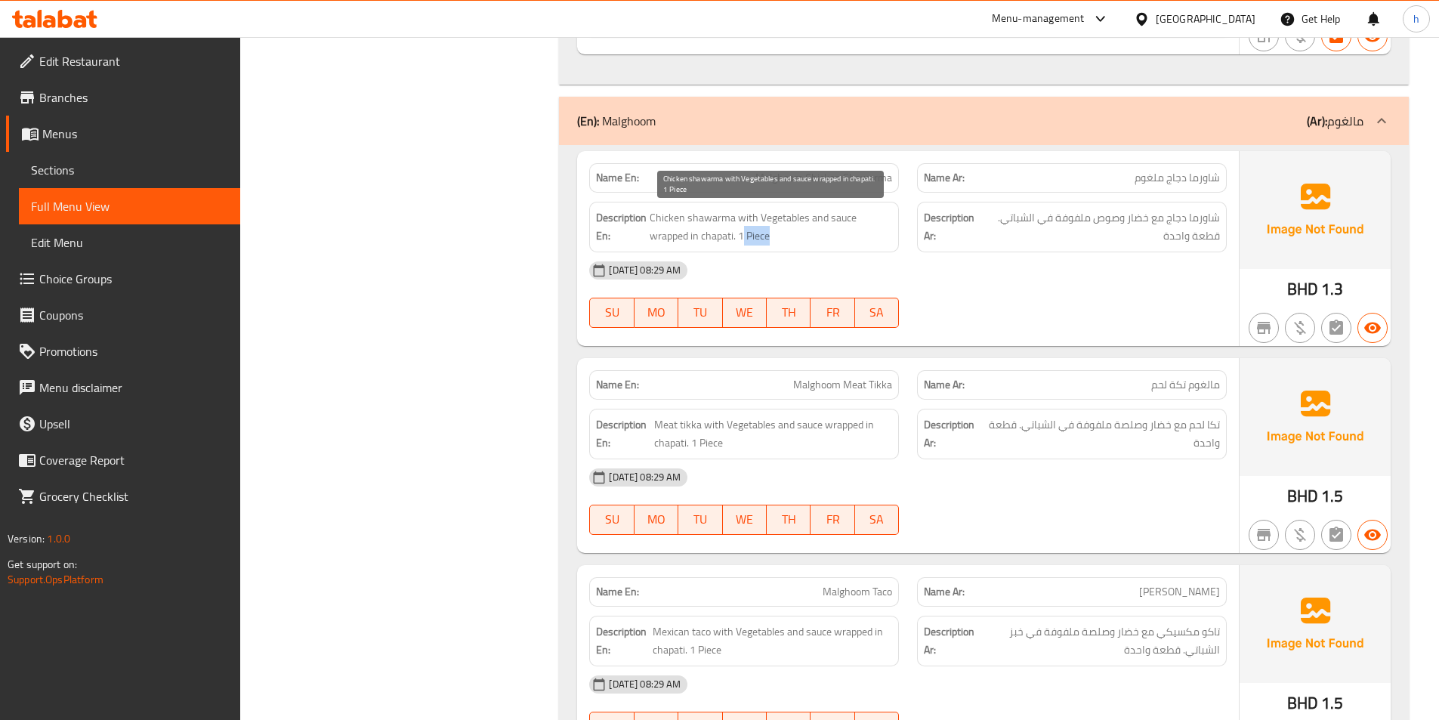
drag, startPoint x: 744, startPoint y: 239, endPoint x: 770, endPoint y: 241, distance: 25.8
click at [770, 241] on span "Chicken shawarma with Vegetables and sauce wrapped in chapati. 1 Piece" at bounding box center [770, 226] width 242 height 37
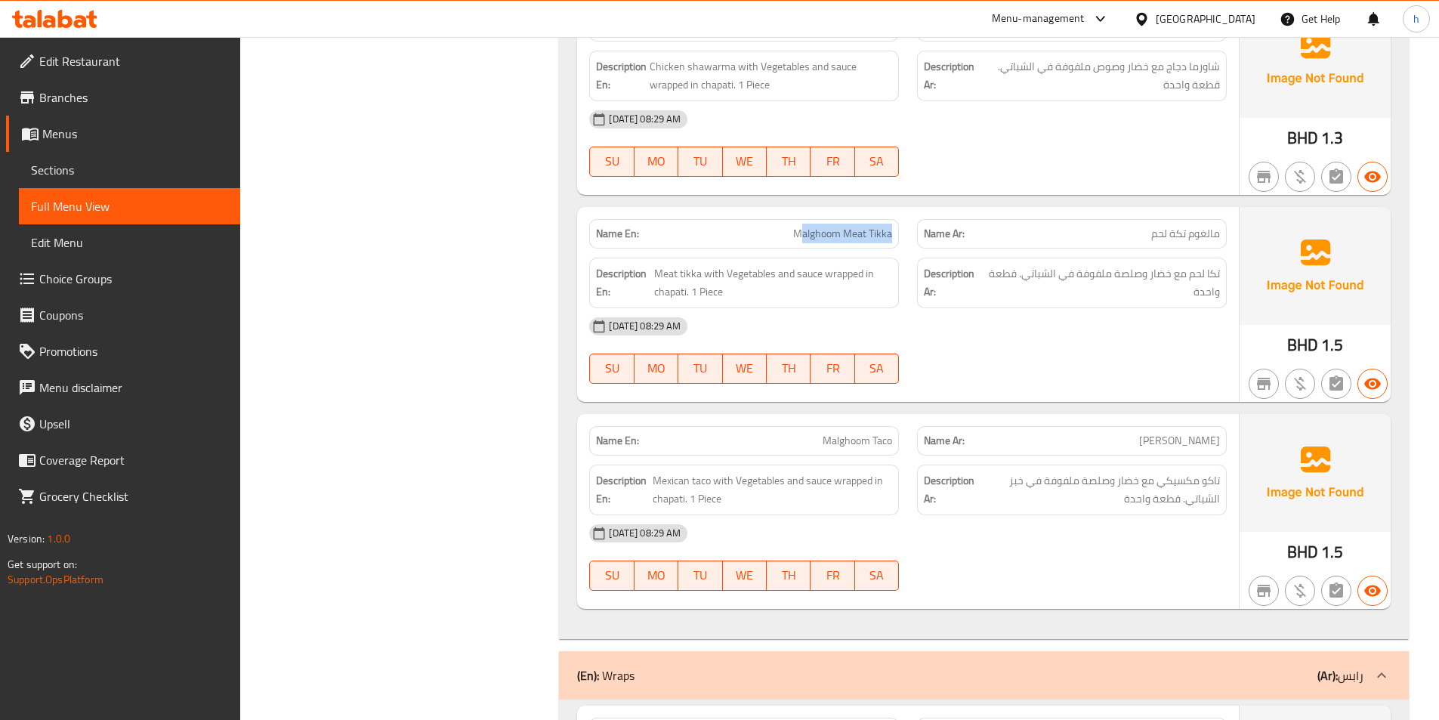
drag, startPoint x: 802, startPoint y: 233, endPoint x: 893, endPoint y: 237, distance: 90.7
click at [893, 237] on div "Name En: Malghoom Meat Tikka" at bounding box center [744, 233] width 310 height 29
drag, startPoint x: 658, startPoint y: 267, endPoint x: 702, endPoint y: 267, distance: 44.6
click at [702, 267] on span "Meat tikka with Vegetables and sauce wrapped in chapati. 1 Piece" at bounding box center [773, 282] width 238 height 37
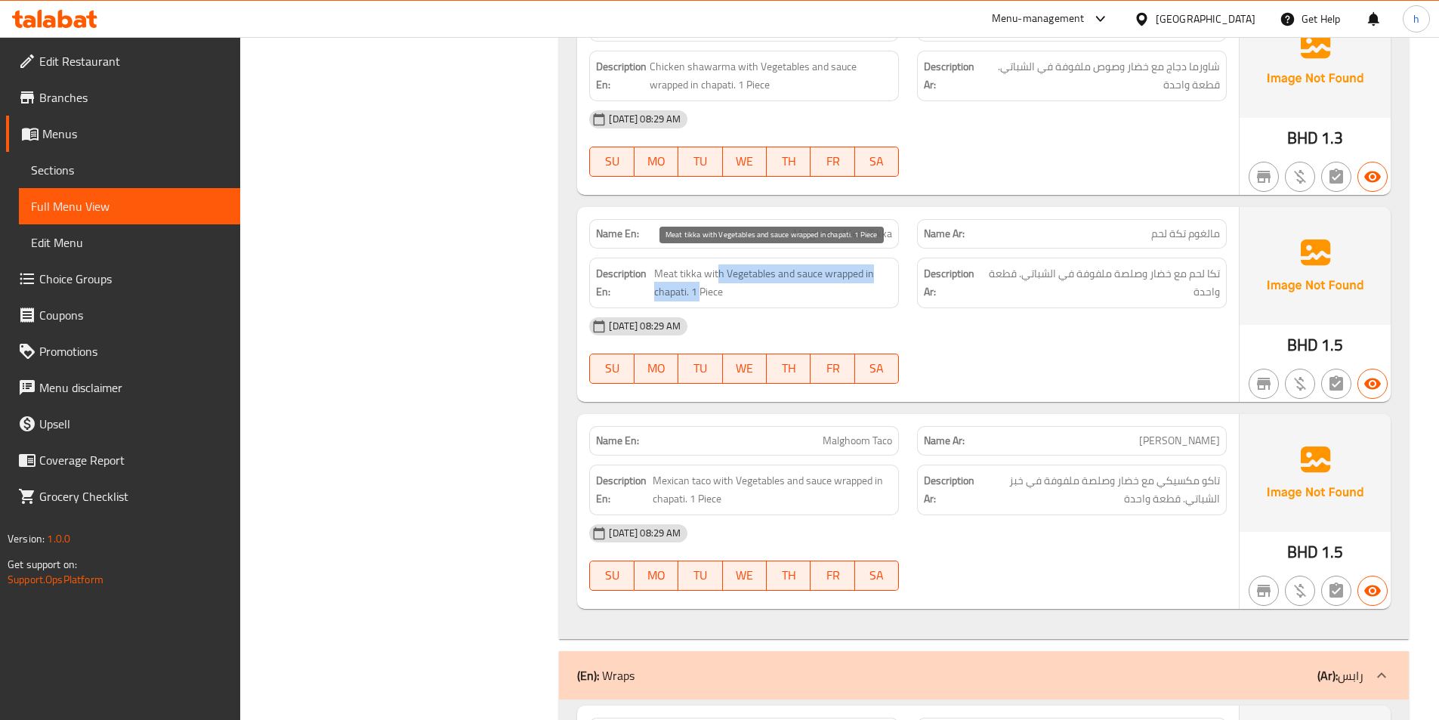
drag, startPoint x: 719, startPoint y: 268, endPoint x: 699, endPoint y: 292, distance: 30.6
click at [699, 292] on span "Meat tikka with Vegetables and sauce wrapped in chapati. 1 Piece" at bounding box center [773, 282] width 238 height 37
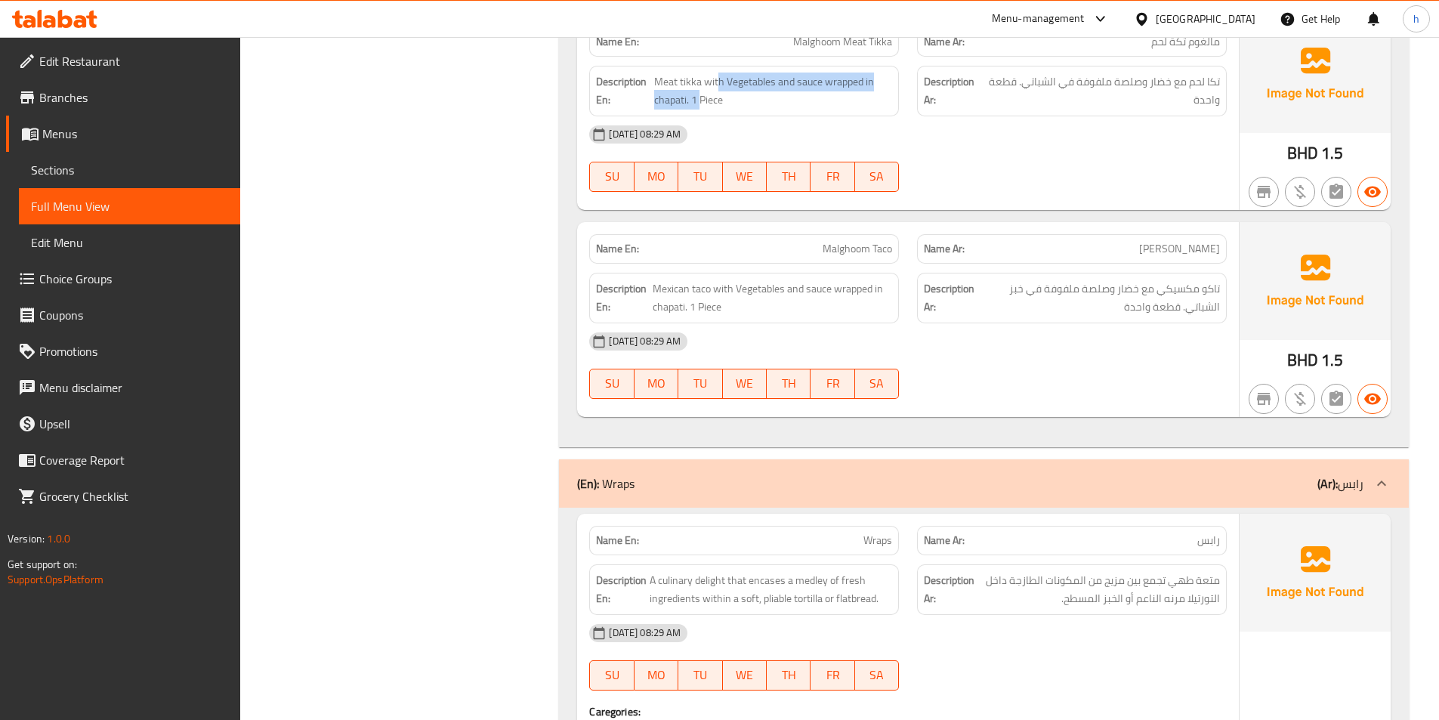
scroll to position [1133, 0]
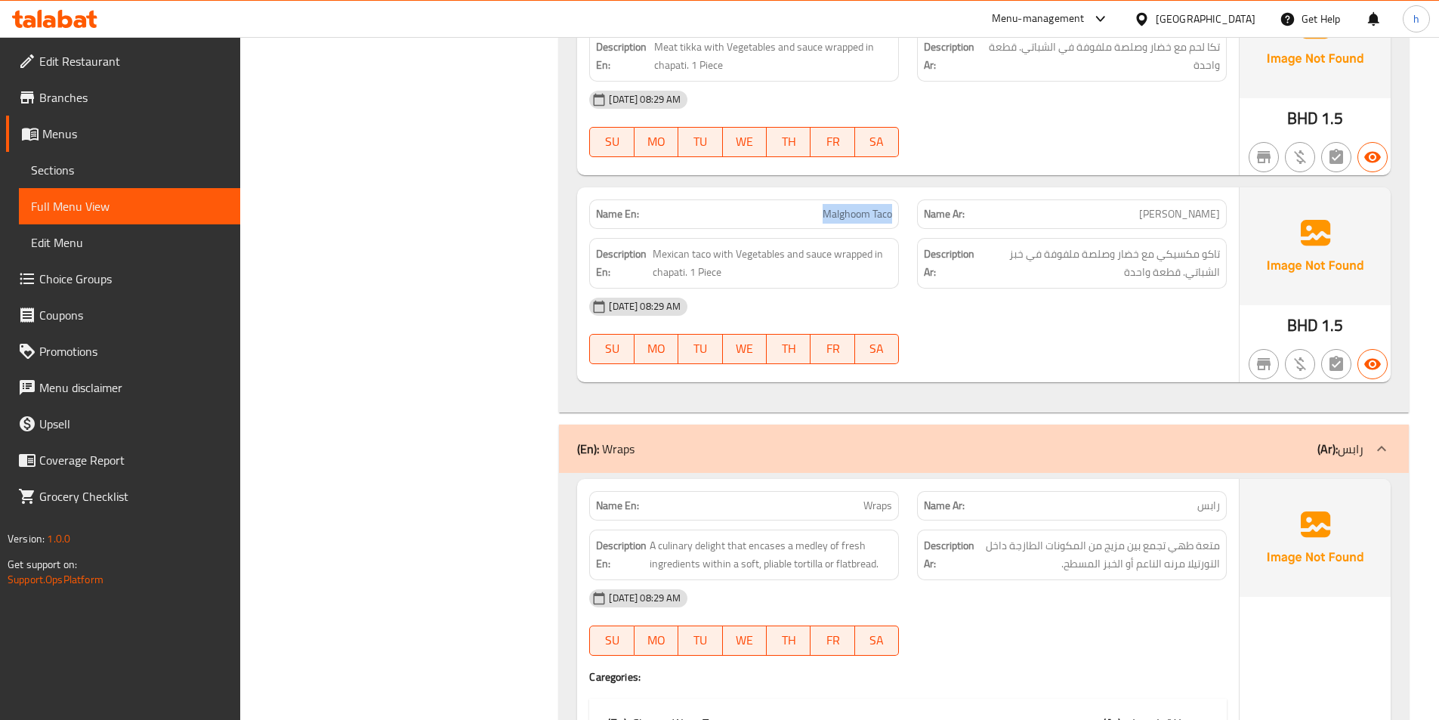
drag, startPoint x: 821, startPoint y: 214, endPoint x: 896, endPoint y: 219, distance: 75.7
click at [896, 219] on div "Name En: Malghoom Taco" at bounding box center [744, 213] width 310 height 29
drag, startPoint x: 711, startPoint y: 253, endPoint x: 668, endPoint y: 244, distance: 44.0
click at [668, 245] on span "Mexican taco with Vegetables and sauce wrapped in chapati. 1 Piece" at bounding box center [771, 263] width 239 height 37
drag, startPoint x: 733, startPoint y: 259, endPoint x: 788, endPoint y: 259, distance: 54.4
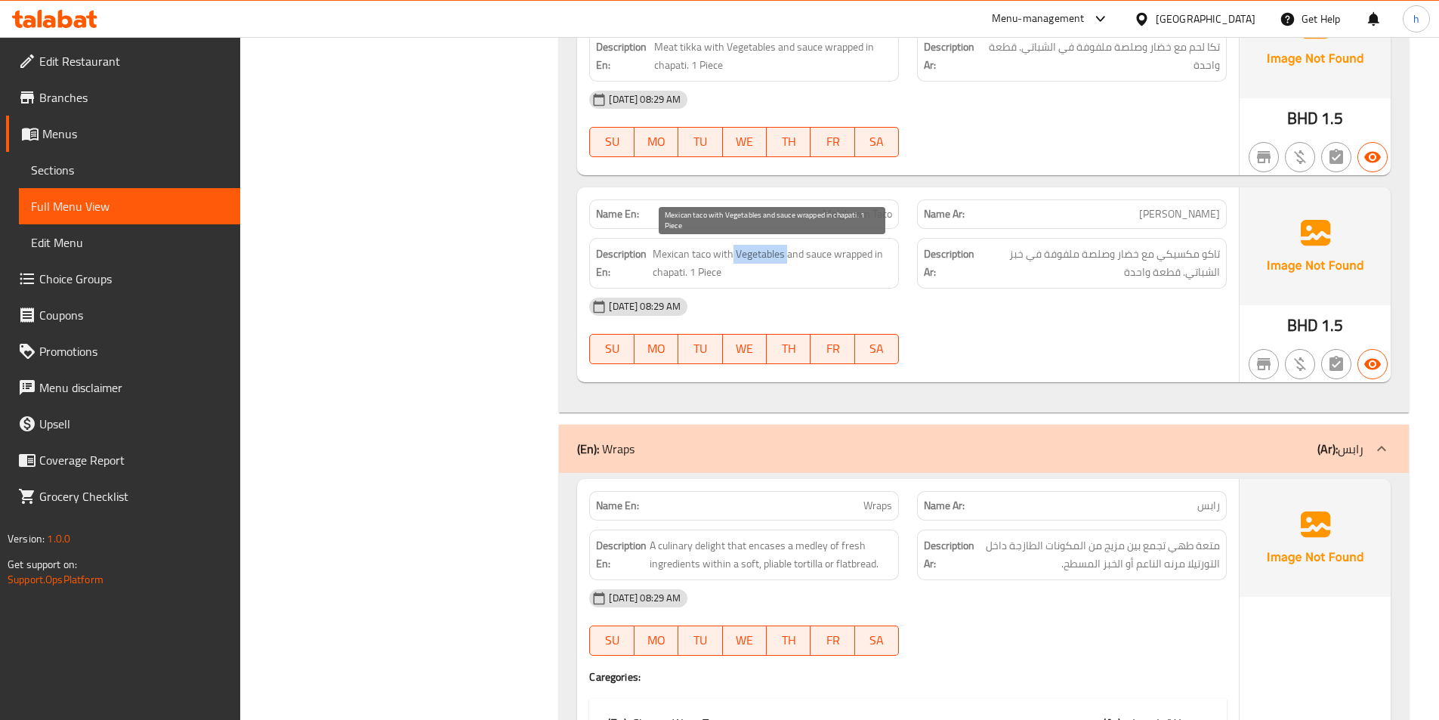
click at [785, 258] on span "Mexican taco with Vegetables and sauce wrapped in chapati. 1 Piece" at bounding box center [771, 263] width 239 height 37
drag, startPoint x: 800, startPoint y: 258, endPoint x: 823, endPoint y: 256, distance: 22.7
click at [823, 256] on span "Mexican taco with Vegetables and sauce wrapped in chapati. 1 Piece" at bounding box center [771, 263] width 239 height 37
drag, startPoint x: 838, startPoint y: 254, endPoint x: 868, endPoint y: 266, distance: 31.8
click at [868, 266] on span "Mexican taco with Vegetables and sauce wrapped in chapati. 1 Piece" at bounding box center [771, 263] width 239 height 37
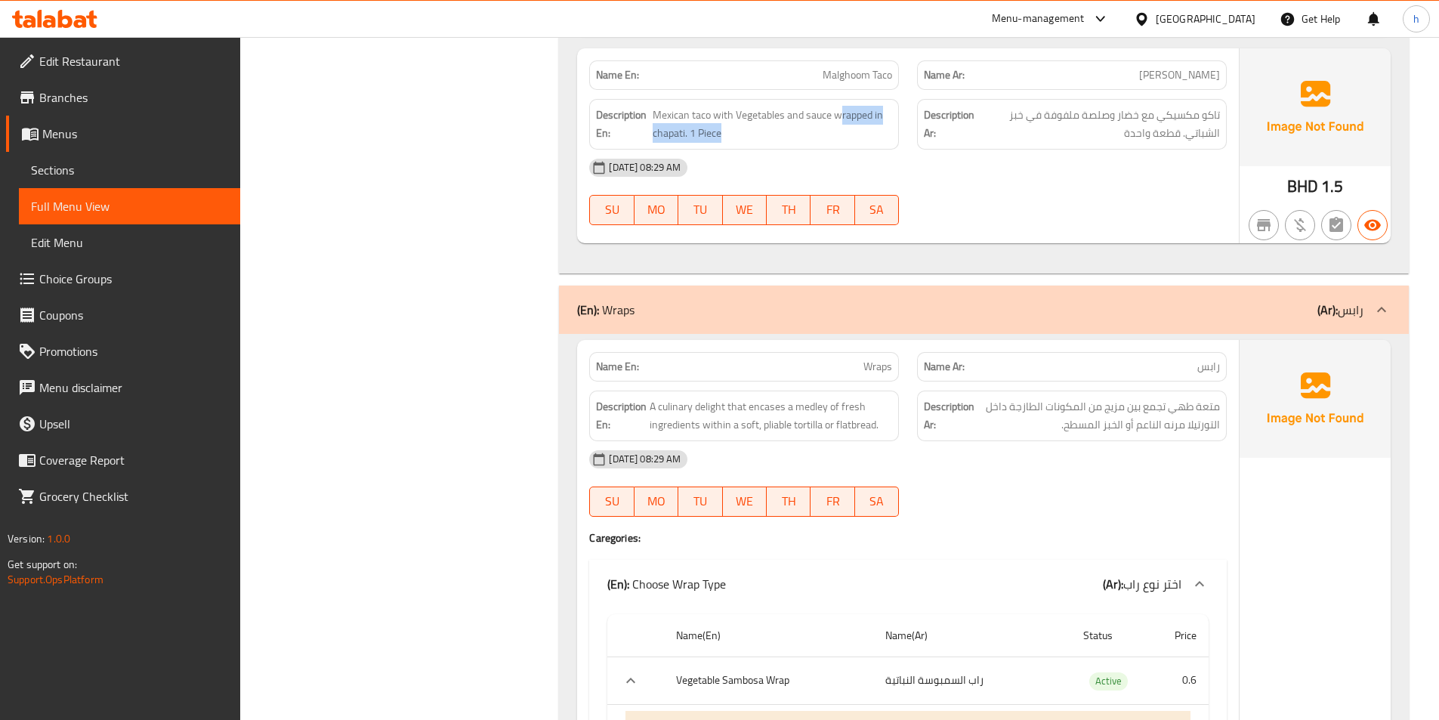
scroll to position [1359, 0]
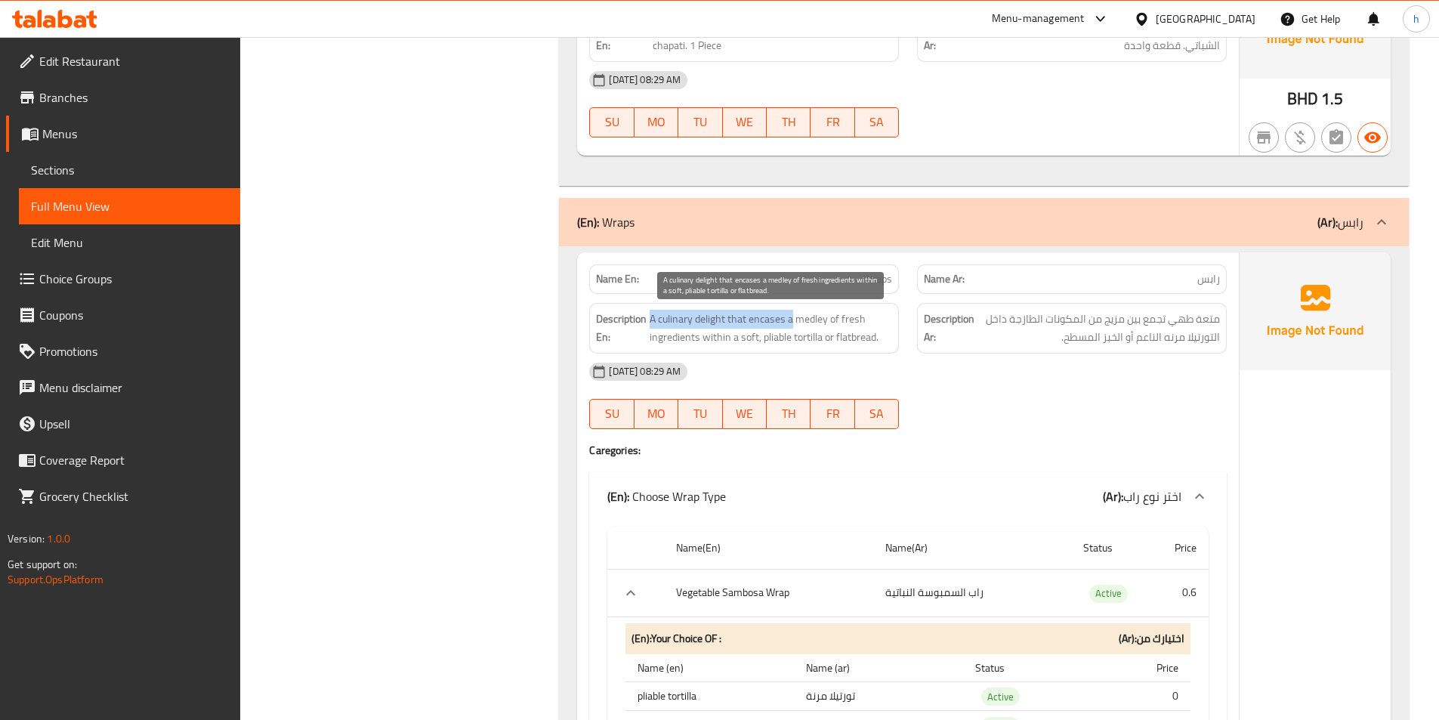
drag, startPoint x: 648, startPoint y: 319, endPoint x: 790, endPoint y: 319, distance: 142.0
click at [790, 319] on h6 "Description En: A culinary delight that encases a medley of fresh ingredients w…" at bounding box center [744, 328] width 296 height 37
drag, startPoint x: 760, startPoint y: 322, endPoint x: 742, endPoint y: 319, distance: 18.4
click at [742, 319] on span "A culinary delight that encases a medley of fresh ingredients within a soft, pl…" at bounding box center [770, 328] width 242 height 37
drag, startPoint x: 828, startPoint y: 318, endPoint x: 652, endPoint y: 307, distance: 177.1
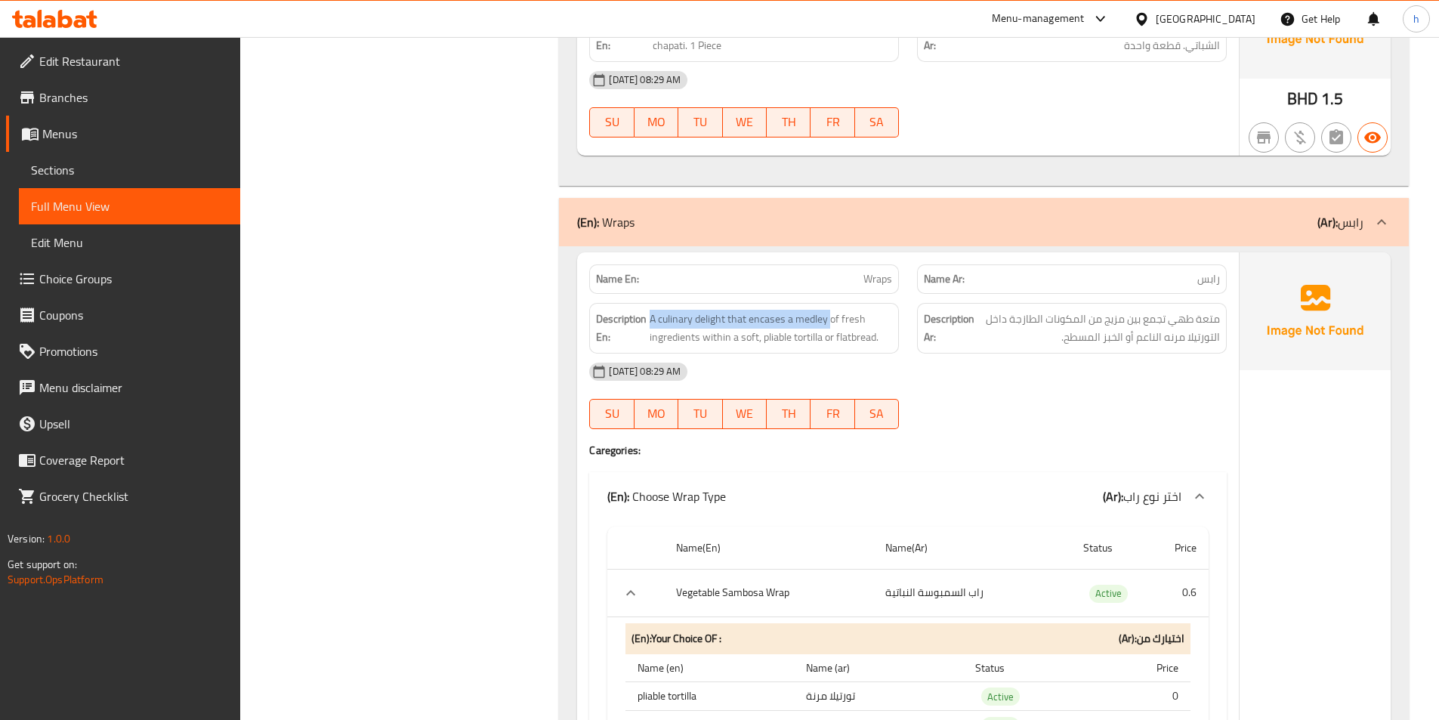
click at [652, 307] on div "Description En: A culinary delight that encases a medley of fresh ingredients w…" at bounding box center [744, 328] width 310 height 51
copy span "A culinary delight that encases a medley"
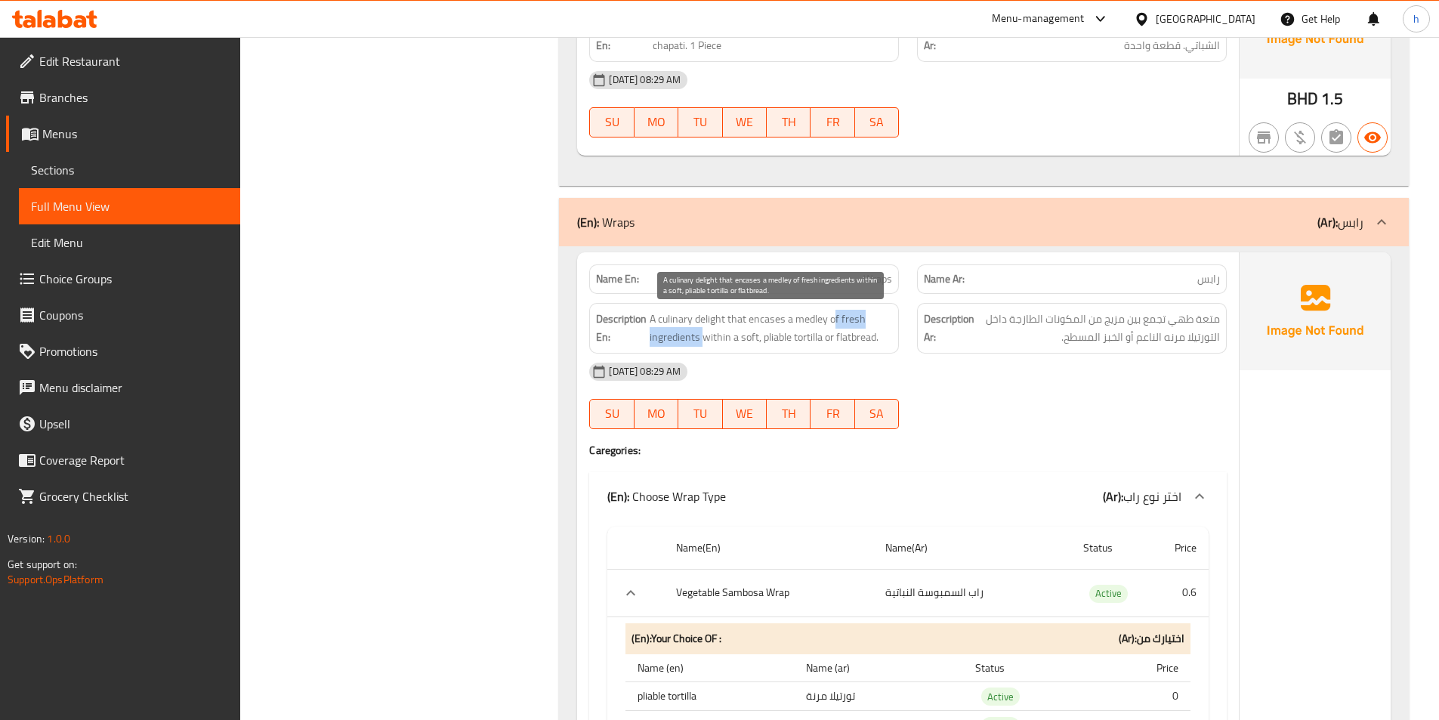
drag, startPoint x: 835, startPoint y: 312, endPoint x: 705, endPoint y: 341, distance: 133.9
click at [705, 341] on span "A culinary delight that encases a medley of fresh ingredients within a soft, pl…" at bounding box center [770, 328] width 242 height 37
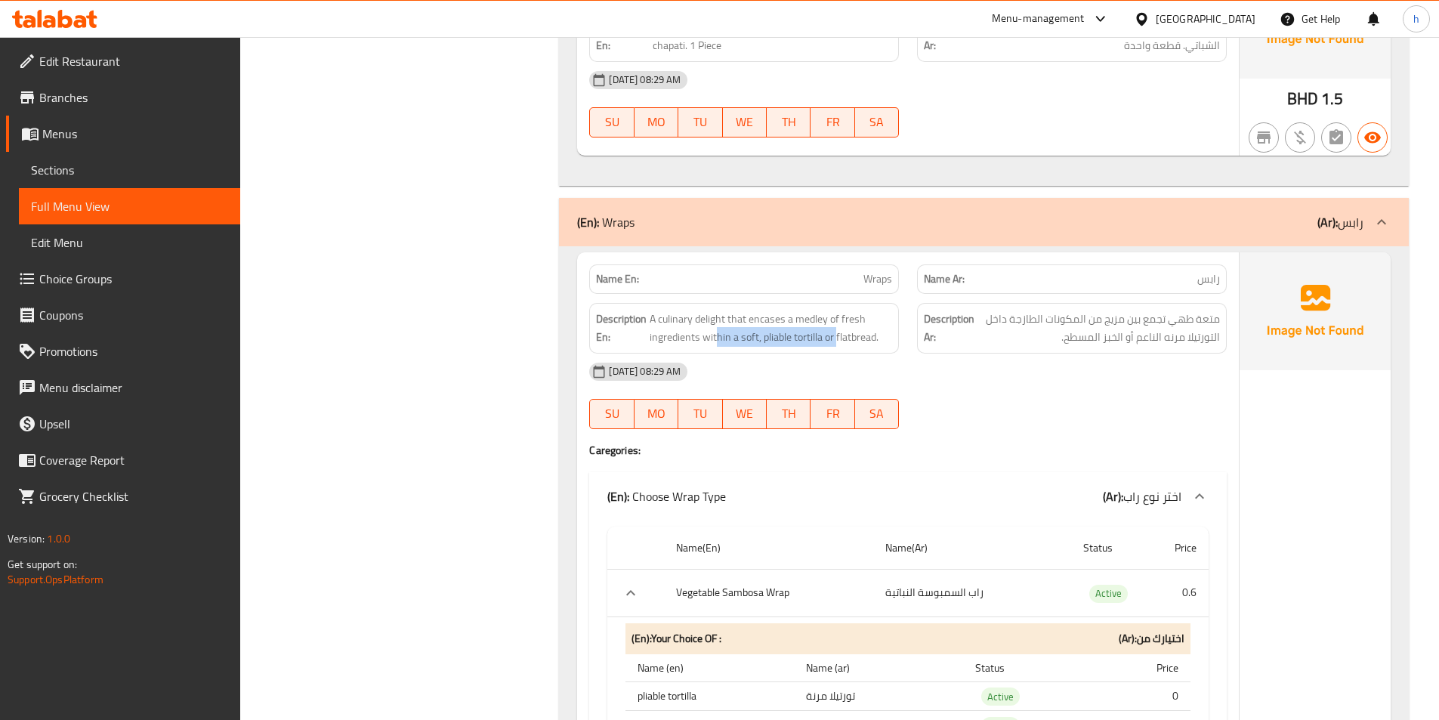
drag, startPoint x: 714, startPoint y: 342, endPoint x: 835, endPoint y: 349, distance: 121.0
click at [835, 349] on div "Description En: A culinary delight that encases a medley of fresh ingredients w…" at bounding box center [744, 328] width 310 height 51
drag, startPoint x: 846, startPoint y: 338, endPoint x: 908, endPoint y: 341, distance: 62.7
click at [908, 341] on div "Description En: A culinary delight that encases a medley of fresh ingredients w…" at bounding box center [907, 328] width 655 height 69
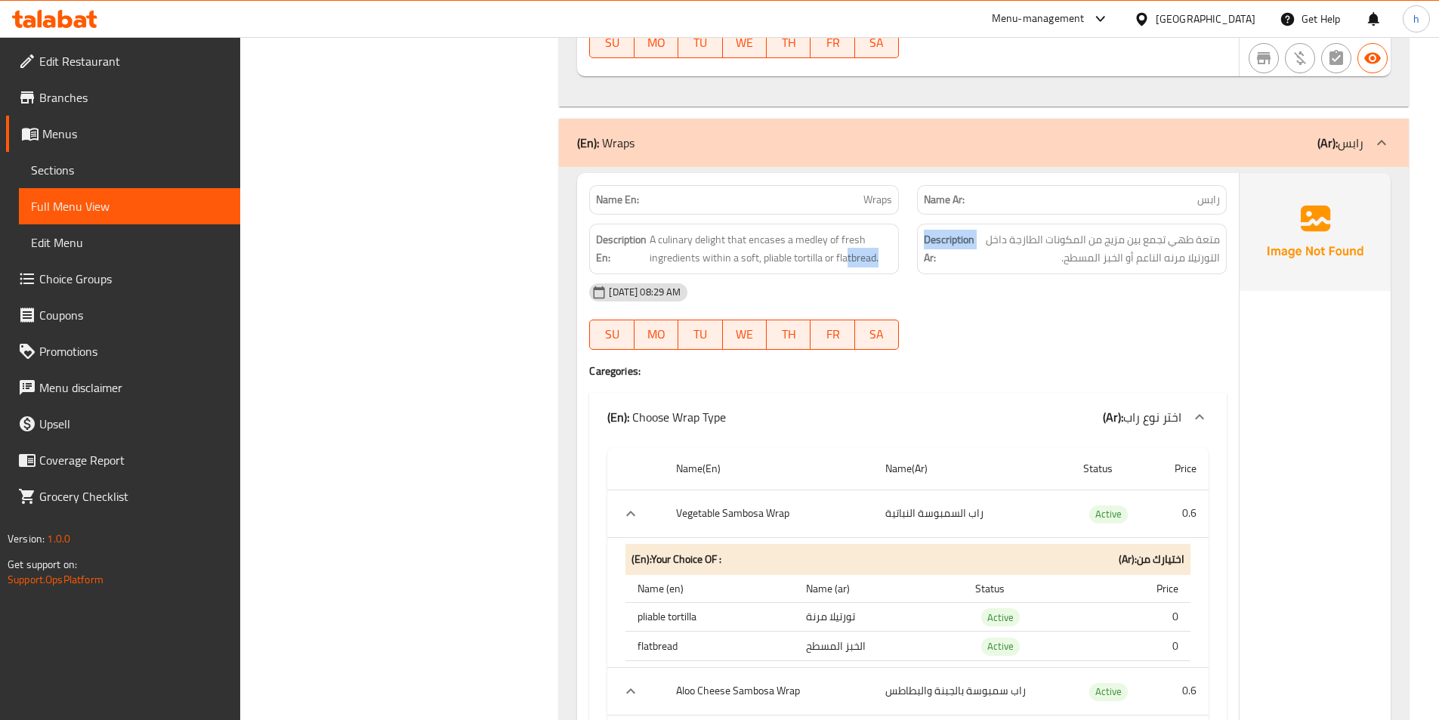
scroll to position [1510, 0]
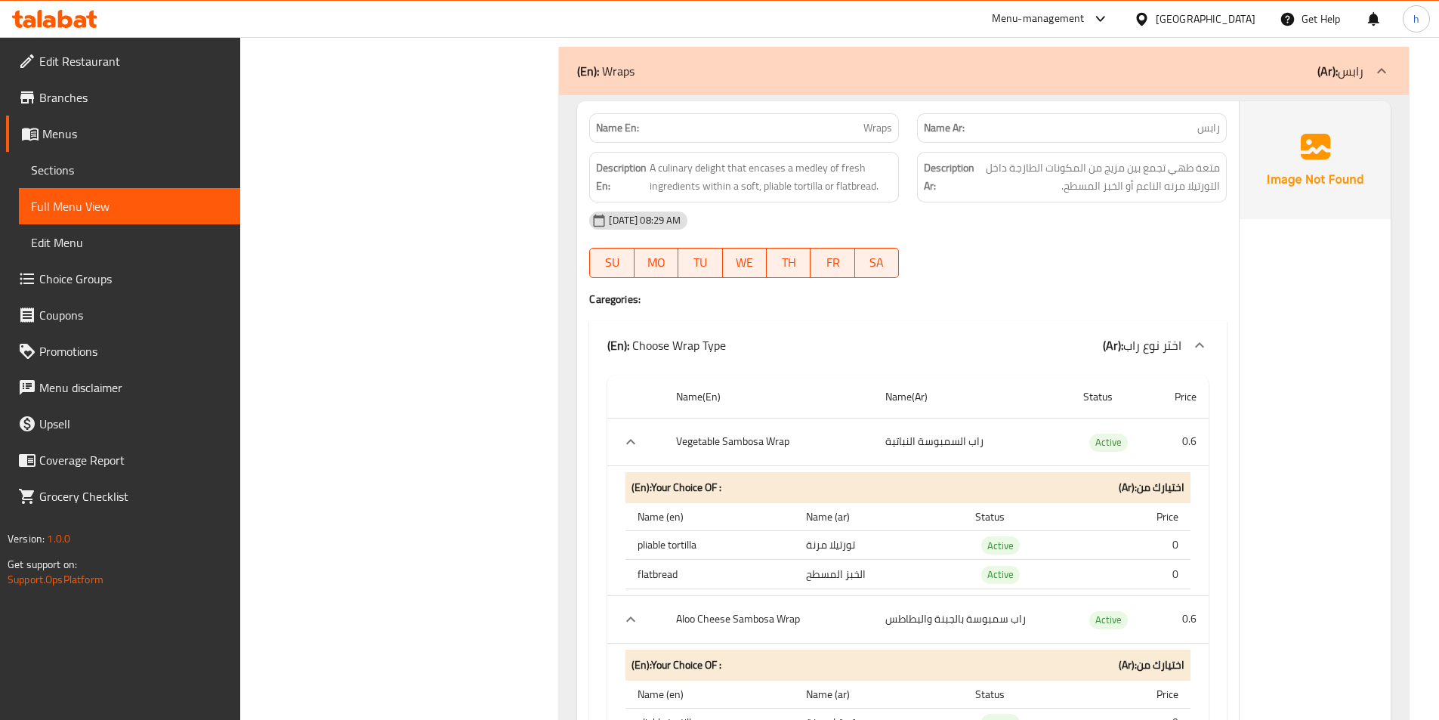
click at [648, 546] on th "pliable tortilla" at bounding box center [709, 544] width 168 height 29
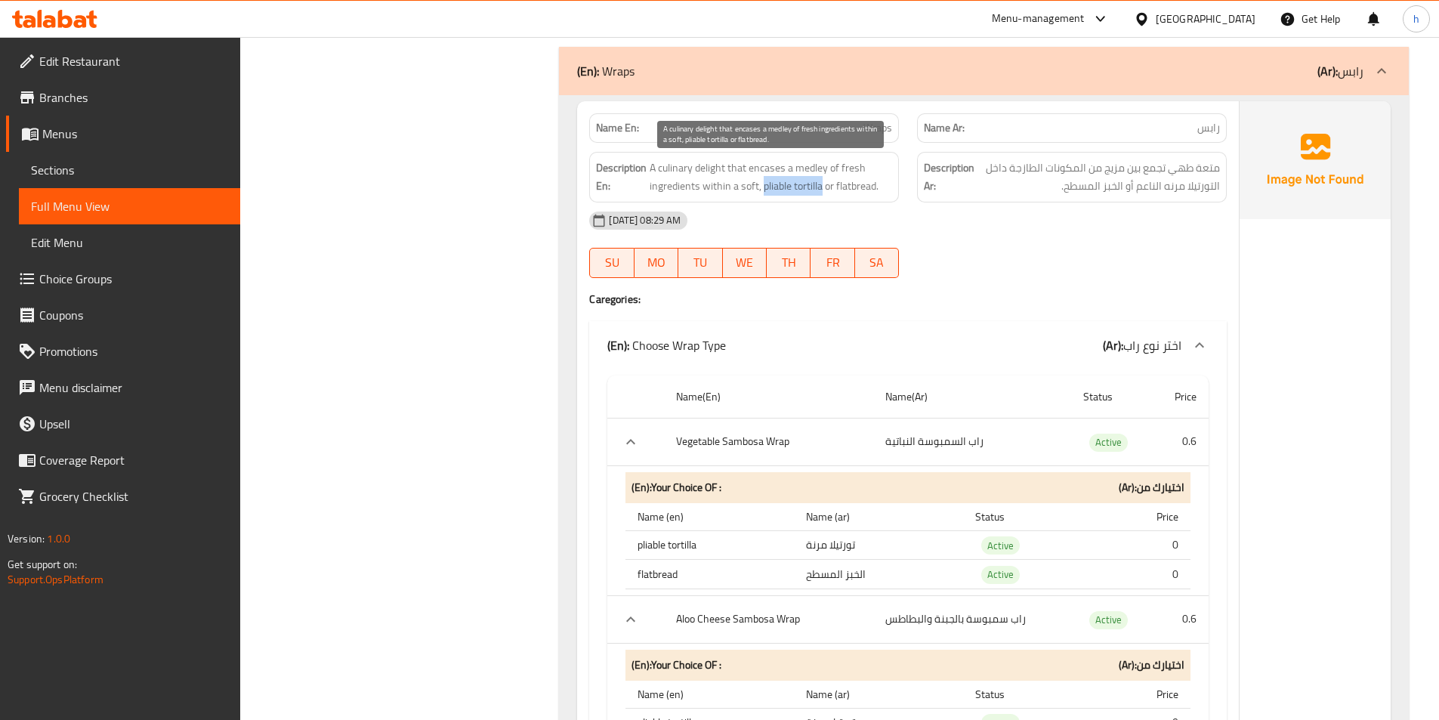
drag, startPoint x: 761, startPoint y: 183, endPoint x: 822, endPoint y: 185, distance: 60.5
click at [822, 185] on span "A culinary delight that encases a medley of fresh ingredients within a soft, pl…" at bounding box center [770, 177] width 242 height 37
copy span "pliable tortilla"
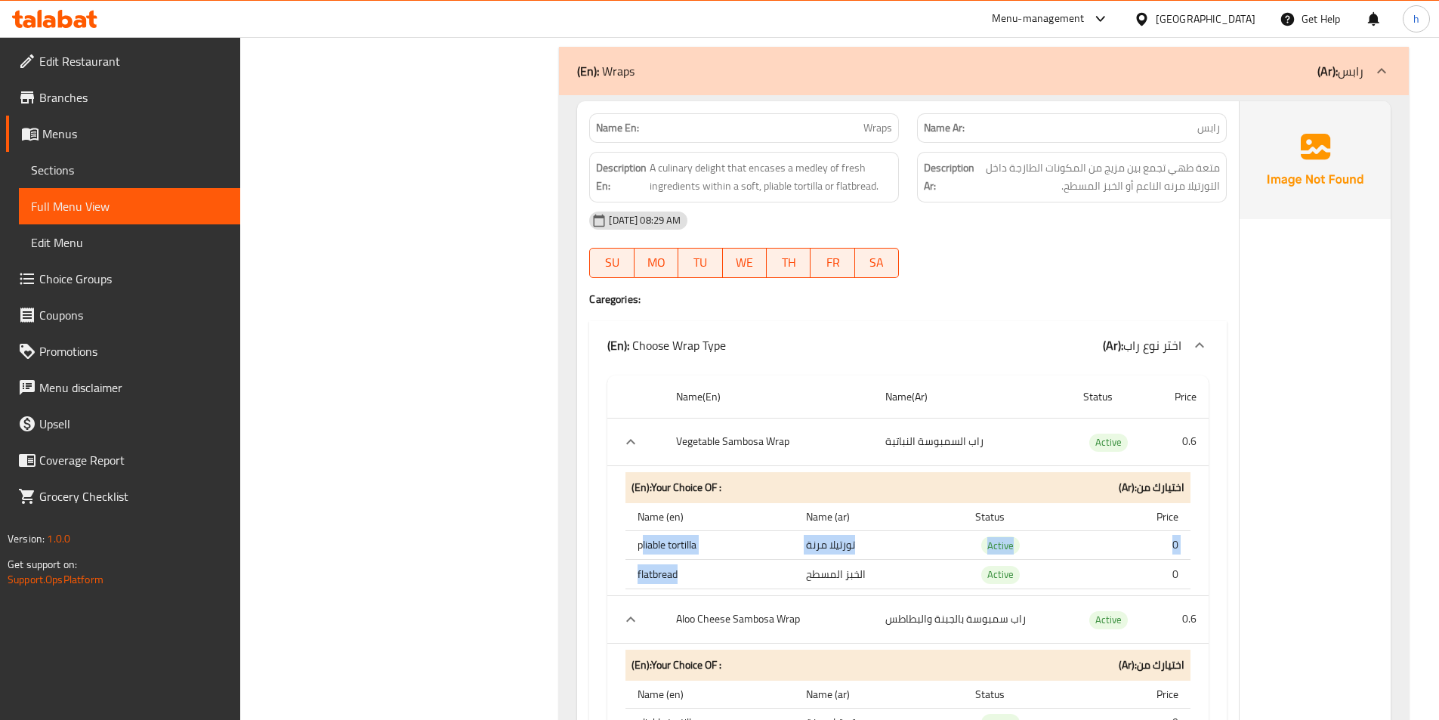
drag, startPoint x: 644, startPoint y: 548, endPoint x: 790, endPoint y: 561, distance: 146.3
click at [790, 561] on tbody "pliable tortilla تورتيلا مرنة Active 0 flatbread الخبز المسطح Active 0" at bounding box center [907, 559] width 565 height 58
drag, startPoint x: 683, startPoint y: 439, endPoint x: 862, endPoint y: 436, distance: 179.8
click at [862, 436] on th "Vegetable Sambosa Wrap" at bounding box center [768, 442] width 209 height 48
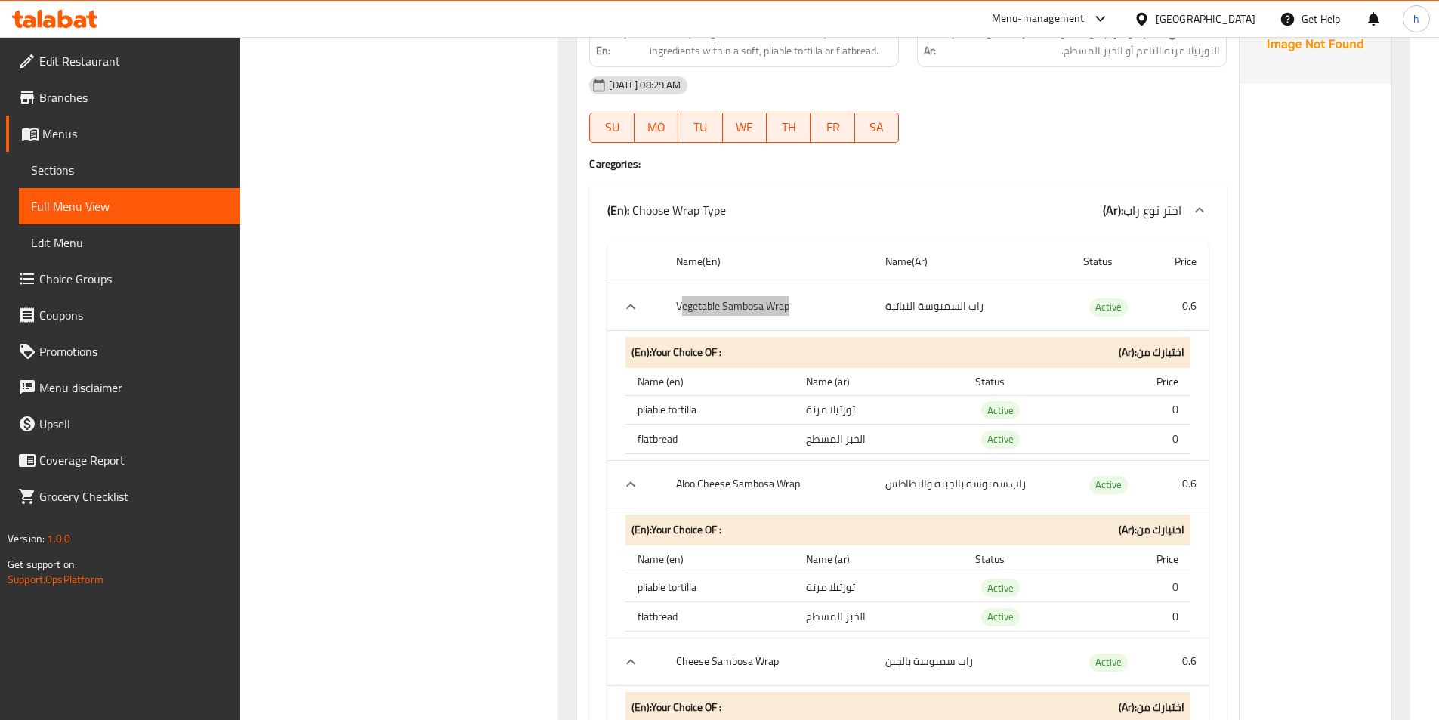
scroll to position [1586, 0]
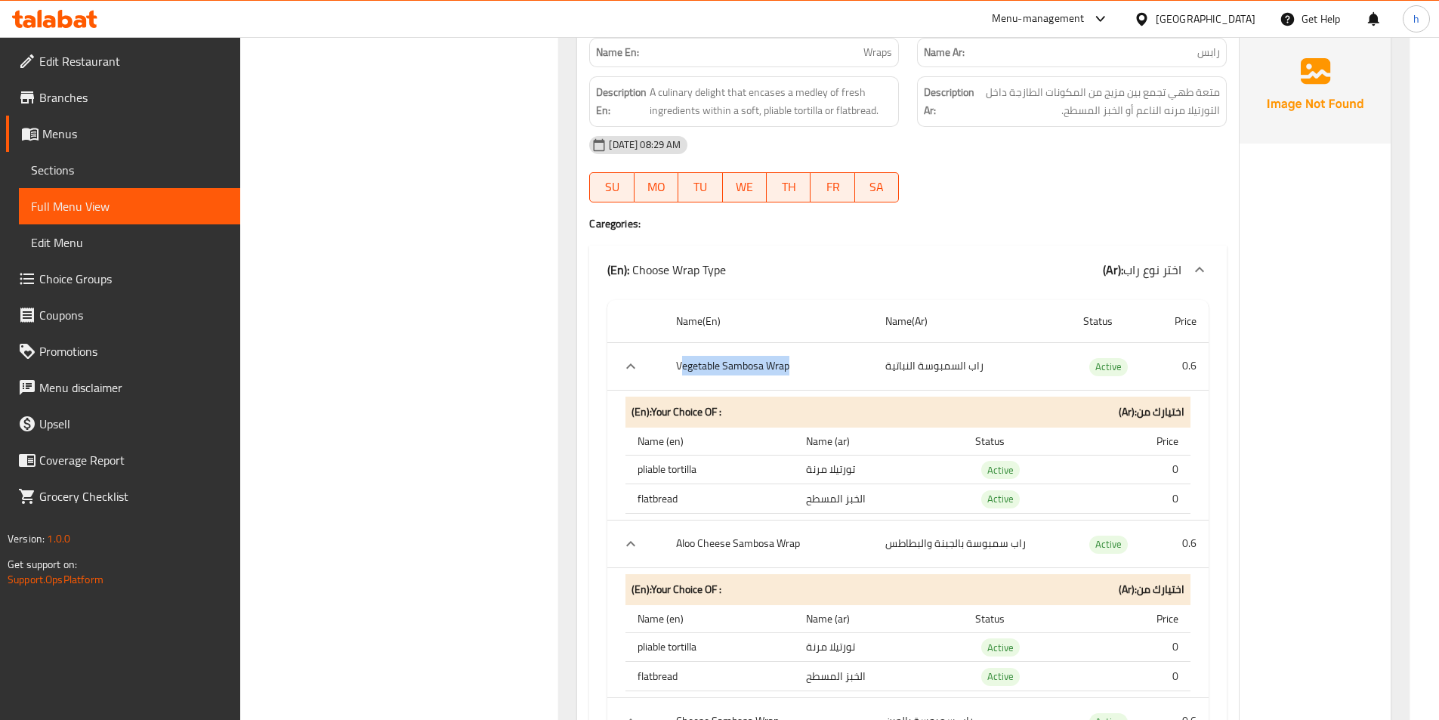
click at [759, 369] on th "Vegetable Sambosa Wrap" at bounding box center [768, 366] width 209 height 48
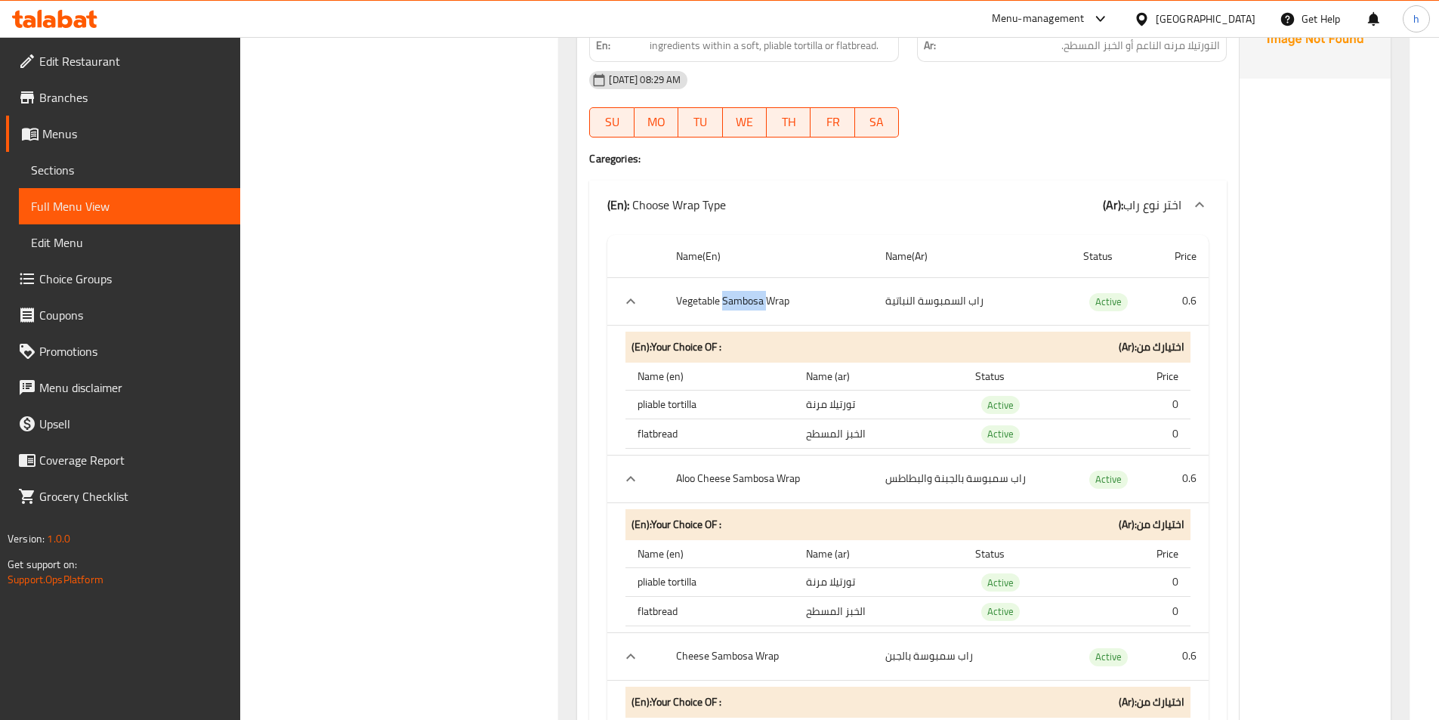
scroll to position [1737, 0]
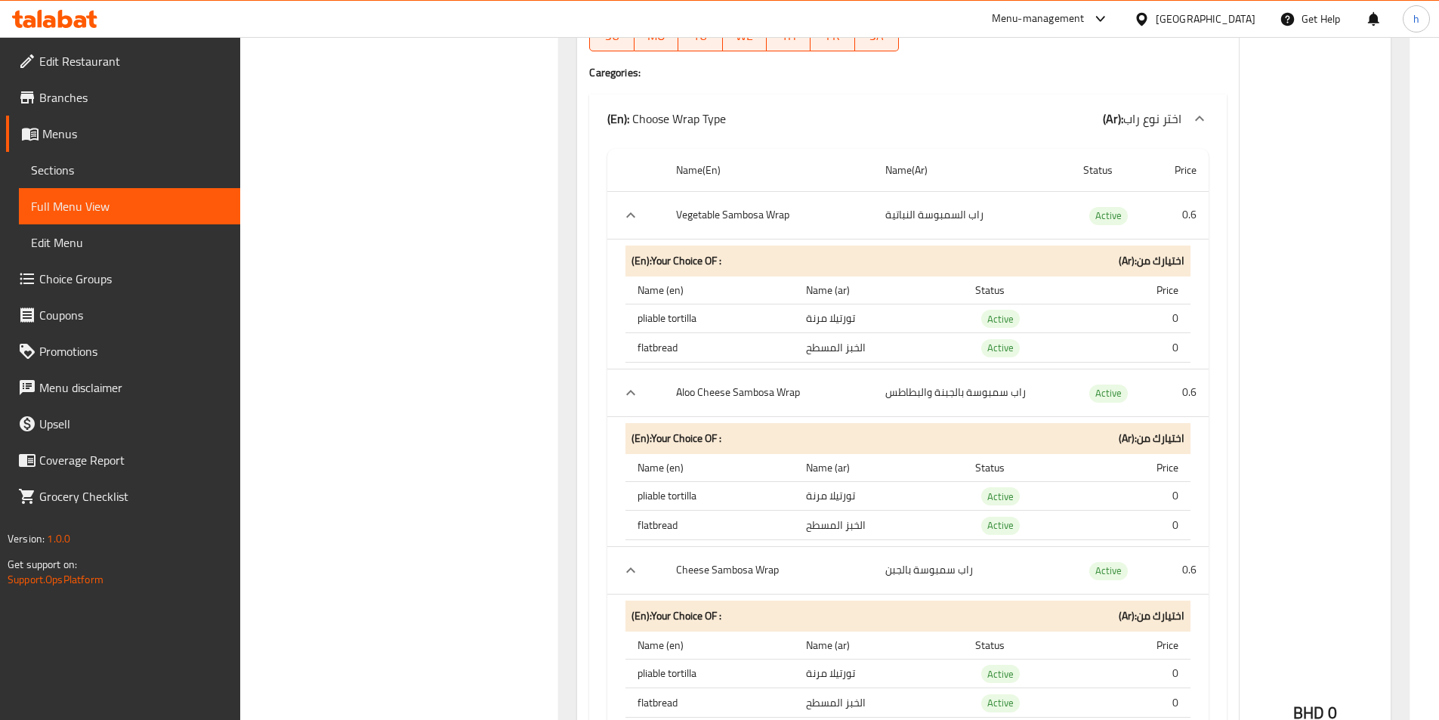
click at [793, 390] on th "Aloo Cheese Sambosa Wrap" at bounding box center [768, 393] width 209 height 48
click at [757, 394] on th "Aloo Cheese Sambosa Wrap" at bounding box center [768, 393] width 209 height 48
click at [686, 390] on th "Aloo Cheese Sambosa Wrap" at bounding box center [768, 393] width 209 height 48
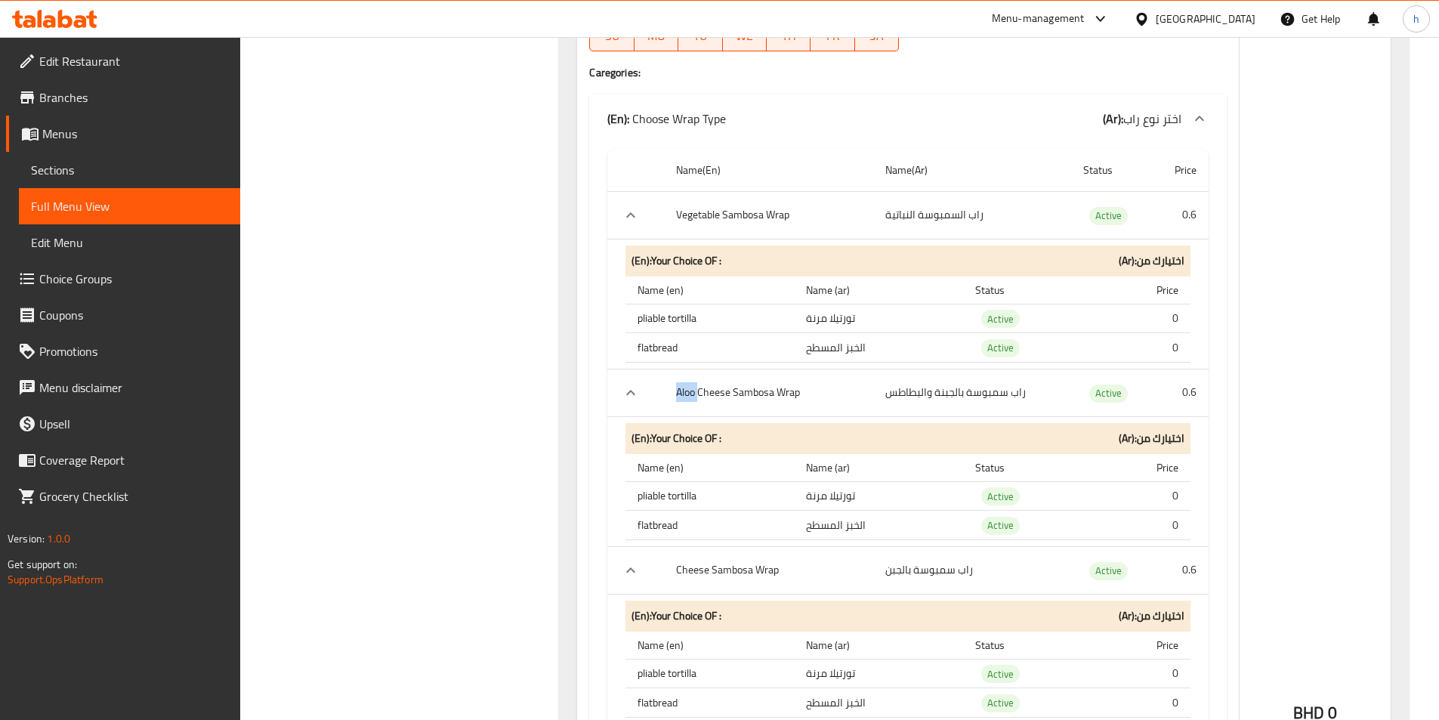
click at [686, 390] on th "Aloo Cheese Sambosa Wrap" at bounding box center [768, 393] width 209 height 48
click at [712, 392] on th "Aloo Cheese Sambosa Wrap" at bounding box center [768, 393] width 209 height 48
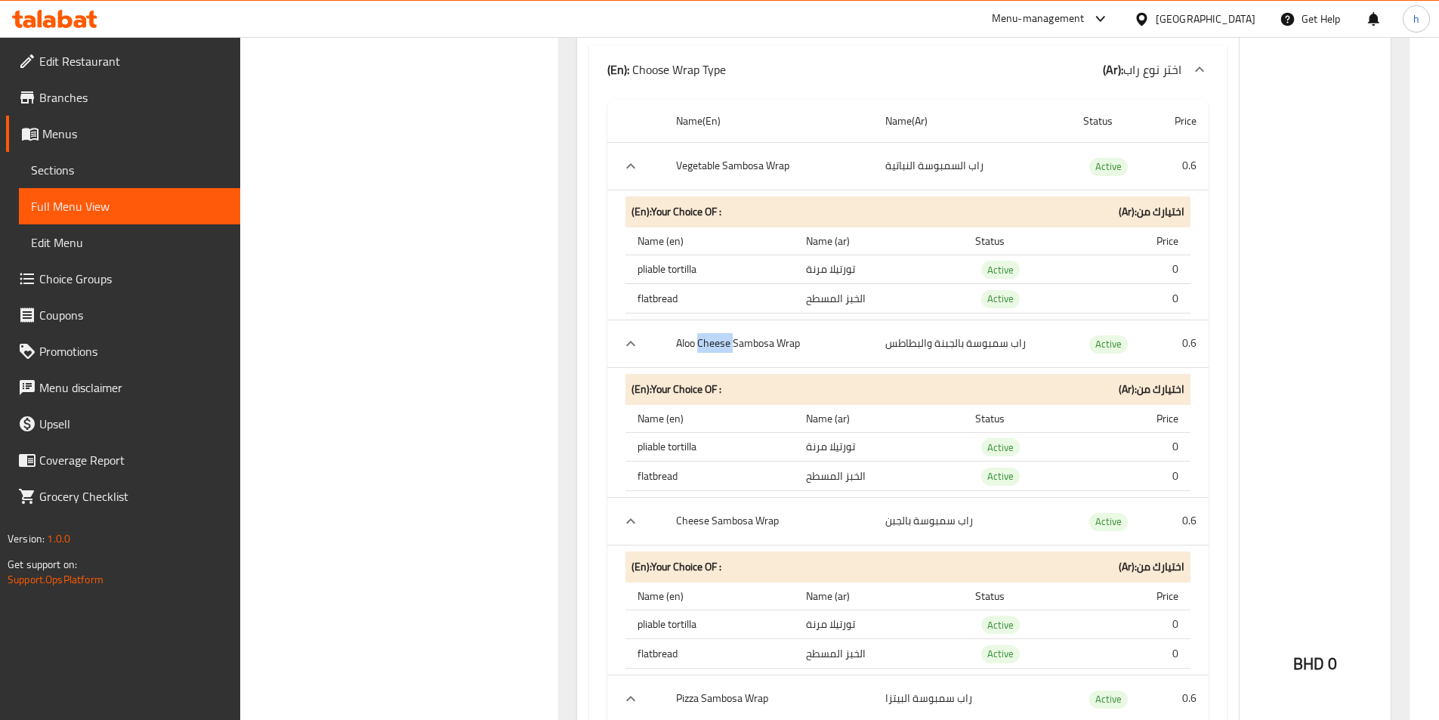
scroll to position [1812, 0]
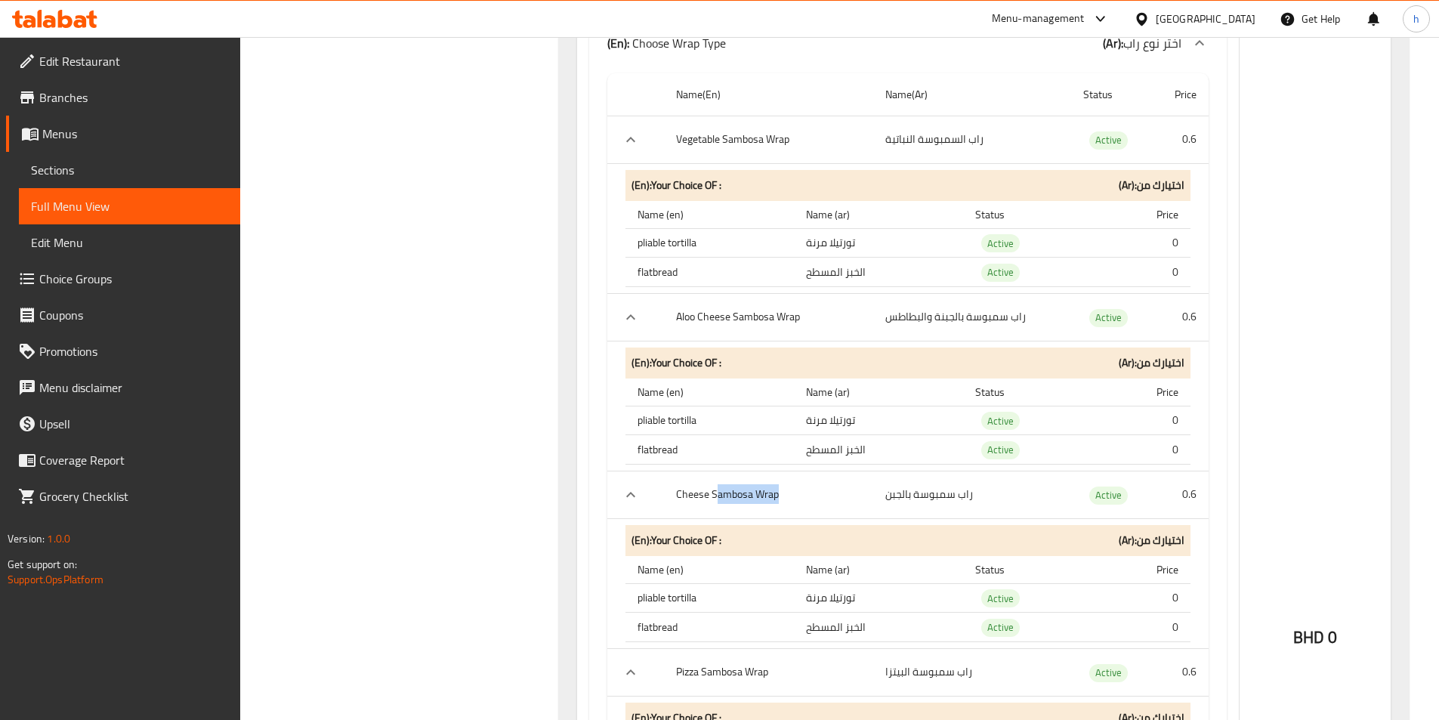
drag, startPoint x: 715, startPoint y: 492, endPoint x: 804, endPoint y: 492, distance: 89.1
click at [804, 492] on th "Cheese Sambosa Wrap" at bounding box center [768, 494] width 209 height 48
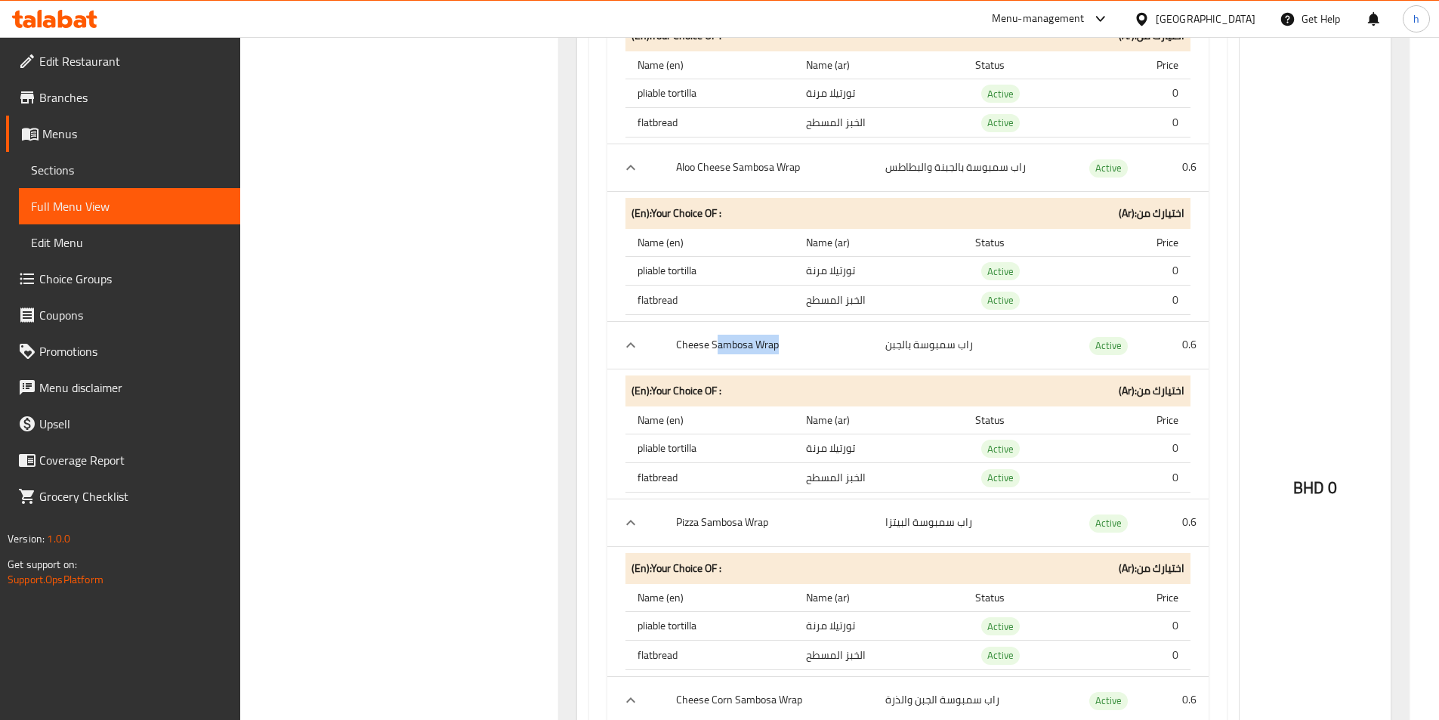
scroll to position [1963, 0]
drag, startPoint x: 962, startPoint y: 522, endPoint x: 892, endPoint y: 521, distance: 70.2
click at [899, 522] on td "راب سمبوسة البيتزا" at bounding box center [972, 521] width 198 height 48
drag, startPoint x: 654, startPoint y: 516, endPoint x: 781, endPoint y: 517, distance: 126.9
click at [781, 517] on tr "Pizza Sambosa Wrap راب سمبوسة البيتزا Active 0.6" at bounding box center [907, 521] width 601 height 48
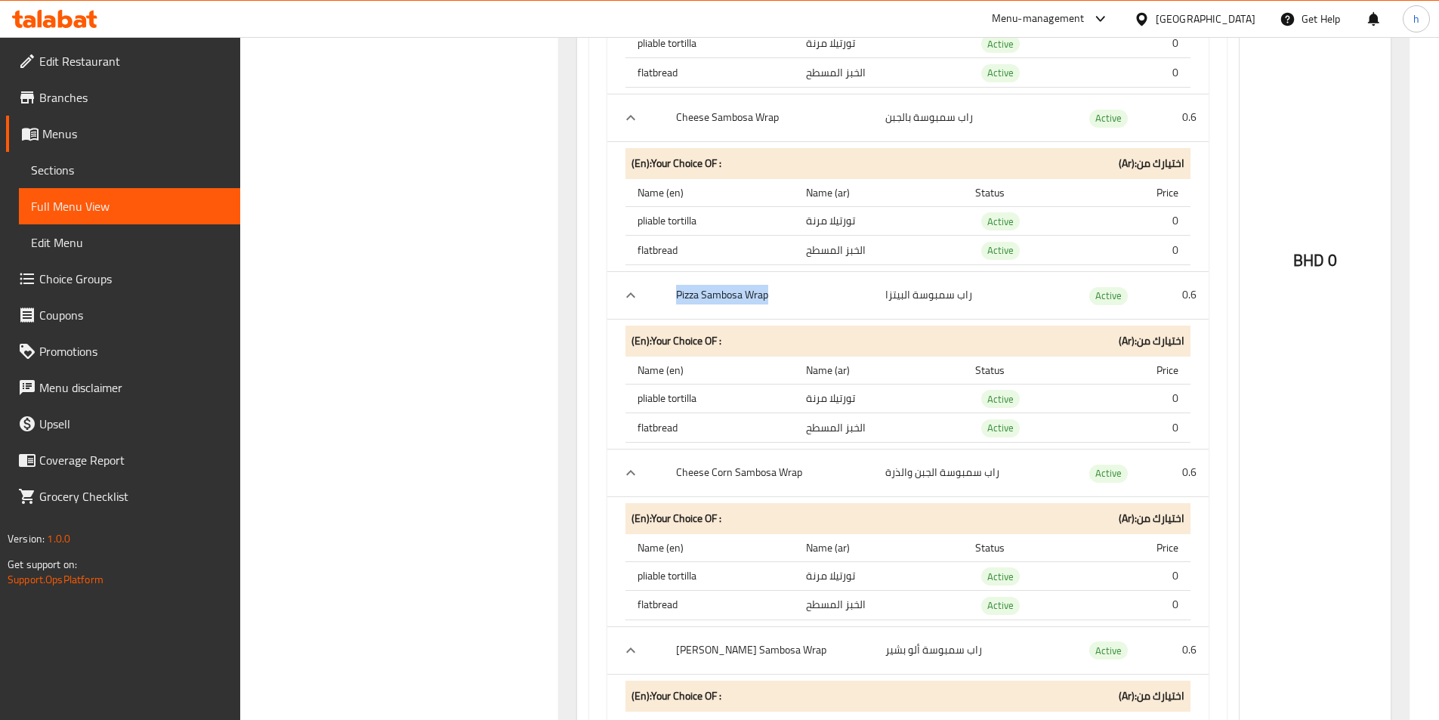
scroll to position [2190, 0]
drag, startPoint x: 993, startPoint y: 468, endPoint x: 930, endPoint y: 472, distance: 63.5
click at [930, 472] on td "راب سمبوسة الجبن والذرة" at bounding box center [972, 472] width 198 height 48
drag, startPoint x: 802, startPoint y: 473, endPoint x: 738, endPoint y: 474, distance: 64.2
click at [738, 474] on th "Cheese Corn Sambosa Wrap" at bounding box center [768, 472] width 209 height 48
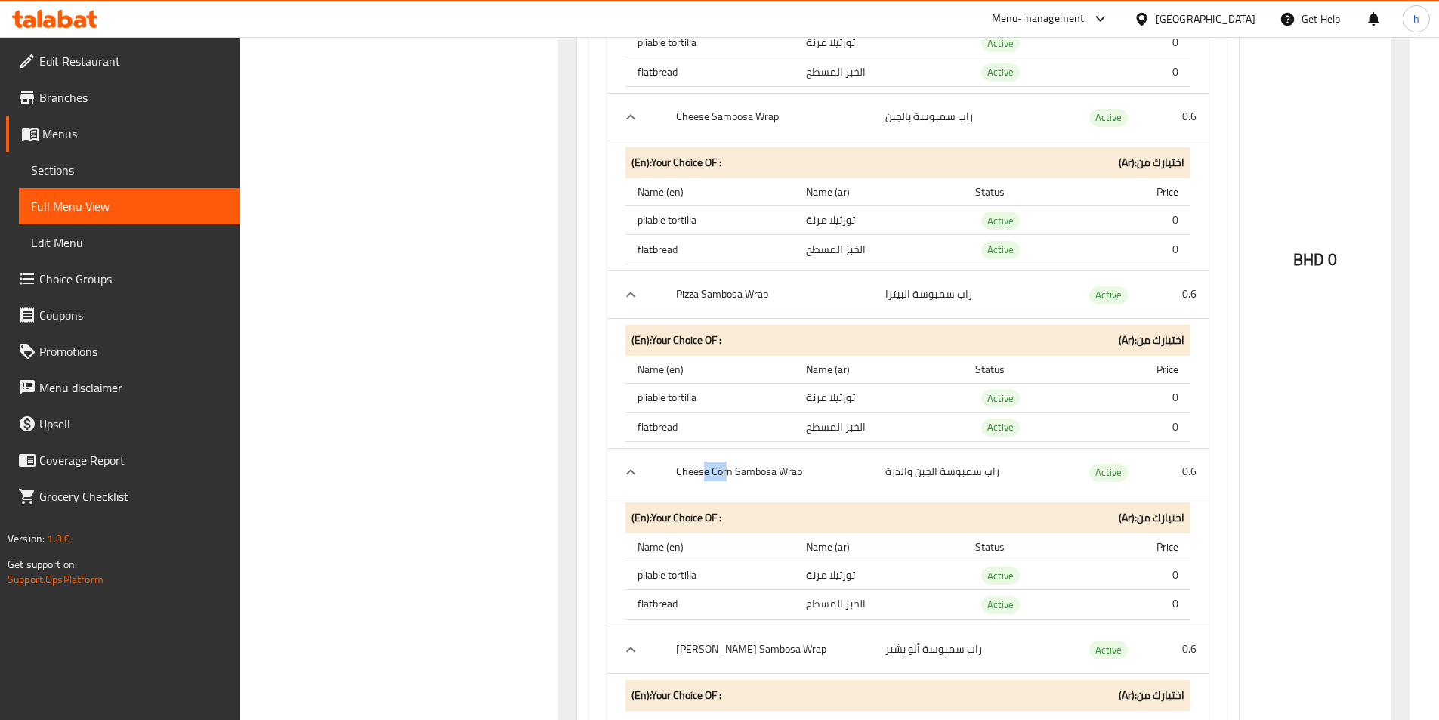
drag, startPoint x: 726, startPoint y: 479, endPoint x: 703, endPoint y: 480, distance: 22.7
click at [703, 480] on th "Cheese Corn Sambosa Wrap" at bounding box center [768, 472] width 209 height 48
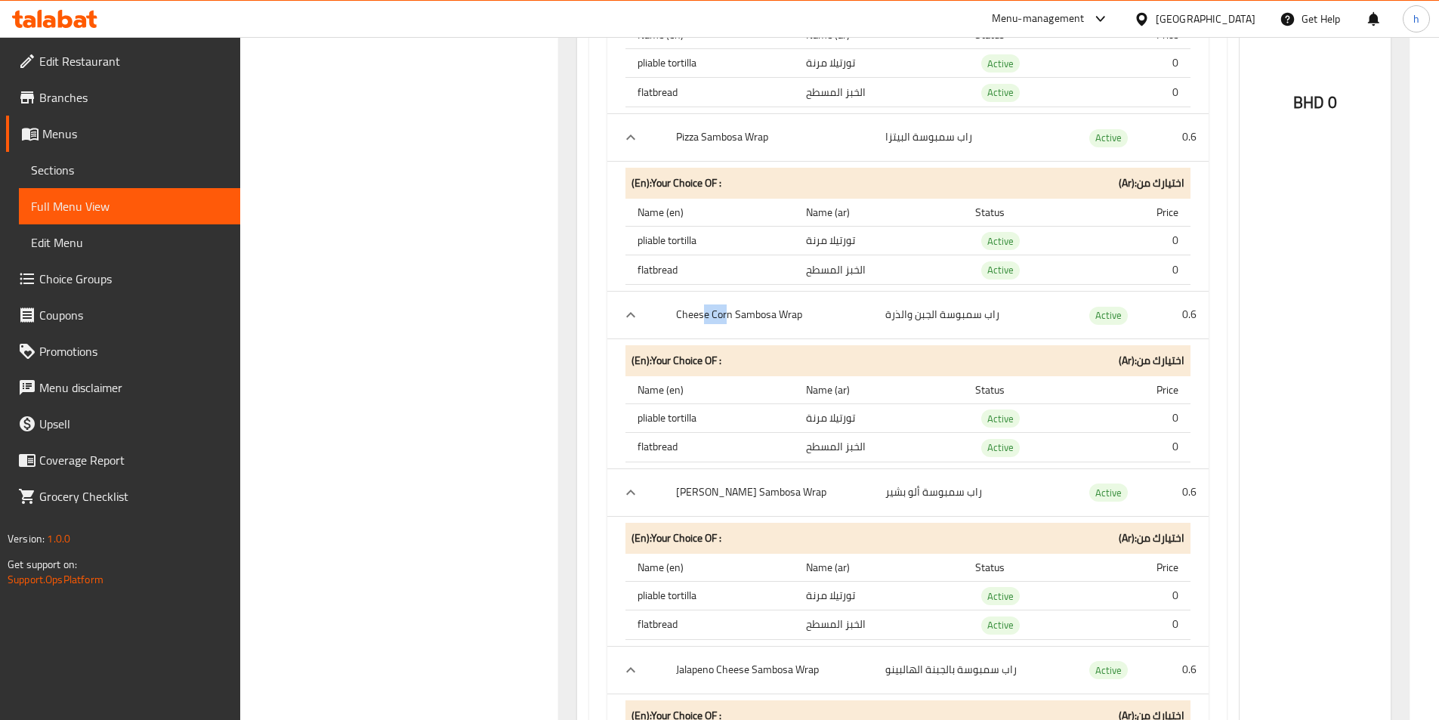
scroll to position [2492, 0]
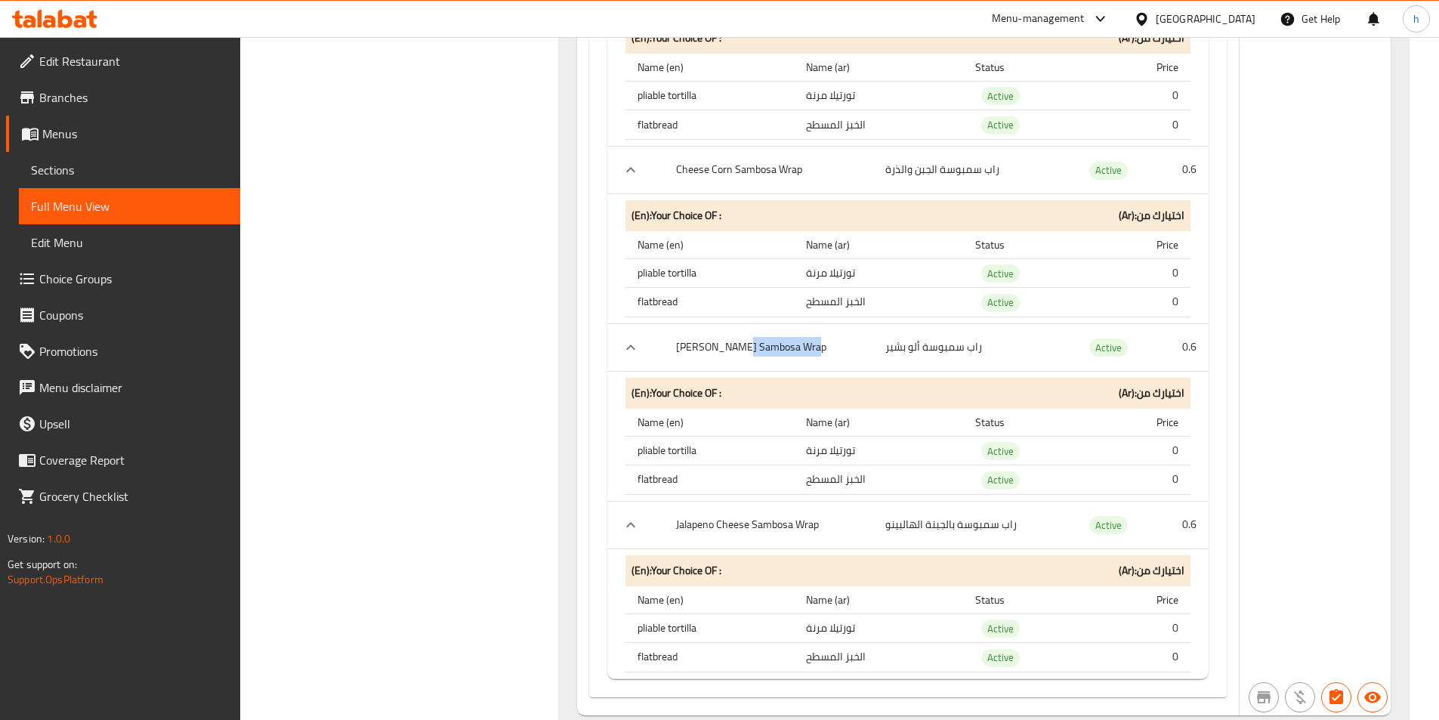
drag, startPoint x: 735, startPoint y: 346, endPoint x: 808, endPoint y: 343, distance: 73.3
click at [808, 343] on th "[PERSON_NAME] Sambosa Wrap" at bounding box center [768, 347] width 209 height 48
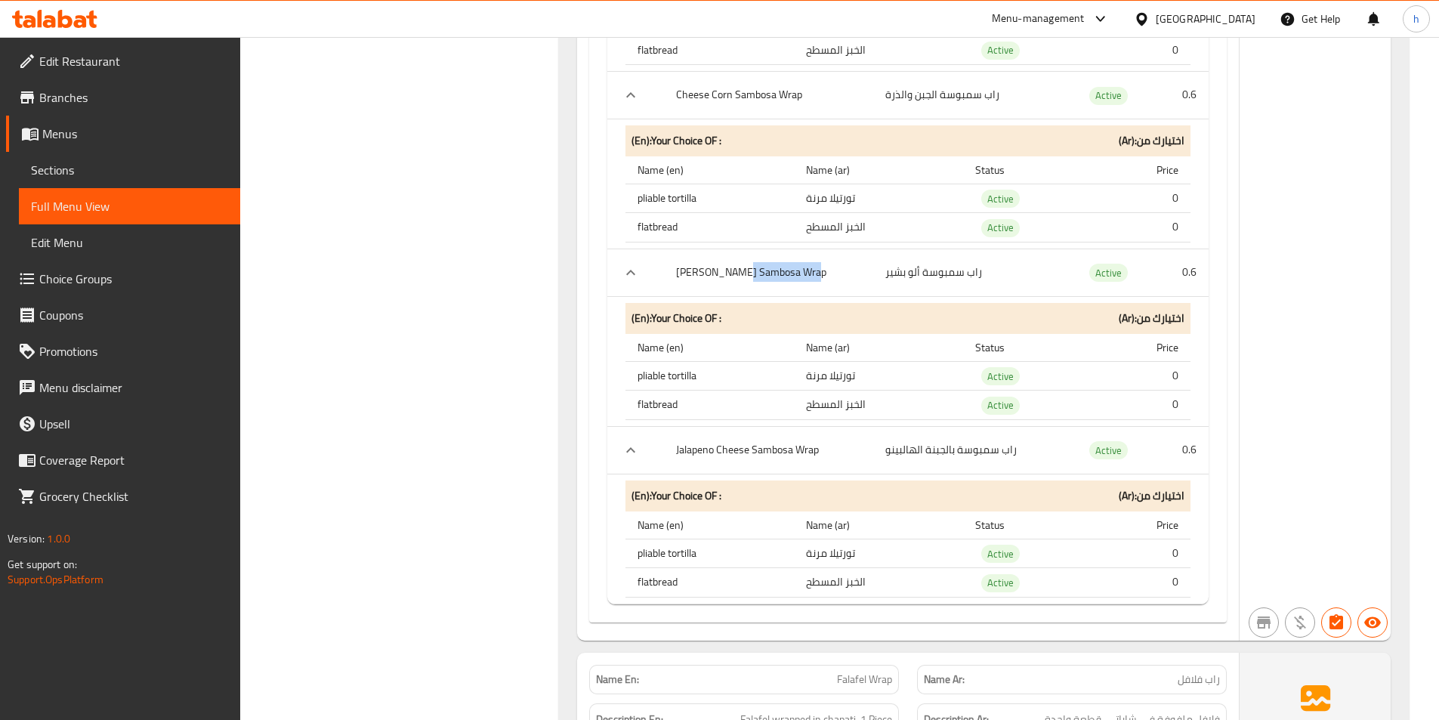
scroll to position [2568, 0]
drag, startPoint x: 764, startPoint y: 446, endPoint x: 806, endPoint y: 444, distance: 41.6
click at [829, 444] on th "Jalapeno Cheese Sambosa Wrap" at bounding box center [768, 449] width 209 height 48
drag, startPoint x: 745, startPoint y: 440, endPoint x: 719, endPoint y: 440, distance: 25.7
click at [719, 440] on th "Jalapeno Cheese Sambosa Wrap" at bounding box center [768, 449] width 209 height 48
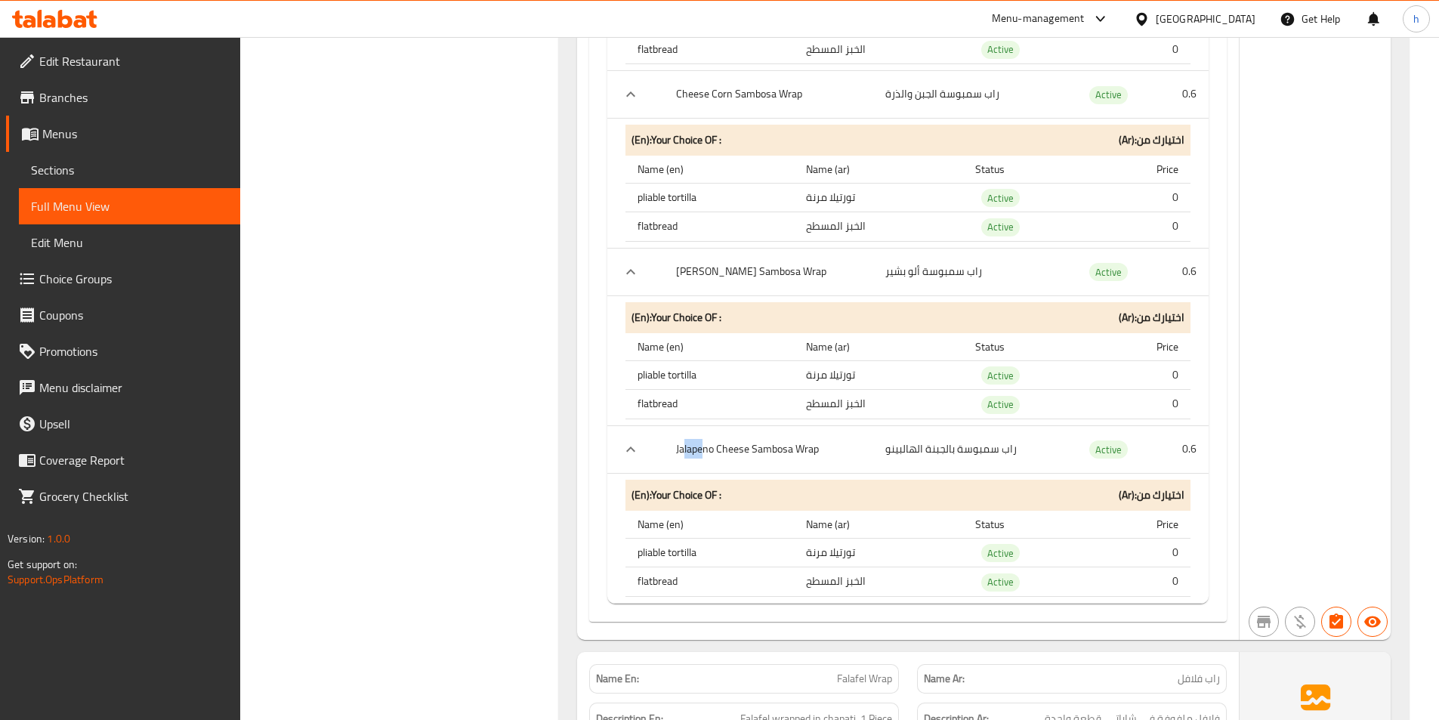
drag, startPoint x: 699, startPoint y: 441, endPoint x: 681, endPoint y: 445, distance: 17.8
click at [682, 445] on th "Jalapeno Cheese Sambosa Wrap" at bounding box center [768, 449] width 209 height 48
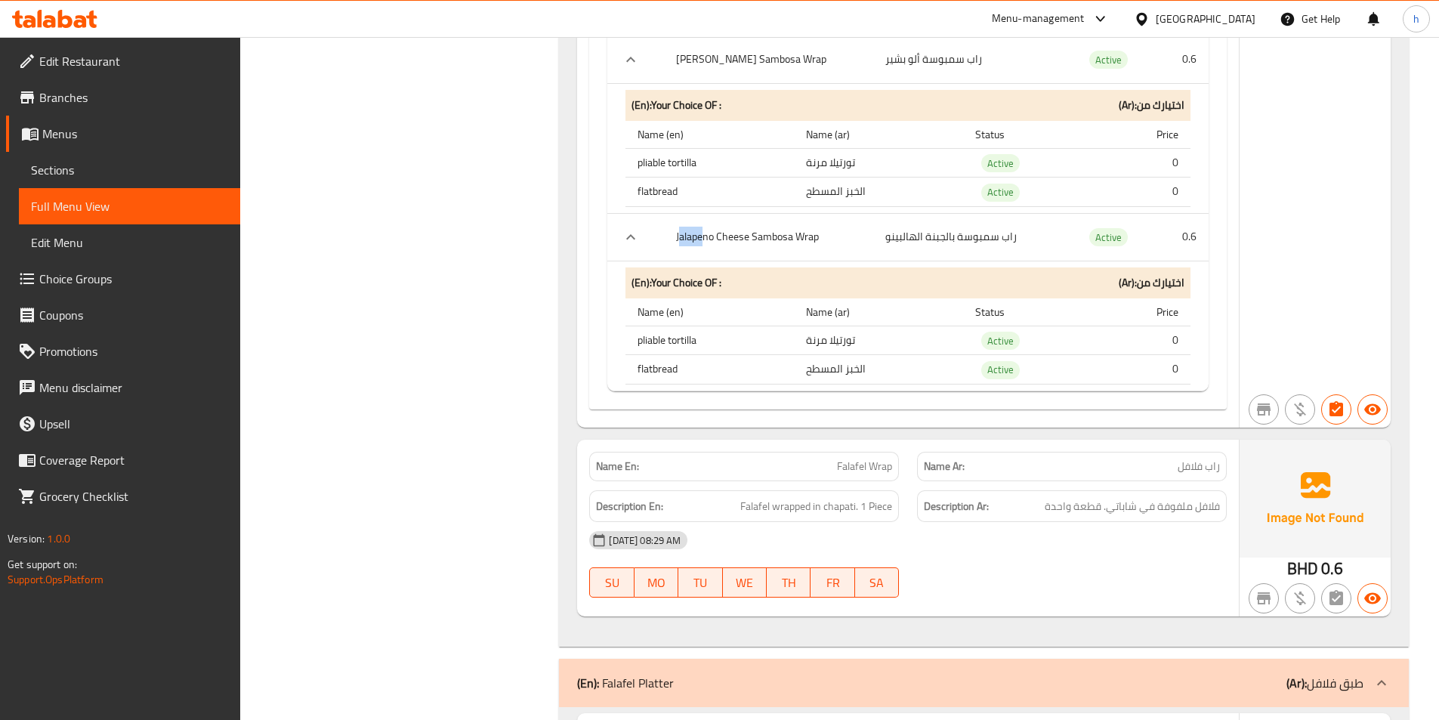
scroll to position [2794, 0]
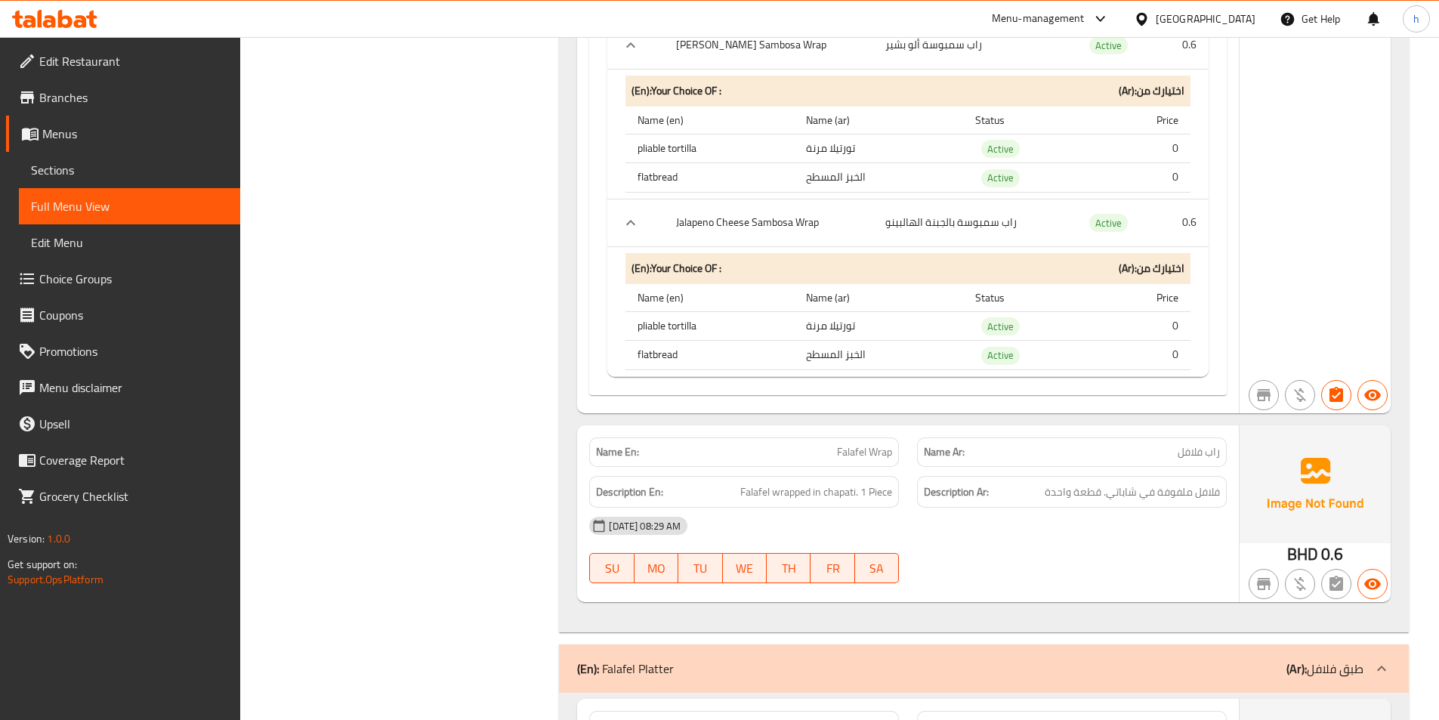
click at [838, 451] on span "Falafel Wrap" at bounding box center [864, 452] width 55 height 16
drag, startPoint x: 819, startPoint y: 492, endPoint x: 899, endPoint y: 489, distance: 80.1
click at [899, 489] on div "Description En: Falafel wrapped in chapati. 1 Piece" at bounding box center [744, 492] width 310 height 32
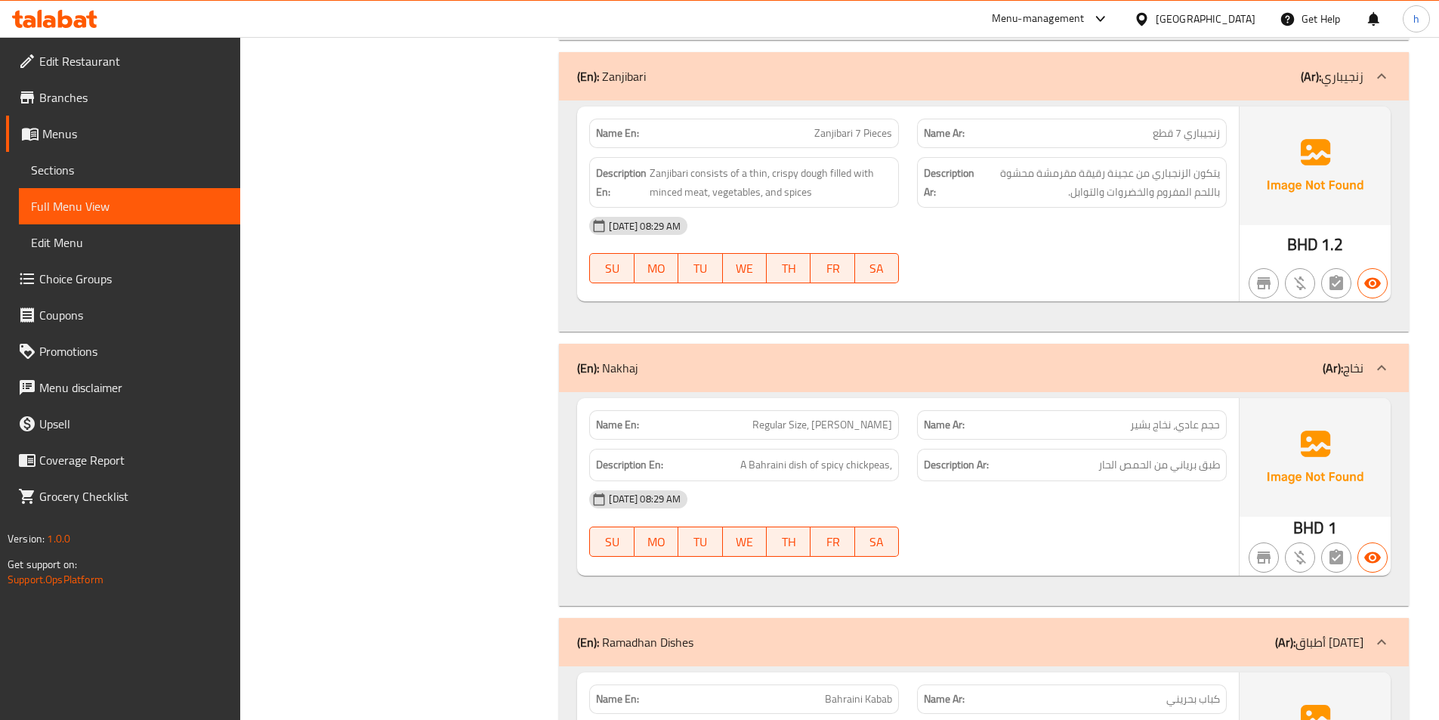
scroll to position [4229, 0]
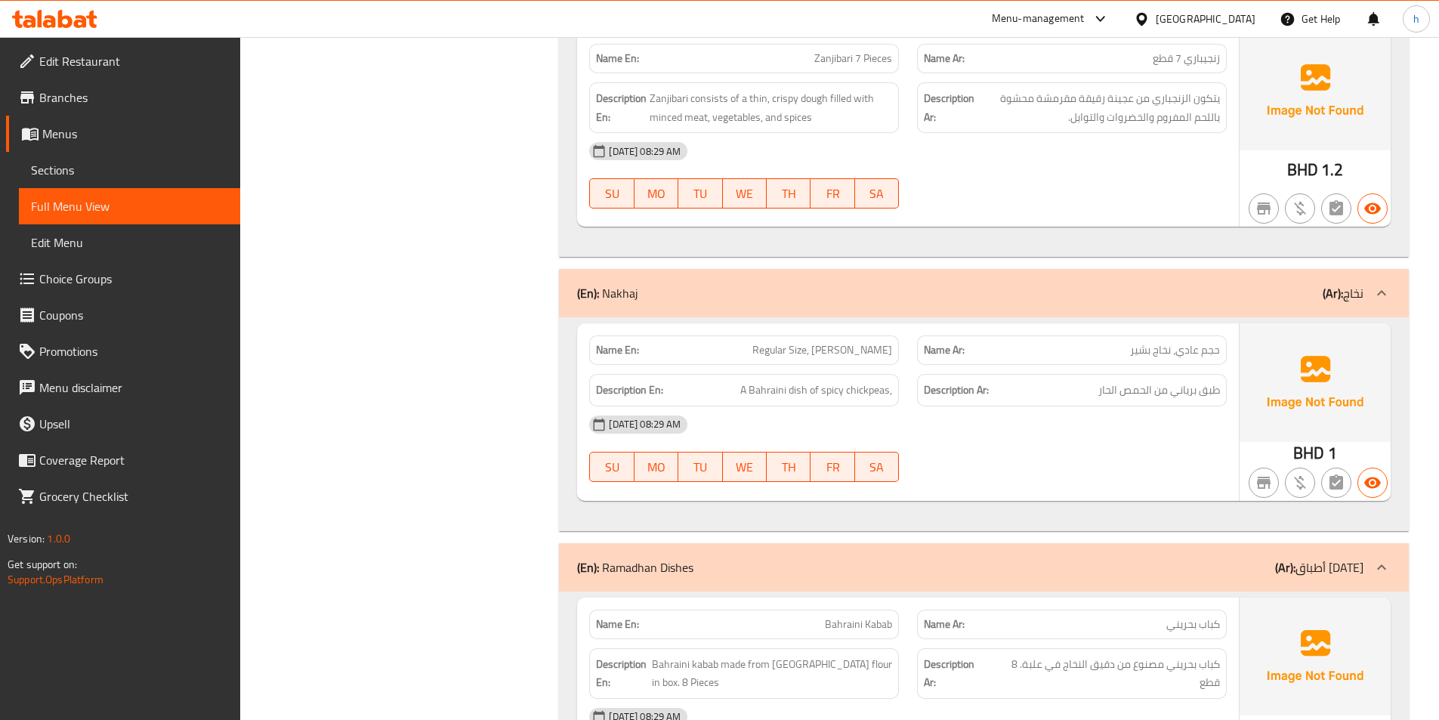
drag, startPoint x: 659, startPoint y: 301, endPoint x: 579, endPoint y: 294, distance: 79.7
click at [579, 294] on div "(En): Nakhaj (Ar): نخاج" at bounding box center [970, 293] width 786 height 18
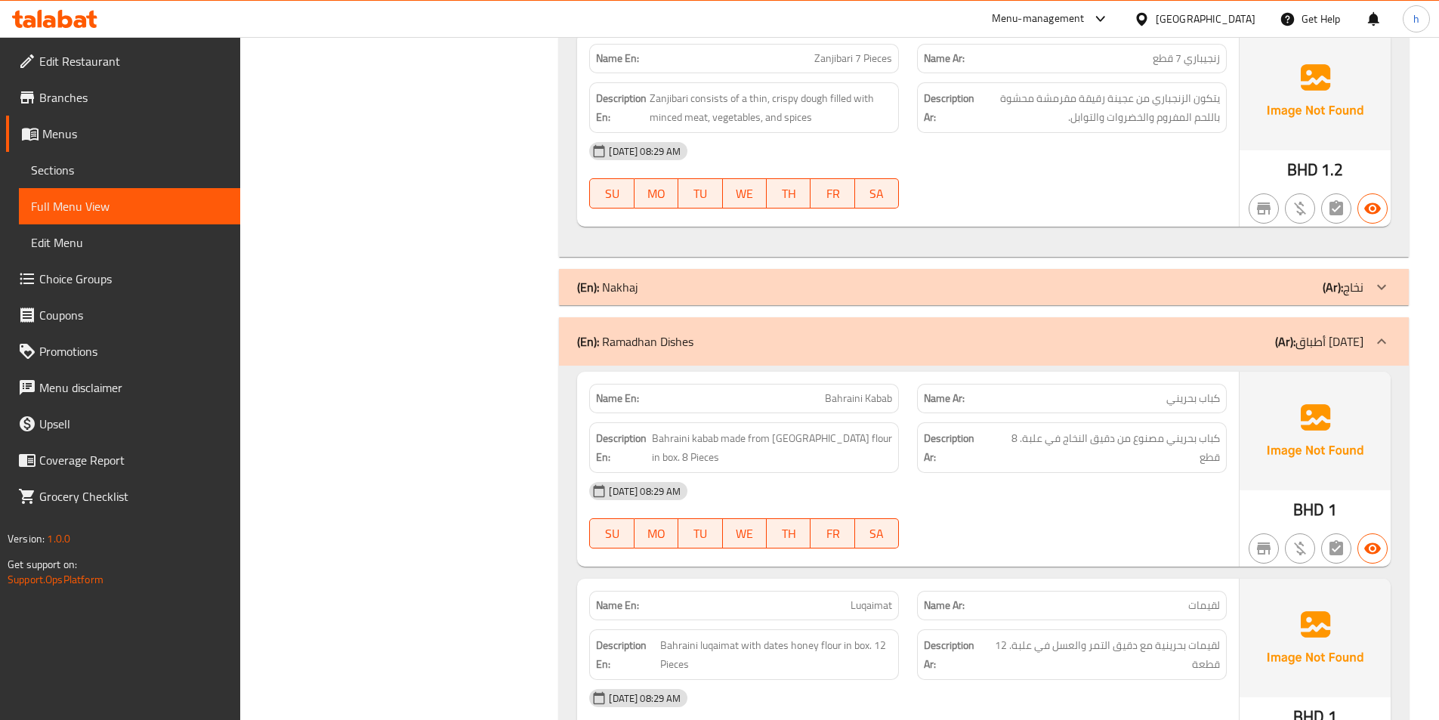
click at [734, 298] on div "(En): Nakhaj (Ar): نخاج" at bounding box center [984, 287] width 850 height 36
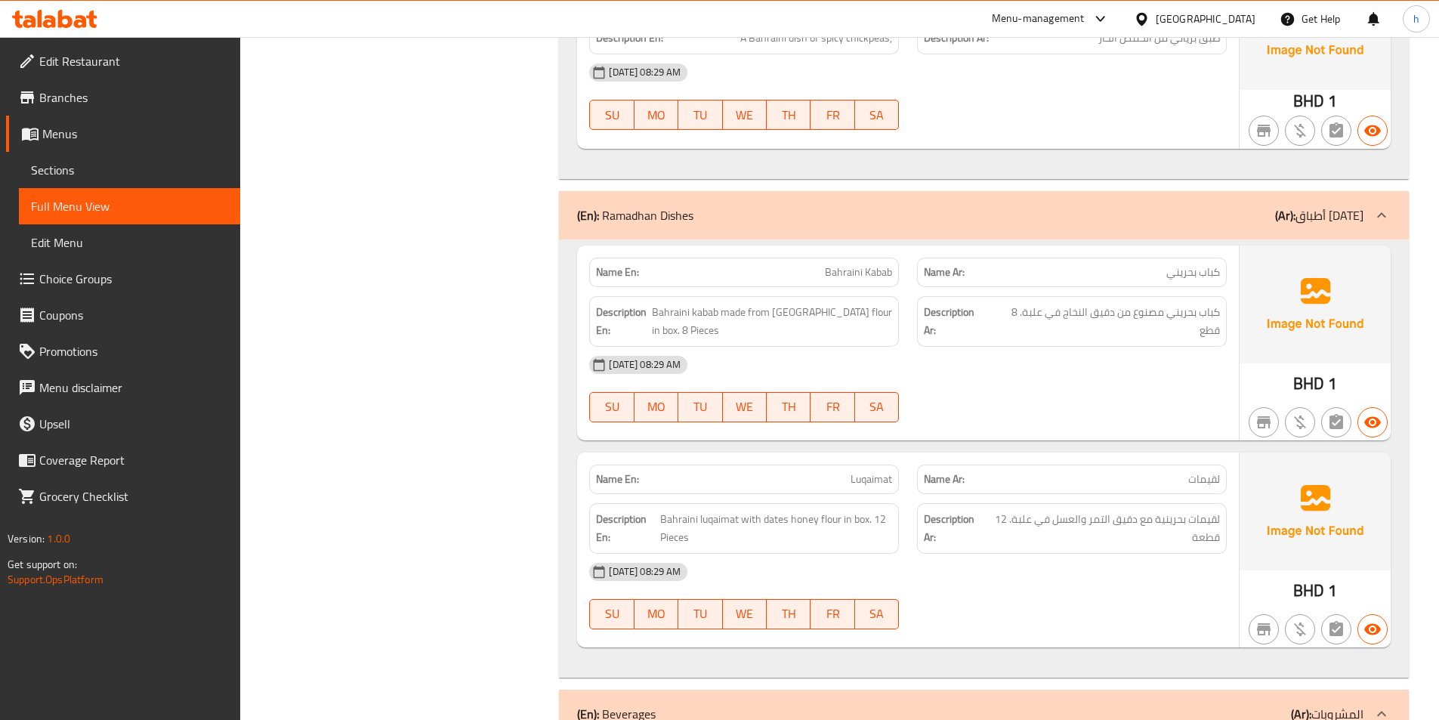
scroll to position [4607, 0]
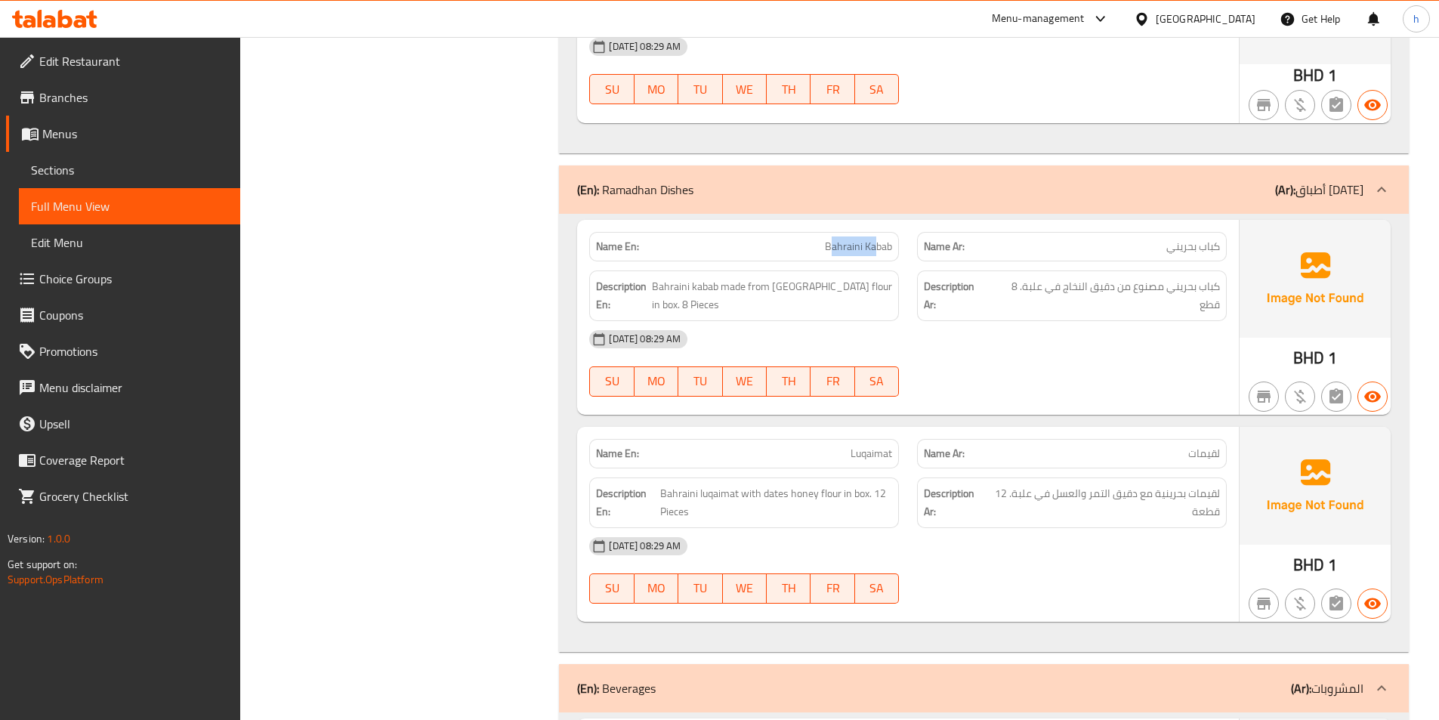
drag, startPoint x: 829, startPoint y: 245, endPoint x: 877, endPoint y: 245, distance: 47.6
click at [877, 245] on span "Bahraini Kabab" at bounding box center [858, 247] width 67 height 16
drag, startPoint x: 804, startPoint y: 273, endPoint x: 682, endPoint y: 279, distance: 121.8
click at [804, 274] on div "Description En: Bahraini kabab made from Nakhaj flour in box. 8 Pieces" at bounding box center [744, 295] width 310 height 51
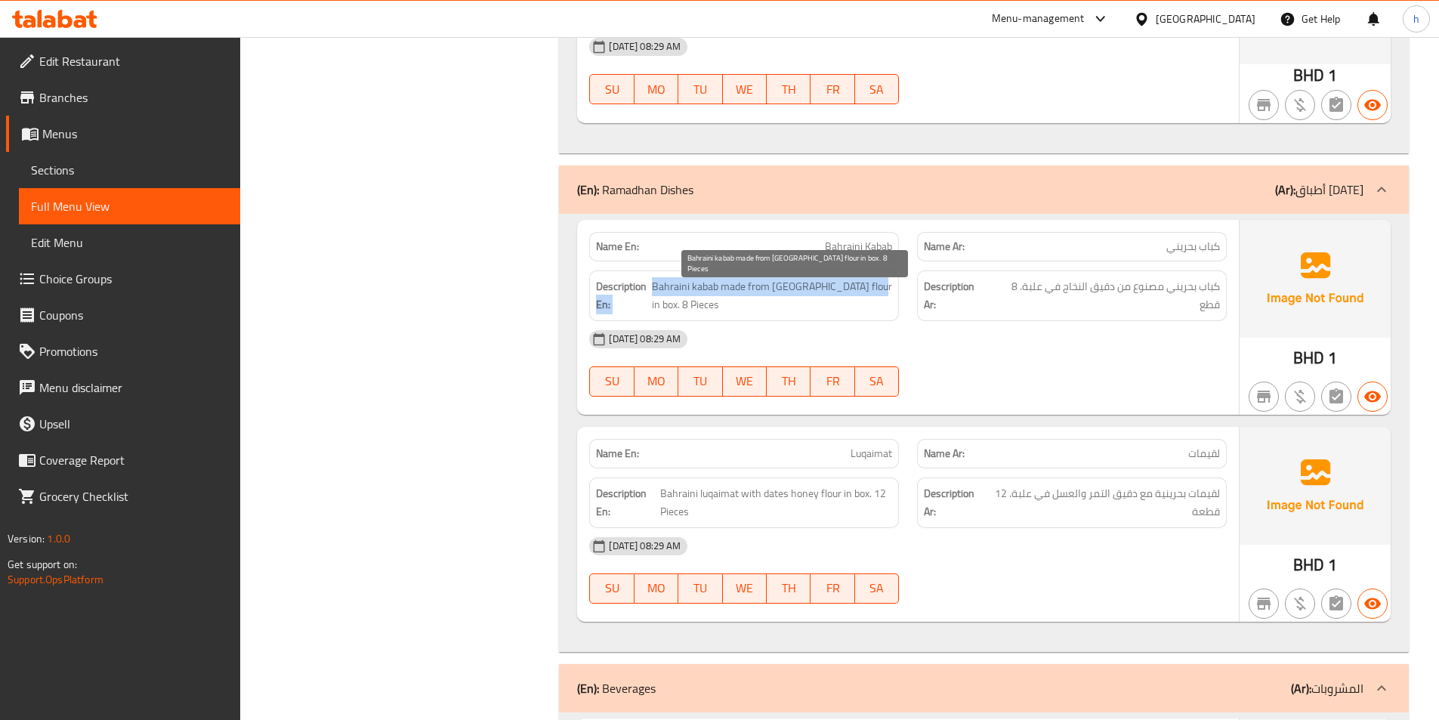
drag, startPoint x: 648, startPoint y: 280, endPoint x: 883, endPoint y: 282, distance: 234.9
click at [883, 282] on h6 "Description En: Bahraini kabab made from Nakhaj flour in box. 8 Pieces" at bounding box center [744, 295] width 296 height 37
click at [797, 286] on span "Bahraini kabab made from [GEOGRAPHIC_DATA] flour in box. 8 Pieces" at bounding box center [772, 295] width 241 height 37
drag, startPoint x: 757, startPoint y: 283, endPoint x: 840, endPoint y: 276, distance: 83.3
click at [840, 277] on span "Bahraini kabab made from [GEOGRAPHIC_DATA] flour in box. 8 Pieces" at bounding box center [772, 295] width 241 height 37
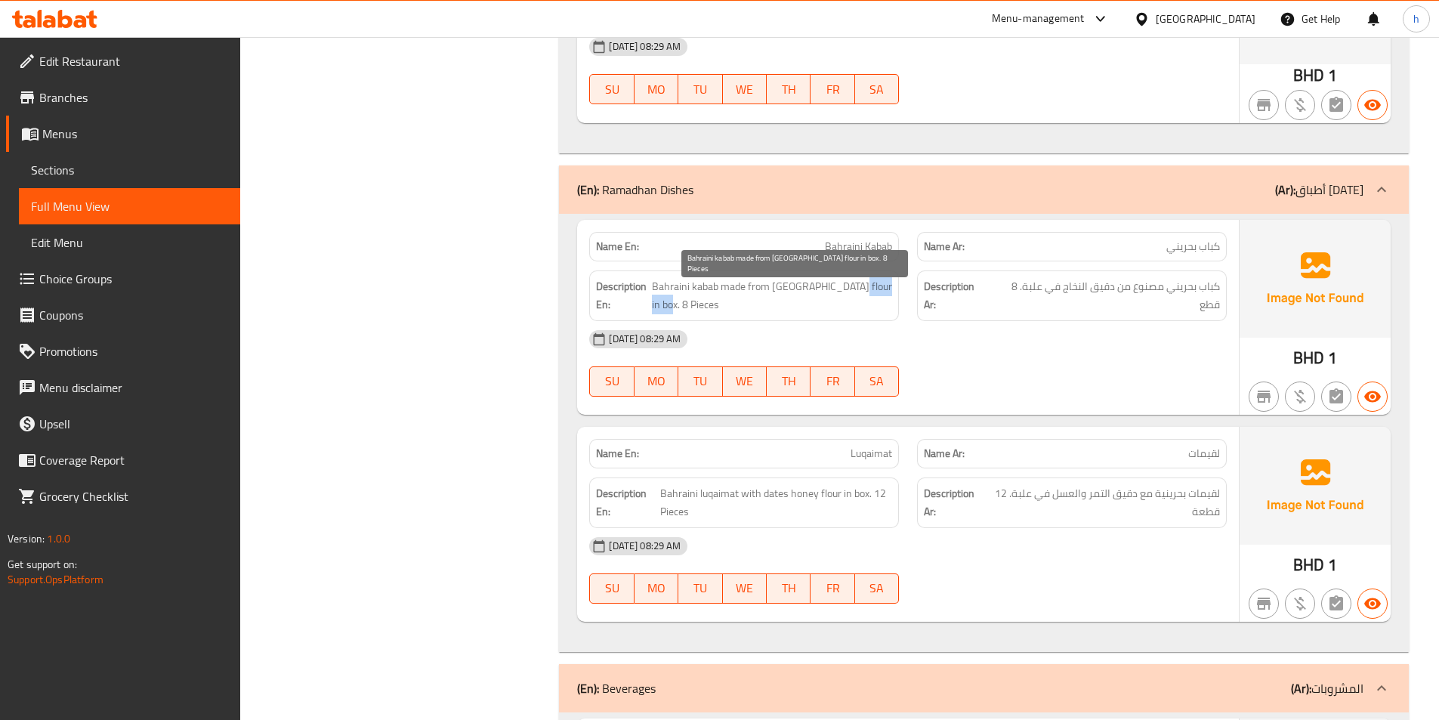
drag, startPoint x: 851, startPoint y: 288, endPoint x: 875, endPoint y: 304, distance: 28.5
click at [875, 304] on span "Bahraini kabab made from [GEOGRAPHIC_DATA] flour in box. 8 Pieces" at bounding box center [772, 295] width 241 height 37
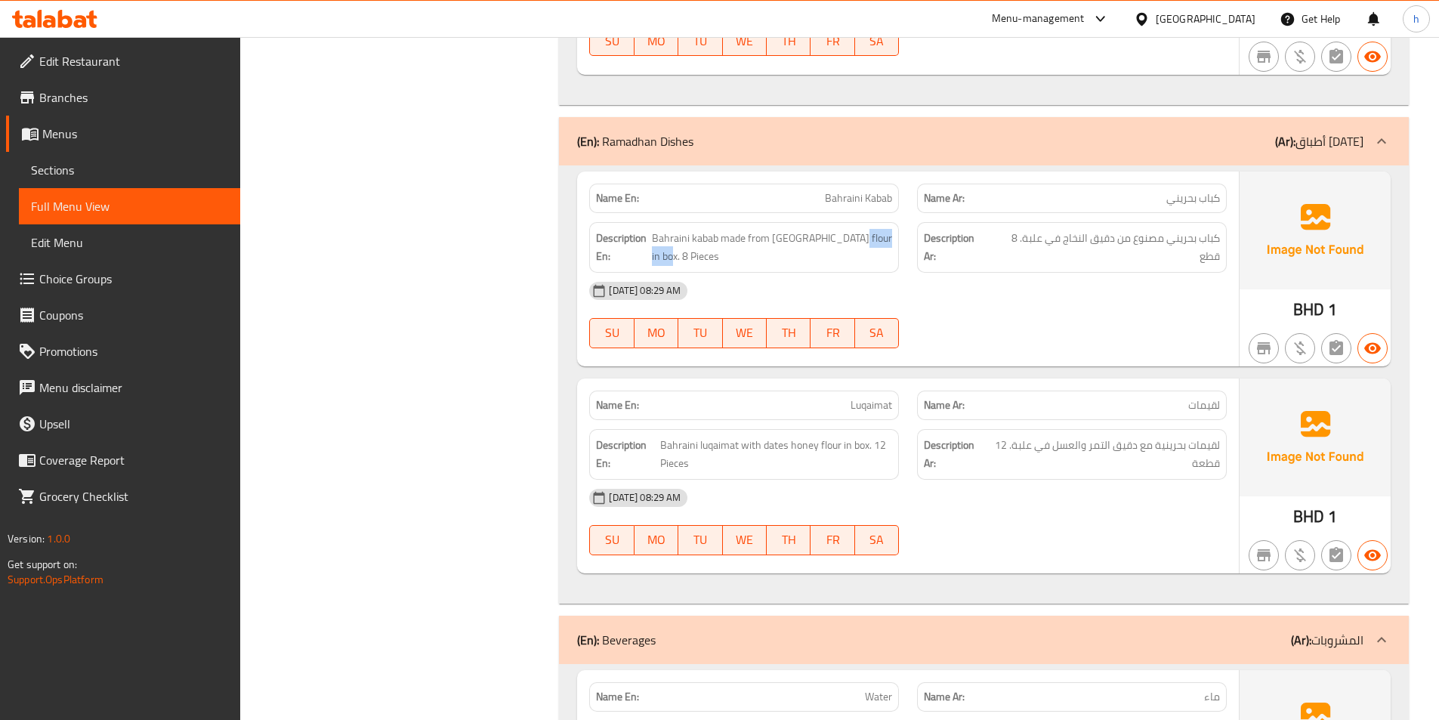
scroll to position [4682, 0]
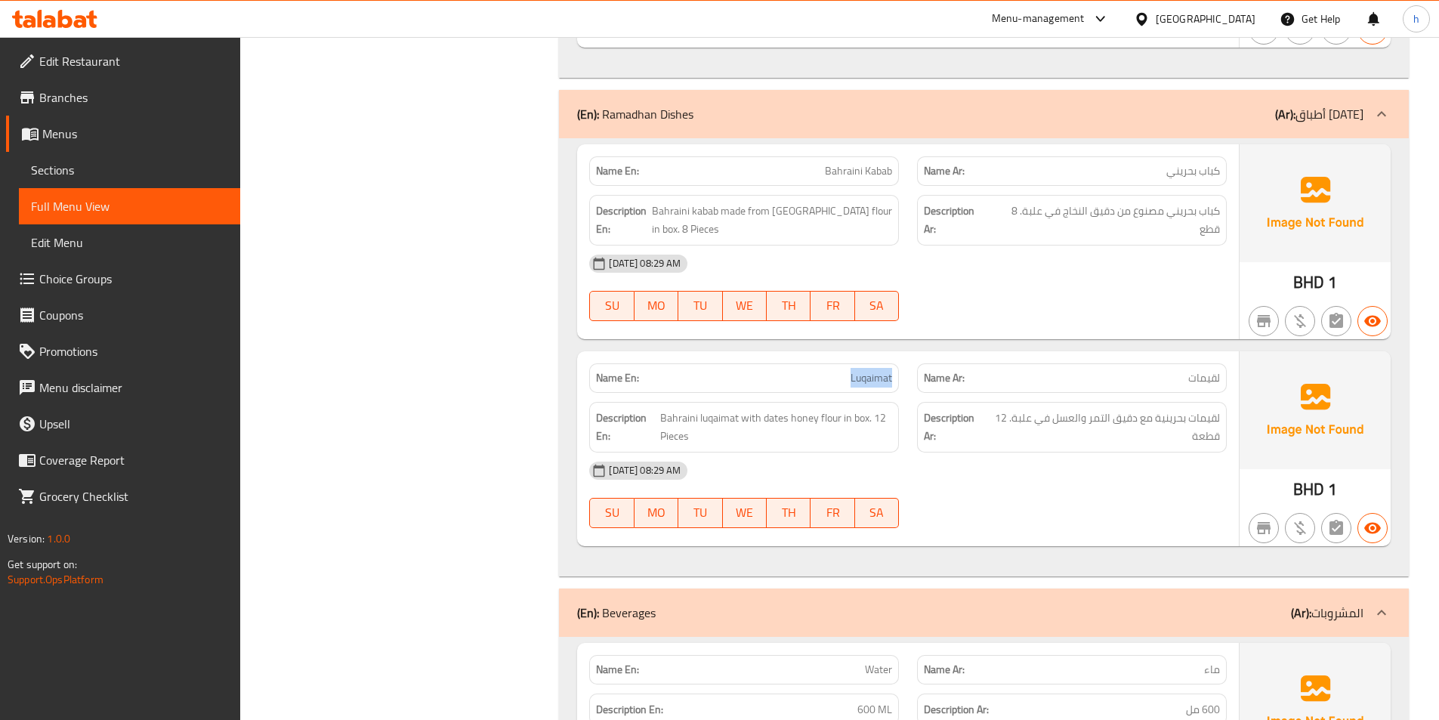
drag, startPoint x: 780, startPoint y: 374, endPoint x: 899, endPoint y: 380, distance: 118.7
click at [899, 380] on div "Name En: Luqaimat" at bounding box center [744, 377] width 310 height 29
drag, startPoint x: 679, startPoint y: 410, endPoint x: 742, endPoint y: 405, distance: 63.7
click at [742, 405] on div "Description En: Bahraini luqaimat with dates honey flour in box. 12 Pieces" at bounding box center [744, 427] width 310 height 51
drag, startPoint x: 748, startPoint y: 415, endPoint x: 859, endPoint y: 410, distance: 111.9
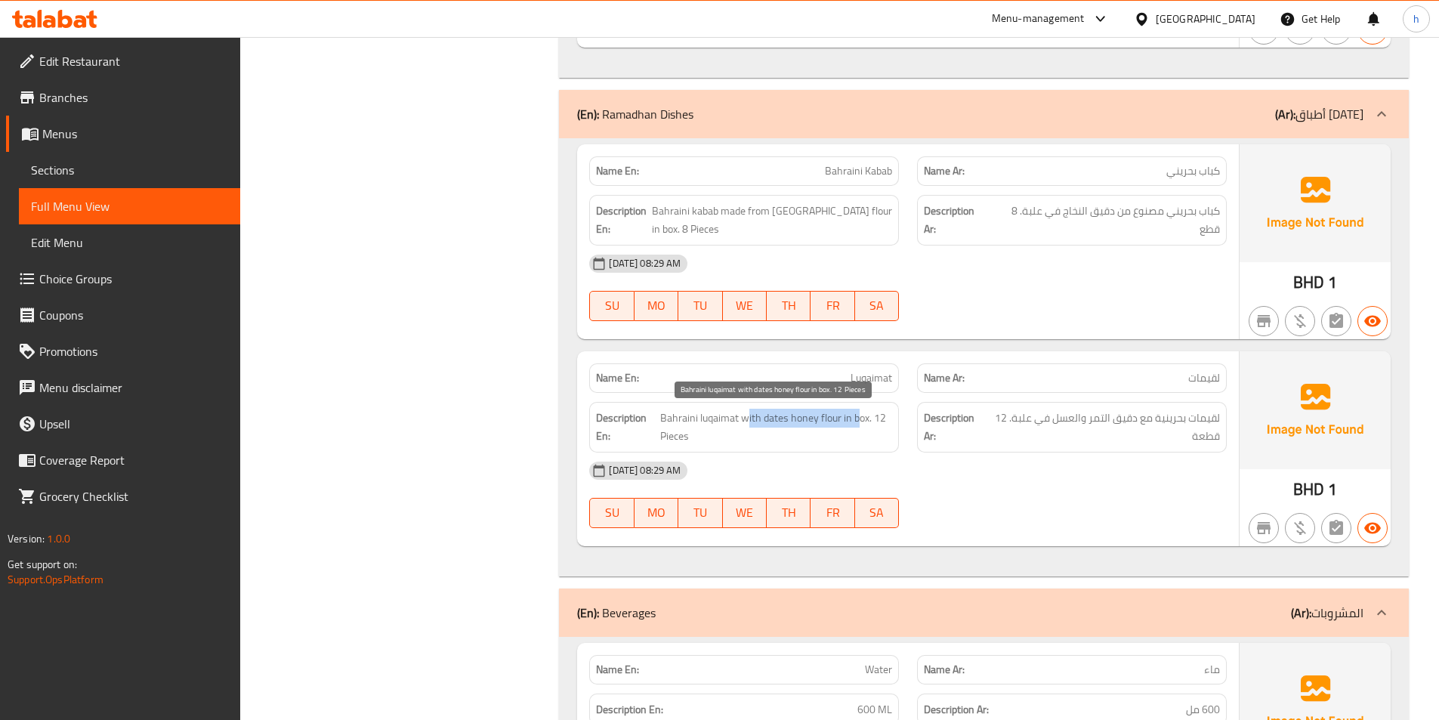
click at [859, 410] on span "Bahraini luqaimat with dates honey flour in box. 12 Pieces" at bounding box center [776, 427] width 232 height 37
drag, startPoint x: 867, startPoint y: 410, endPoint x: 900, endPoint y: 454, distance: 55.0
click at [900, 452] on div "Name En: Luqaimat Name Ar: لقيمات Description En: Bahraini luqaimat with dates …" at bounding box center [908, 448] width 662 height 195
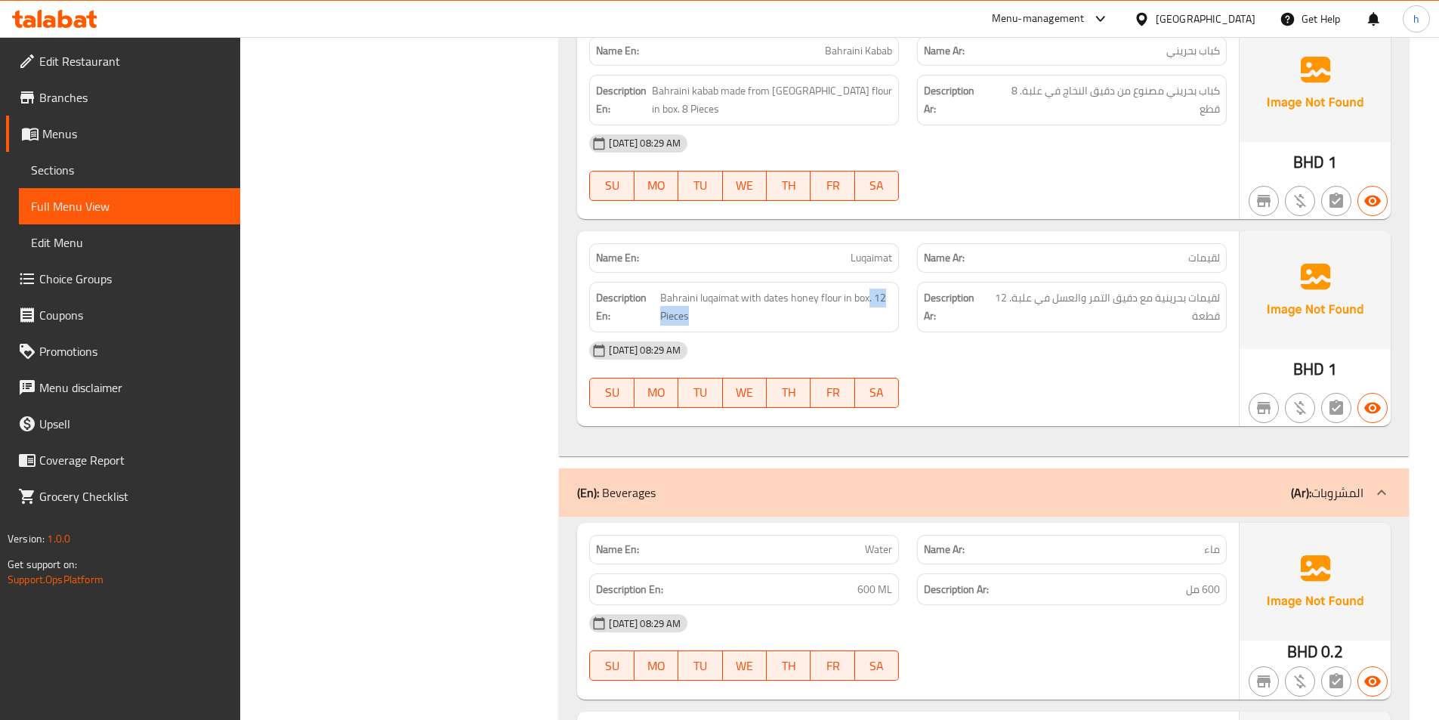
scroll to position [4909, 0]
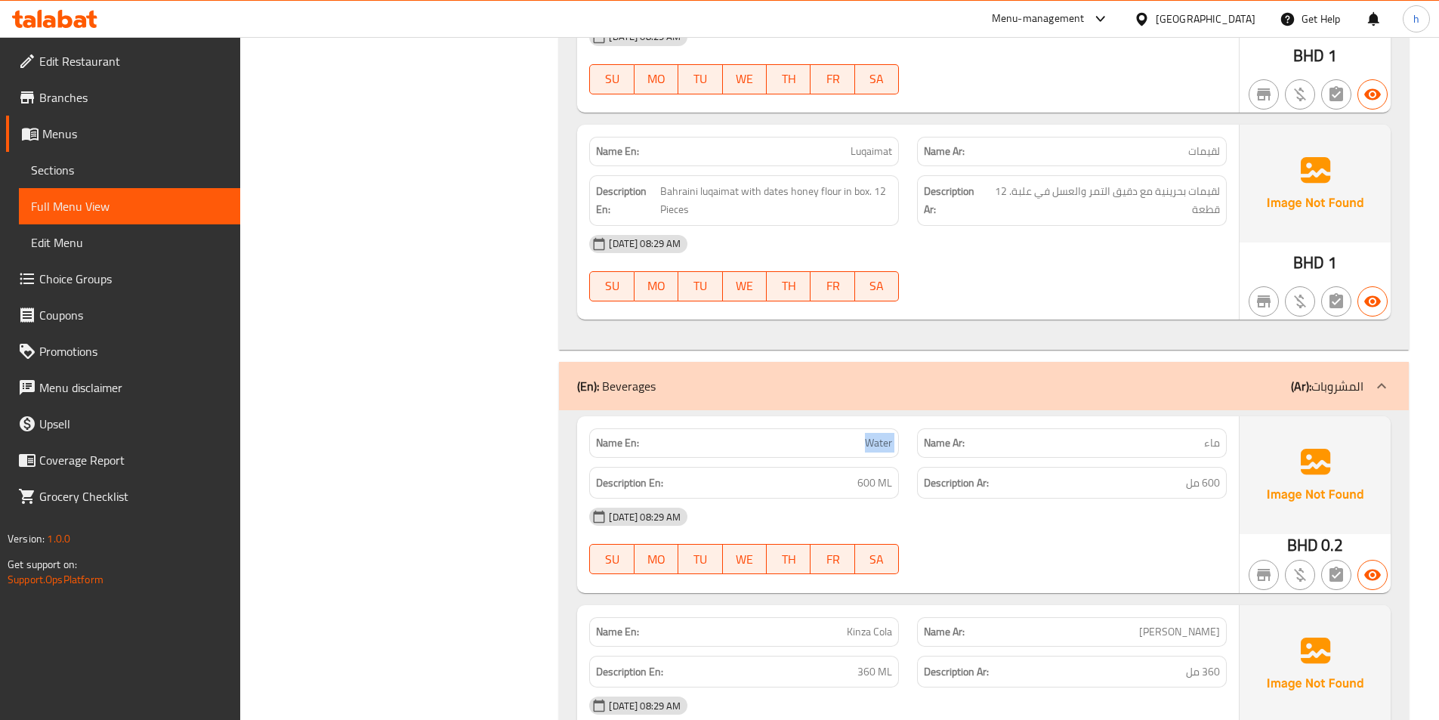
drag, startPoint x: 861, startPoint y: 445, endPoint x: 913, endPoint y: 444, distance: 52.1
click at [913, 444] on div "Name En: Water Name Ar: ماء" at bounding box center [907, 443] width 655 height 48
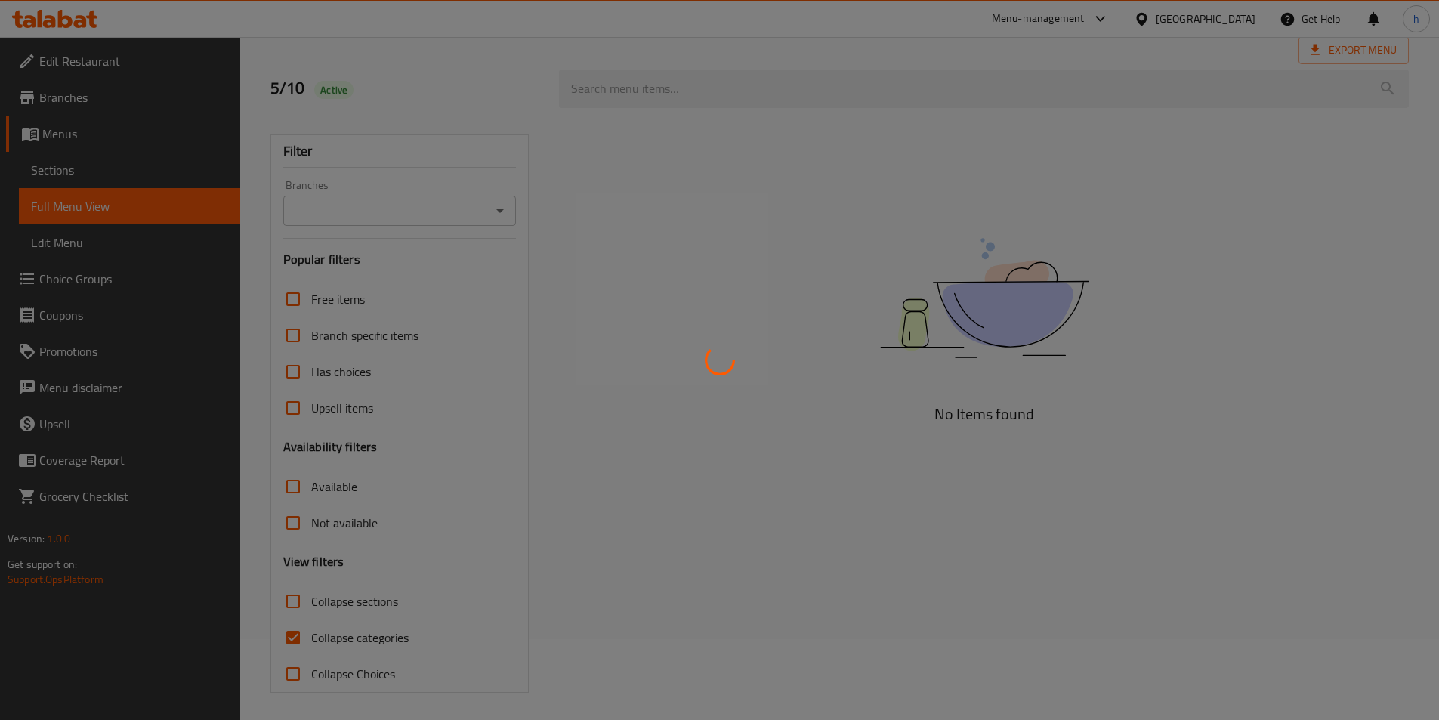
scroll to position [84, 0]
click at [295, 635] on div at bounding box center [719, 360] width 1439 height 720
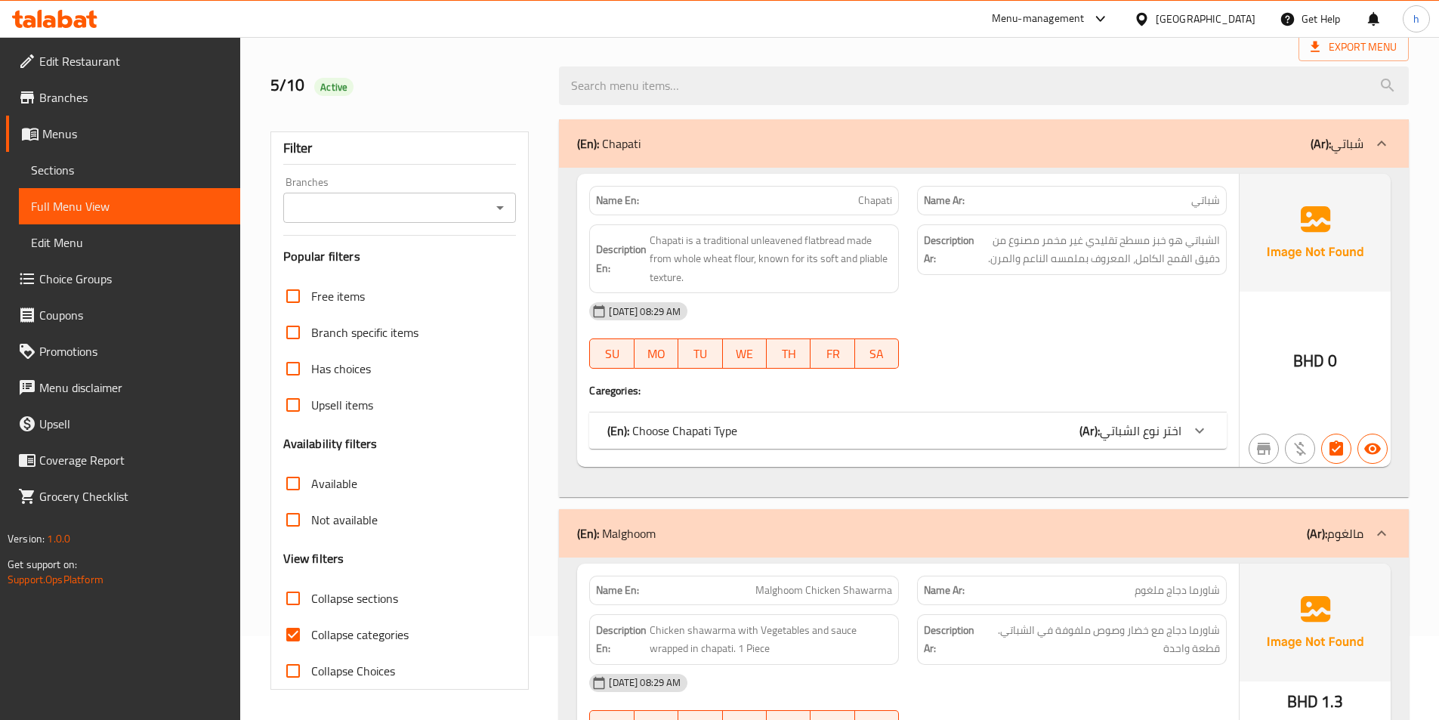
drag, startPoint x: 296, startPoint y: 631, endPoint x: 319, endPoint y: 631, distance: 22.7
click at [297, 633] on input "Collapse categories" at bounding box center [293, 634] width 36 height 36
checkbox input "false"
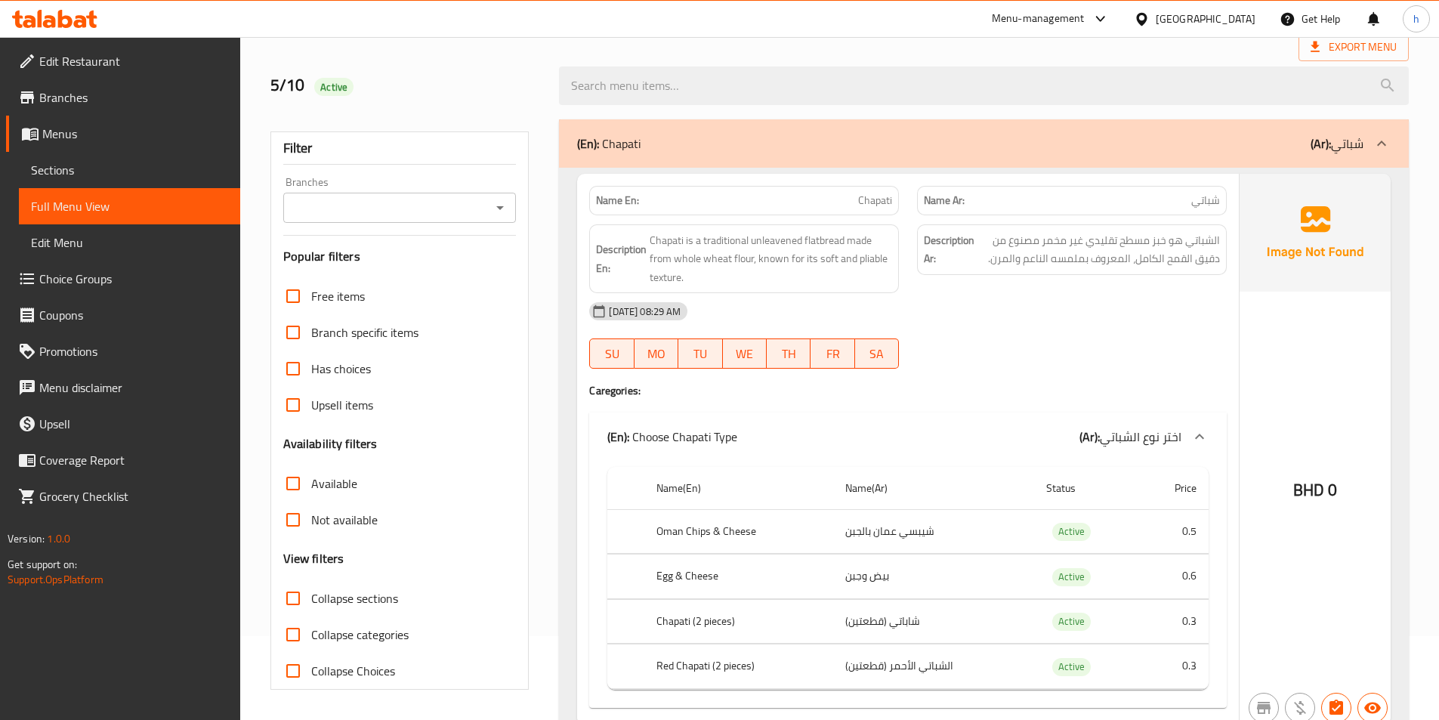
click at [98, 109] on link "Branches" at bounding box center [123, 97] width 234 height 36
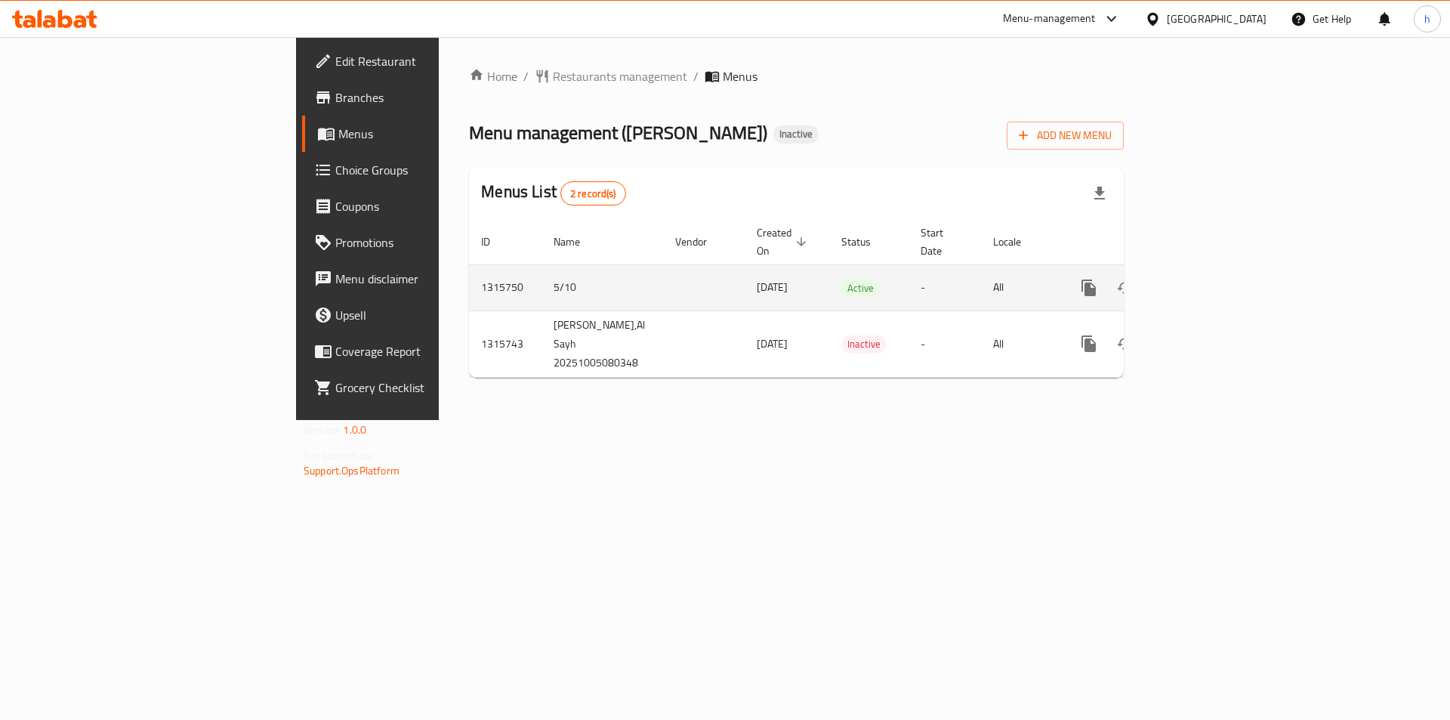
click at [1207, 279] on icon "enhanced table" at bounding box center [1198, 288] width 18 height 18
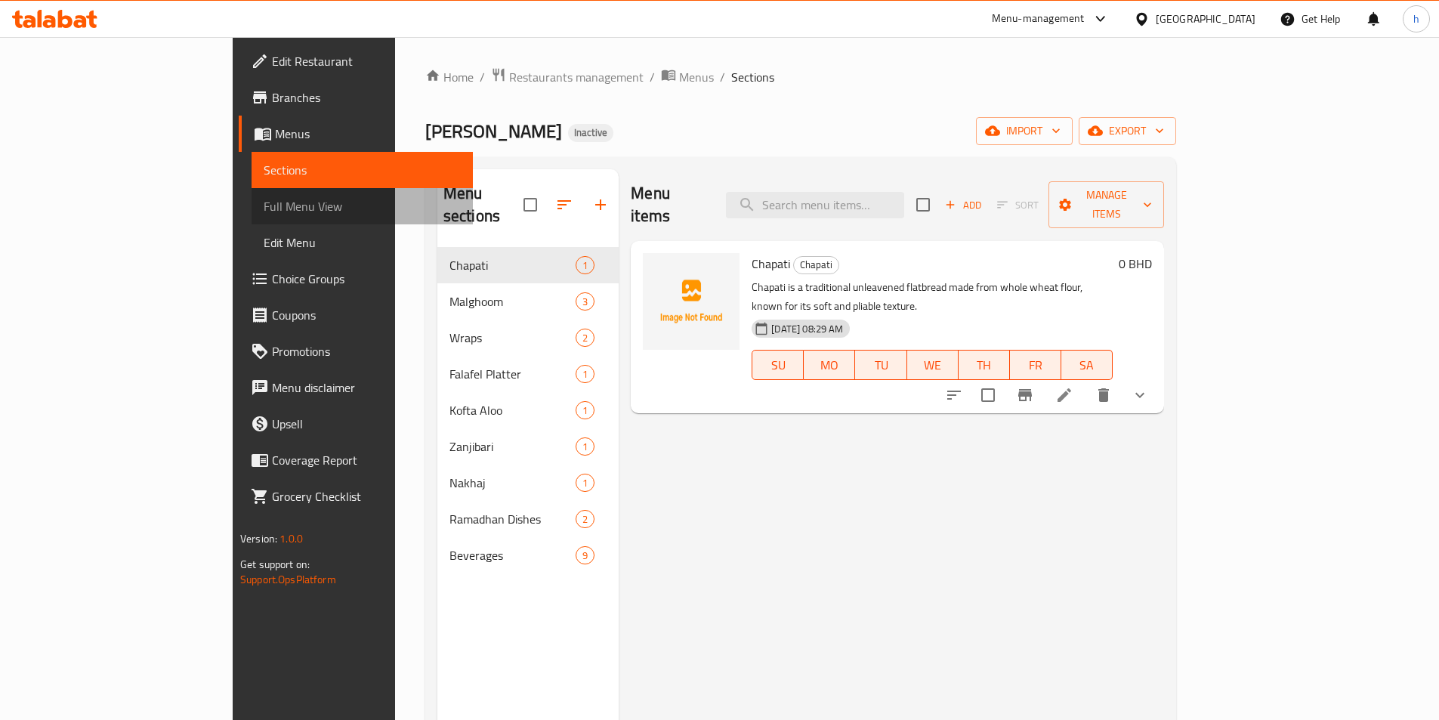
click at [264, 212] on span "Full Menu View" at bounding box center [362, 206] width 197 height 18
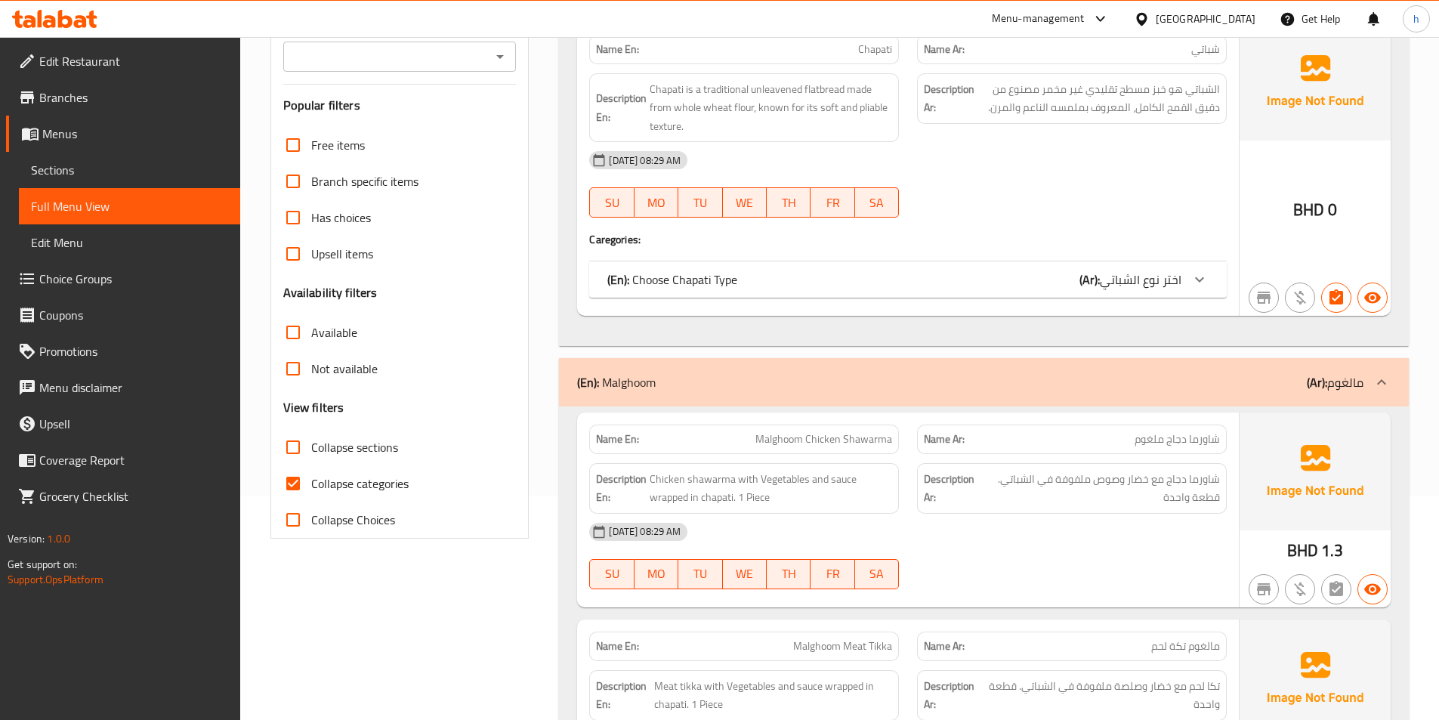
scroll to position [227, 0]
click at [295, 483] on input "Collapse categories" at bounding box center [293, 481] width 36 height 36
checkbox input "false"
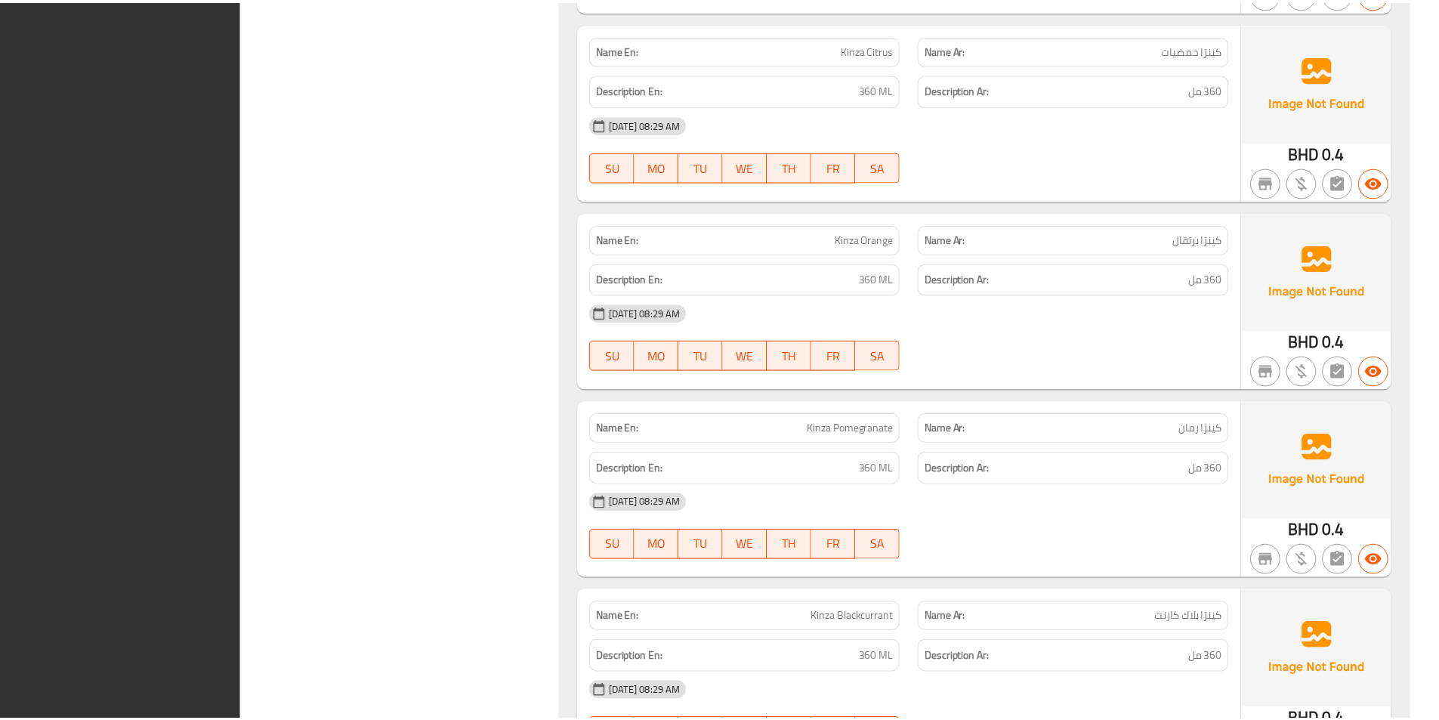
scroll to position [6355, 0]
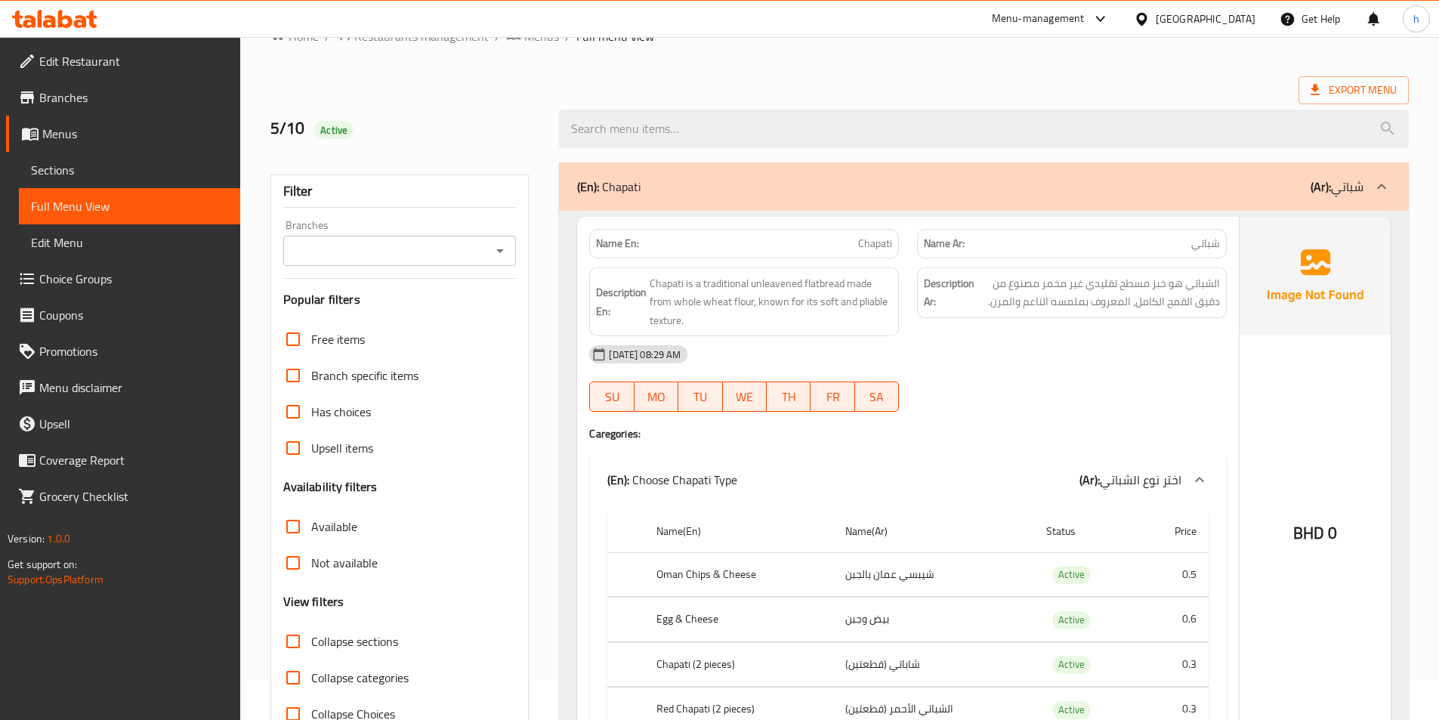
scroll to position [0, 0]
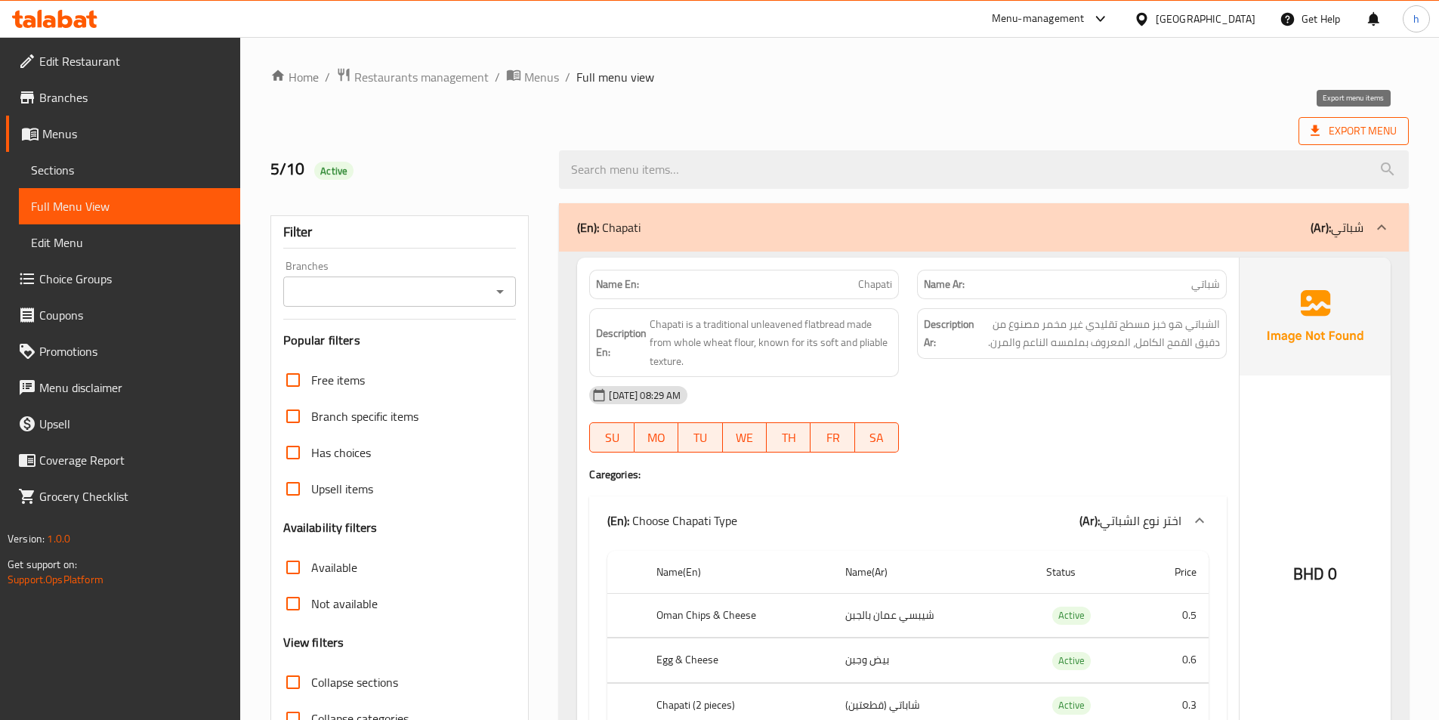
click at [1380, 142] on span "Export Menu" at bounding box center [1353, 131] width 110 height 28
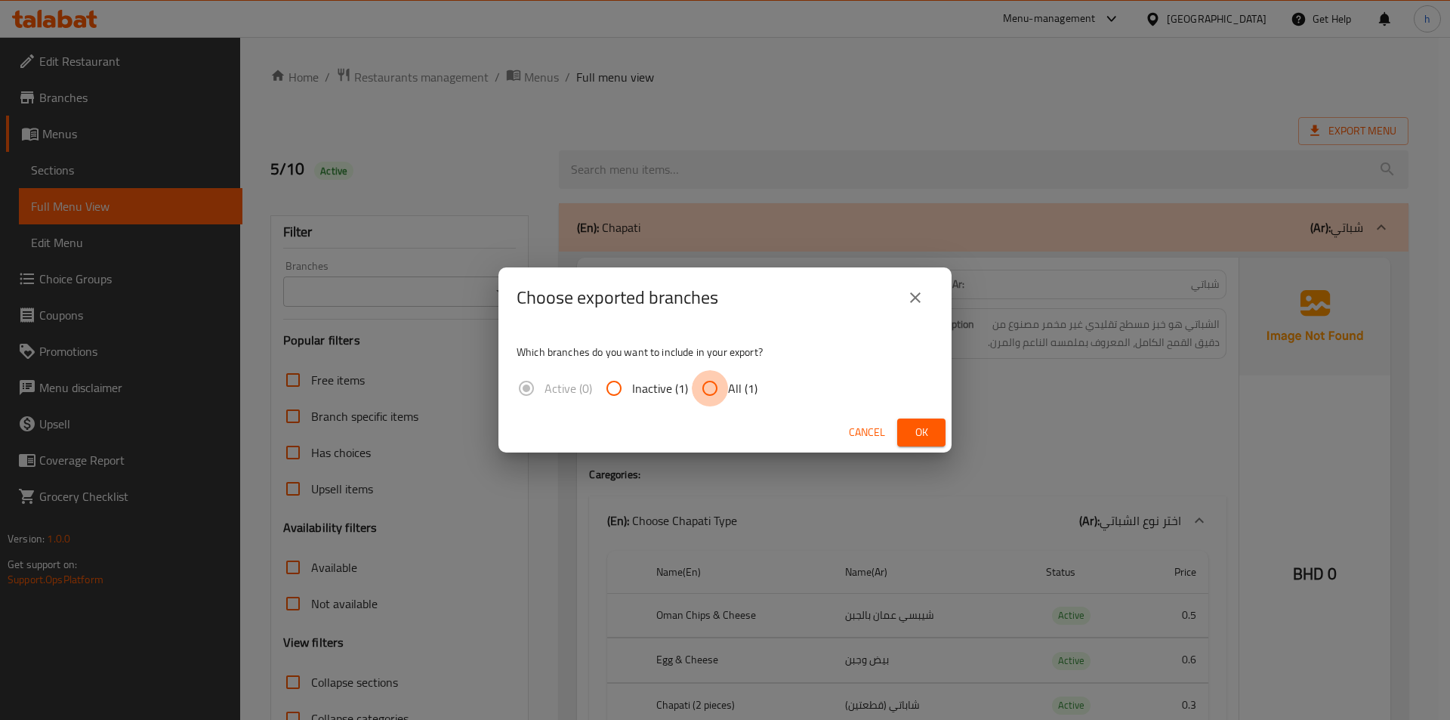
drag, startPoint x: 699, startPoint y: 390, endPoint x: 764, endPoint y: 403, distance: 66.9
click at [699, 389] on input "All (1)" at bounding box center [710, 388] width 36 height 36
radio input "true"
click at [915, 436] on span "Ok" at bounding box center [921, 432] width 24 height 19
